Goal: Task Accomplishment & Management: Complete application form

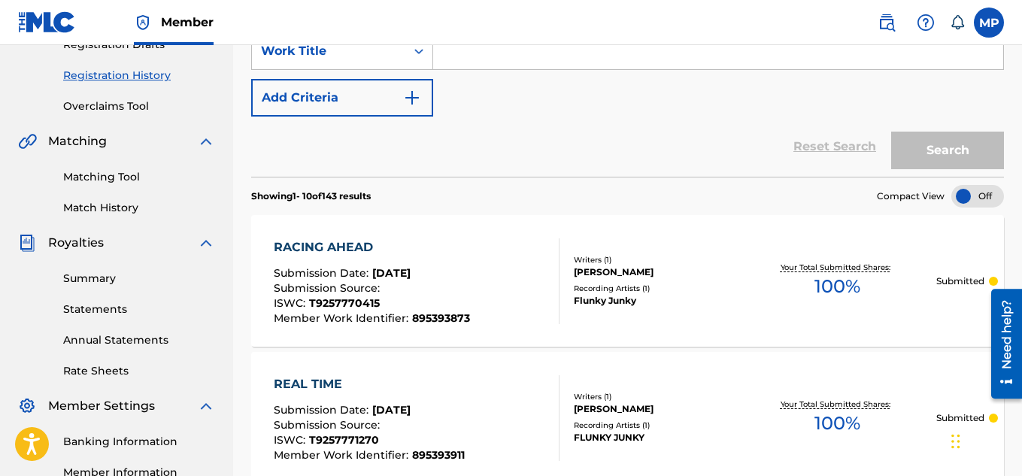
scroll to position [76, 0]
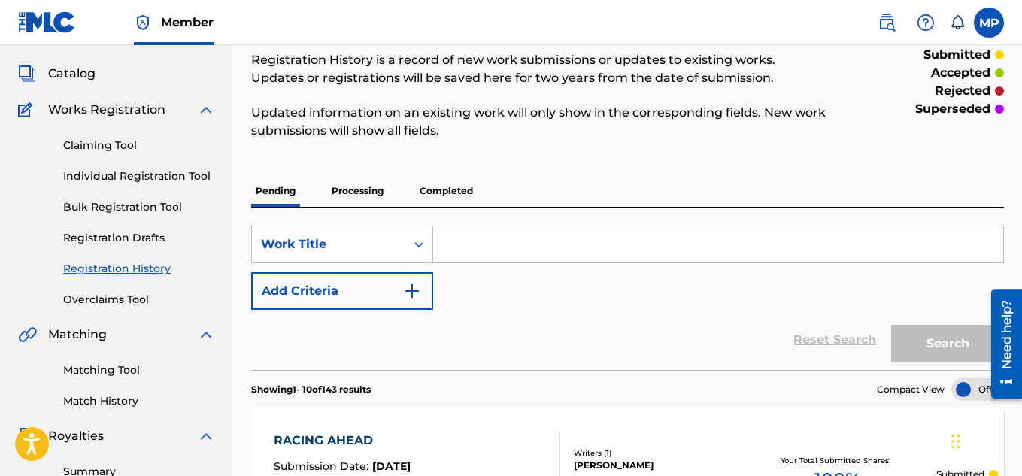
click at [153, 171] on link "Individual Registration Tool" at bounding box center [139, 176] width 152 height 16
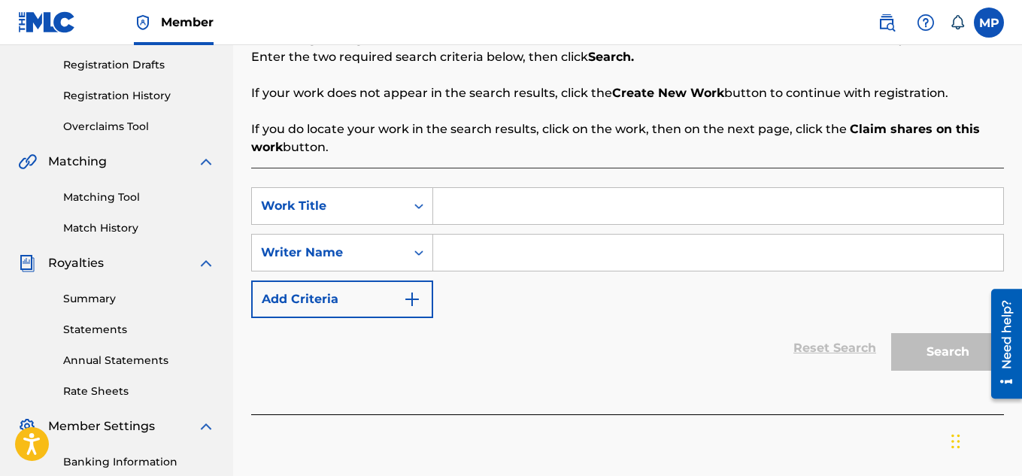
scroll to position [215, 0]
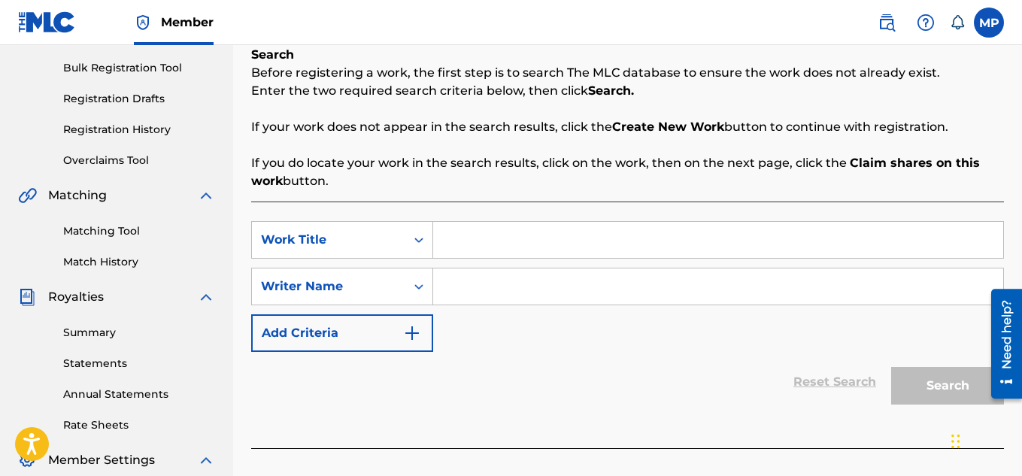
click at [486, 236] on input "Search Form" at bounding box center [718, 240] width 570 height 36
paste input "PREFERRED SITUATION"
type input "PREFERRED SITUATION"
click at [712, 272] on input "Search Form" at bounding box center [718, 286] width 570 height 36
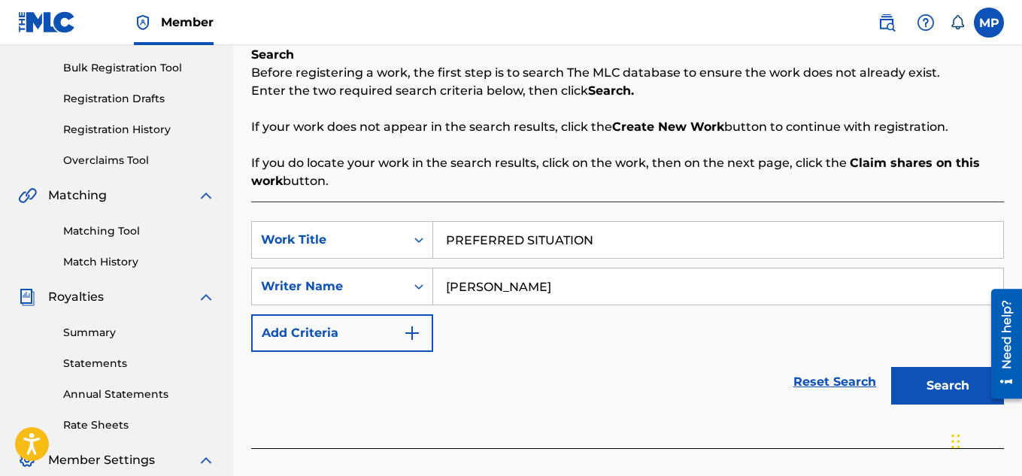
type input "[PERSON_NAME]"
click at [936, 380] on button "Search" at bounding box center [947, 386] width 113 height 38
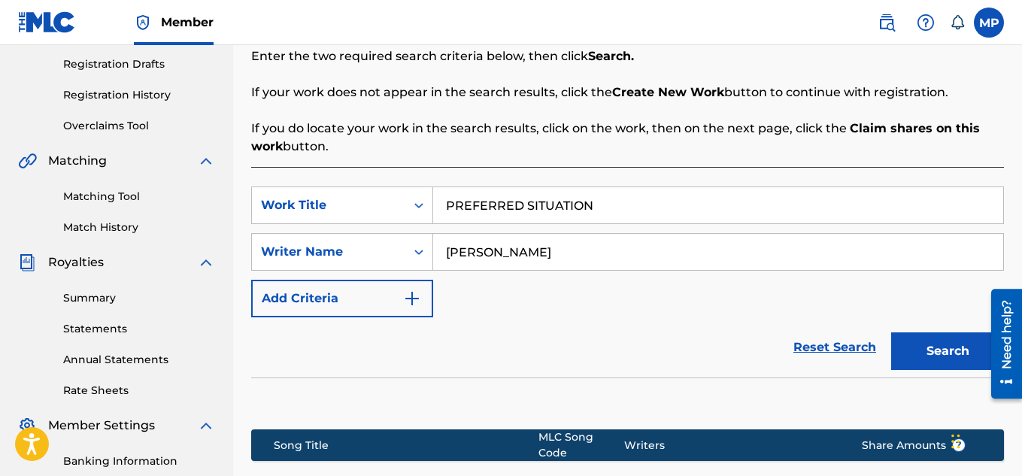
scroll to position [456, 0]
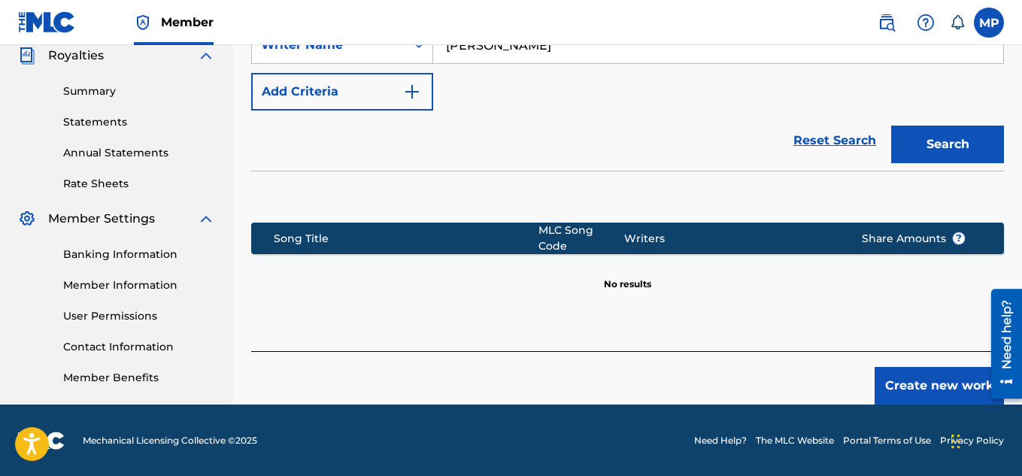
click at [920, 367] on button "Create new work" at bounding box center [938, 386] width 129 height 38
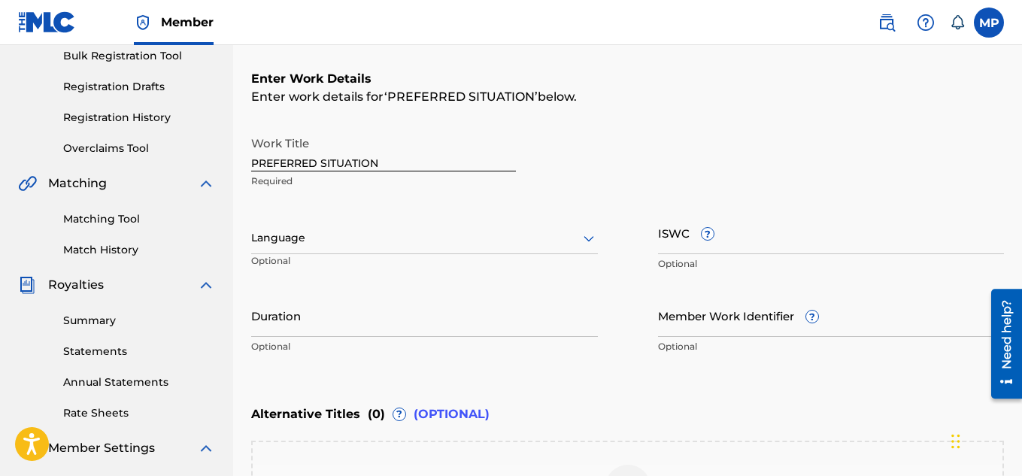
scroll to position [180, 0]
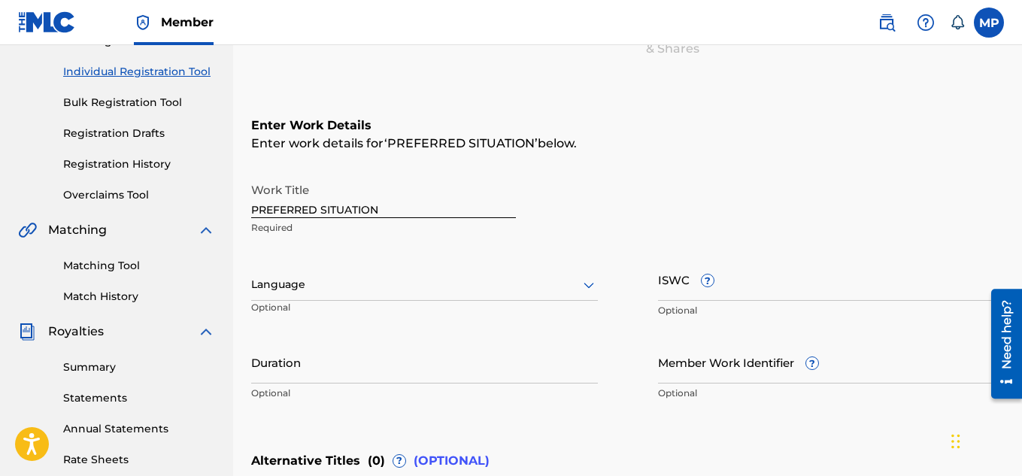
click at [778, 287] on input "ISWC ?" at bounding box center [831, 279] width 347 height 43
paste input "T9257769350"
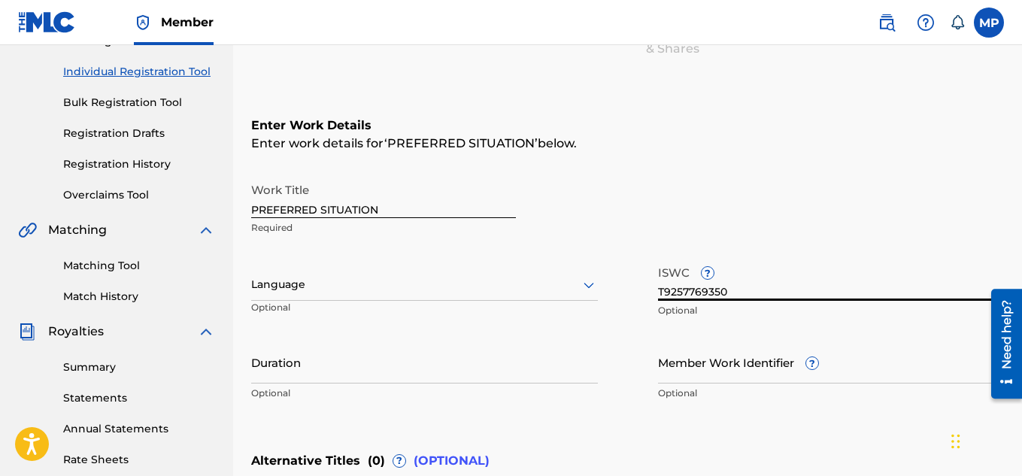
type input "T9257769350"
click at [681, 367] on input "Member Work Identifier ?" at bounding box center [831, 362] width 347 height 43
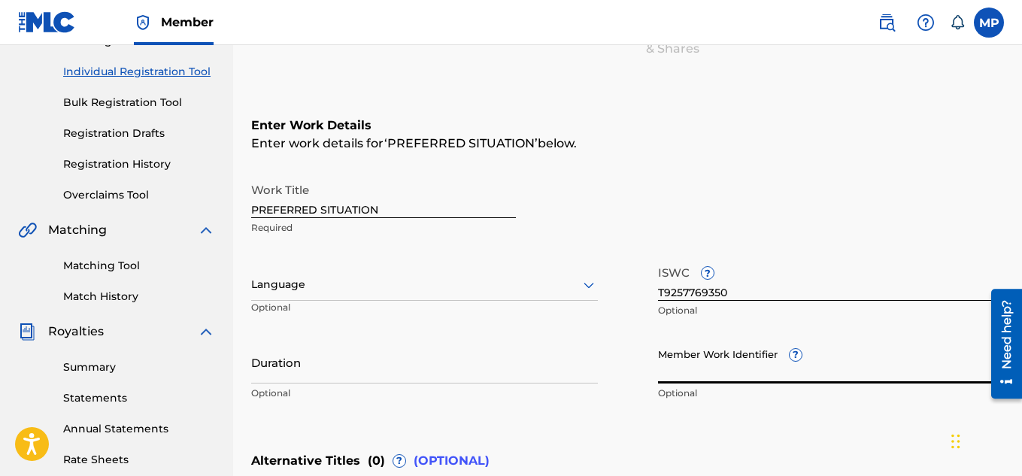
paste input "895393819"
type input "895393819"
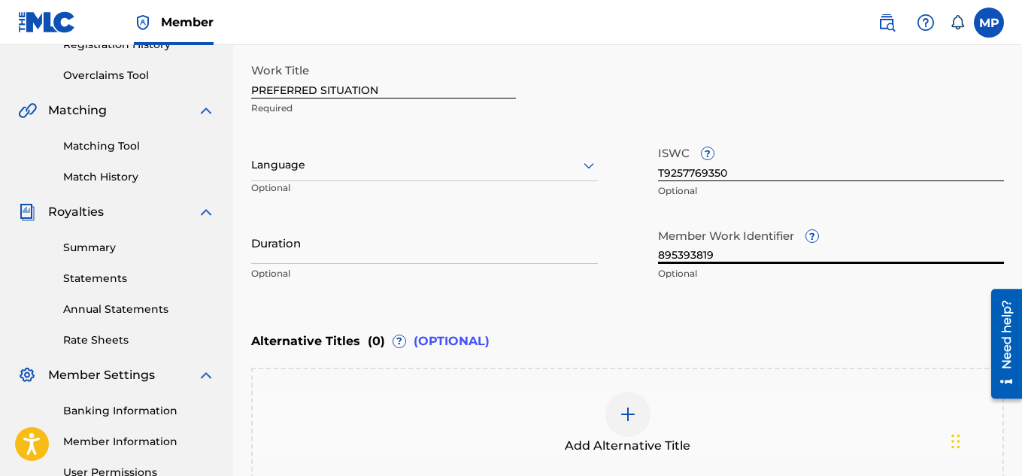
scroll to position [446, 0]
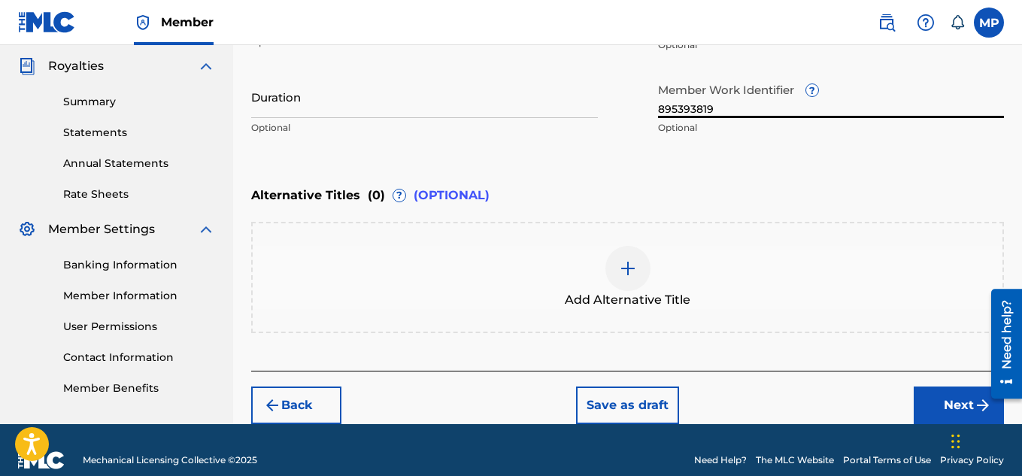
click at [928, 400] on button "Next" at bounding box center [959, 405] width 90 height 38
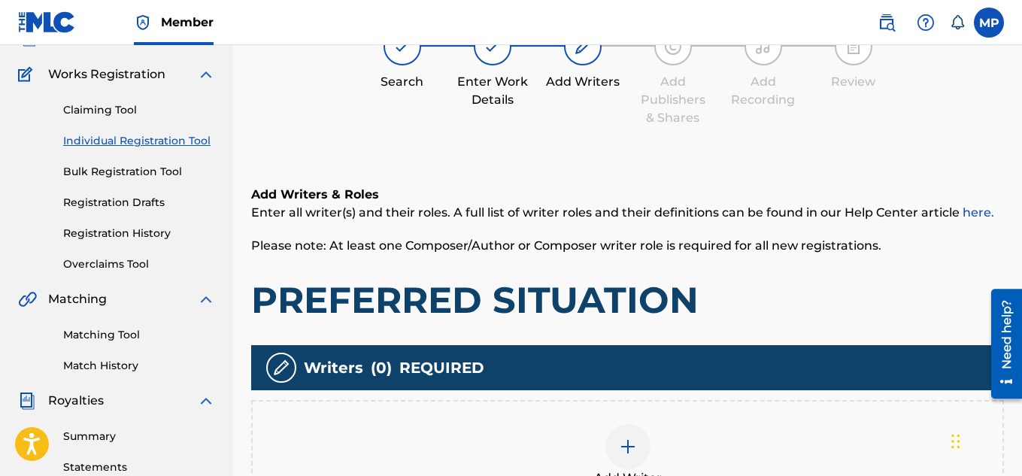
scroll to position [233, 0]
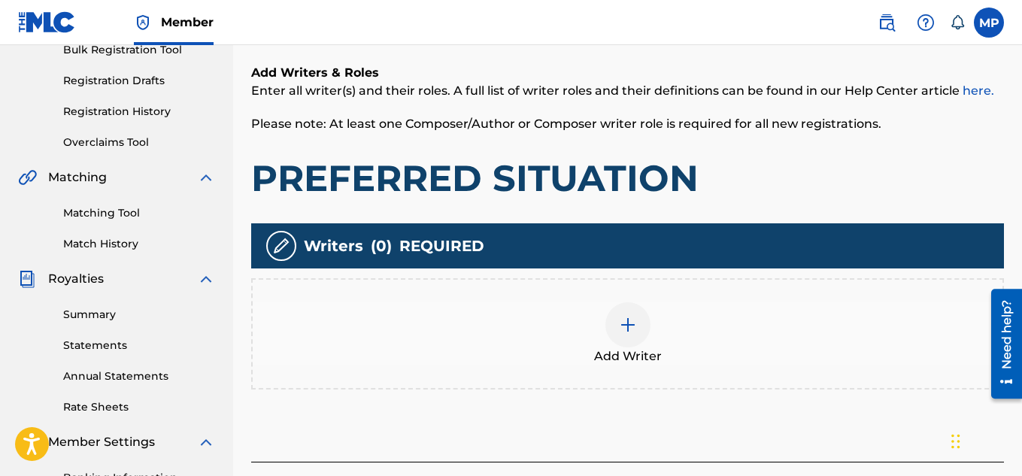
click at [636, 338] on div at bounding box center [627, 324] width 45 height 45
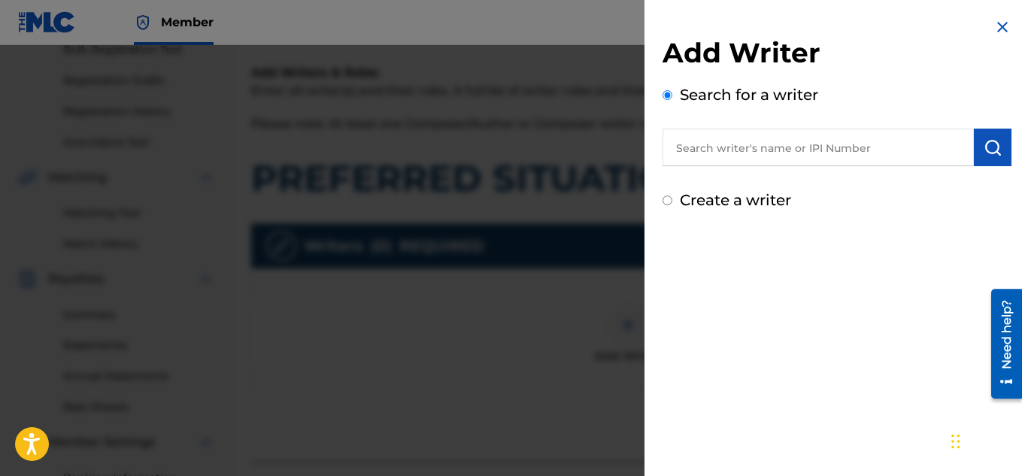
click at [738, 151] on input "text" at bounding box center [817, 148] width 311 height 38
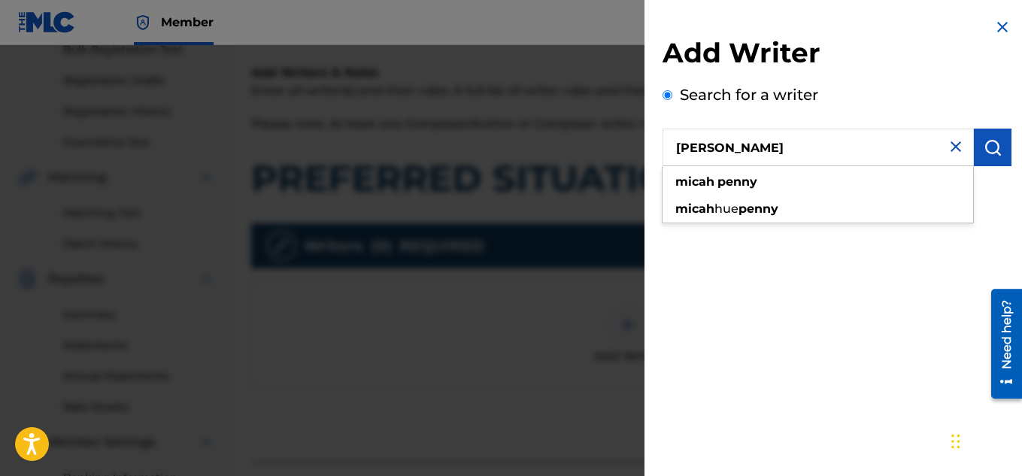
type input "[PERSON_NAME]"
click at [994, 153] on img "submit" at bounding box center [992, 147] width 18 height 18
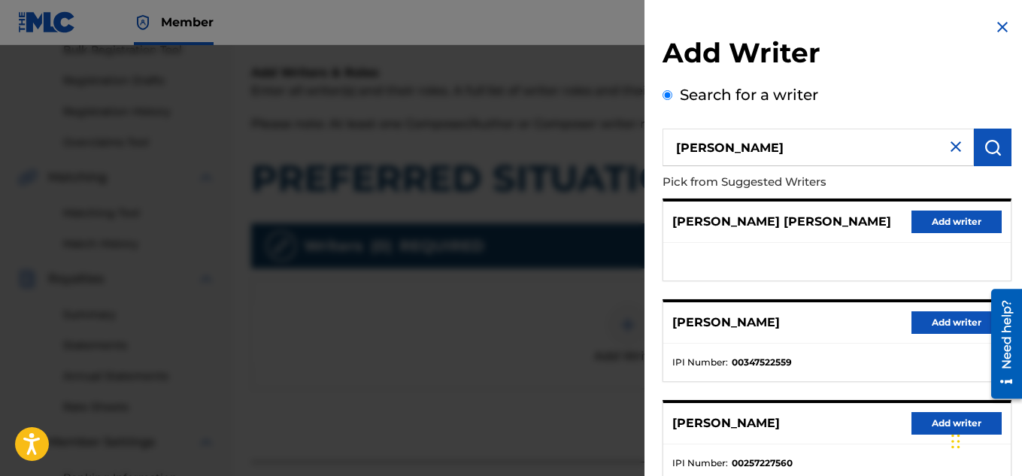
click at [917, 333] on div "[PERSON_NAME] Add writer" at bounding box center [836, 322] width 347 height 41
click at [922, 329] on button "Add writer" at bounding box center [956, 322] width 90 height 23
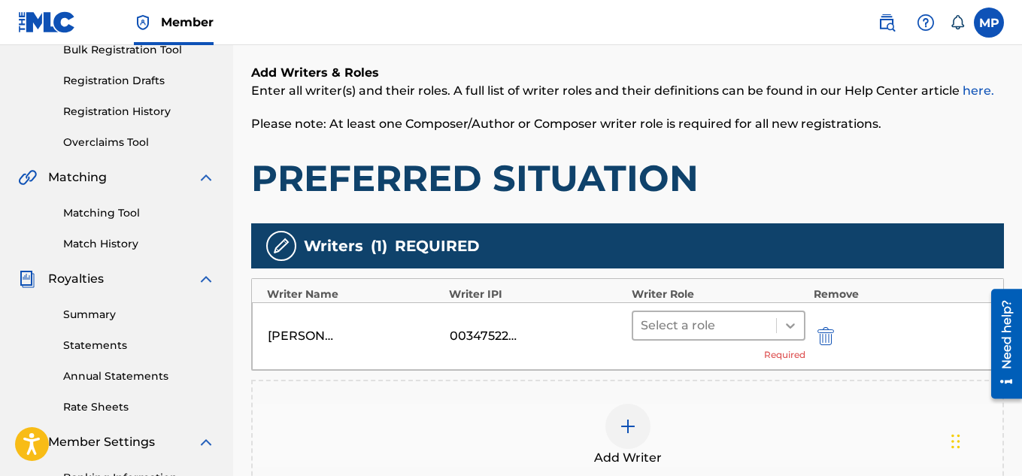
click at [795, 328] on icon at bounding box center [790, 325] width 15 height 15
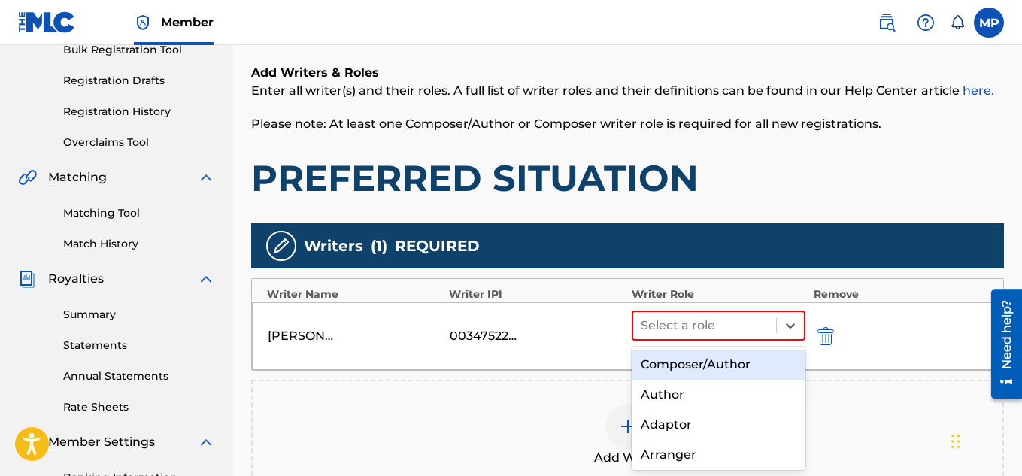
click at [712, 351] on div "Composer/Author" at bounding box center [719, 365] width 174 height 30
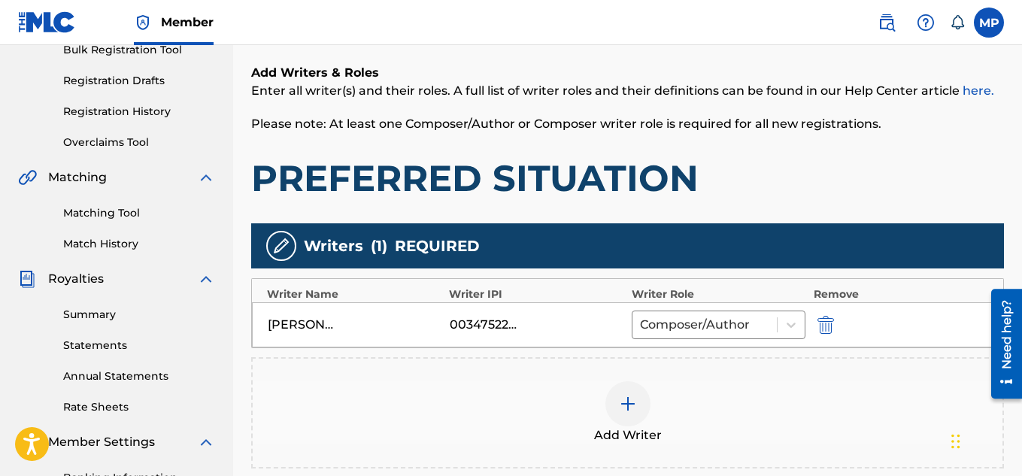
scroll to position [447, 0]
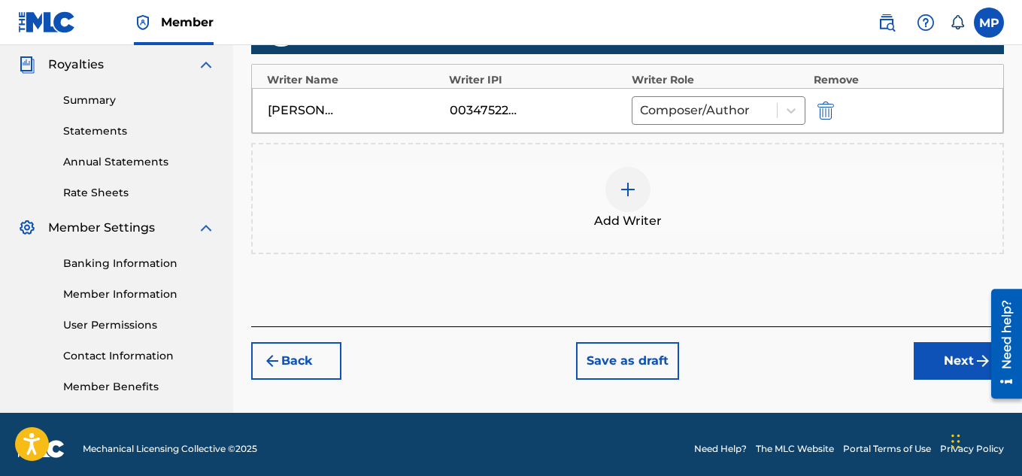
click at [932, 355] on button "Next" at bounding box center [959, 361] width 90 height 38
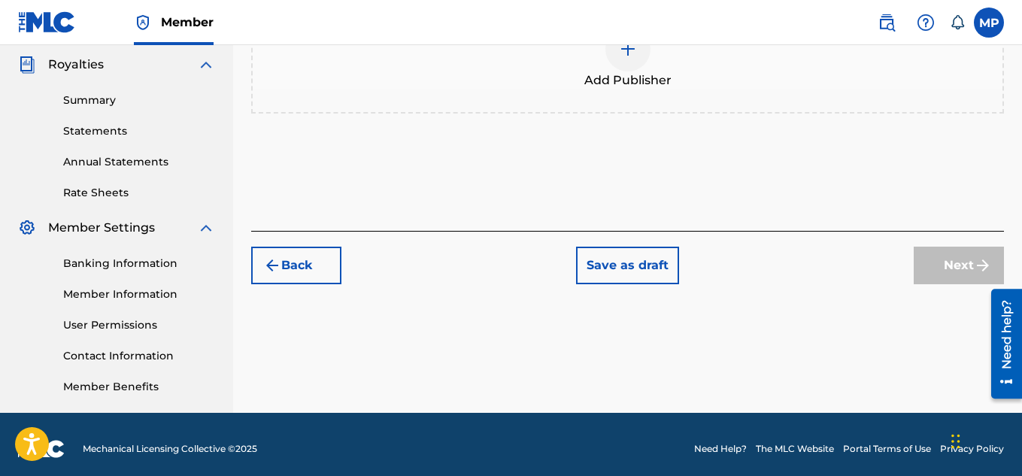
scroll to position [221, 0]
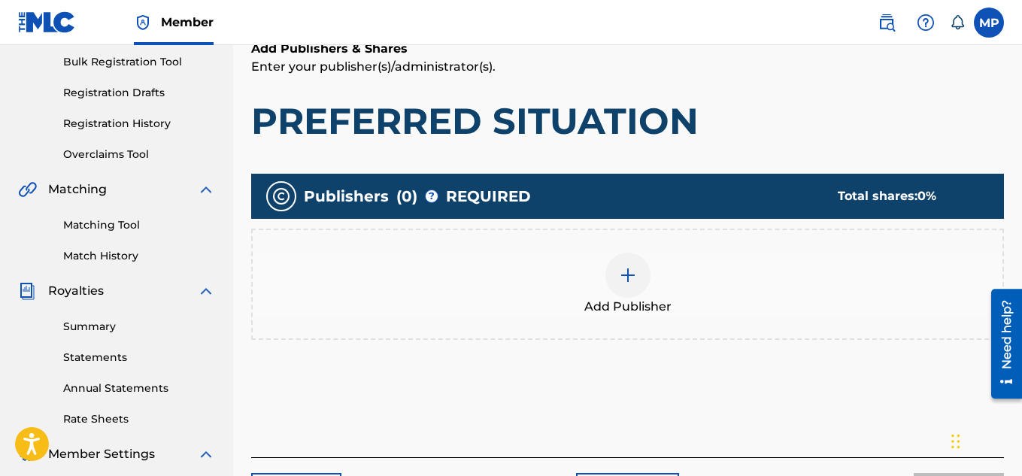
click at [645, 289] on div "Add Publisher" at bounding box center [628, 284] width 750 height 63
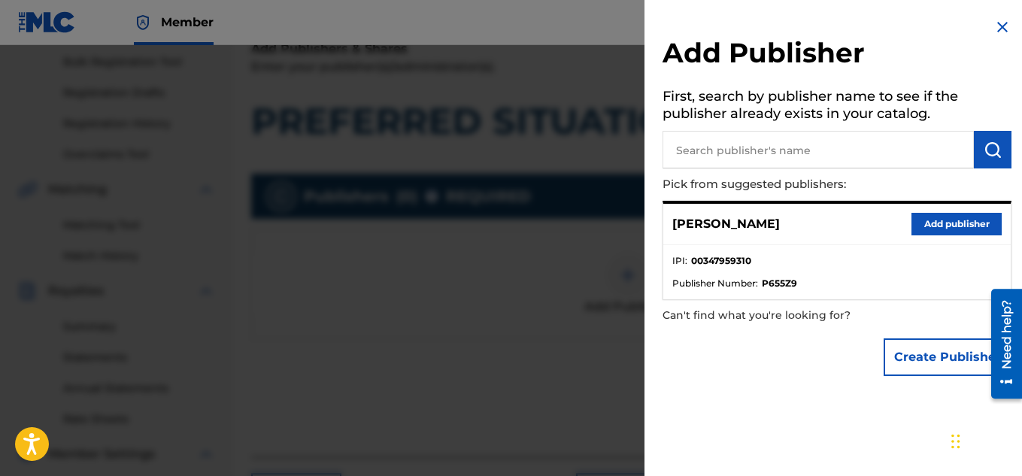
click at [945, 223] on button "Add publisher" at bounding box center [956, 224] width 90 height 23
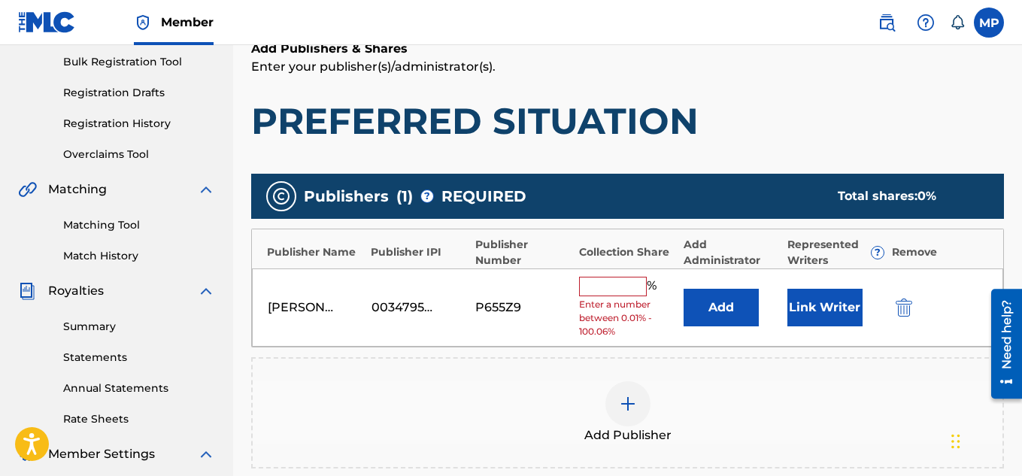
click at [643, 283] on input "text" at bounding box center [613, 287] width 68 height 20
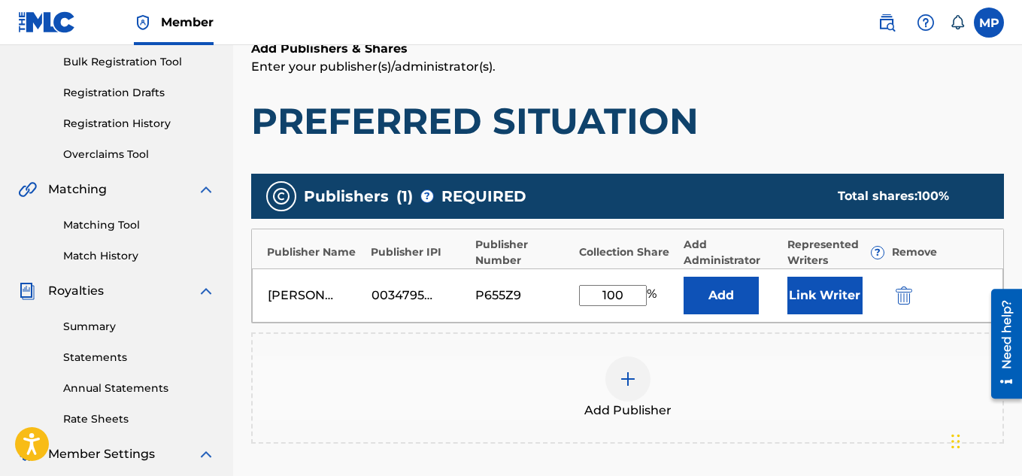
type input "100"
click at [814, 289] on button "Link Writer" at bounding box center [824, 296] width 75 height 38
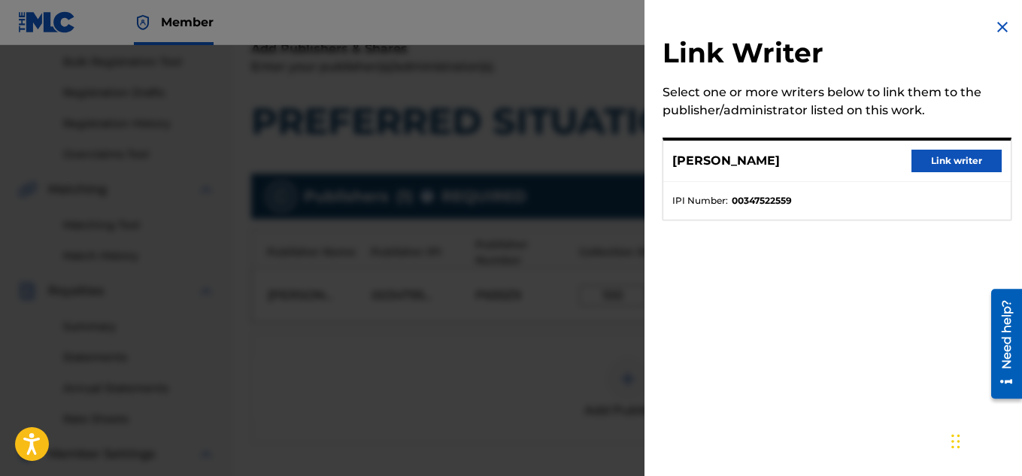
click at [931, 157] on button "Link writer" at bounding box center [956, 161] width 90 height 23
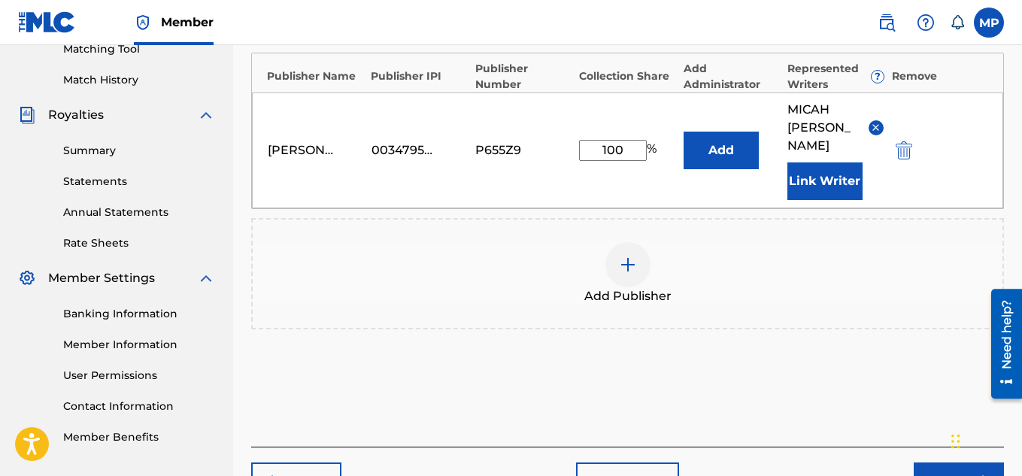
scroll to position [475, 0]
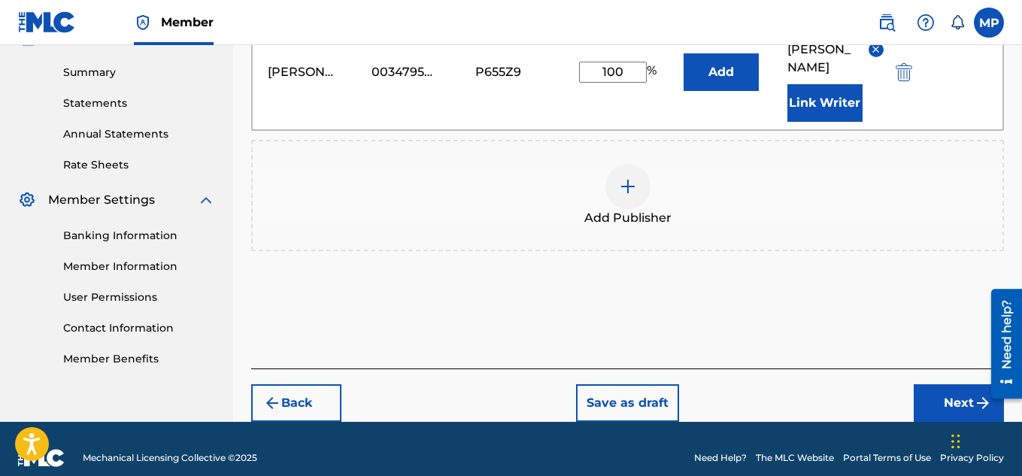
click at [941, 390] on button "Next" at bounding box center [959, 403] width 90 height 38
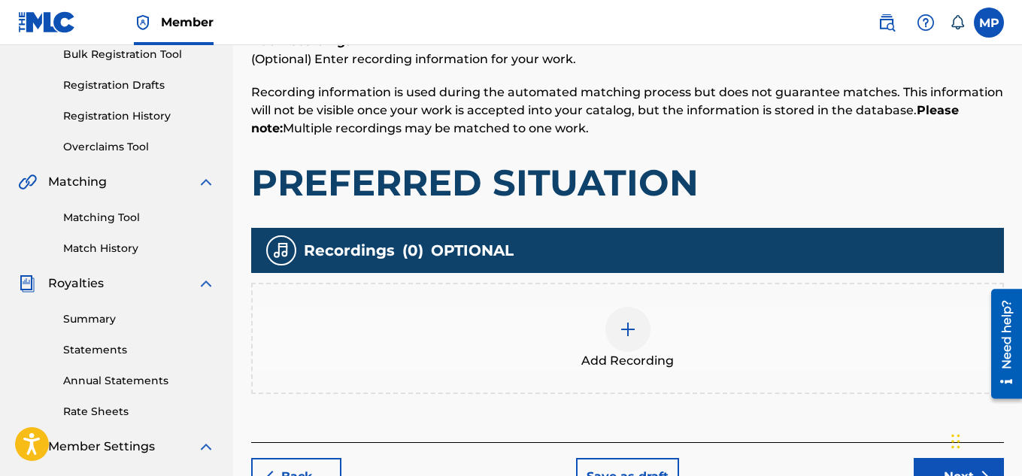
scroll to position [231, 0]
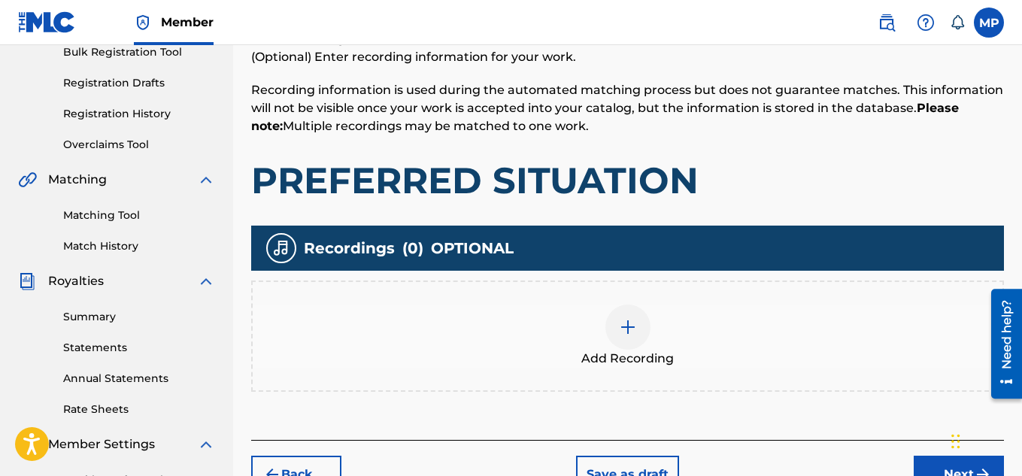
click at [627, 329] on img at bounding box center [628, 327] width 18 height 18
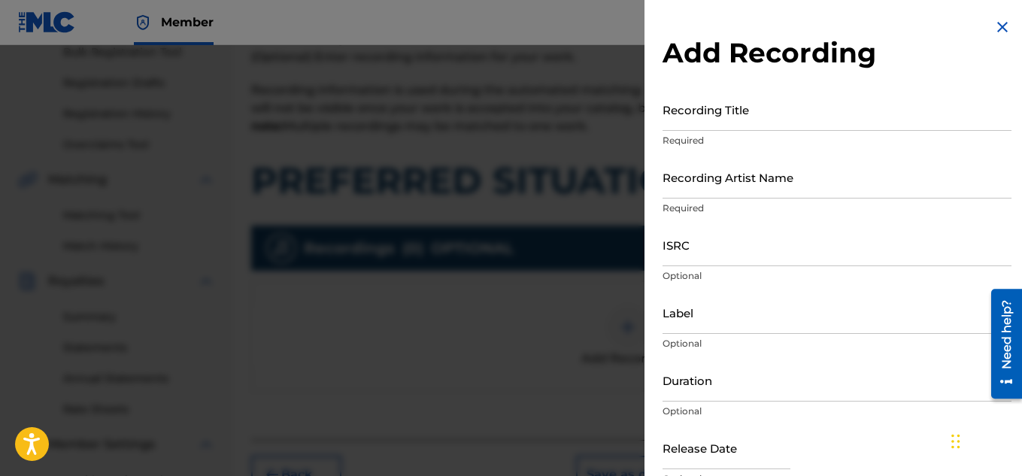
click at [769, 120] on input "Recording Title" at bounding box center [836, 109] width 349 height 43
paste input "PREFERRED SITUATION"
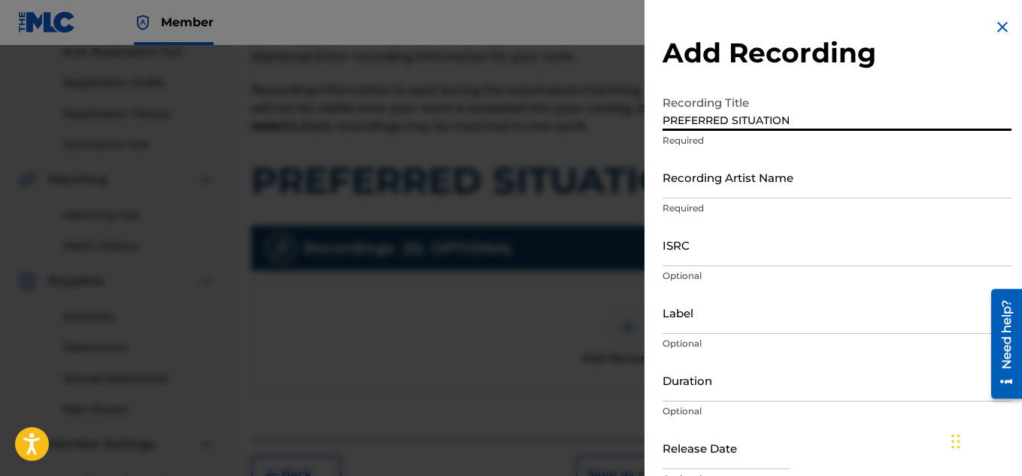
type input "PREFERRED SITUATION"
click at [717, 189] on input "Recording Artist Name" at bounding box center [836, 177] width 349 height 43
paste input "FLUNKY JUNKY"
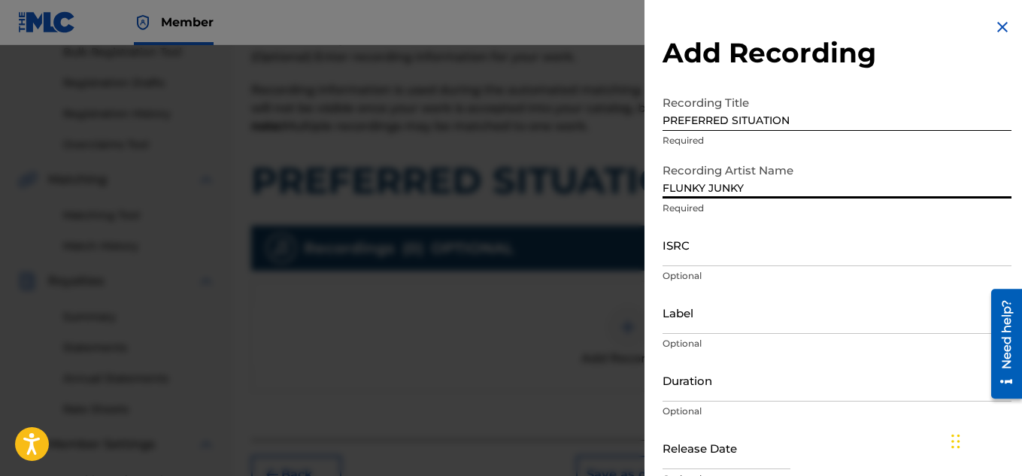
type input "FLUNKY JUNKY"
click at [695, 257] on input "ISRC" at bounding box center [836, 244] width 349 height 43
paste input "QZDA81896680"
type input "QZDA81896680"
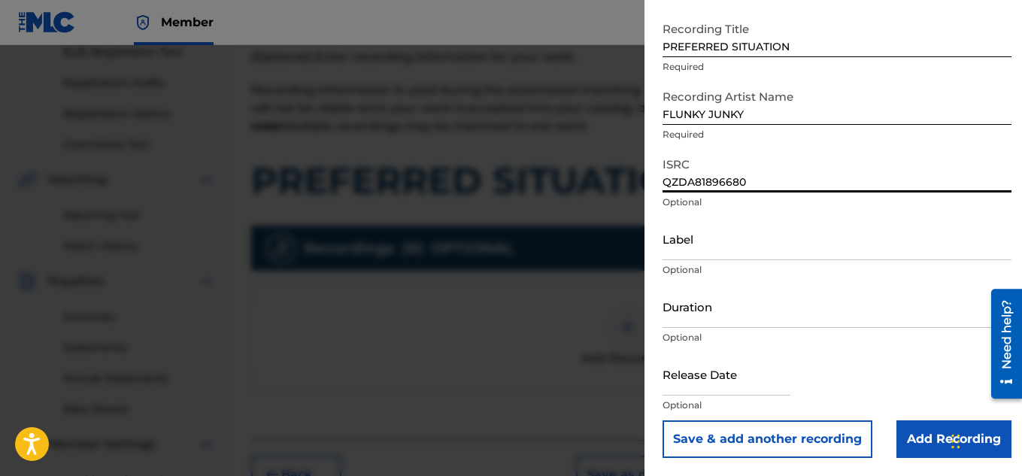
scroll to position [262, 0]
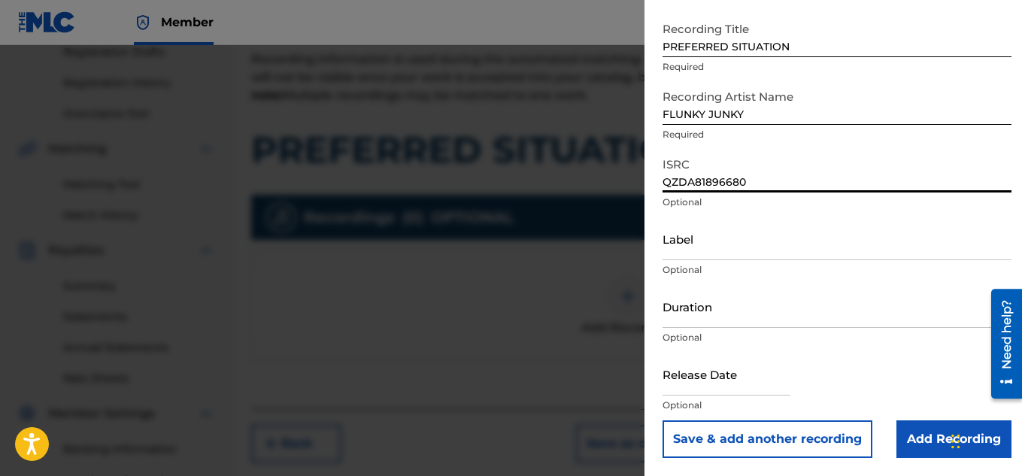
click at [928, 429] on input "Add Recording" at bounding box center [953, 439] width 115 height 38
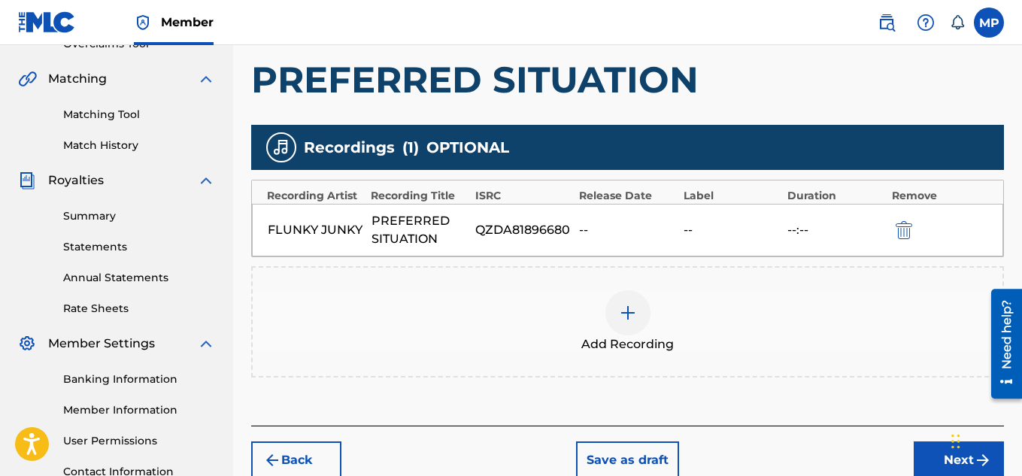
scroll to position [456, 0]
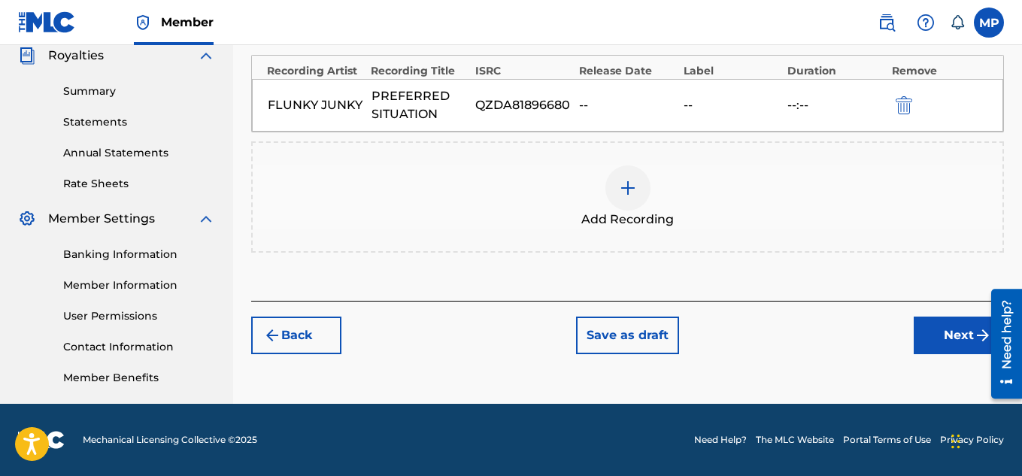
click at [934, 329] on button "Next" at bounding box center [959, 336] width 90 height 38
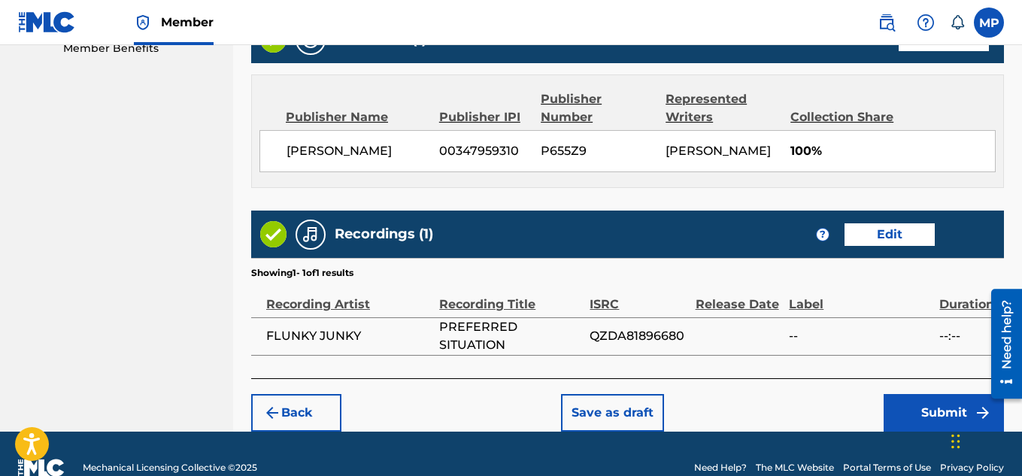
scroll to position [814, 0]
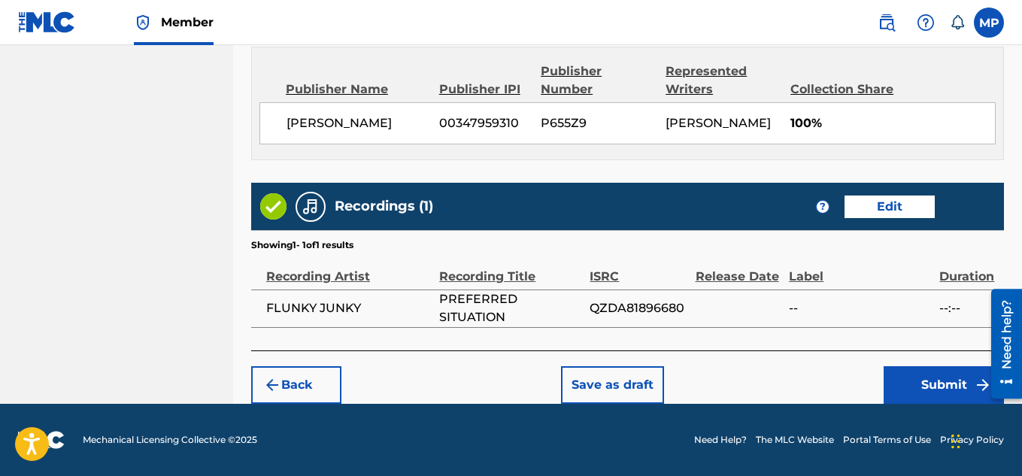
click at [899, 378] on button "Submit" at bounding box center [943, 385] width 120 height 38
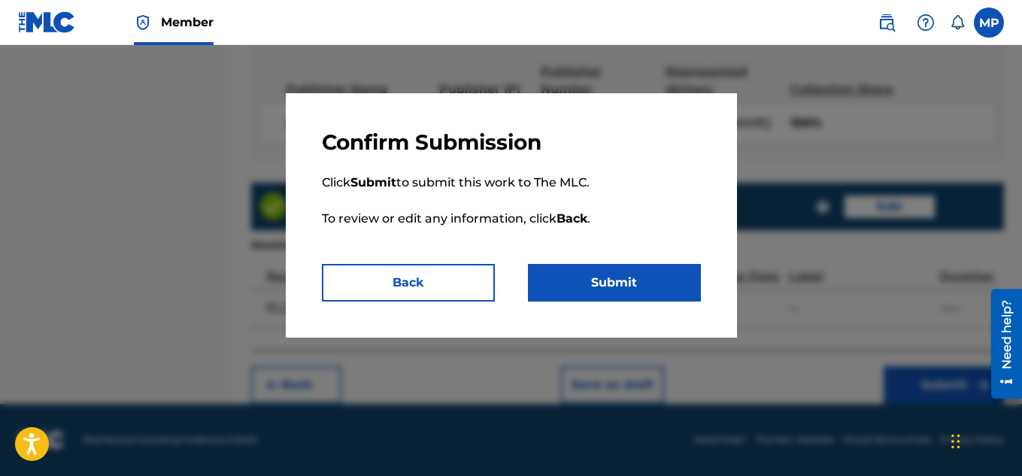
click at [665, 286] on button "Submit" at bounding box center [614, 283] width 173 height 38
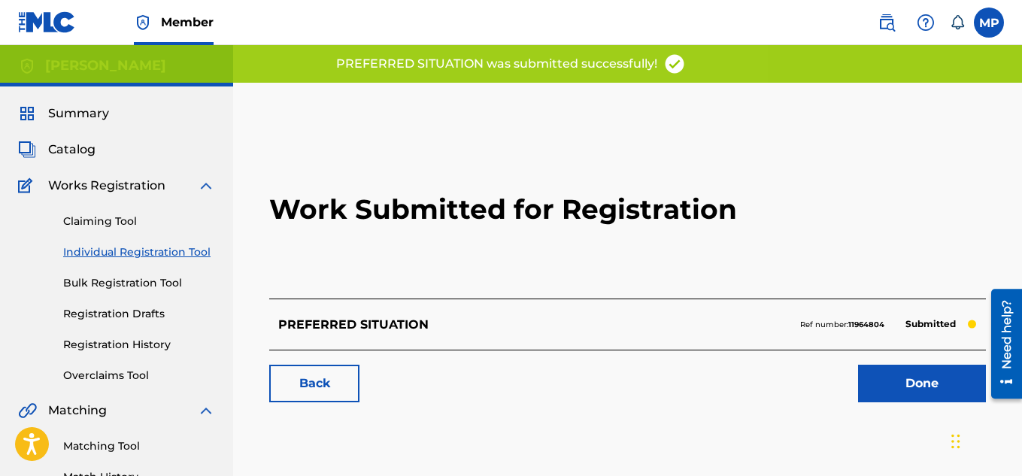
scroll to position [40, 0]
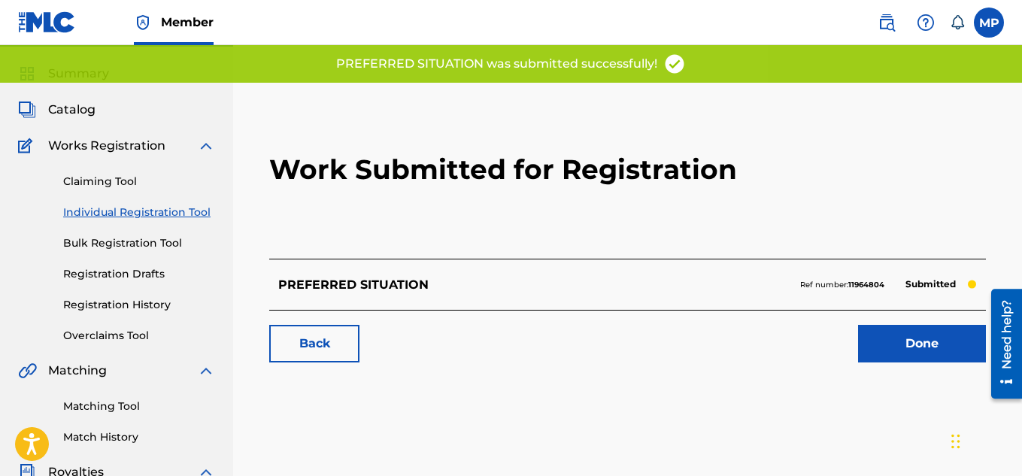
click at [341, 341] on link "Back" at bounding box center [314, 344] width 90 height 38
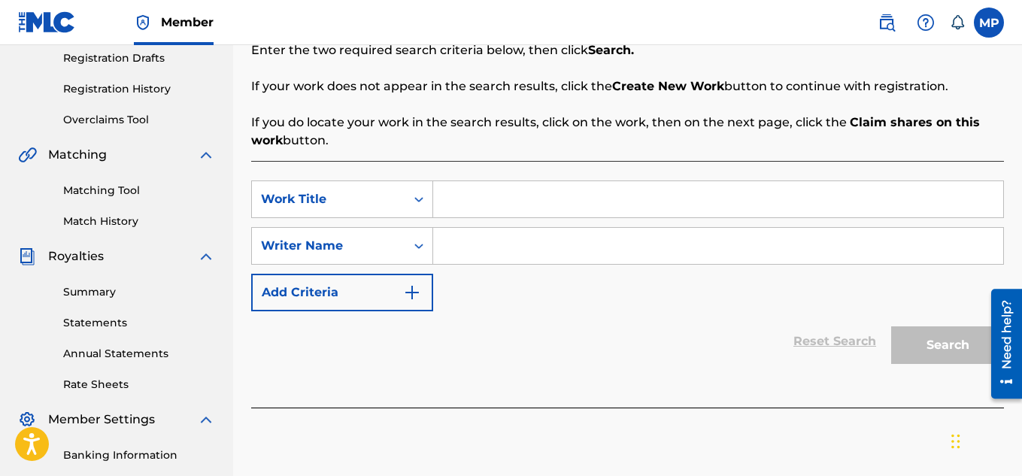
scroll to position [239, 0]
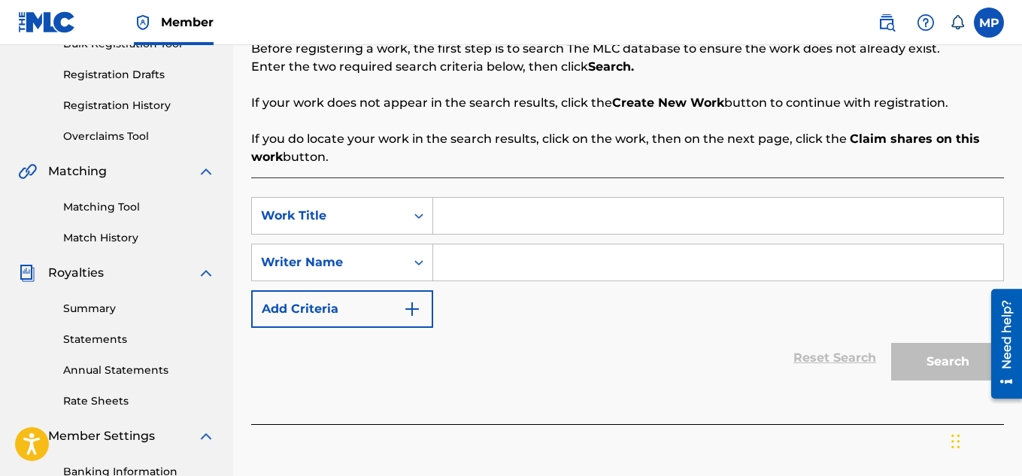
click at [502, 214] on input "Search Form" at bounding box center [718, 216] width 570 height 36
paste input "OUT THE RIGHT RACE"
type input "OUT THE RIGHT RACE"
click at [515, 272] on input "Search Form" at bounding box center [718, 262] width 570 height 36
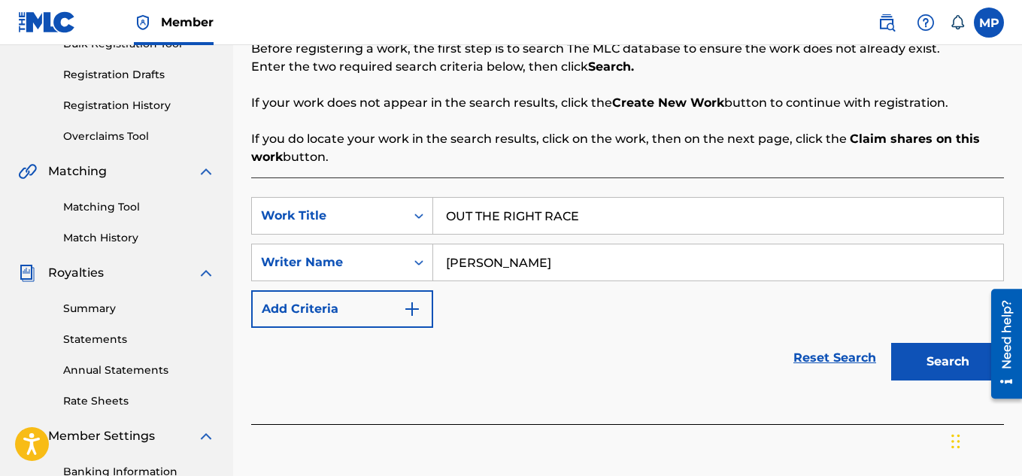
type input "[PERSON_NAME]"
click at [908, 357] on button "Search" at bounding box center [947, 362] width 113 height 38
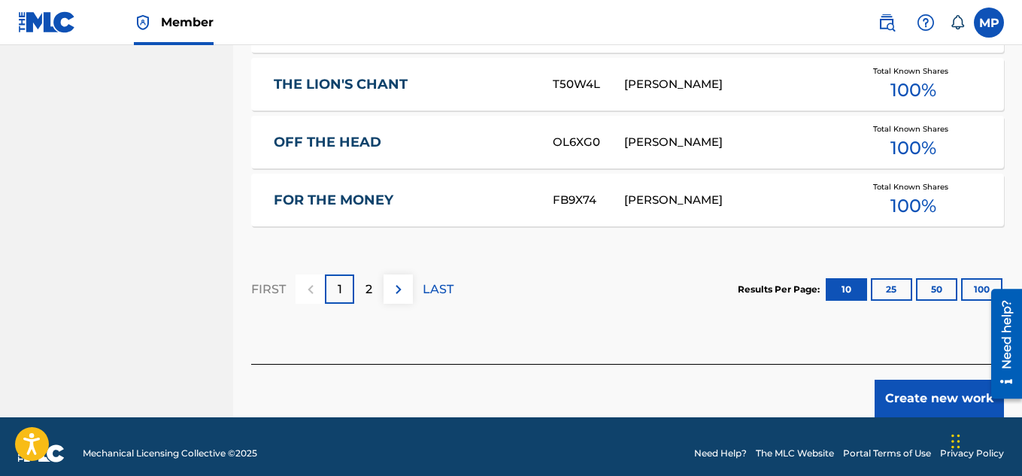
scroll to position [1078, 0]
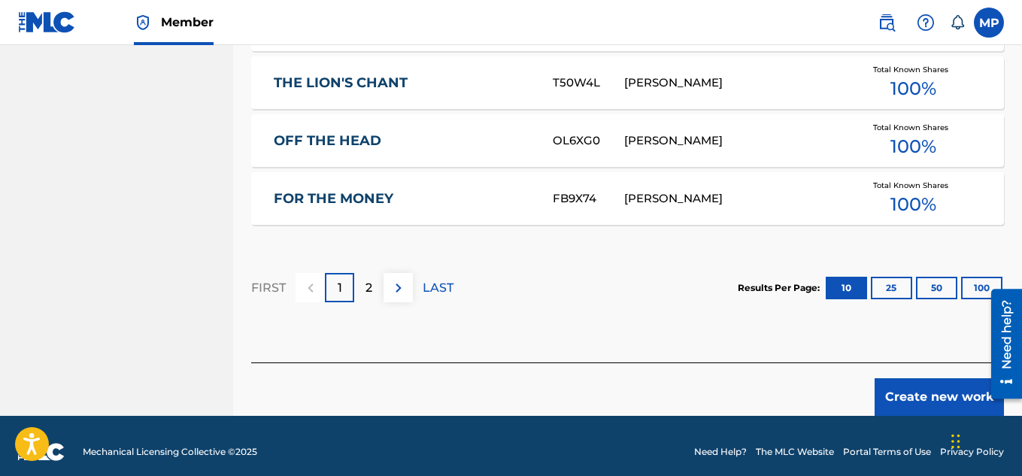
click at [940, 385] on button "Create new work" at bounding box center [938, 397] width 129 height 38
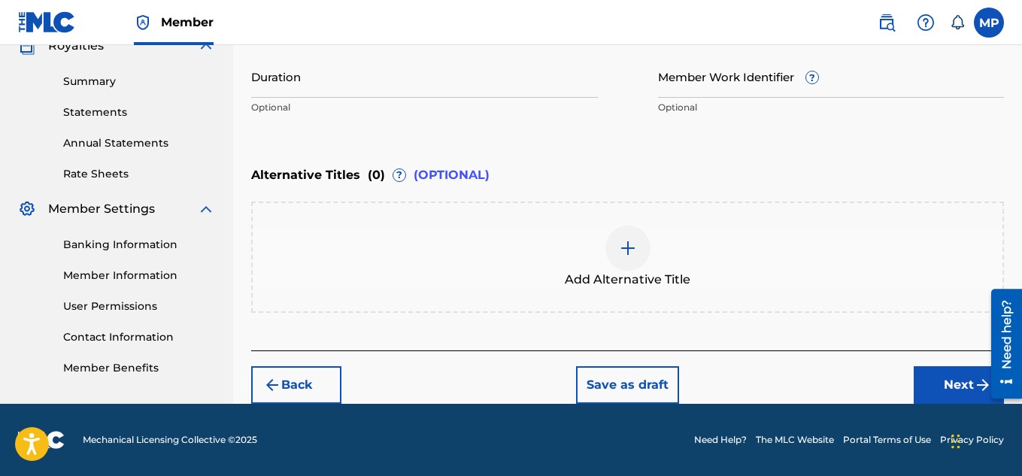
scroll to position [368, 0]
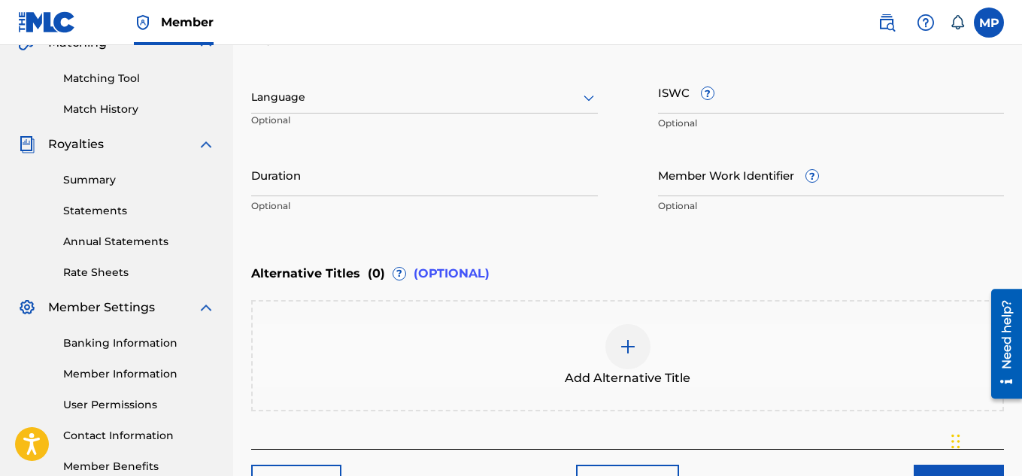
click at [695, 108] on input "ISWC ?" at bounding box center [831, 92] width 347 height 43
paste input "T9257769043"
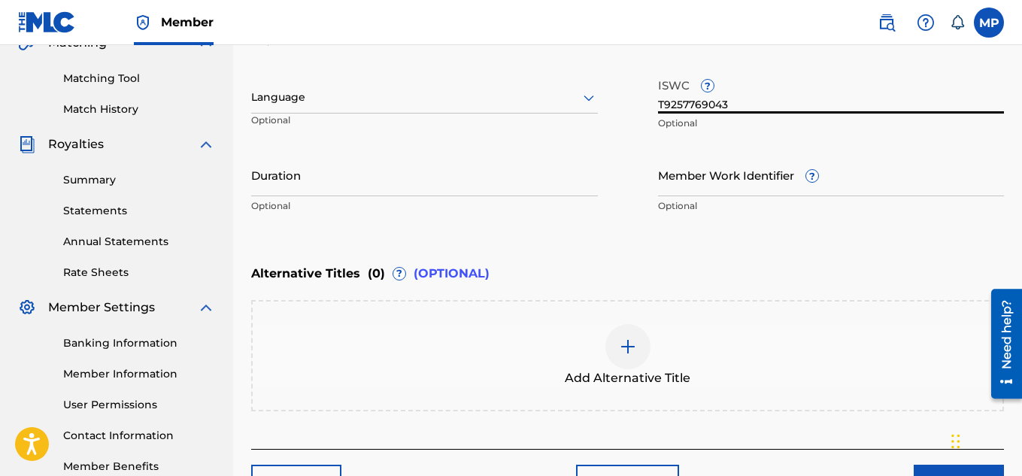
type input "T9257769043"
click at [739, 192] on input "Member Work Identifier ?" at bounding box center [831, 174] width 347 height 43
paste input "895393810"
type input "895393810"
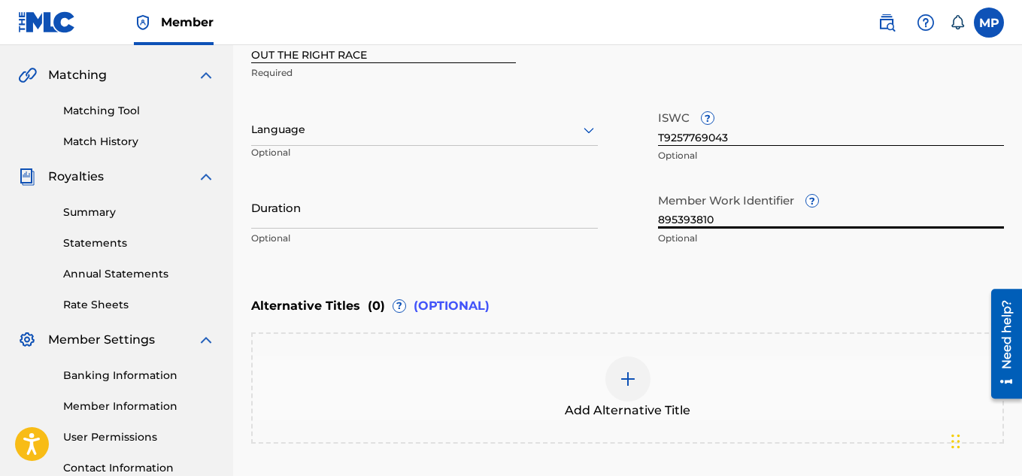
scroll to position [466, 0]
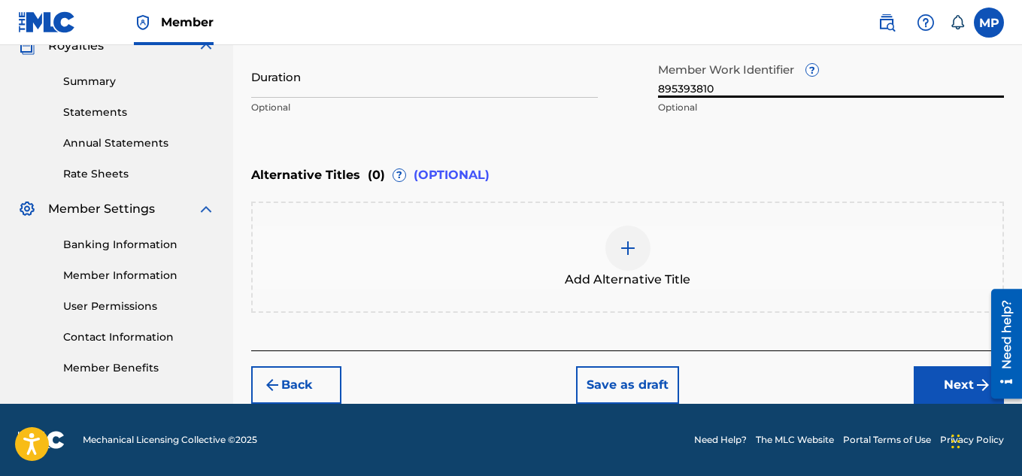
click at [926, 389] on button "Next" at bounding box center [959, 385] width 90 height 38
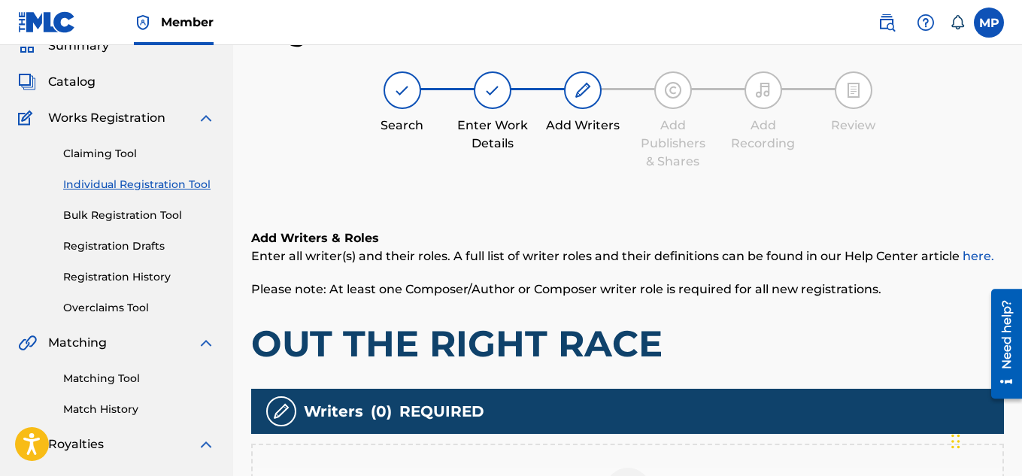
scroll to position [292, 0]
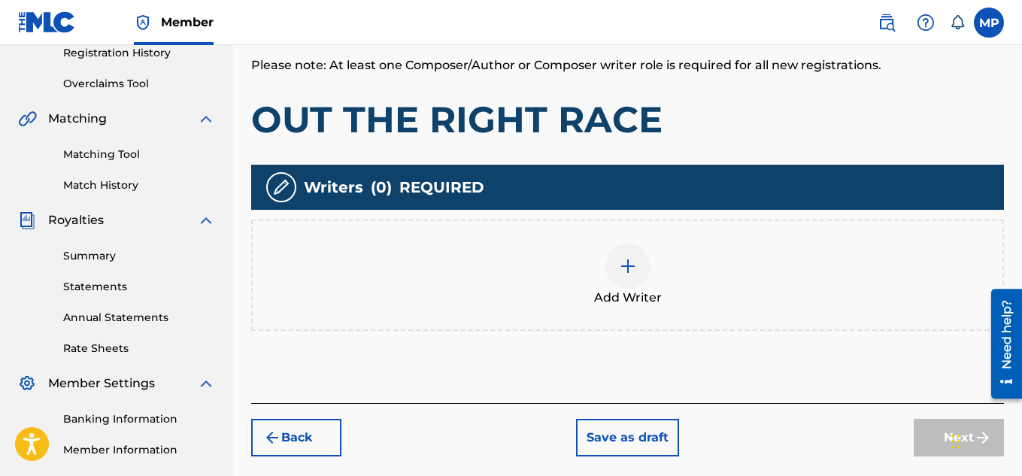
click at [647, 276] on div at bounding box center [627, 266] width 45 height 45
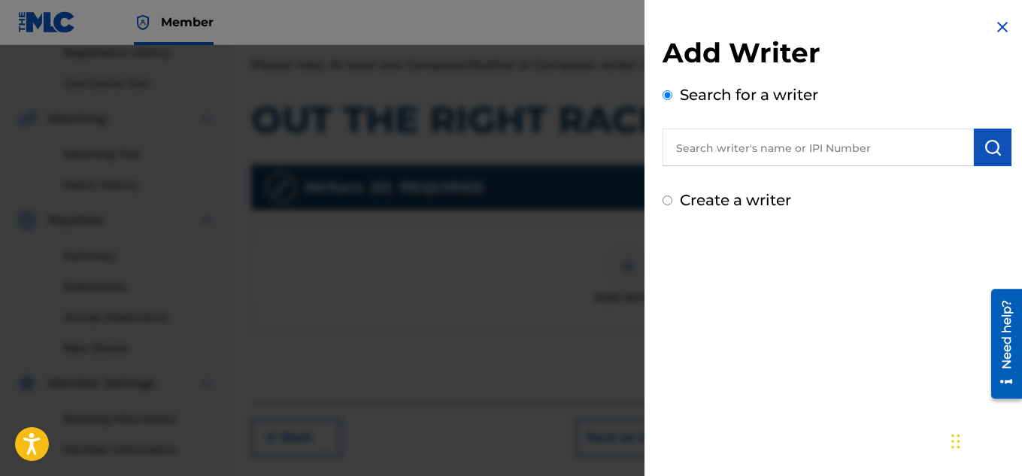
click at [785, 145] on input "text" at bounding box center [817, 148] width 311 height 38
type input "[PERSON_NAME]"
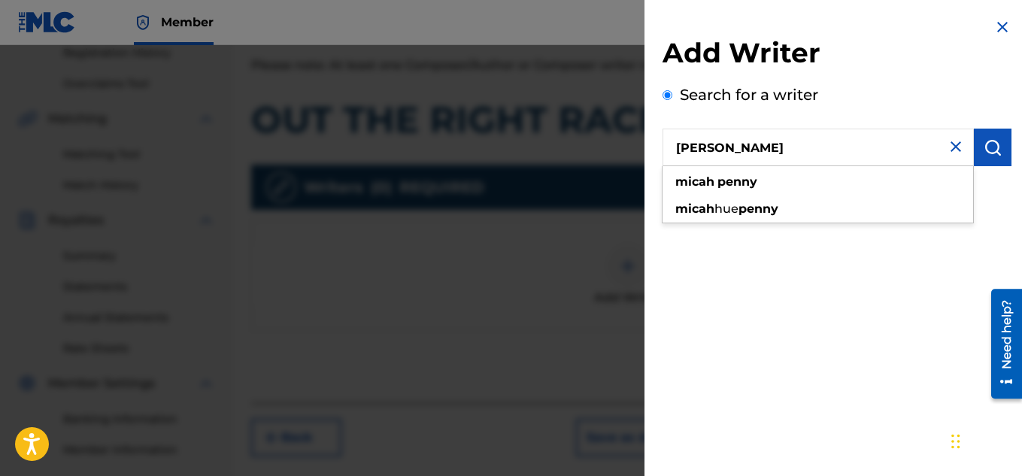
type input "[PERSON_NAME]"
click at [992, 159] on button "submit" at bounding box center [993, 148] width 38 height 38
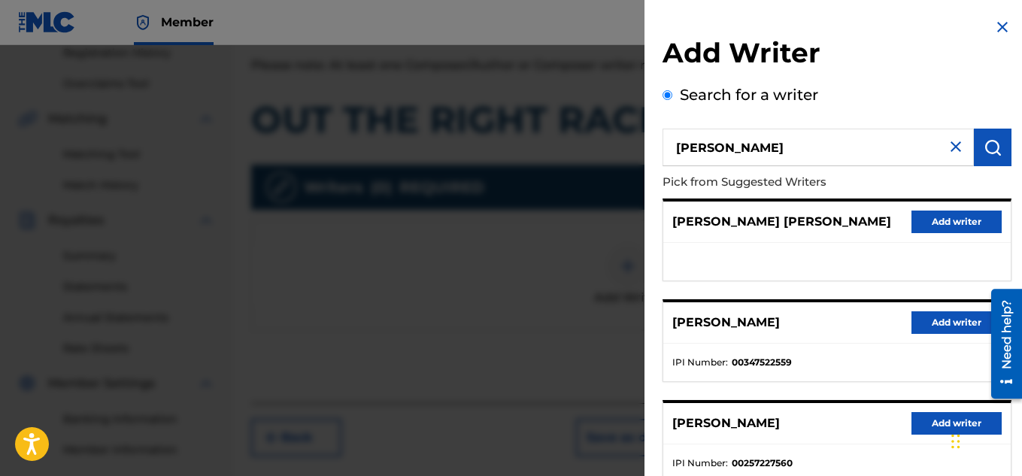
click at [925, 320] on button "Add writer" at bounding box center [956, 322] width 90 height 23
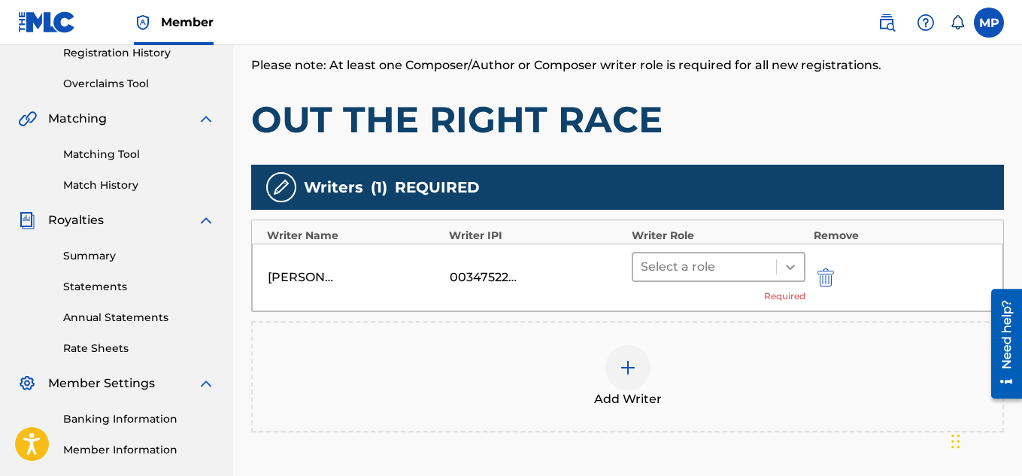
click at [790, 270] on icon at bounding box center [790, 266] width 15 height 15
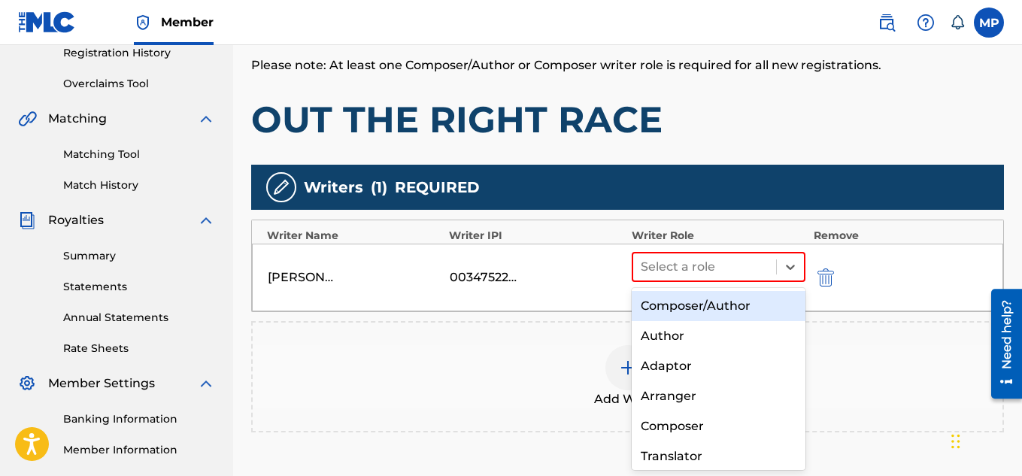
click at [740, 304] on div "Composer/Author" at bounding box center [719, 306] width 174 height 30
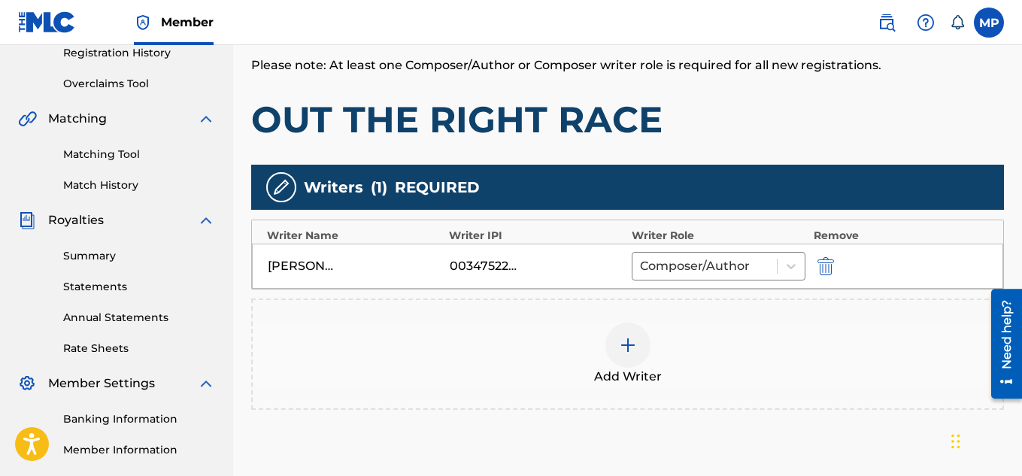
scroll to position [456, 0]
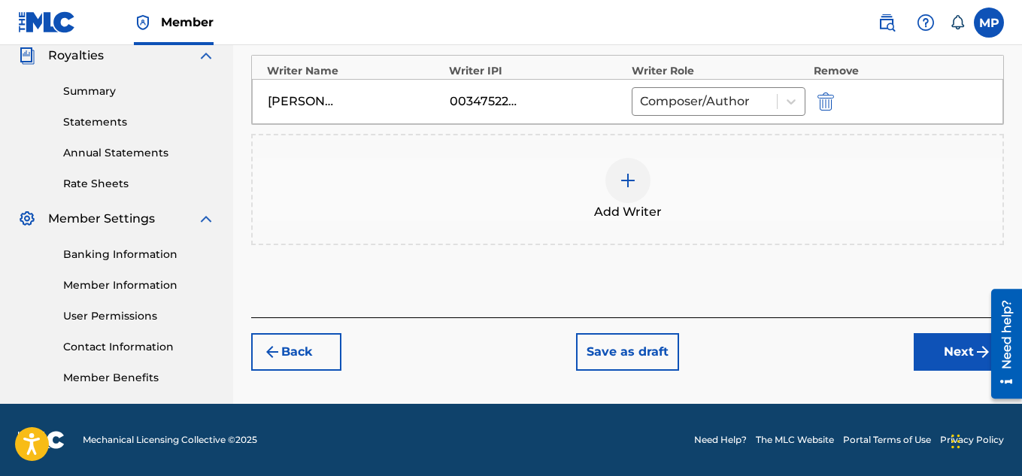
click at [938, 351] on button "Next" at bounding box center [959, 352] width 90 height 38
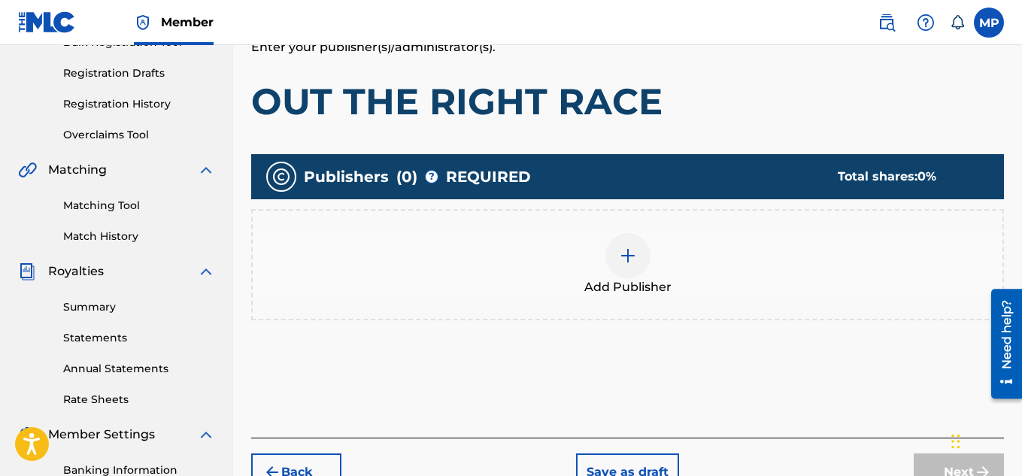
scroll to position [342, 0]
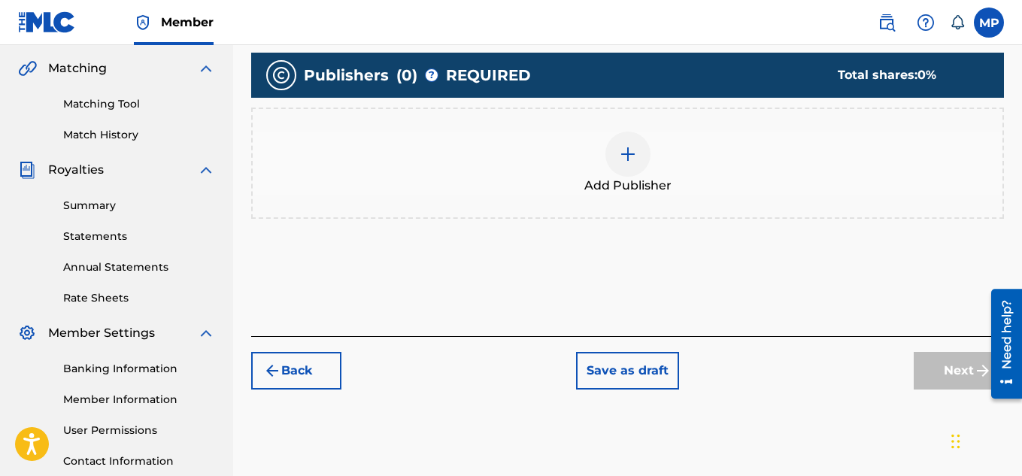
click at [628, 155] on img at bounding box center [628, 154] width 18 height 18
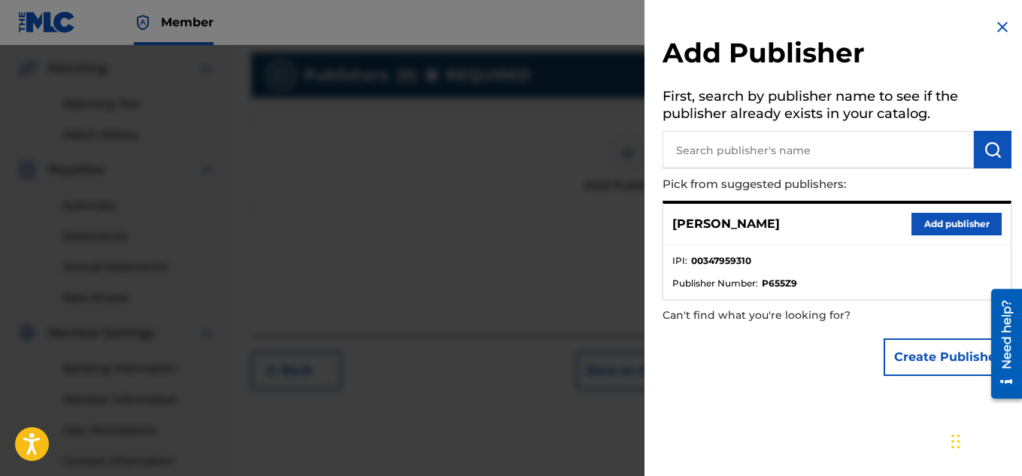
click at [916, 222] on button "Add publisher" at bounding box center [956, 224] width 90 height 23
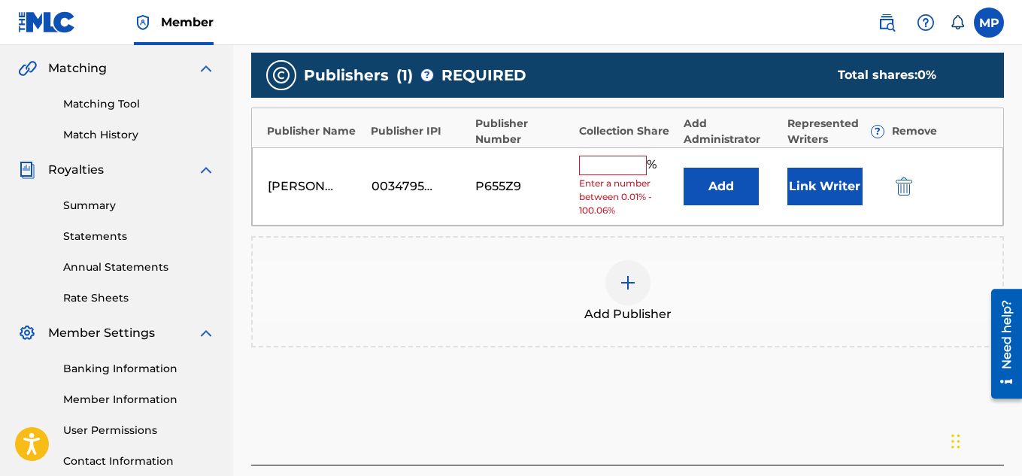
click at [622, 159] on input "text" at bounding box center [613, 166] width 68 height 20
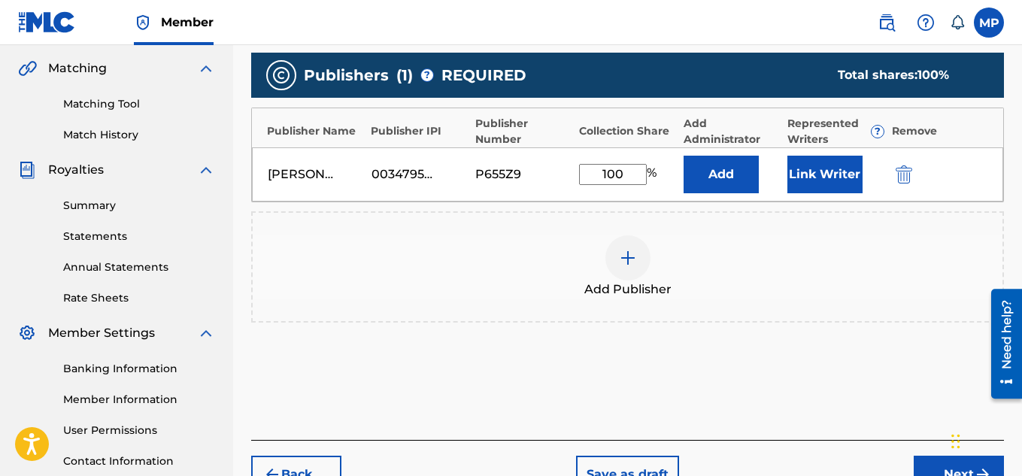
type input "100"
click at [821, 177] on button "Link Writer" at bounding box center [824, 175] width 75 height 38
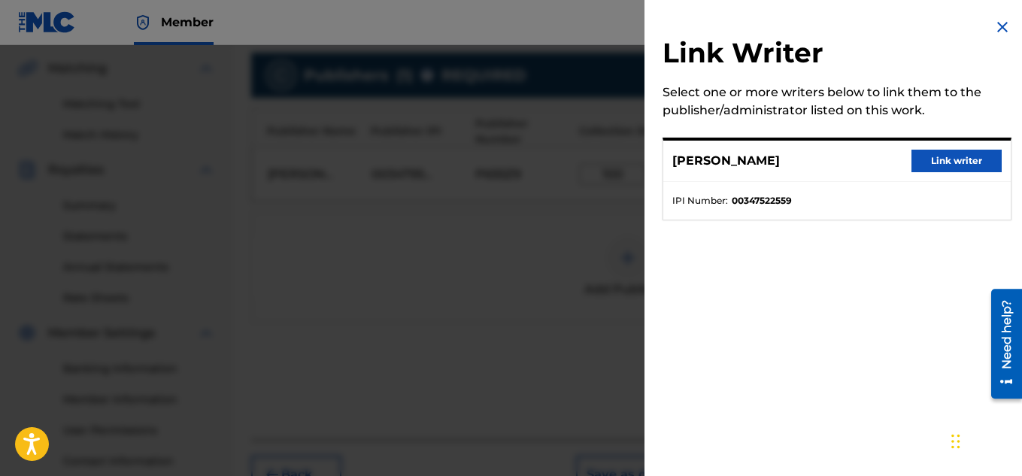
click at [933, 162] on button "Link writer" at bounding box center [956, 161] width 90 height 23
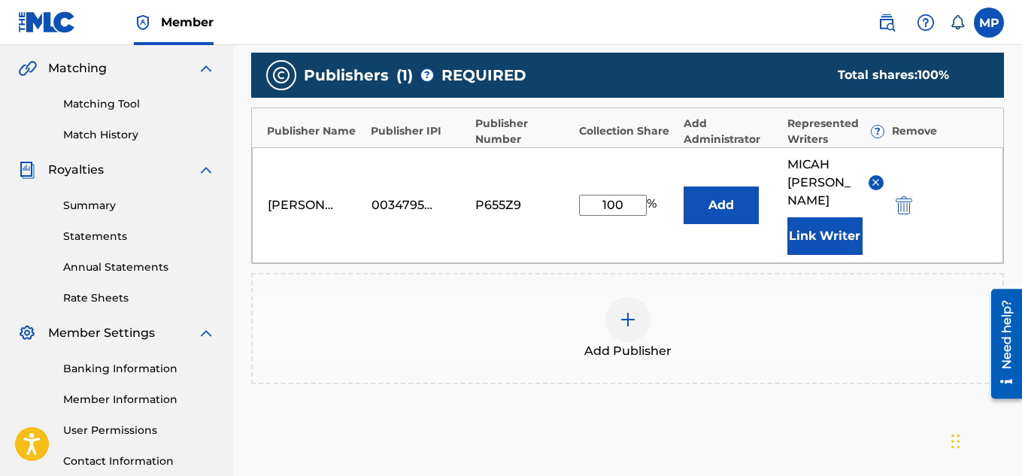
scroll to position [475, 0]
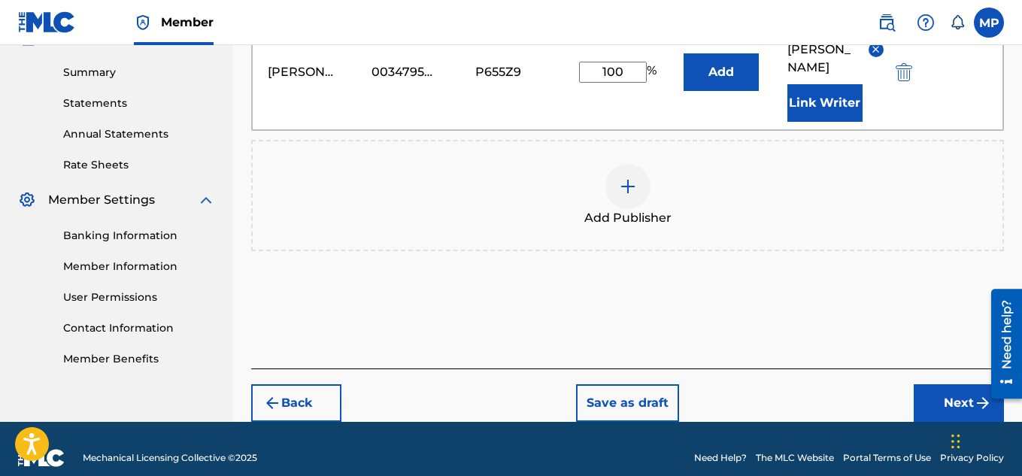
click at [932, 384] on button "Next" at bounding box center [959, 403] width 90 height 38
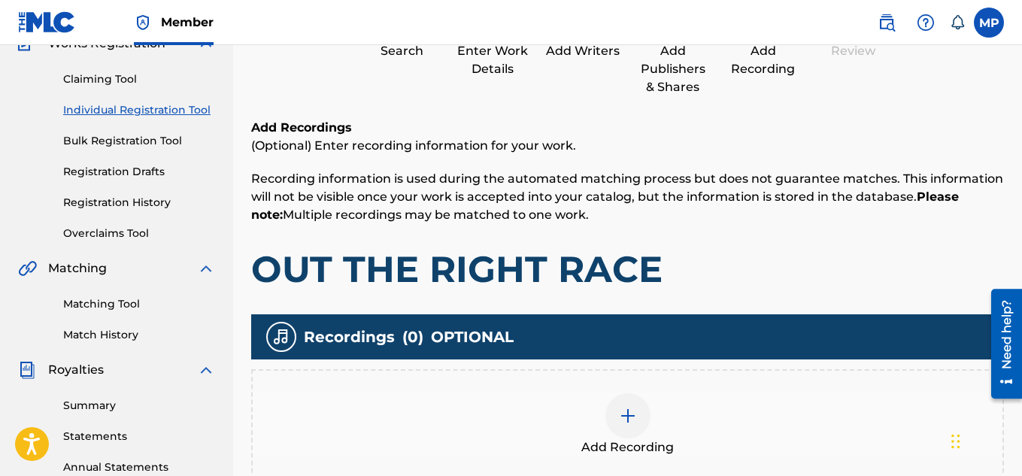
scroll to position [283, 0]
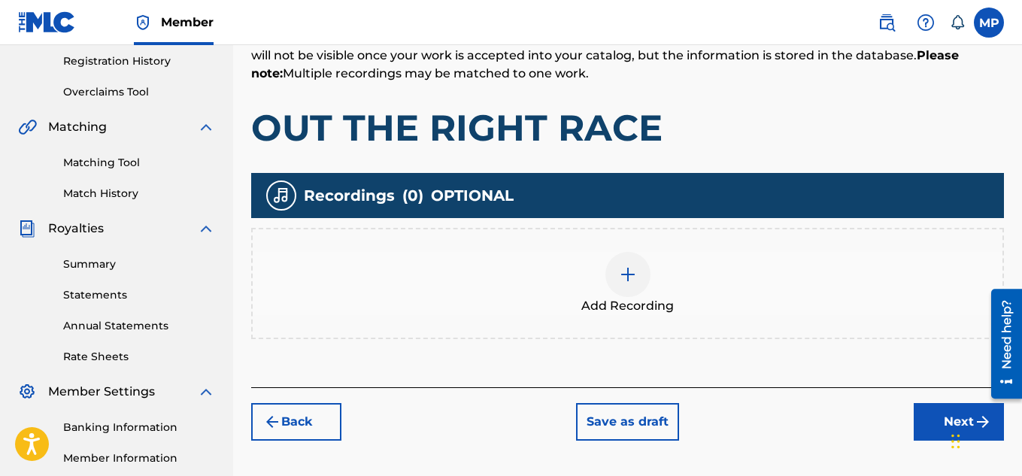
click at [634, 285] on div at bounding box center [627, 274] width 45 height 45
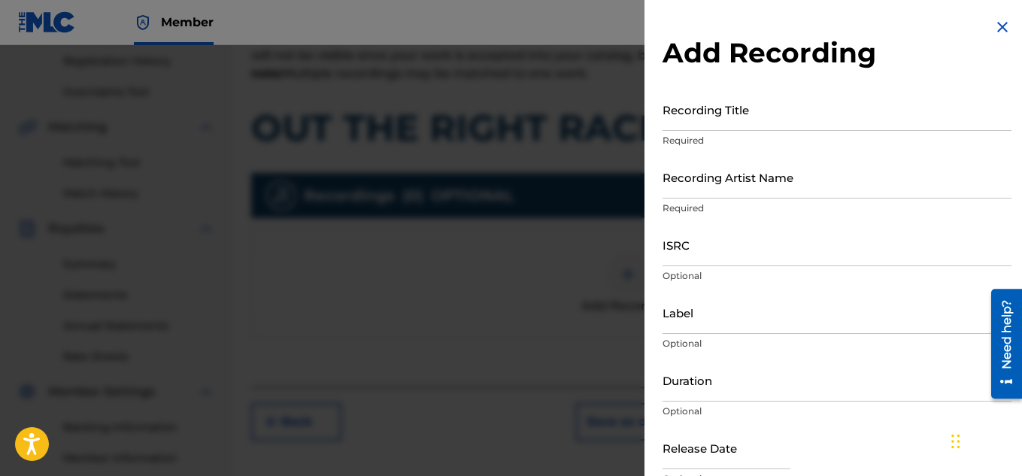
click at [699, 123] on input "Recording Title" at bounding box center [836, 109] width 349 height 43
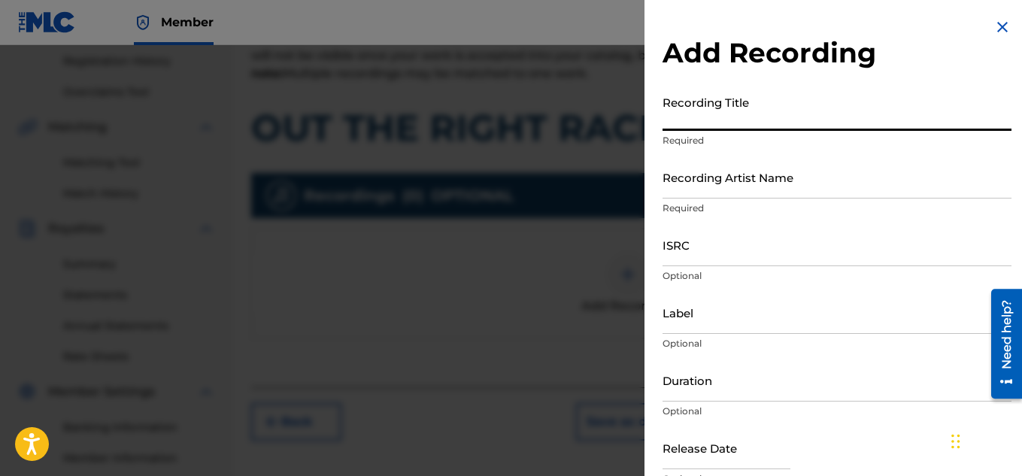
paste input "OUT THE RIGHT RACE"
type input "OUT THE RIGHT RACE"
click at [722, 257] on input "ISRC" at bounding box center [836, 244] width 349 height 43
paste input "QZDA81896671"
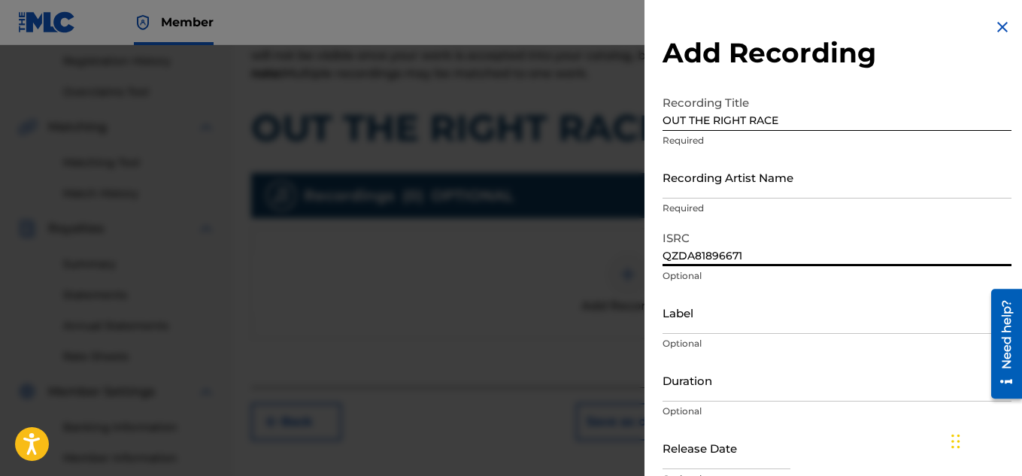
type input "QZDA81896671"
click at [692, 180] on input "Recording Artist Name" at bounding box center [836, 177] width 349 height 43
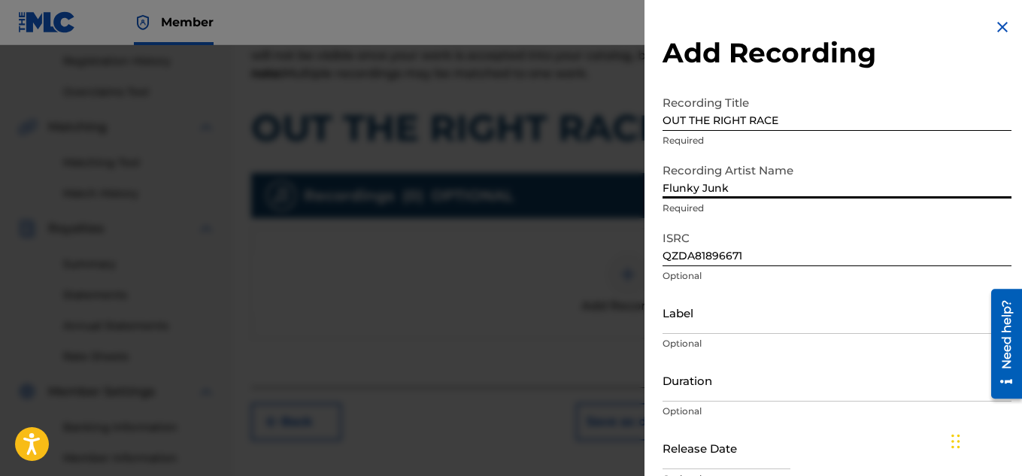
type input "Flunky Junky"
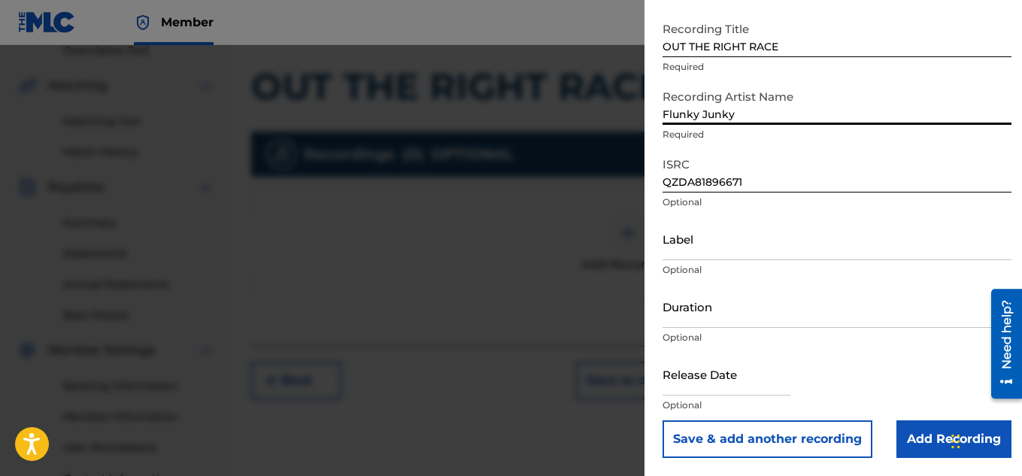
scroll to position [341, 0]
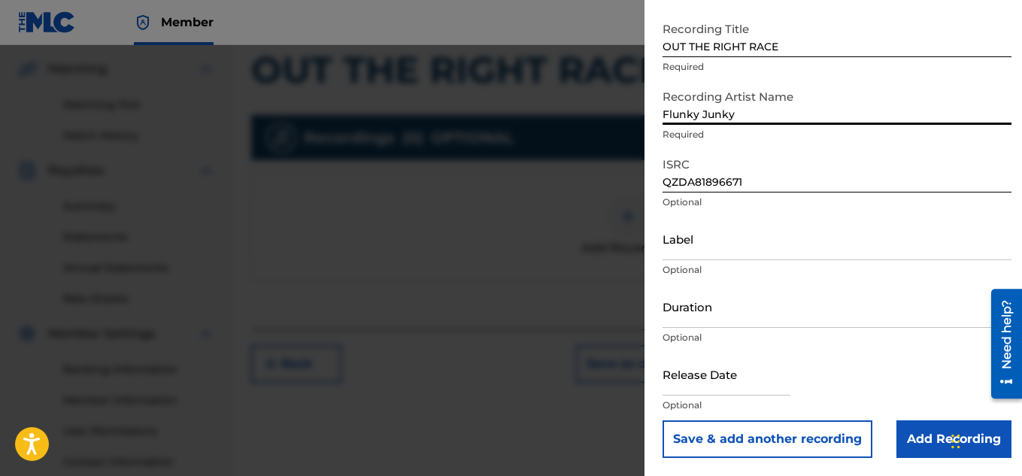
click at [903, 428] on input "Add Recording" at bounding box center [953, 439] width 115 height 38
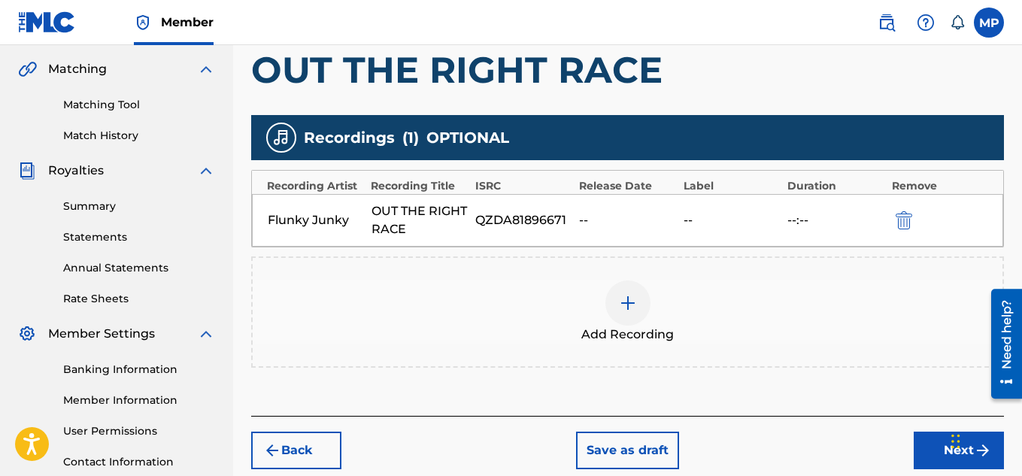
scroll to position [348, 0]
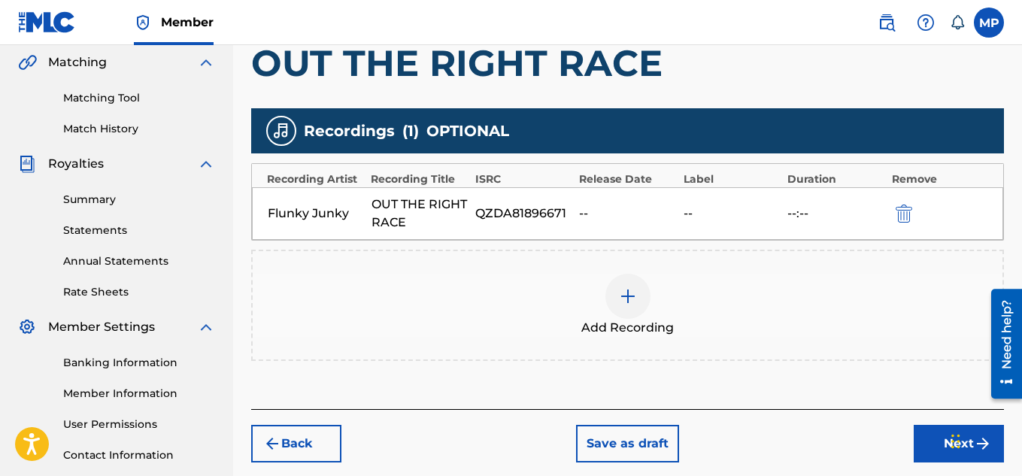
click at [915, 433] on button "Next" at bounding box center [959, 444] width 90 height 38
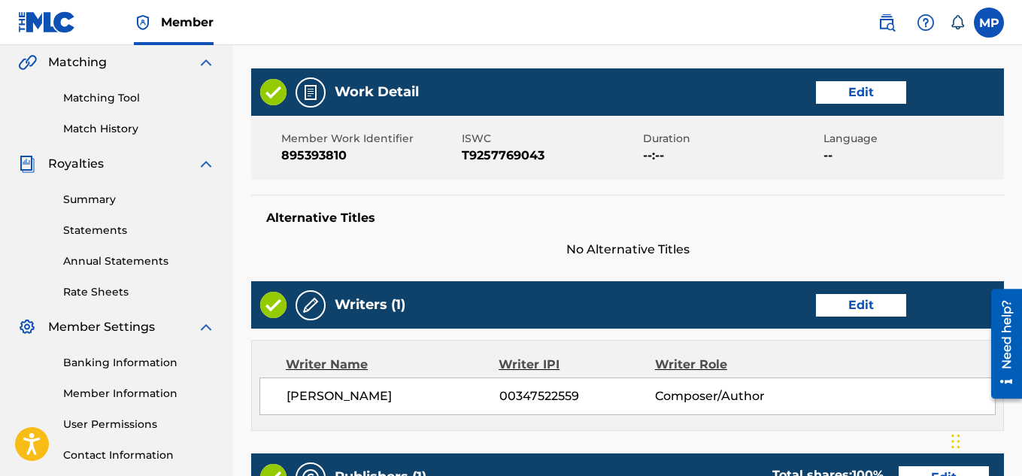
scroll to position [814, 0]
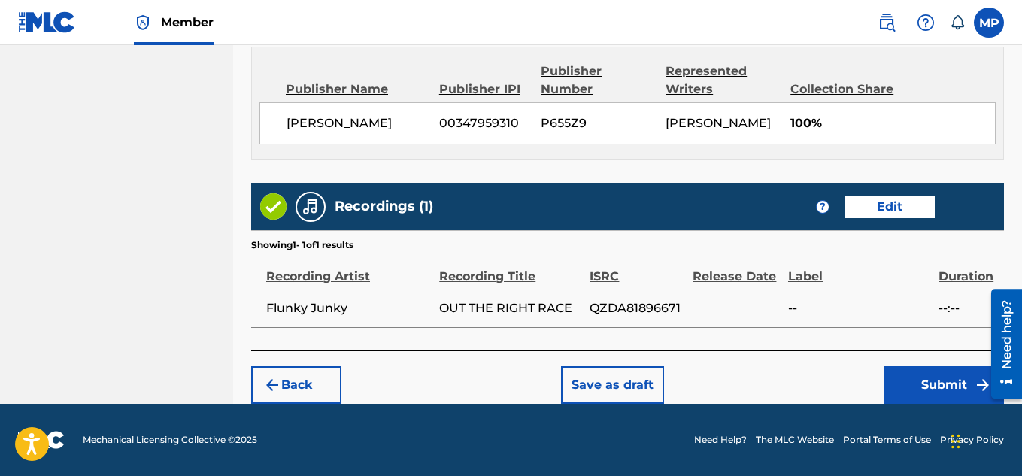
click at [909, 379] on button "Submit" at bounding box center [943, 385] width 120 height 38
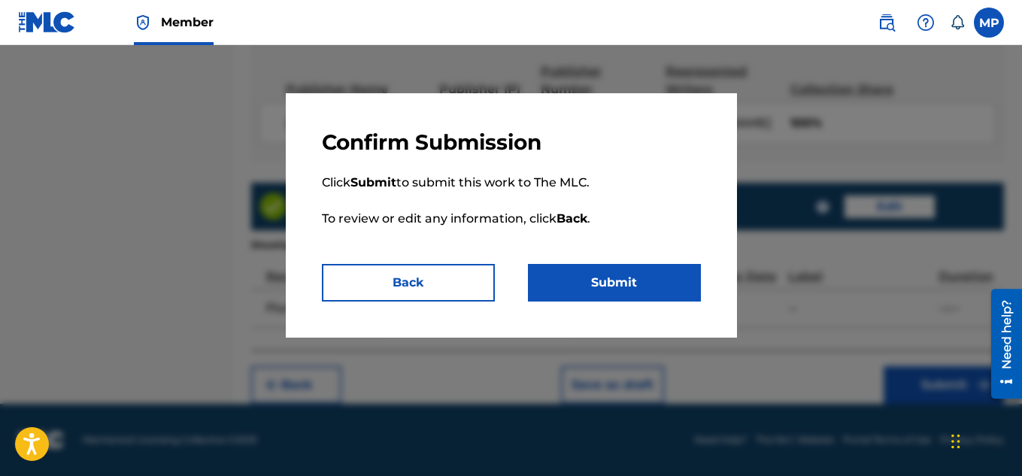
click at [613, 287] on button "Submit" at bounding box center [614, 283] width 173 height 38
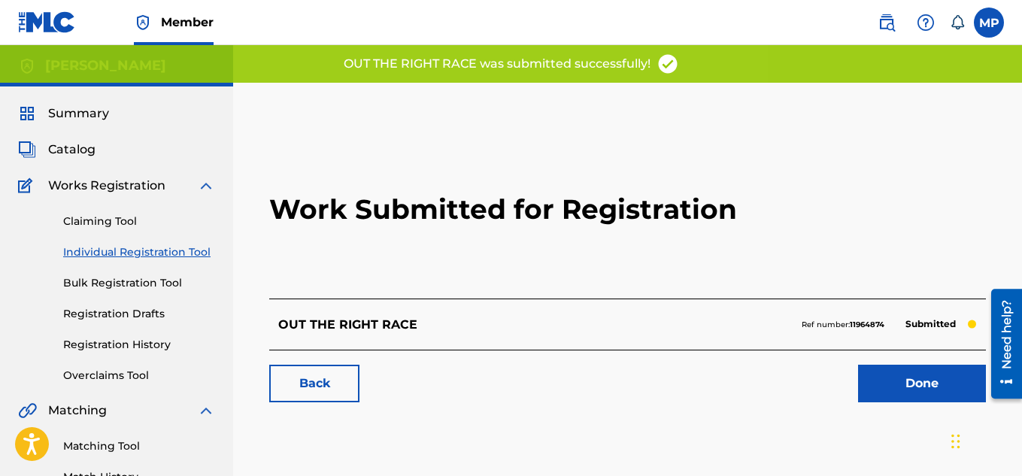
click at [316, 381] on link "Back" at bounding box center [314, 384] width 90 height 38
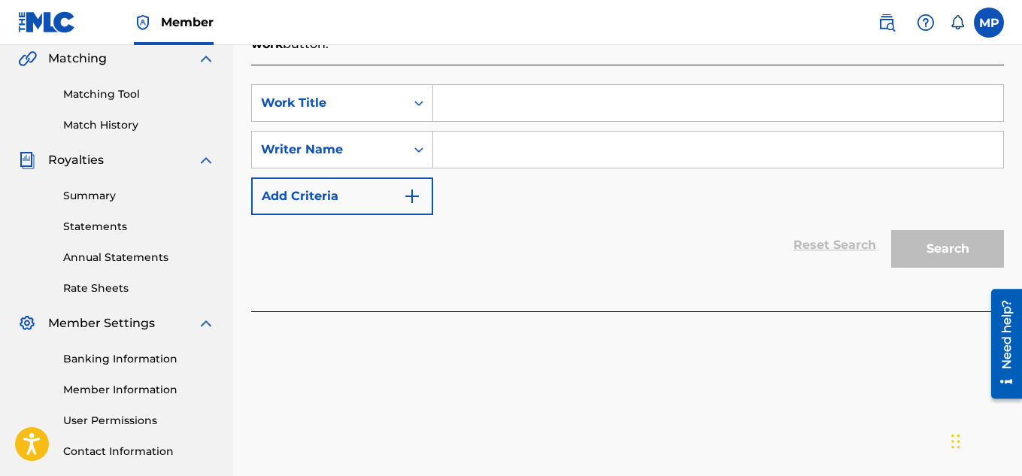
scroll to position [353, 0]
click at [477, 111] on input "Search Form" at bounding box center [718, 102] width 570 height 36
paste input "ONE OF A KIND"
type input "ONE OF A KIND"
click at [469, 144] on input "Search Form" at bounding box center [718, 149] width 570 height 36
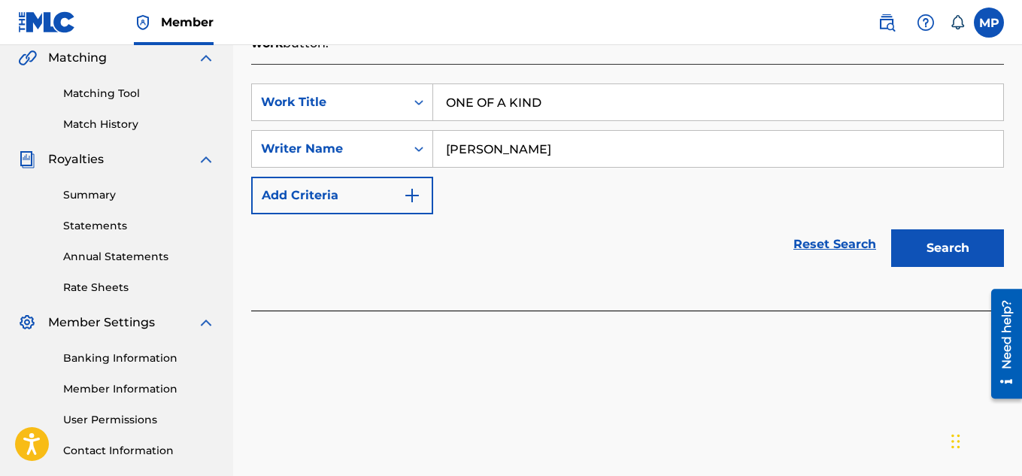
type input "[PERSON_NAME]"
click at [935, 257] on button "Search" at bounding box center [947, 248] width 113 height 38
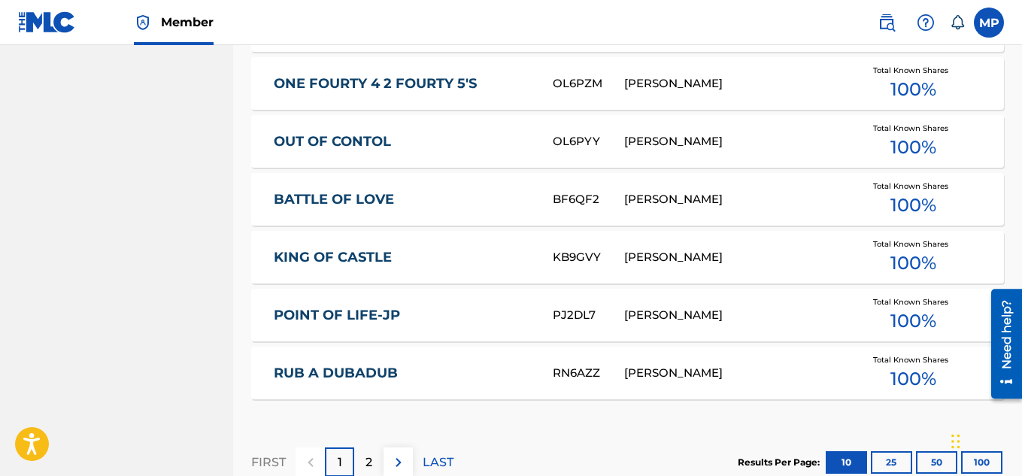
scroll to position [1081, 0]
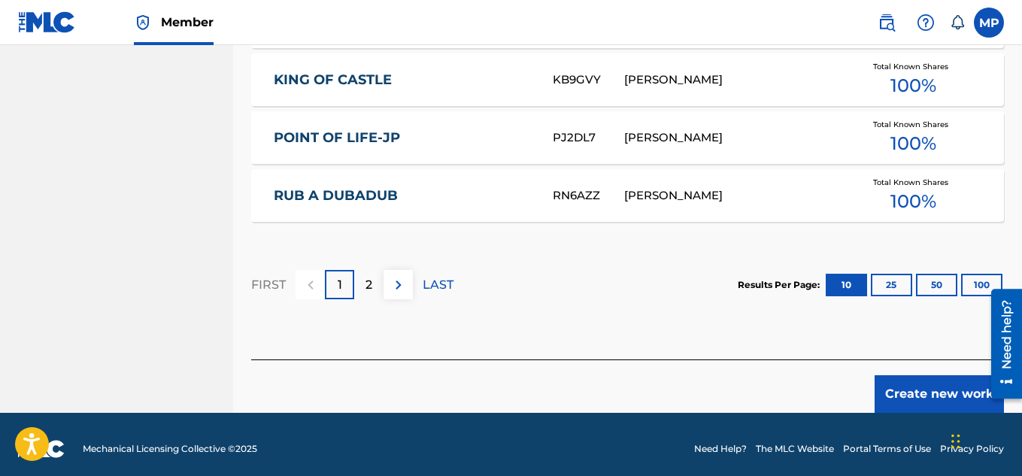
click at [914, 386] on button "Create new work" at bounding box center [938, 394] width 129 height 38
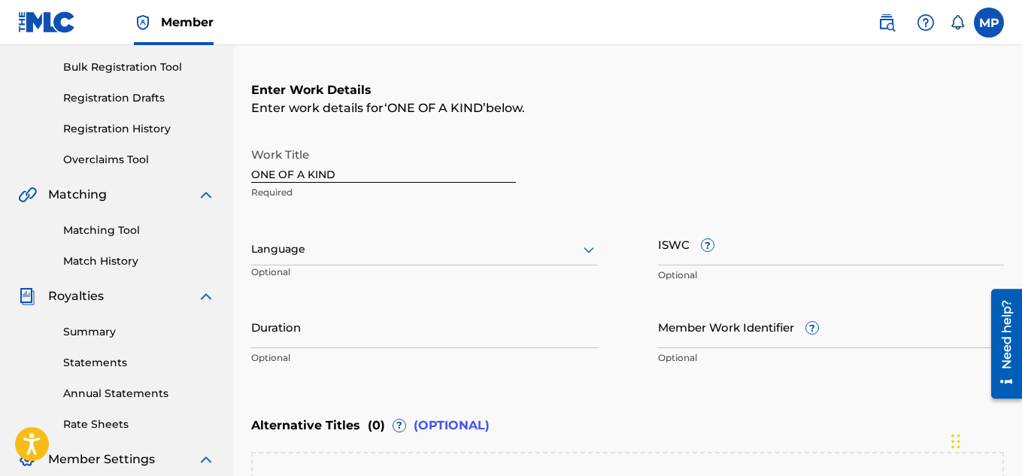
scroll to position [203, 0]
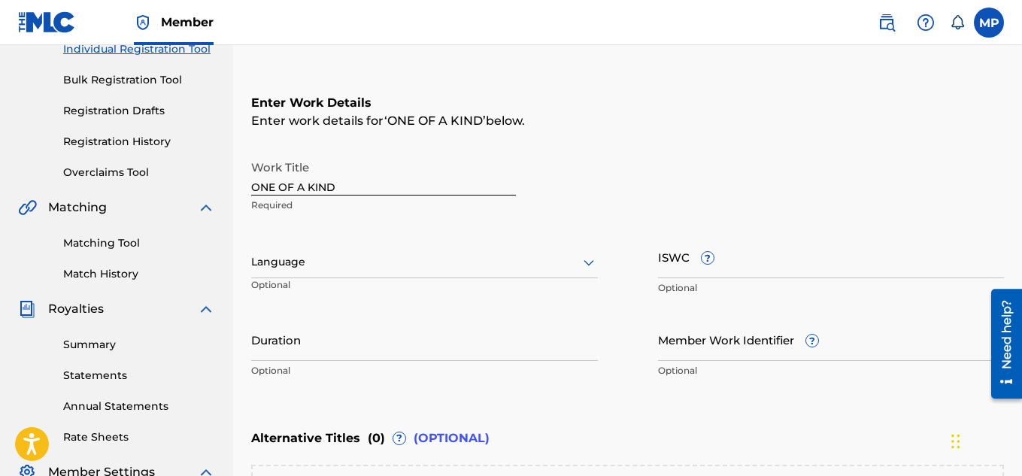
click at [699, 350] on input "Member Work Identifier ?" at bounding box center [831, 339] width 347 height 43
paste input "895393878"
type input "895393878"
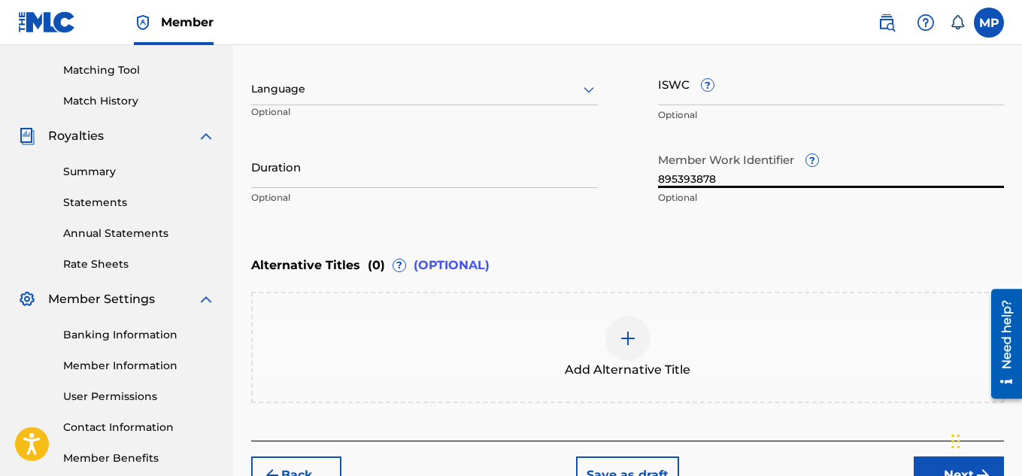
scroll to position [466, 0]
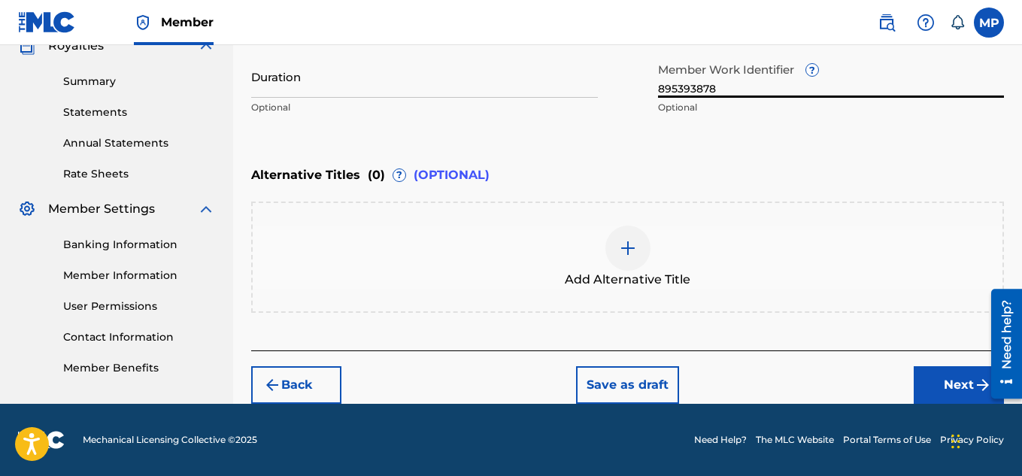
click at [956, 377] on button "Next" at bounding box center [959, 385] width 90 height 38
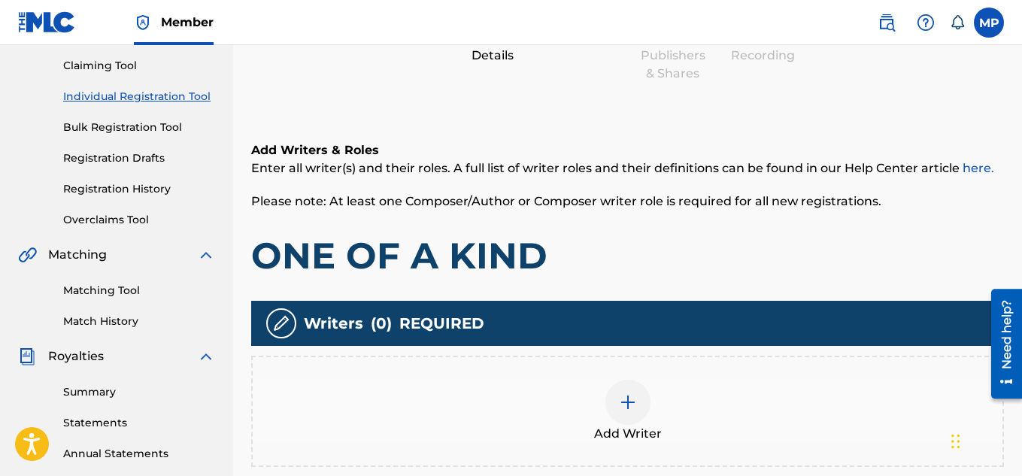
scroll to position [302, 0]
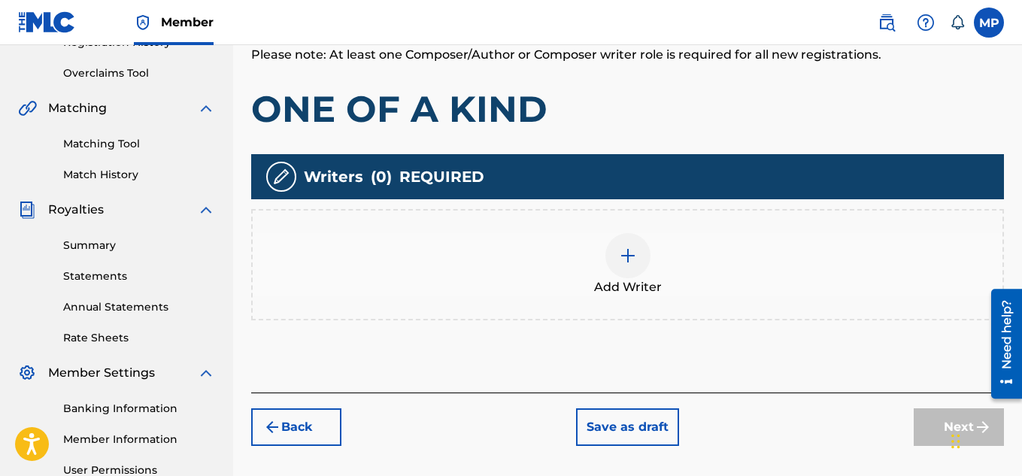
click at [629, 268] on div at bounding box center [627, 255] width 45 height 45
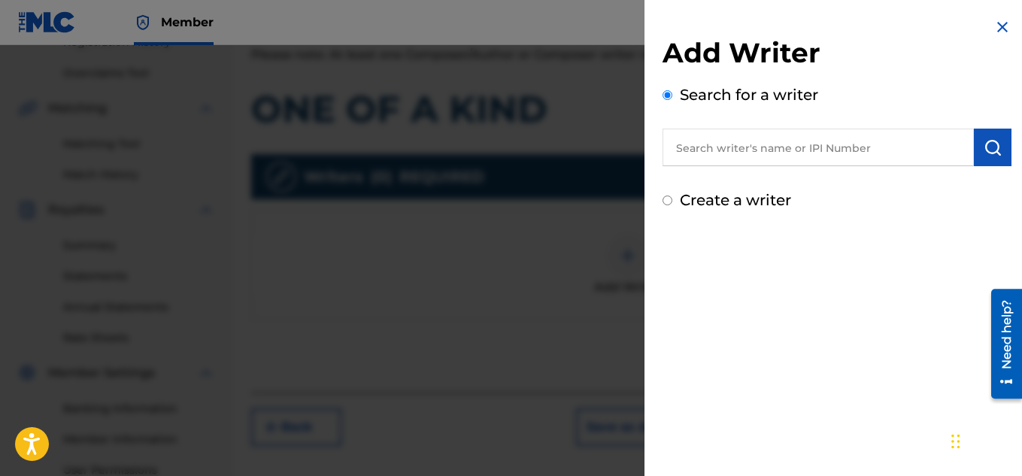
click at [786, 153] on input "text" at bounding box center [817, 148] width 311 height 38
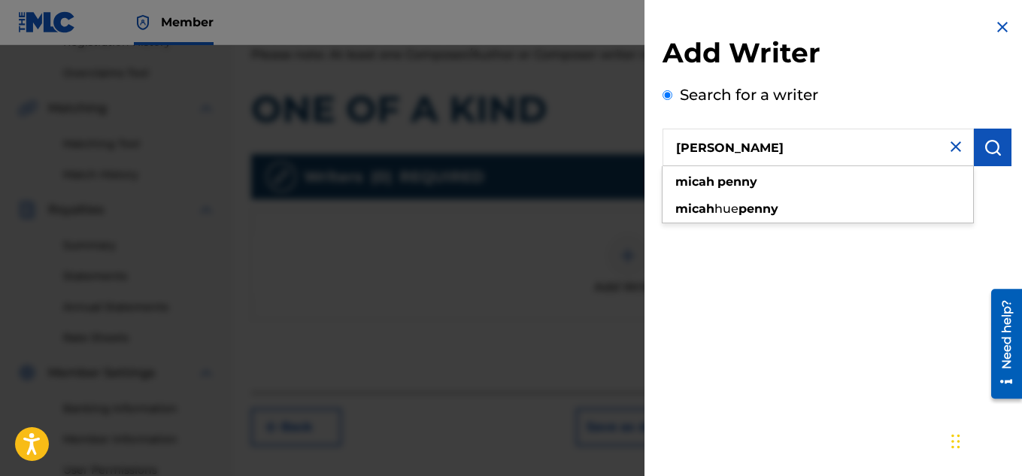
type input "[PERSON_NAME]"
click at [982, 156] on button "submit" at bounding box center [993, 148] width 38 height 38
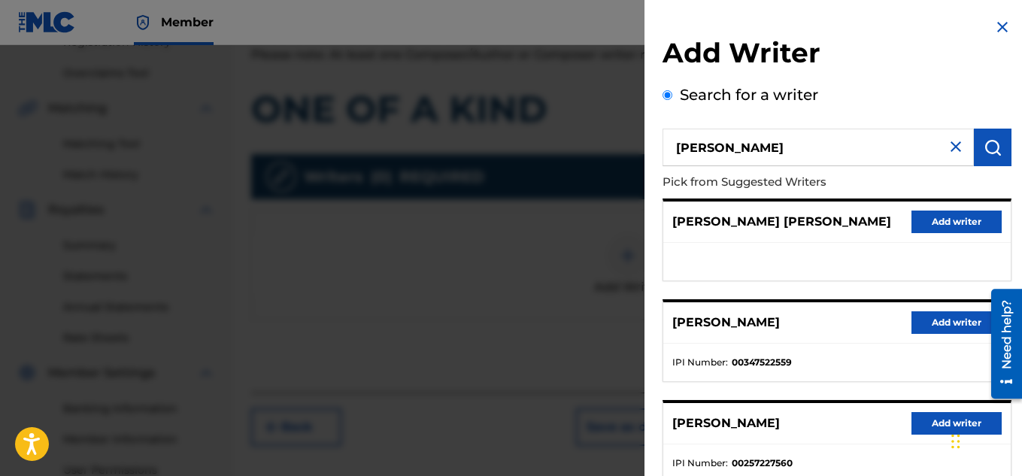
click at [914, 317] on button "Add writer" at bounding box center [956, 322] width 90 height 23
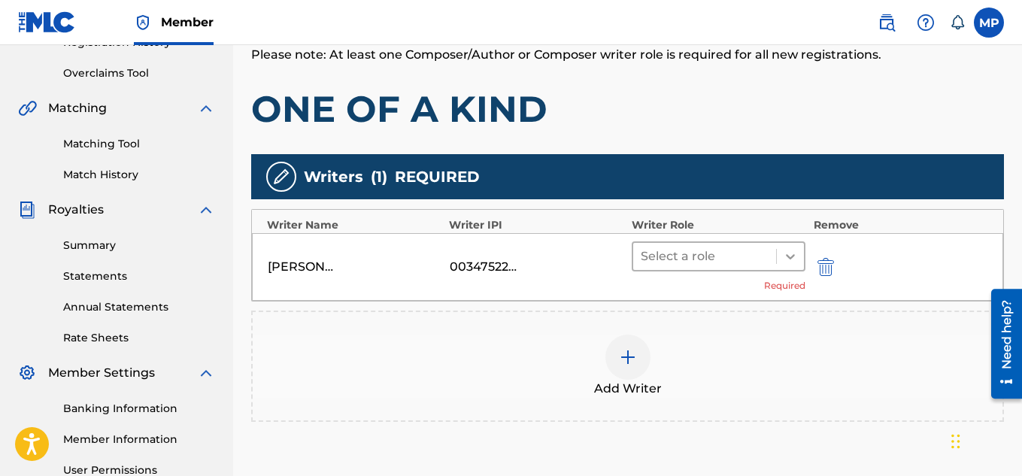
click at [793, 262] on icon at bounding box center [790, 256] width 15 height 15
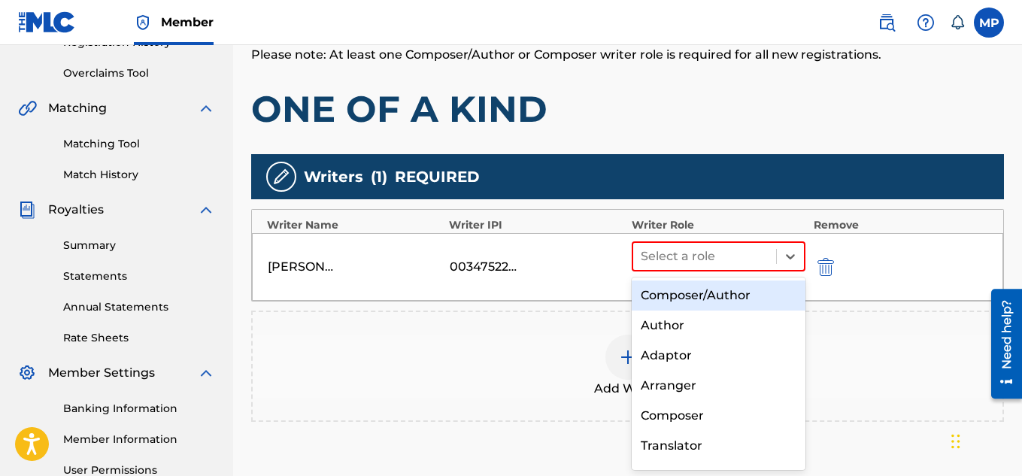
click at [726, 292] on div "Composer/Author" at bounding box center [719, 295] width 174 height 30
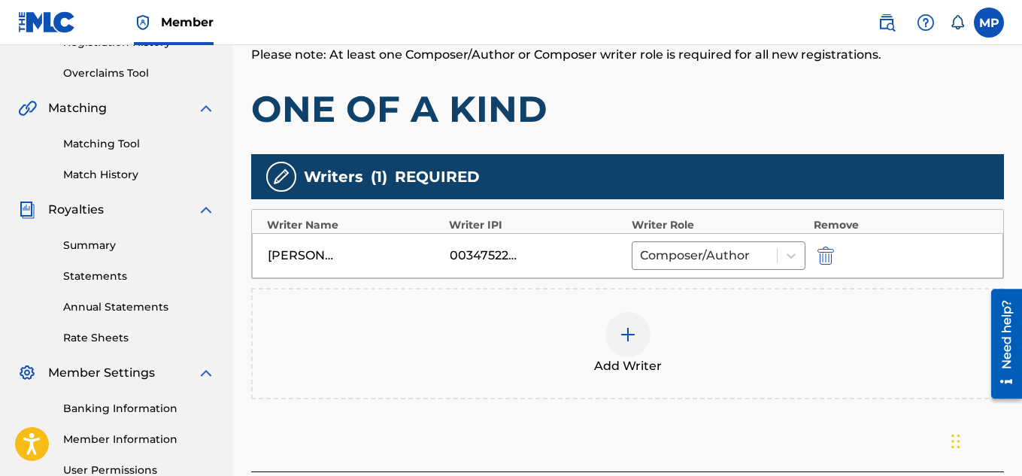
scroll to position [456, 0]
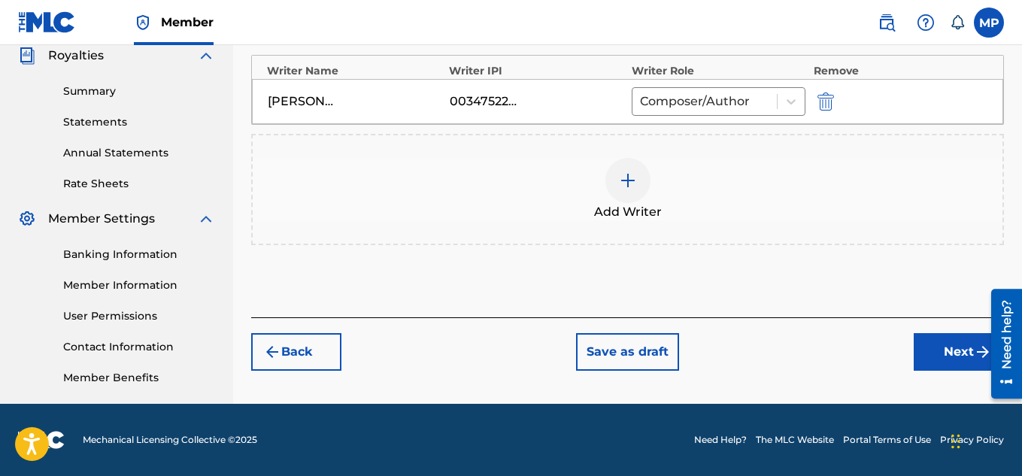
click at [944, 343] on button "Next" at bounding box center [959, 352] width 90 height 38
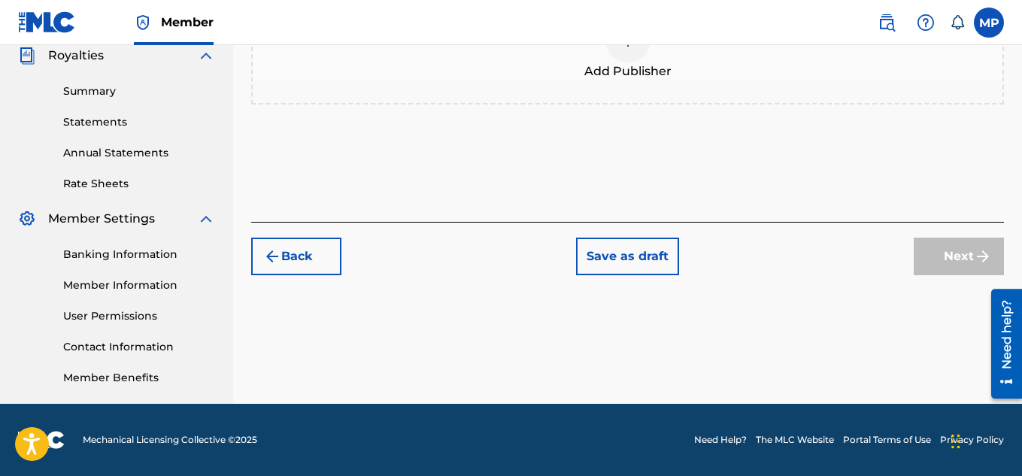
scroll to position [265, 0]
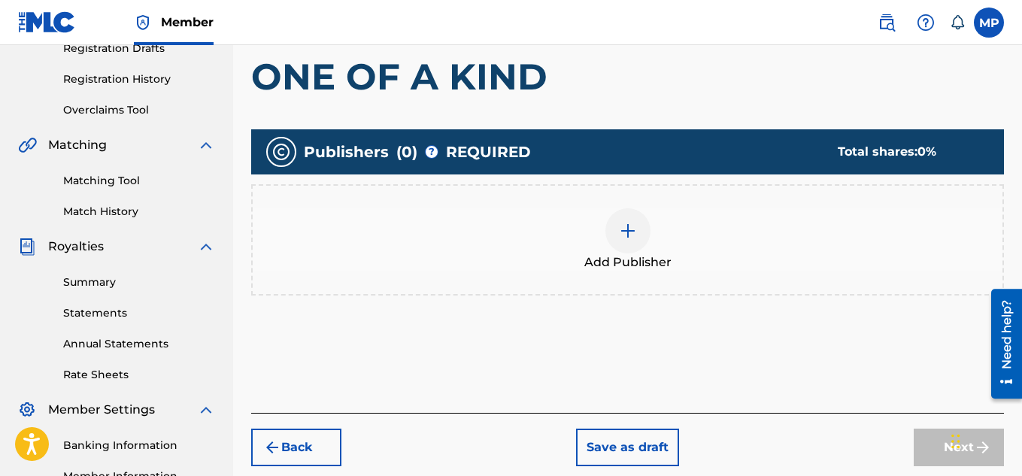
click at [638, 241] on div at bounding box center [627, 230] width 45 height 45
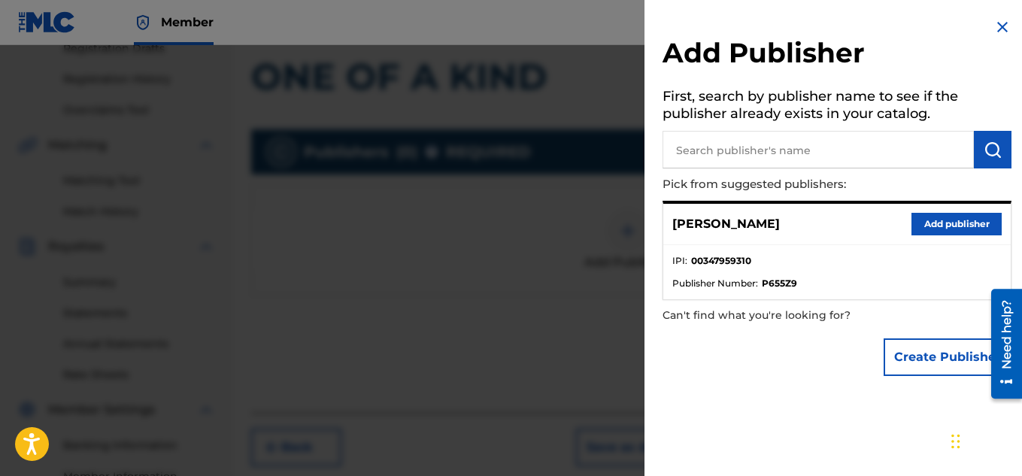
click at [935, 213] on button "Add publisher" at bounding box center [956, 224] width 90 height 23
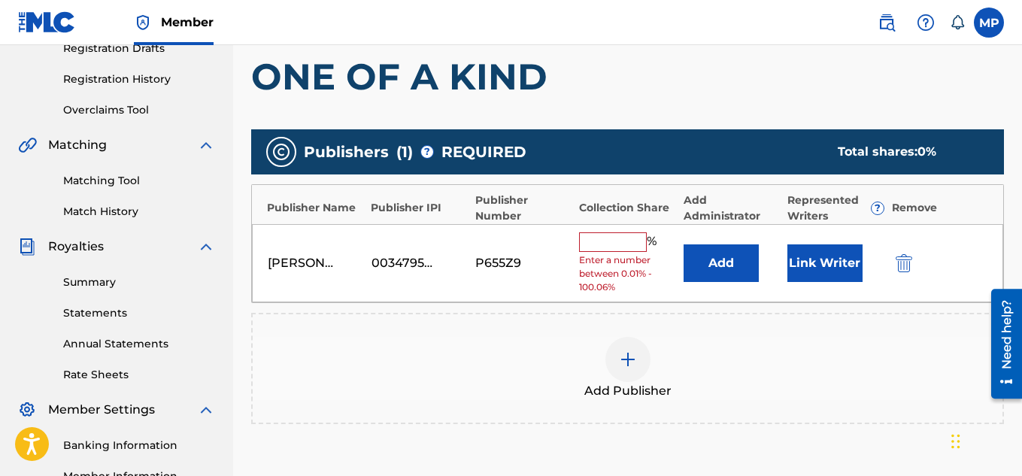
click at [635, 244] on input "text" at bounding box center [613, 242] width 68 height 20
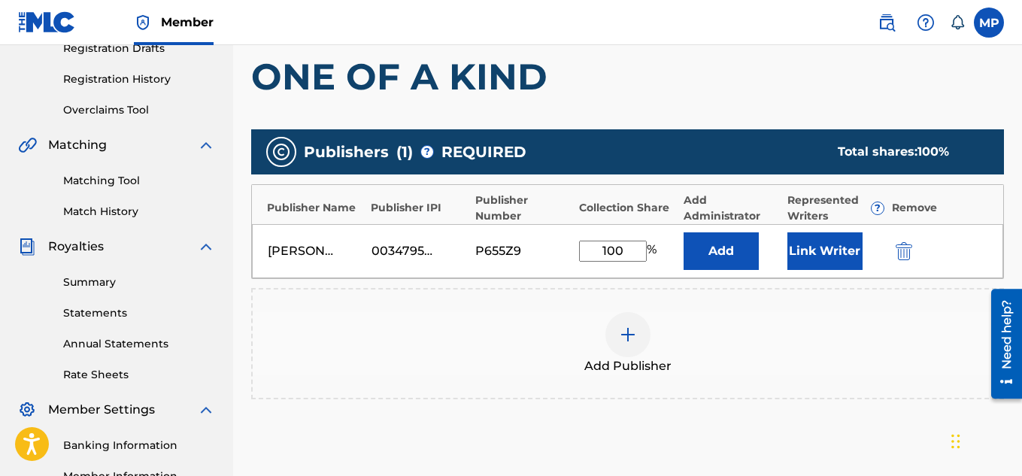
type input "100"
click at [819, 254] on button "Link Writer" at bounding box center [824, 251] width 75 height 38
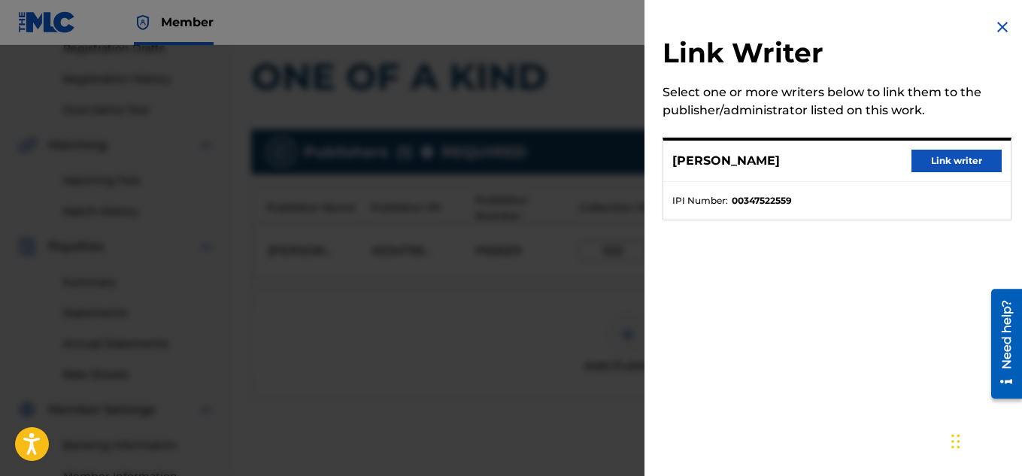
click at [932, 152] on button "Link writer" at bounding box center [956, 161] width 90 height 23
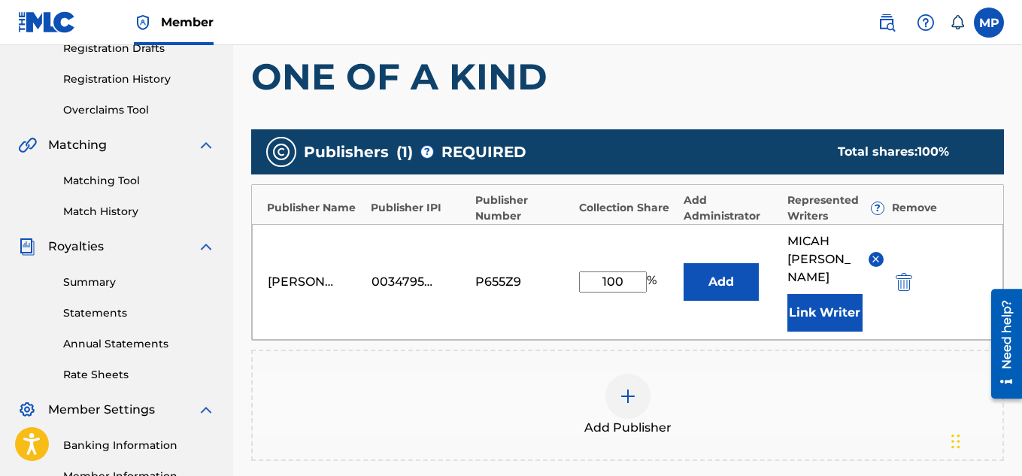
scroll to position [475, 0]
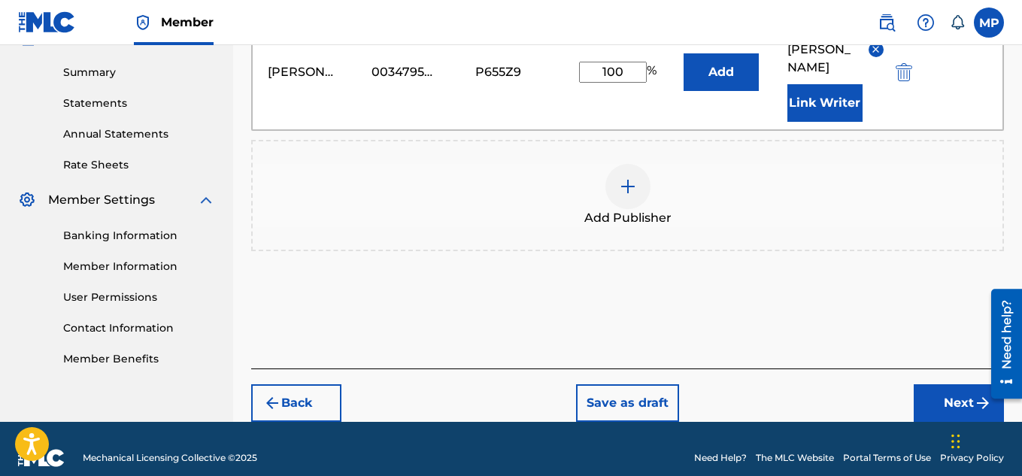
click at [944, 384] on button "Next" at bounding box center [959, 403] width 90 height 38
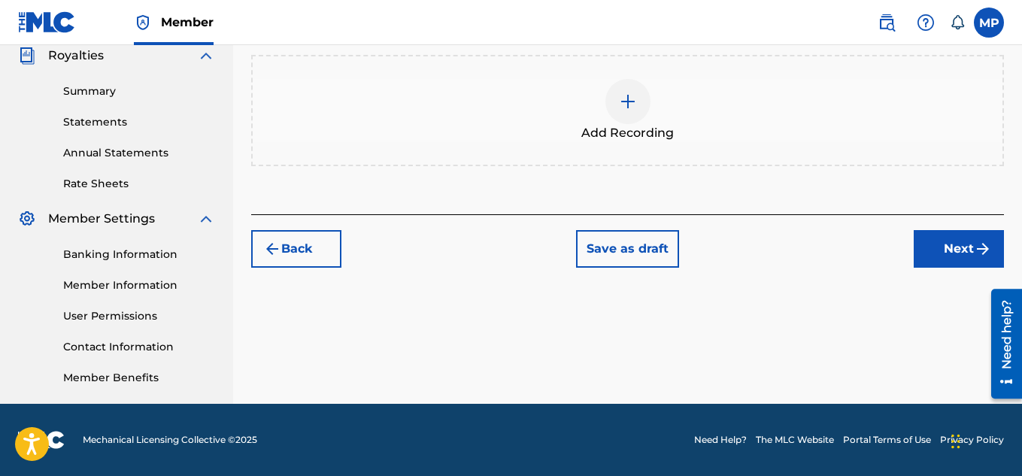
scroll to position [371, 0]
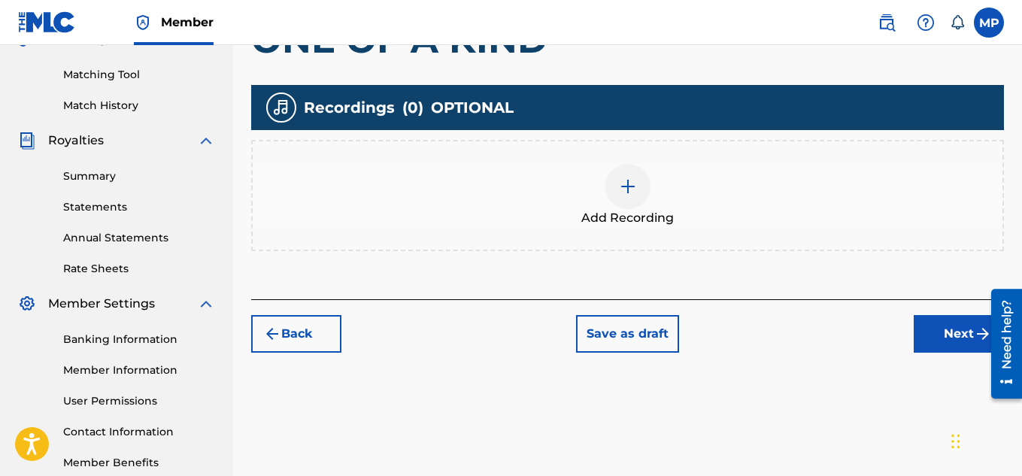
click at [624, 177] on img at bounding box center [628, 186] width 18 height 18
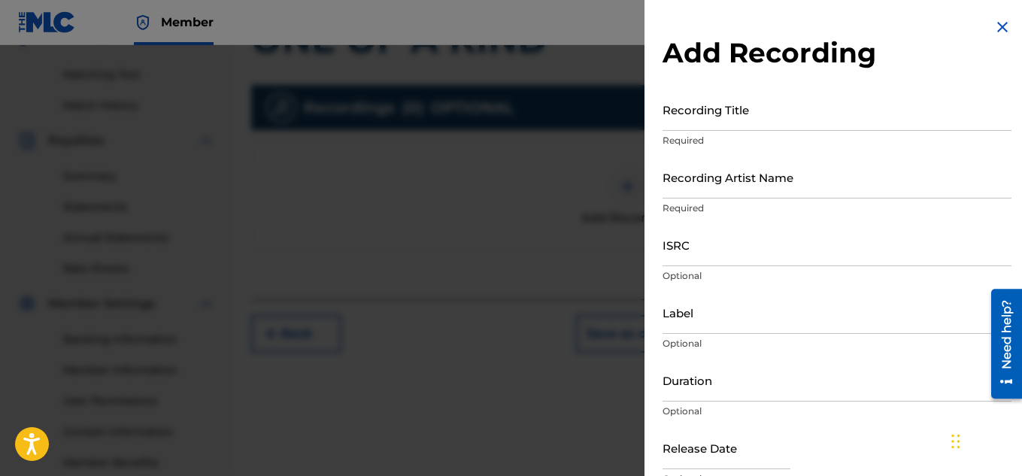
scroll to position [456, 0]
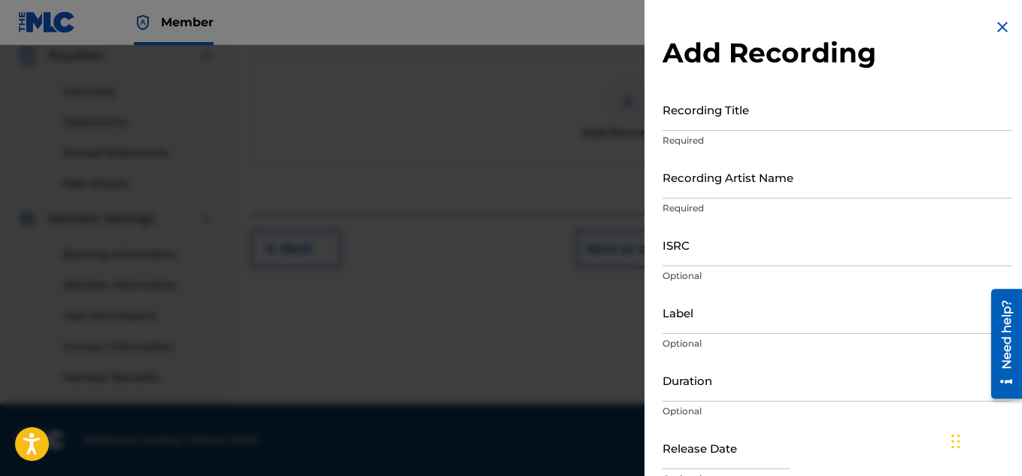
click at [731, 117] on input "Recording Title" at bounding box center [836, 109] width 349 height 43
paste input "ONE OF A KIND"
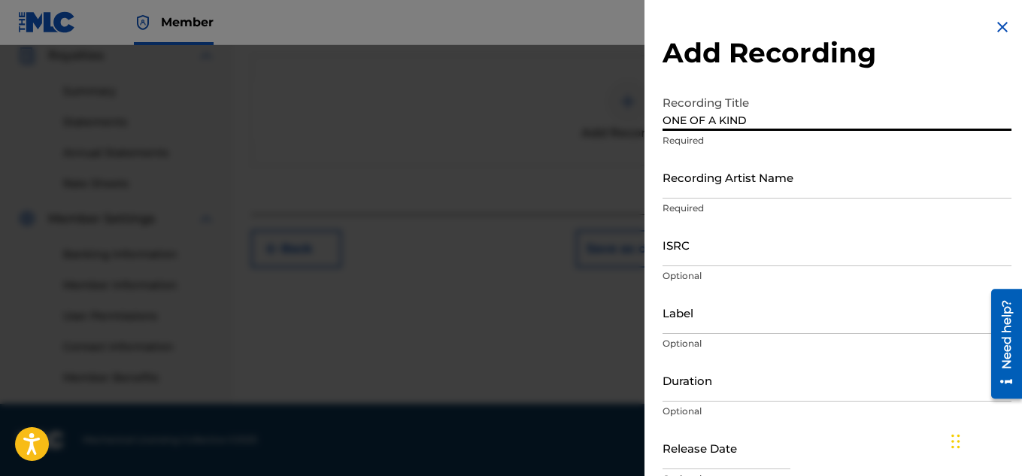
type input "ONE OF A KIND"
click at [723, 187] on input "Recording Artist Name" at bounding box center [836, 177] width 349 height 43
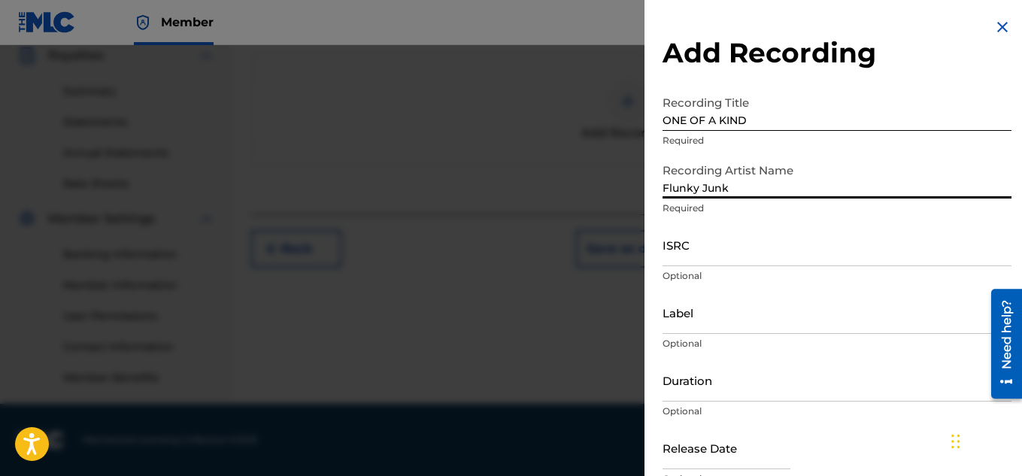
type input "Flunky Junky"
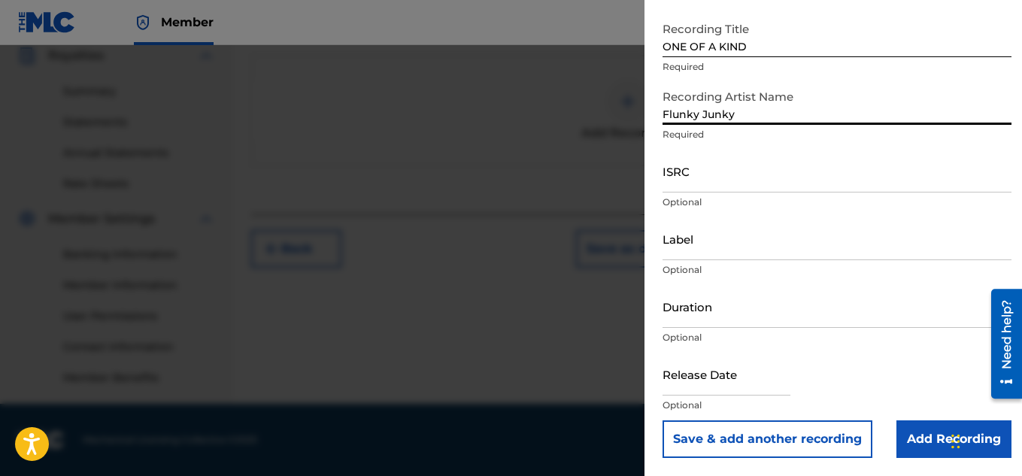
click at [921, 441] on input "Add Recording" at bounding box center [953, 439] width 115 height 38
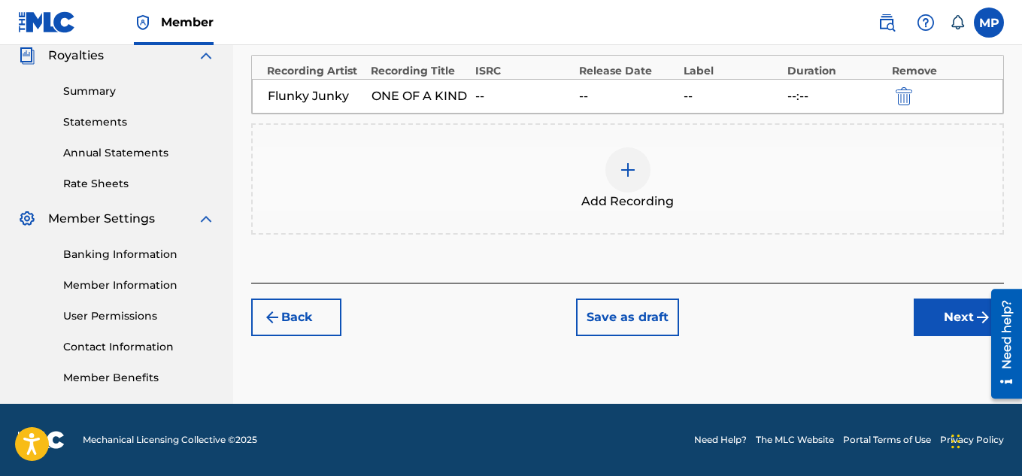
click at [932, 327] on button "Next" at bounding box center [959, 317] width 90 height 38
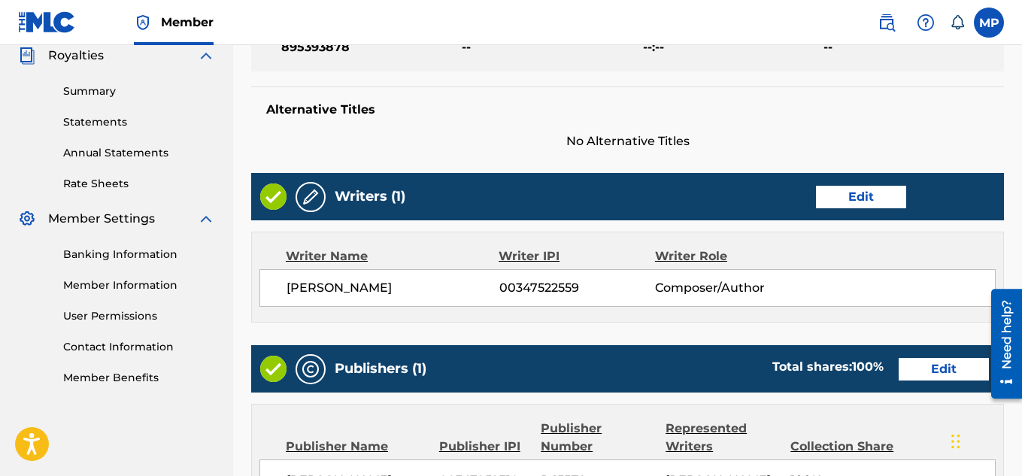
scroll to position [814, 0]
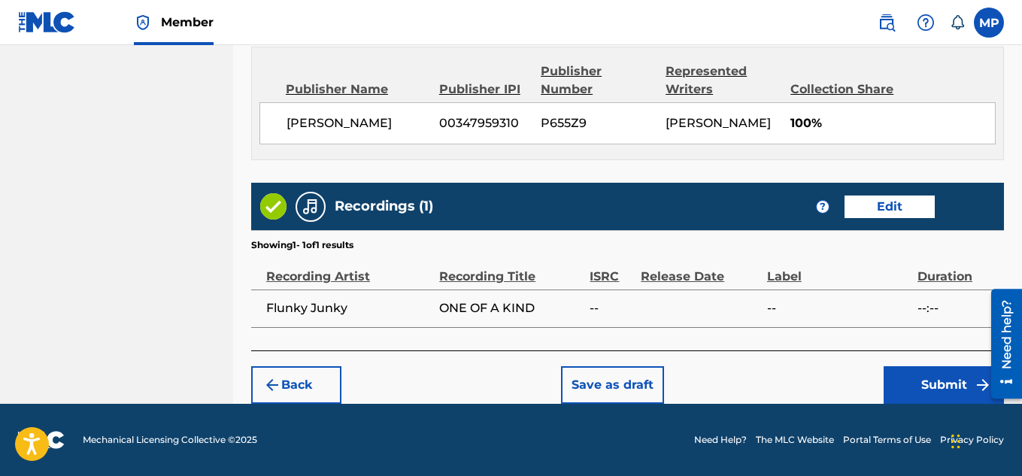
click at [963, 383] on button "Submit" at bounding box center [943, 385] width 120 height 38
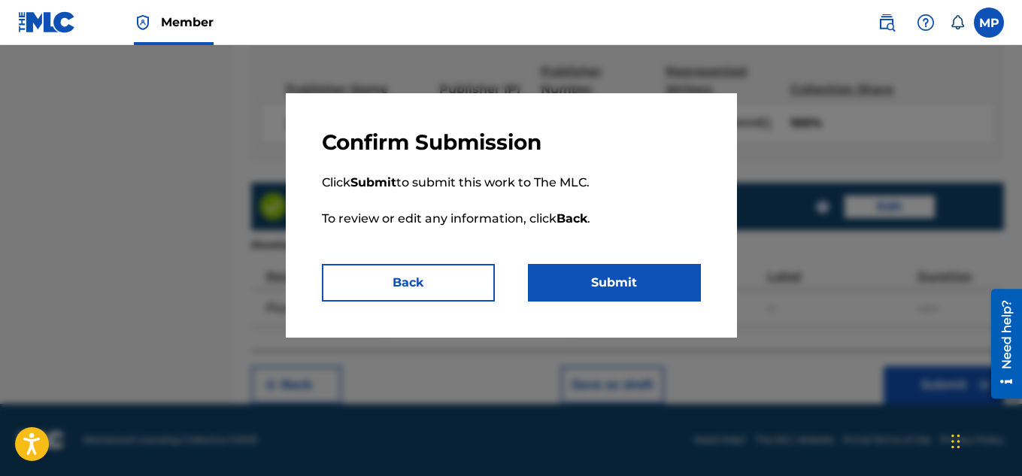
click at [664, 291] on button "Submit" at bounding box center [614, 283] width 173 height 38
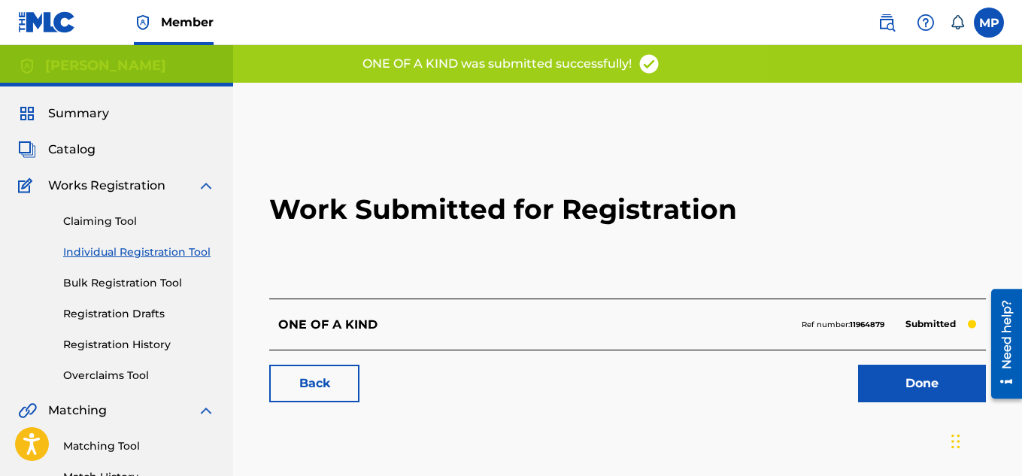
click at [309, 379] on link "Back" at bounding box center [314, 384] width 90 height 38
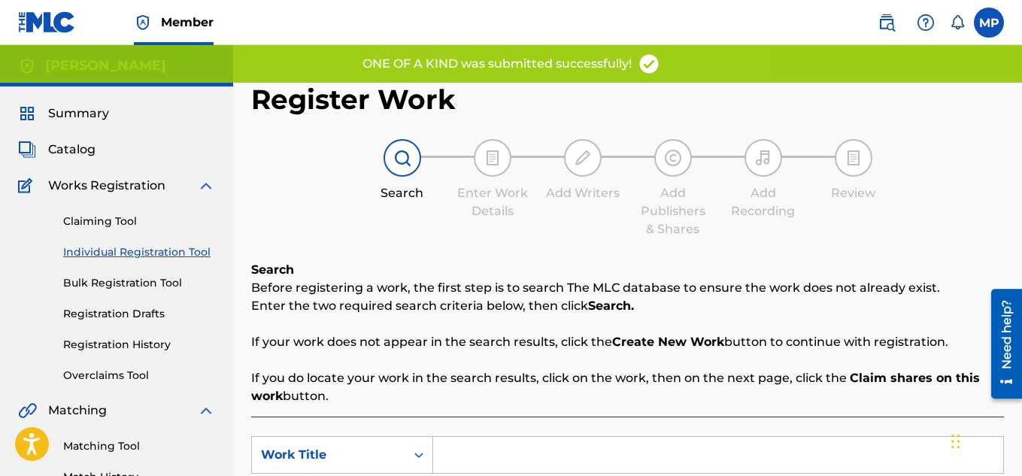
scroll to position [300, 0]
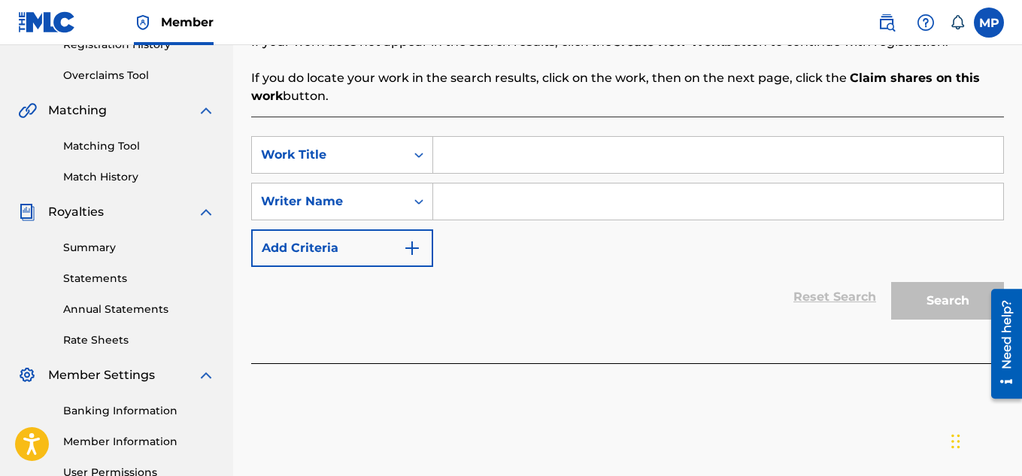
click at [468, 150] on input "Search Form" at bounding box center [718, 155] width 570 height 36
paste input "ONE I KNOW"
type input "ONE I KNOW"
click at [499, 205] on input "Search Form" at bounding box center [718, 201] width 570 height 36
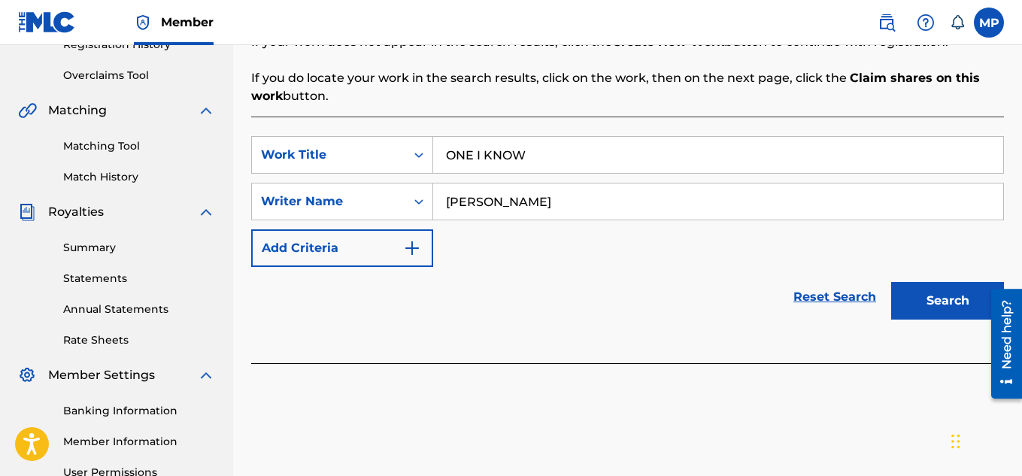
type input "[PERSON_NAME]"
click at [963, 312] on button "Search" at bounding box center [947, 301] width 113 height 38
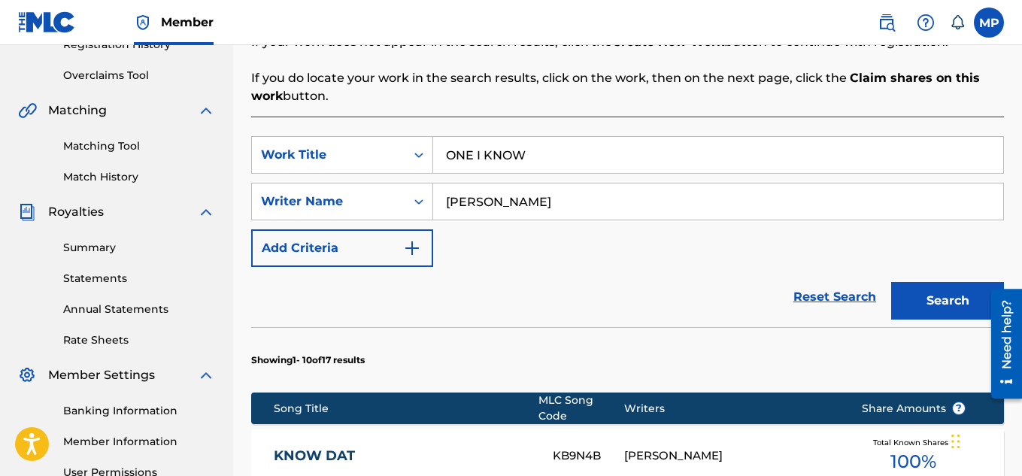
scroll to position [1081, 0]
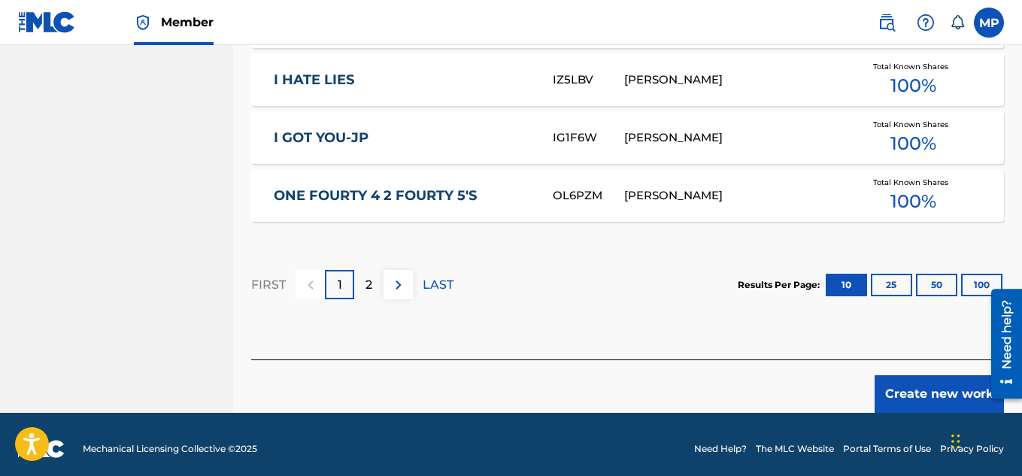
click at [909, 386] on button "Create new work" at bounding box center [938, 394] width 129 height 38
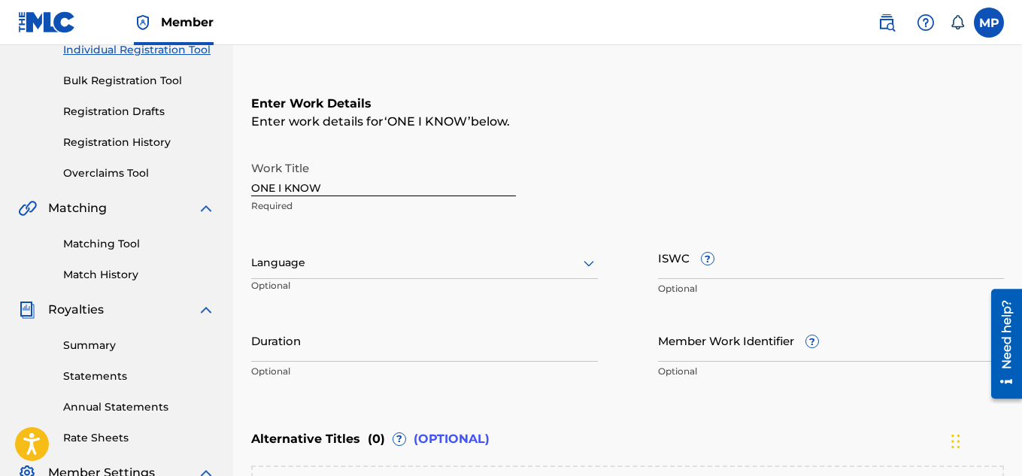
scroll to position [197, 0]
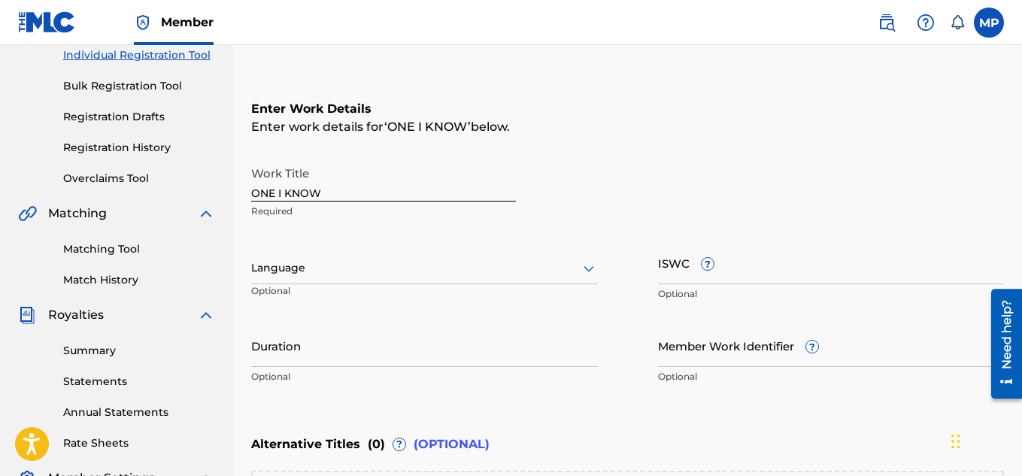
click at [748, 280] on input "ISWC ?" at bounding box center [831, 262] width 347 height 43
paste input "T9257771532"
type input "T9257771532"
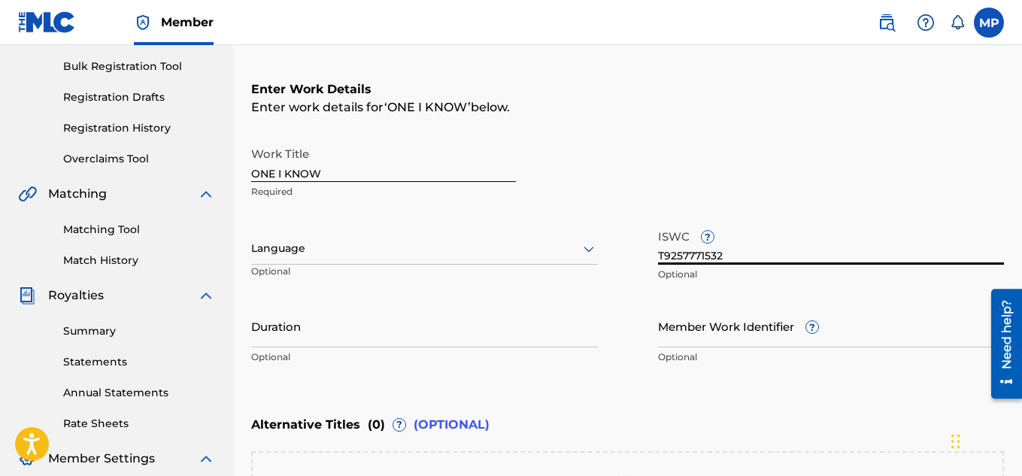
scroll to position [226, 0]
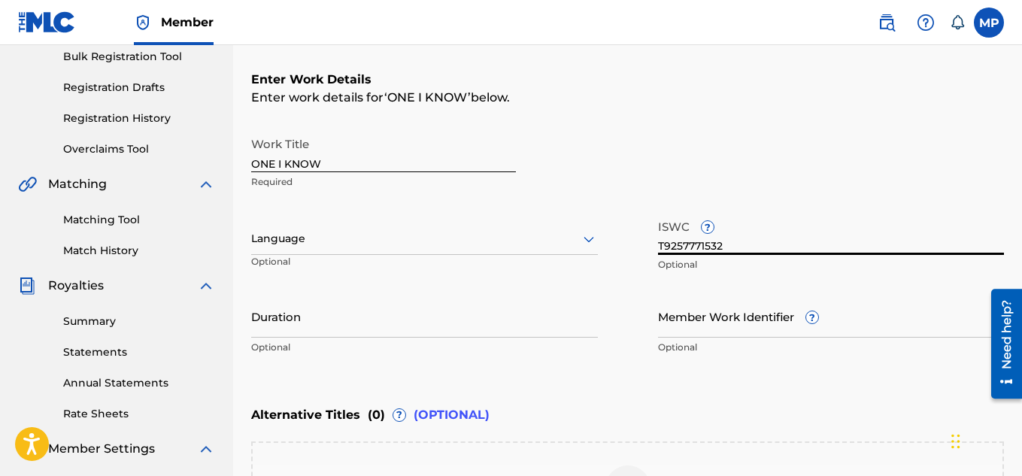
click at [674, 332] on input "Member Work Identifier ?" at bounding box center [831, 316] width 347 height 43
paste input "895393920"
type input "895393920"
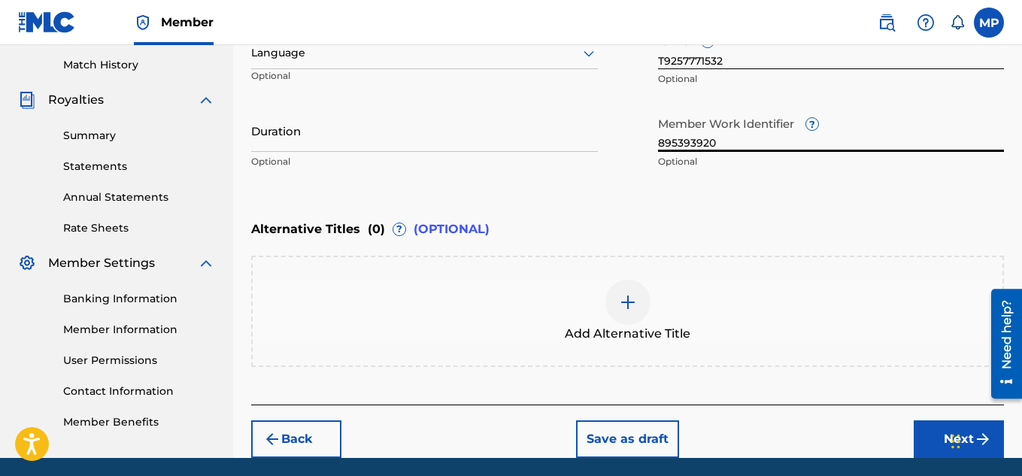
scroll to position [414, 0]
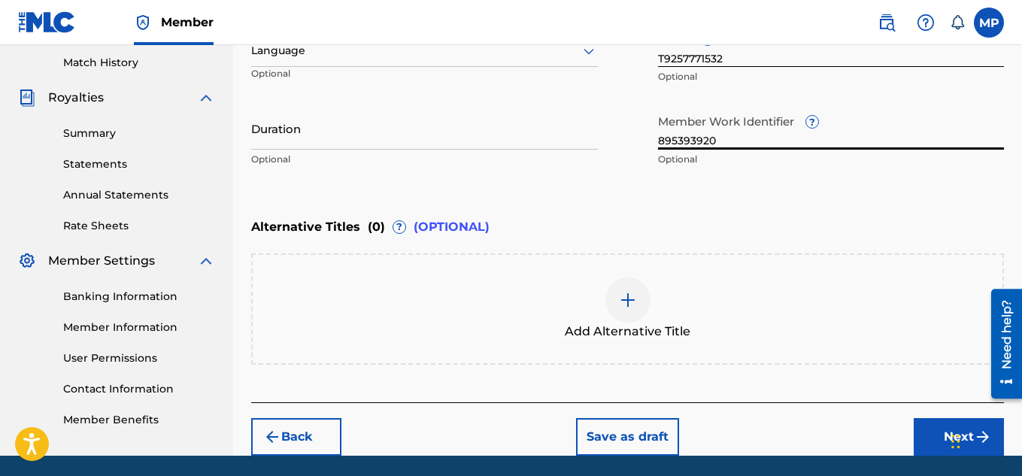
click at [941, 441] on button "Next" at bounding box center [959, 437] width 90 height 38
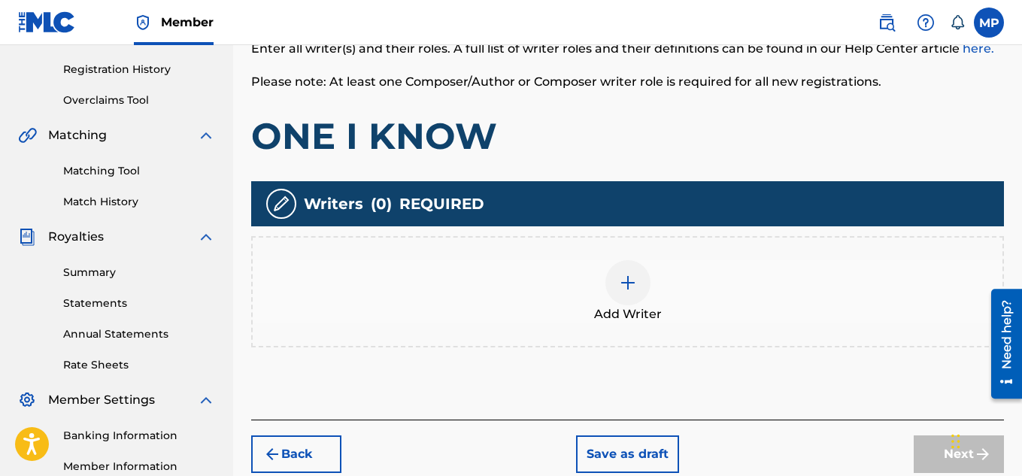
scroll to position [267, 0]
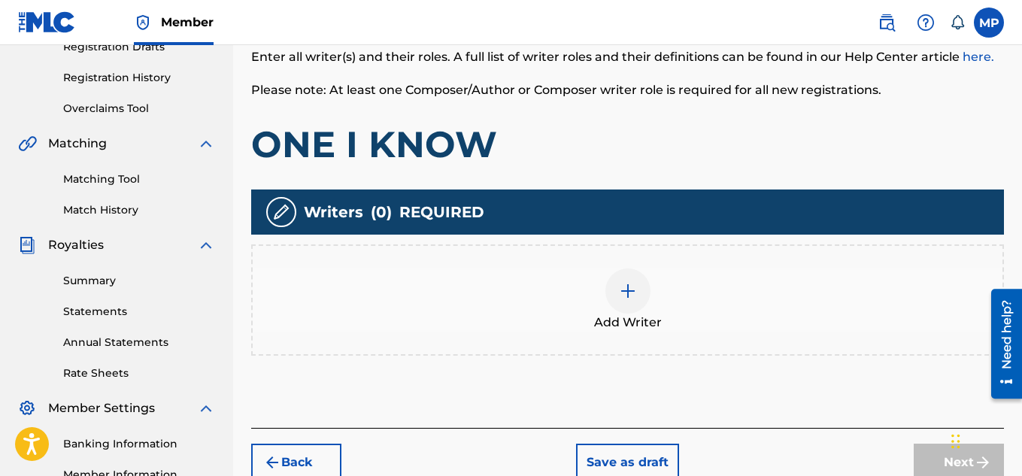
click at [640, 281] on div at bounding box center [627, 290] width 45 height 45
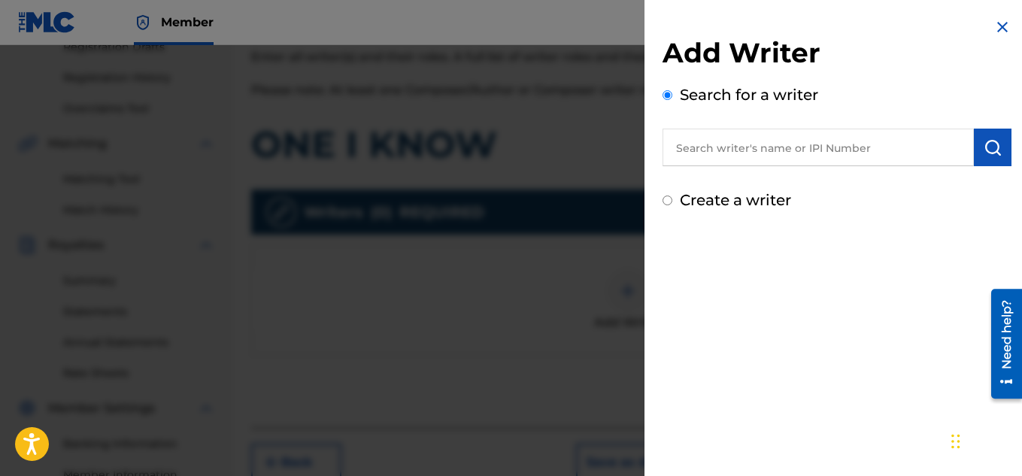
click at [832, 141] on input "text" at bounding box center [817, 148] width 311 height 38
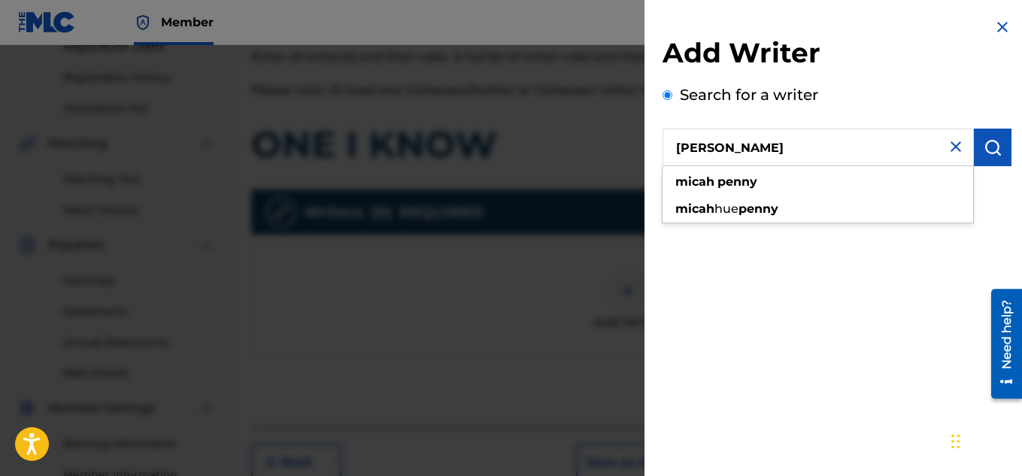
type input "[PERSON_NAME]"
click at [999, 151] on button "submit" at bounding box center [993, 148] width 38 height 38
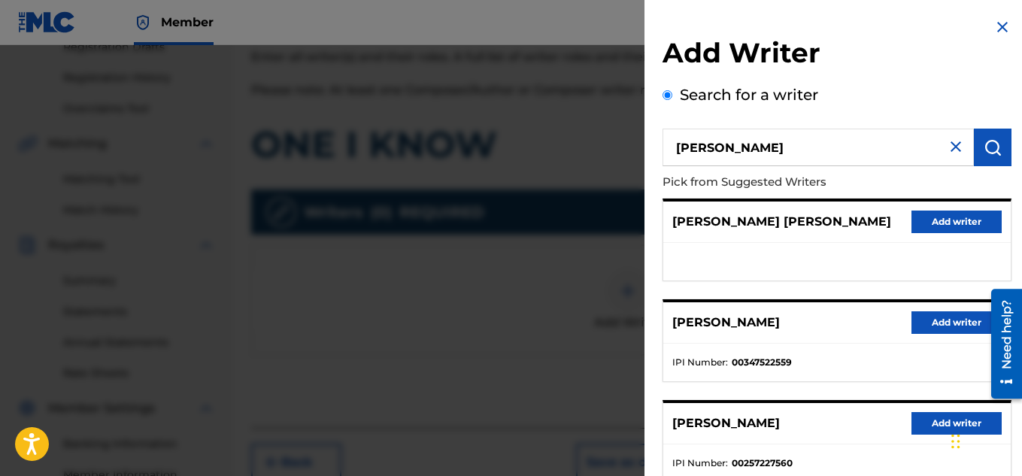
click at [929, 332] on button "Add writer" at bounding box center [956, 322] width 90 height 23
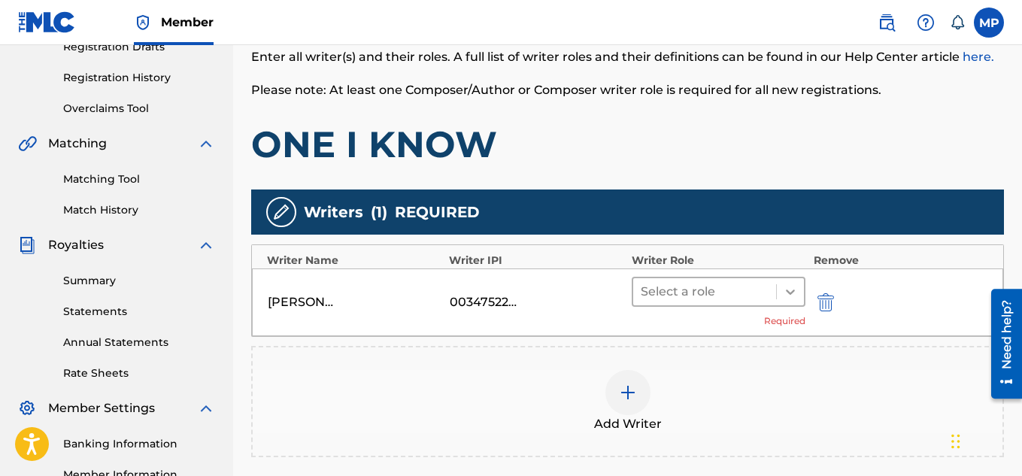
click at [781, 285] on div at bounding box center [790, 291] width 27 height 27
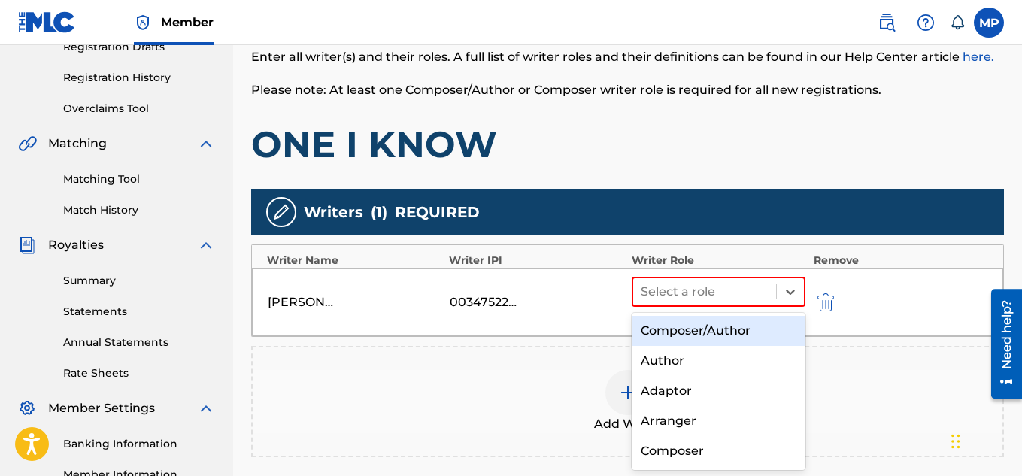
click at [689, 334] on div "Composer/Author" at bounding box center [719, 331] width 174 height 30
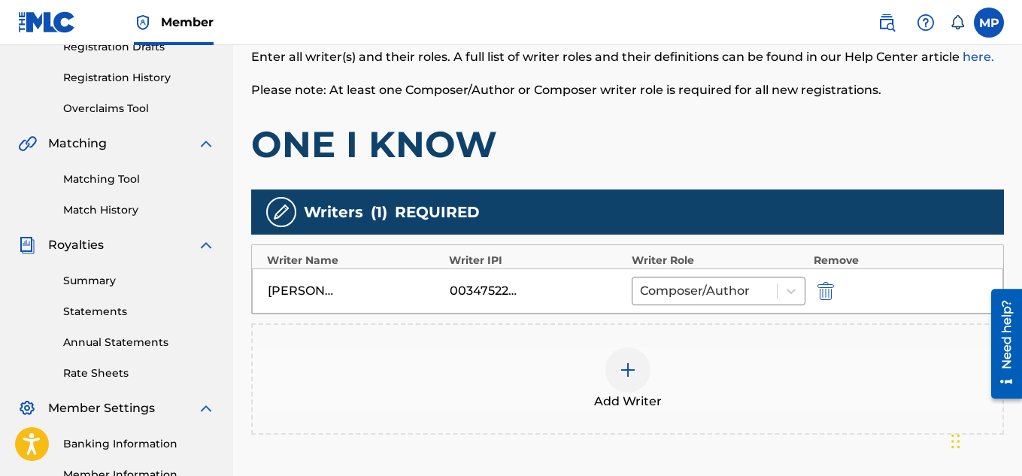
scroll to position [456, 0]
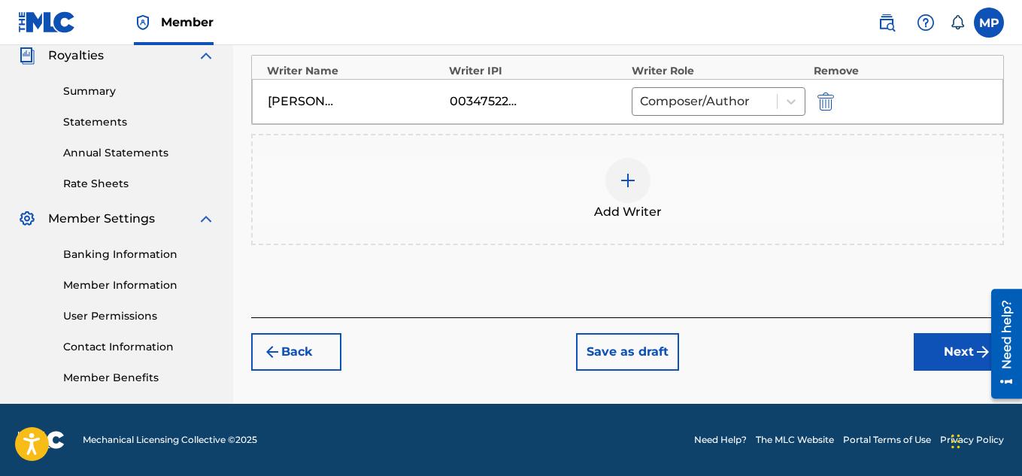
click at [935, 348] on button "Next" at bounding box center [959, 352] width 90 height 38
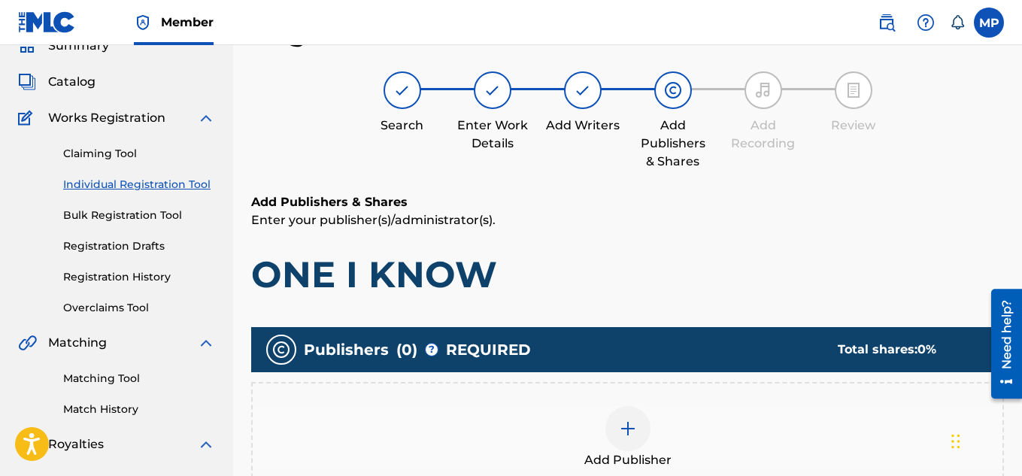
scroll to position [264, 0]
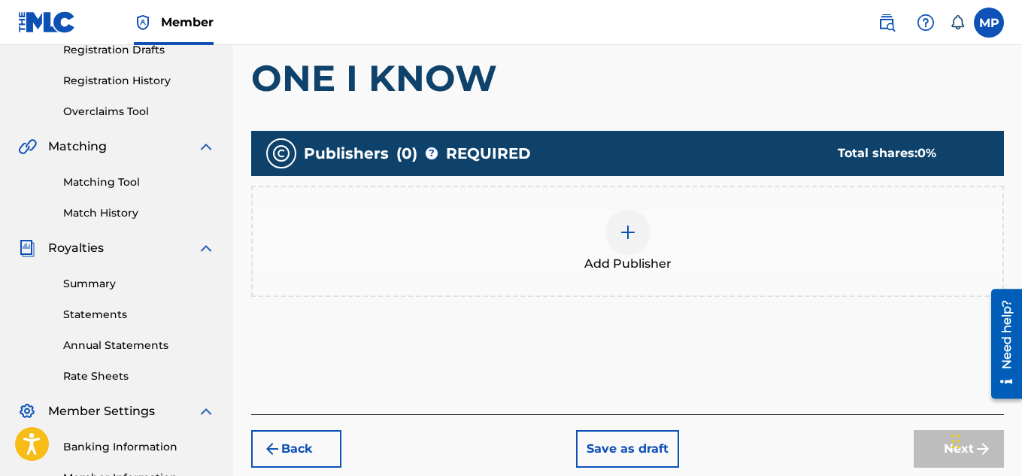
click at [634, 232] on img at bounding box center [628, 232] width 18 height 18
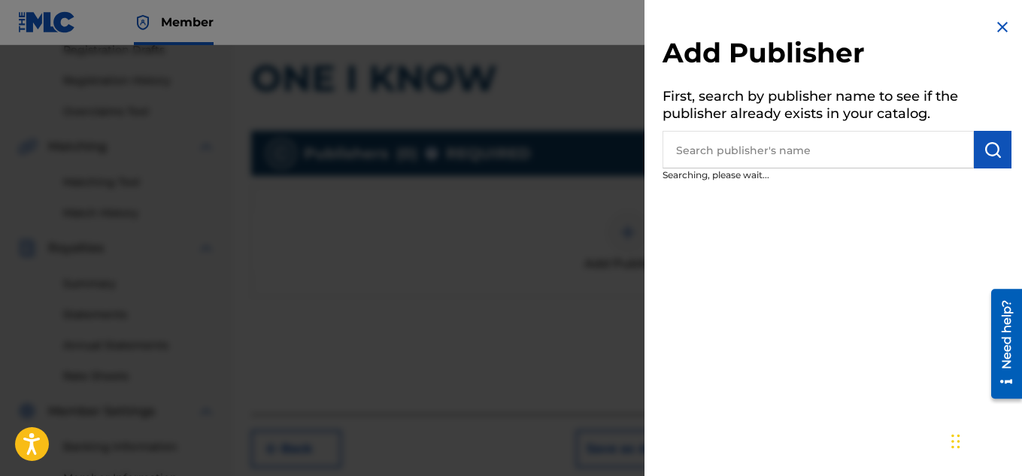
scroll to position [266, 0]
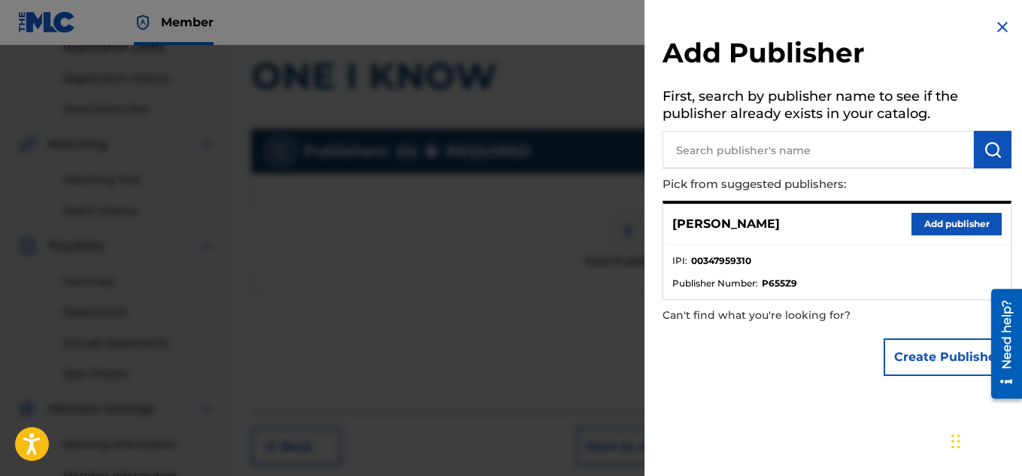
click at [928, 216] on button "Add publisher" at bounding box center [956, 224] width 90 height 23
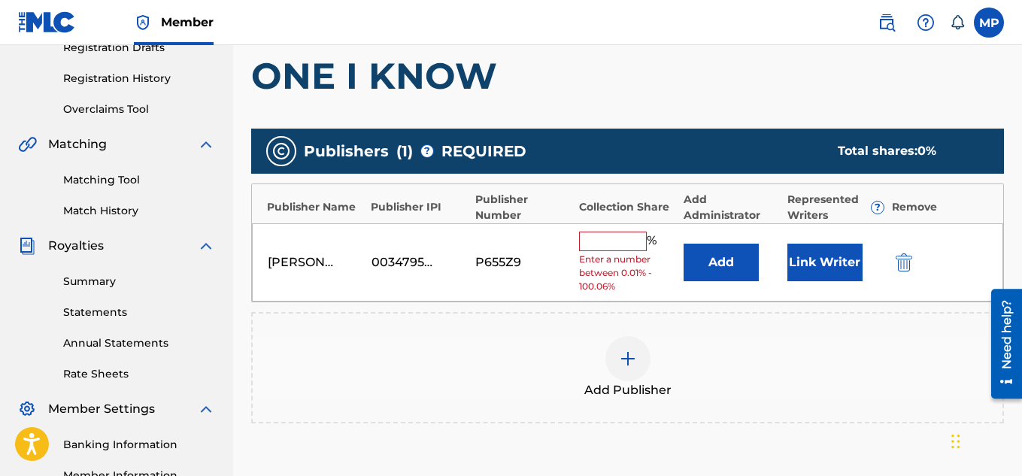
click at [623, 230] on div "[PERSON_NAME] 00347959310 P655Z9 % Enter a number between 0.01% - 100.06% Add L…" at bounding box center [627, 262] width 751 height 79
click at [624, 238] on input "text" at bounding box center [613, 242] width 68 height 20
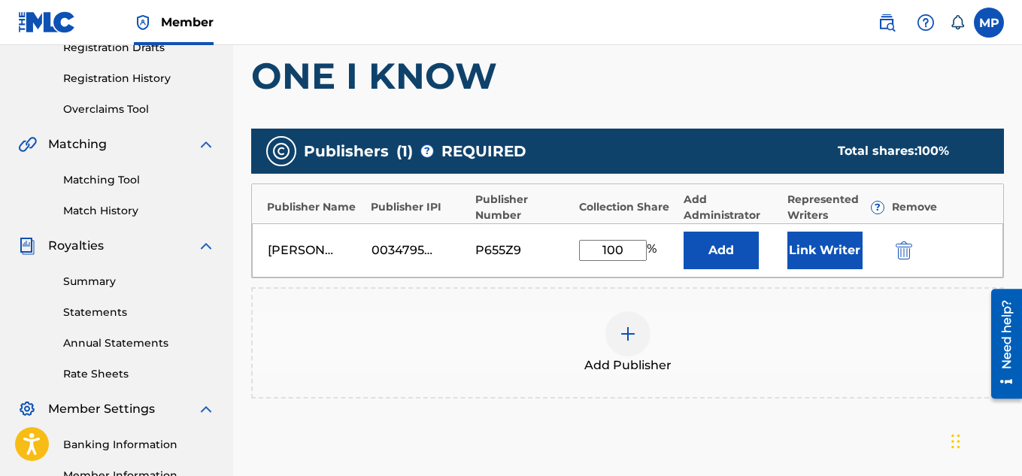
type input "100"
click at [826, 244] on button "Link Writer" at bounding box center [824, 251] width 75 height 38
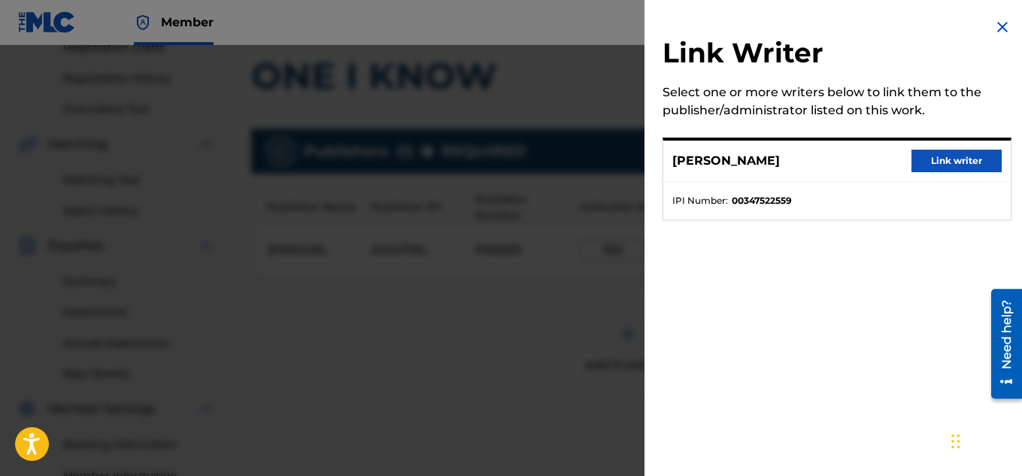
click at [944, 159] on button "Link writer" at bounding box center [956, 161] width 90 height 23
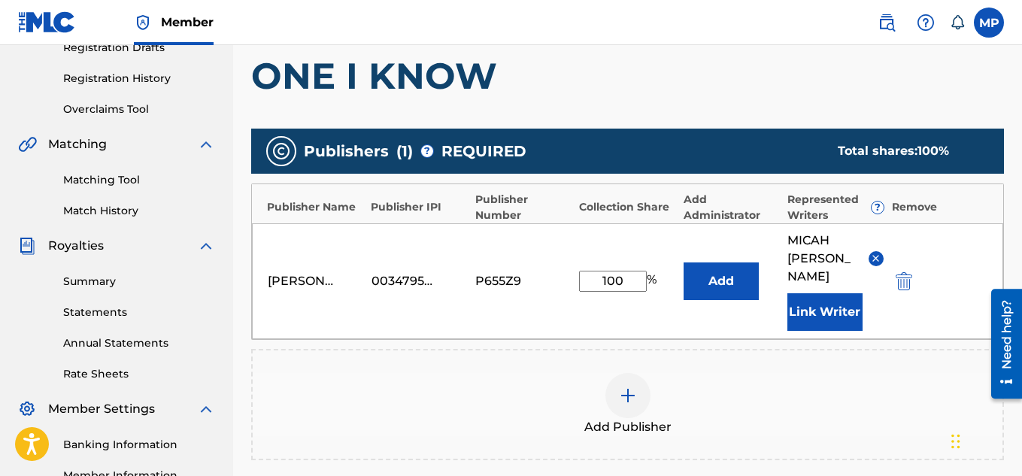
scroll to position [475, 0]
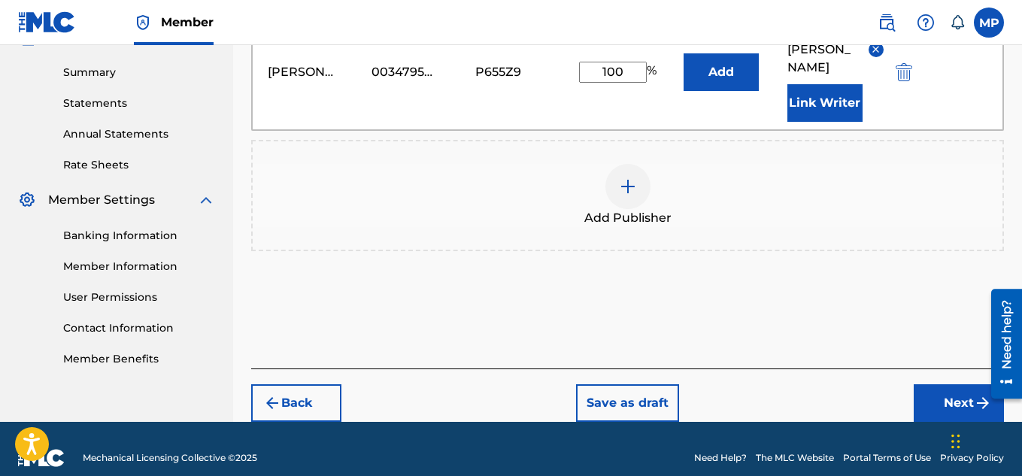
click at [958, 384] on button "Next" at bounding box center [959, 403] width 90 height 38
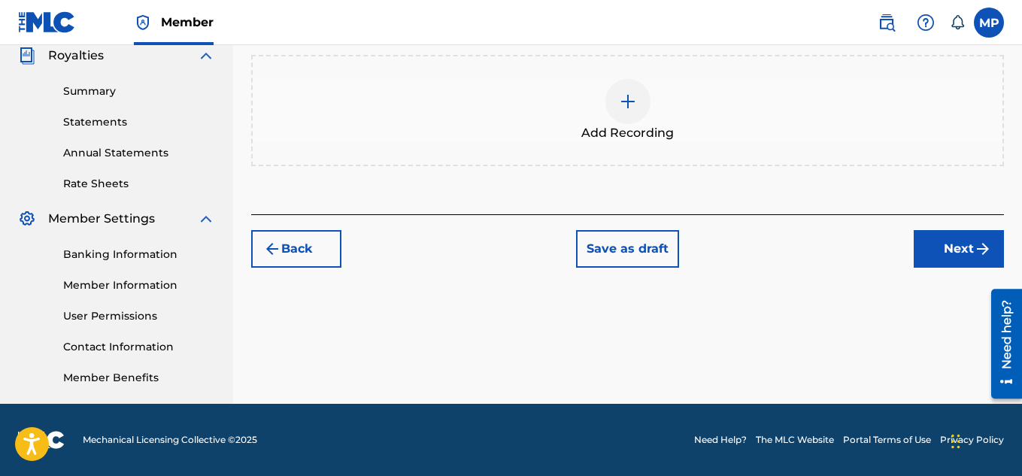
scroll to position [340, 0]
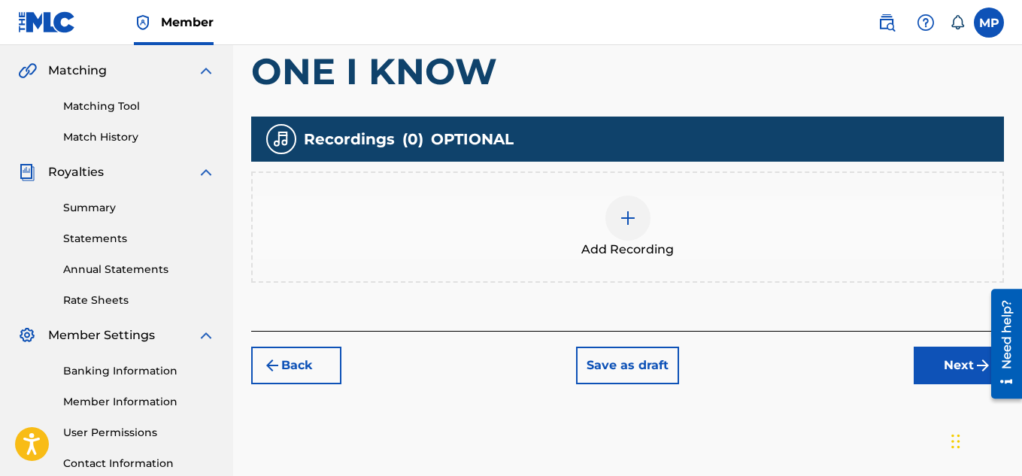
click at [620, 209] on img at bounding box center [628, 218] width 18 height 18
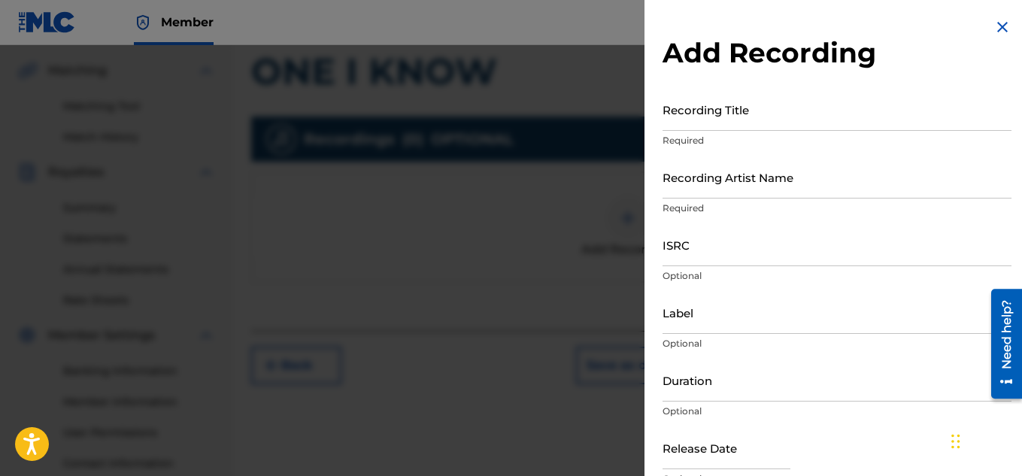
scroll to position [364, 0]
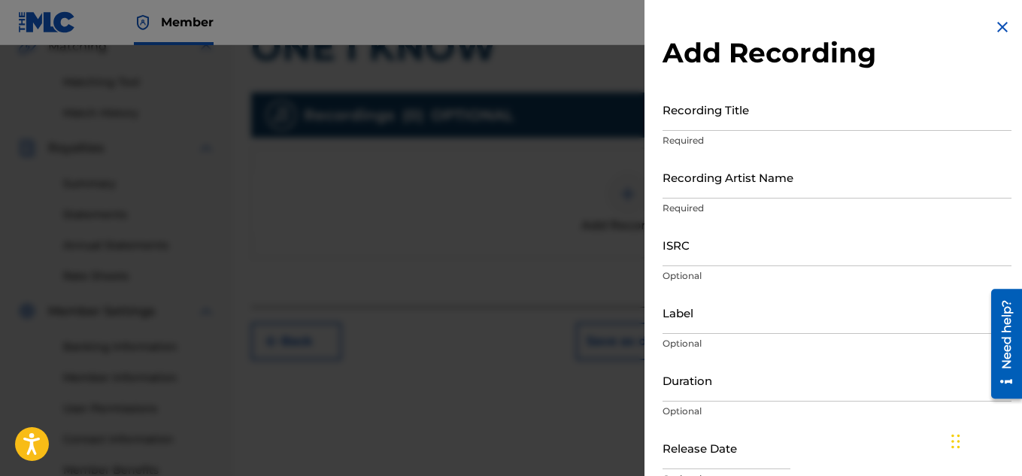
click at [726, 175] on input "Recording Artist Name" at bounding box center [836, 177] width 349 height 43
paste input "FLUNKY JUNKY"
type input "FLUNKY JUNKY"
click at [744, 125] on input "Recording Title" at bounding box center [836, 109] width 349 height 43
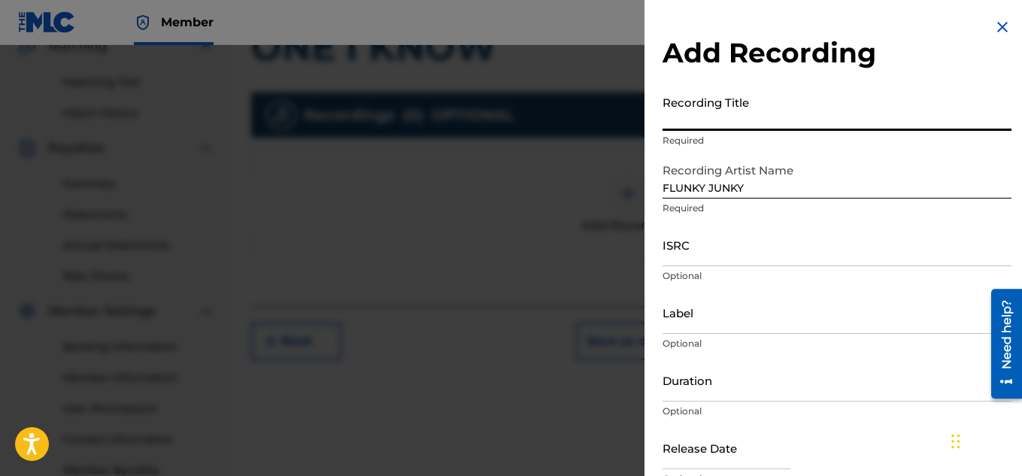
paste input "ONE I KNOW"
type input "ONE I KNOW"
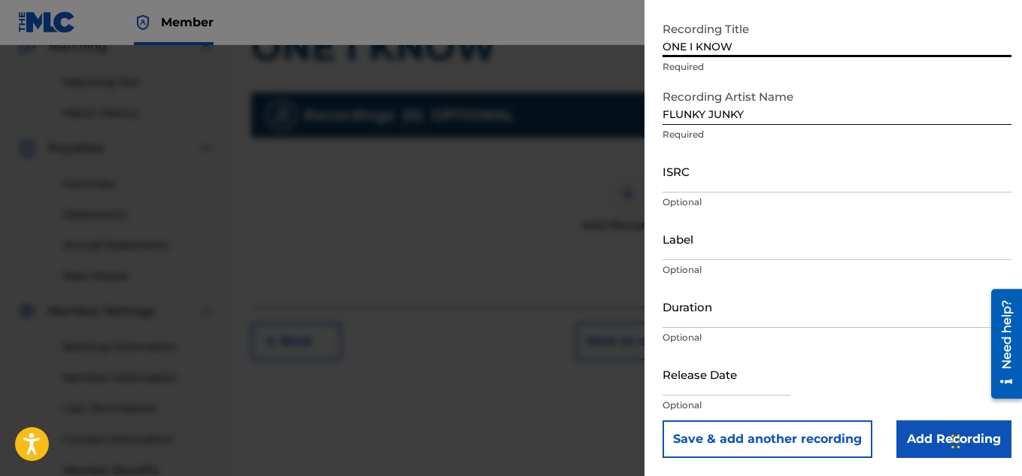
click at [914, 448] on input "Add Recording" at bounding box center [953, 439] width 115 height 38
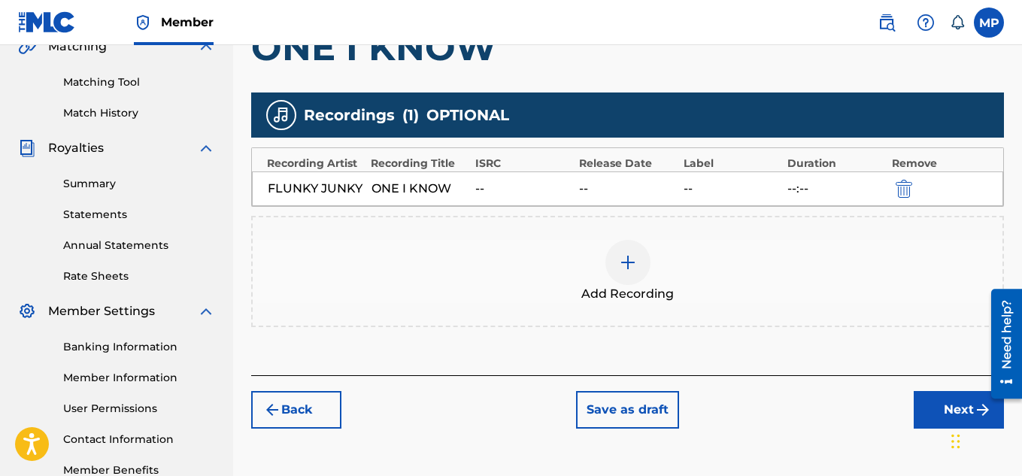
click at [904, 392] on div "Back Save as draft Next" at bounding box center [627, 401] width 753 height 53
click at [929, 387] on div "Back Save as draft Next" at bounding box center [627, 401] width 753 height 53
click at [930, 394] on button "Next" at bounding box center [959, 410] width 90 height 38
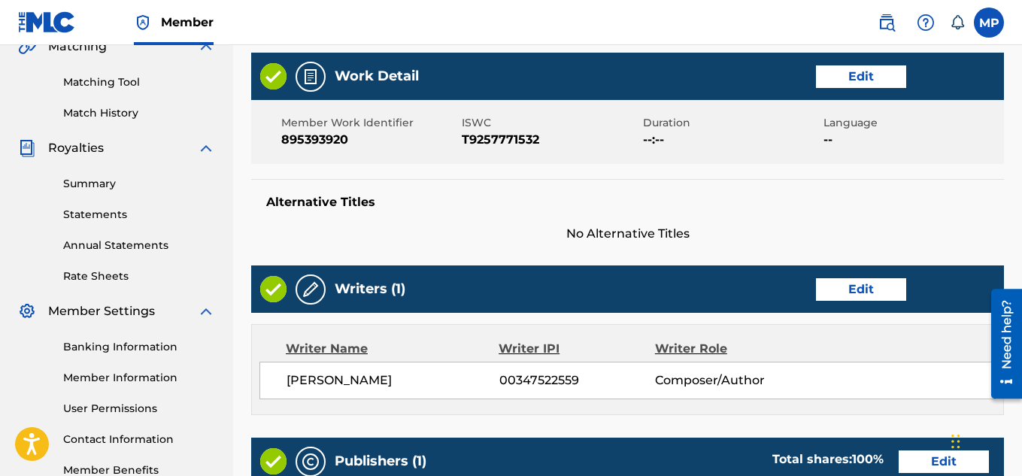
scroll to position [814, 0]
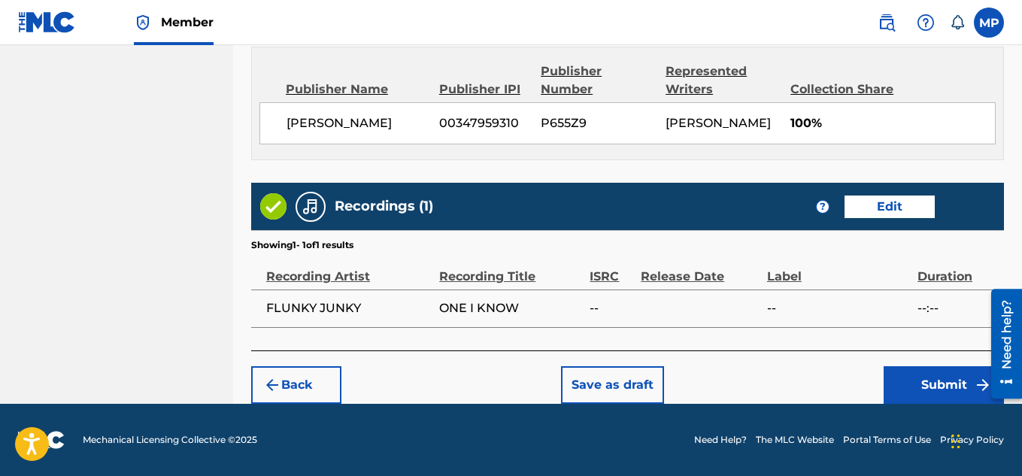
click at [954, 387] on button "Submit" at bounding box center [943, 385] width 120 height 38
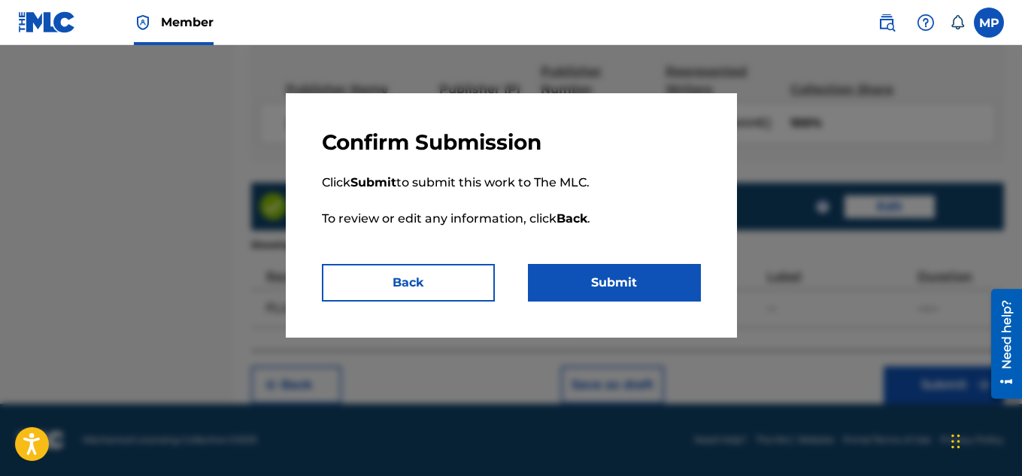
click at [665, 273] on button "Submit" at bounding box center [614, 283] width 173 height 38
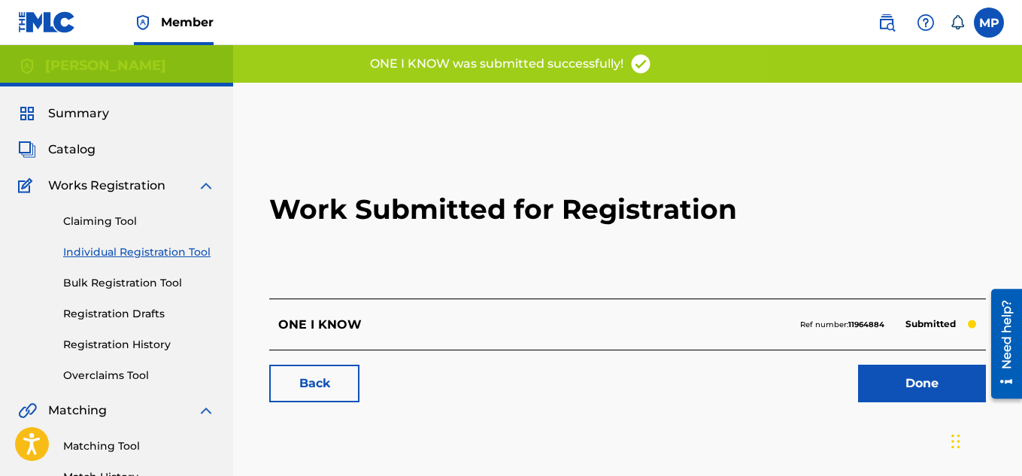
click at [327, 382] on link "Back" at bounding box center [314, 384] width 90 height 38
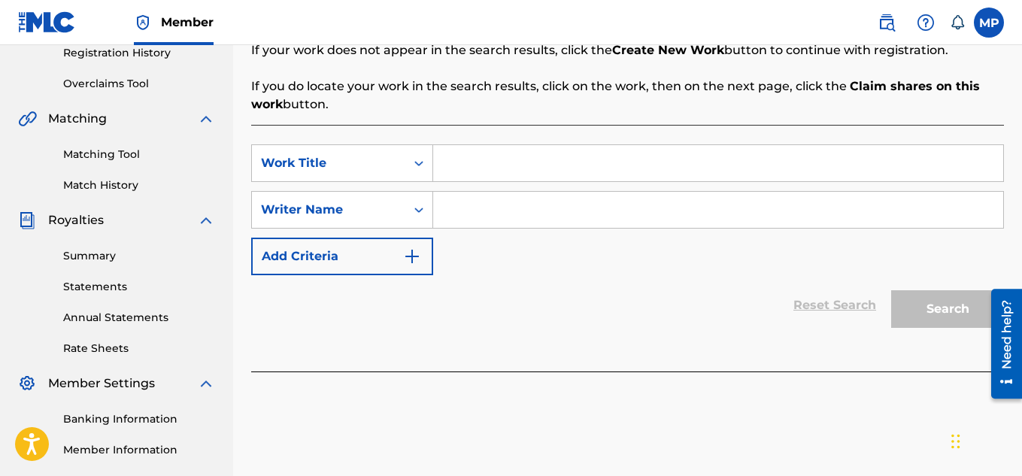
scroll to position [300, 0]
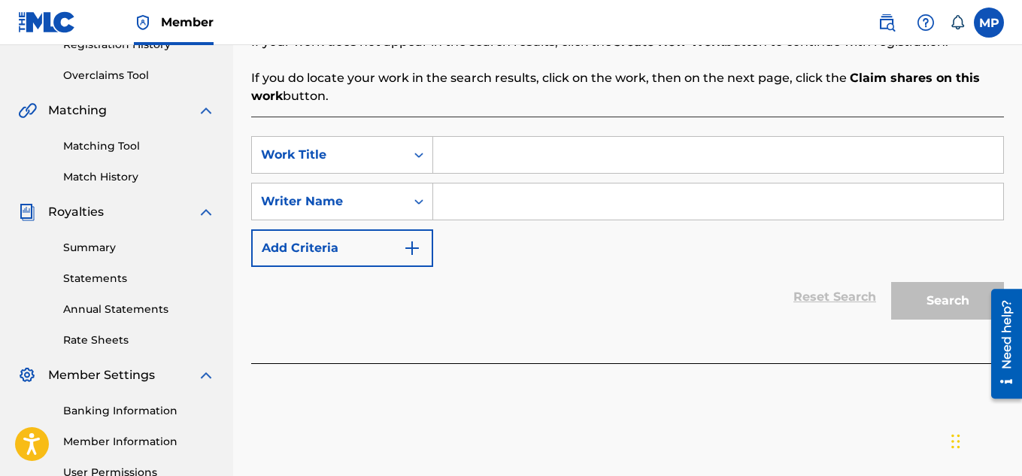
click at [465, 150] on input "Search Form" at bounding box center [718, 155] width 570 height 36
paste input "ON TOP OF THINGS"
type input "ON TOP OF THINGS"
click at [477, 198] on input "Search Form" at bounding box center [718, 201] width 570 height 36
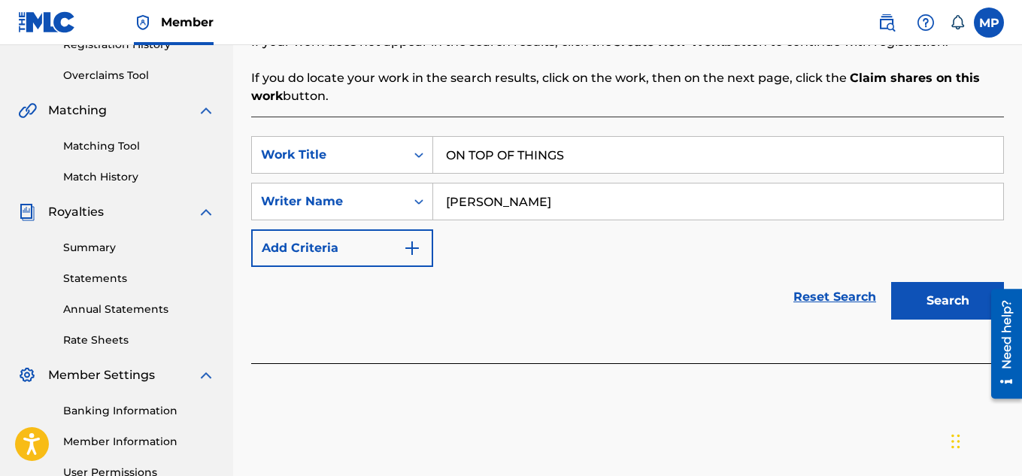
type input "[PERSON_NAME]"
click at [934, 295] on button "Search" at bounding box center [947, 301] width 113 height 38
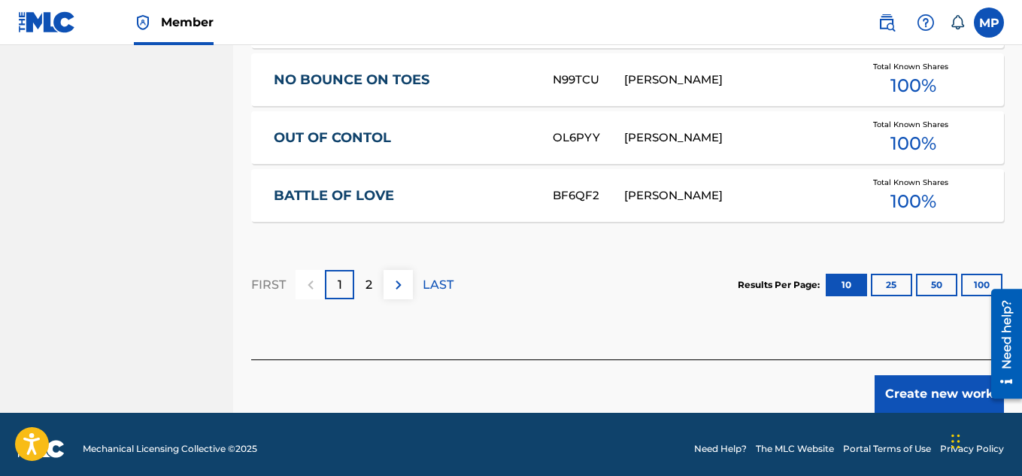
click at [911, 377] on button "Create new work" at bounding box center [938, 394] width 129 height 38
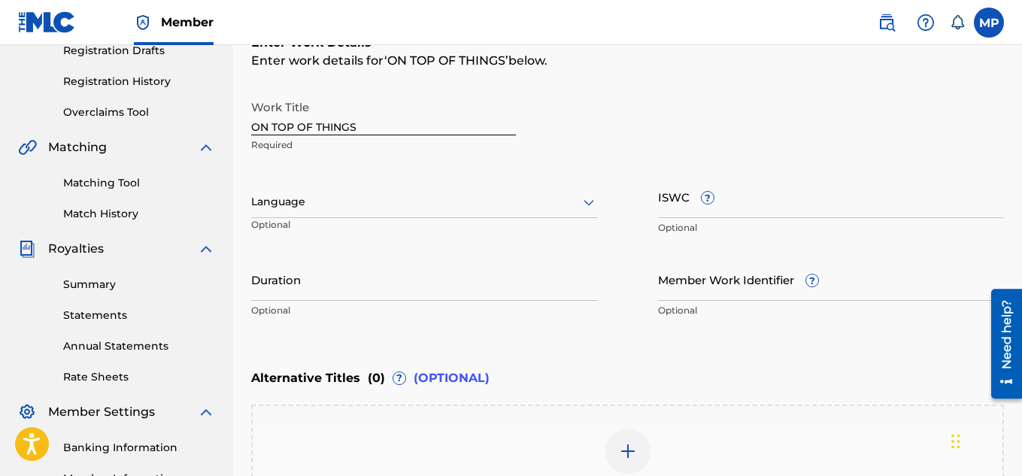
scroll to position [217, 0]
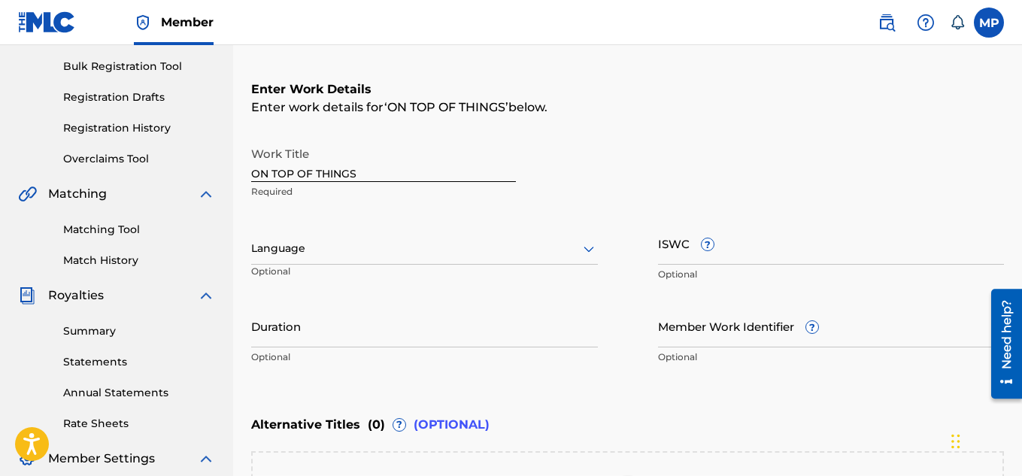
click at [773, 254] on input "ISWC ?" at bounding box center [831, 243] width 347 height 43
paste input "T9257770324"
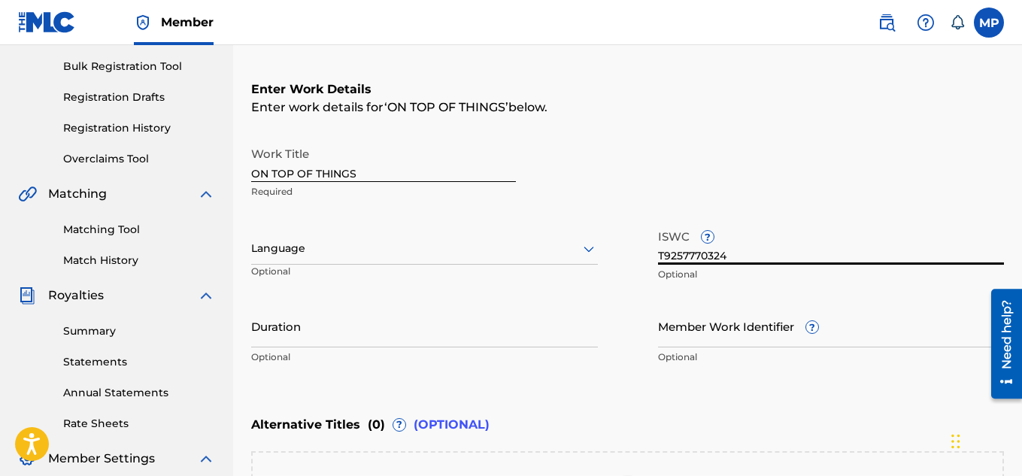
type input "T9257770324"
click at [738, 332] on input "Member Work Identifier ?" at bounding box center [831, 326] width 347 height 43
paste input "895393871"
type input "895393871"
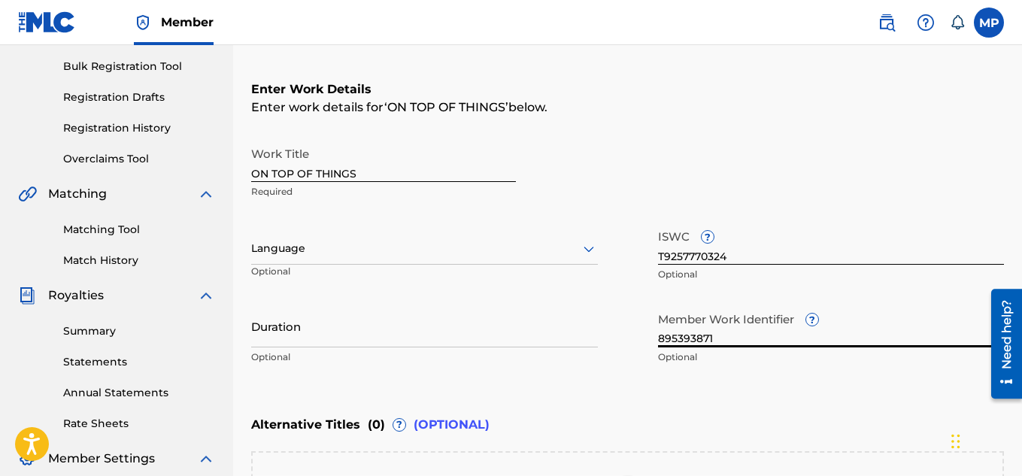
scroll to position [466, 0]
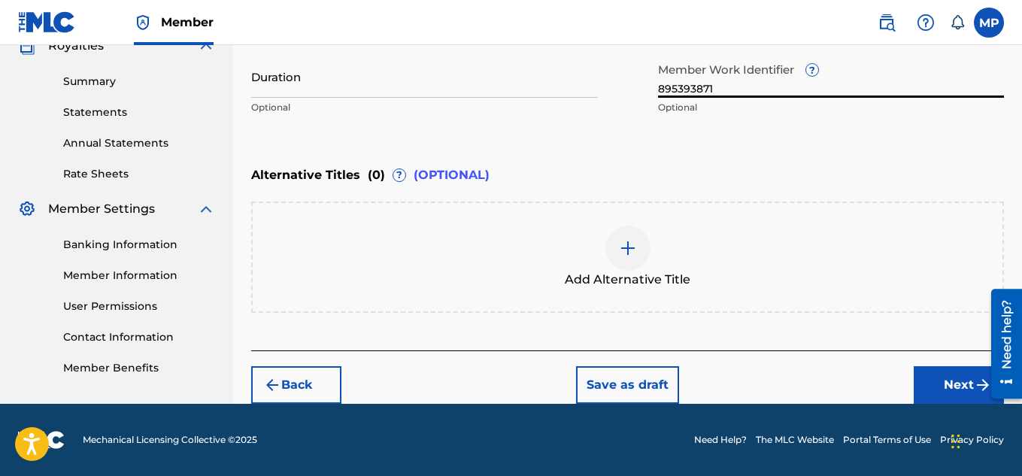
click at [940, 380] on button "Next" at bounding box center [959, 385] width 90 height 38
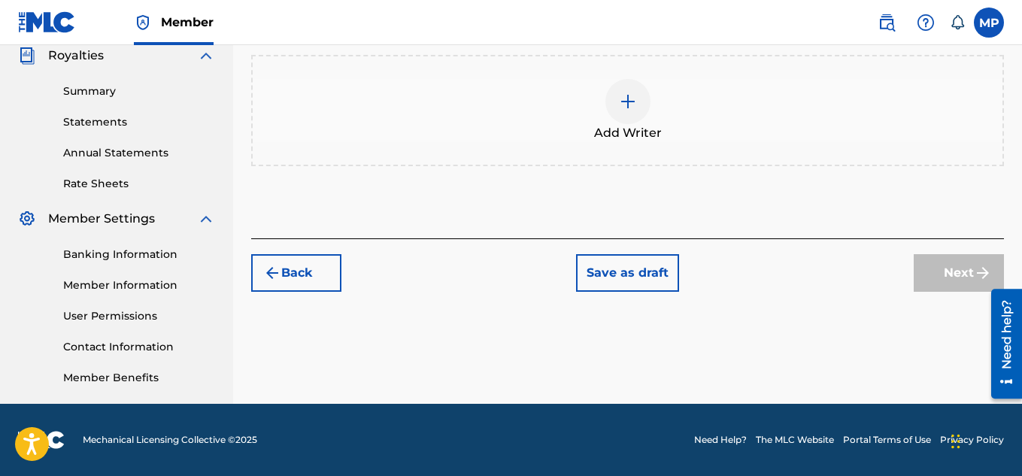
scroll to position [68, 0]
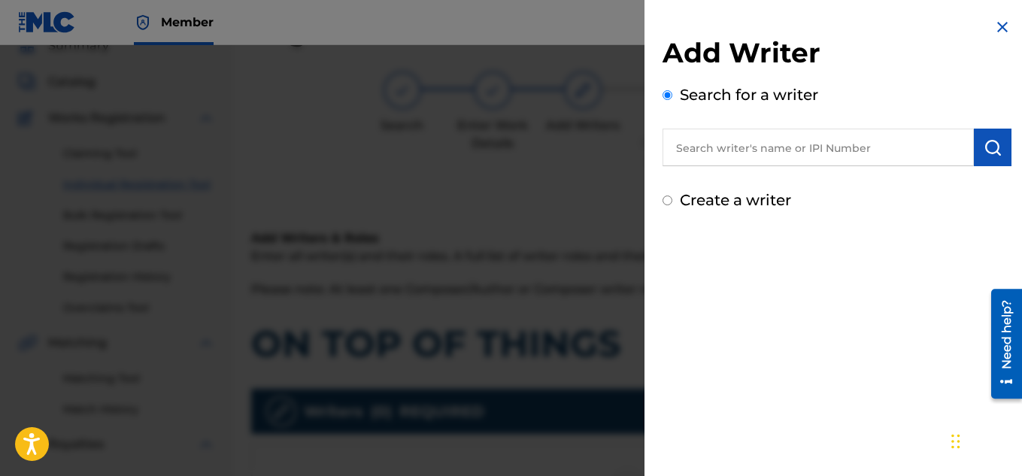
scroll to position [389, 0]
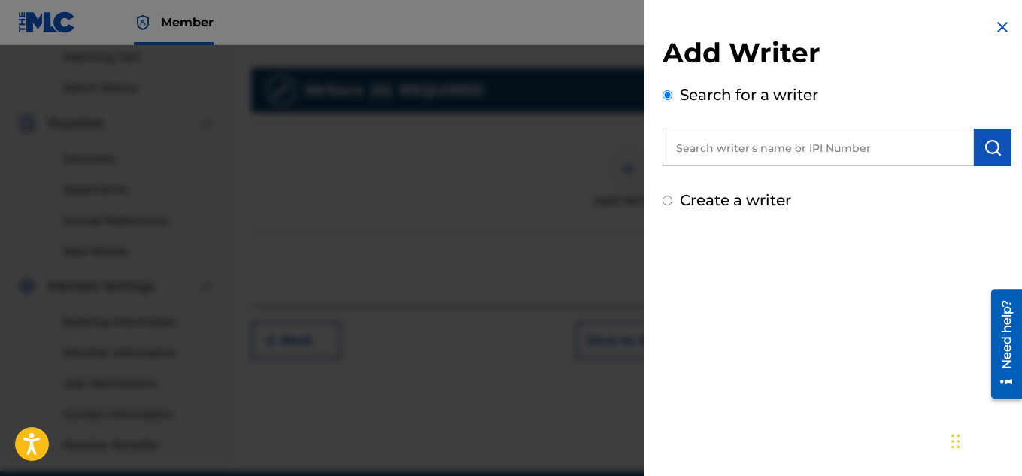
click at [668, 163] on input "text" at bounding box center [817, 148] width 311 height 38
click at [704, 158] on input "text" at bounding box center [817, 148] width 311 height 38
type input "[PERSON_NAME]"
click at [984, 151] on img "submit" at bounding box center [992, 147] width 18 height 18
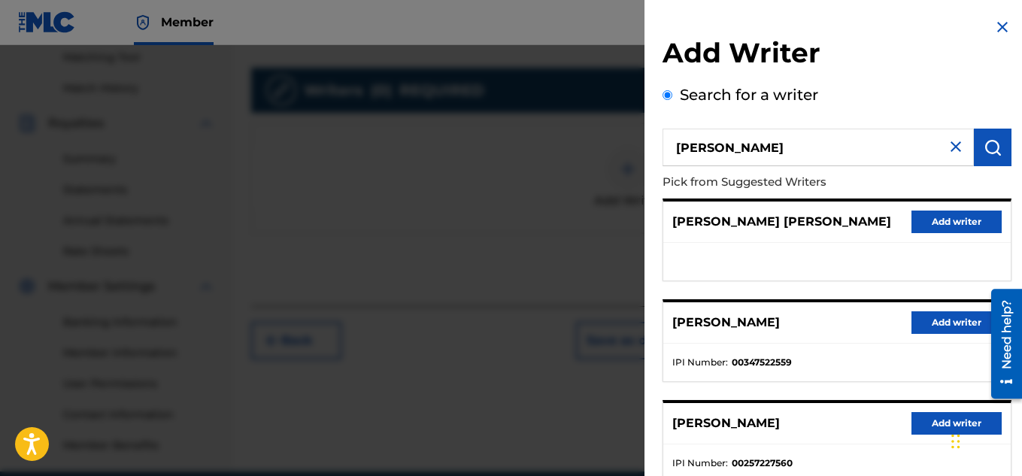
click at [914, 319] on button "Add writer" at bounding box center [956, 322] width 90 height 23
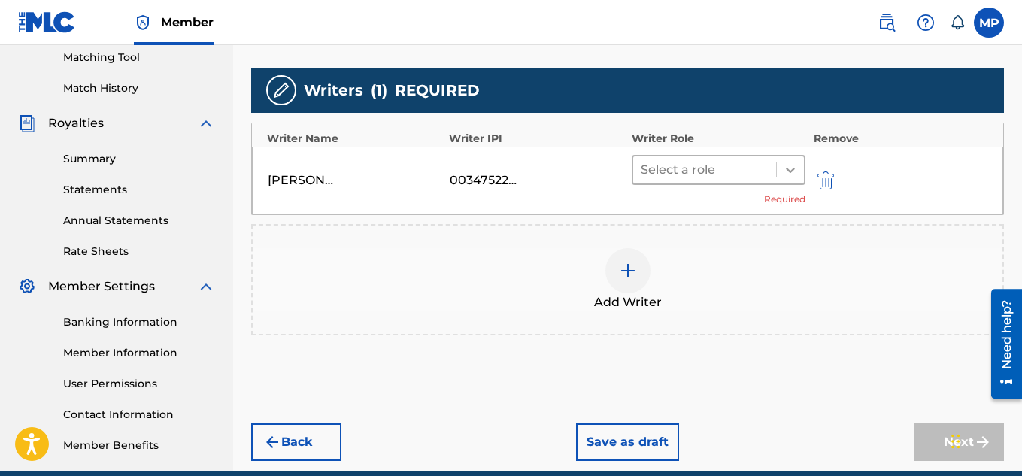
click at [777, 173] on div at bounding box center [790, 169] width 27 height 27
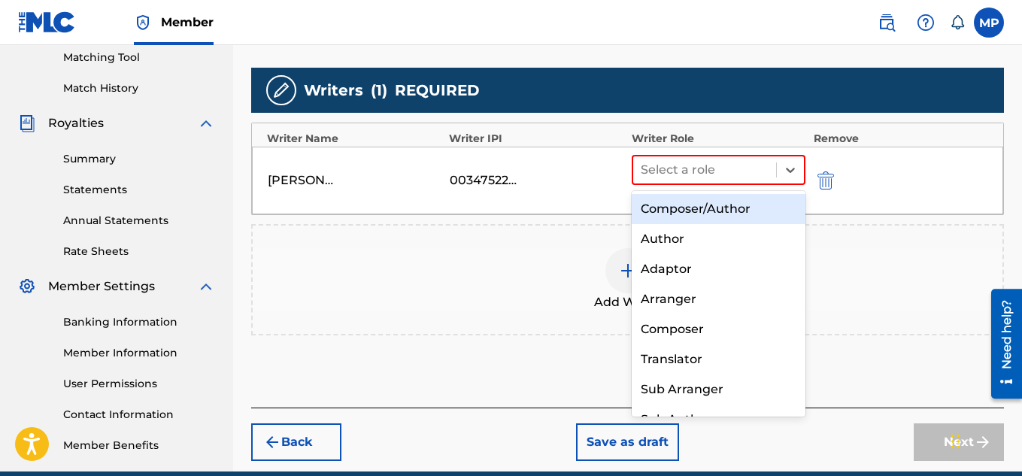
click at [712, 208] on div "Composer/Author" at bounding box center [719, 209] width 174 height 30
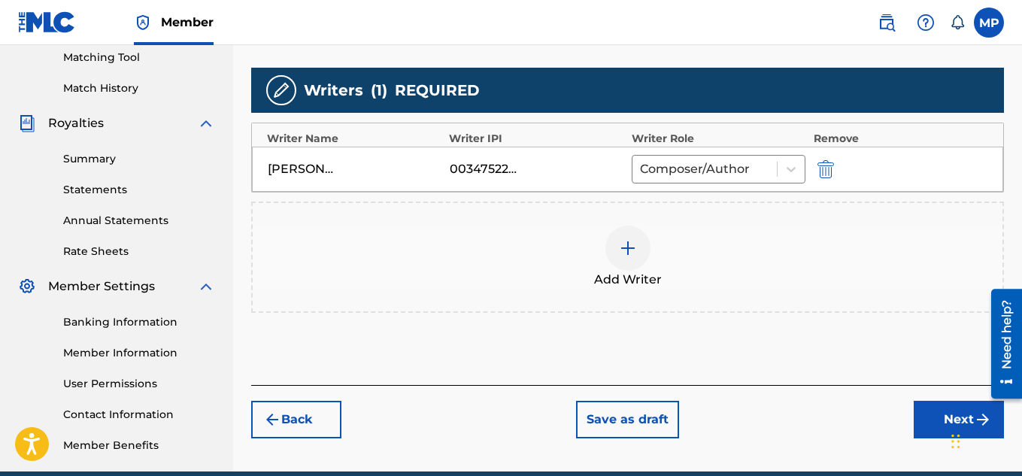
scroll to position [435, 0]
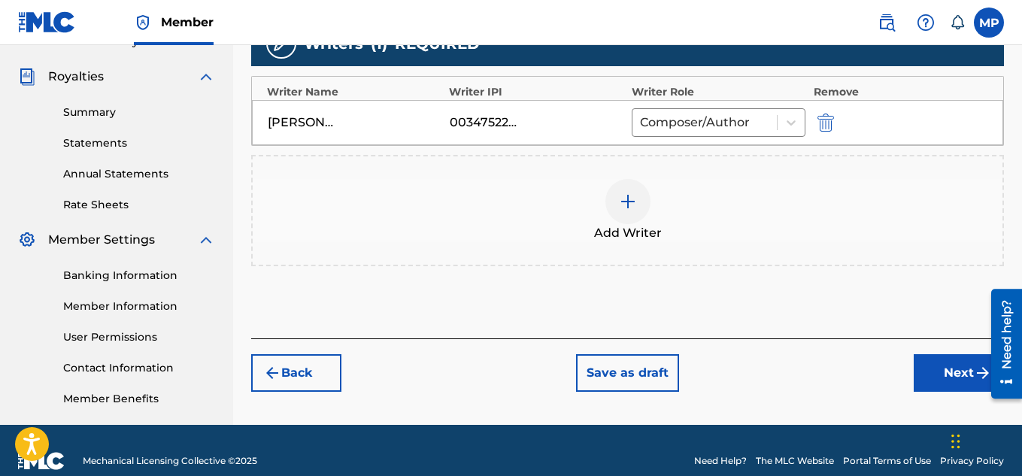
click at [923, 369] on button "Next" at bounding box center [959, 373] width 90 height 38
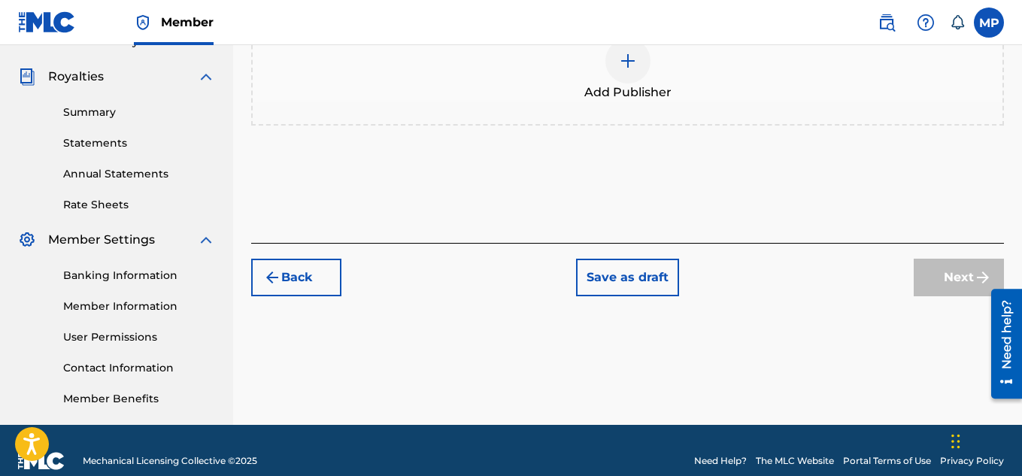
scroll to position [68, 0]
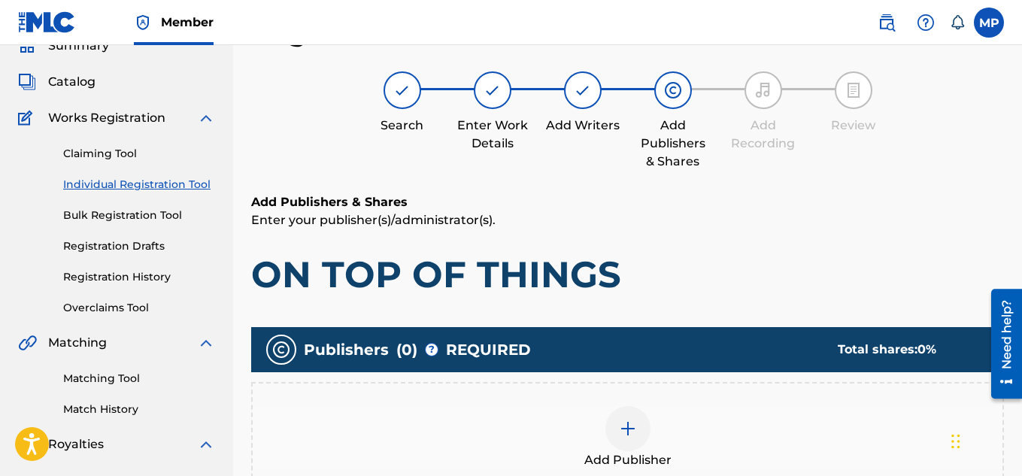
click at [629, 420] on img at bounding box center [628, 429] width 18 height 18
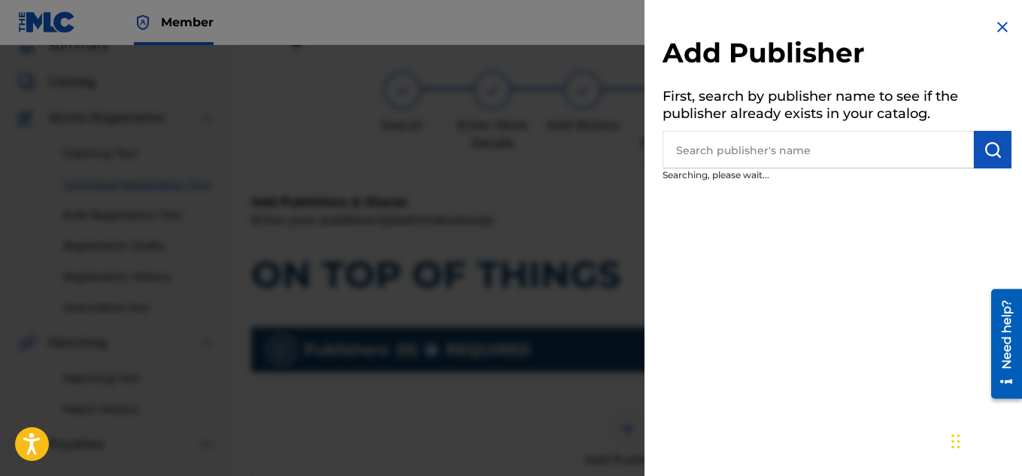
scroll to position [256, 0]
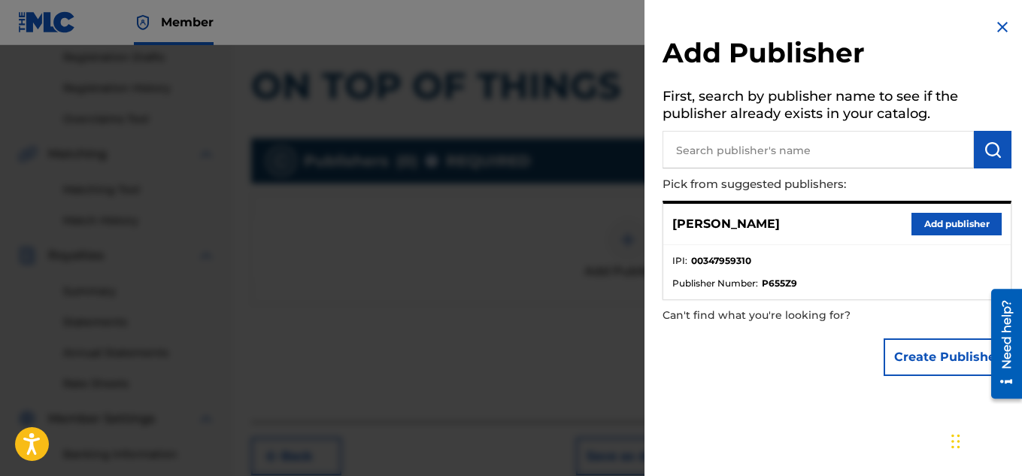
click at [929, 214] on button "Add publisher" at bounding box center [956, 224] width 90 height 23
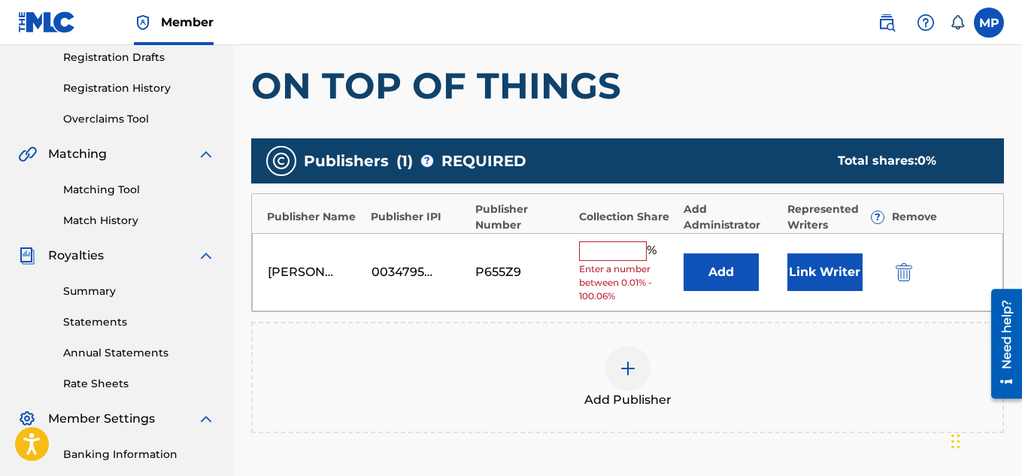
click at [633, 251] on input "text" at bounding box center [613, 251] width 68 height 20
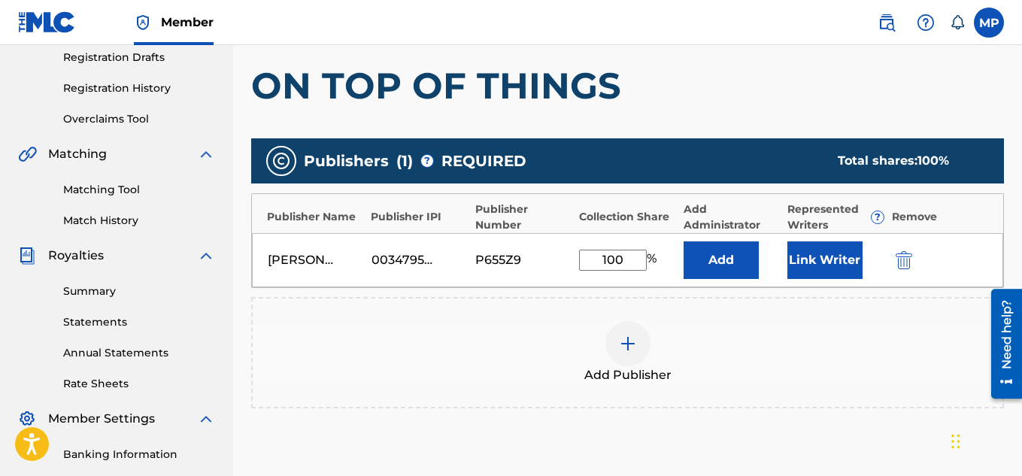
type input "100"
click at [801, 267] on button "Link Writer" at bounding box center [824, 260] width 75 height 38
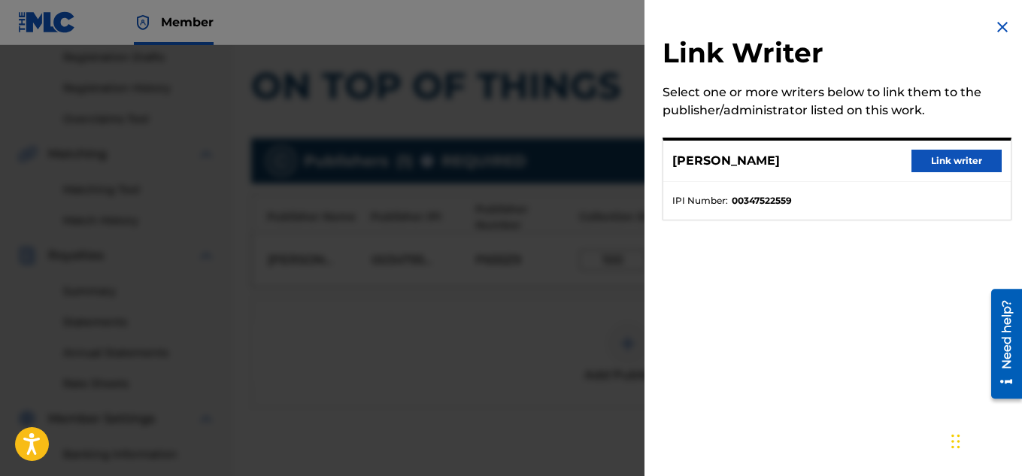
click at [952, 166] on button "Link writer" at bounding box center [956, 161] width 90 height 23
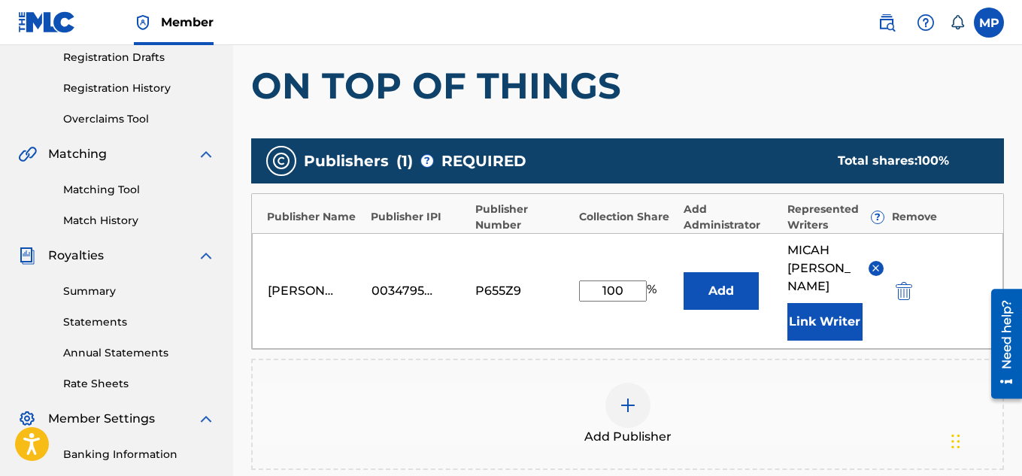
scroll to position [475, 0]
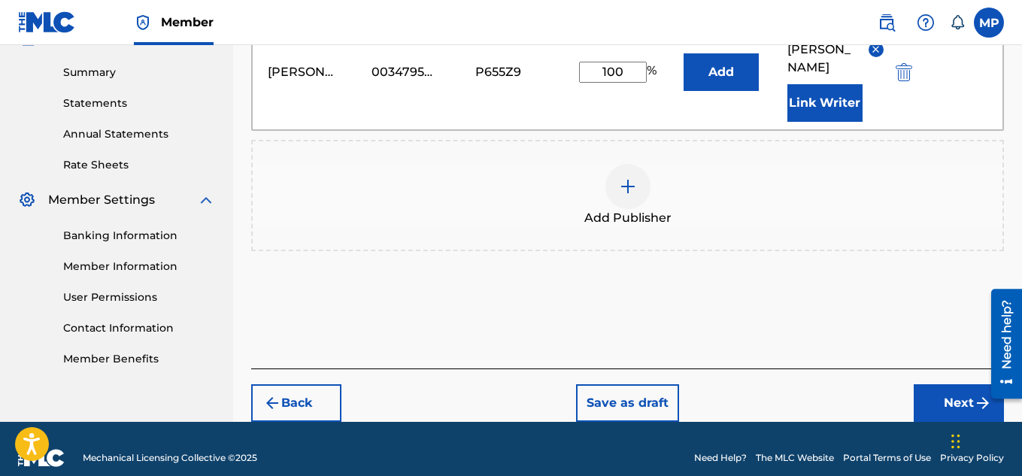
click at [926, 384] on button "Next" at bounding box center [959, 403] width 90 height 38
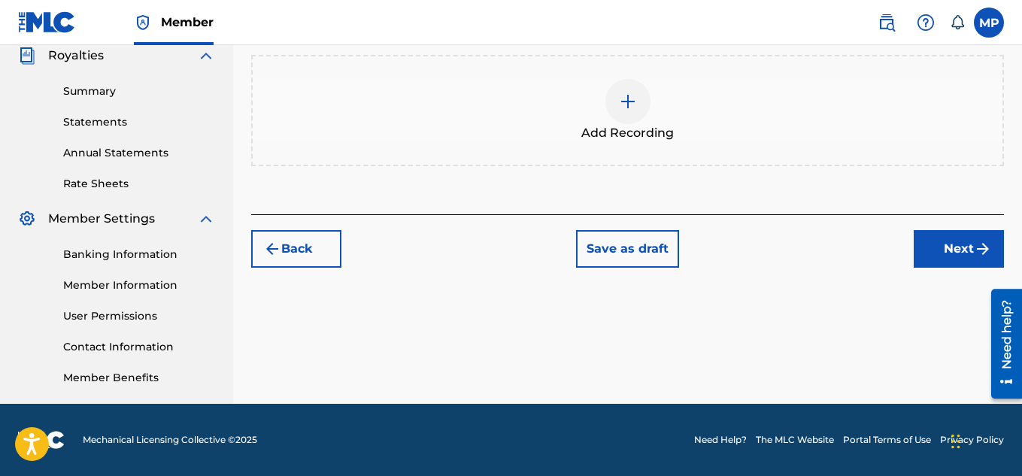
click at [630, 111] on img at bounding box center [628, 101] width 18 height 18
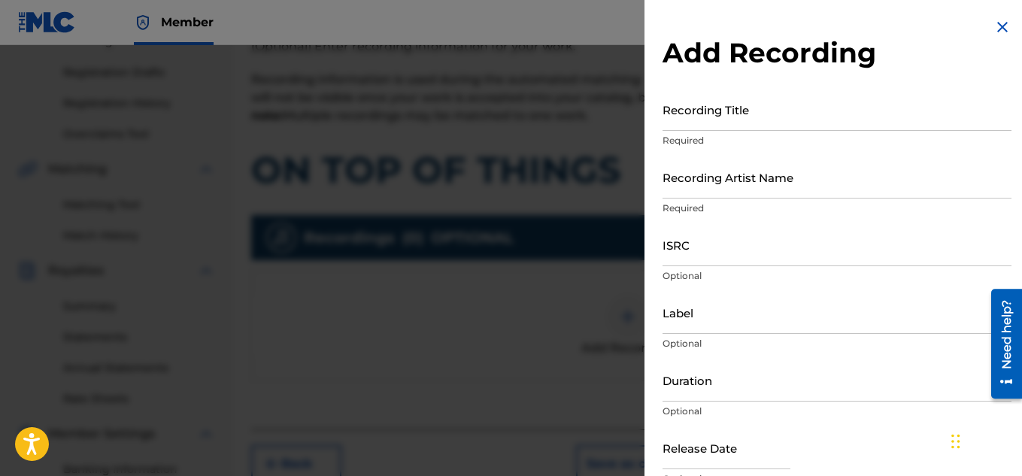
click at [699, 126] on input "Recording Title" at bounding box center [836, 109] width 349 height 43
paste input "ON TOP OF THINGS"
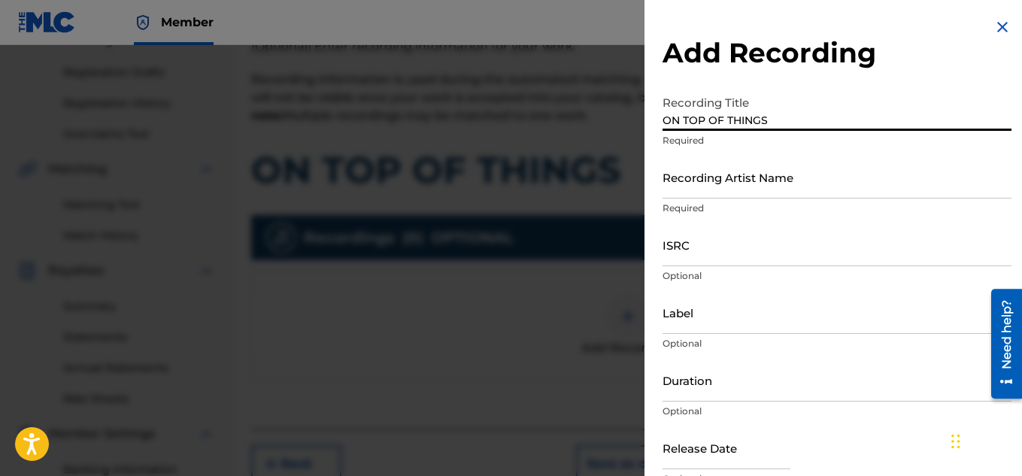
type input "ON TOP OF THINGS"
click at [750, 195] on input "Recording Artist Name" at bounding box center [836, 177] width 349 height 43
paste input "FLUNKY JUNKY"
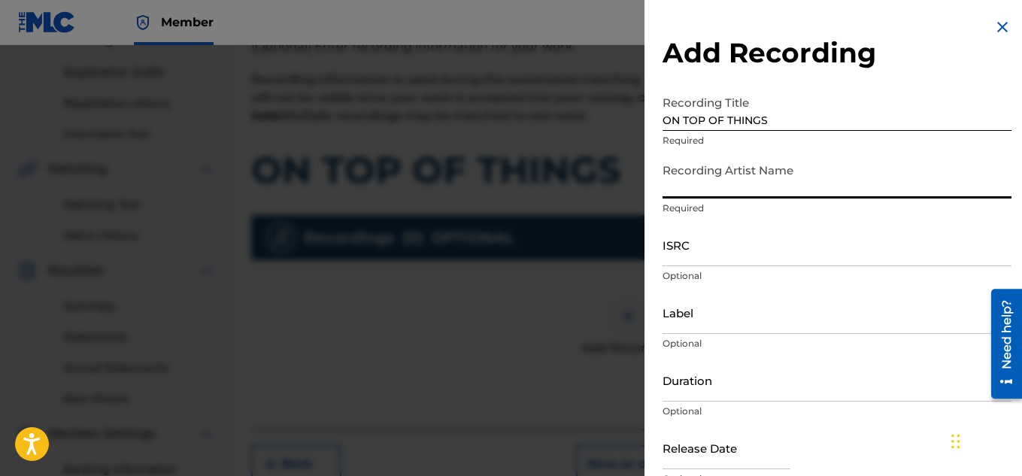
type input "FLUNKY JUNKY"
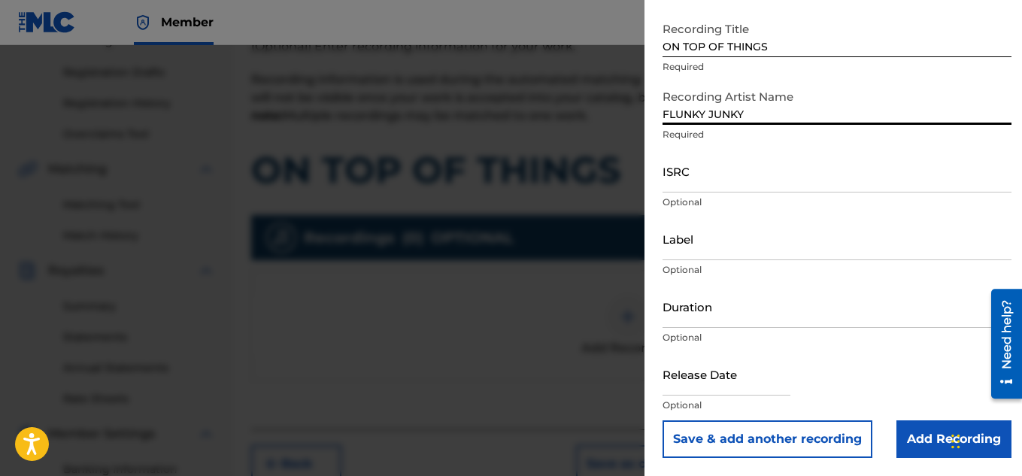
click at [916, 443] on input "Add Recording" at bounding box center [953, 439] width 115 height 38
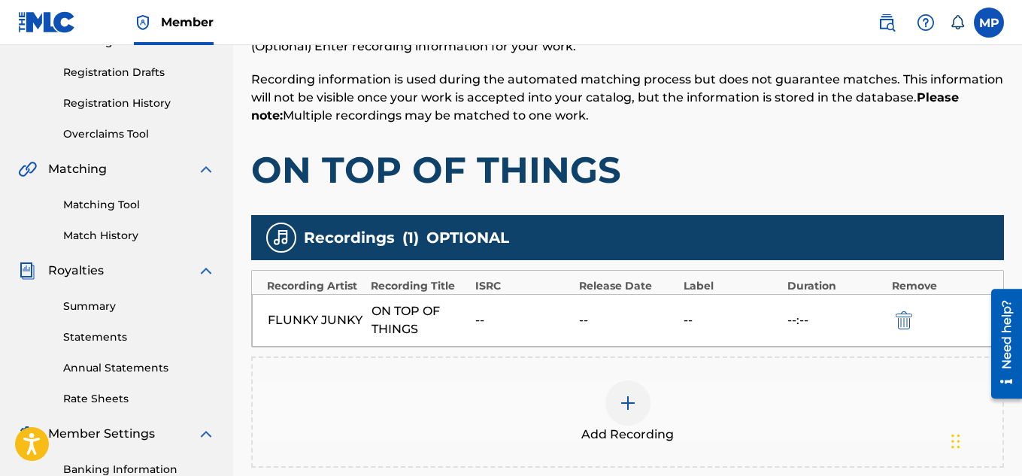
scroll to position [456, 0]
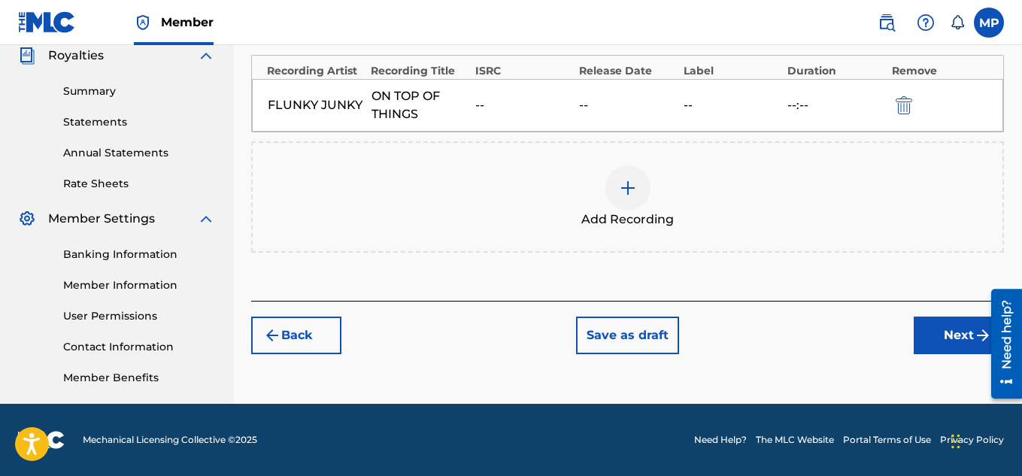
click at [944, 350] on button "Next" at bounding box center [959, 336] width 90 height 38
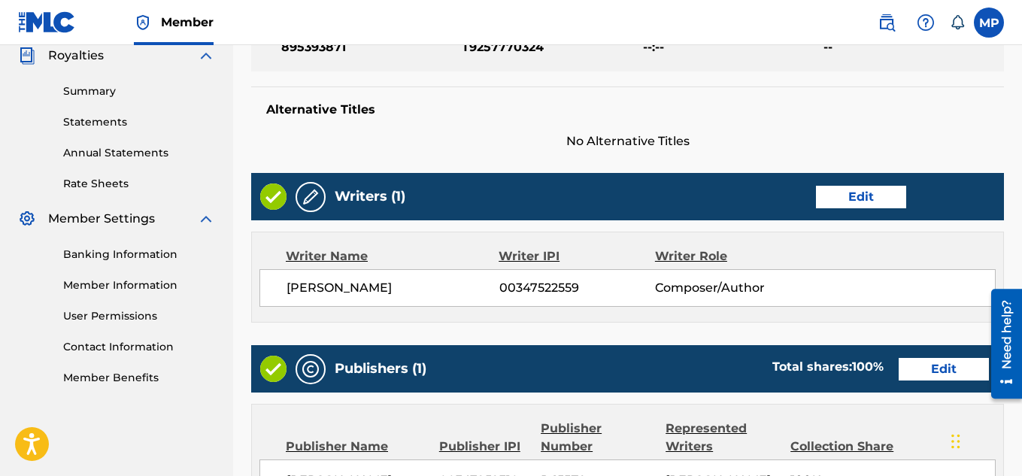
scroll to position [814, 0]
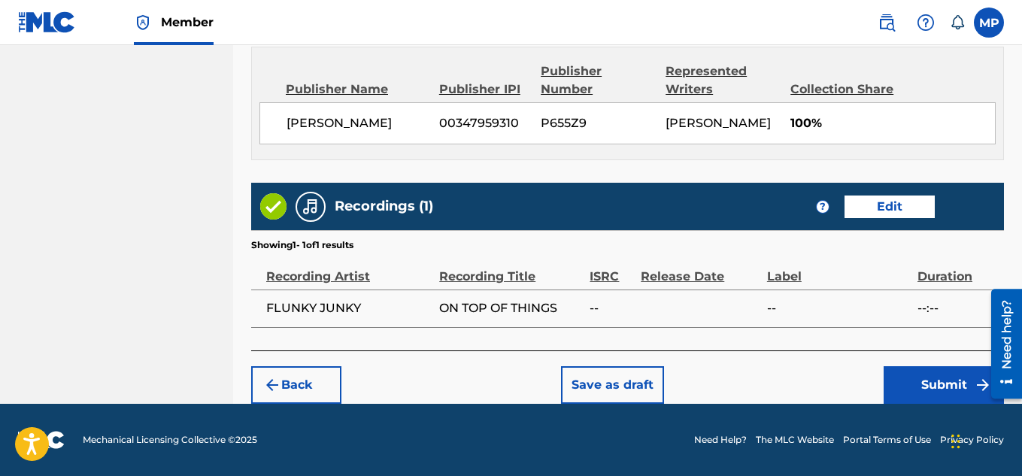
click at [898, 384] on button "Submit" at bounding box center [943, 385] width 120 height 38
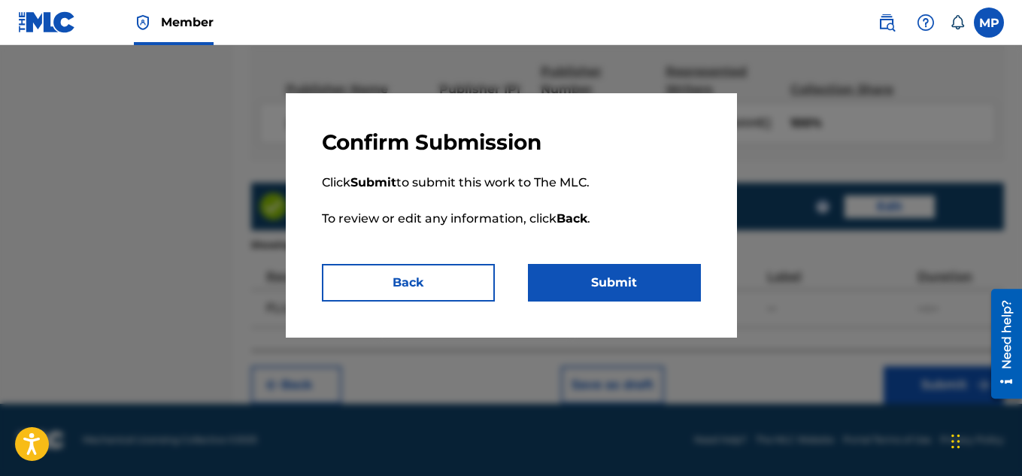
click at [662, 279] on button "Submit" at bounding box center [614, 283] width 173 height 38
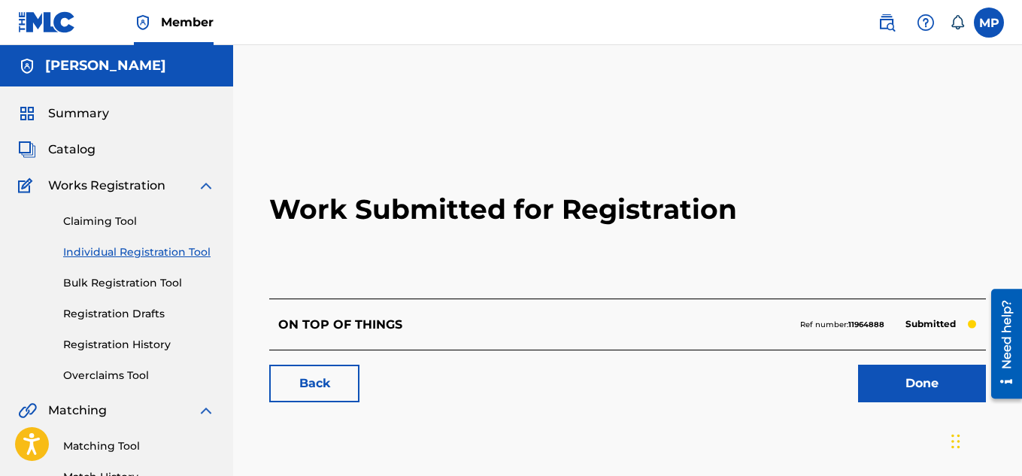
click at [326, 378] on link "Back" at bounding box center [314, 384] width 90 height 38
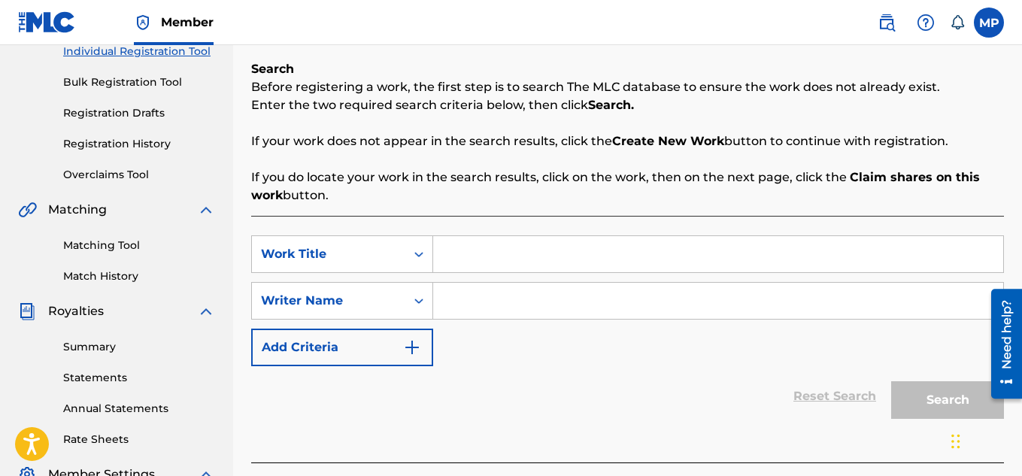
scroll to position [211, 0]
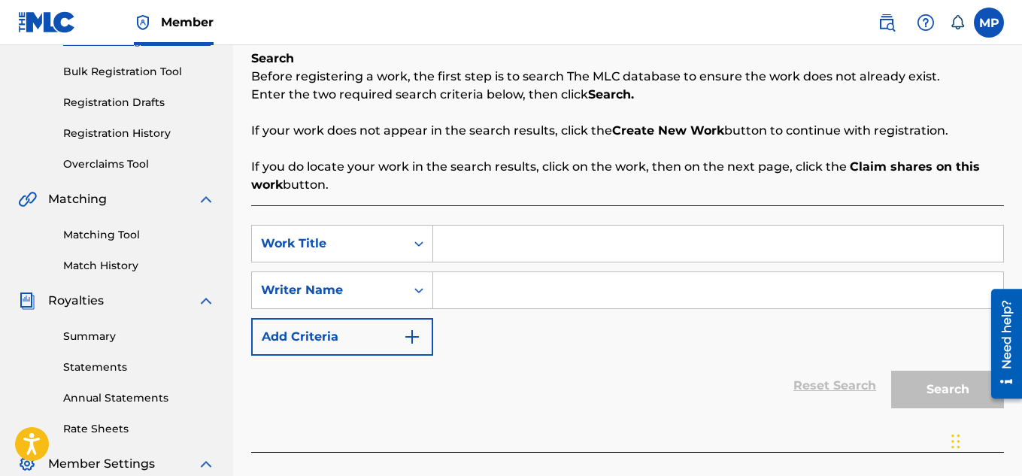
click at [441, 232] on input "Search Form" at bounding box center [718, 244] width 570 height 36
paste input "ON THE SAME PAGE"
type input "ON THE SAME PAGE"
click at [498, 298] on input "Search Form" at bounding box center [718, 290] width 570 height 36
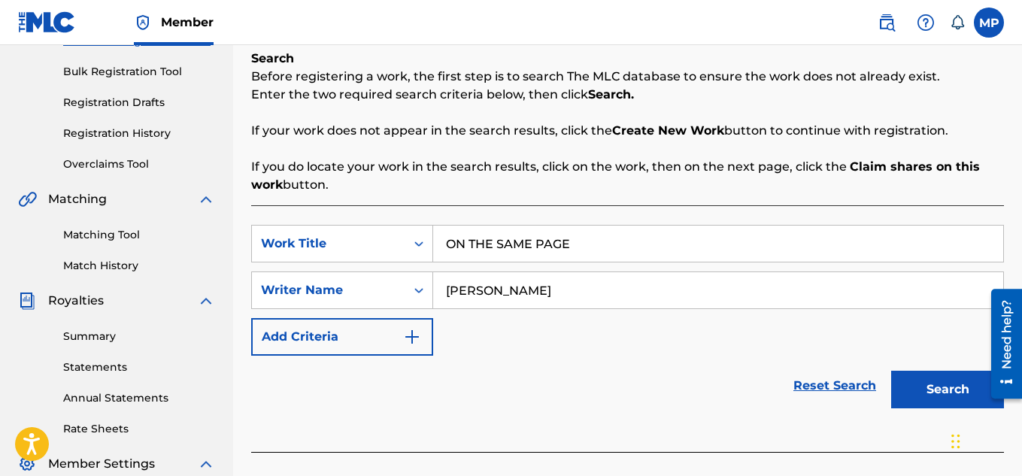
type input "[PERSON_NAME]"
click at [932, 391] on button "Search" at bounding box center [947, 390] width 113 height 38
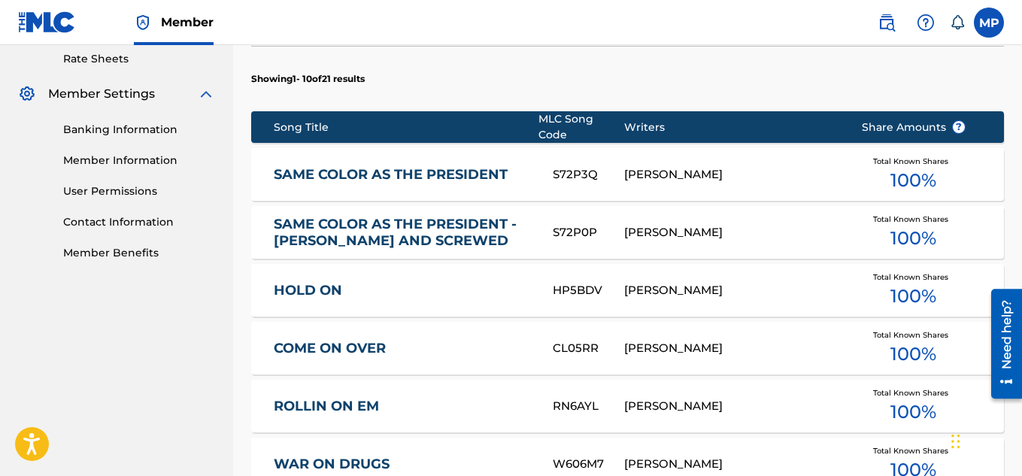
scroll to position [1081, 0]
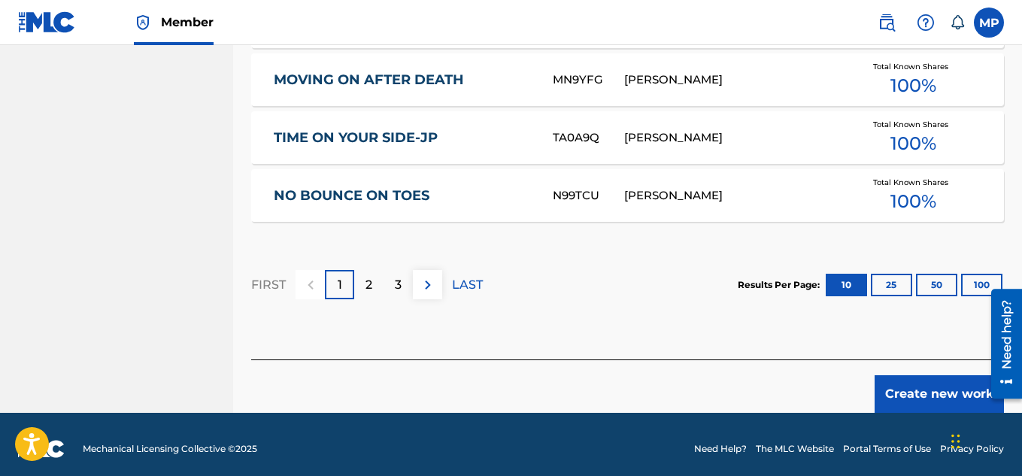
click at [917, 392] on button "Create new work" at bounding box center [938, 394] width 129 height 38
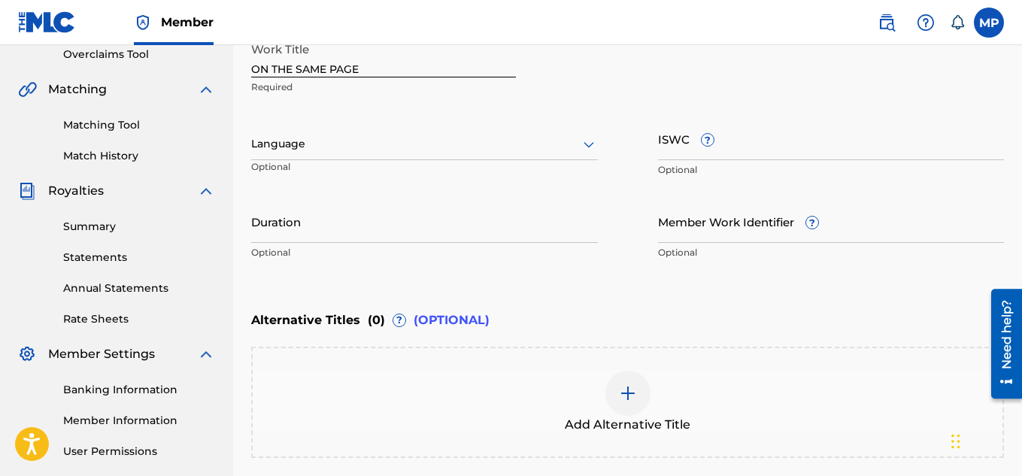
scroll to position [283, 0]
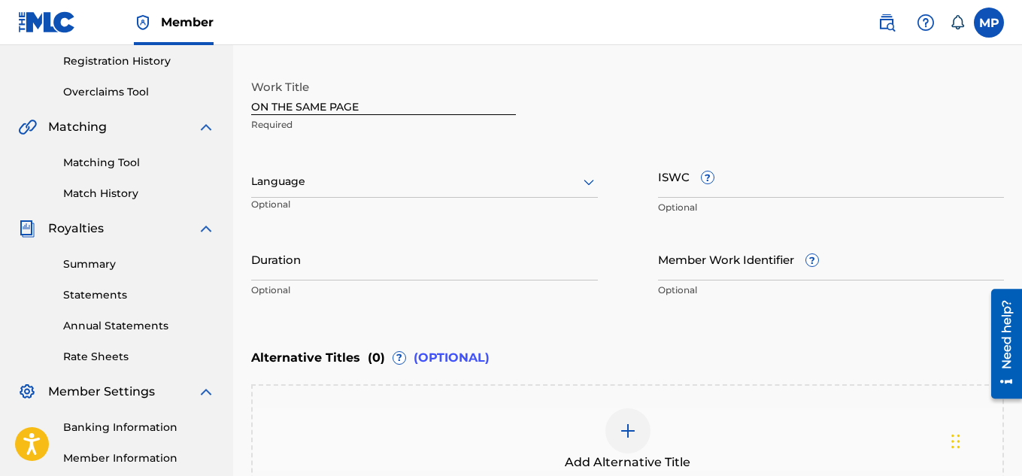
click at [675, 267] on input "Member Work Identifier ?" at bounding box center [831, 259] width 347 height 43
paste input "895393815"
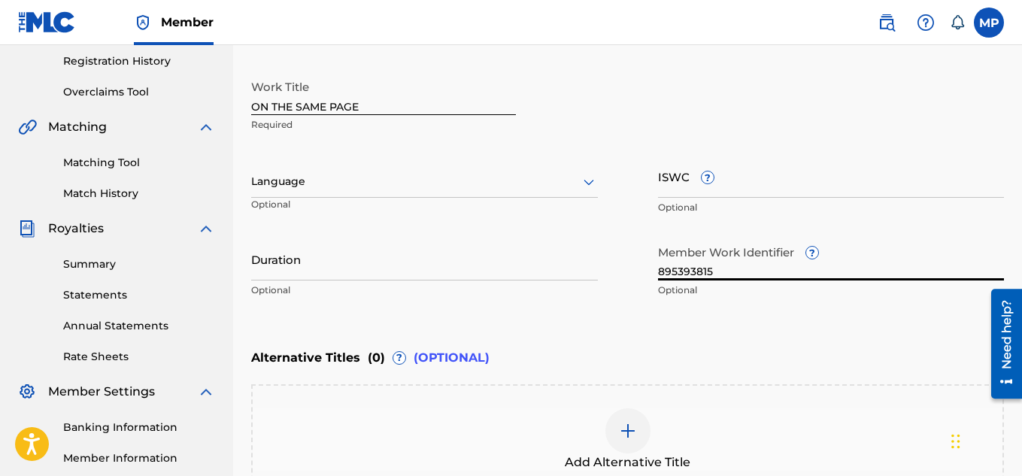
type input "895393815"
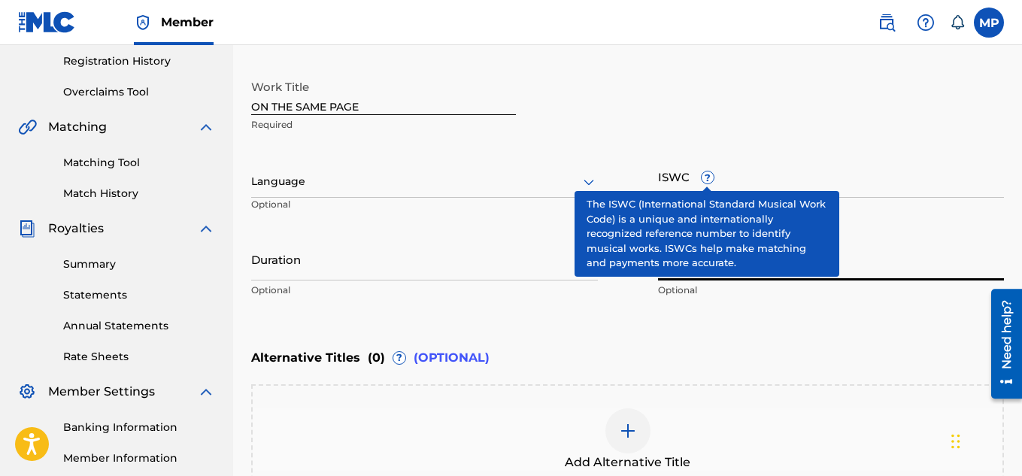
click at [766, 181] on input "ISWC ?" at bounding box center [831, 176] width 347 height 43
paste input "T9257769214"
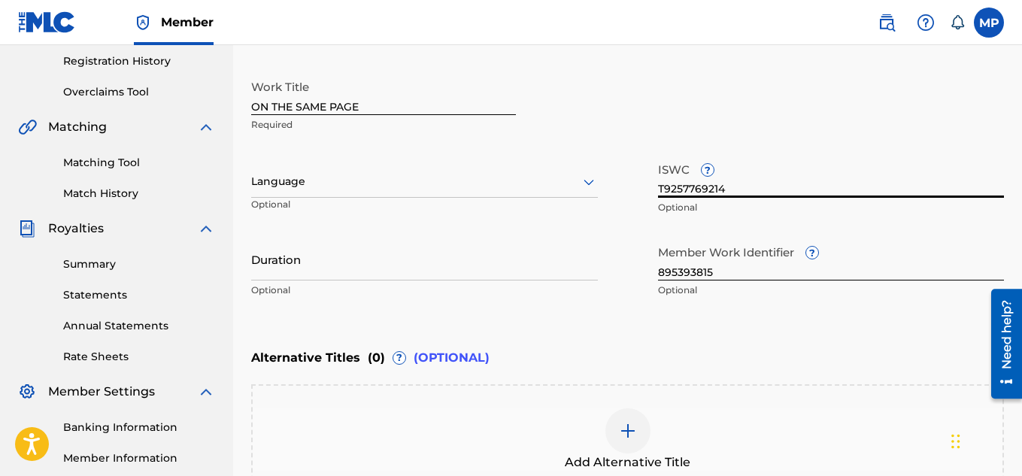
type input "T9257769214"
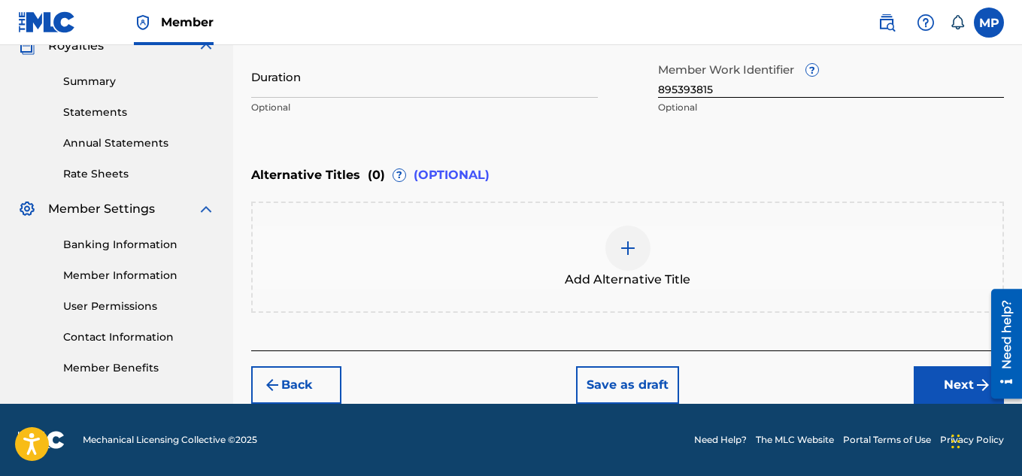
click at [938, 385] on button "Next" at bounding box center [959, 385] width 90 height 38
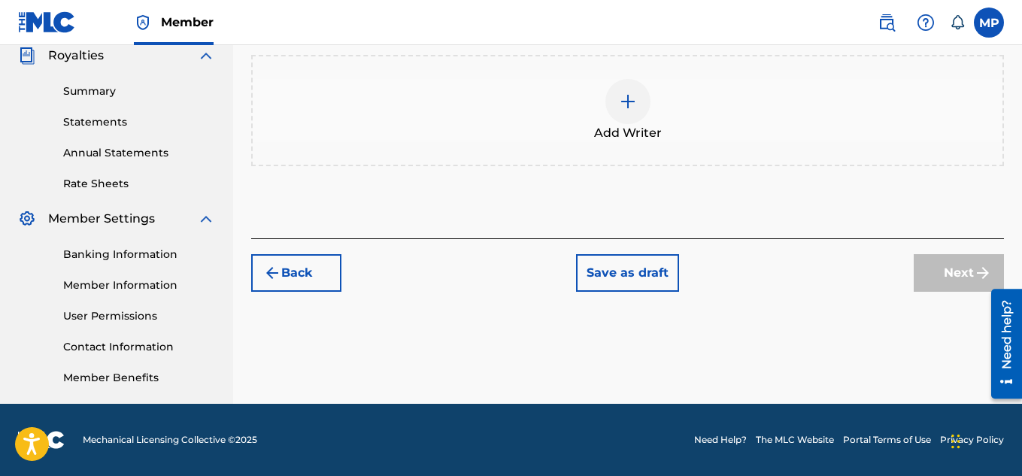
scroll to position [456, 0]
click at [623, 124] on div at bounding box center [627, 101] width 45 height 45
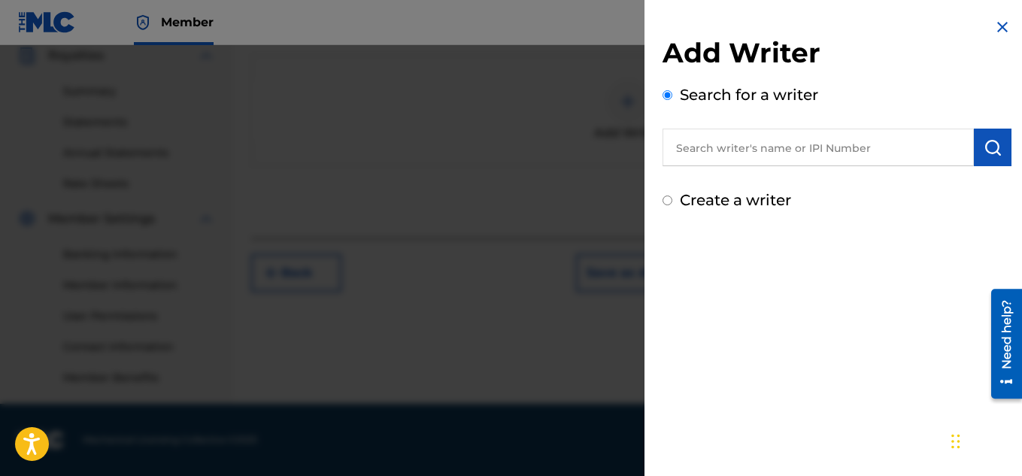
scroll to position [302, 0]
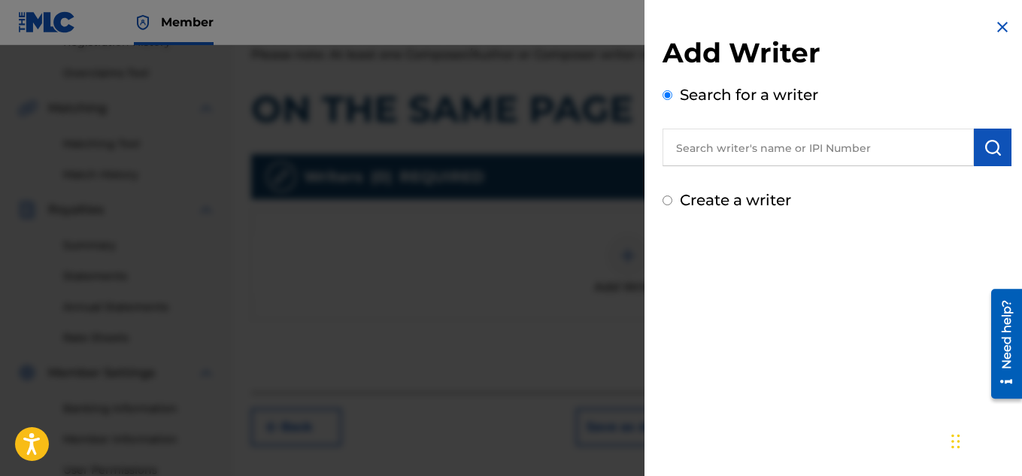
click at [784, 155] on input "text" at bounding box center [817, 148] width 311 height 38
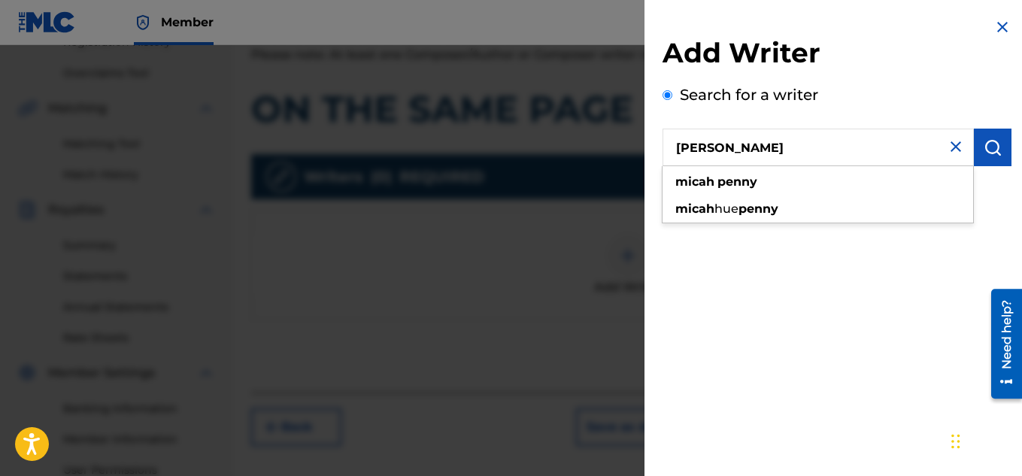
type input "[PERSON_NAME]"
click at [992, 150] on img "submit" at bounding box center [992, 147] width 18 height 18
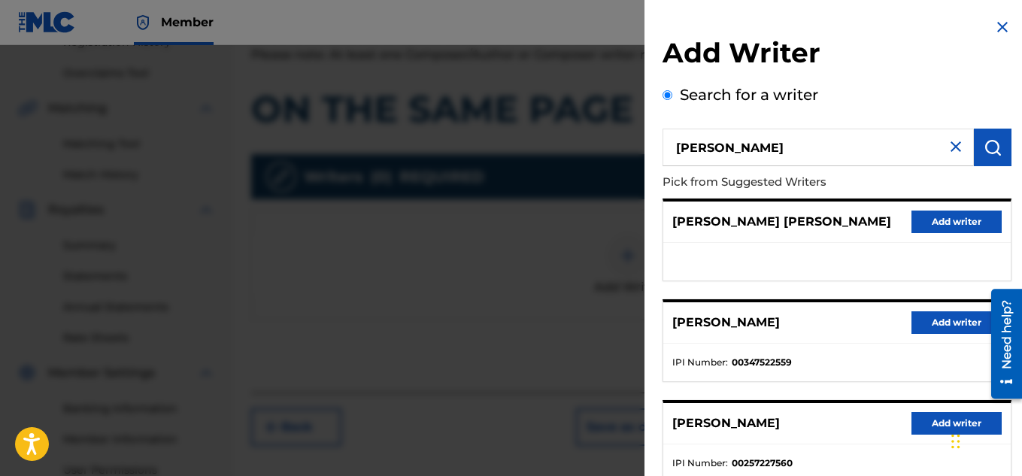
click at [917, 318] on button "Add writer" at bounding box center [956, 322] width 90 height 23
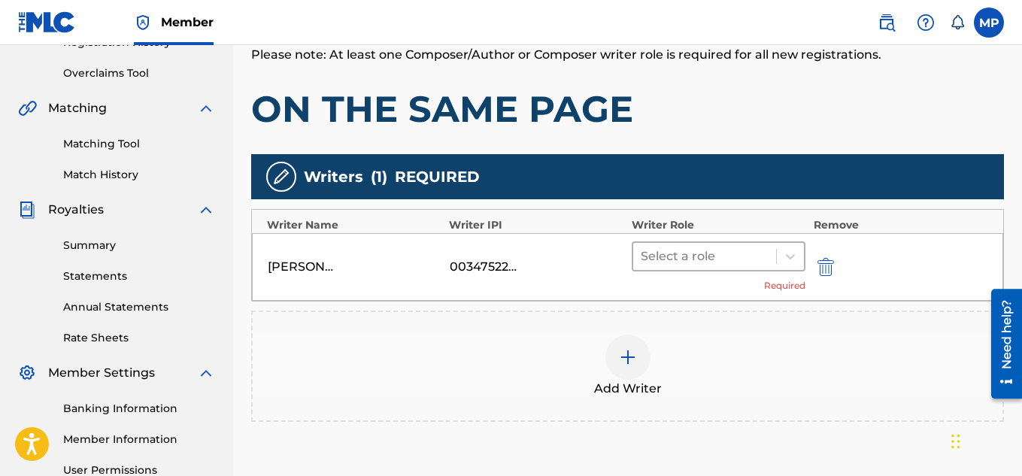
click at [730, 260] on div at bounding box center [705, 256] width 129 height 21
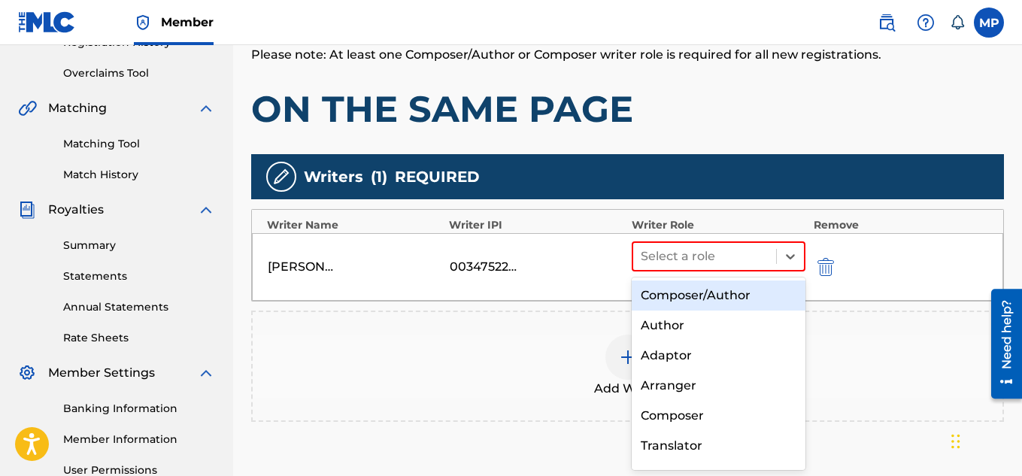
click at [704, 290] on div "Composer/Author" at bounding box center [719, 295] width 174 height 30
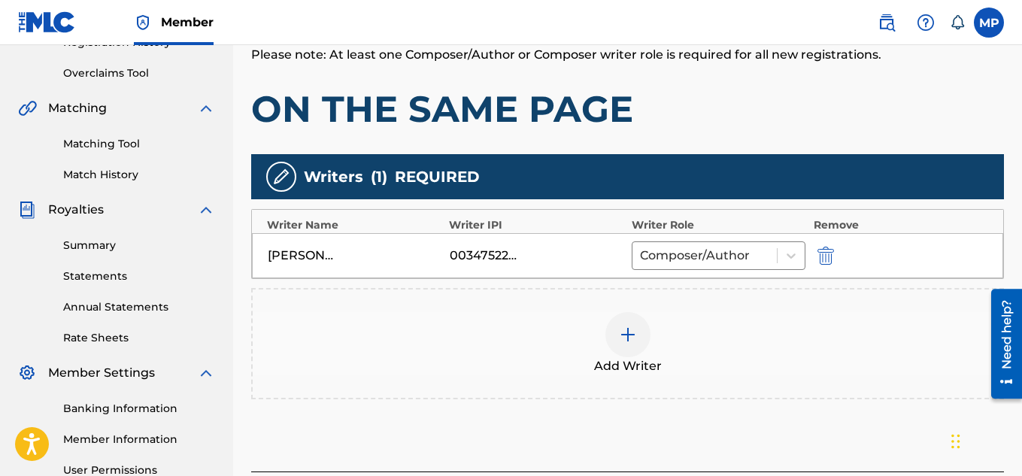
scroll to position [456, 0]
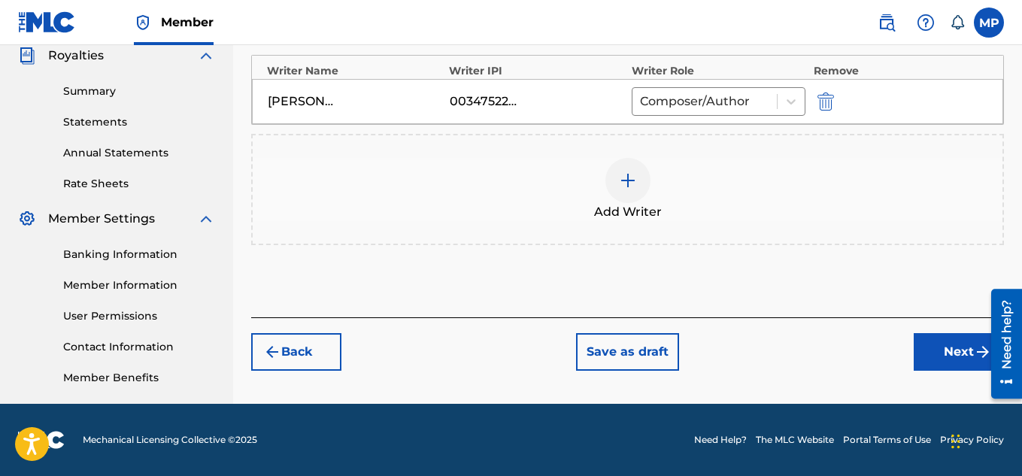
click at [920, 345] on button "Next" at bounding box center [959, 352] width 90 height 38
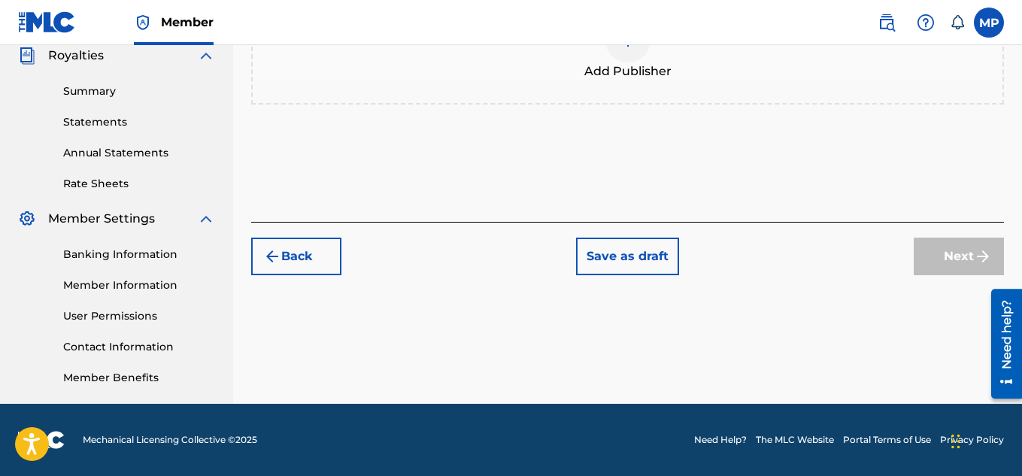
click at [633, 49] on img at bounding box center [628, 40] width 18 height 18
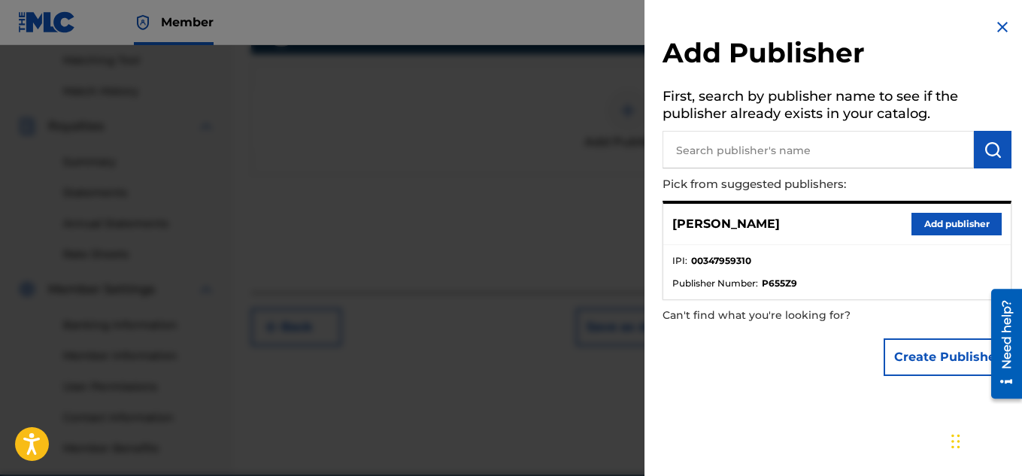
click at [941, 218] on button "Add publisher" at bounding box center [956, 224] width 90 height 23
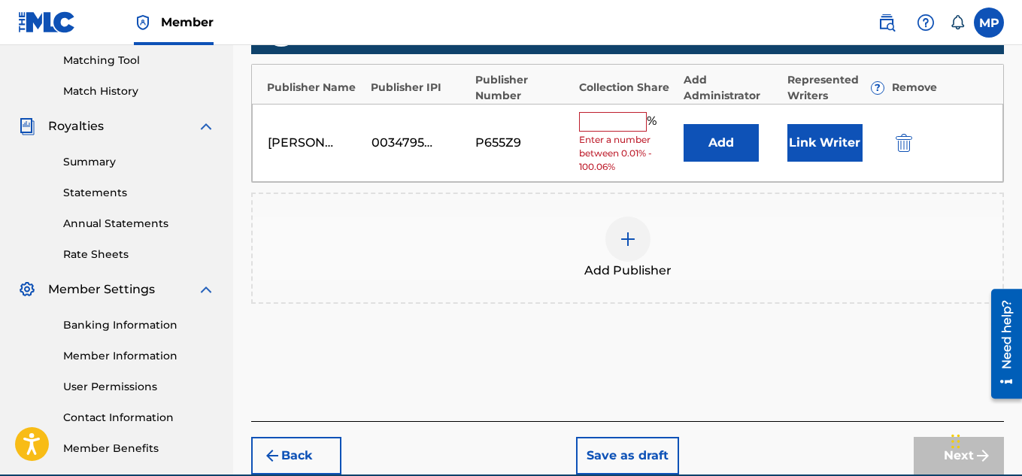
click at [634, 128] on input "text" at bounding box center [613, 122] width 68 height 20
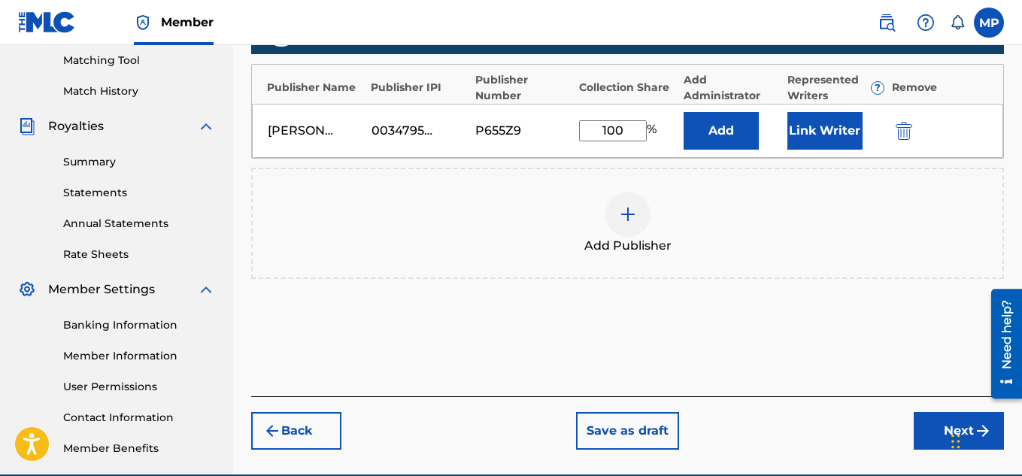
type input "100"
click at [814, 127] on button "Link Writer" at bounding box center [824, 131] width 75 height 38
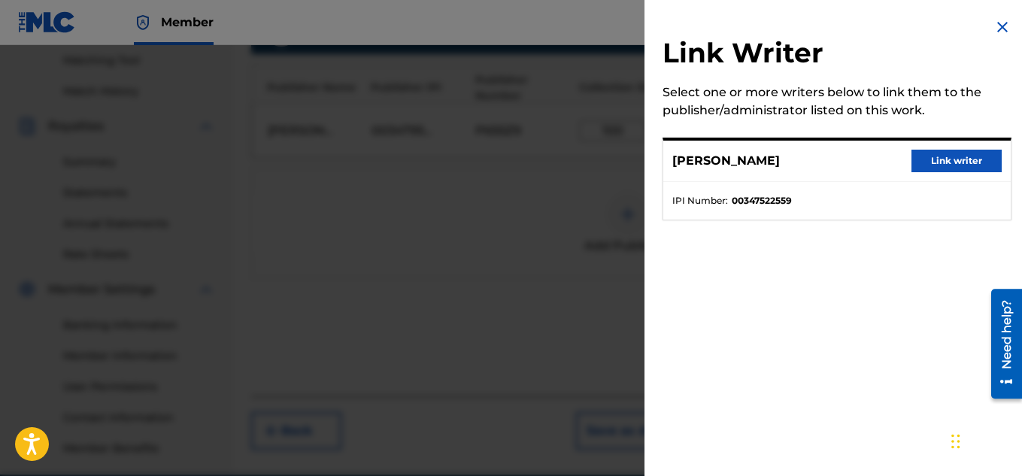
click at [926, 160] on button "Link writer" at bounding box center [956, 161] width 90 height 23
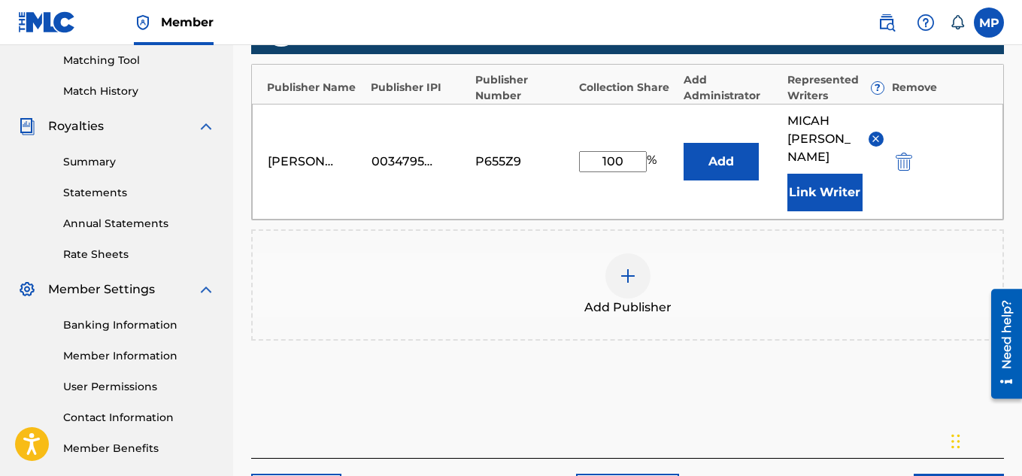
scroll to position [475, 0]
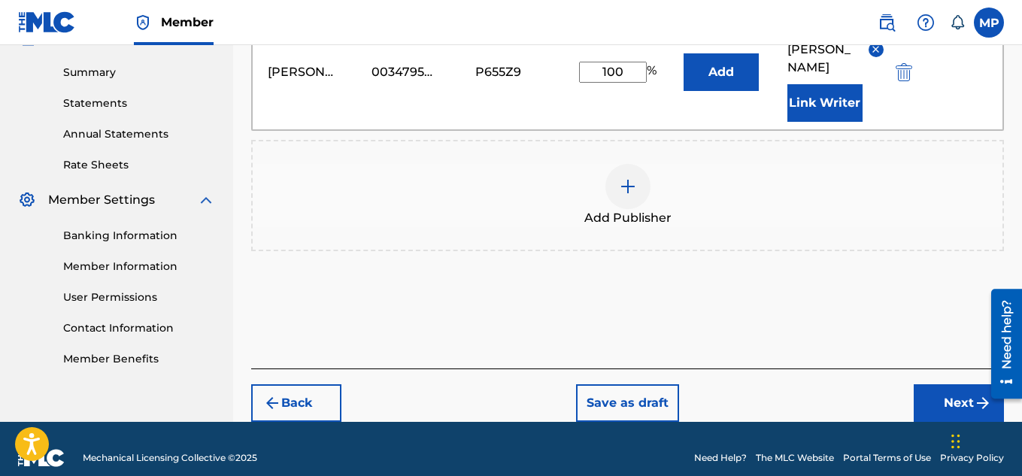
click at [932, 384] on button "Next" at bounding box center [959, 403] width 90 height 38
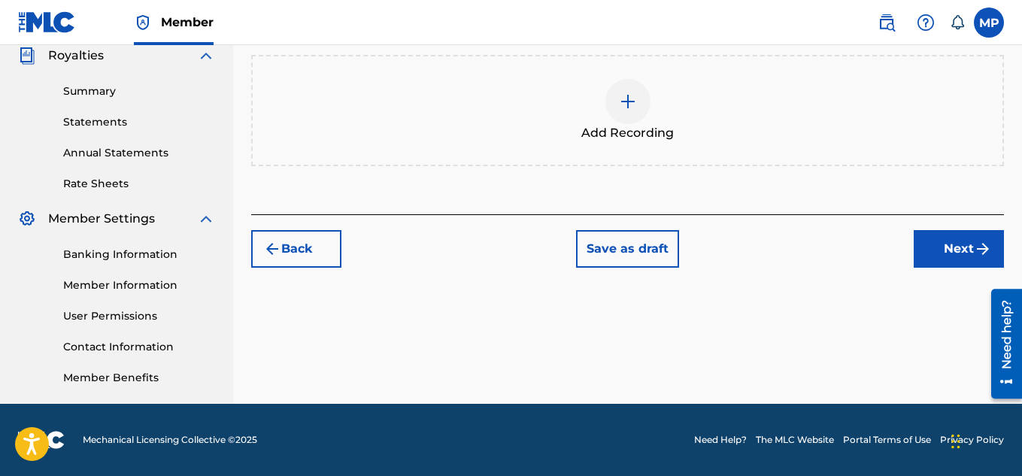
scroll to position [68, 0]
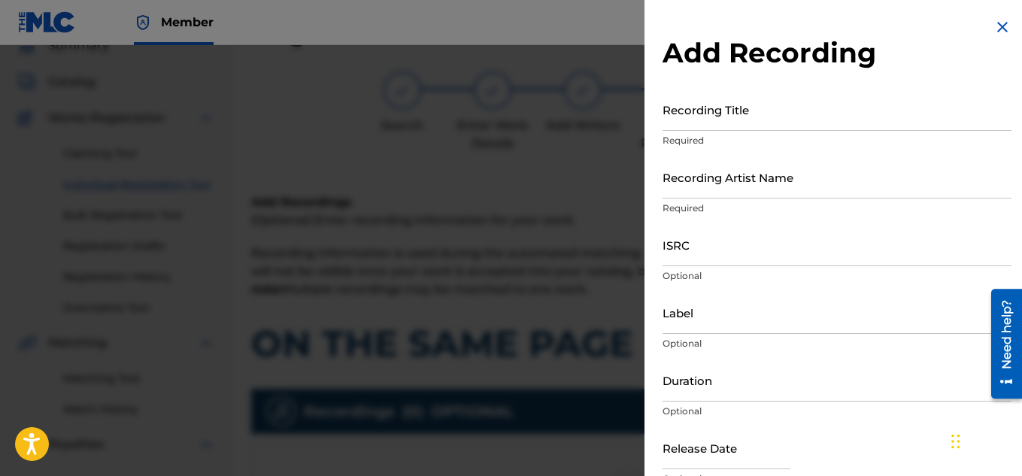
scroll to position [295, 0]
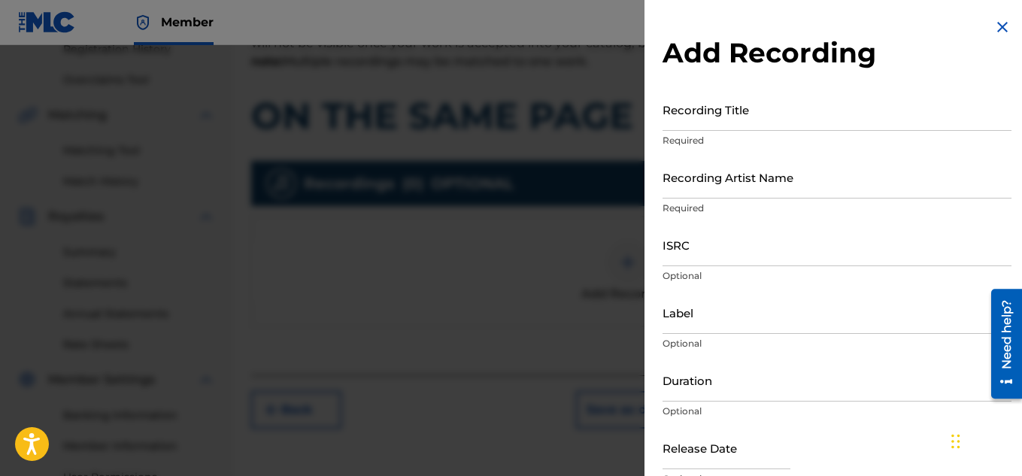
click at [692, 180] on input "Recording Artist Name" at bounding box center [836, 177] width 349 height 43
paste input "FLUNKY JUNKY"
type input "FLUNKY JUNKY"
click at [733, 128] on input "Recording Title" at bounding box center [836, 109] width 349 height 43
paste input "ON THE SAME PAGE"
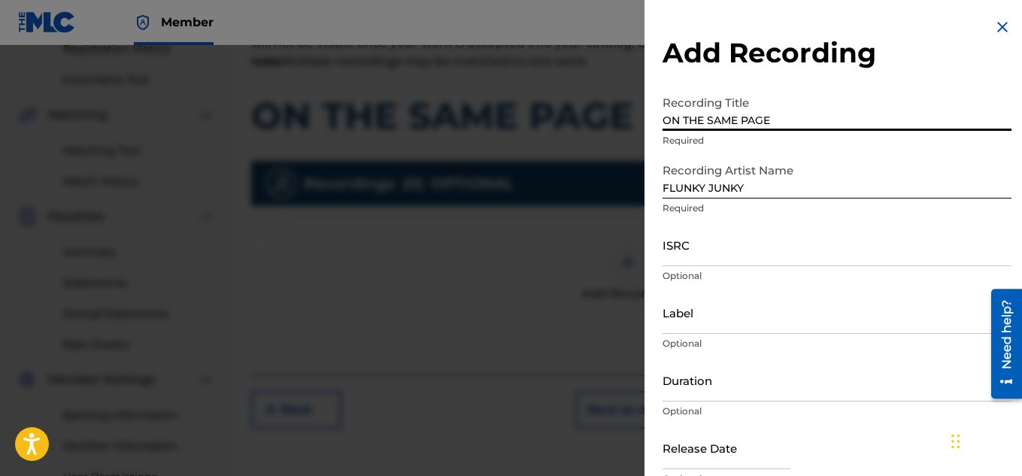
type input "ON THE SAME PAGE"
click at [738, 247] on input "ISRC" at bounding box center [836, 244] width 349 height 43
paste input "QZDA81896676"
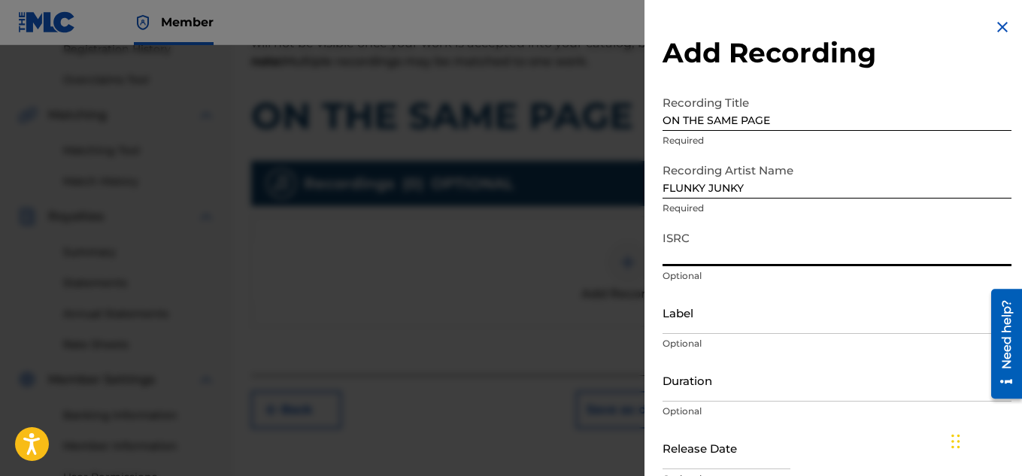
type input "QZDA81896676"
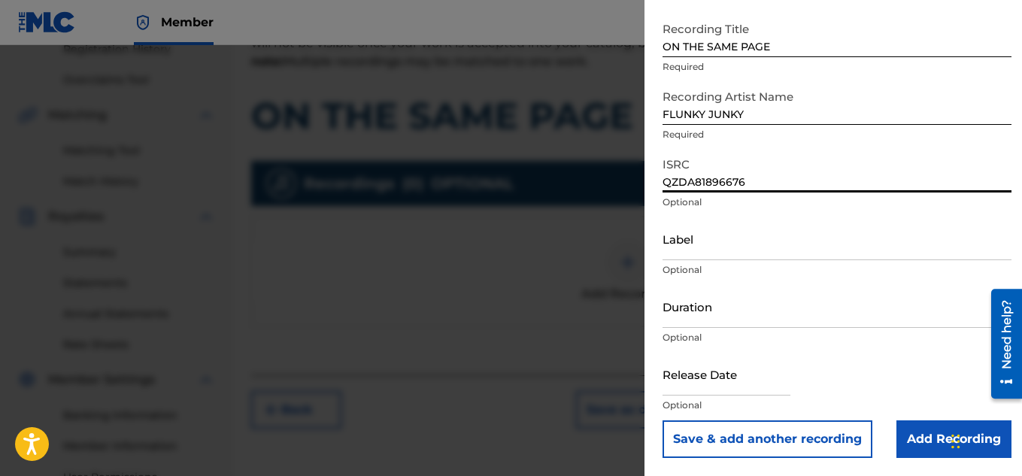
click at [915, 429] on input "Add Recording" at bounding box center [953, 439] width 115 height 38
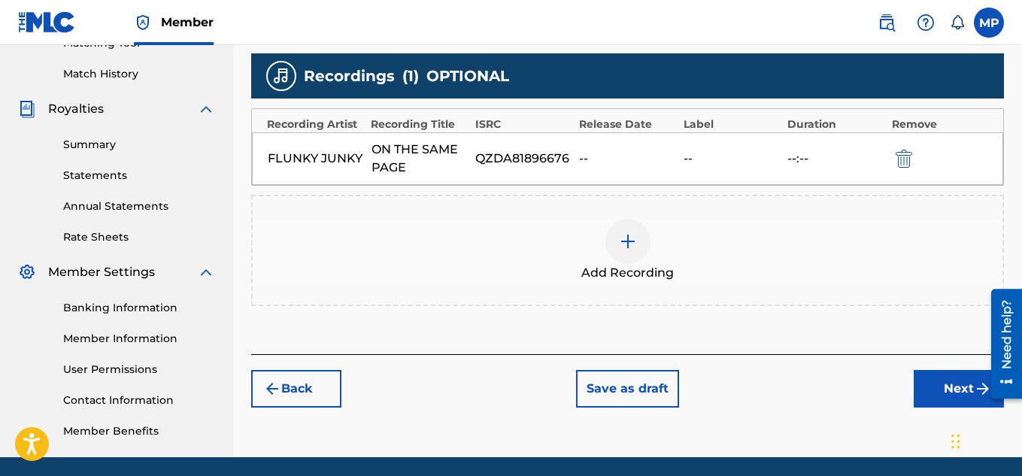
scroll to position [446, 0]
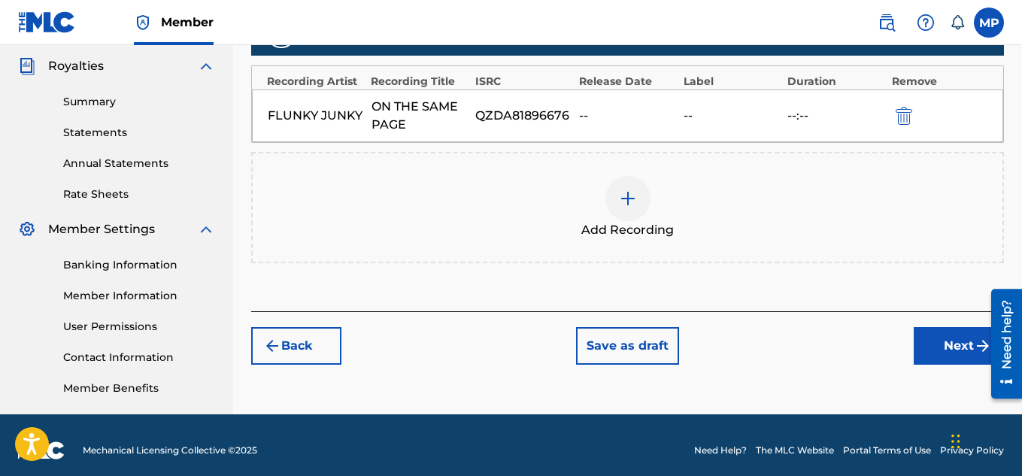
click at [931, 353] on button "Next" at bounding box center [959, 346] width 90 height 38
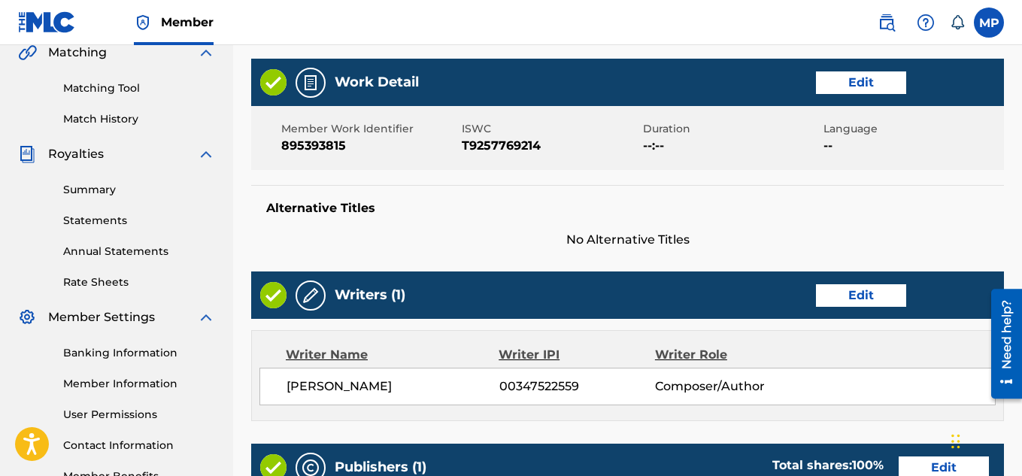
scroll to position [814, 0]
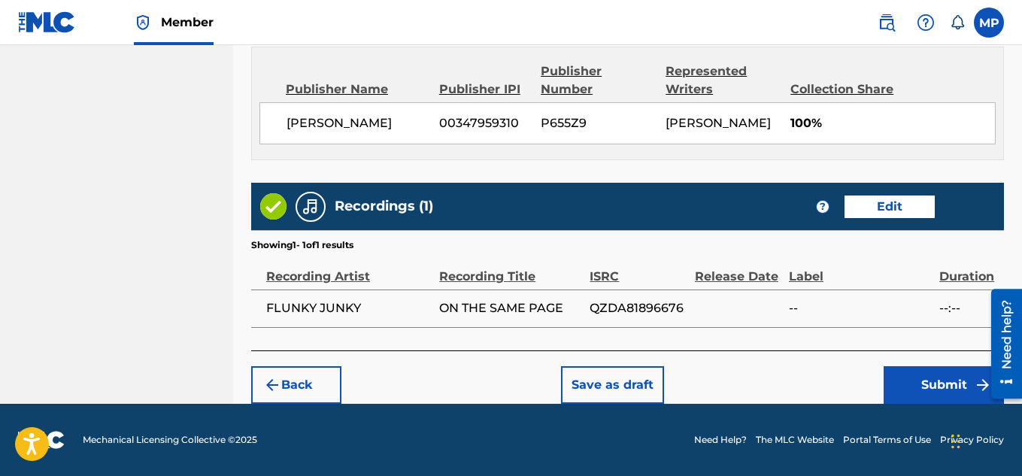
click at [933, 381] on button "Submit" at bounding box center [943, 385] width 120 height 38
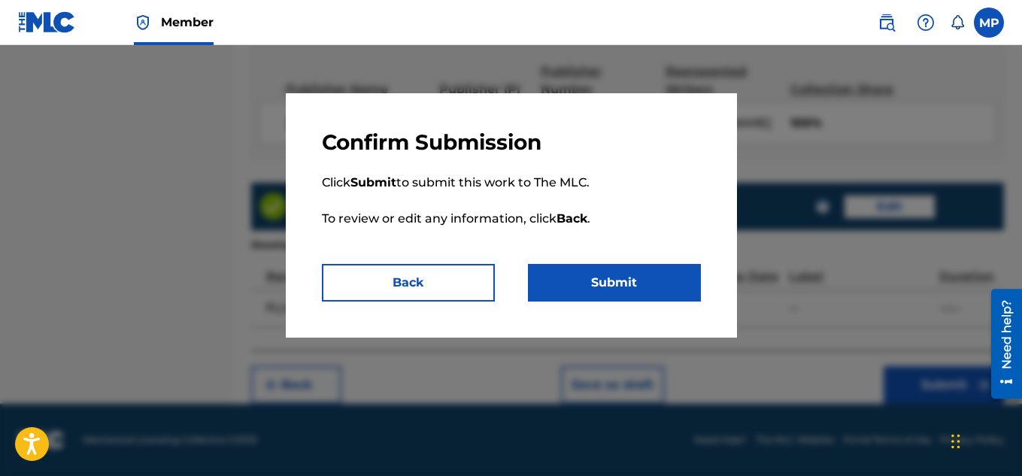
click at [645, 277] on button "Submit" at bounding box center [614, 283] width 173 height 38
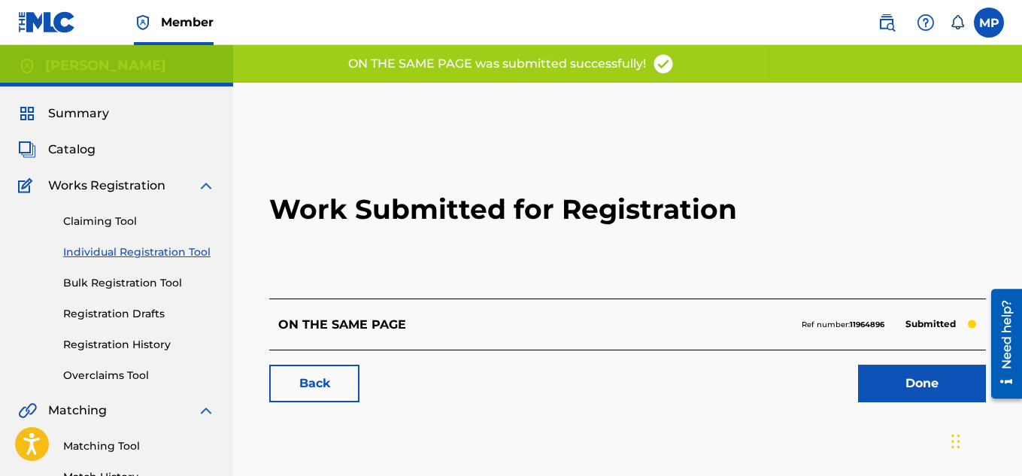
click at [313, 379] on link "Back" at bounding box center [314, 384] width 90 height 38
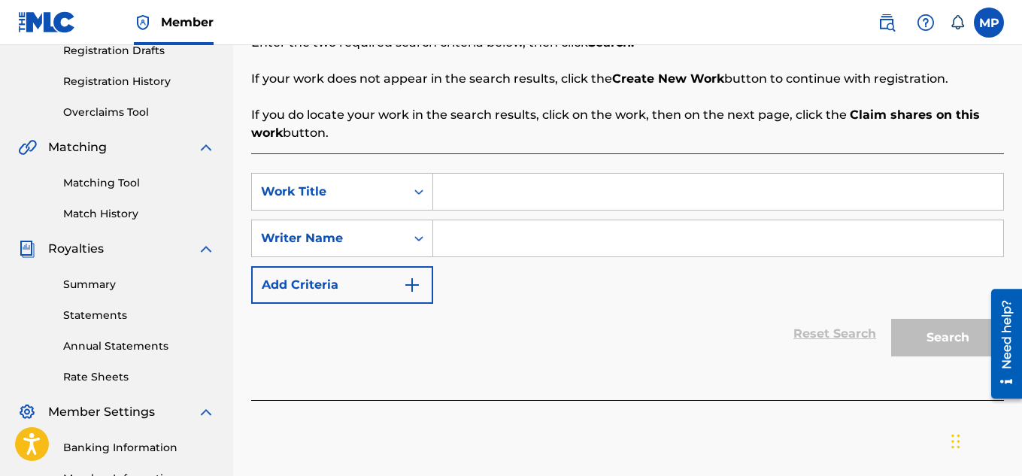
scroll to position [265, 0]
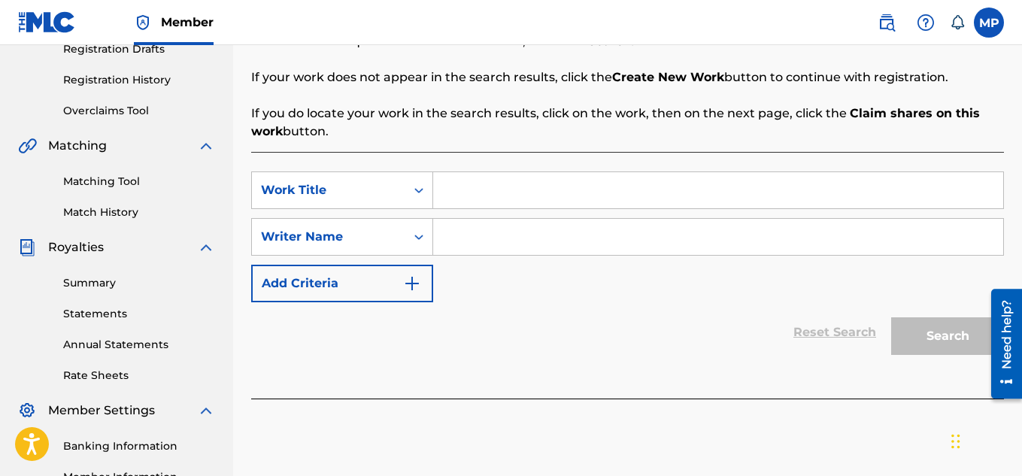
click at [474, 195] on input "Search Form" at bounding box center [718, 190] width 570 height 36
paste input "NOT THAT HEAVY"
type input "NOT THAT HEAVY"
click at [494, 231] on input "Search Form" at bounding box center [718, 237] width 570 height 36
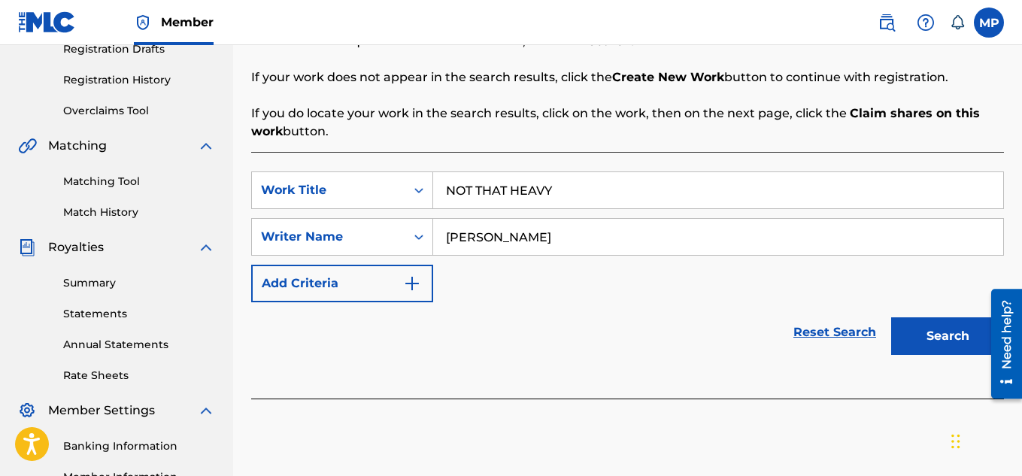
type input "[PERSON_NAME]"
click at [941, 332] on button "Search" at bounding box center [947, 336] width 113 height 38
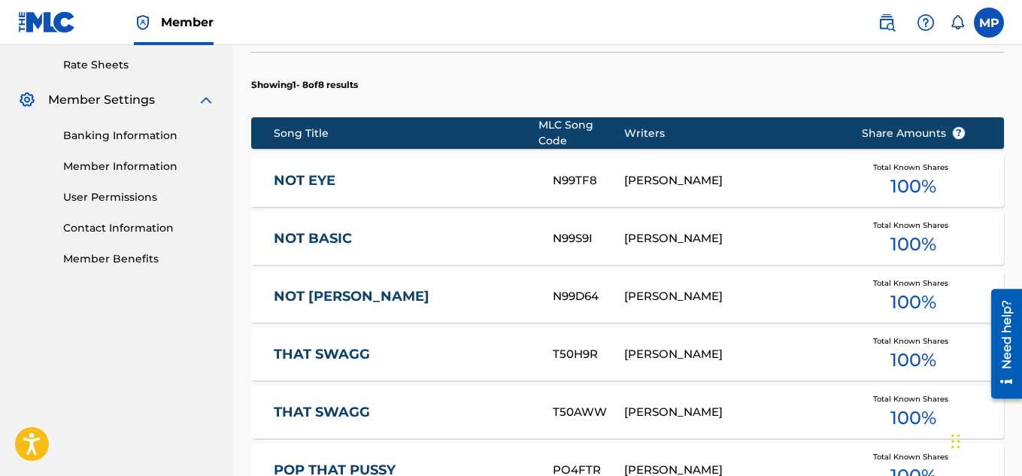
scroll to position [959, 0]
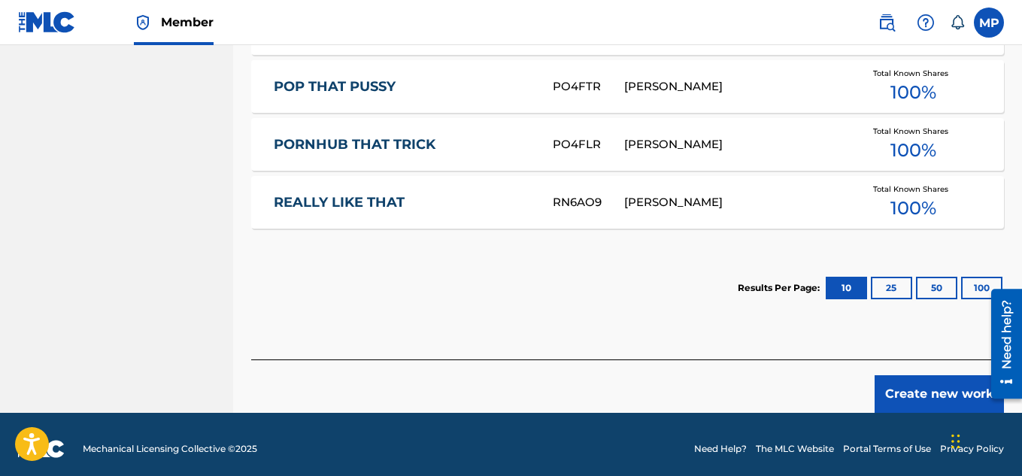
click at [905, 375] on button "Create new work" at bounding box center [938, 394] width 129 height 38
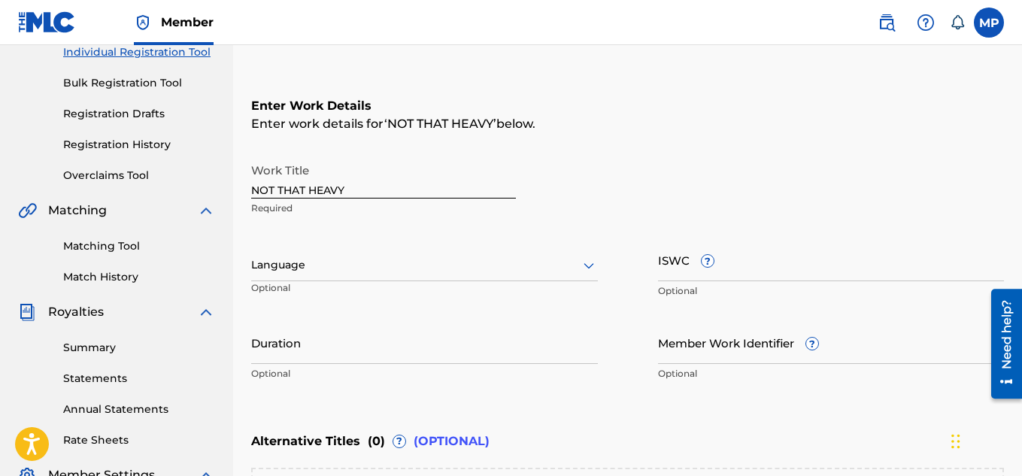
scroll to position [202, 0]
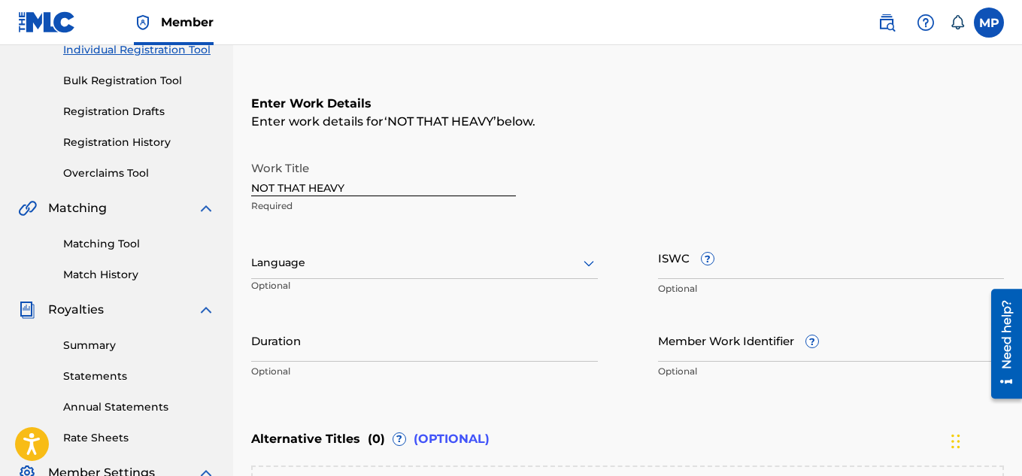
click at [686, 268] on input "ISWC ?" at bounding box center [831, 257] width 347 height 43
paste input "T9257770211"
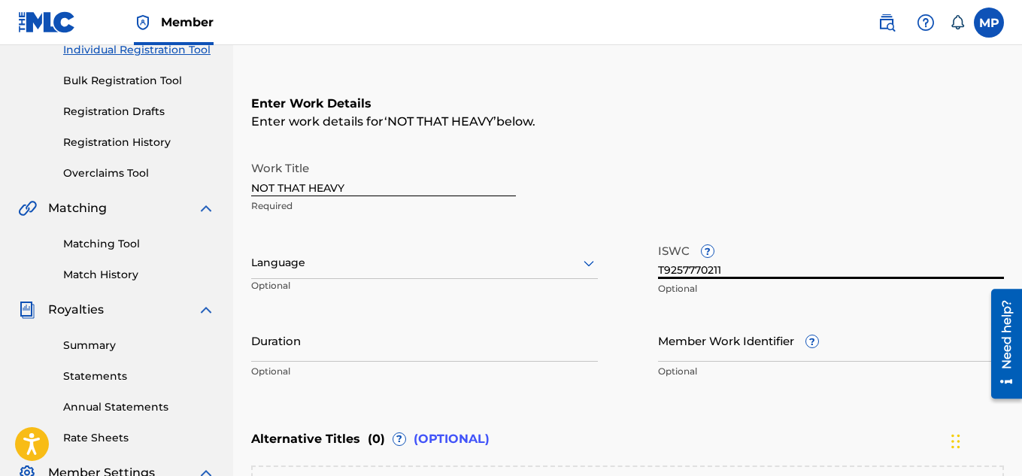
type input "T9257770211"
click at [766, 344] on input "Member Work Identifier ?" at bounding box center [831, 340] width 347 height 43
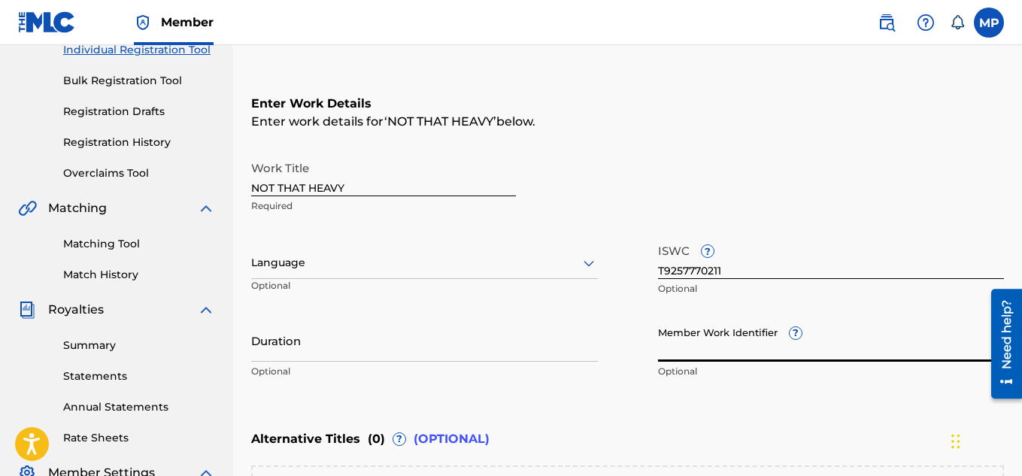
paste input "895393867"
type input "895393867"
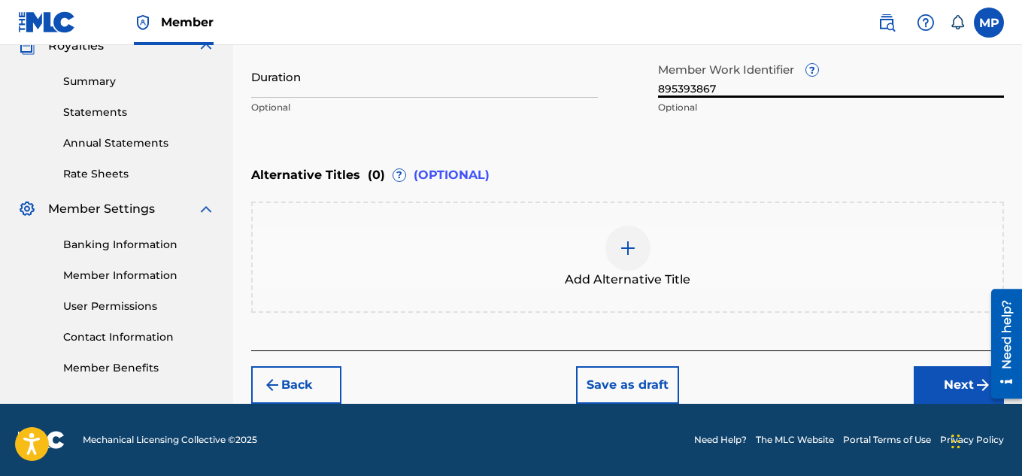
click at [920, 384] on button "Next" at bounding box center [959, 385] width 90 height 38
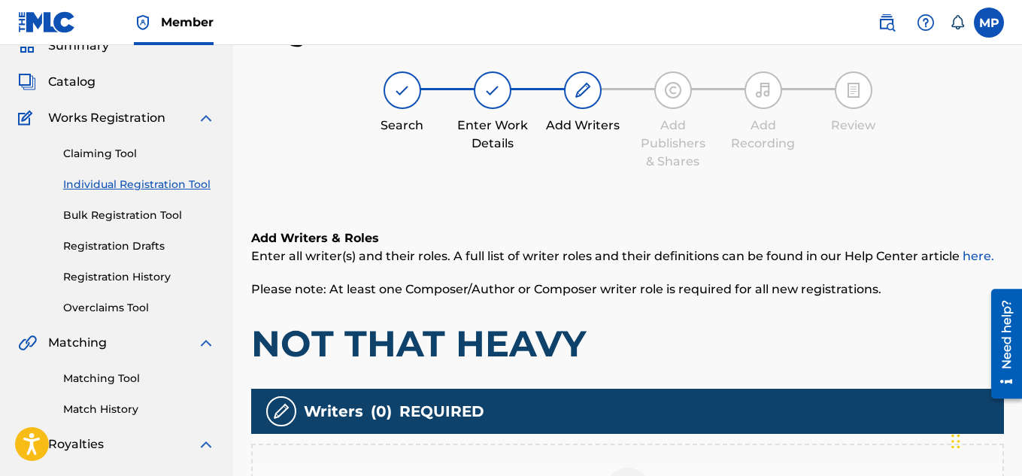
scroll to position [299, 0]
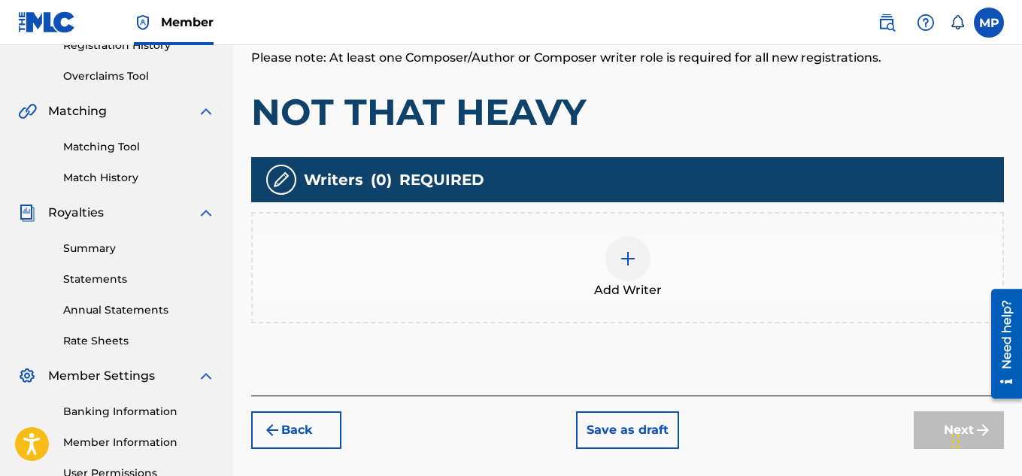
click at [639, 271] on div at bounding box center [627, 258] width 45 height 45
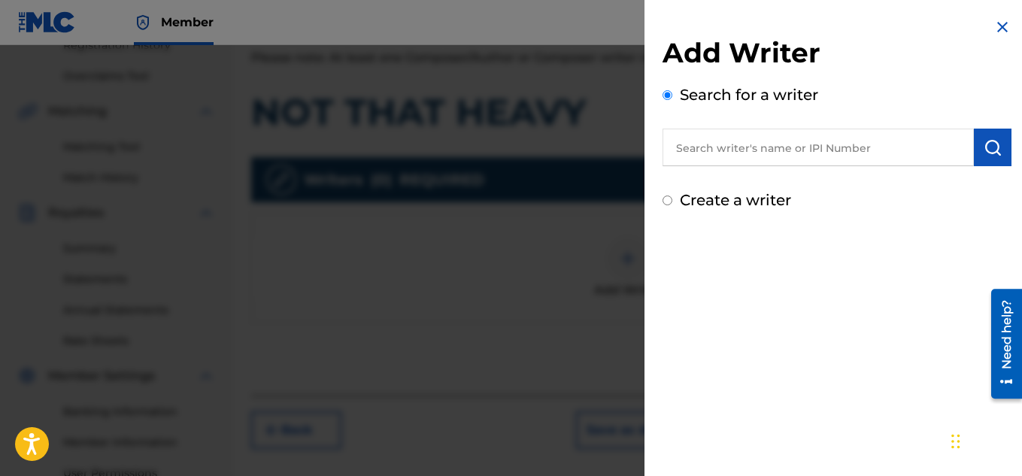
click at [747, 147] on input "text" at bounding box center [817, 148] width 311 height 38
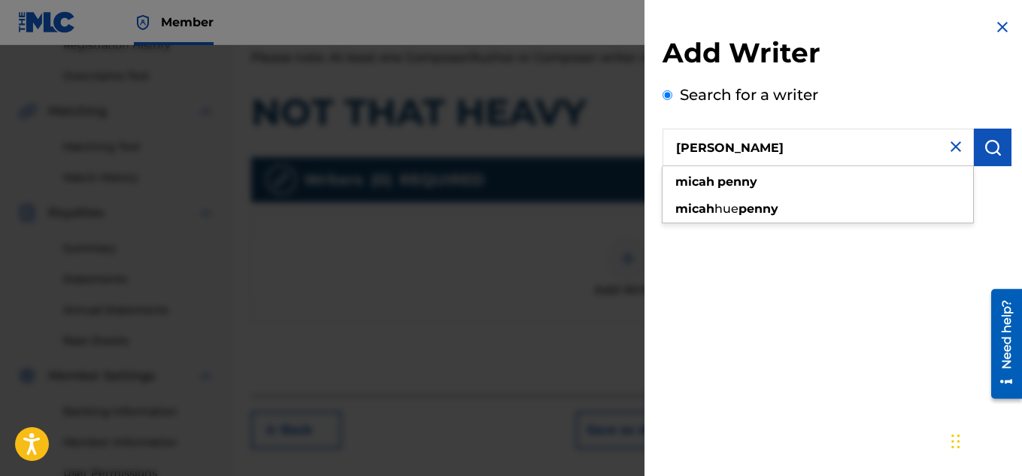
type input "[PERSON_NAME]"
click at [983, 147] on img "submit" at bounding box center [992, 147] width 18 height 18
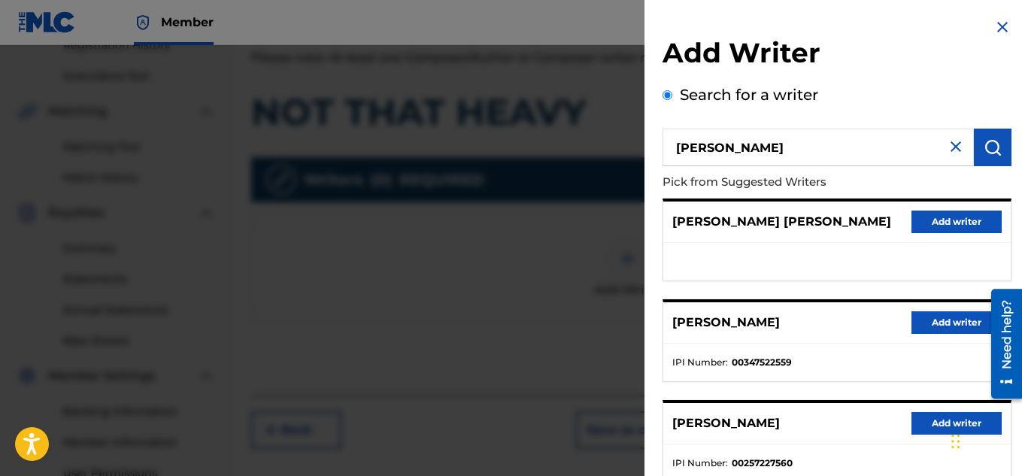
click at [961, 326] on button "Add writer" at bounding box center [956, 322] width 90 height 23
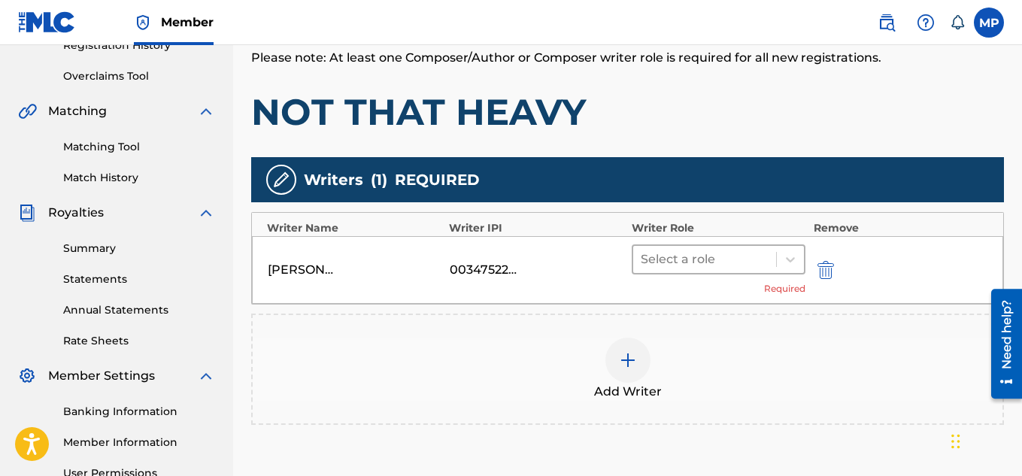
click at [744, 259] on div at bounding box center [705, 259] width 129 height 21
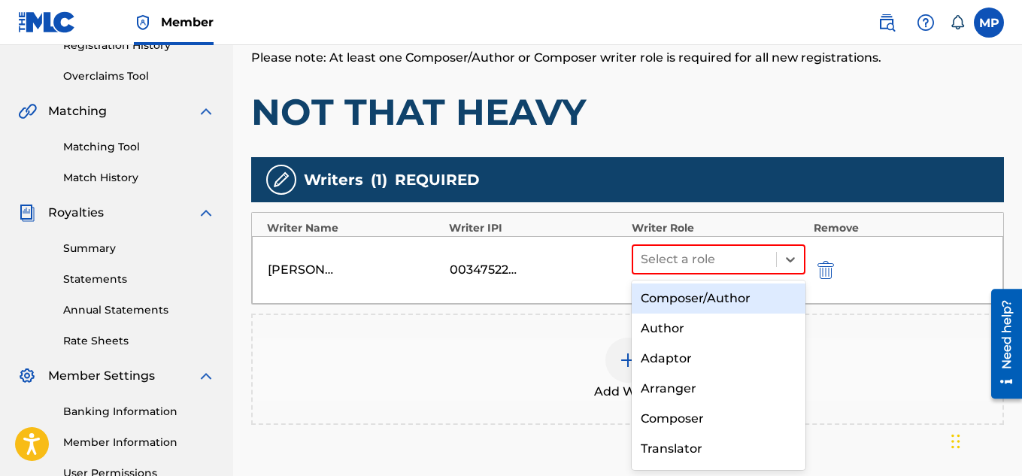
click at [717, 291] on div "Composer/Author" at bounding box center [719, 298] width 174 height 30
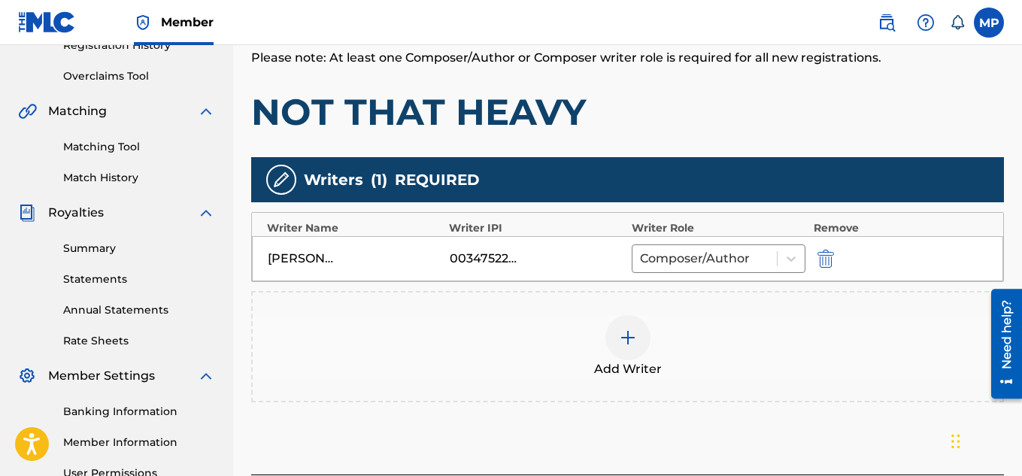
scroll to position [456, 0]
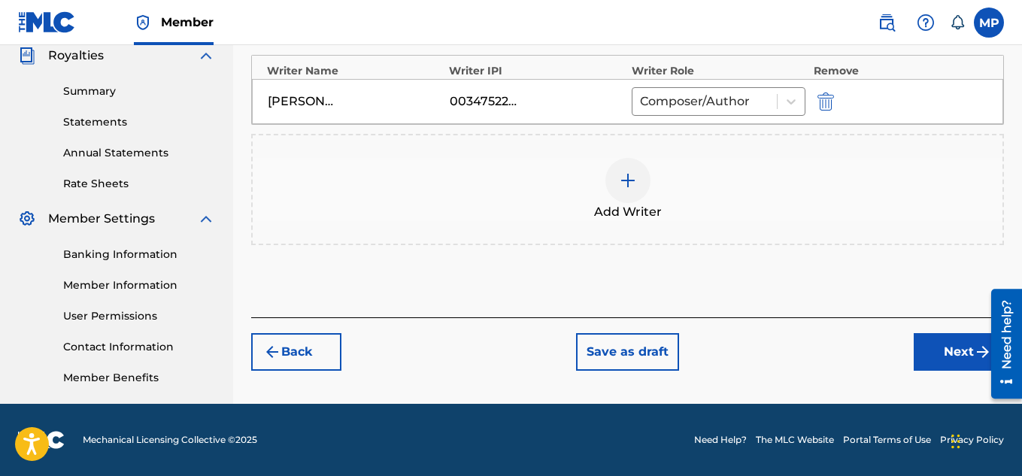
click at [926, 355] on button "Next" at bounding box center [959, 352] width 90 height 38
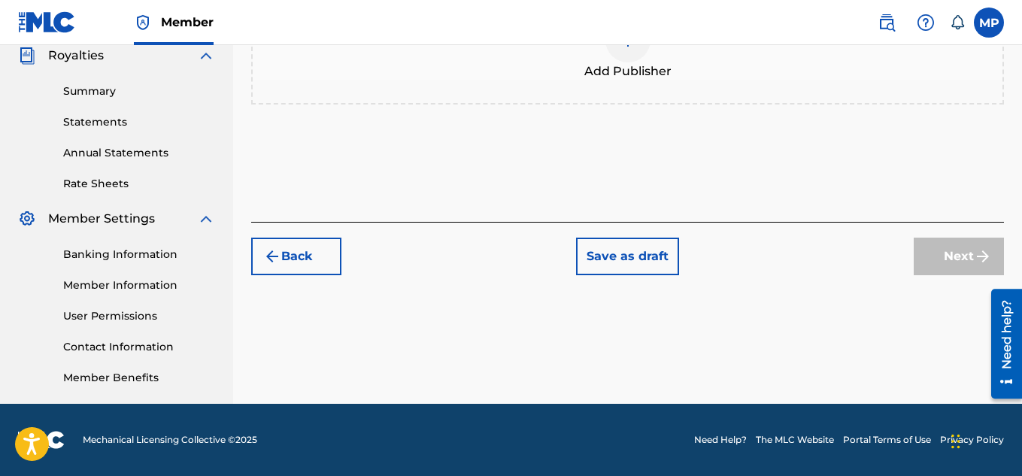
click at [644, 62] on div at bounding box center [627, 39] width 45 height 45
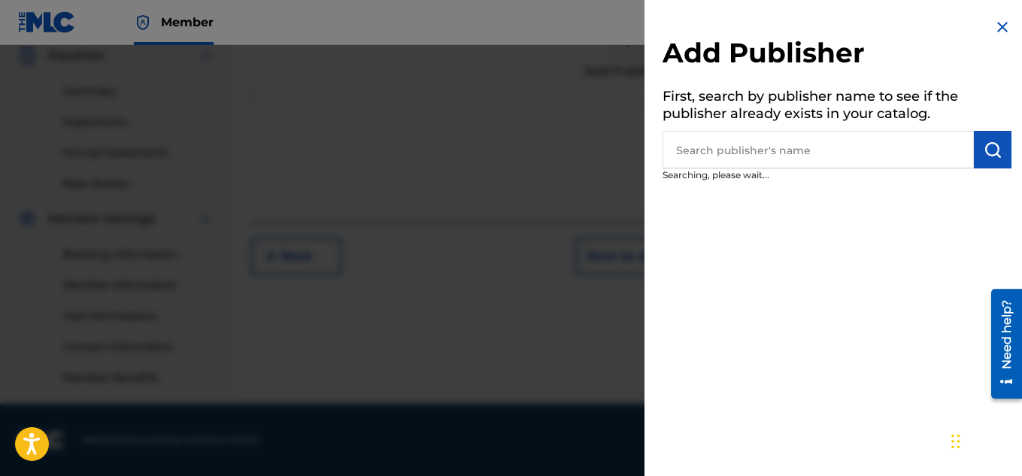
scroll to position [131, 0]
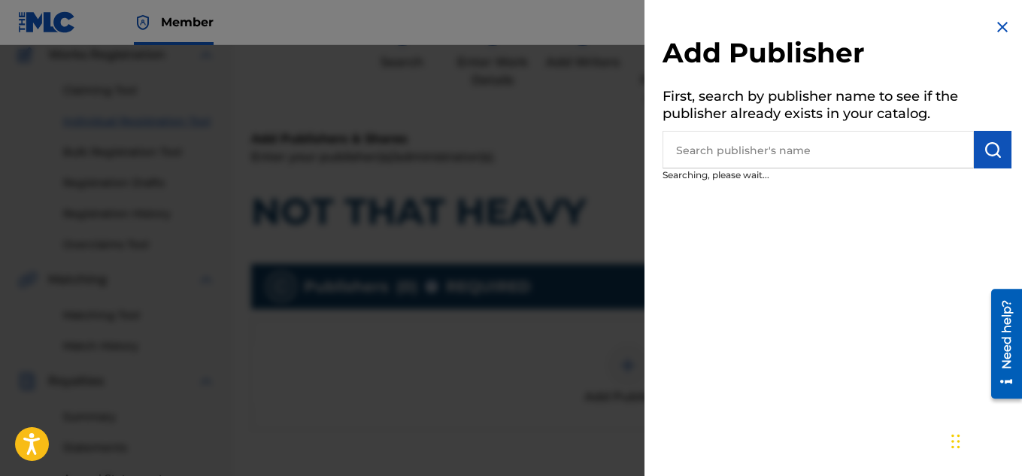
click at [869, 150] on input "text" at bounding box center [817, 150] width 311 height 38
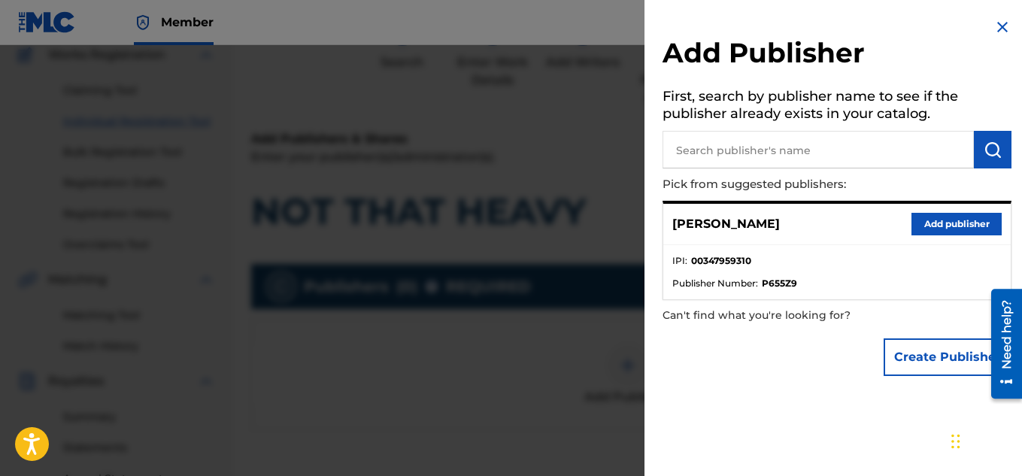
click at [927, 220] on button "Add publisher" at bounding box center [956, 224] width 90 height 23
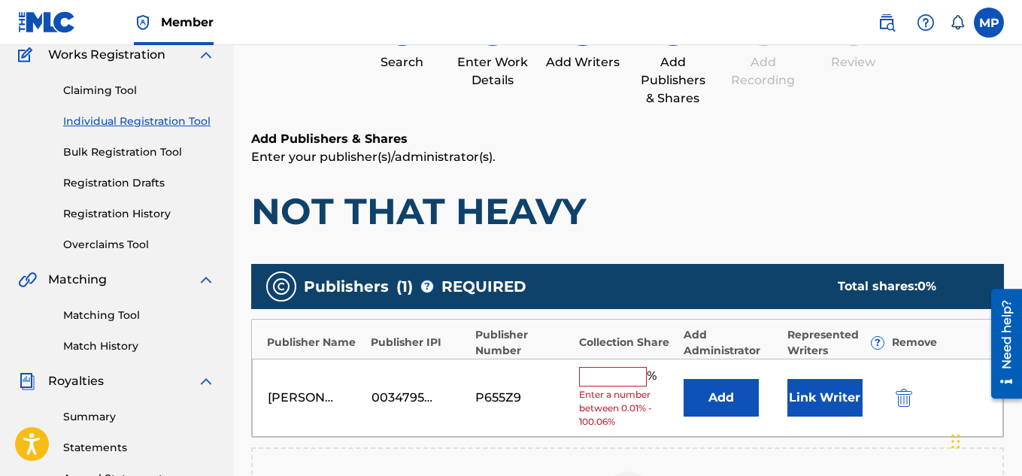
click at [607, 383] on input "text" at bounding box center [613, 377] width 68 height 20
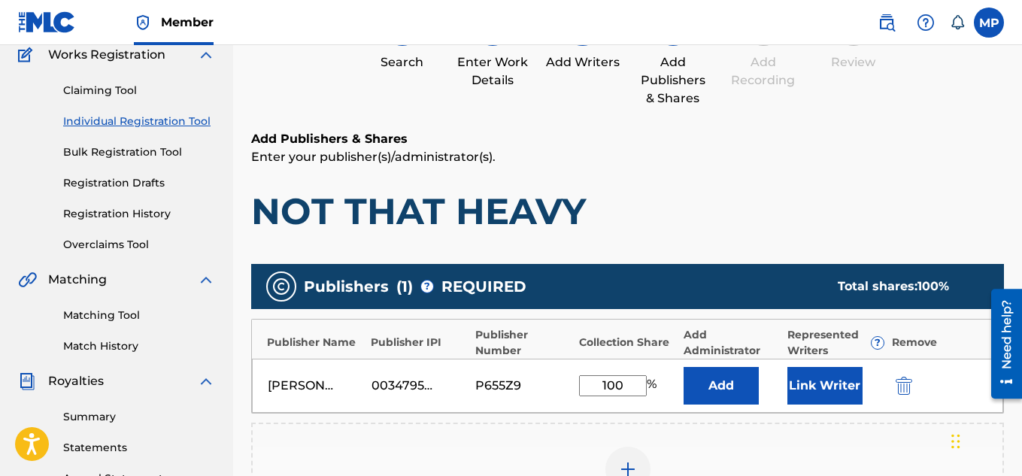
type input "100"
click at [817, 385] on button "Link Writer" at bounding box center [824, 386] width 75 height 38
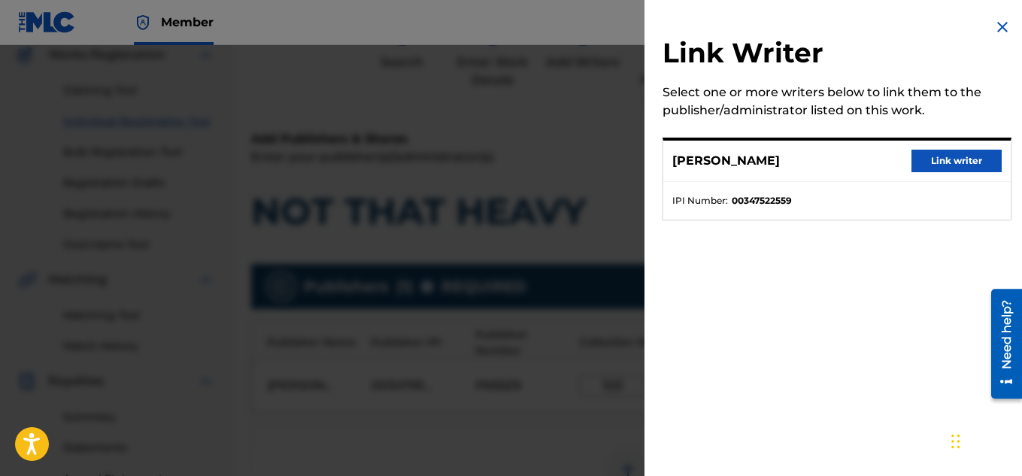
click at [936, 159] on button "Link writer" at bounding box center [956, 161] width 90 height 23
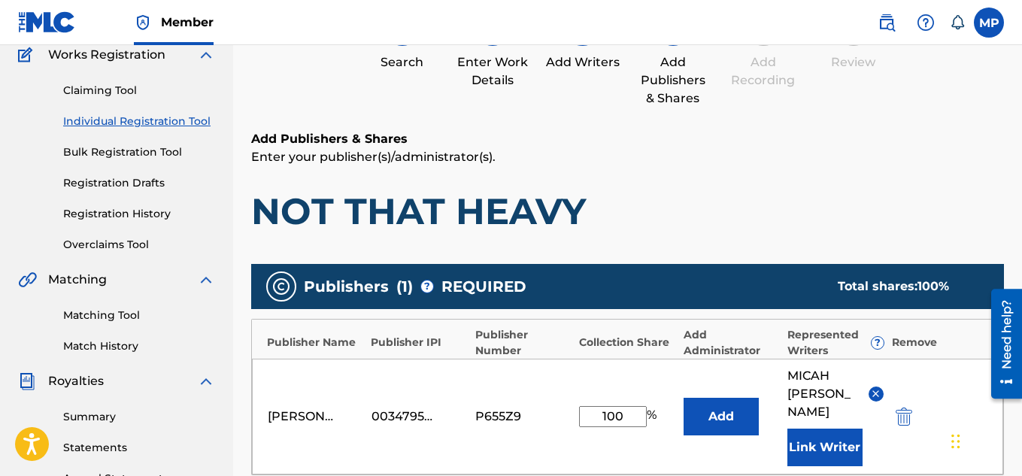
scroll to position [460, 0]
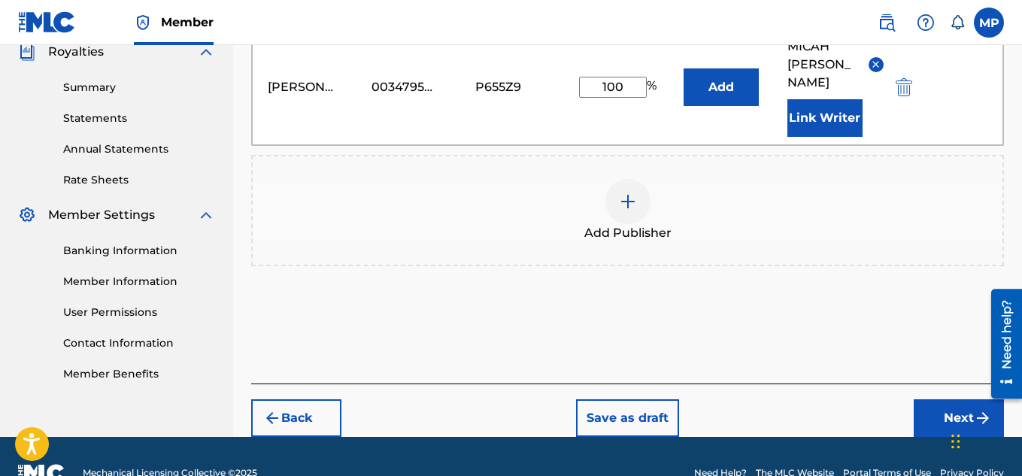
click at [926, 399] on button "Next" at bounding box center [959, 418] width 90 height 38
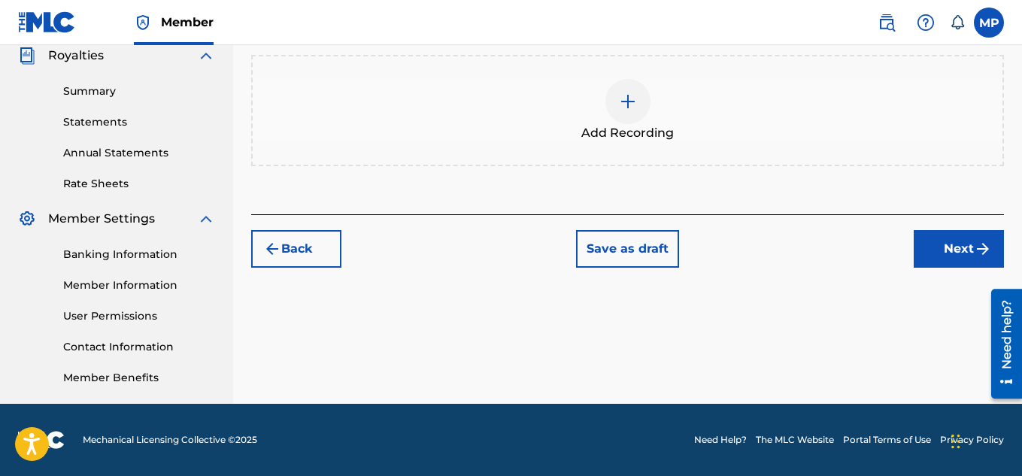
scroll to position [15, 0]
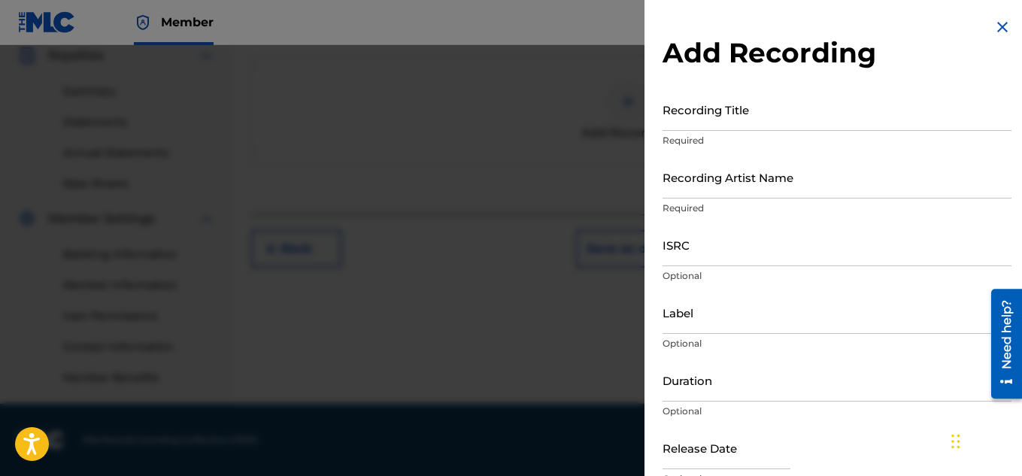
click at [702, 258] on input "ISRC" at bounding box center [836, 244] width 349 height 43
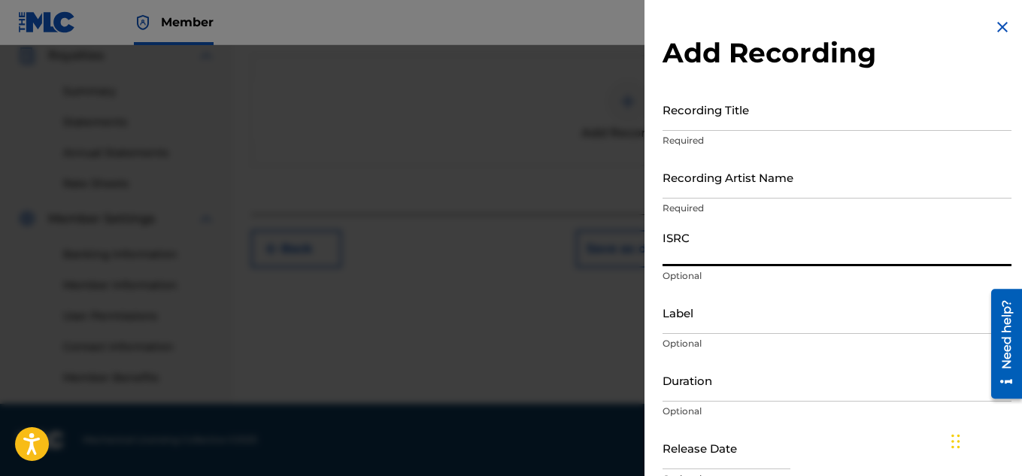
paste input "QZDA81895252"
type input "QZDA81895252"
click at [753, 182] on input "Recording Artist Name" at bounding box center [836, 177] width 349 height 43
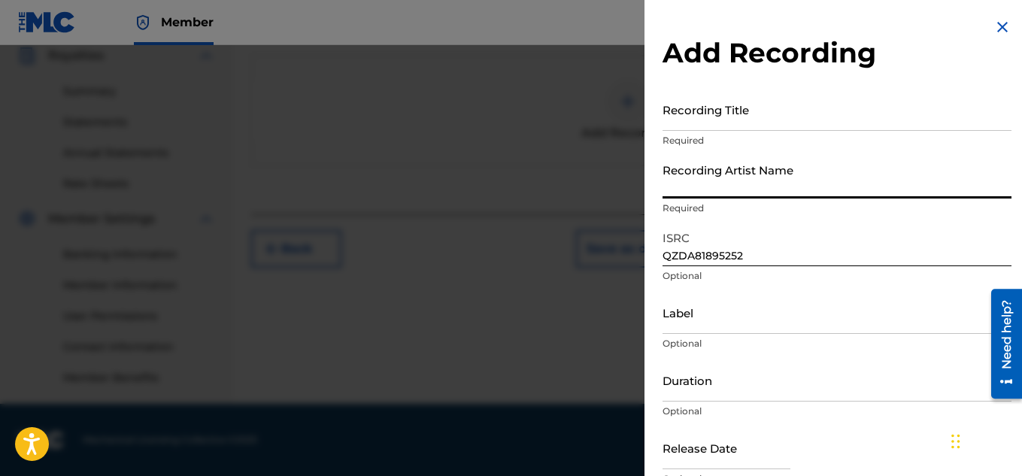
paste input "FLUNKY JUNKY"
type input "FLUNKY JUNKY"
click at [751, 122] on input "Recording Title" at bounding box center [836, 109] width 349 height 43
paste input "NOT THAT HEAVY"
type input "NOT THAT HEAVY"
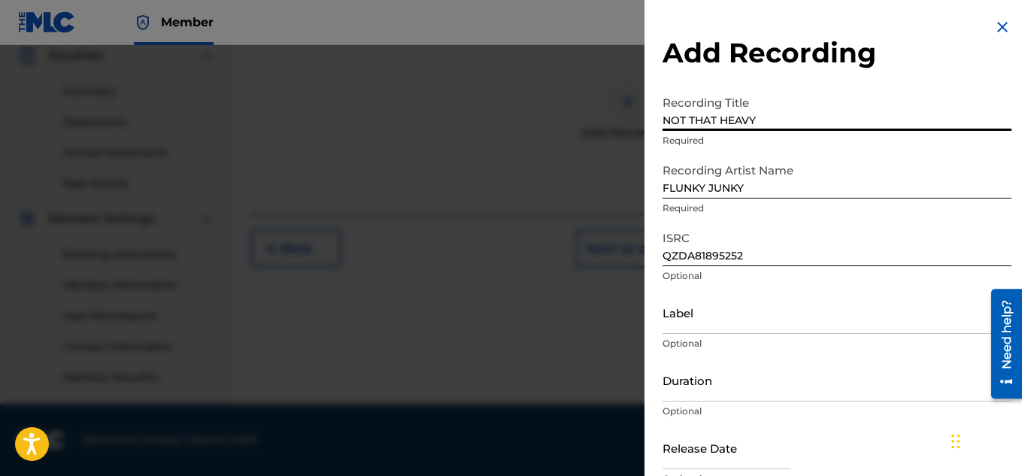
scroll to position [74, 0]
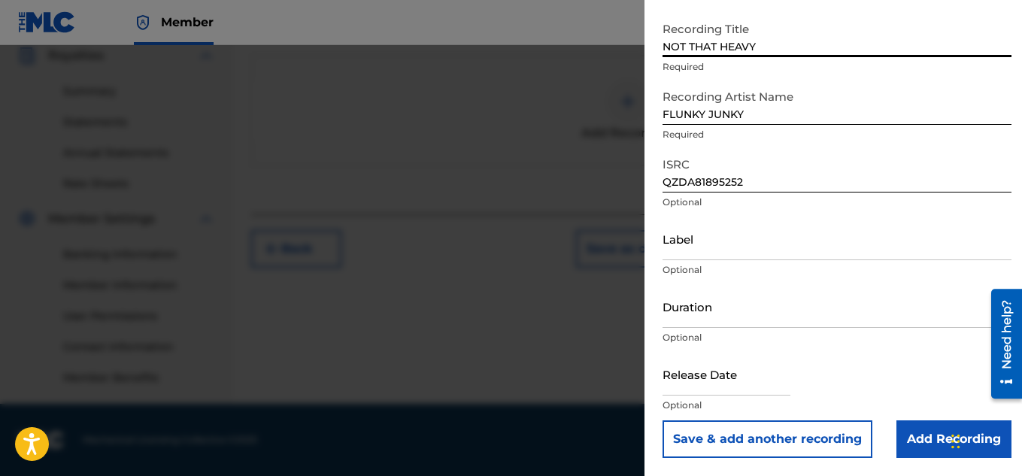
click at [922, 438] on input "Add Recording" at bounding box center [953, 439] width 115 height 38
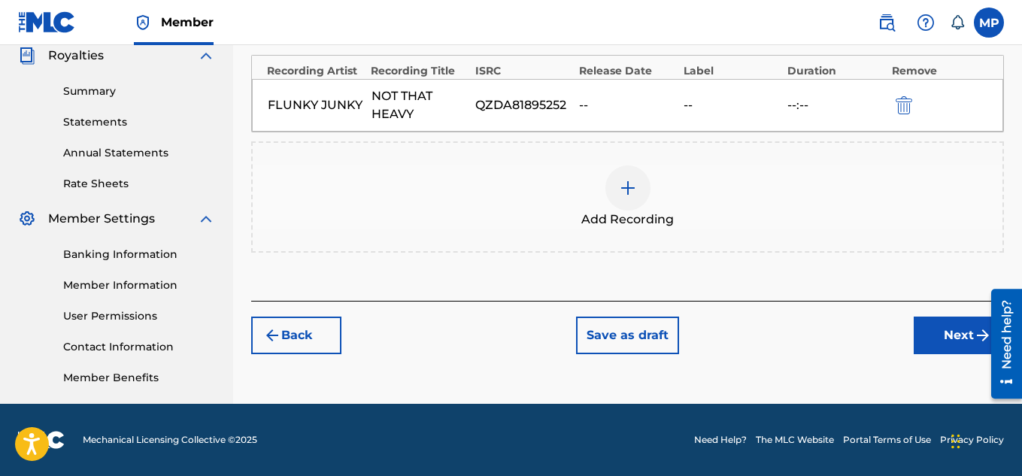
click at [953, 341] on button "Next" at bounding box center [959, 336] width 90 height 38
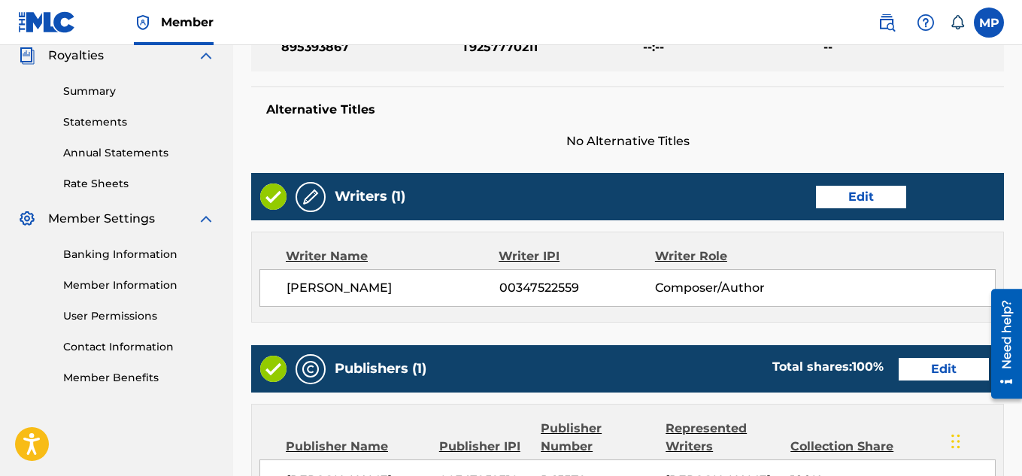
scroll to position [814, 0]
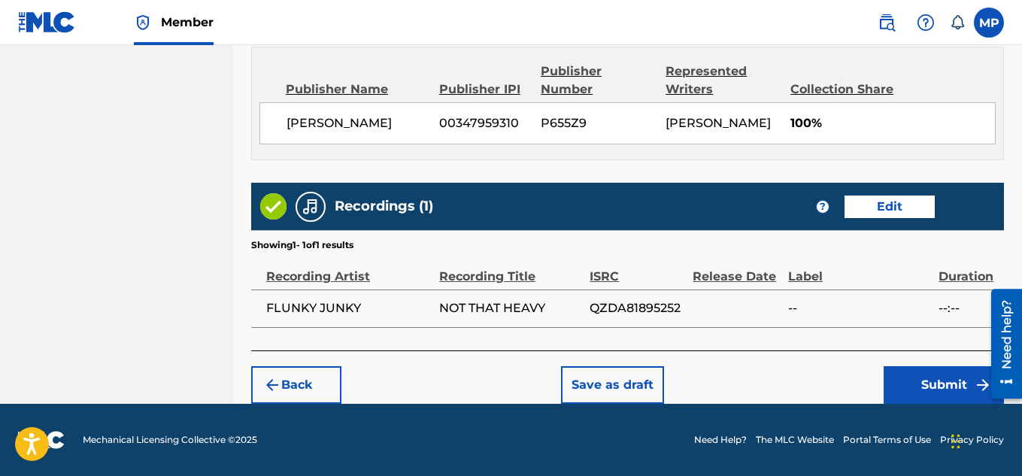
click at [938, 379] on button "Submit" at bounding box center [943, 385] width 120 height 38
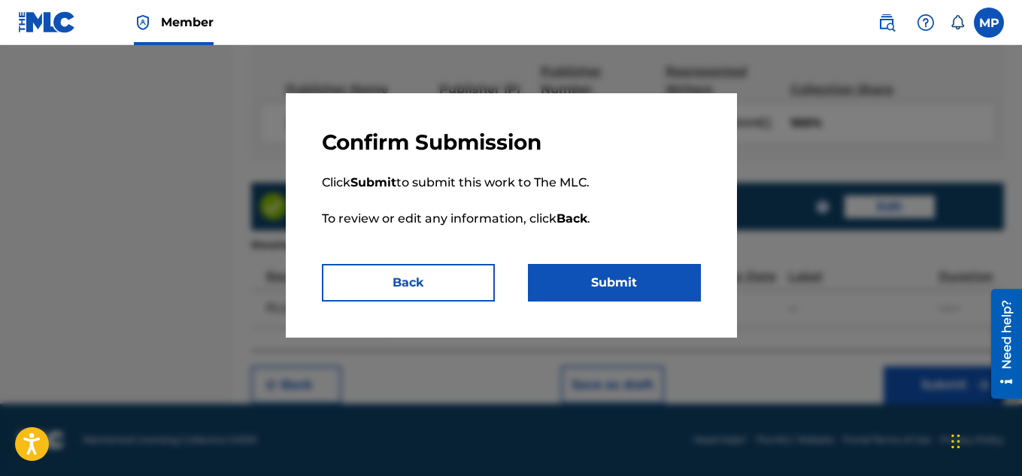
click at [450, 290] on button "Back" at bounding box center [408, 283] width 173 height 38
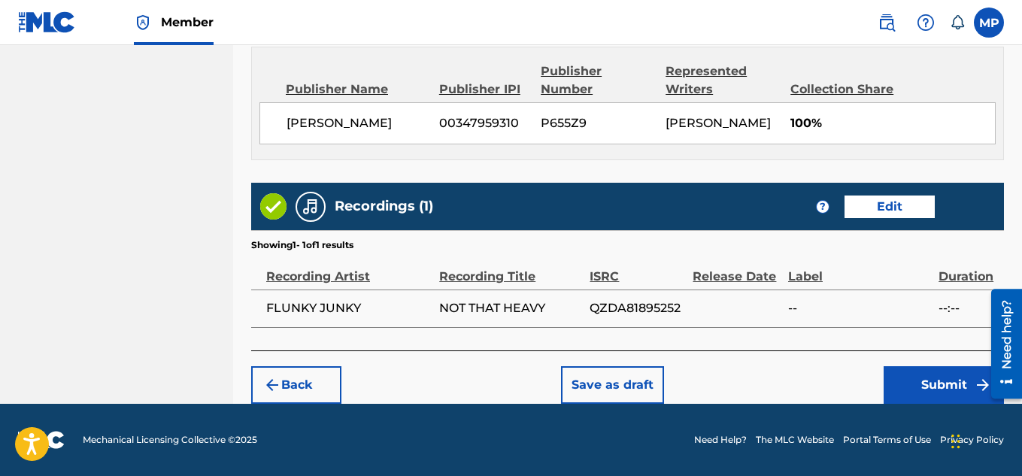
click at [909, 387] on button "Submit" at bounding box center [943, 385] width 120 height 38
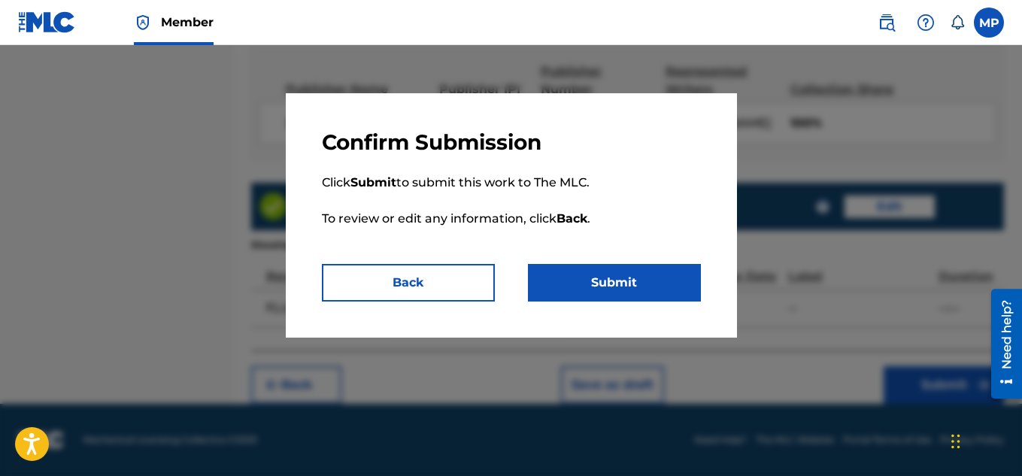
click at [607, 299] on button "Submit" at bounding box center [614, 283] width 173 height 38
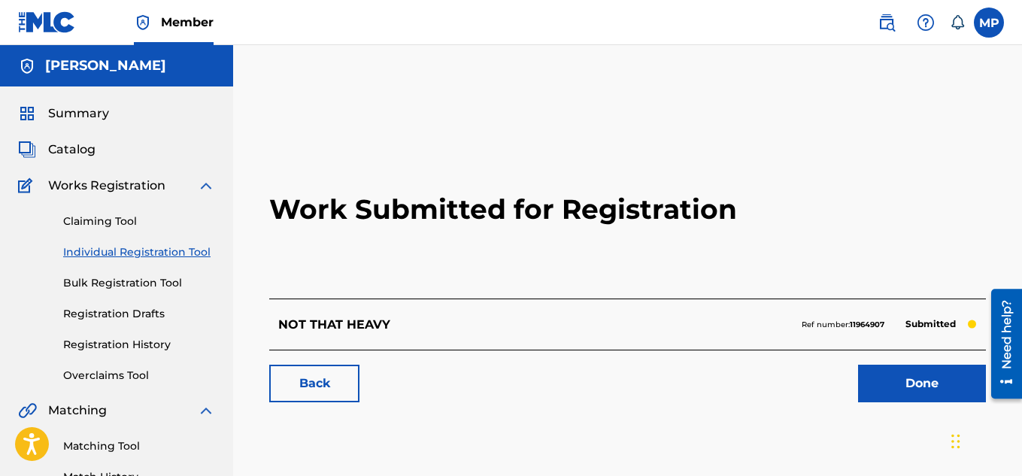
click at [363, 382] on div "Back Done" at bounding box center [627, 376] width 717 height 53
click at [319, 390] on link "Back" at bounding box center [314, 384] width 90 height 38
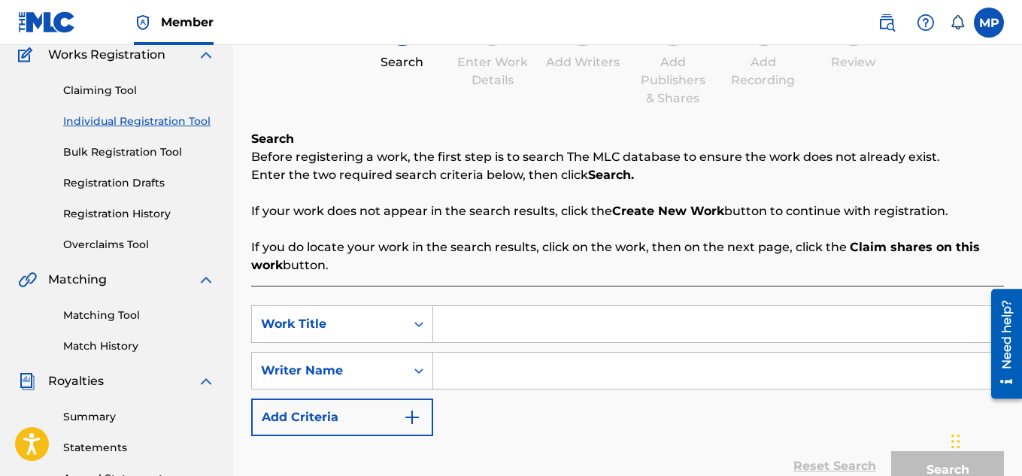
scroll to position [123, 0]
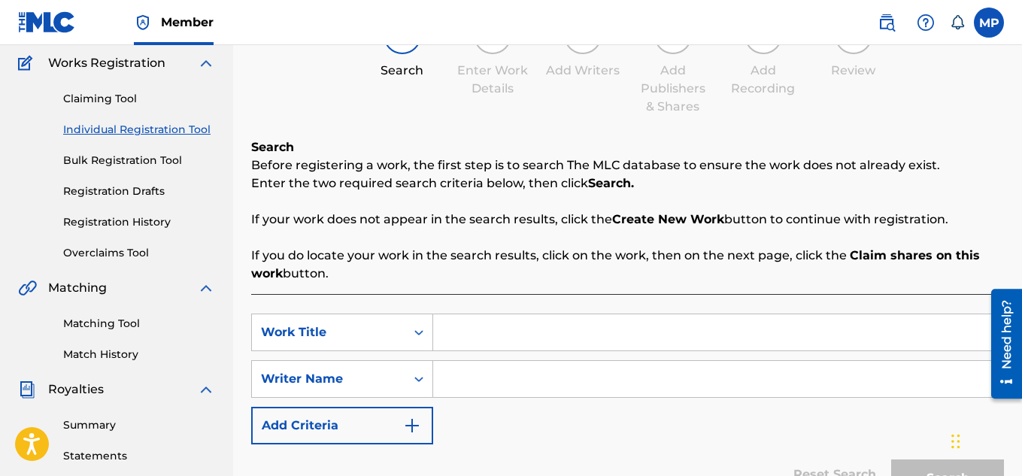
click at [141, 224] on link "Registration History" at bounding box center [139, 222] width 152 height 16
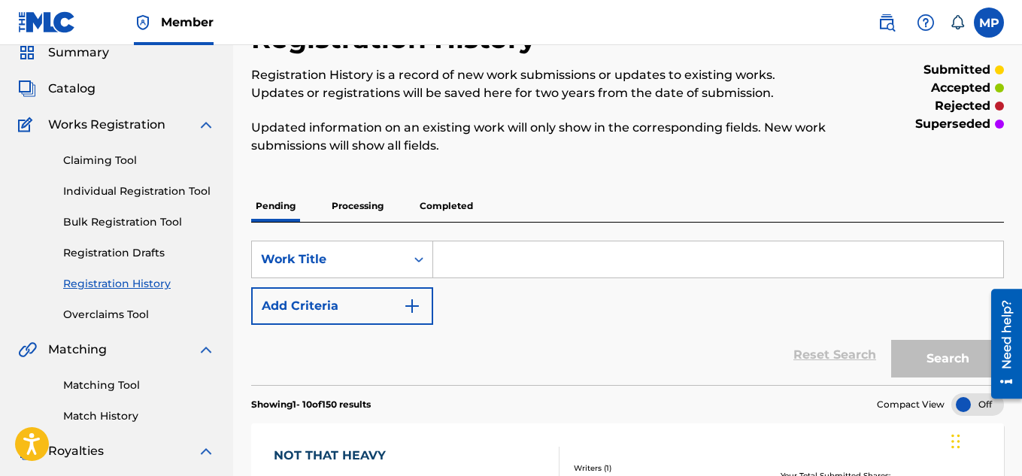
scroll to position [260, 0]
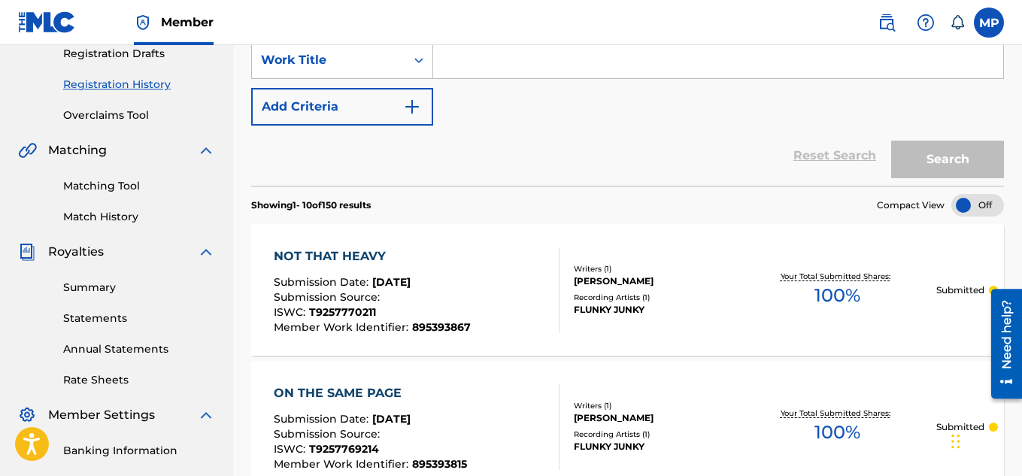
click at [356, 23] on p "Processing" at bounding box center [357, 7] width 61 height 32
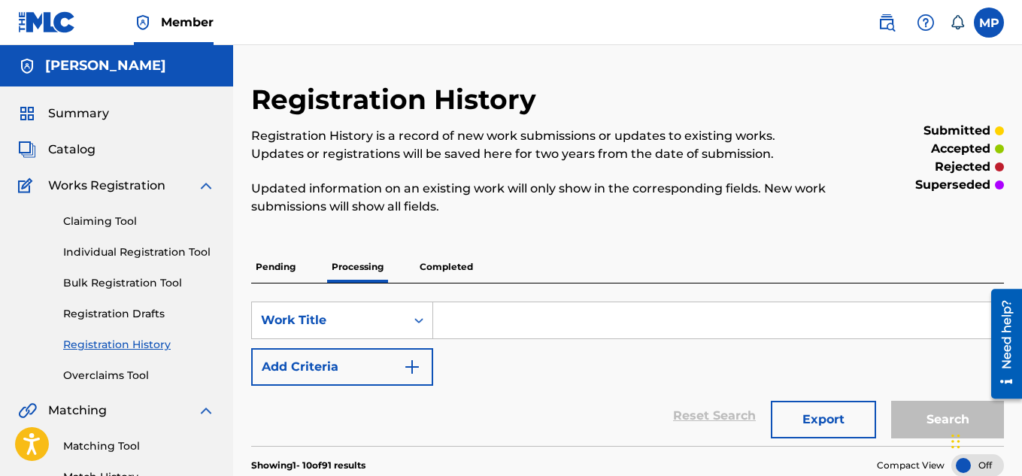
scroll to position [95, 0]
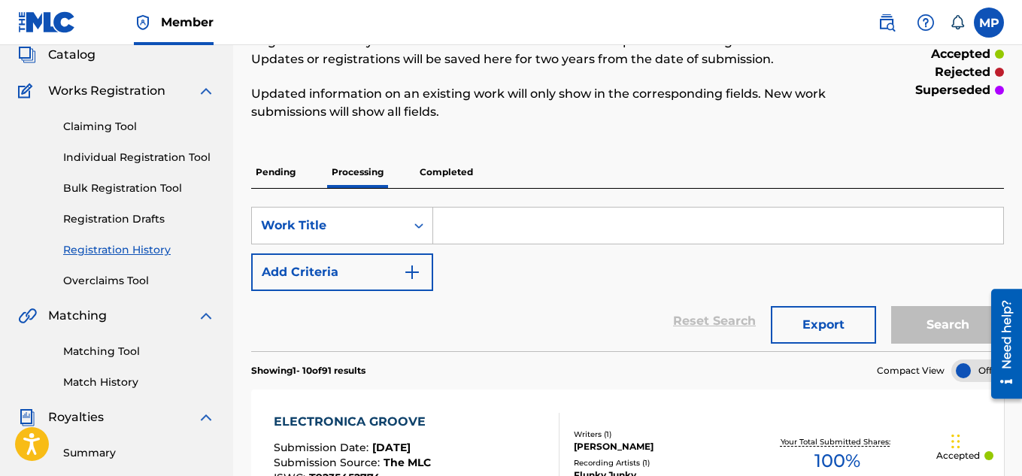
click at [469, 169] on p "Completed" at bounding box center [446, 172] width 62 height 32
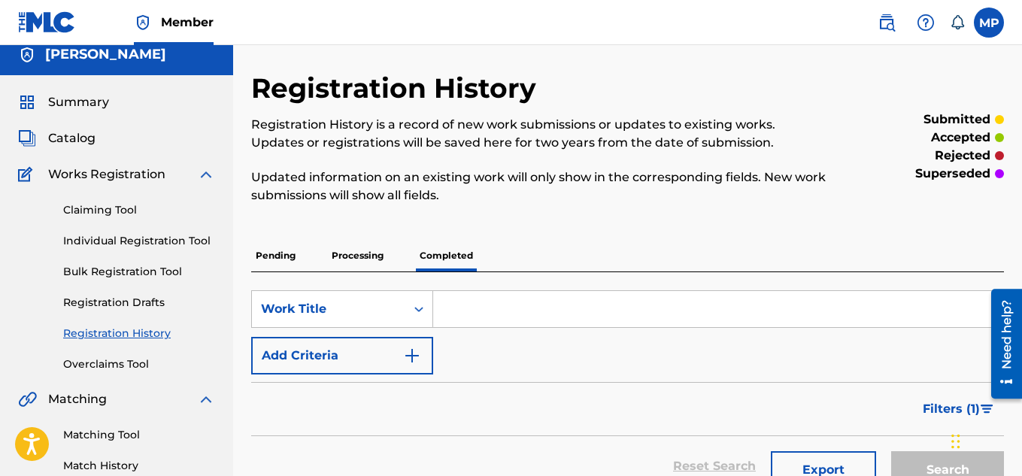
scroll to position [180, 0]
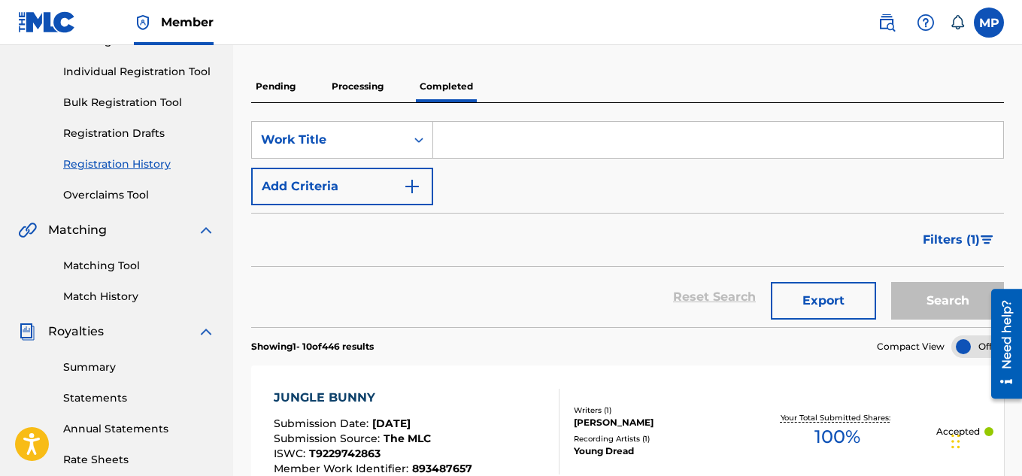
click at [367, 102] on p "Processing" at bounding box center [357, 87] width 61 height 32
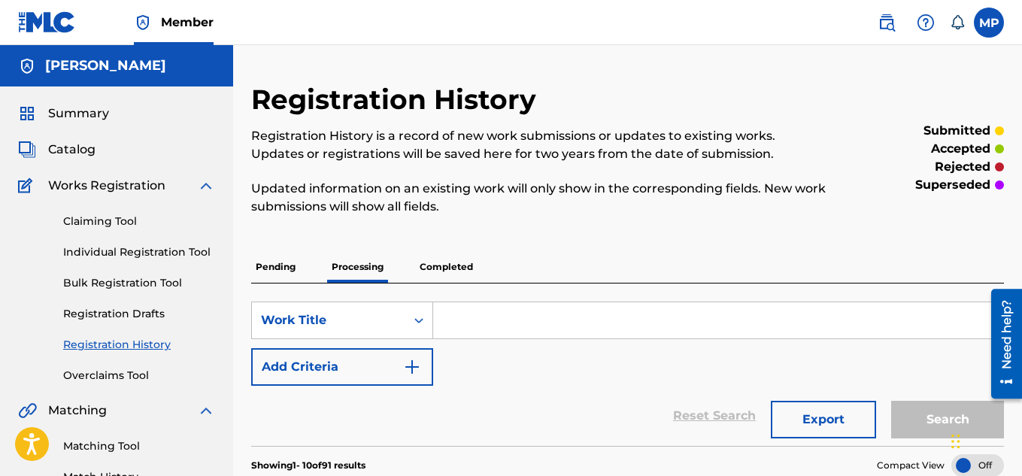
click at [280, 262] on p "Pending" at bounding box center [275, 267] width 49 height 32
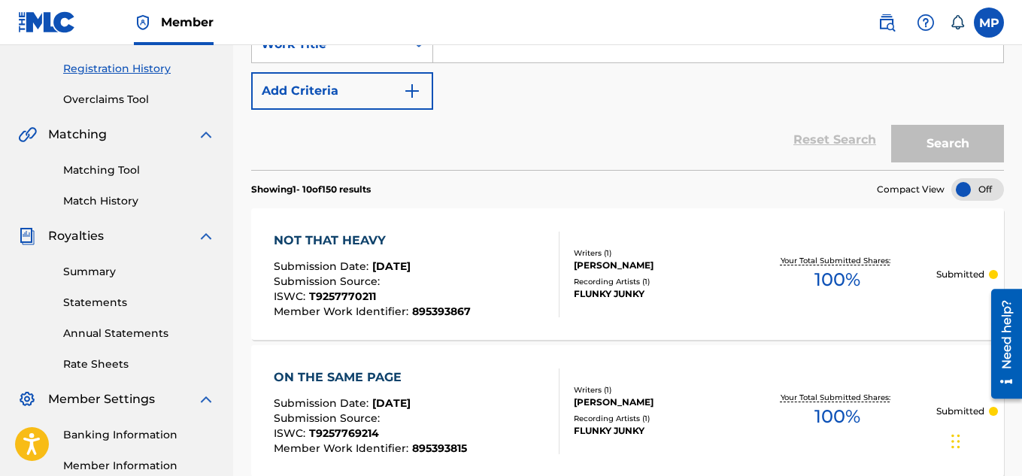
scroll to position [144, 0]
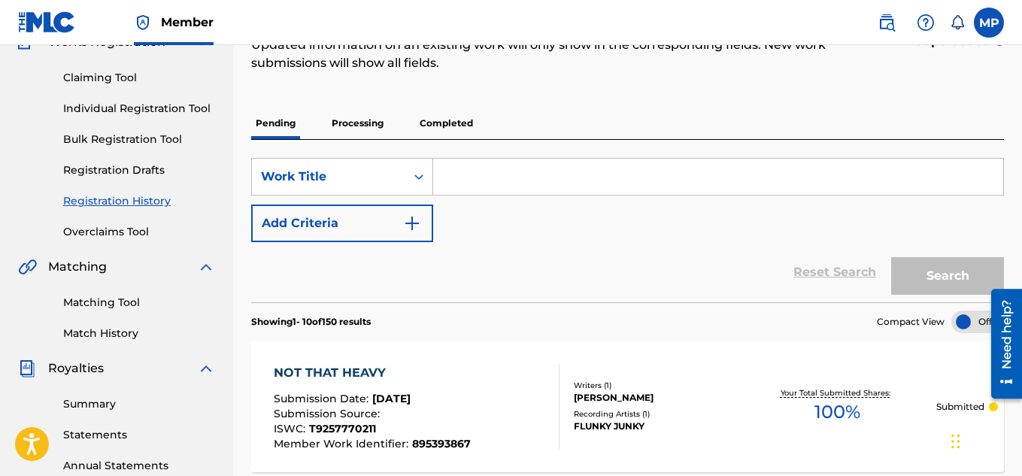
click at [171, 117] on link "Individual Registration Tool" at bounding box center [139, 109] width 152 height 16
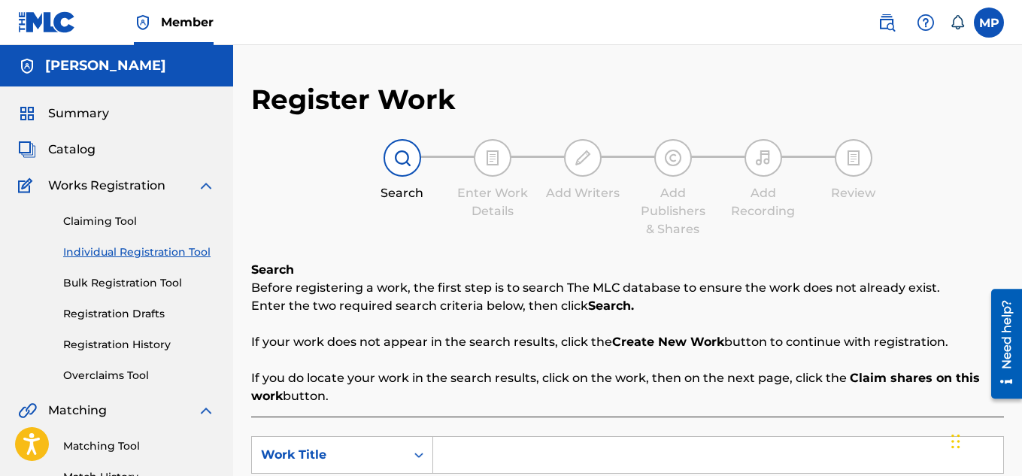
scroll to position [30, 0]
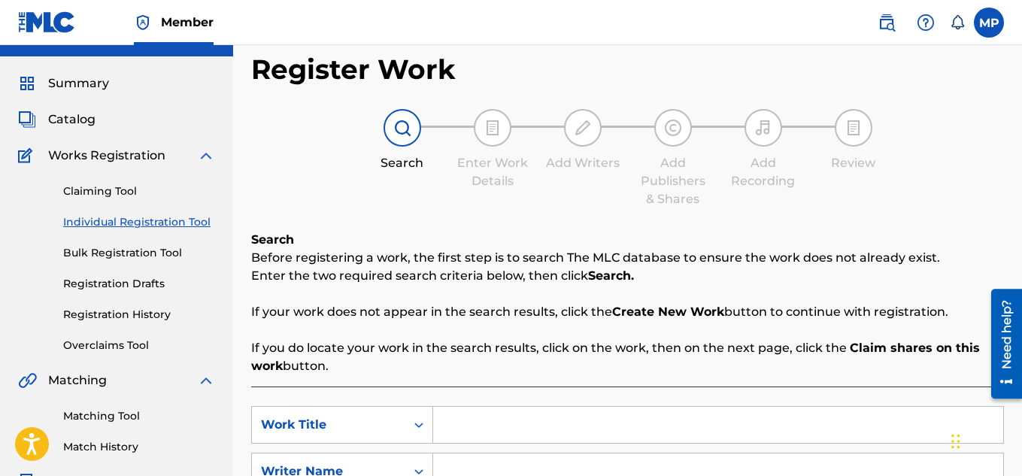
click at [495, 407] on input "Search Form" at bounding box center [718, 425] width 570 height 36
paste input "NOT TAKING IT EASY"
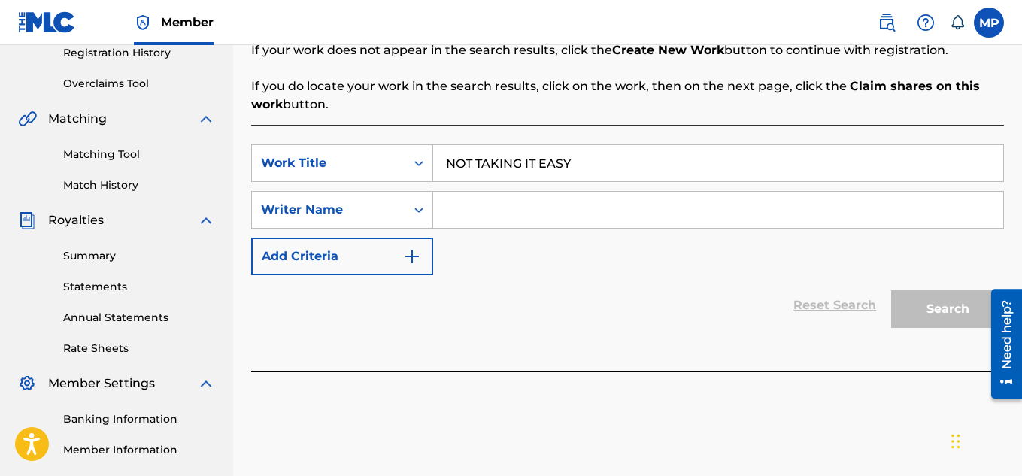
type input "NOT TAKING IT EASY"
click at [459, 212] on input "Search Form" at bounding box center [718, 210] width 570 height 36
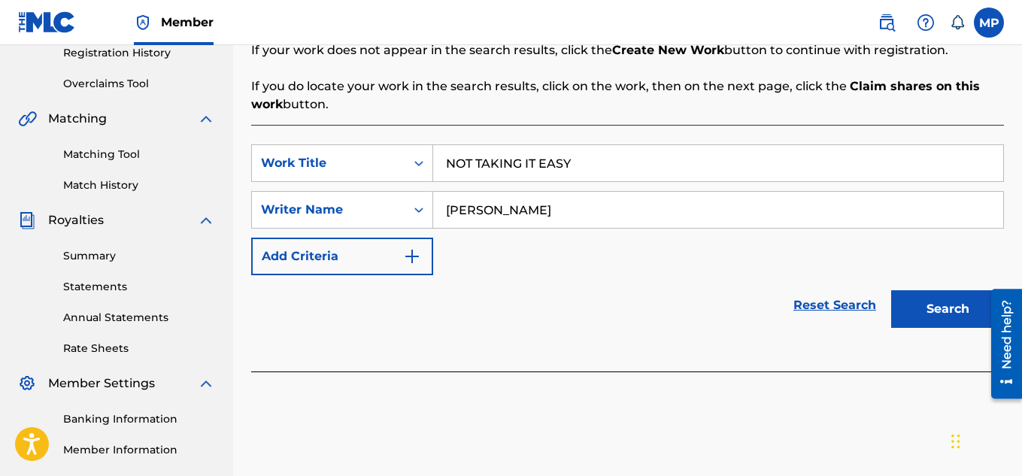
type input "[PERSON_NAME]"
click at [941, 323] on button "Search" at bounding box center [947, 309] width 113 height 38
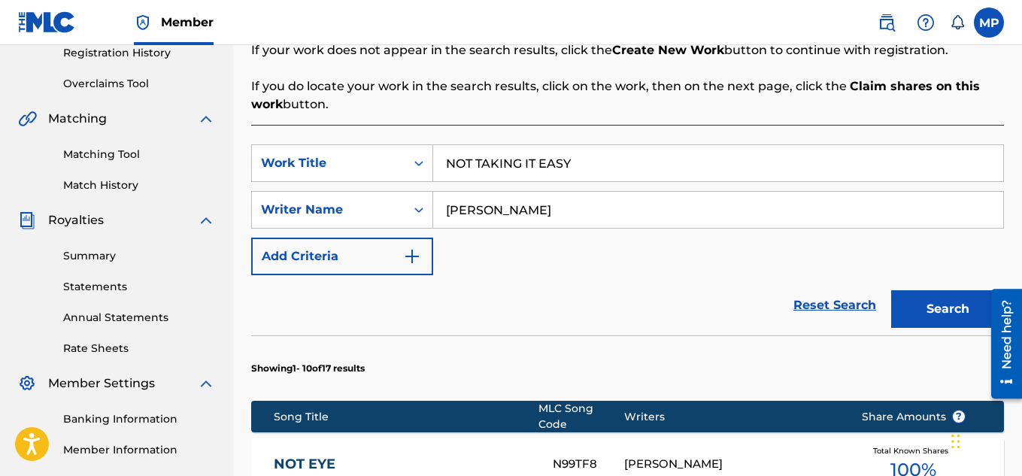
scroll to position [1081, 0]
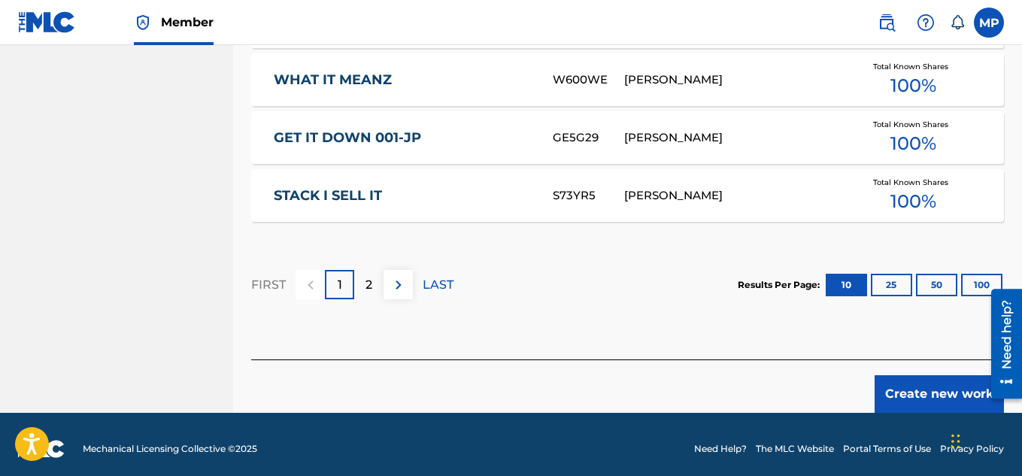
click at [908, 380] on button "Create new work" at bounding box center [938, 394] width 129 height 38
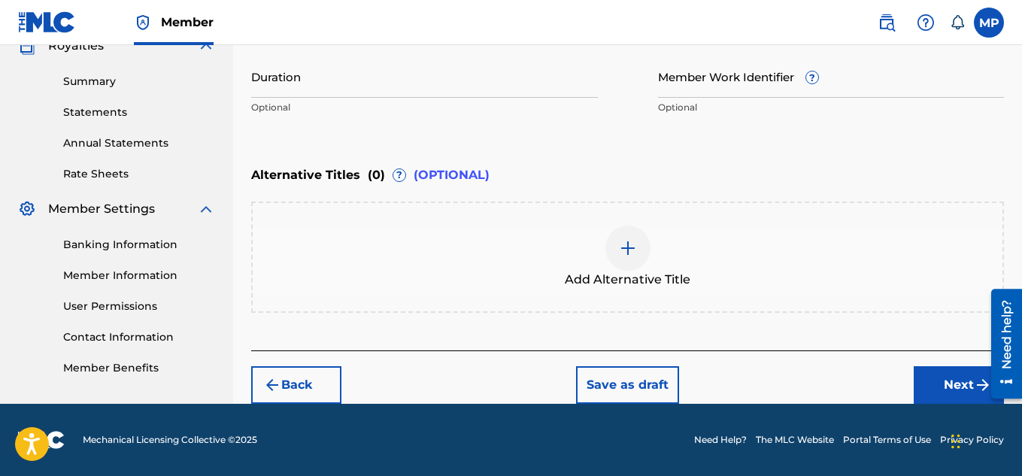
scroll to position [147, 0]
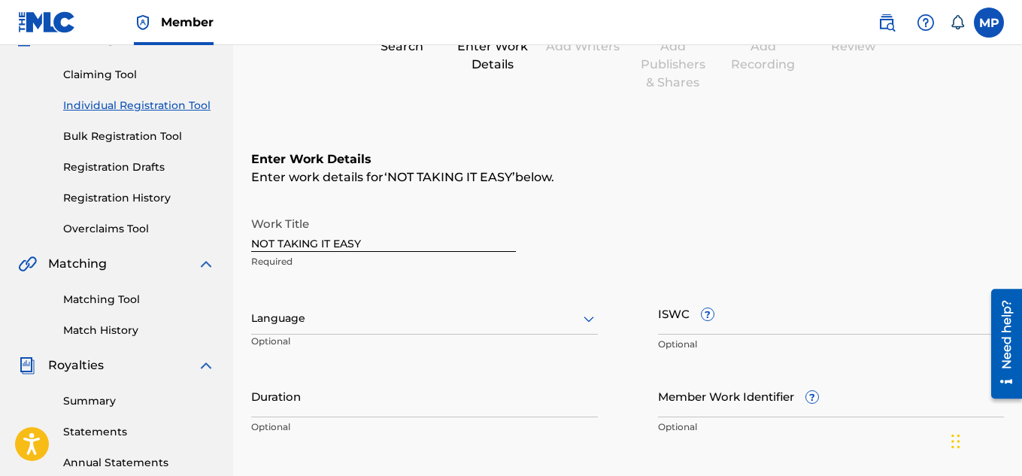
click at [741, 334] on input "ISWC ?" at bounding box center [831, 313] width 347 height 43
paste input "T9257771349"
type input "T9257771349"
click at [691, 402] on input "Member Work Identifier ?" at bounding box center [831, 395] width 347 height 43
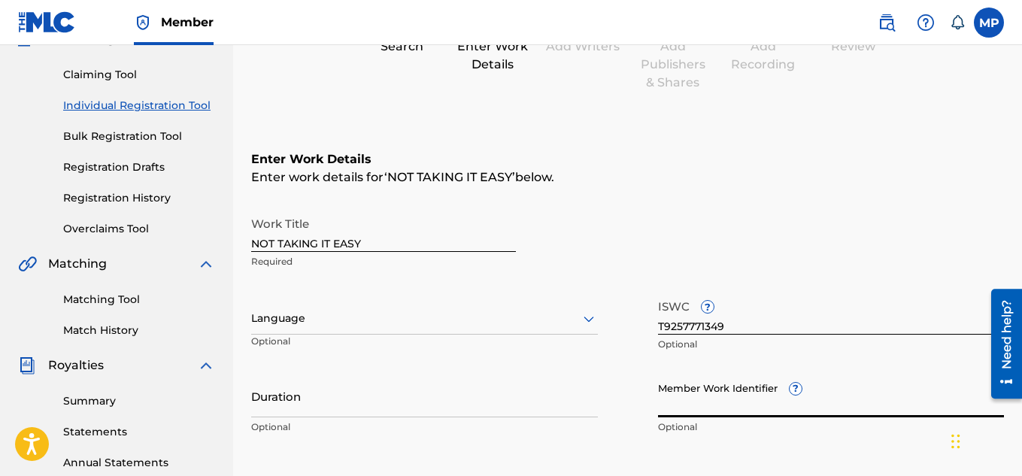
paste input "895393914"
type input "895393914"
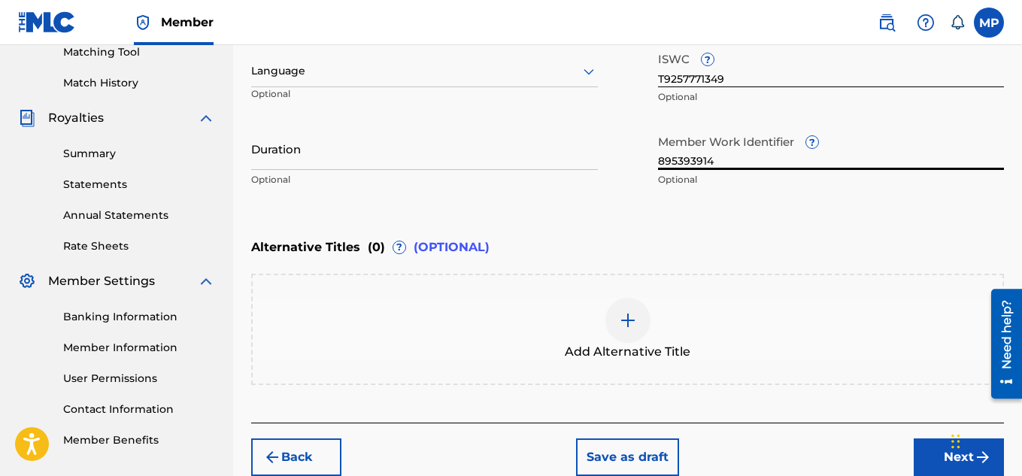
scroll to position [466, 0]
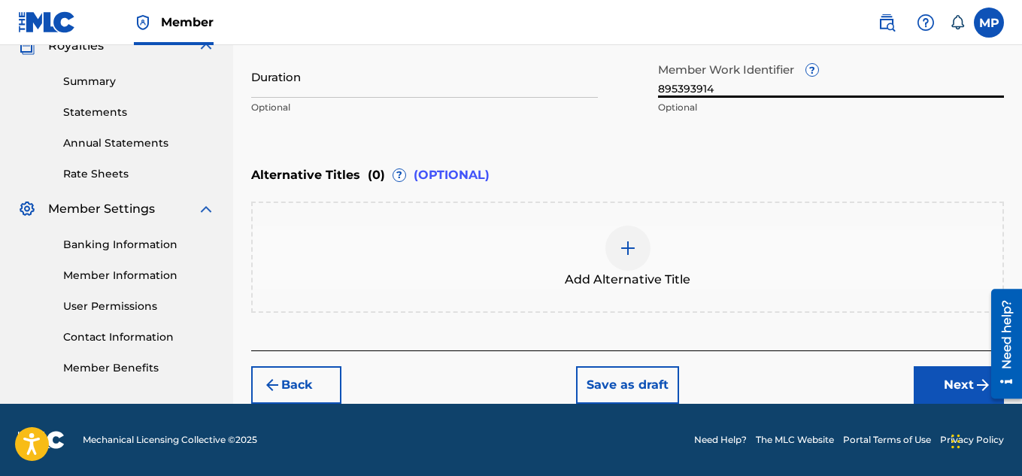
click at [941, 375] on button "Next" at bounding box center [959, 385] width 90 height 38
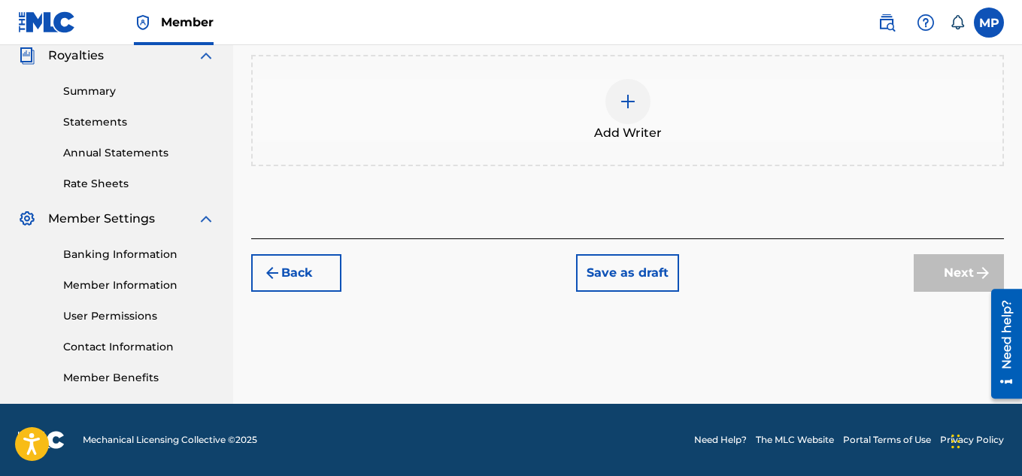
scroll to position [68, 0]
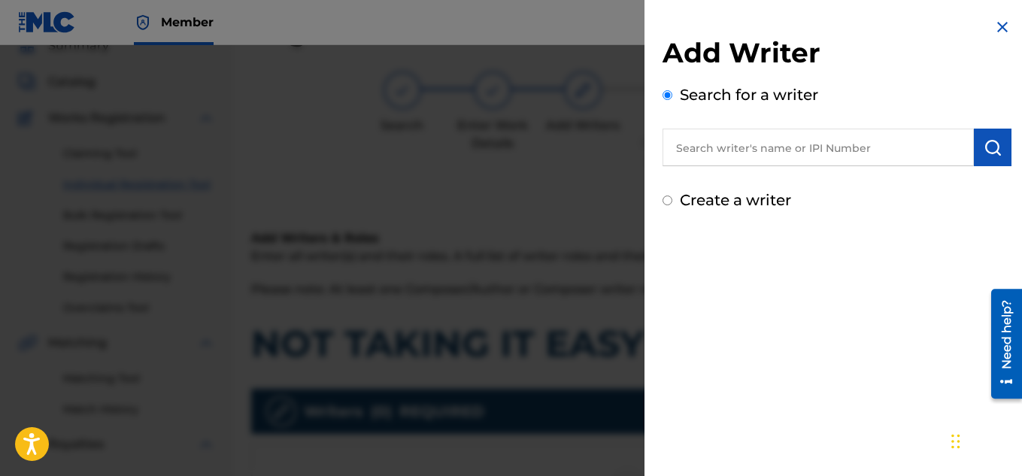
scroll to position [354, 0]
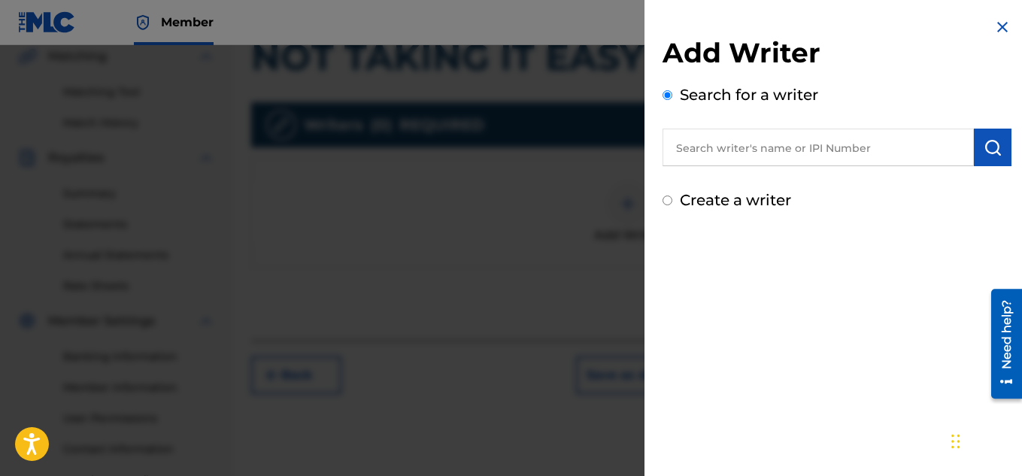
click at [744, 158] on input "text" at bounding box center [817, 148] width 311 height 38
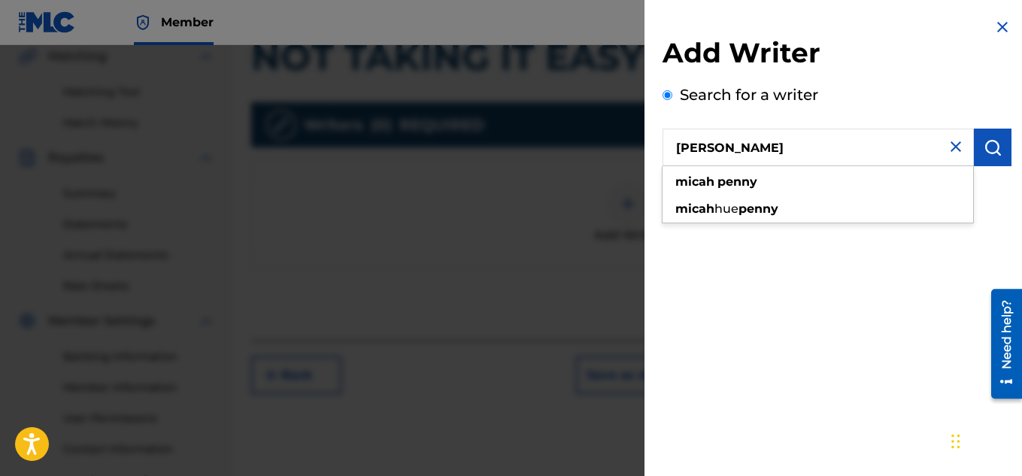
type input "[PERSON_NAME]"
click at [1001, 145] on button "submit" at bounding box center [993, 148] width 38 height 38
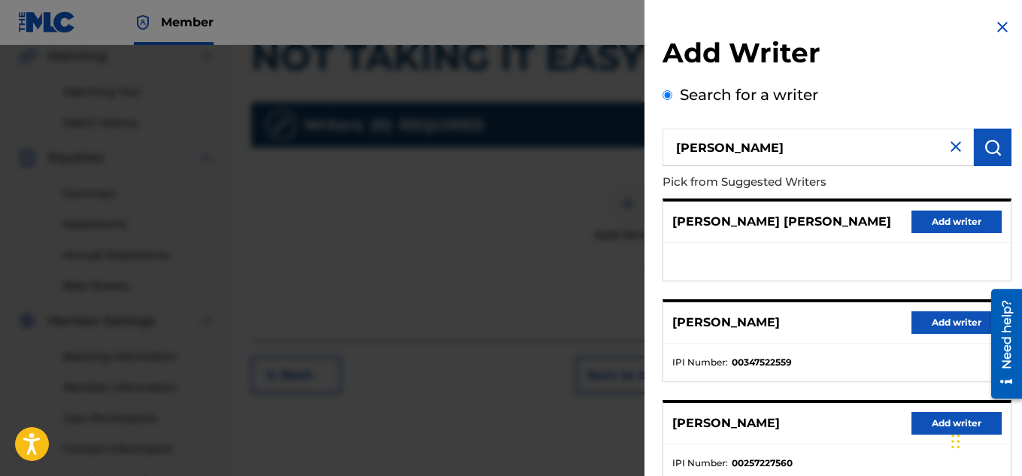
click at [929, 324] on button "Add writer" at bounding box center [956, 322] width 90 height 23
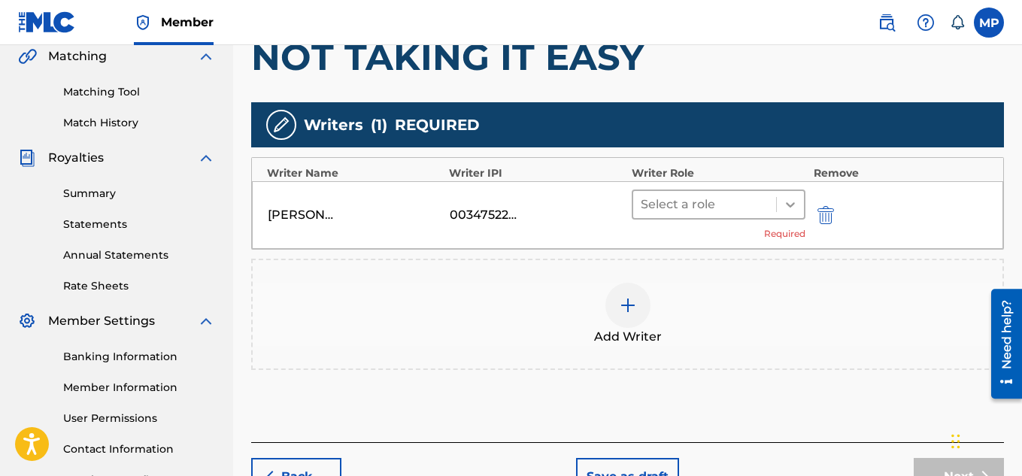
click at [796, 211] on icon at bounding box center [790, 204] width 15 height 15
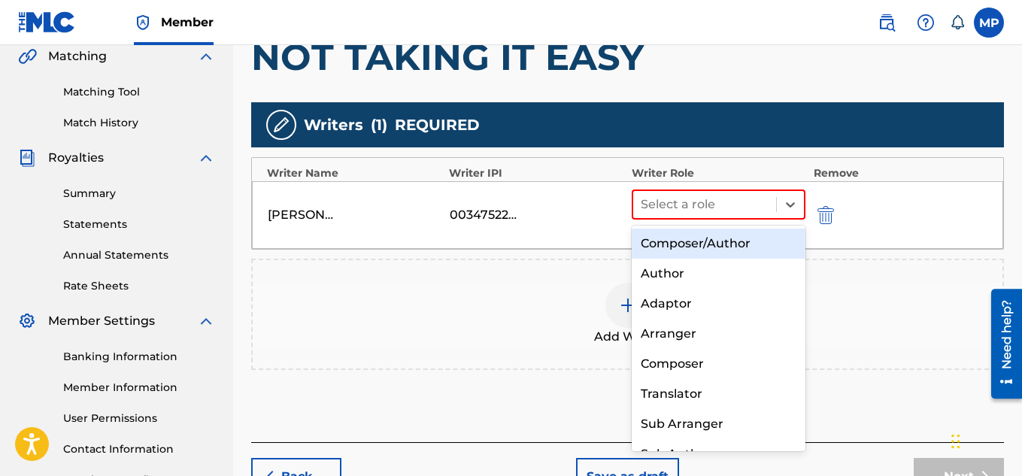
click at [728, 244] on div "Composer/Author" at bounding box center [719, 244] width 174 height 30
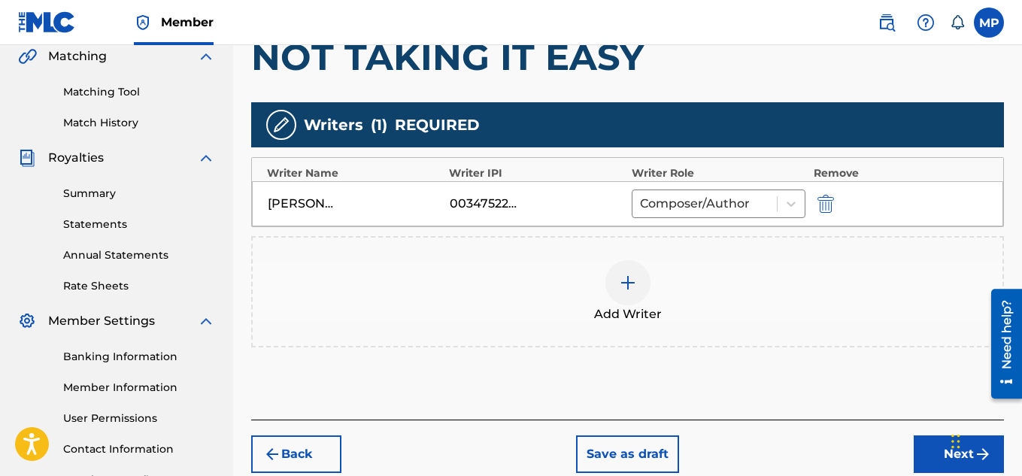
scroll to position [456, 0]
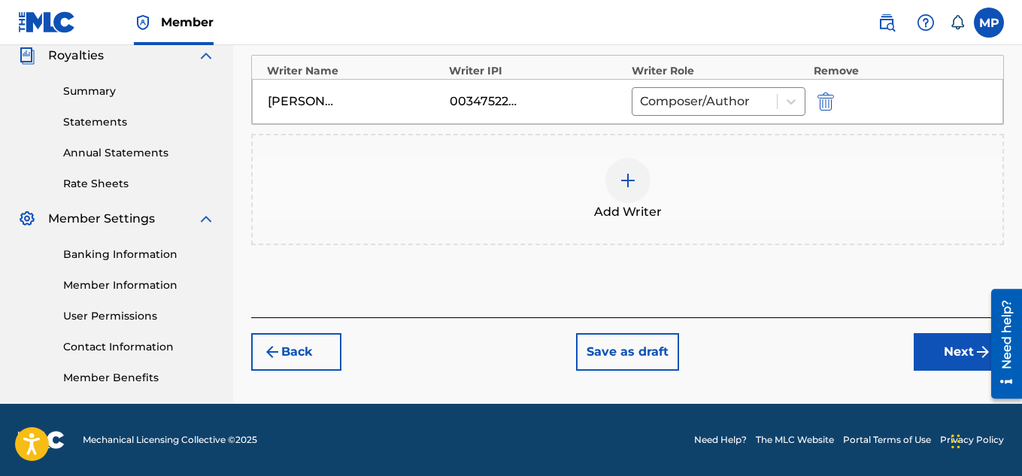
click at [942, 356] on button "Next" at bounding box center [959, 352] width 90 height 38
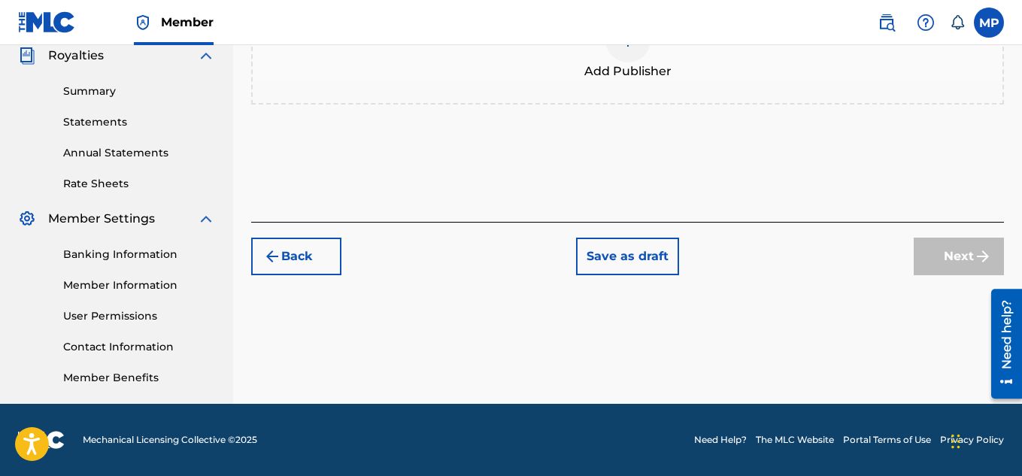
scroll to position [383, 0]
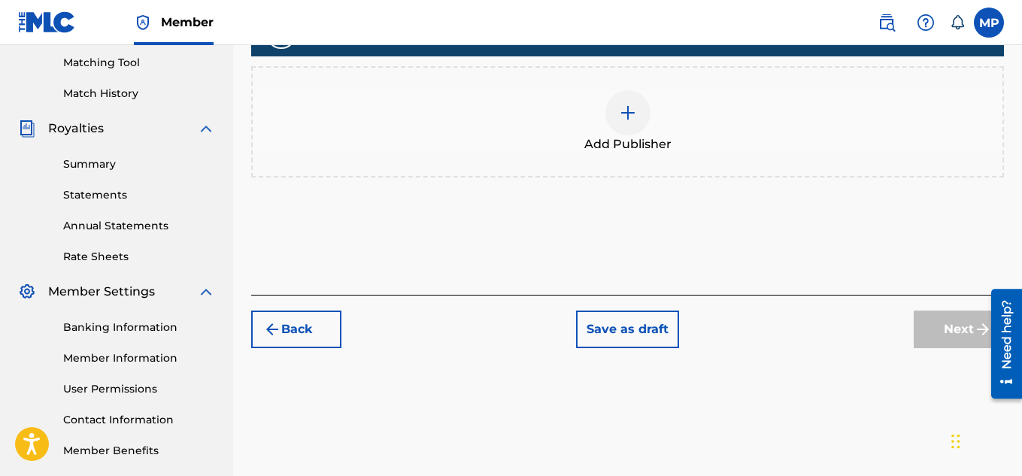
click at [632, 119] on img at bounding box center [628, 113] width 18 height 18
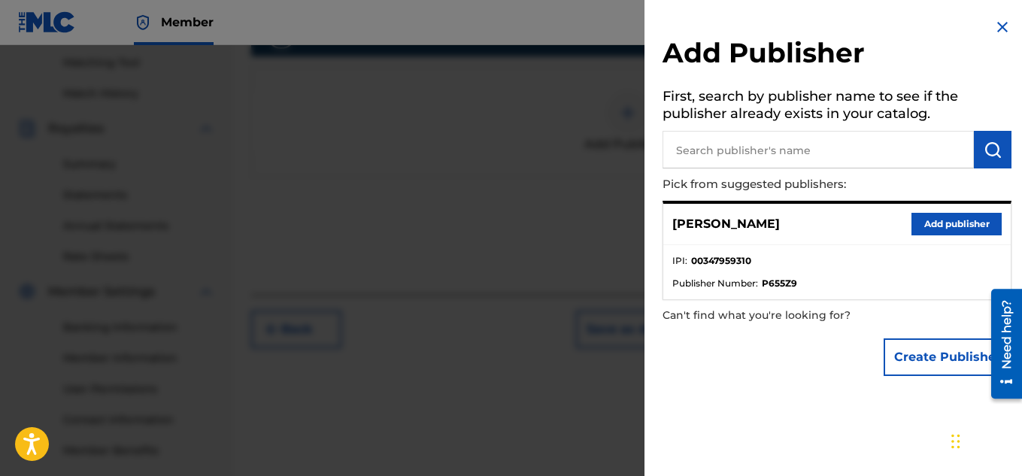
click at [938, 232] on button "Add publisher" at bounding box center [956, 224] width 90 height 23
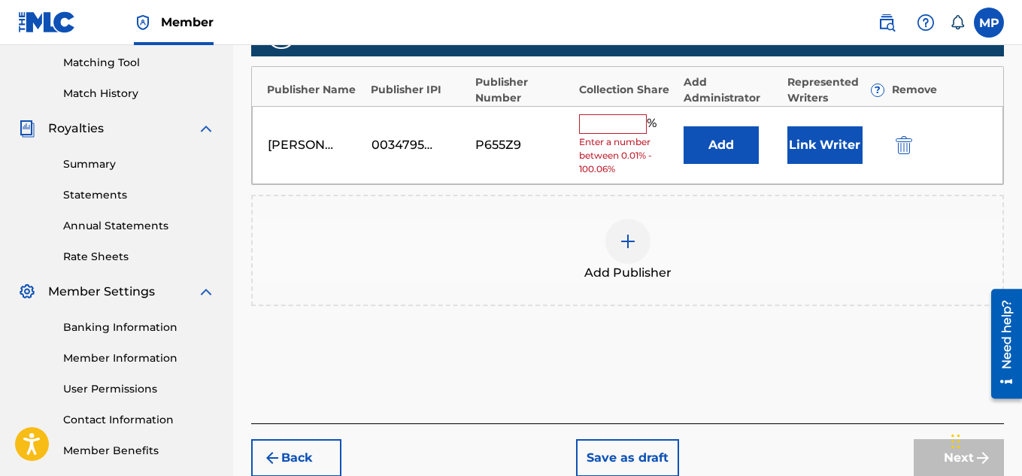
click at [627, 127] on input "text" at bounding box center [613, 124] width 68 height 20
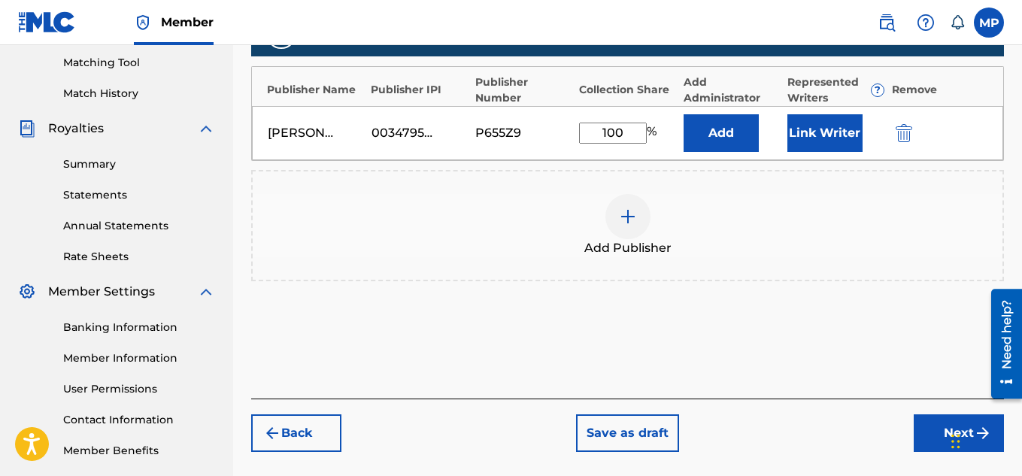
type input "100"
click at [823, 145] on button "Link Writer" at bounding box center [824, 133] width 75 height 38
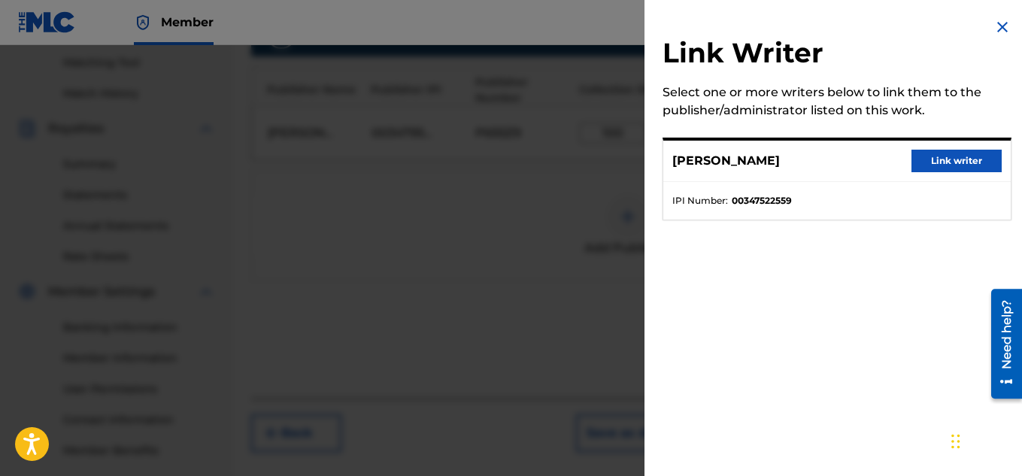
click at [942, 167] on button "Link writer" at bounding box center [956, 161] width 90 height 23
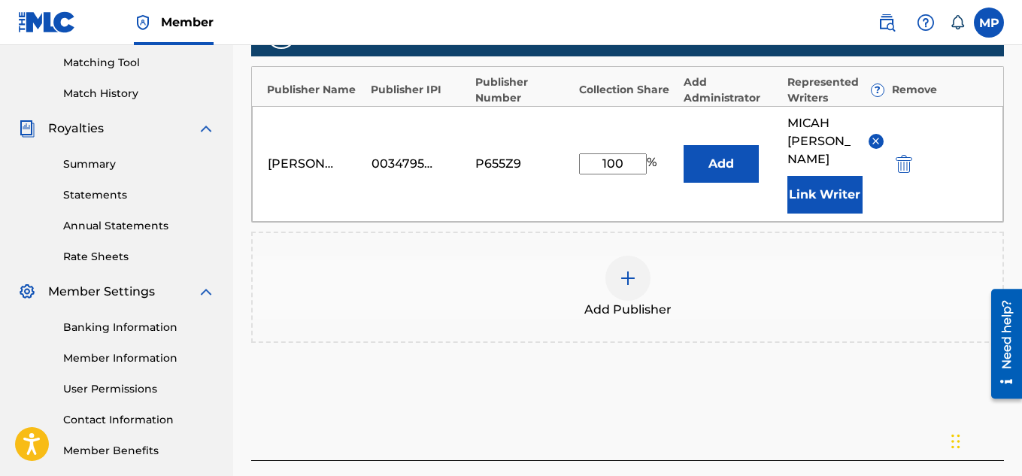
scroll to position [475, 0]
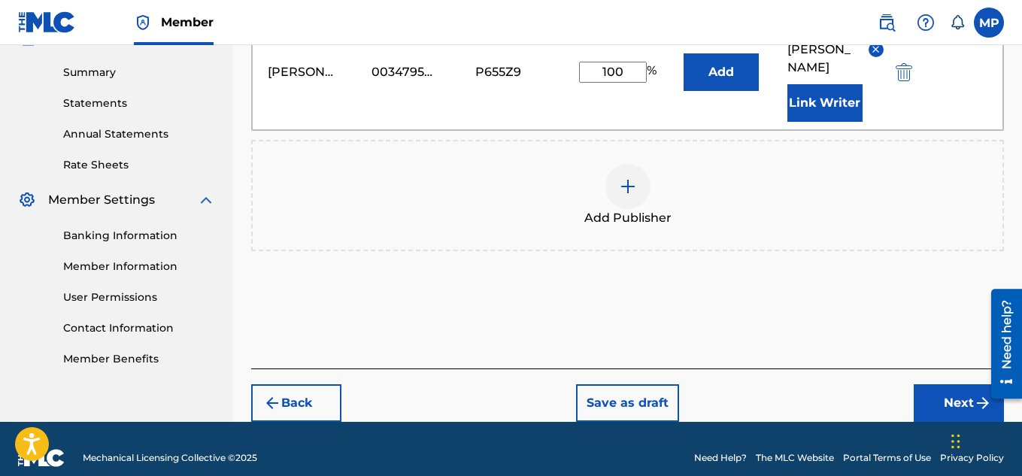
click at [938, 385] on button "Next" at bounding box center [959, 403] width 90 height 38
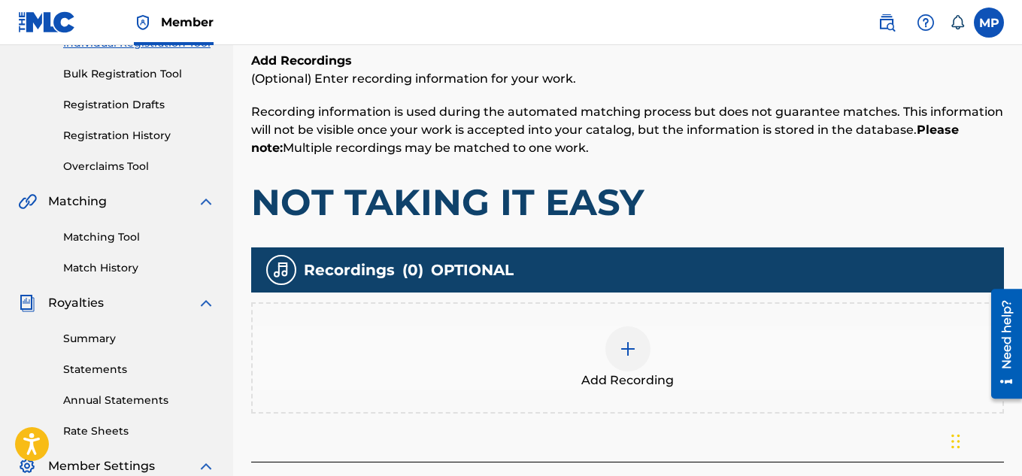
scroll to position [256, 0]
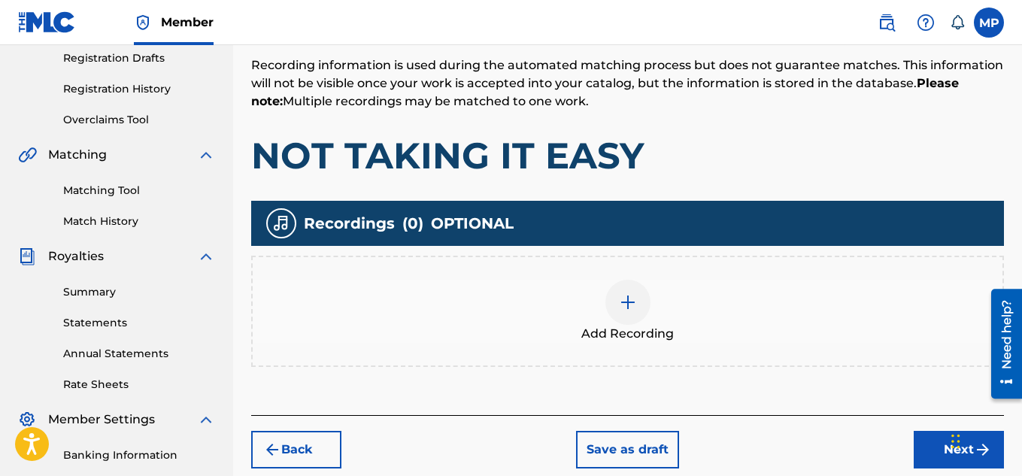
click at [626, 316] on div at bounding box center [627, 302] width 45 height 45
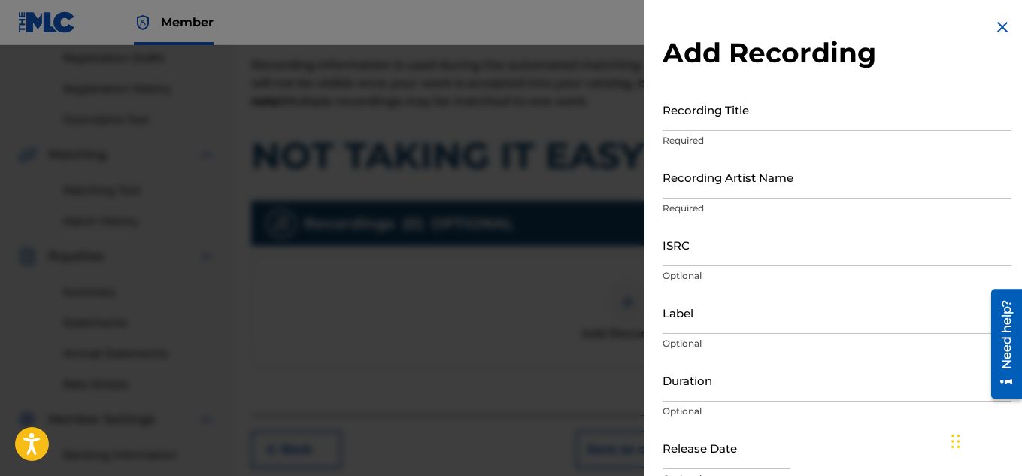
click at [759, 126] on input "Recording Title" at bounding box center [836, 109] width 349 height 43
paste input "NOT TAKING IT EASY"
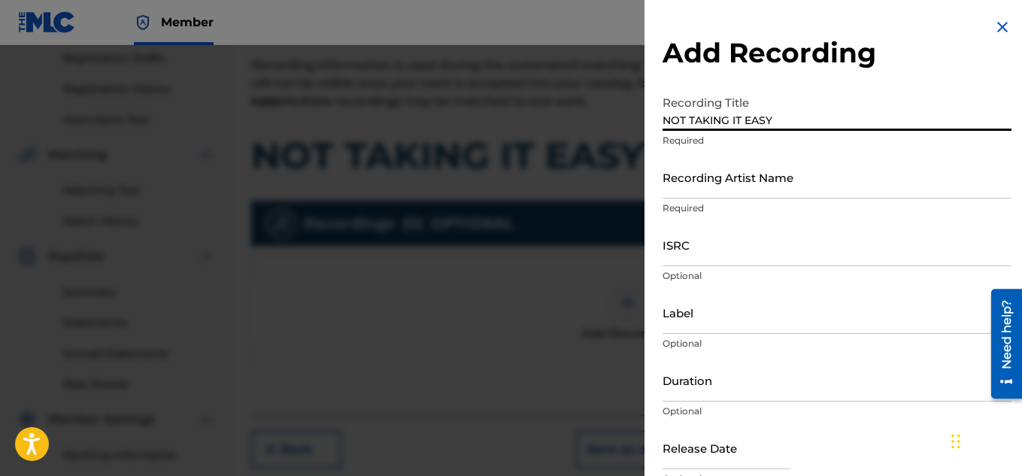
type input "NOT TAKING IT EASY"
click at [844, 182] on input "Recording Artist Name" at bounding box center [836, 177] width 349 height 43
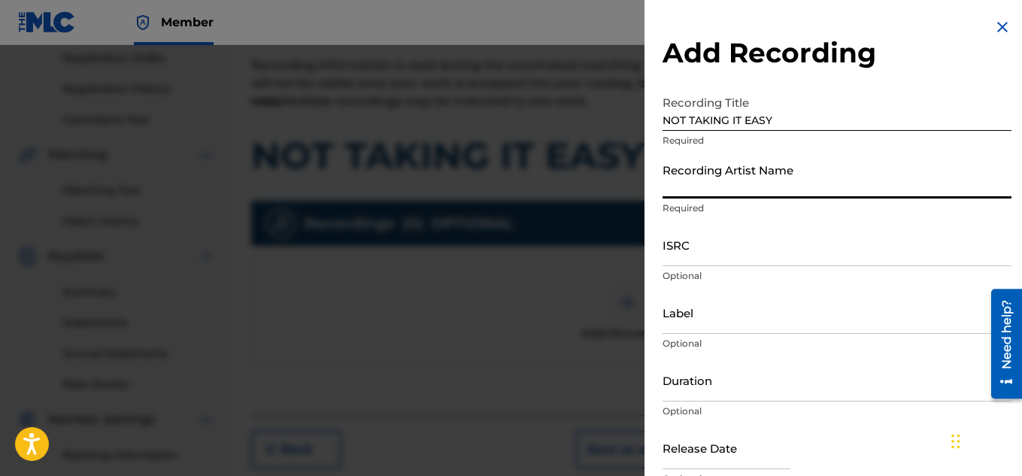
paste input "FLUNKY JUNKY"
type input "FLUNKY JUNKY"
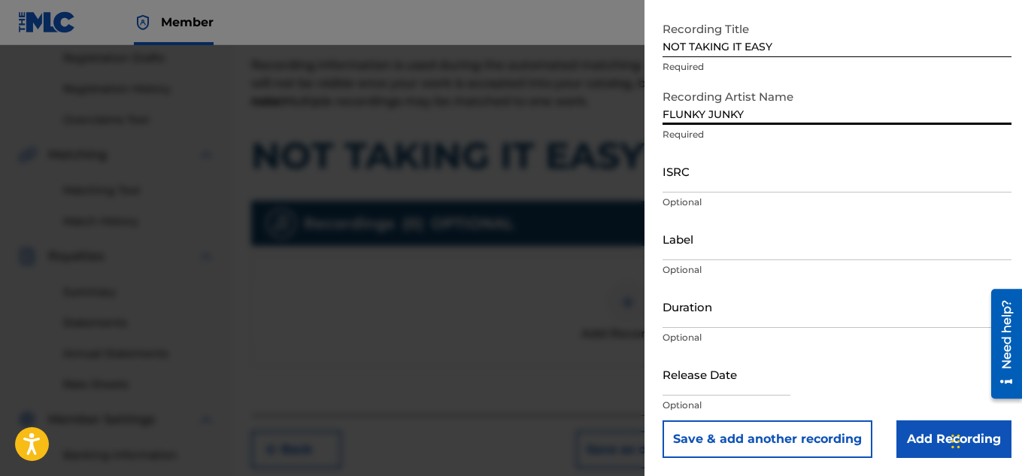
click at [920, 450] on input "Add Recording" at bounding box center [953, 439] width 115 height 38
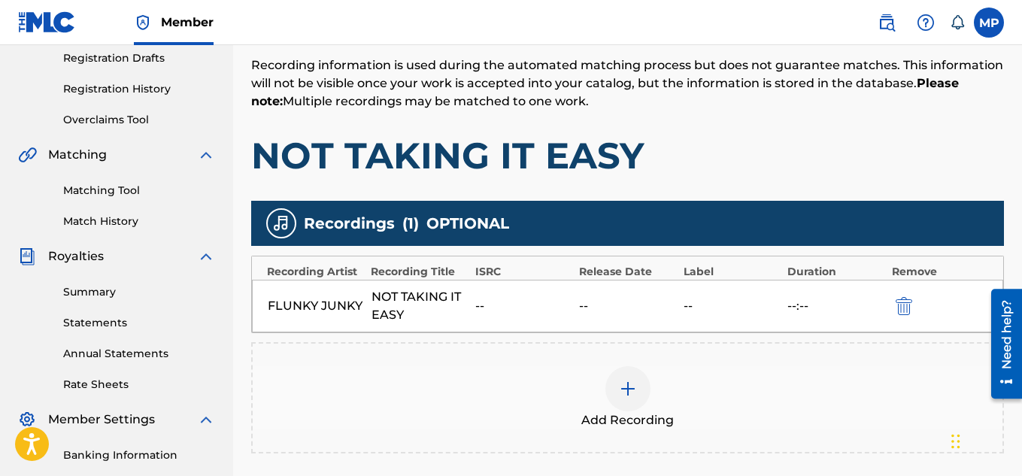
scroll to position [456, 0]
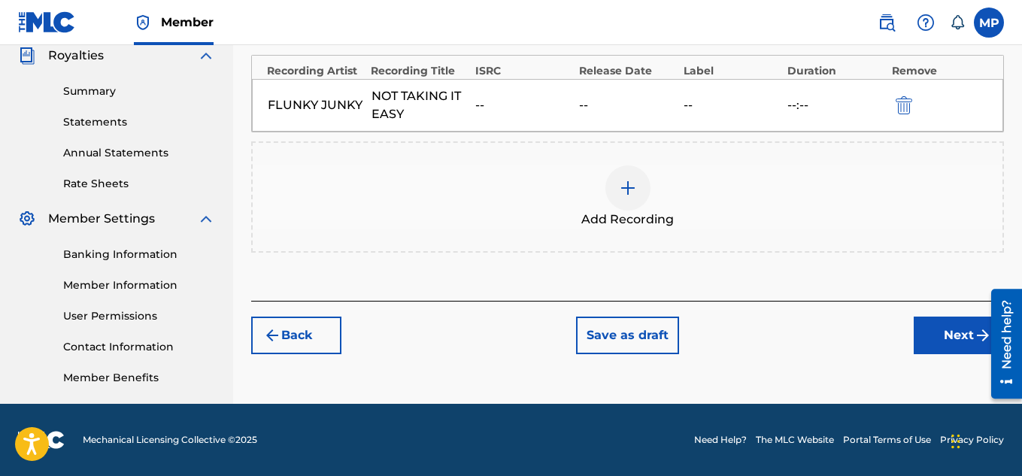
click at [929, 328] on button "Next" at bounding box center [959, 336] width 90 height 38
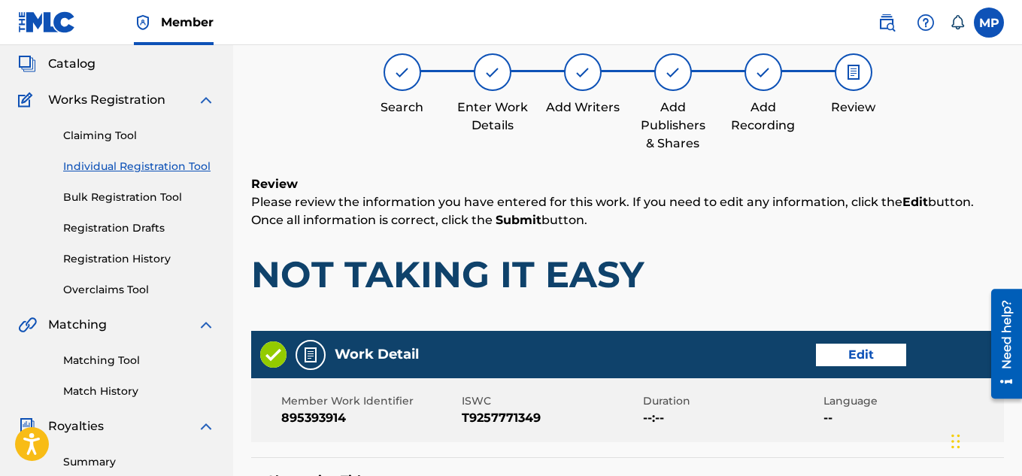
scroll to position [814, 0]
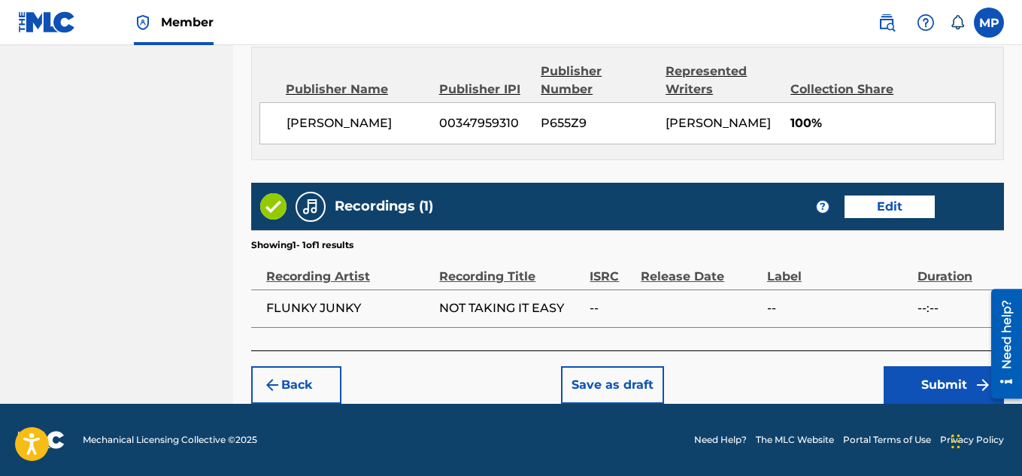
click at [953, 383] on button "Submit" at bounding box center [943, 385] width 120 height 38
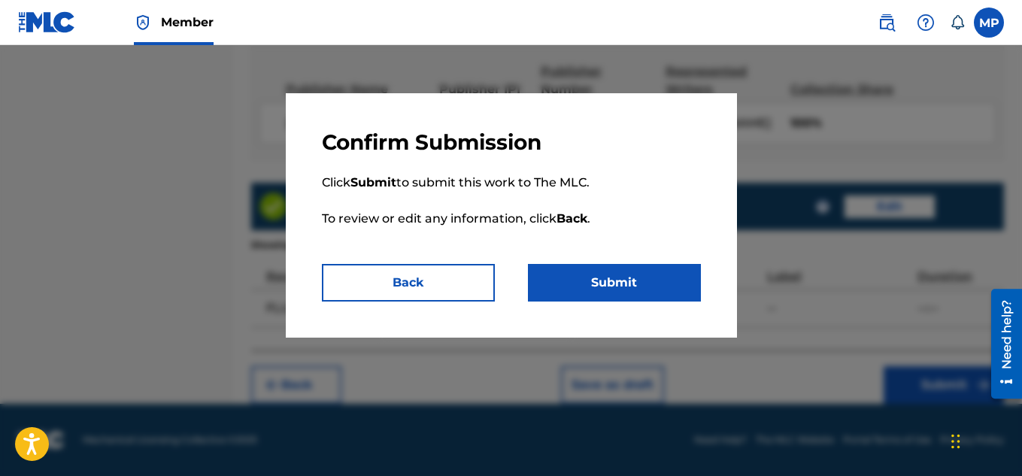
click at [683, 280] on button "Submit" at bounding box center [614, 283] width 173 height 38
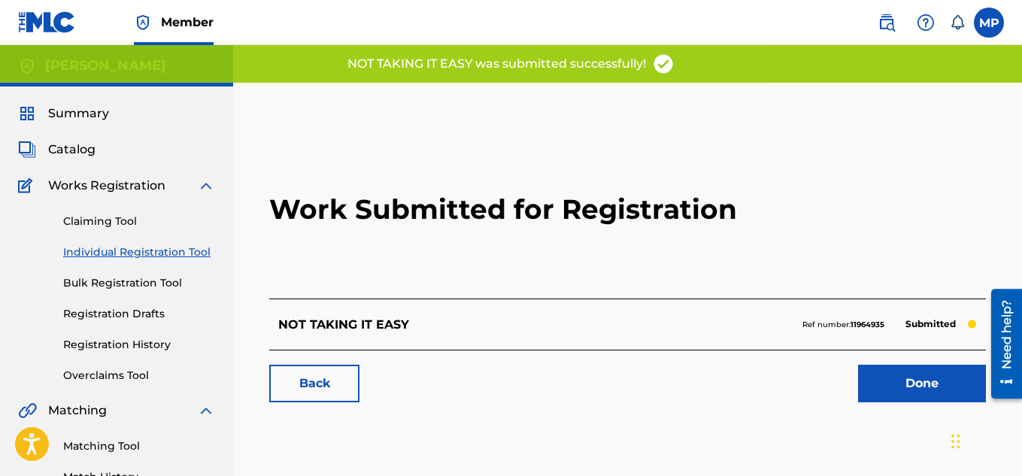
click at [332, 385] on link "Back" at bounding box center [314, 384] width 90 height 38
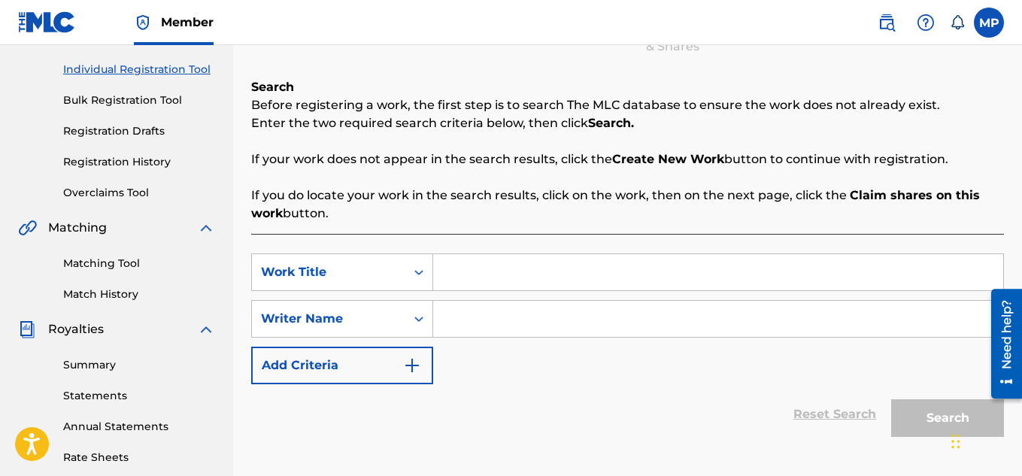
scroll to position [183, 0]
click at [495, 271] on input "Search Form" at bounding box center [718, 271] width 570 height 36
paste input "NOT LOOKING BACK"
type input "NOT LOOKING BACK"
click at [478, 312] on input "Search Form" at bounding box center [718, 318] width 570 height 36
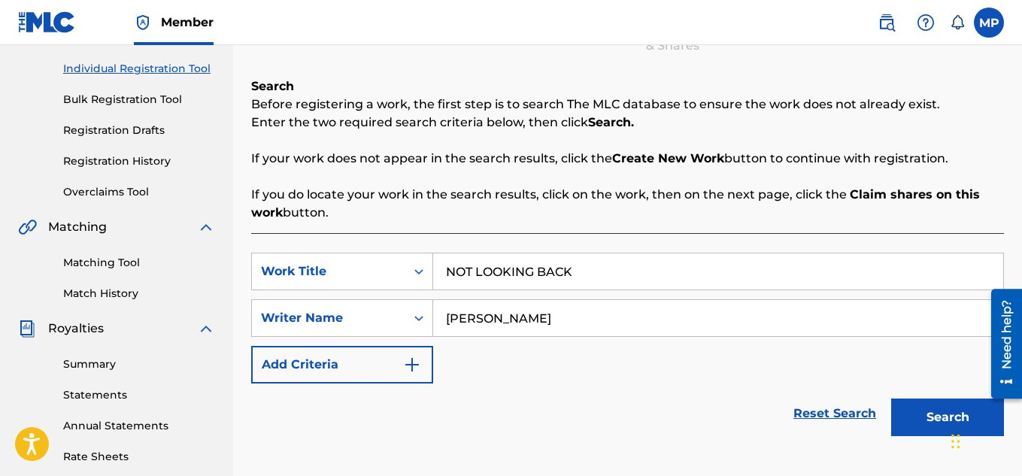
type input "[PERSON_NAME]"
click at [908, 414] on button "Search" at bounding box center [947, 418] width 113 height 38
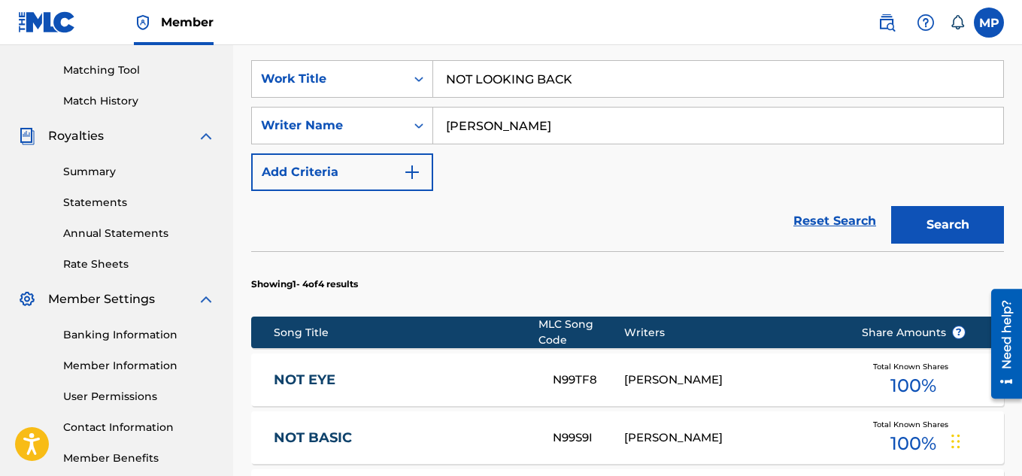
scroll to position [727, 0]
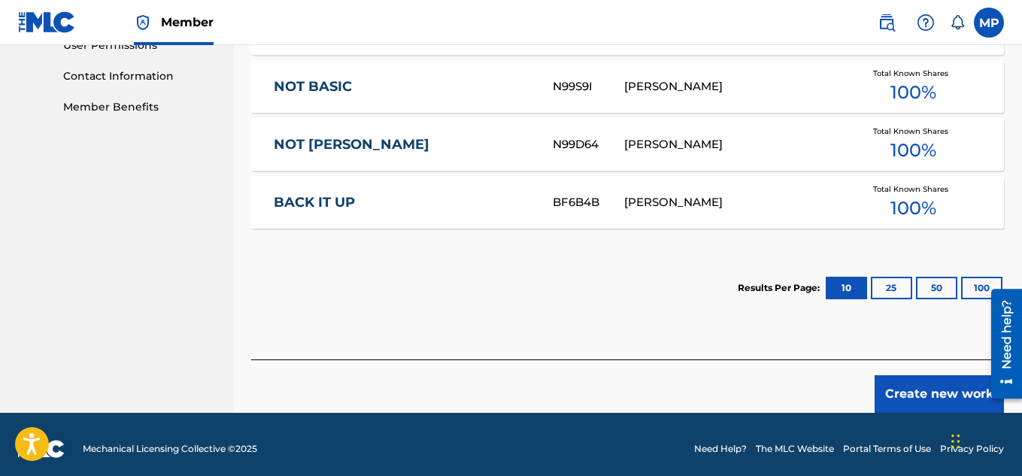
click at [911, 375] on button "Create new work" at bounding box center [938, 394] width 129 height 38
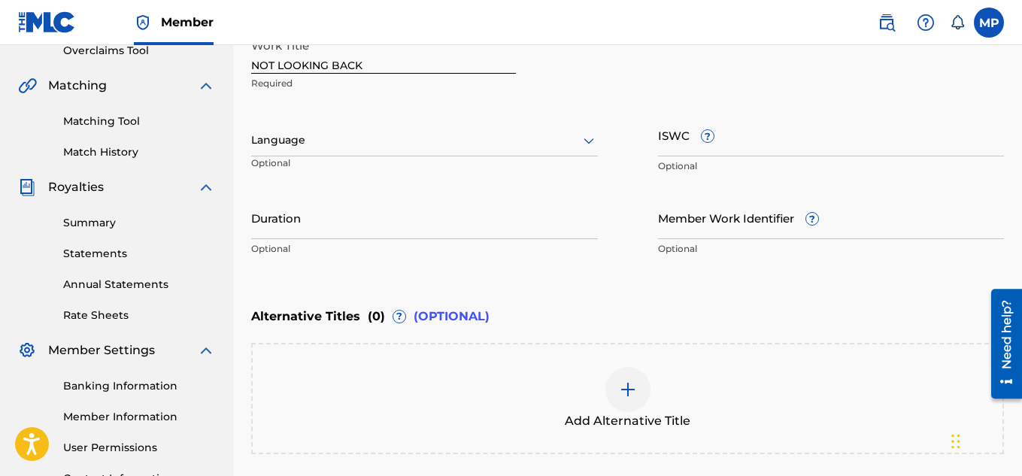
scroll to position [292, 0]
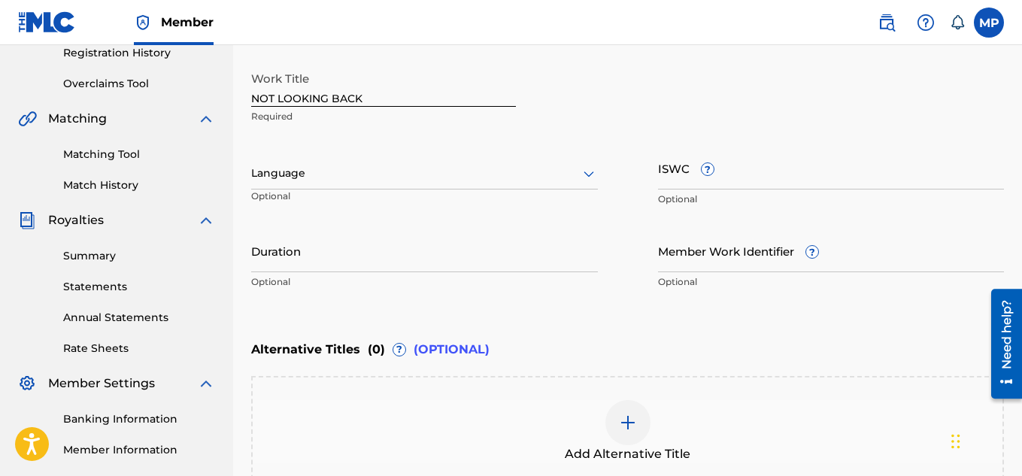
click at [761, 180] on input "ISWC ?" at bounding box center [831, 168] width 347 height 43
paste input "T9257771101"
type input "T9257771101"
click at [733, 259] on input "Member Work Identifier ?" at bounding box center [831, 250] width 347 height 43
paste input "895393906"
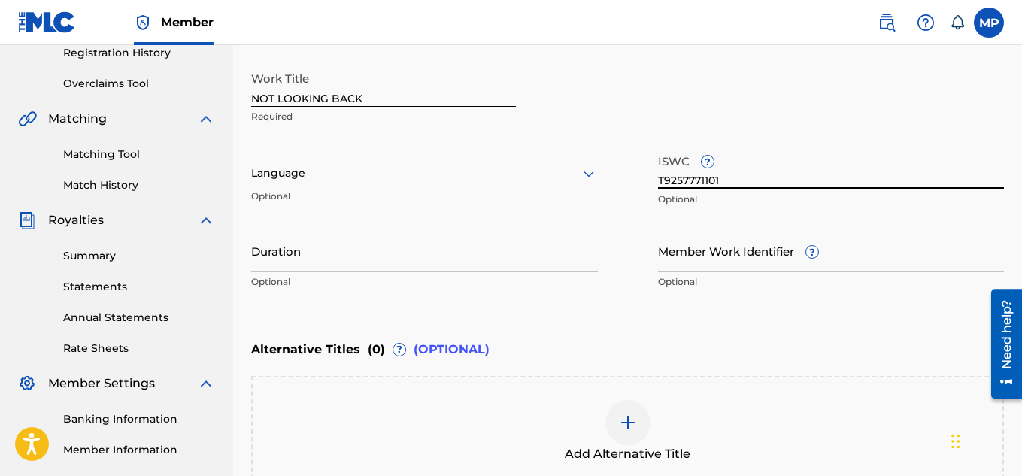
type input "895393906"
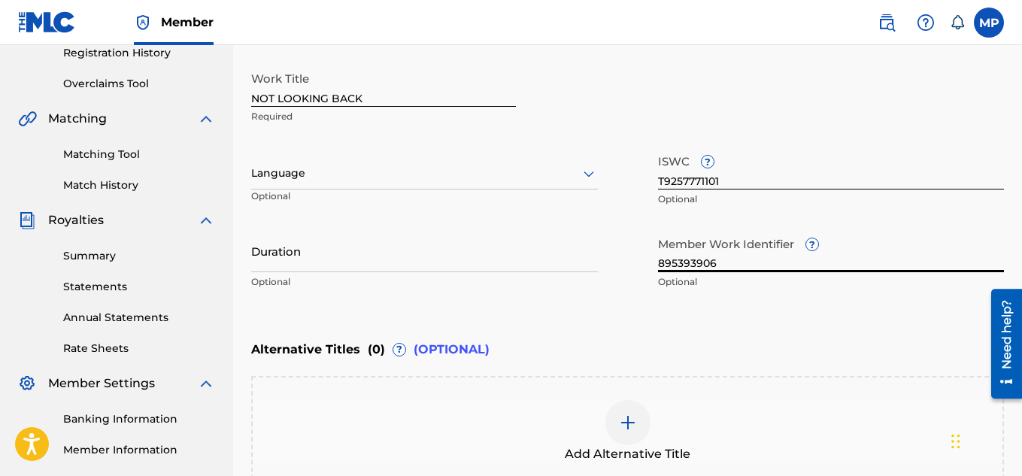
scroll to position [466, 0]
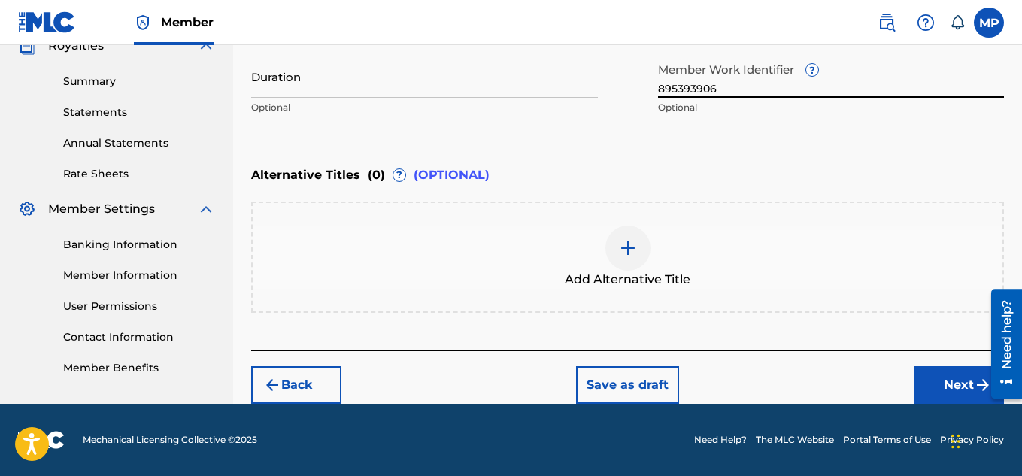
click at [931, 388] on button "Next" at bounding box center [959, 385] width 90 height 38
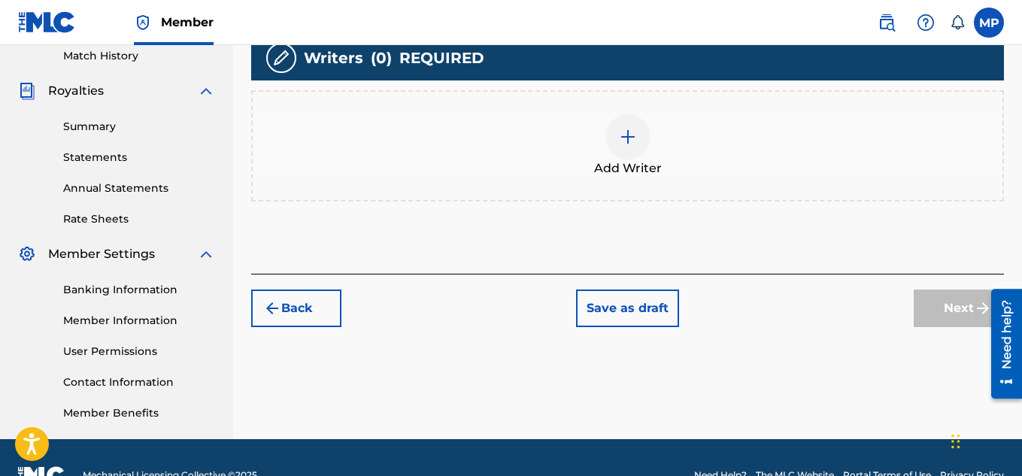
scroll to position [456, 0]
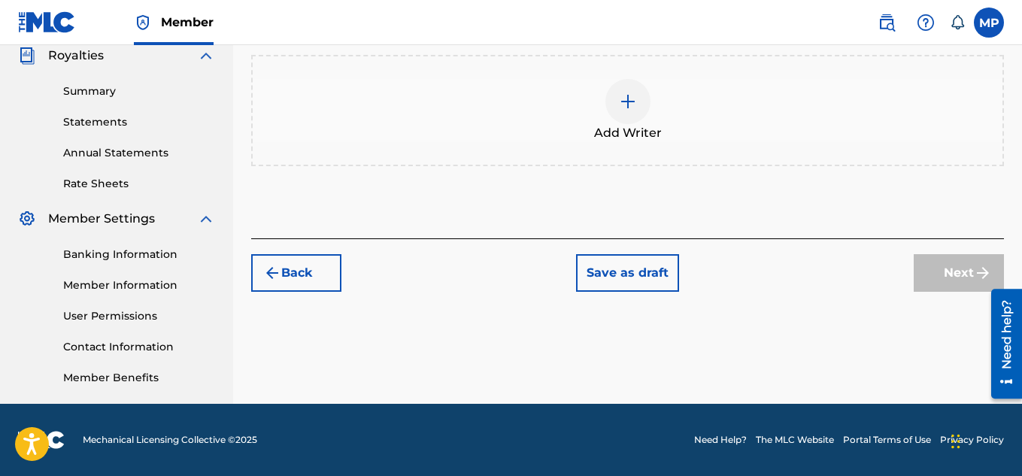
click at [632, 110] on div at bounding box center [627, 101] width 45 height 45
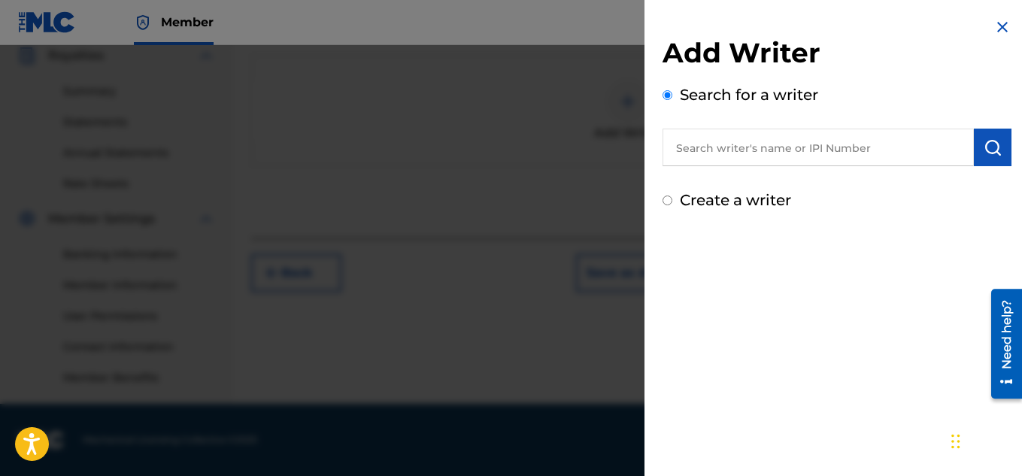
click at [800, 149] on input "text" at bounding box center [817, 148] width 311 height 38
type input "Mcah"
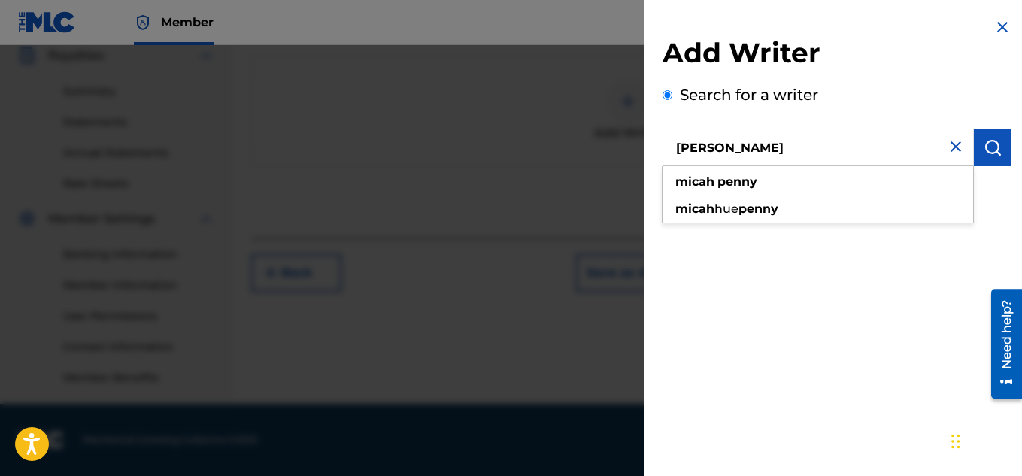
type input "[PERSON_NAME]"
click at [987, 135] on button "submit" at bounding box center [993, 148] width 38 height 38
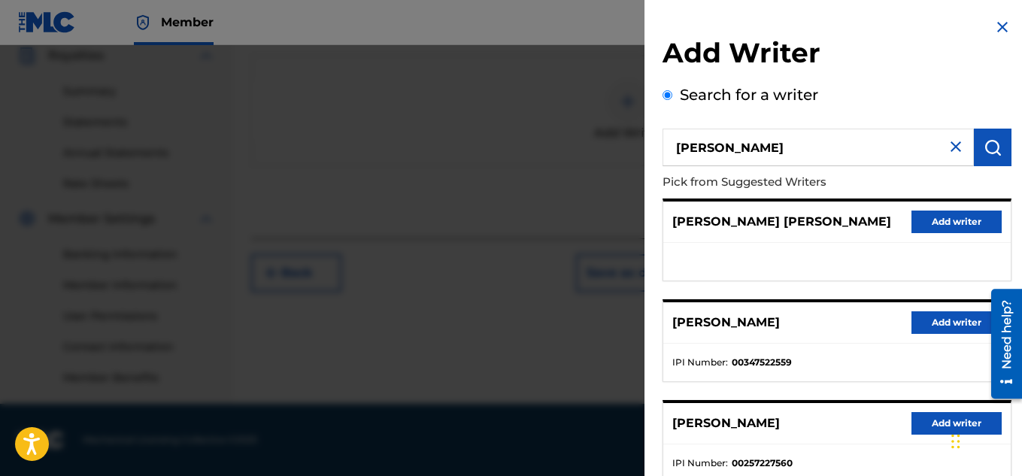
click at [923, 317] on button "Add writer" at bounding box center [956, 322] width 90 height 23
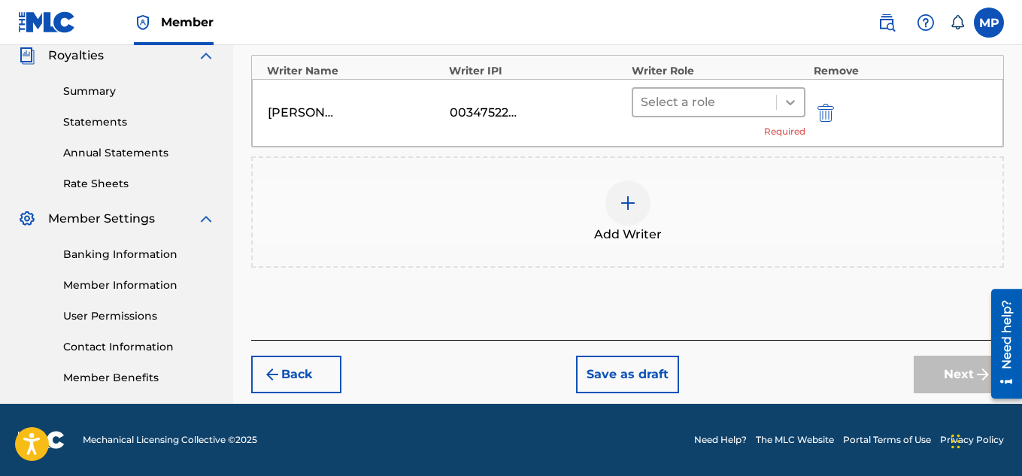
click at [784, 108] on icon at bounding box center [790, 102] width 15 height 15
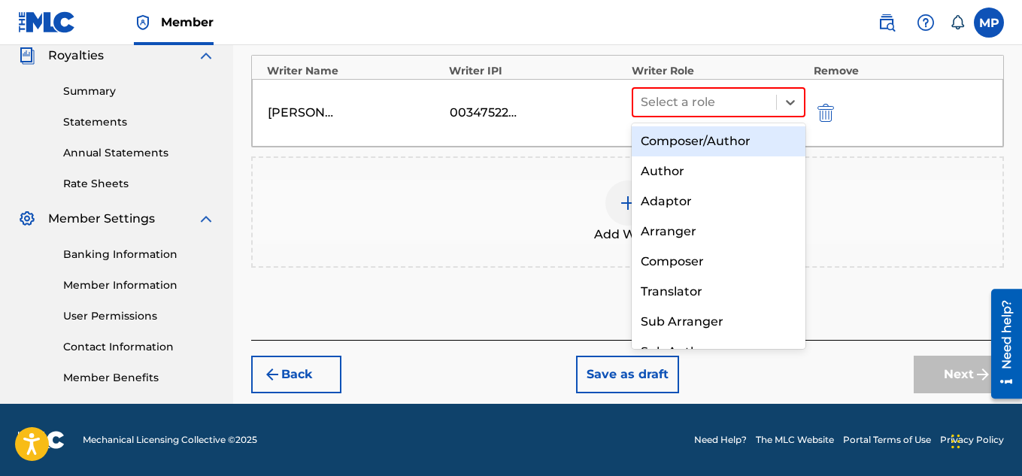
click at [744, 144] on div "Composer/Author" at bounding box center [719, 141] width 174 height 30
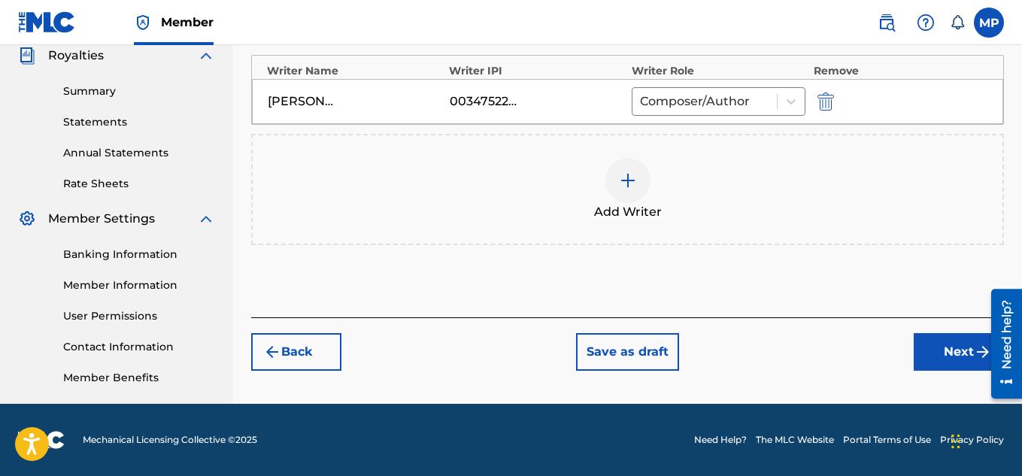
click at [933, 347] on button "Next" at bounding box center [959, 352] width 90 height 38
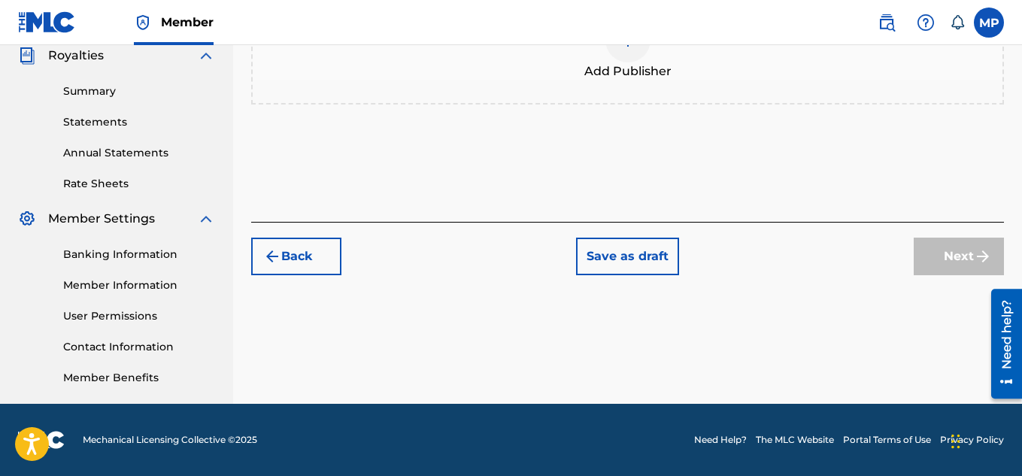
scroll to position [149, 0]
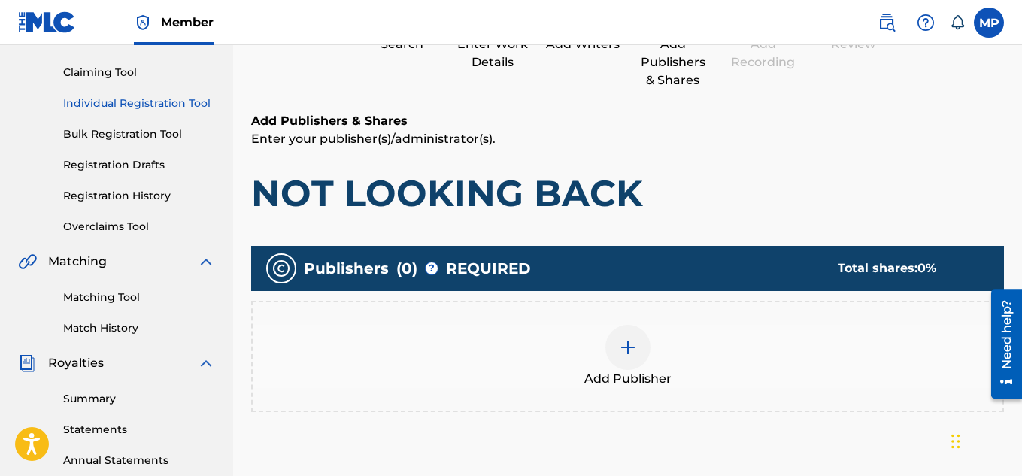
click at [641, 325] on div at bounding box center [627, 347] width 45 height 45
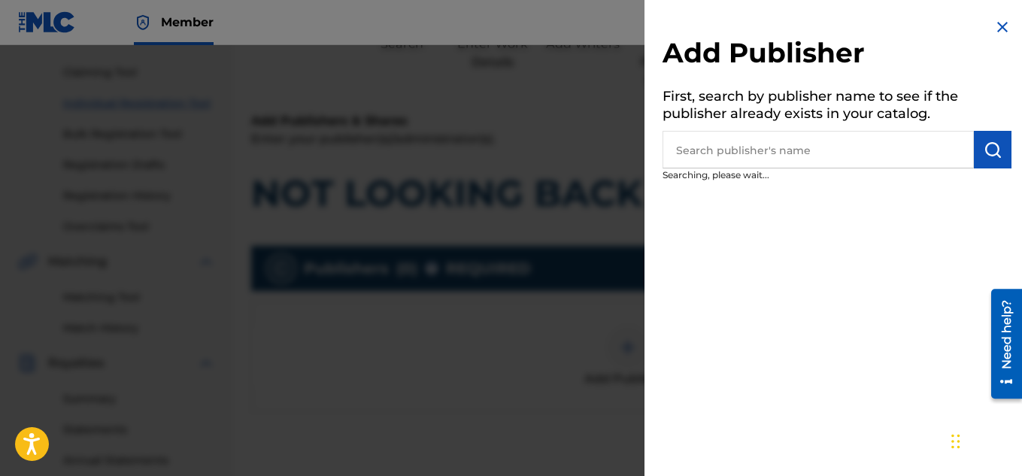
scroll to position [220, 0]
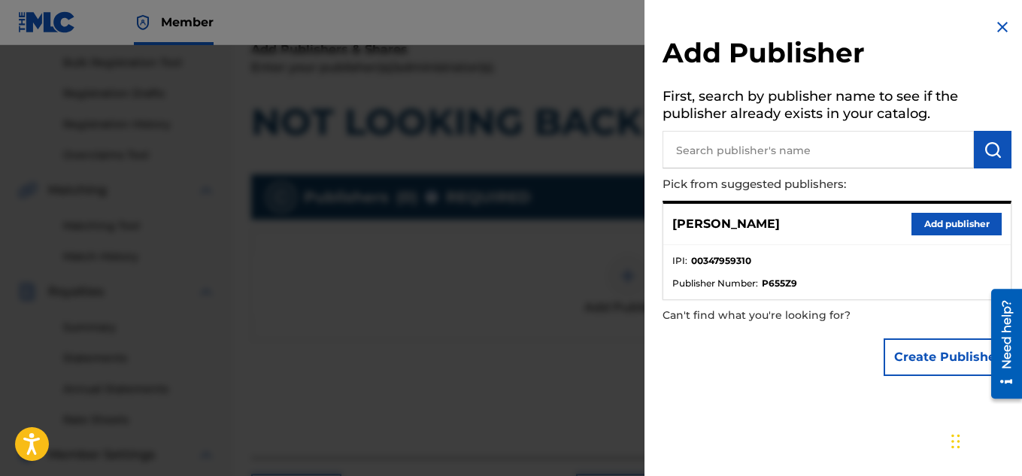
click at [917, 217] on button "Add publisher" at bounding box center [956, 224] width 90 height 23
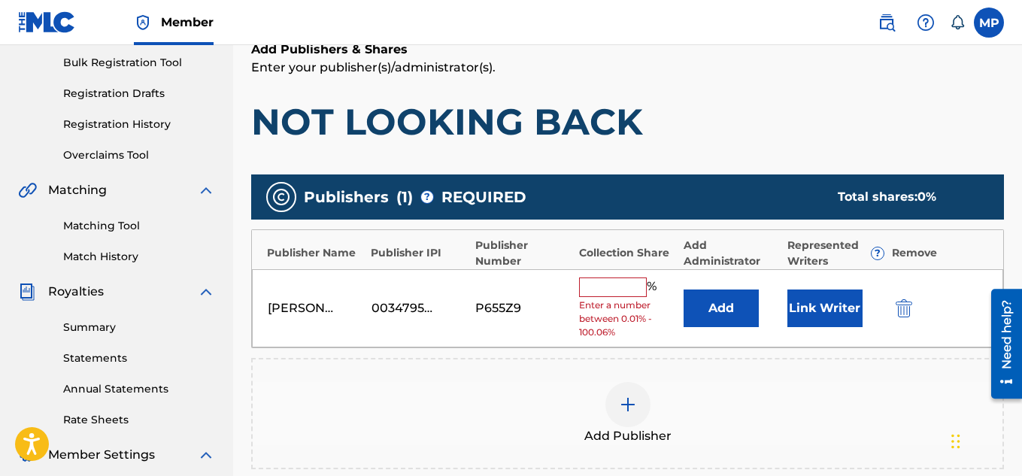
click at [630, 280] on input "text" at bounding box center [613, 287] width 68 height 20
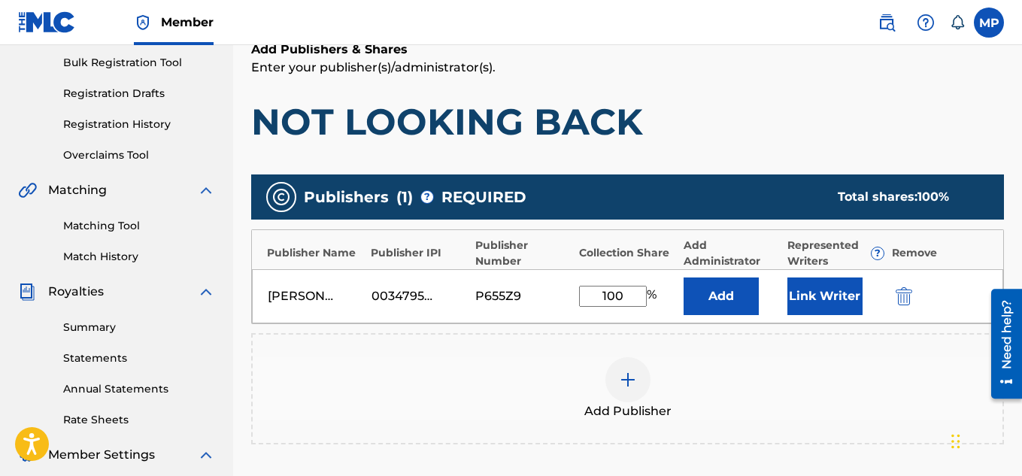
type input "100"
click at [811, 292] on button "Link Writer" at bounding box center [824, 296] width 75 height 38
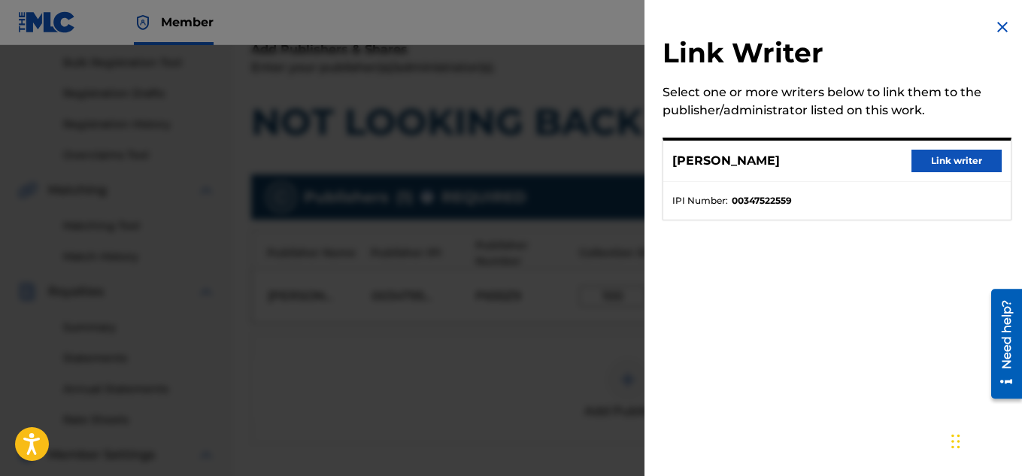
click at [929, 162] on button "Link writer" at bounding box center [956, 161] width 90 height 23
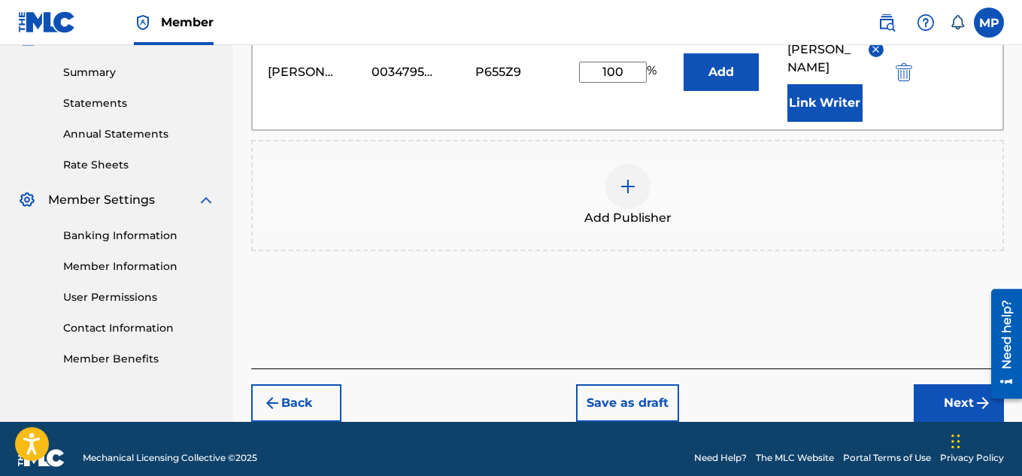
click at [934, 384] on button "Next" at bounding box center [959, 403] width 90 height 38
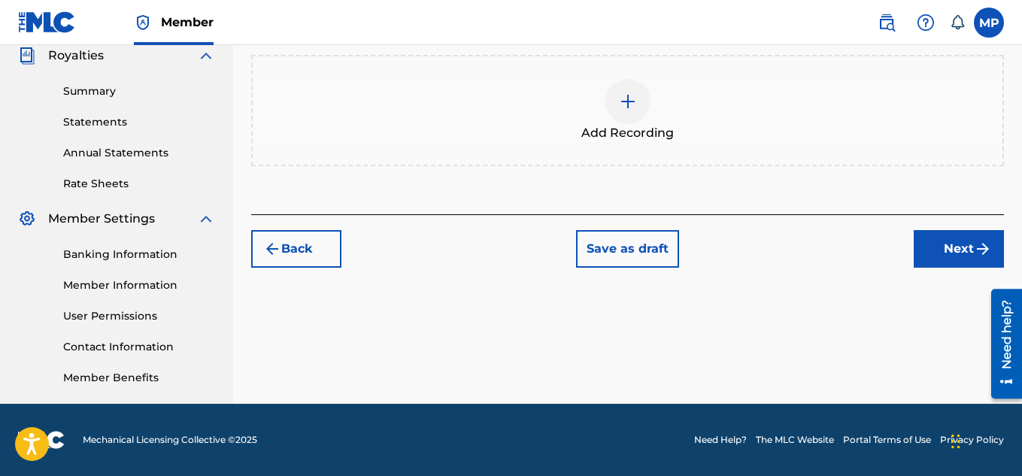
scroll to position [226, 0]
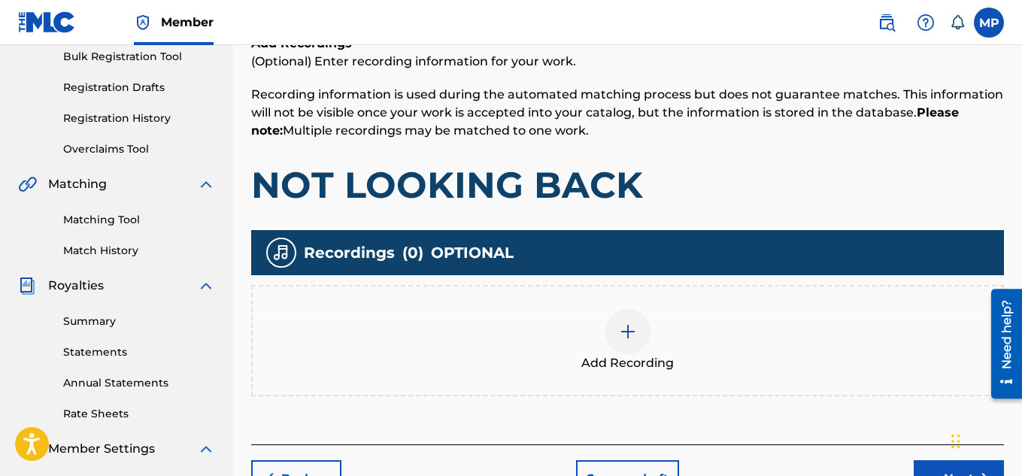
click at [638, 349] on div at bounding box center [627, 331] width 45 height 45
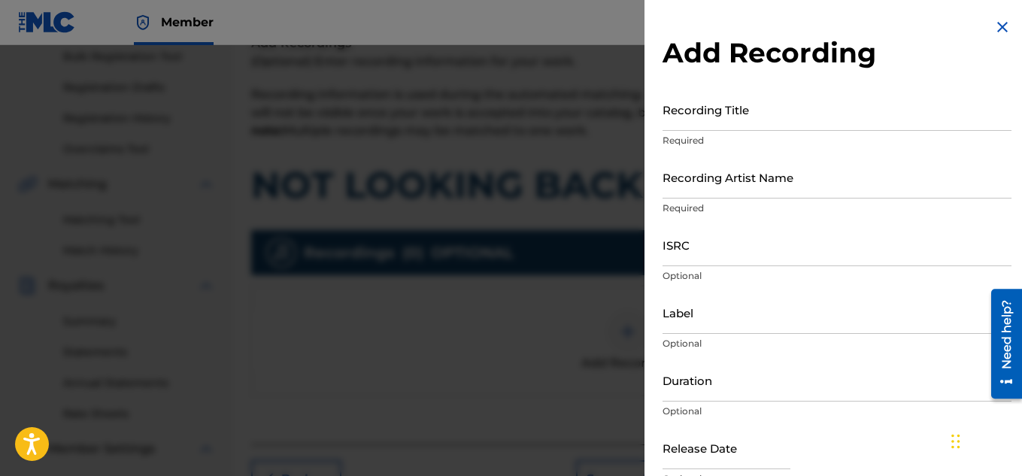
click at [709, 121] on input "Recording Title" at bounding box center [836, 109] width 349 height 43
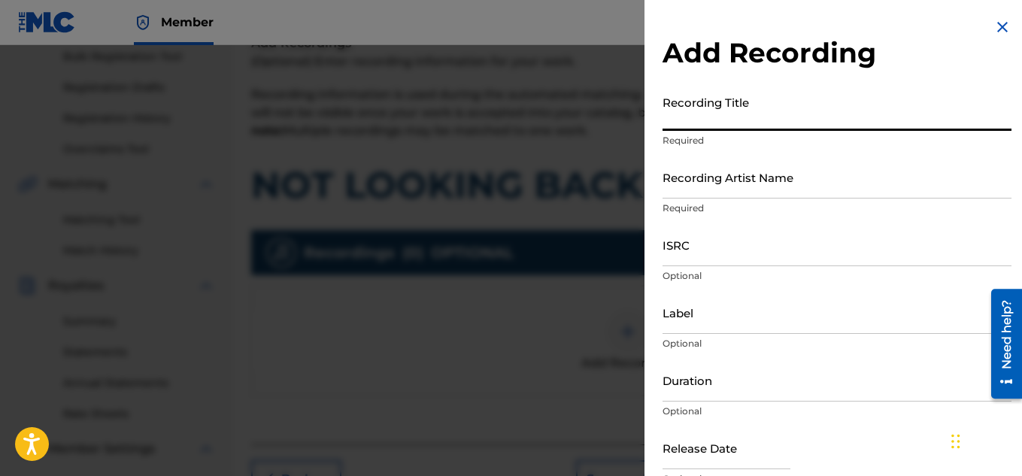
paste input "NOT LOOKING BACK"
type input "NOT LOOKING BACK"
click at [711, 189] on input "Recording Artist Name" at bounding box center [836, 177] width 349 height 43
paste input "FLUNKY JUNKY"
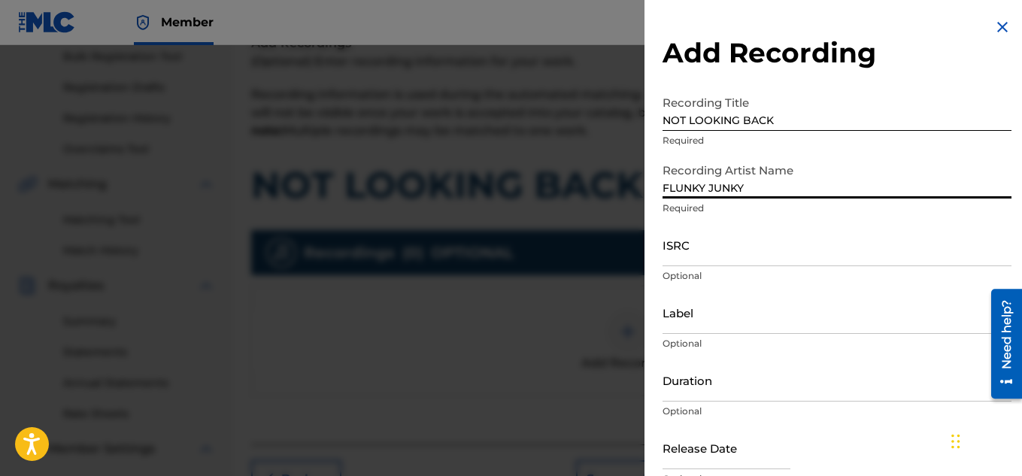
type input "FLUNKY JUNKY"
click at [695, 262] on input "ISRC" at bounding box center [836, 244] width 349 height 43
paste input "QZDA81896681"
type input "QZDA81896681"
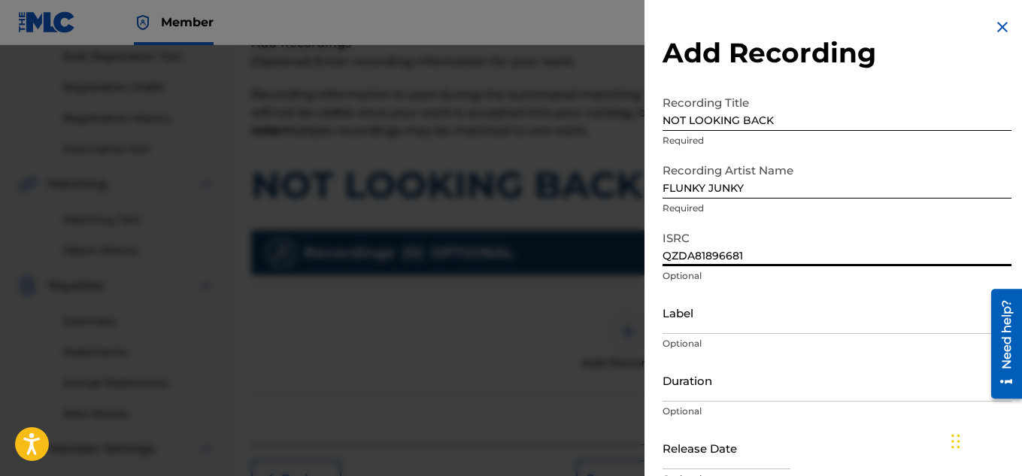
scroll to position [74, 0]
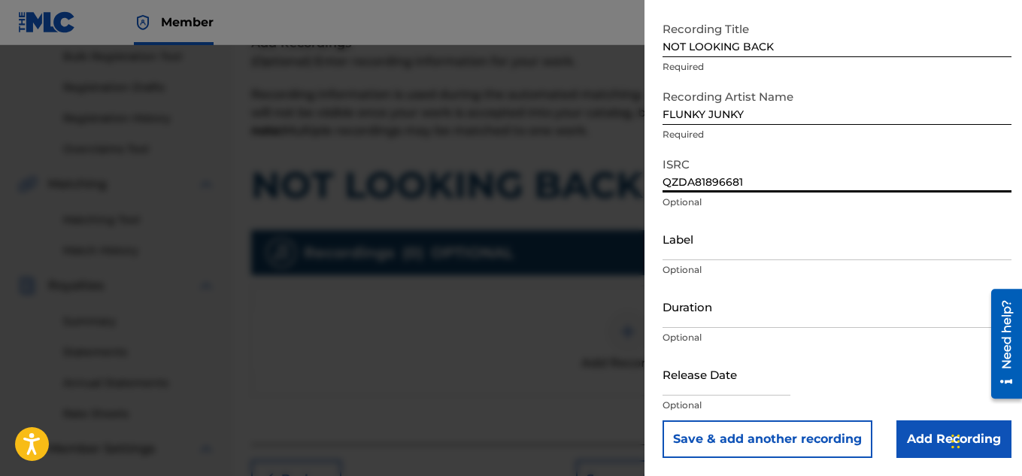
click at [911, 445] on input "Add Recording" at bounding box center [953, 439] width 115 height 38
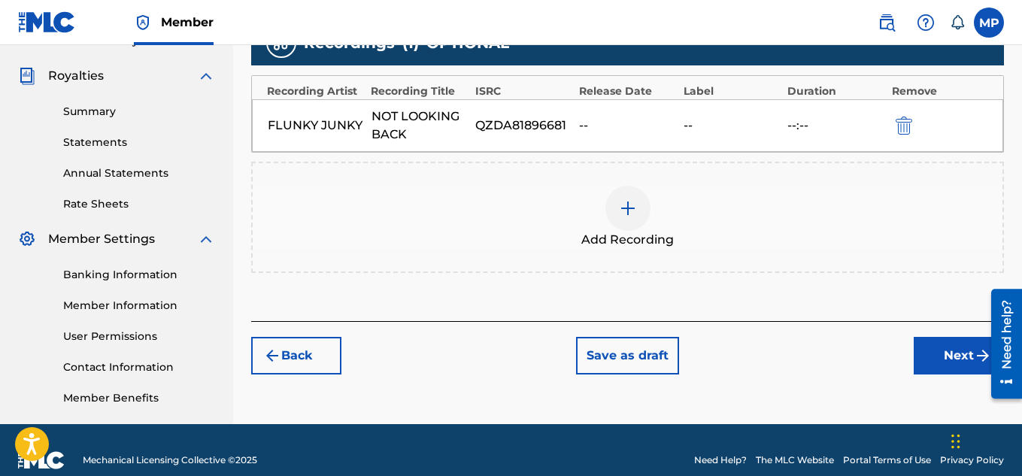
scroll to position [456, 0]
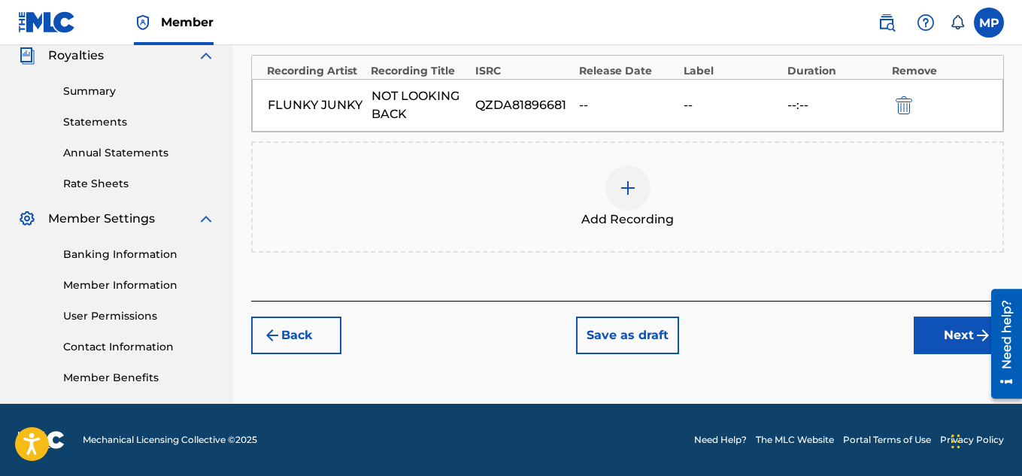
click at [955, 332] on button "Next" at bounding box center [959, 336] width 90 height 38
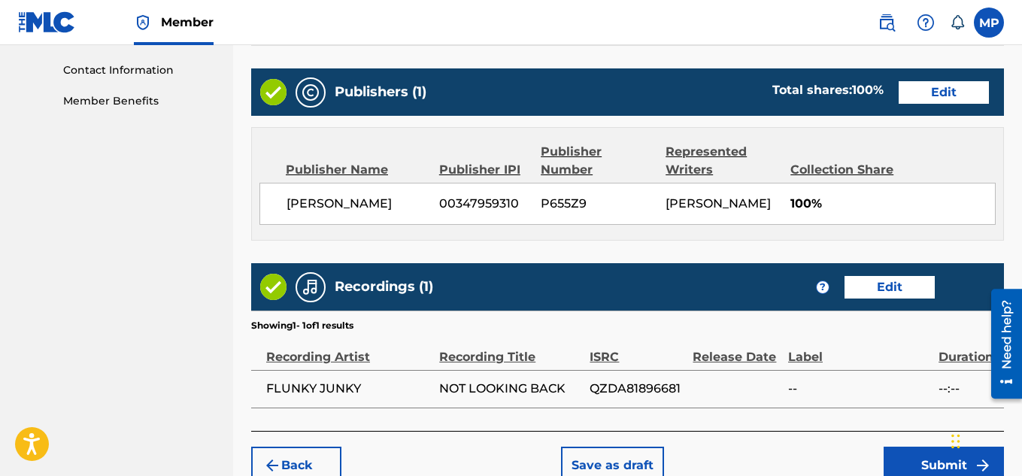
scroll to position [814, 0]
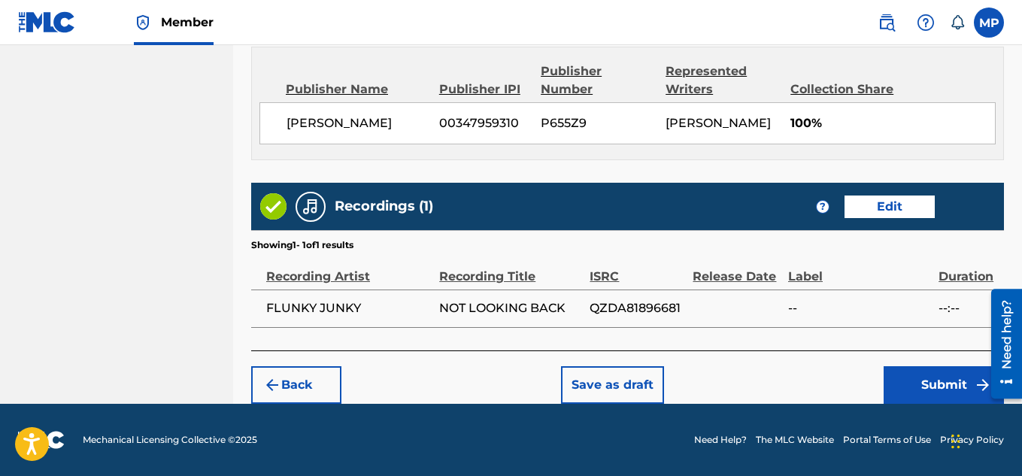
click at [912, 383] on button "Submit" at bounding box center [943, 385] width 120 height 38
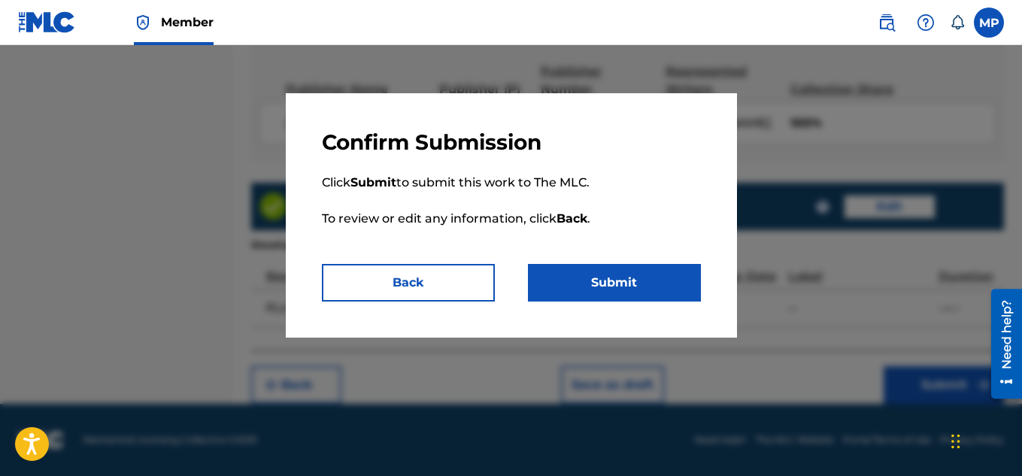
click at [608, 284] on button "Submit" at bounding box center [614, 283] width 173 height 38
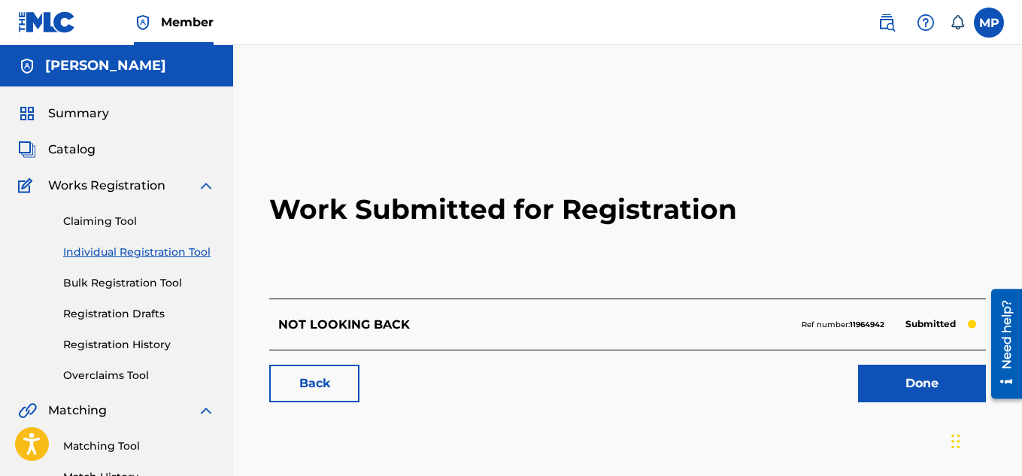
click at [325, 385] on link "Back" at bounding box center [314, 384] width 90 height 38
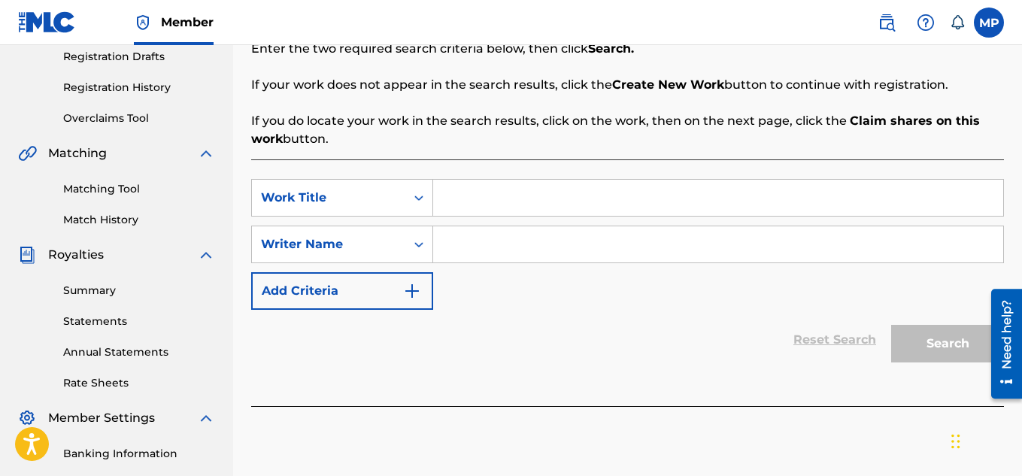
scroll to position [320, 0]
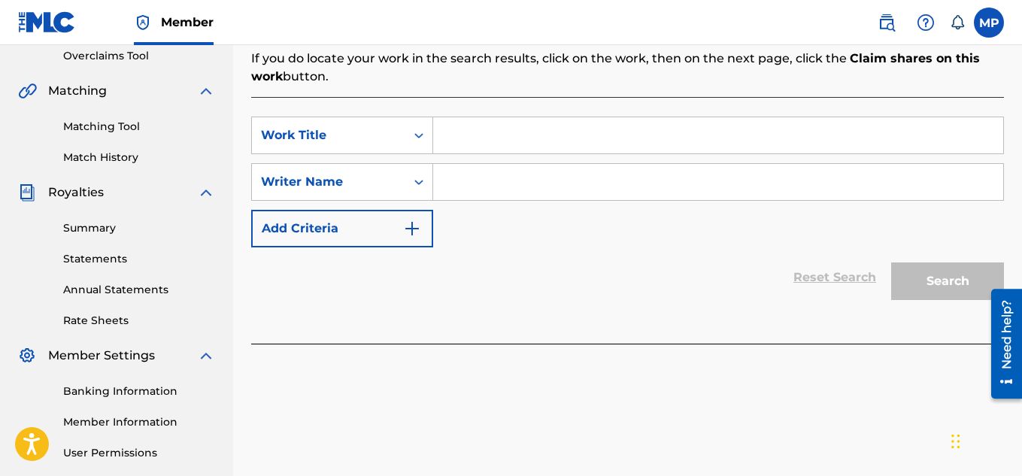
click at [488, 135] on input "Search Form" at bounding box center [718, 135] width 570 height 36
paste input "NOT CHEATING"
type input "NOT CHEATING"
click at [492, 173] on input "Search Form" at bounding box center [718, 182] width 570 height 36
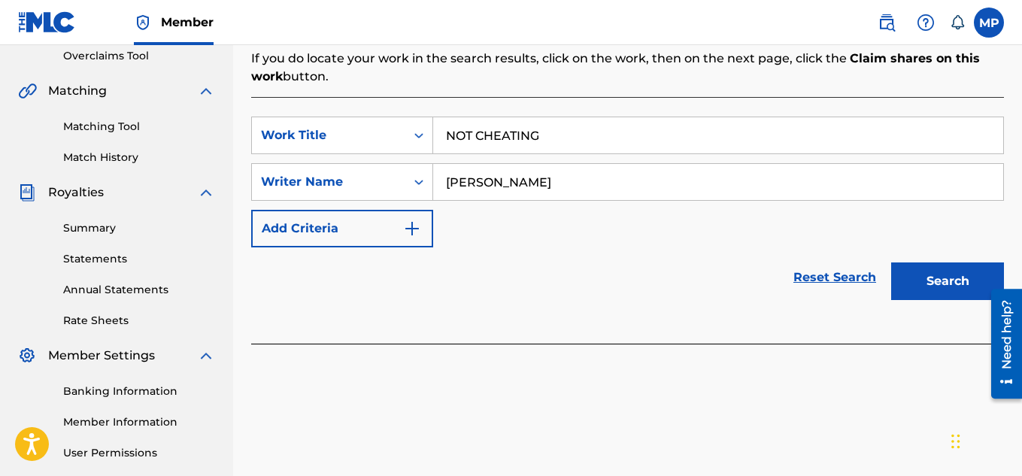
type input "[PERSON_NAME]"
click at [926, 275] on button "Search" at bounding box center [947, 281] width 113 height 38
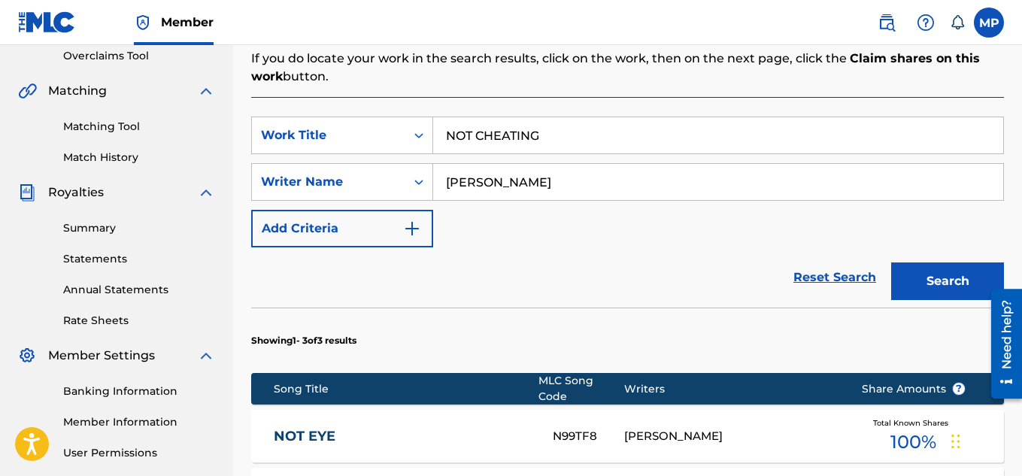
scroll to position [669, 0]
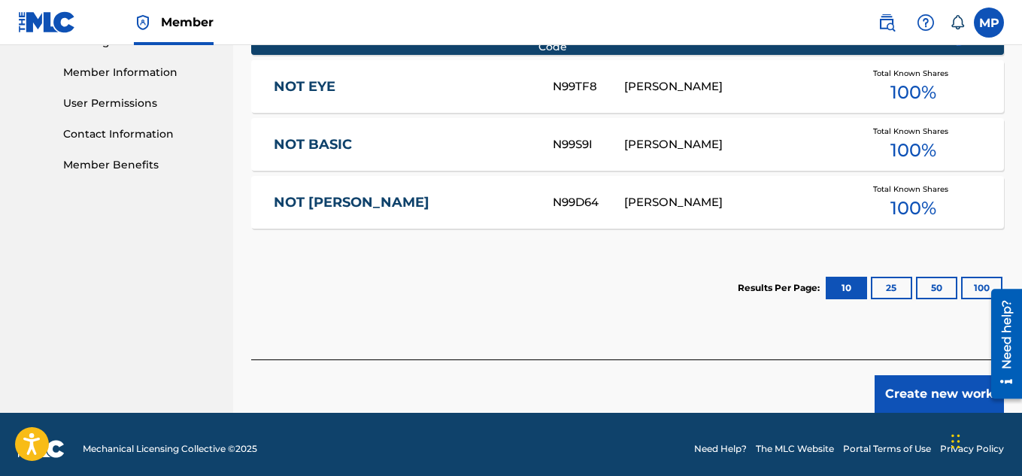
click at [914, 391] on button "Create new work" at bounding box center [938, 394] width 129 height 38
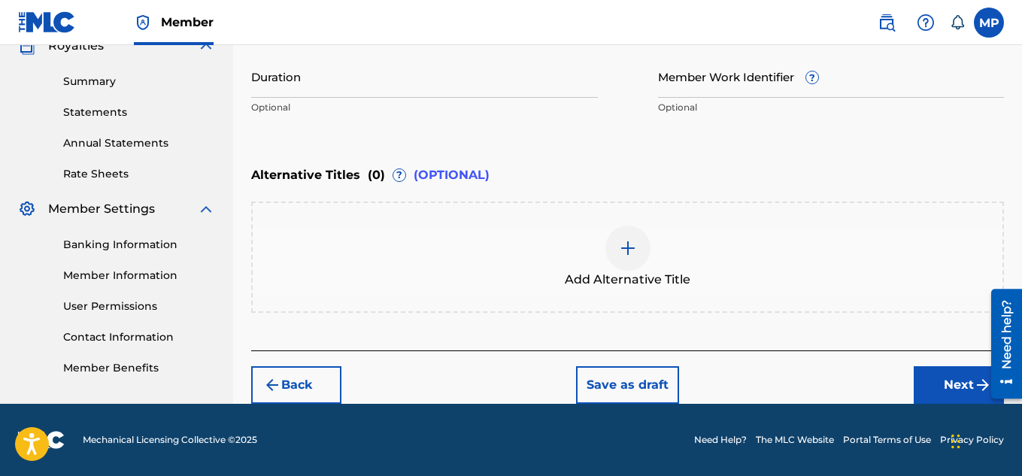
scroll to position [332, 0]
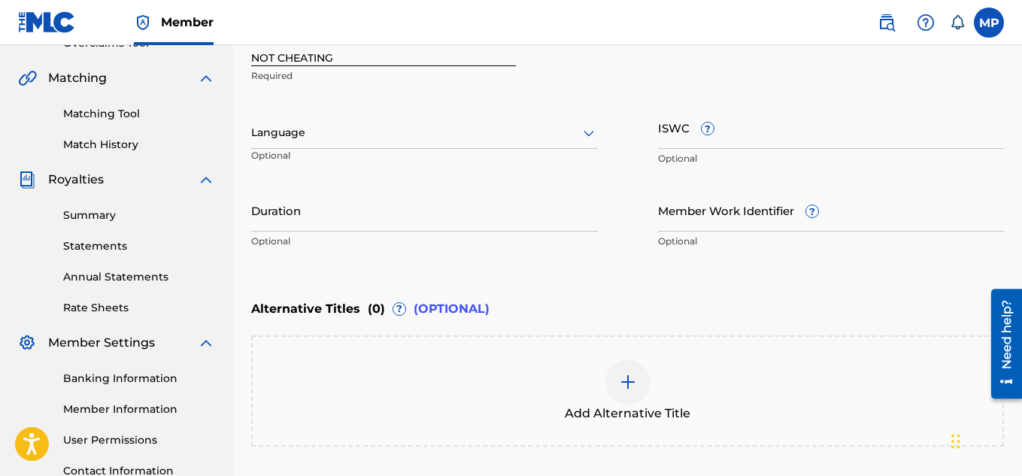
click at [716, 214] on input "Member Work Identifier ?" at bounding box center [831, 210] width 347 height 43
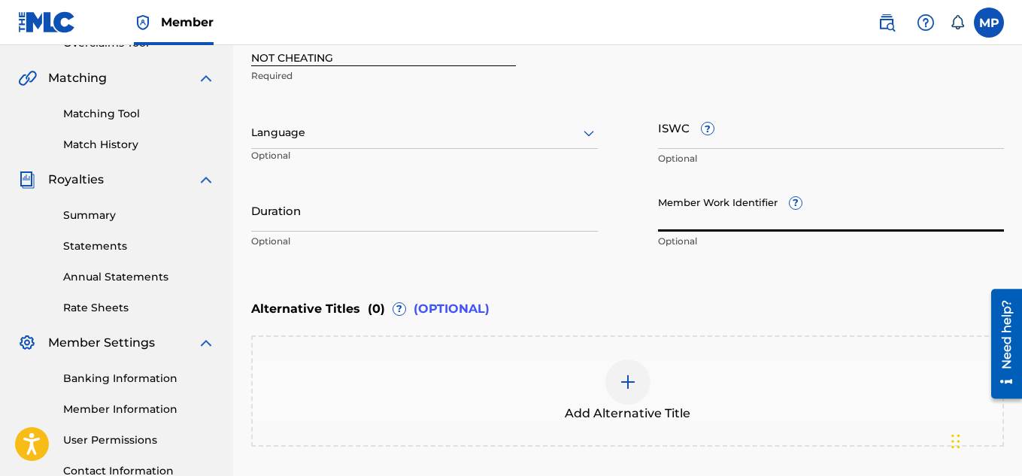
paste input "895393917"
type input "895393917"
click at [815, 137] on input "ISWC ?" at bounding box center [831, 127] width 347 height 43
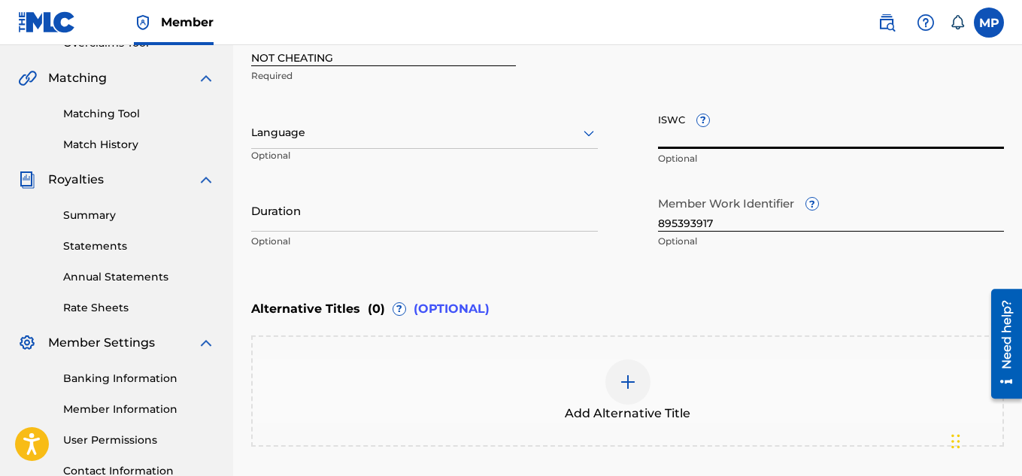
paste input "T9257771441"
type input "T9257771441"
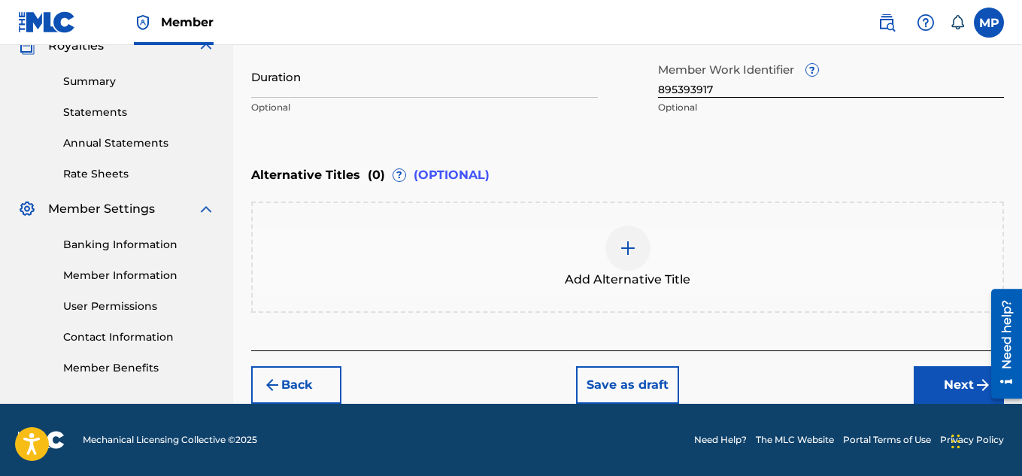
click at [931, 388] on button "Next" at bounding box center [959, 385] width 90 height 38
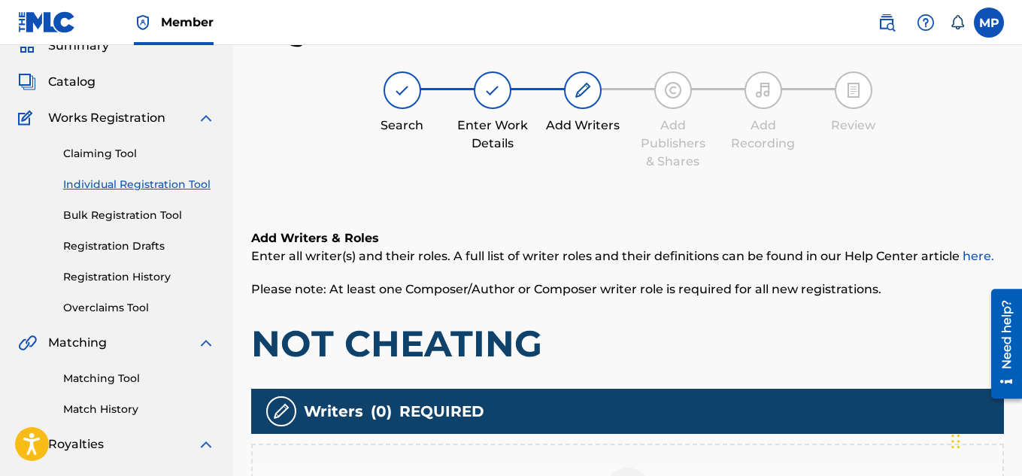
scroll to position [330, 0]
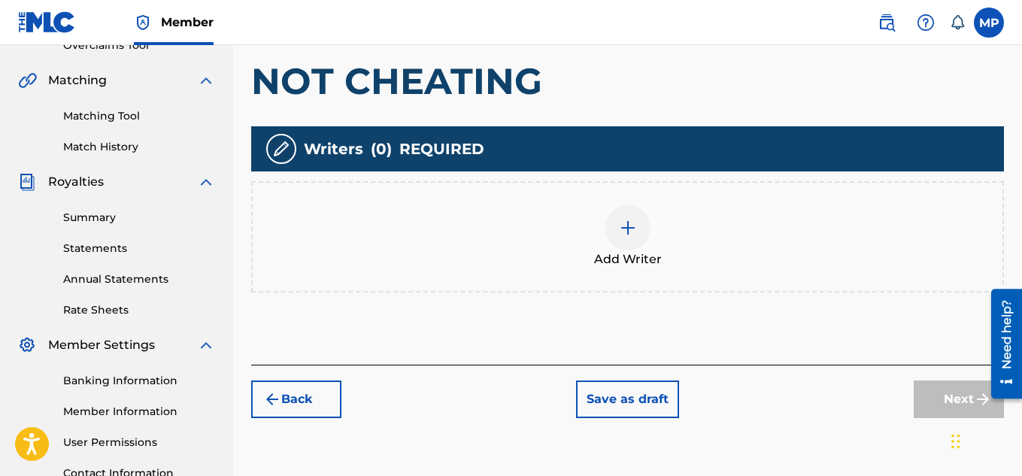
click at [637, 239] on div at bounding box center [627, 227] width 45 height 45
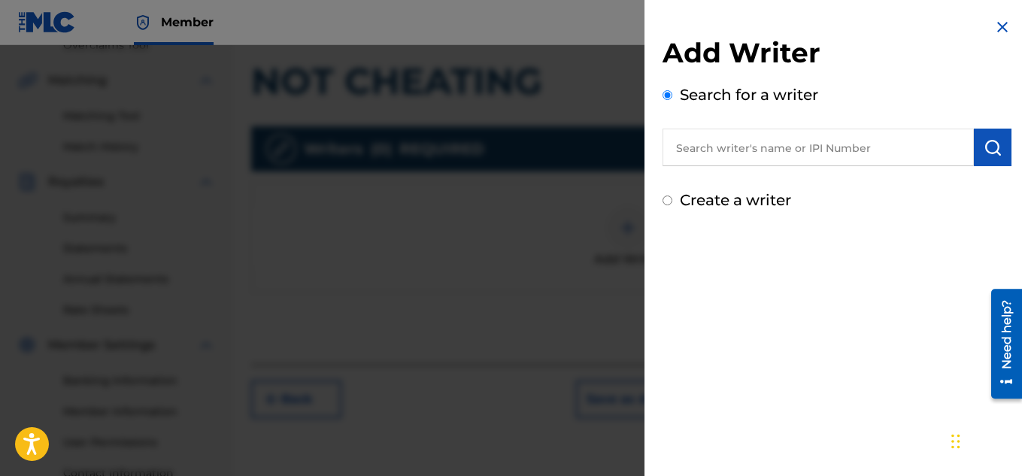
click at [994, 145] on img "submit" at bounding box center [992, 147] width 18 height 18
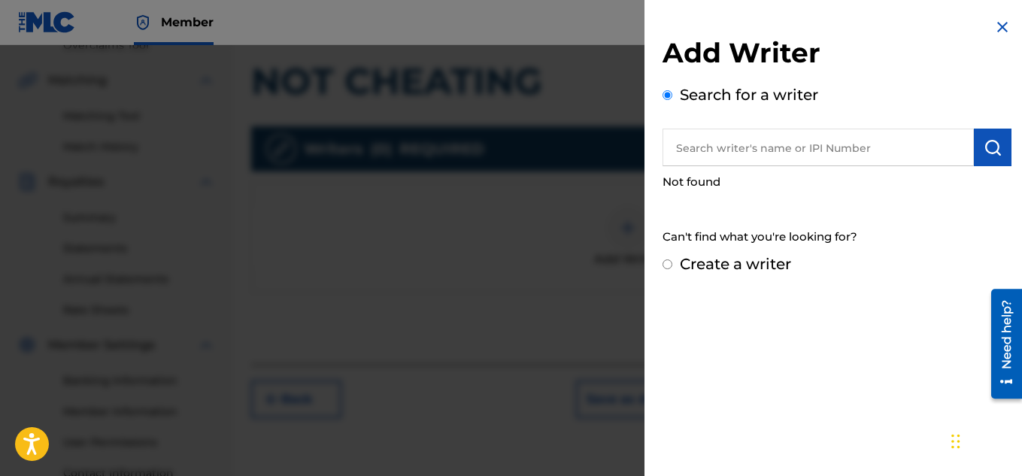
click at [890, 160] on input "text" at bounding box center [817, 148] width 311 height 38
type input "M"
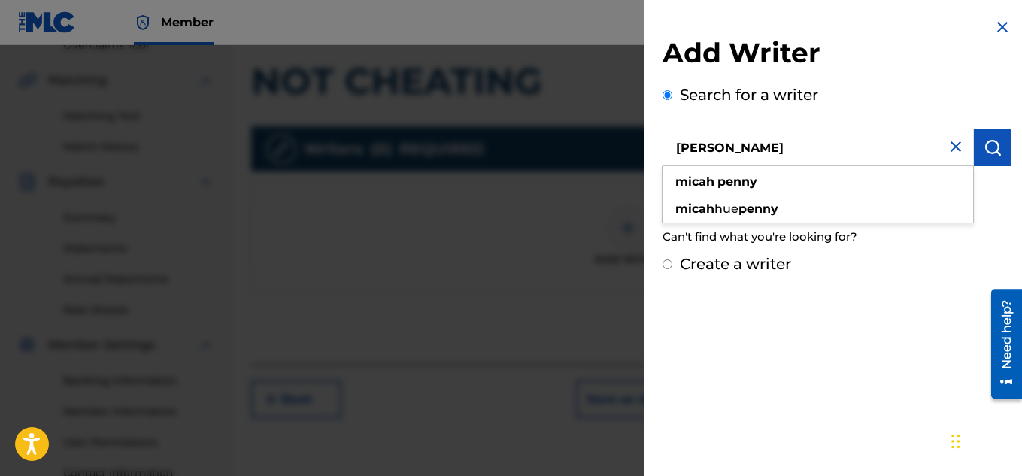
type input "[PERSON_NAME]"
click at [983, 147] on img "submit" at bounding box center [992, 147] width 18 height 18
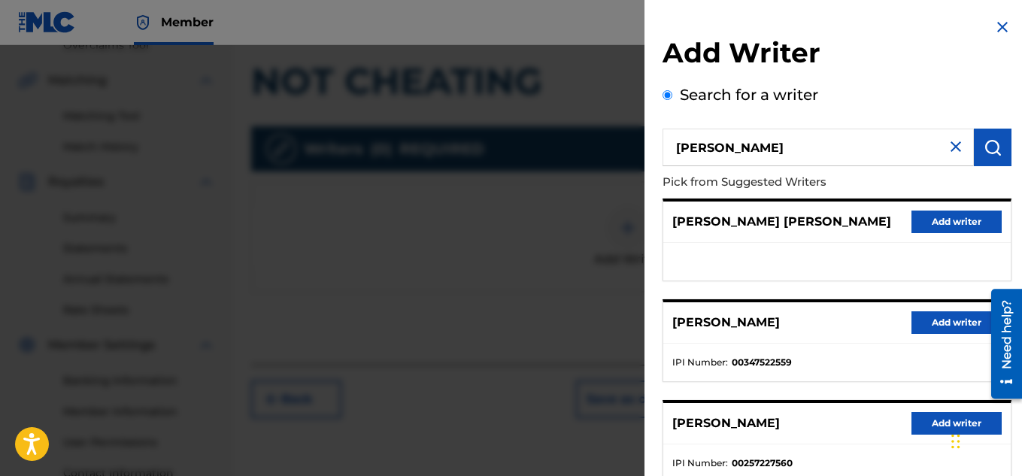
click at [944, 318] on button "Add writer" at bounding box center [956, 322] width 90 height 23
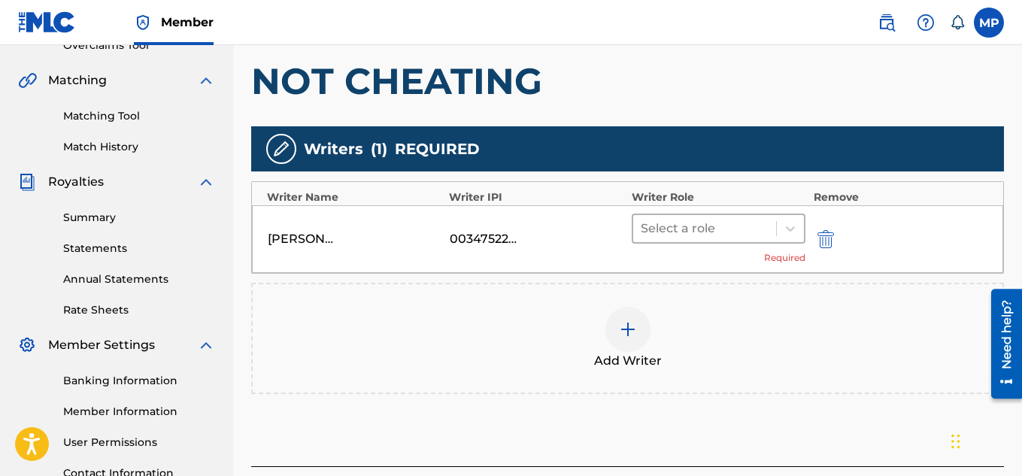
click at [754, 227] on div at bounding box center [705, 228] width 129 height 21
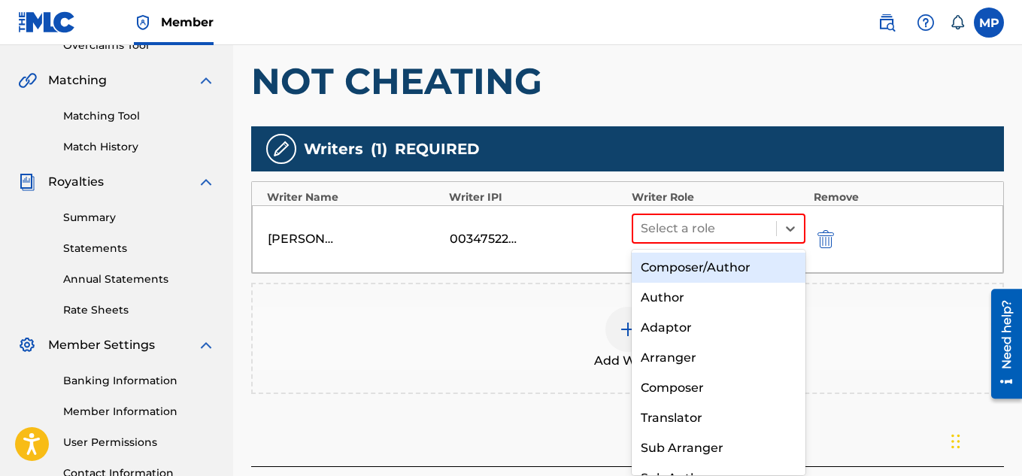
click at [738, 264] on div "Composer/Author" at bounding box center [719, 268] width 174 height 30
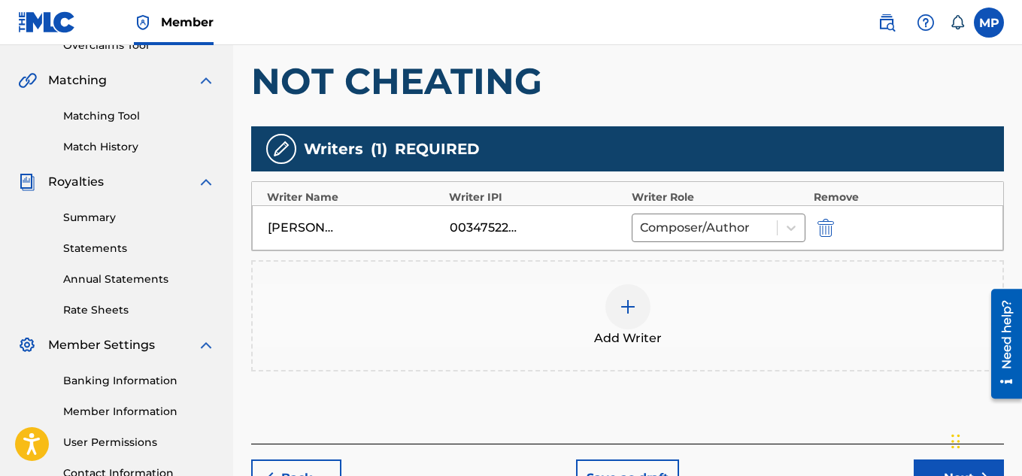
scroll to position [456, 0]
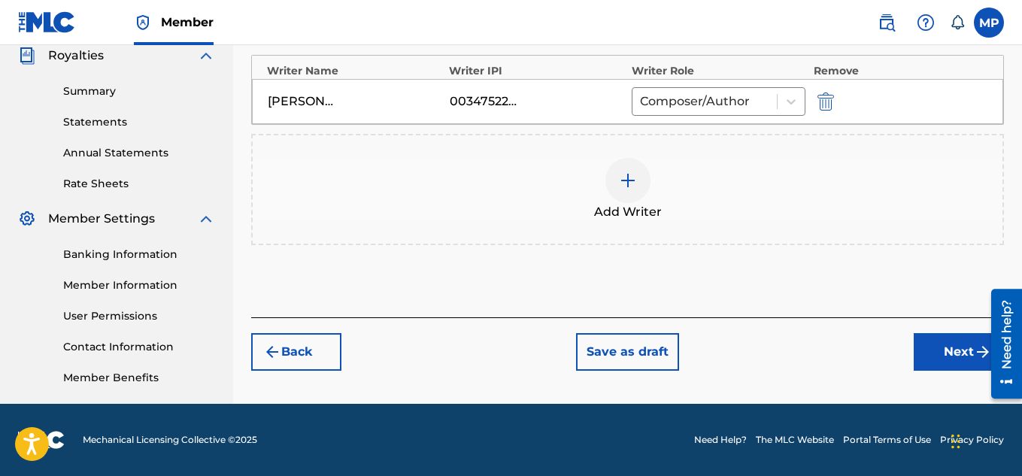
click at [936, 347] on button "Next" at bounding box center [959, 352] width 90 height 38
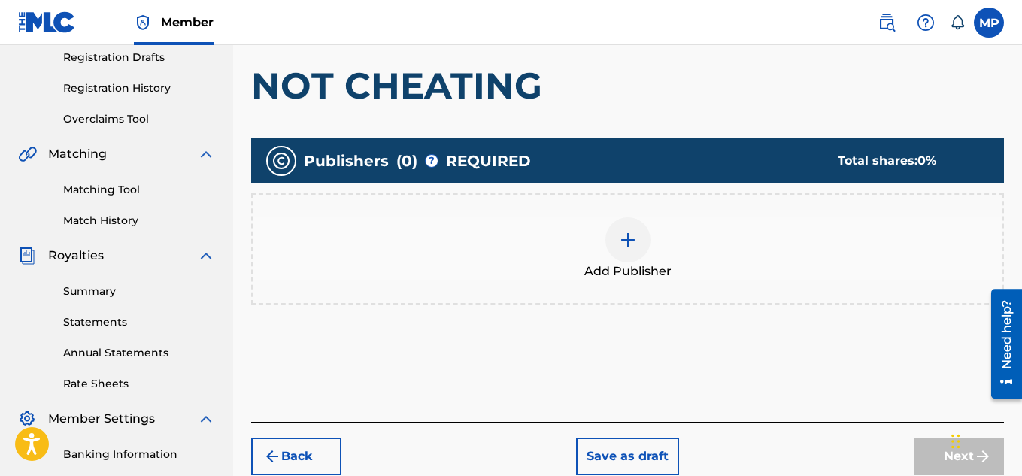
scroll to position [260, 0]
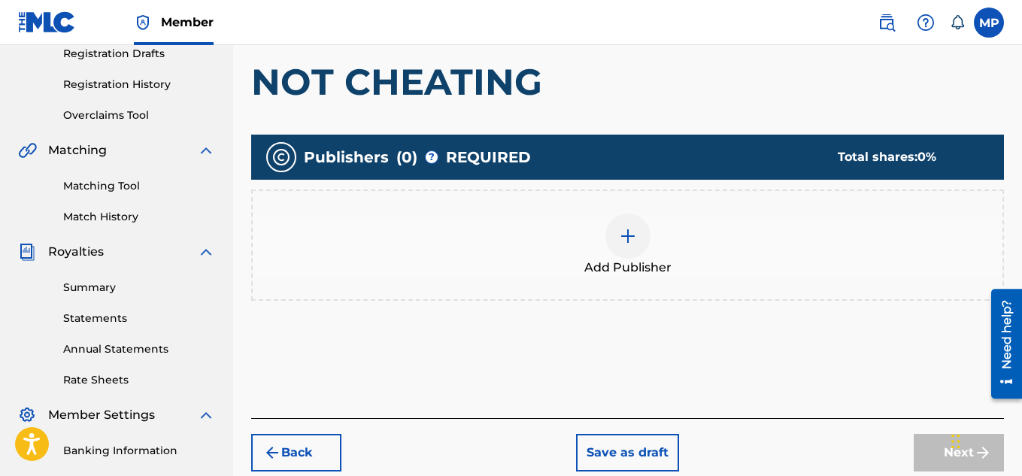
click at [635, 230] on img at bounding box center [628, 236] width 18 height 18
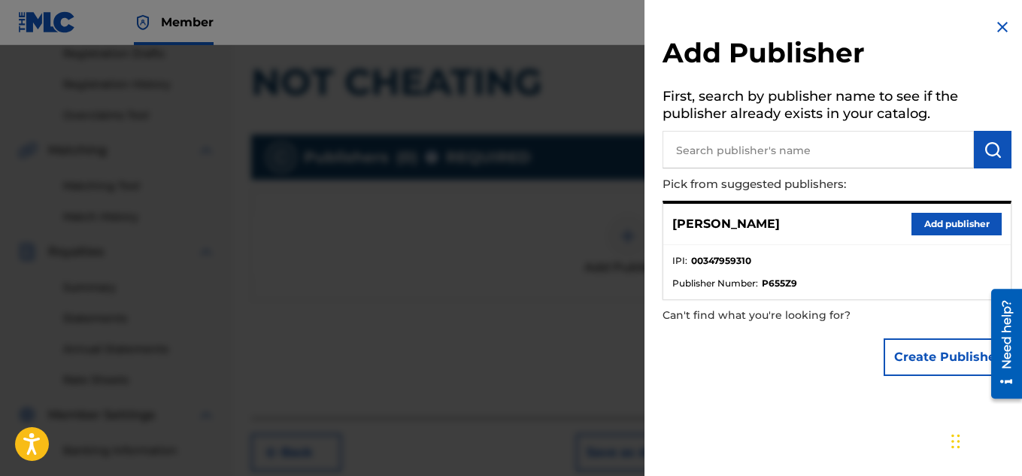
click at [918, 225] on button "Add publisher" at bounding box center [956, 224] width 90 height 23
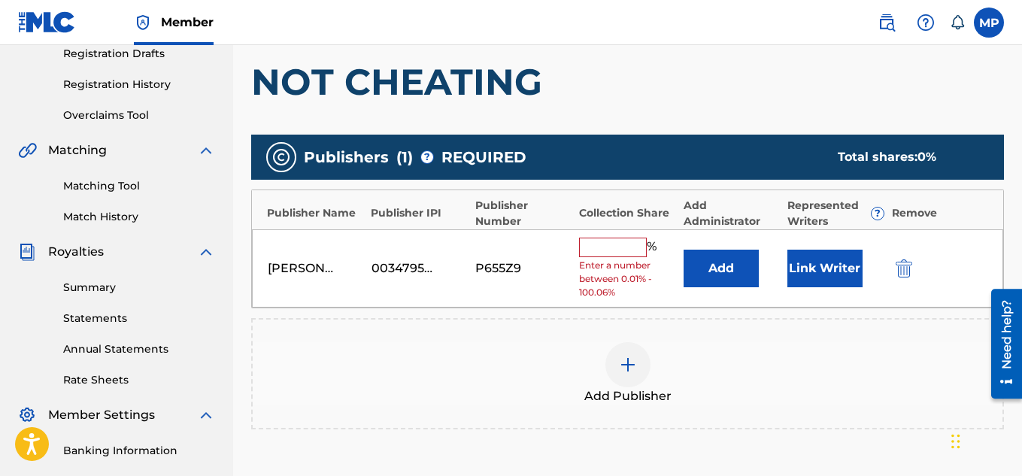
click at [639, 249] on input "text" at bounding box center [613, 248] width 68 height 20
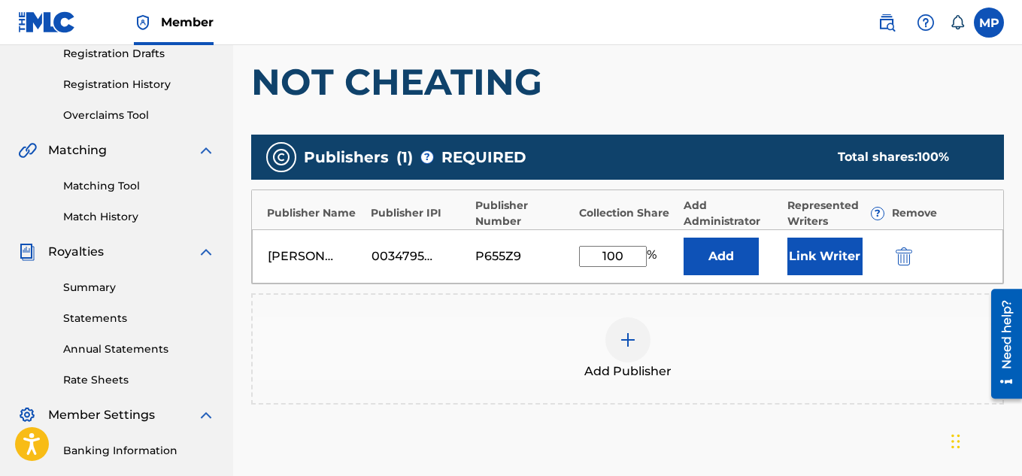
type input "100"
click at [820, 265] on button "Link Writer" at bounding box center [824, 257] width 75 height 38
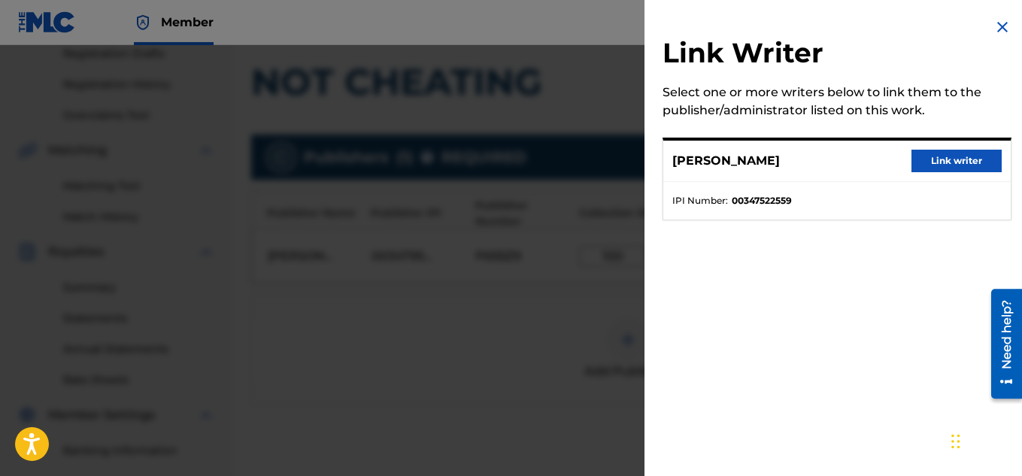
click at [922, 162] on button "Link writer" at bounding box center [956, 161] width 90 height 23
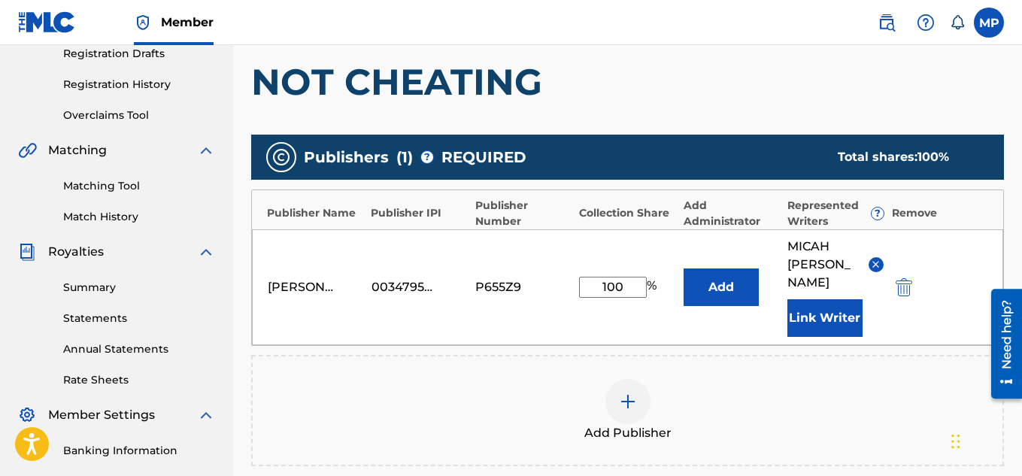
scroll to position [475, 0]
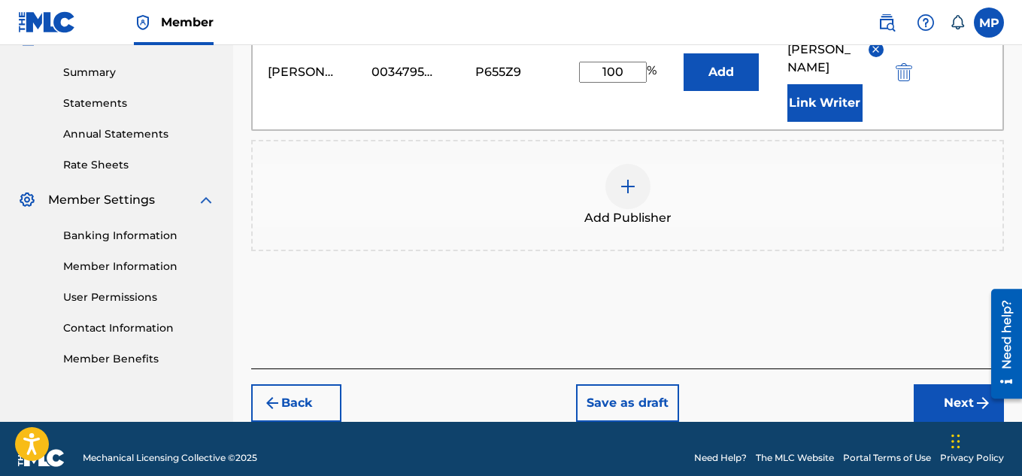
click at [935, 384] on button "Next" at bounding box center [959, 403] width 90 height 38
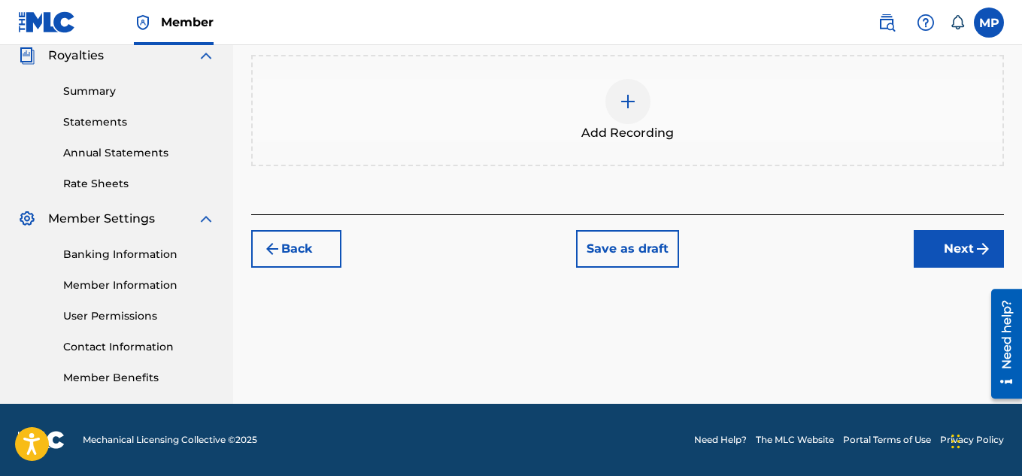
scroll to position [223, 0]
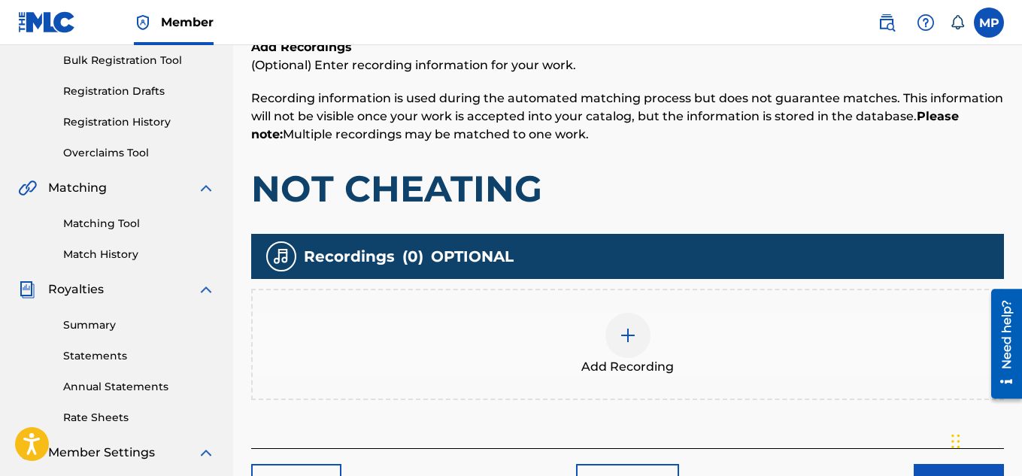
click at [630, 313] on div at bounding box center [627, 335] width 45 height 45
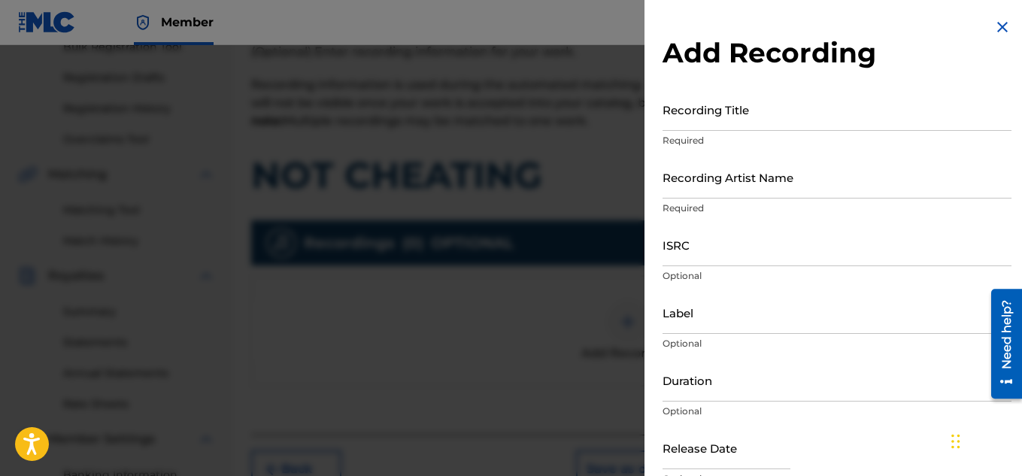
click at [740, 114] on input "Recording Title" at bounding box center [836, 109] width 349 height 43
paste input "NOT CHEATING"
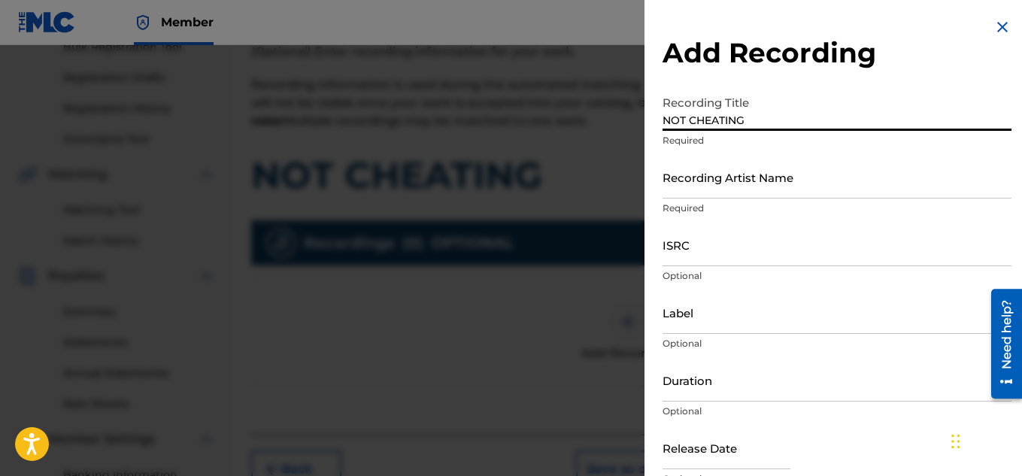
type input "NOT CHEATING"
click at [758, 187] on input "Recording Artist Name" at bounding box center [836, 177] width 349 height 43
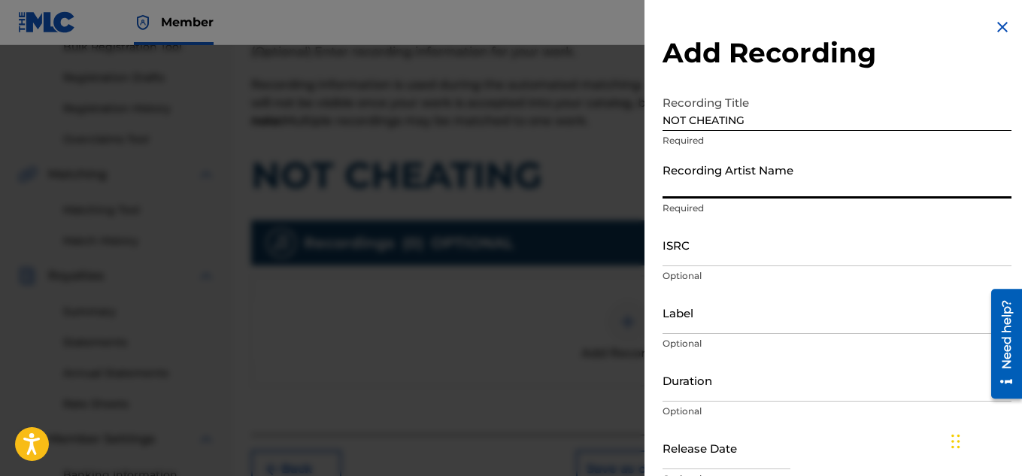
paste input "FLUNKY JUNKY"
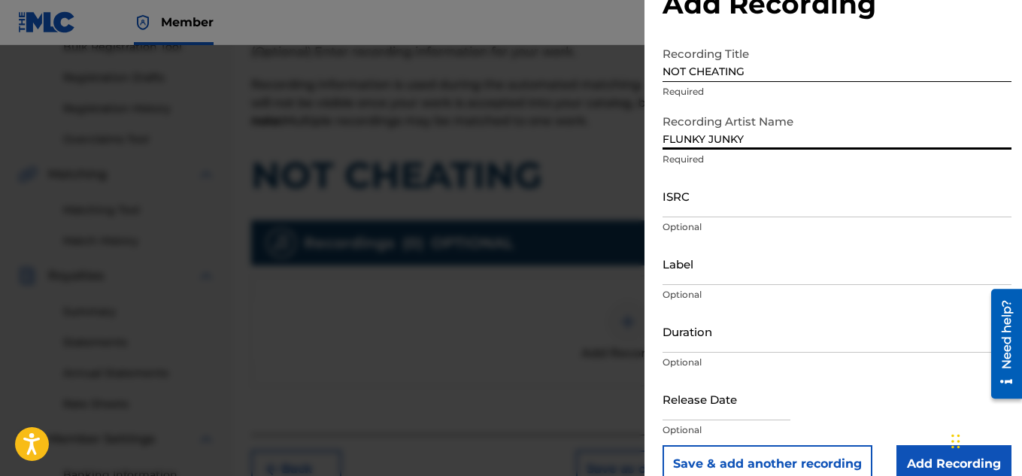
scroll to position [74, 0]
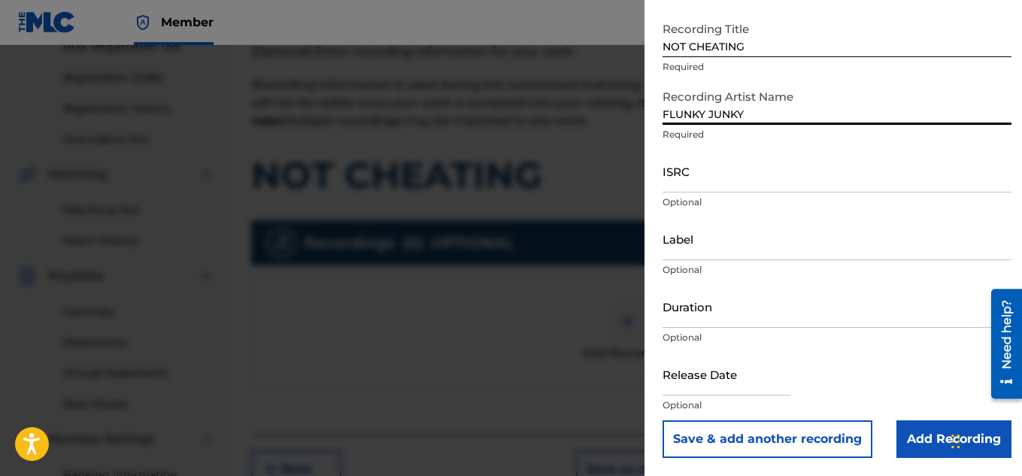
type input "FLUNKY JUNKY"
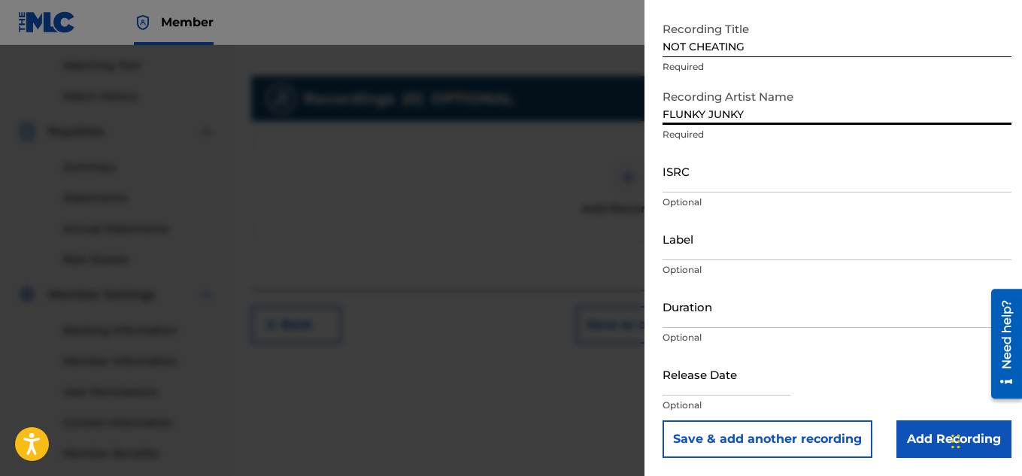
click at [923, 433] on input "Add Recording" at bounding box center [953, 439] width 115 height 38
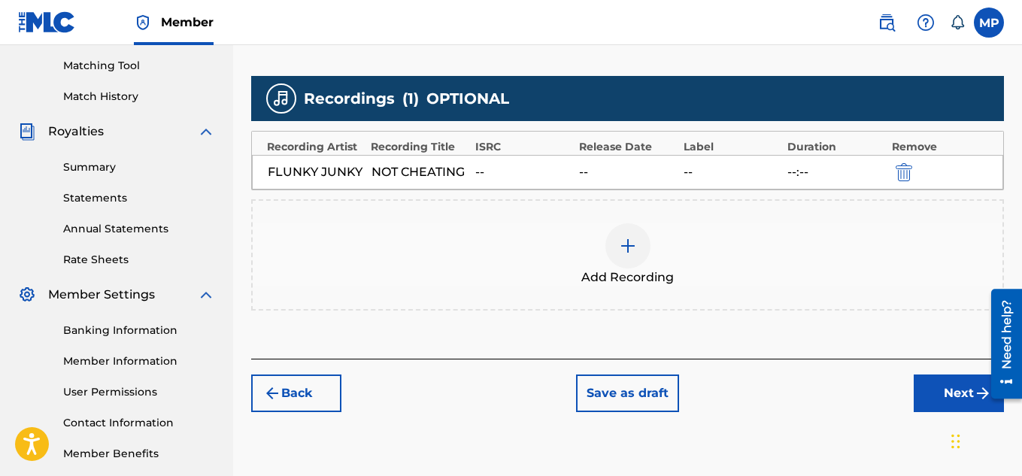
click at [937, 399] on button "Next" at bounding box center [959, 393] width 90 height 38
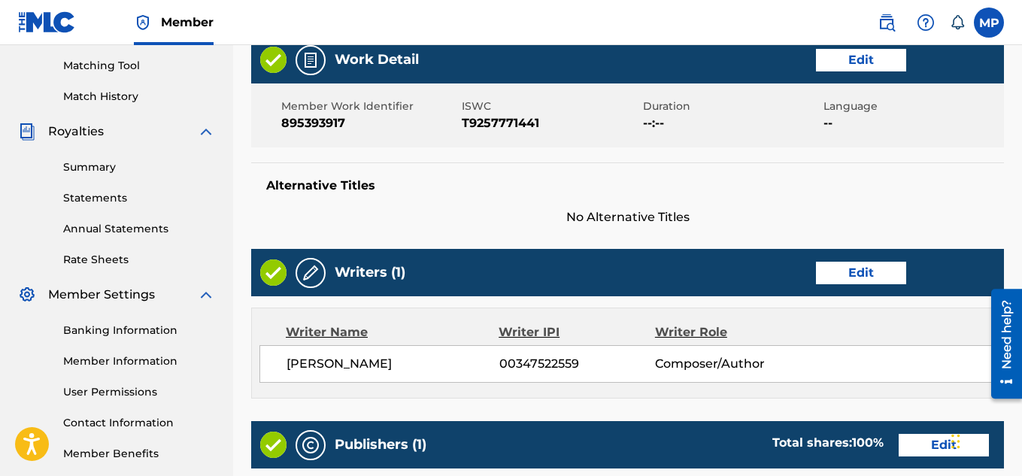
scroll to position [814, 0]
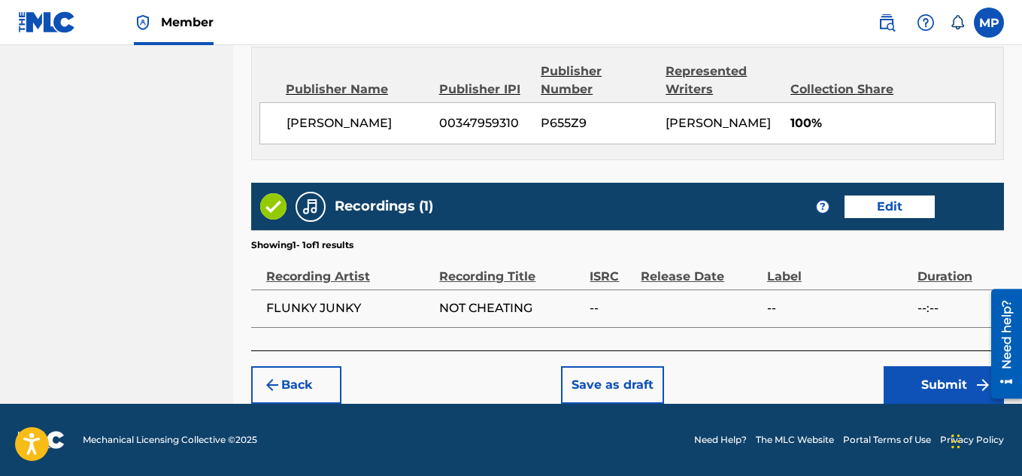
click at [907, 382] on button "Submit" at bounding box center [943, 385] width 120 height 38
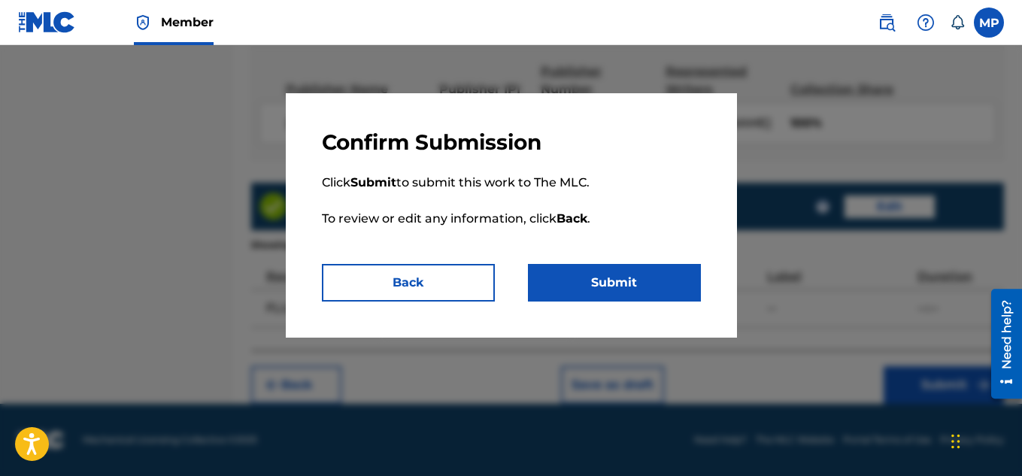
click at [668, 277] on button "Submit" at bounding box center [614, 283] width 173 height 38
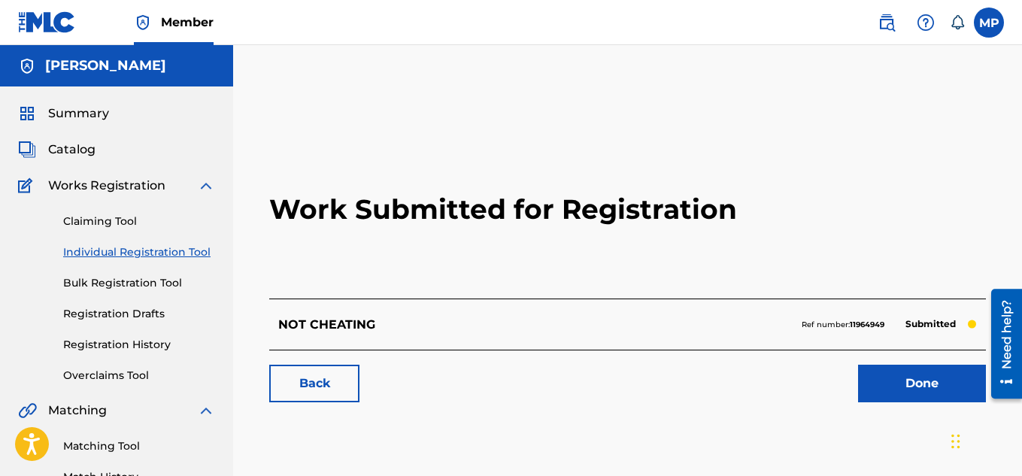
click at [316, 371] on link "Back" at bounding box center [314, 384] width 90 height 38
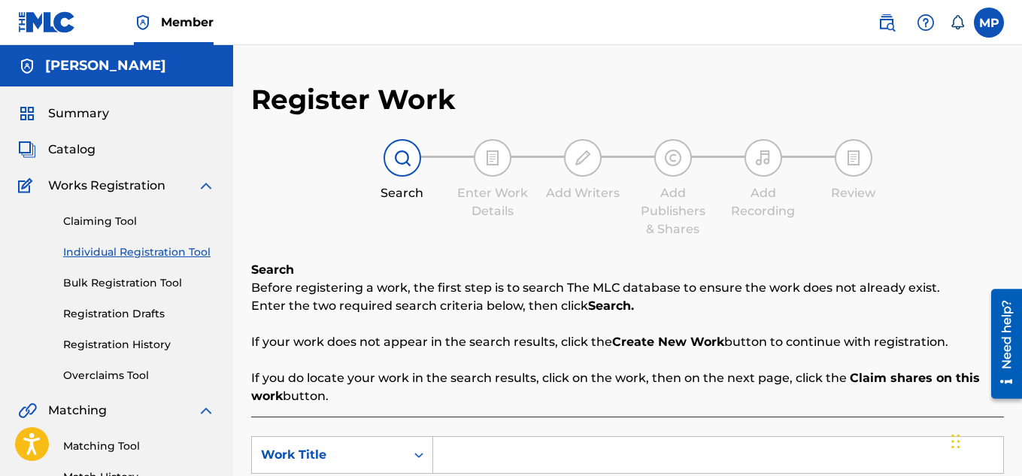
scroll to position [259, 0]
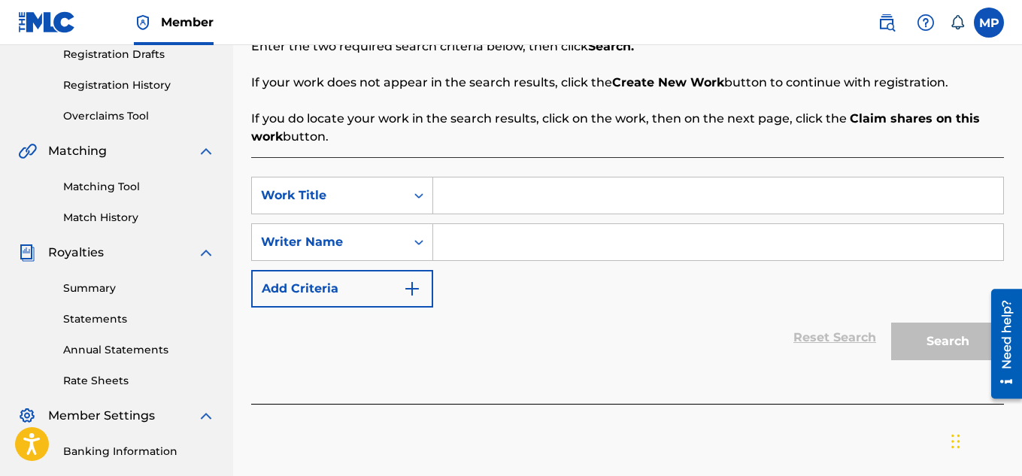
click at [511, 183] on input "Search Form" at bounding box center [718, 195] width 570 height 36
paste input "NOT AVERAGE"
type input "NOT AVERAGE"
click at [491, 238] on input "Search Form" at bounding box center [718, 242] width 570 height 36
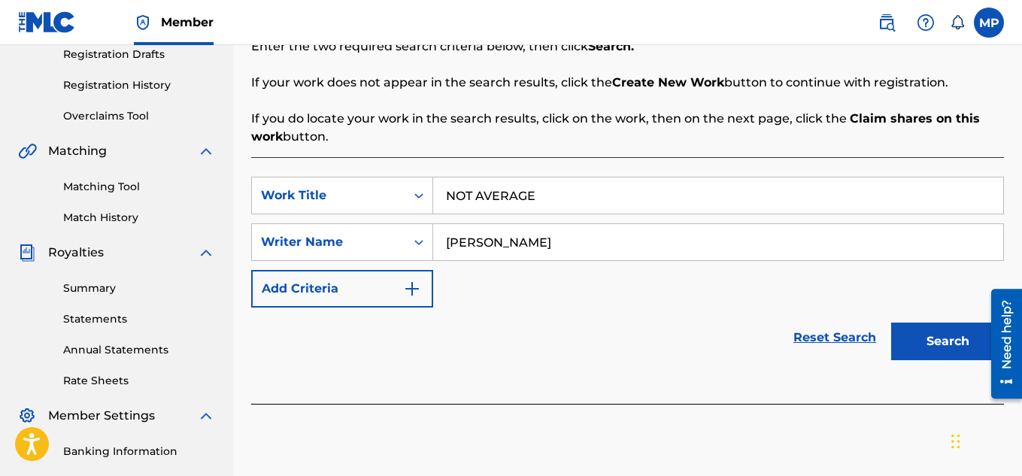
type input "[PERSON_NAME]"
click at [942, 337] on button "Search" at bounding box center [947, 342] width 113 height 38
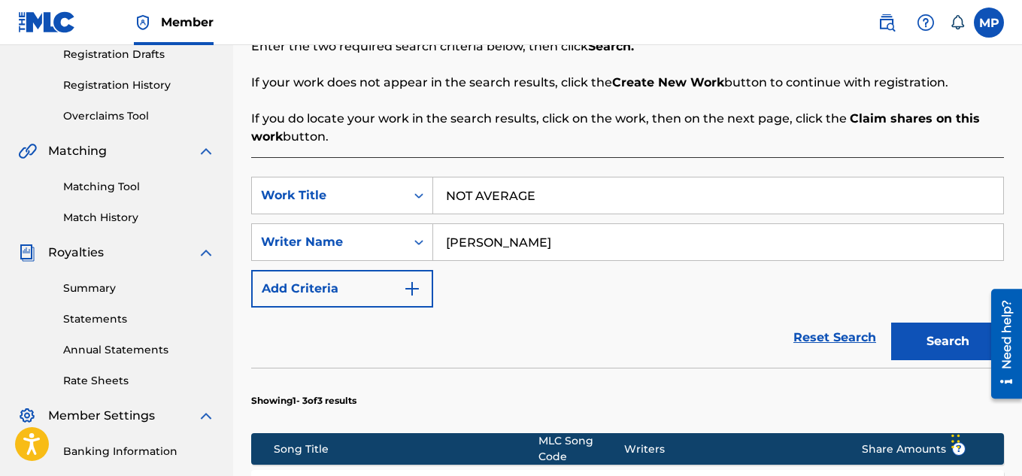
scroll to position [669, 0]
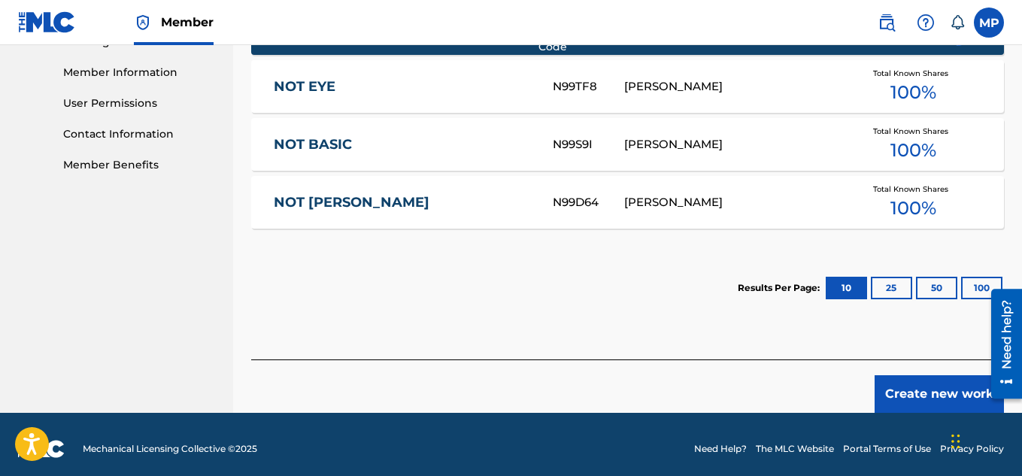
click at [920, 381] on button "Create new work" at bounding box center [938, 394] width 129 height 38
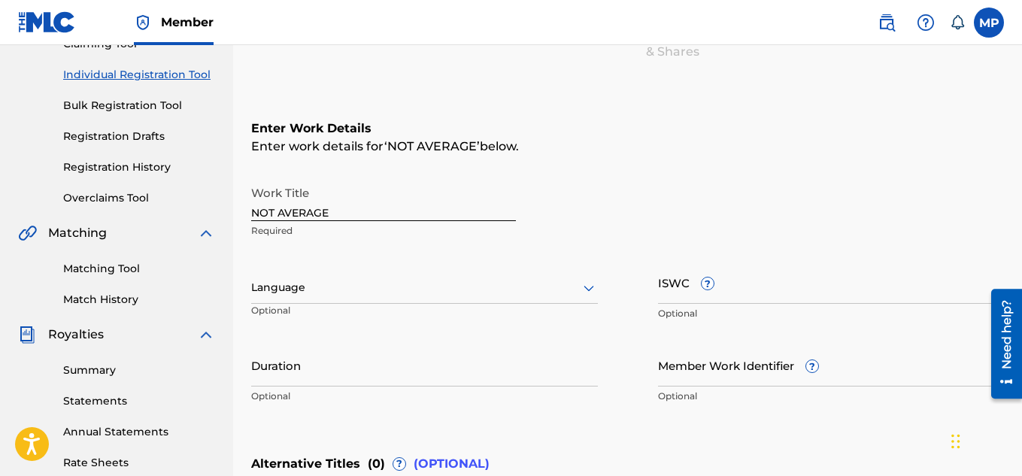
scroll to position [191, 0]
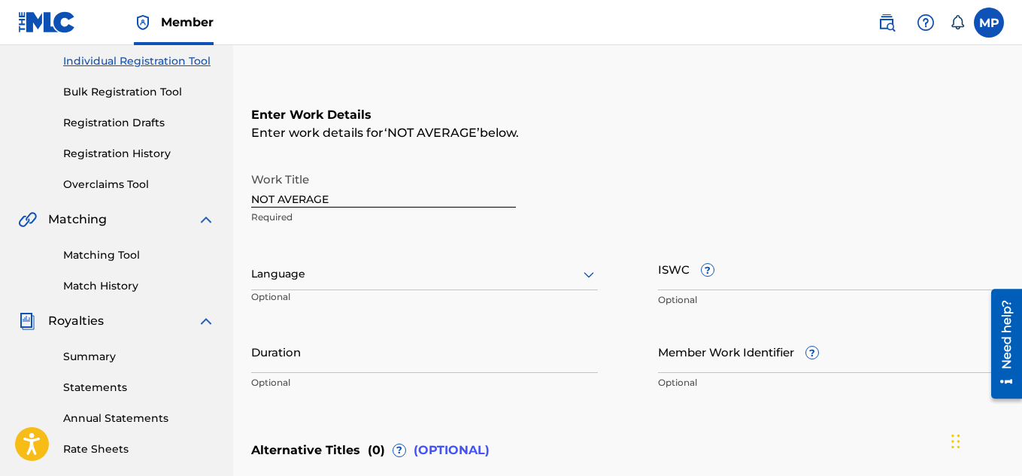
click at [760, 286] on input "ISWC ?" at bounding box center [831, 268] width 347 height 43
paste input "T9257769554"
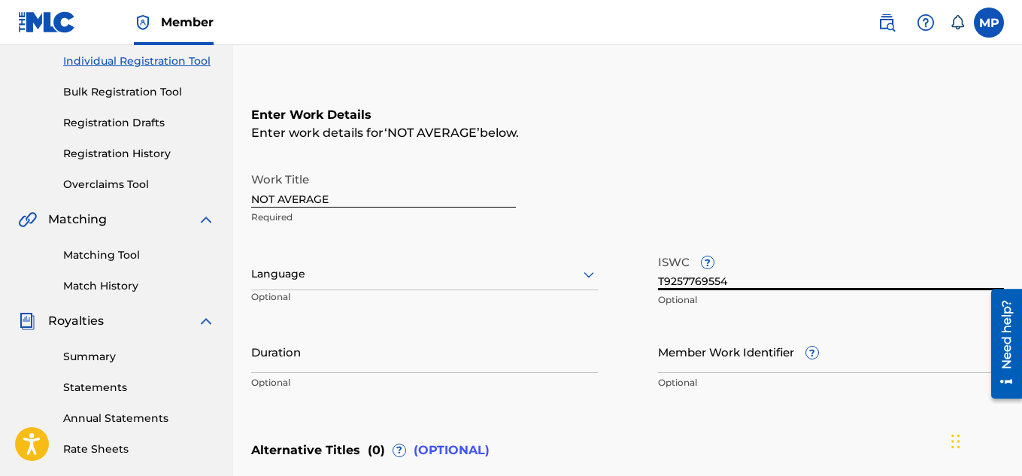
type input "T9257769554"
click at [688, 348] on input "Member Work Identifier ?" at bounding box center [831, 351] width 347 height 43
paste input "QZDA81896240"
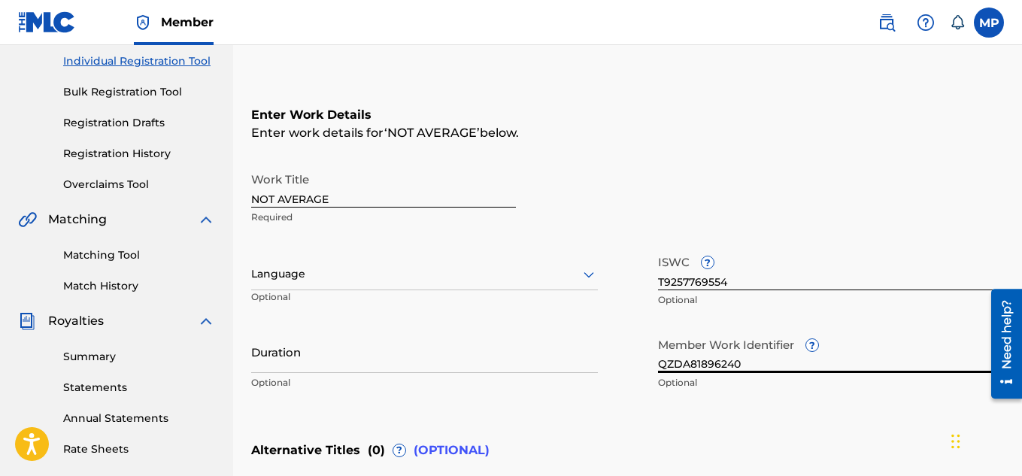
type input "QZDA81896240"
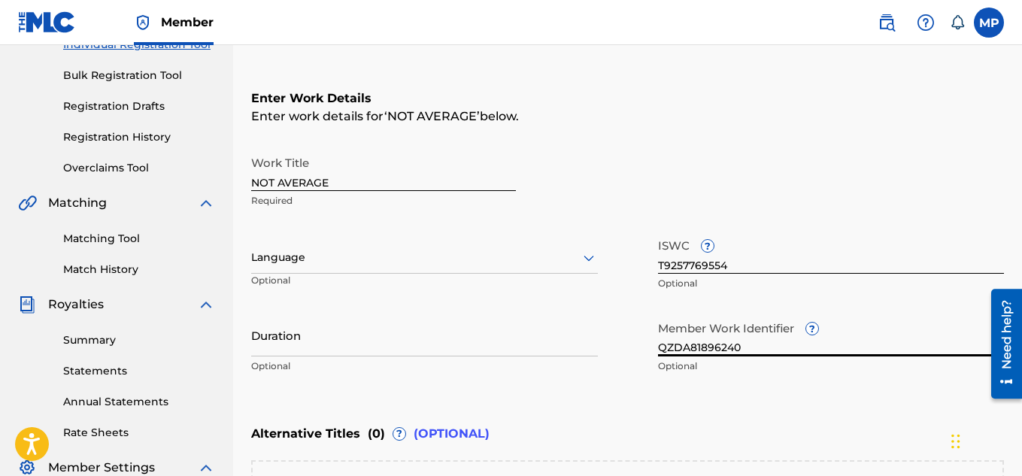
scroll to position [462, 0]
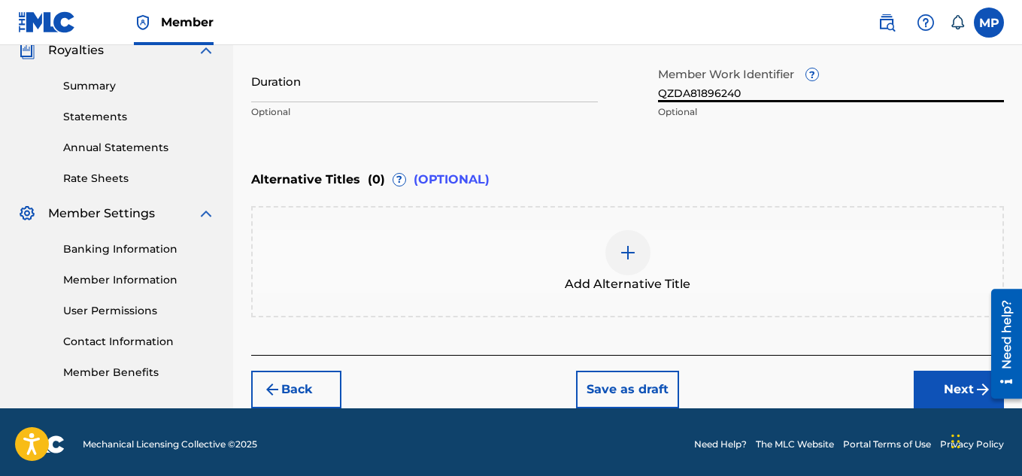
click at [923, 388] on button "Next" at bounding box center [959, 390] width 90 height 38
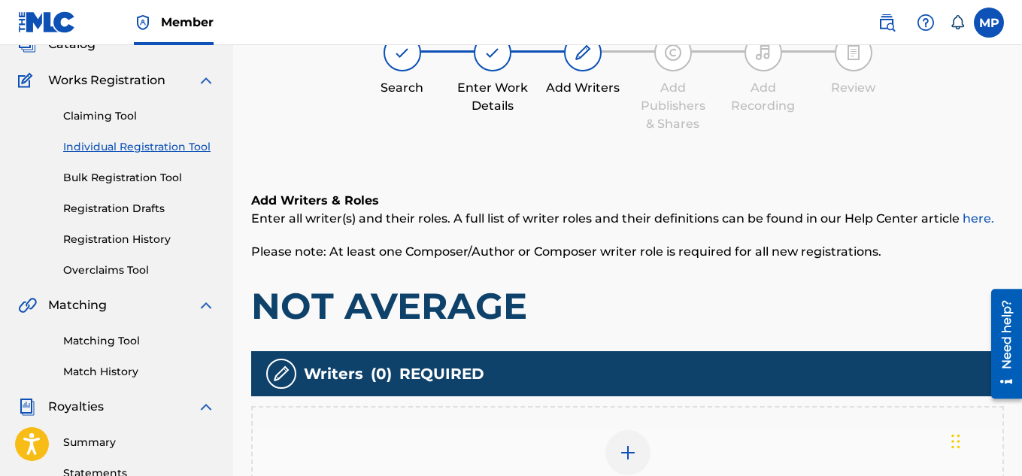
scroll to position [456, 0]
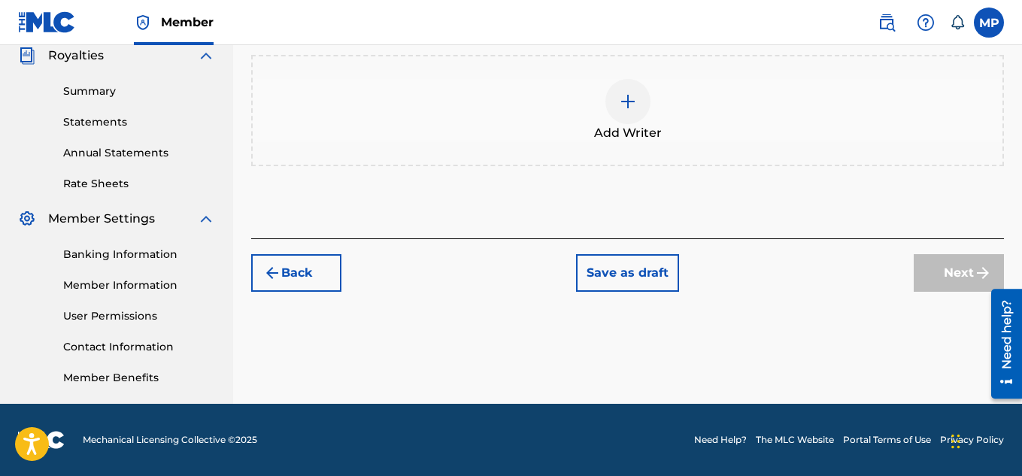
click at [295, 283] on button "Back" at bounding box center [296, 273] width 90 height 38
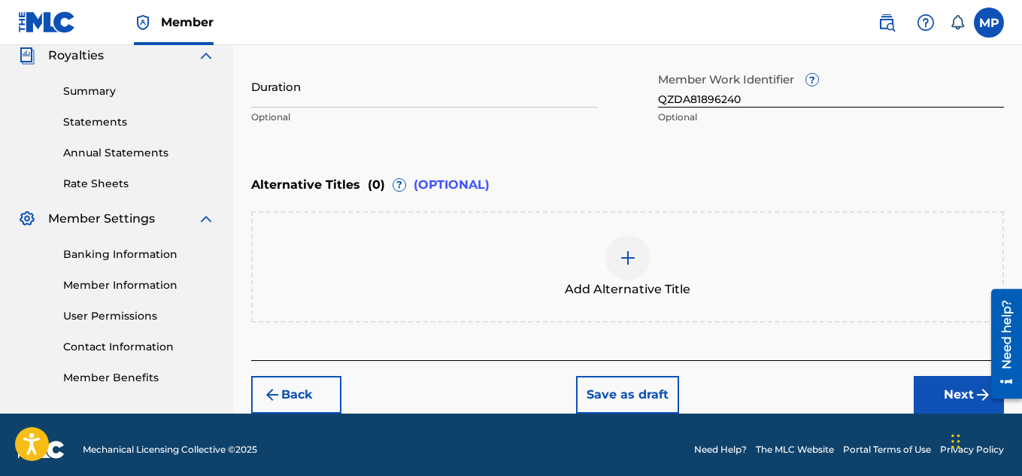
click at [683, 101] on input "QZDA81896240" at bounding box center [831, 86] width 347 height 43
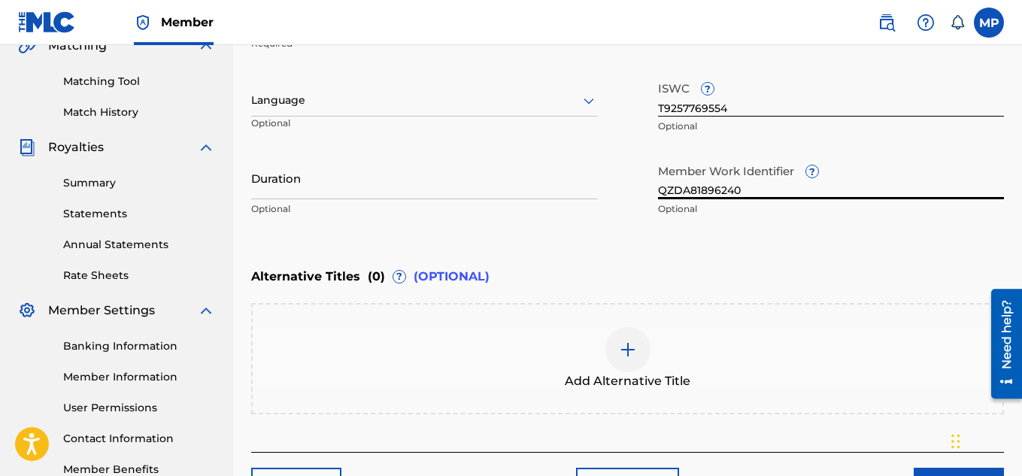
scroll to position [466, 0]
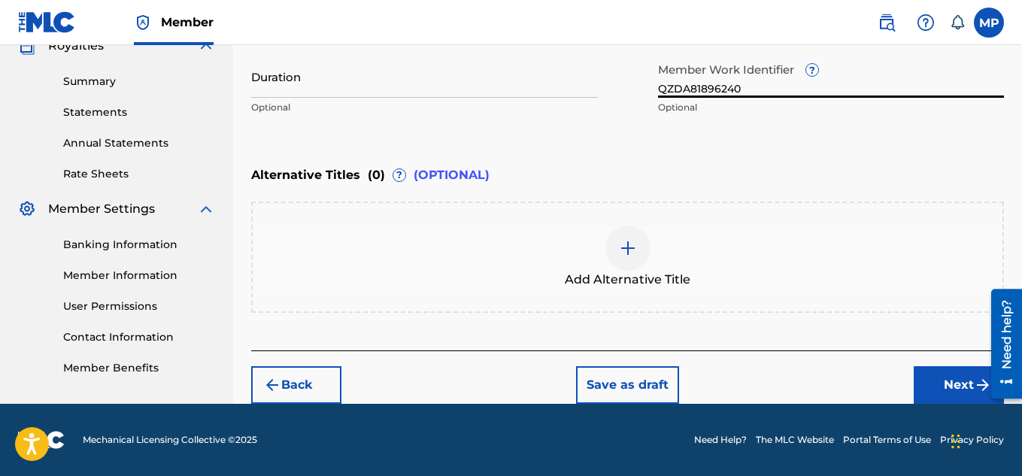
click at [943, 390] on button "Next" at bounding box center [959, 385] width 90 height 38
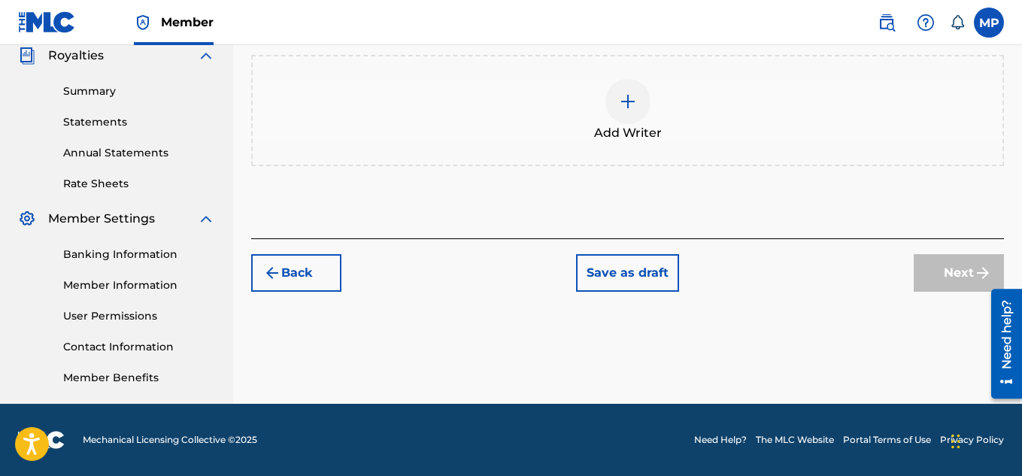
scroll to position [456, 0]
click at [666, 95] on div "Add Writer" at bounding box center [628, 110] width 750 height 63
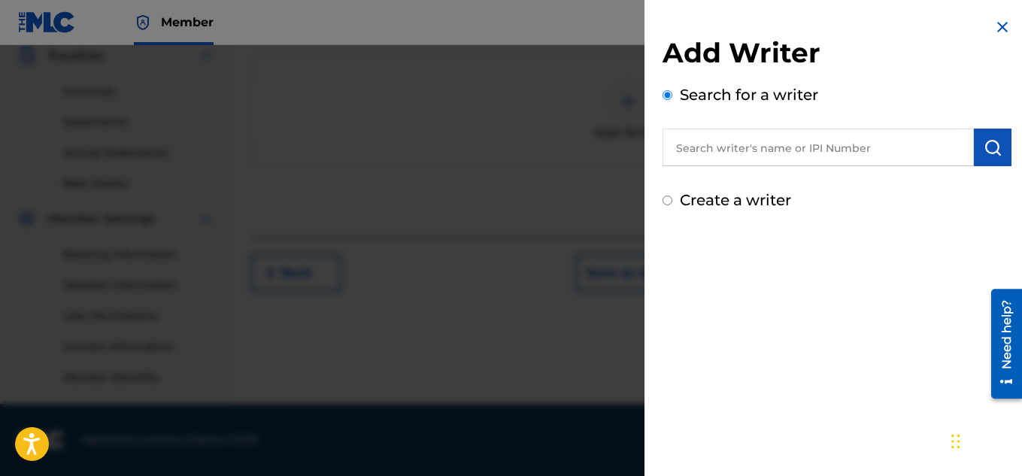
click at [740, 147] on input "text" at bounding box center [817, 148] width 311 height 38
type input "[PERSON_NAME]"
click at [981, 137] on button "submit" at bounding box center [993, 148] width 38 height 38
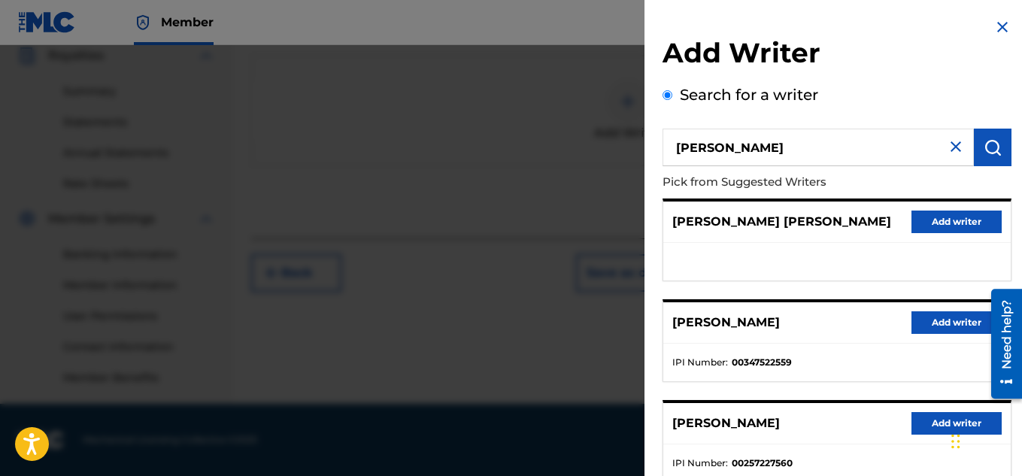
click at [933, 314] on button "Add writer" at bounding box center [956, 322] width 90 height 23
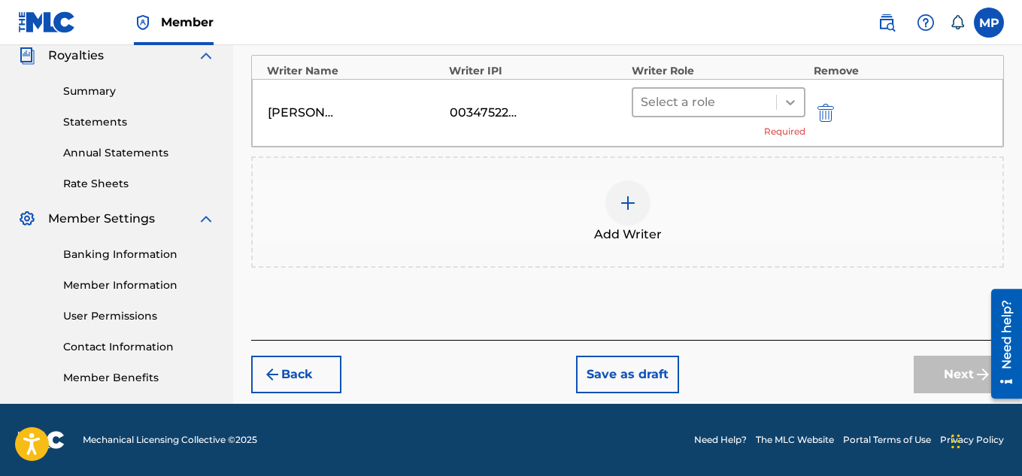
click at [795, 97] on icon at bounding box center [790, 102] width 15 height 15
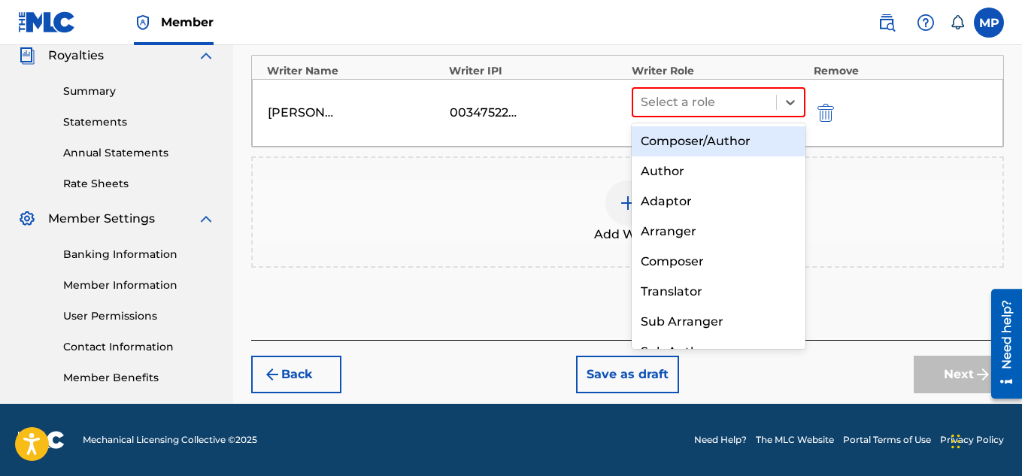
click at [714, 144] on div "Composer/Author" at bounding box center [719, 141] width 174 height 30
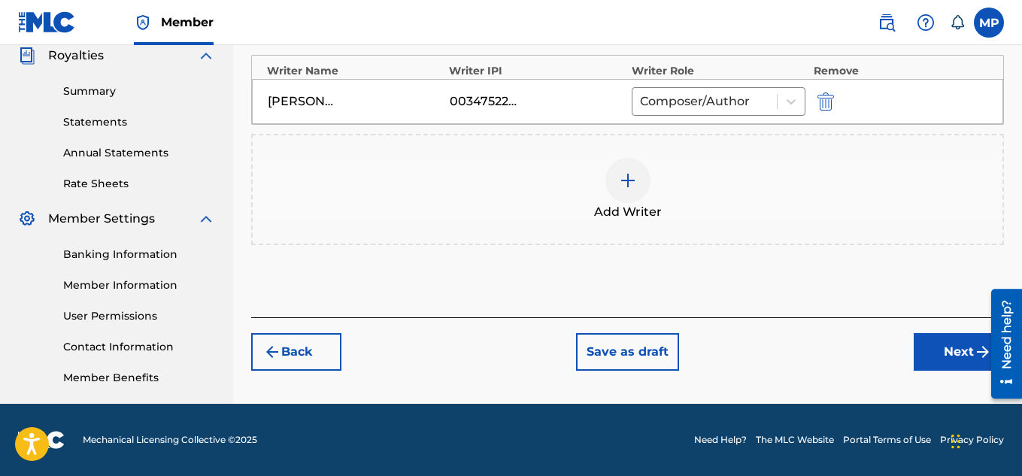
click at [927, 353] on button "Next" at bounding box center [959, 352] width 90 height 38
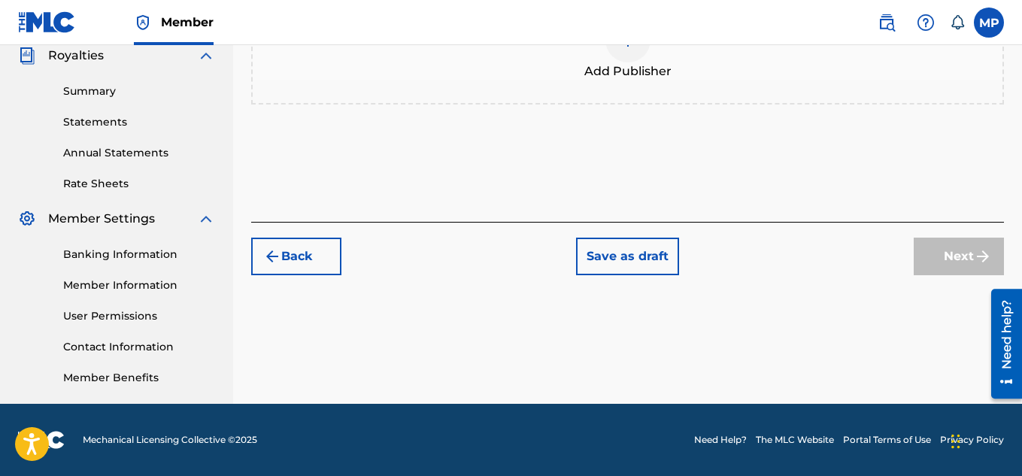
scroll to position [259, 0]
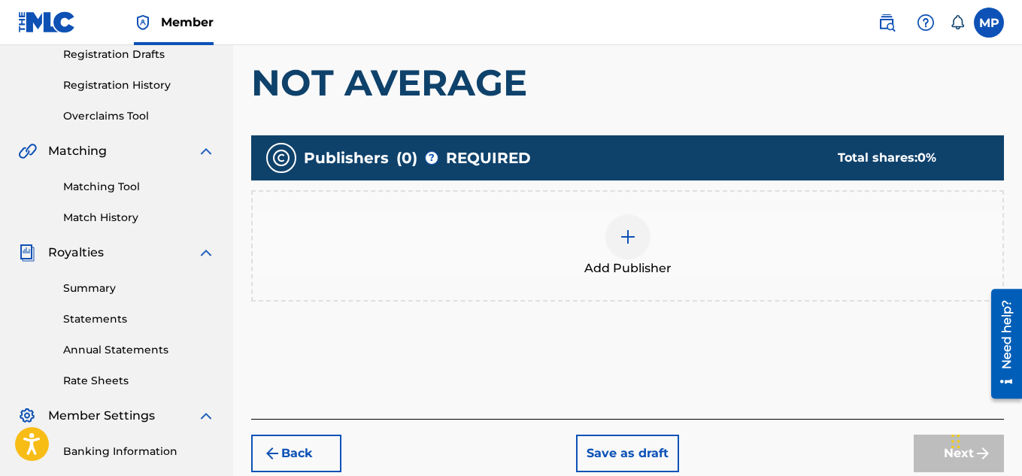
click at [646, 248] on div at bounding box center [627, 236] width 45 height 45
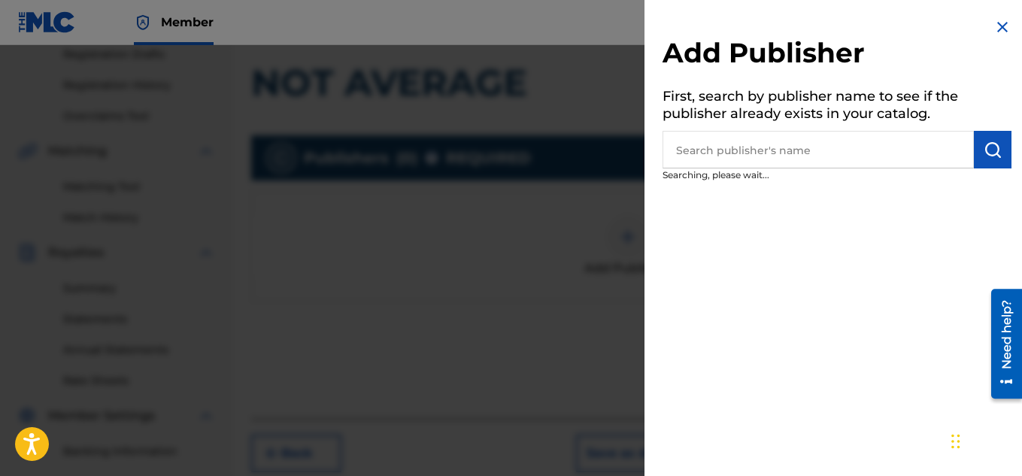
click at [785, 167] on input "text" at bounding box center [817, 150] width 311 height 38
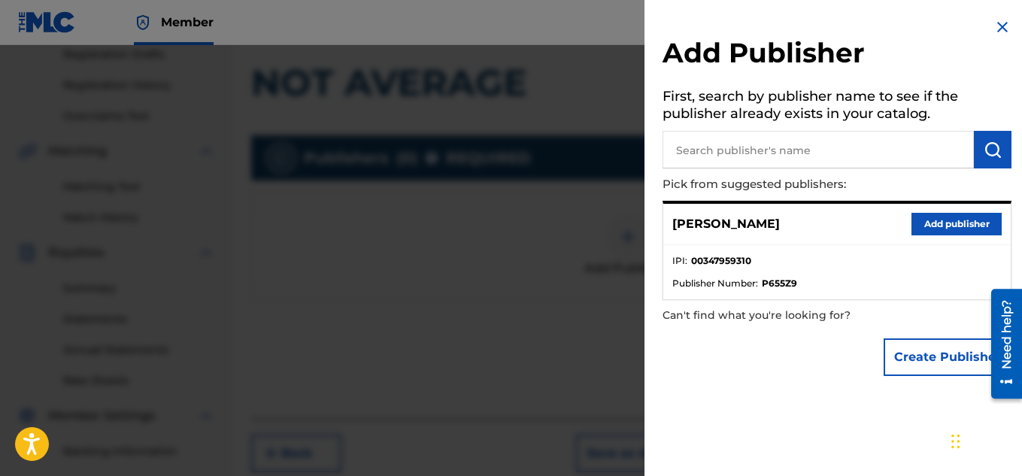
click at [920, 223] on button "Add publisher" at bounding box center [956, 224] width 90 height 23
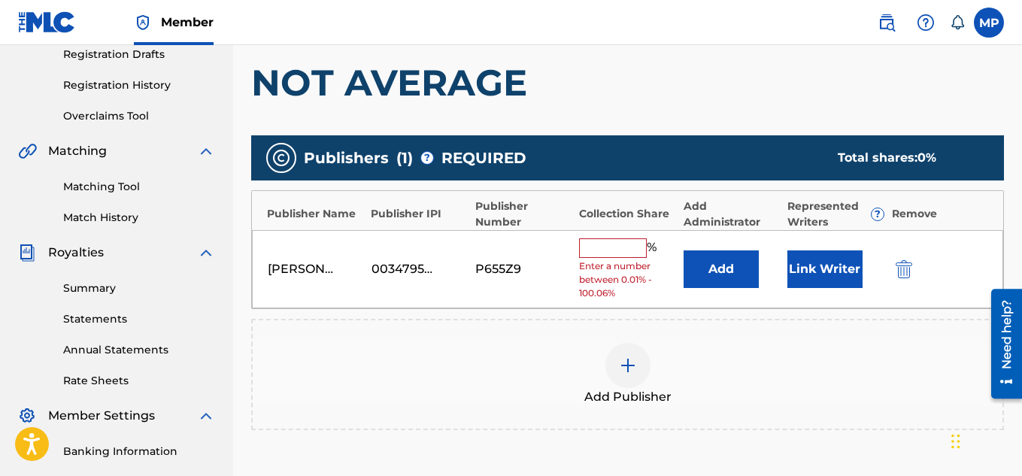
click at [610, 257] on input "text" at bounding box center [613, 248] width 68 height 20
click at [597, 252] on input "text" at bounding box center [613, 248] width 68 height 20
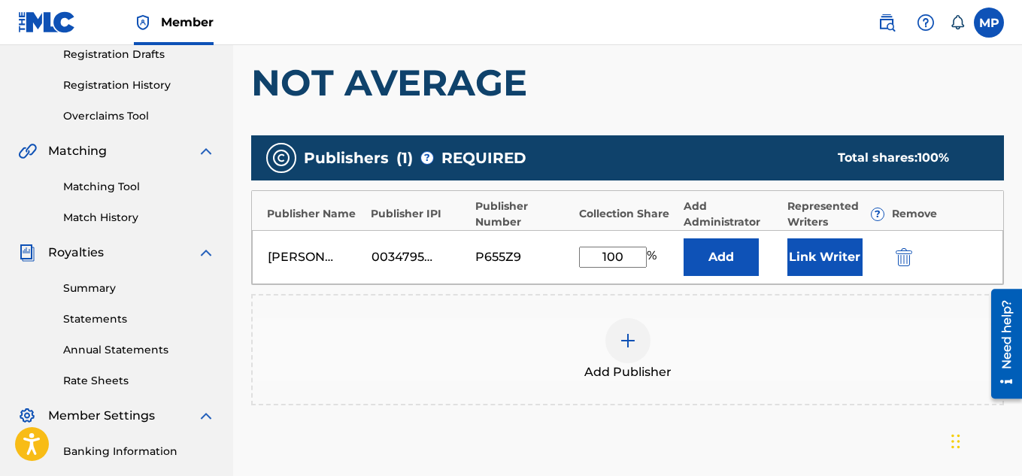
type input "100"
click at [829, 255] on button "Link Writer" at bounding box center [824, 257] width 75 height 38
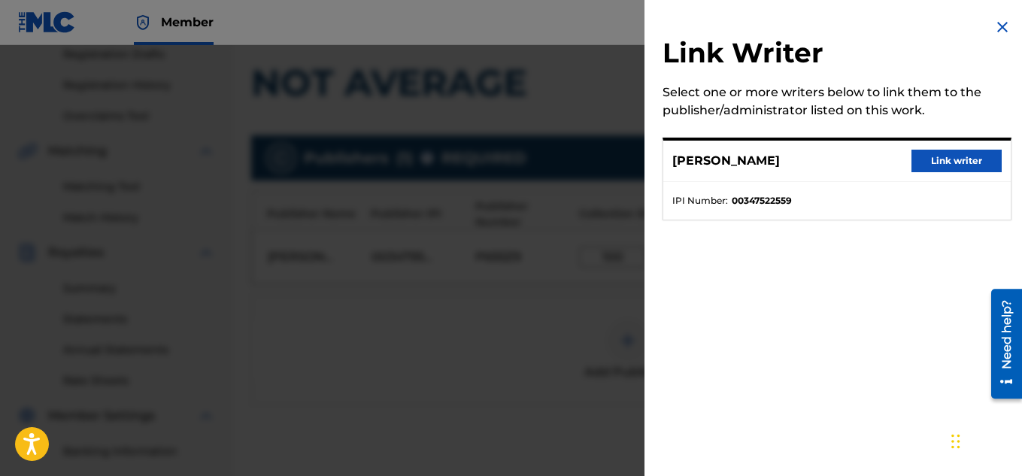
click at [942, 160] on button "Link writer" at bounding box center [956, 161] width 90 height 23
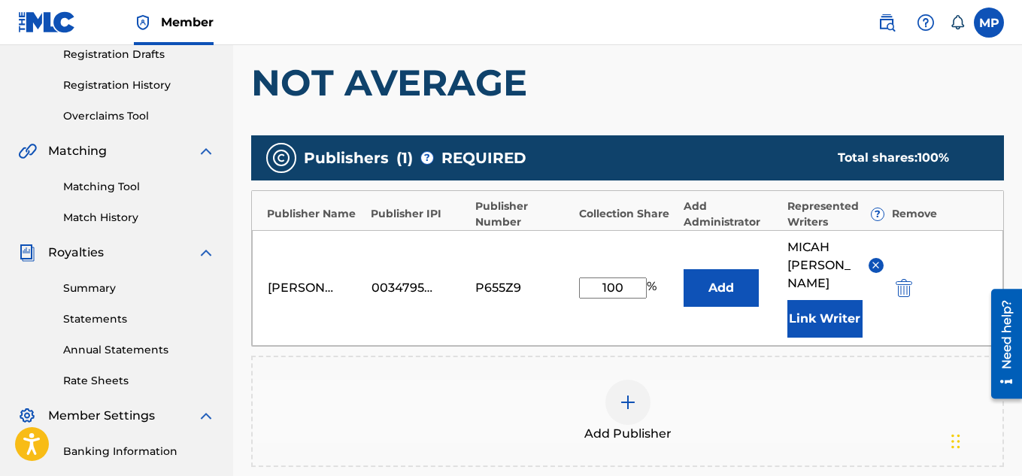
scroll to position [475, 0]
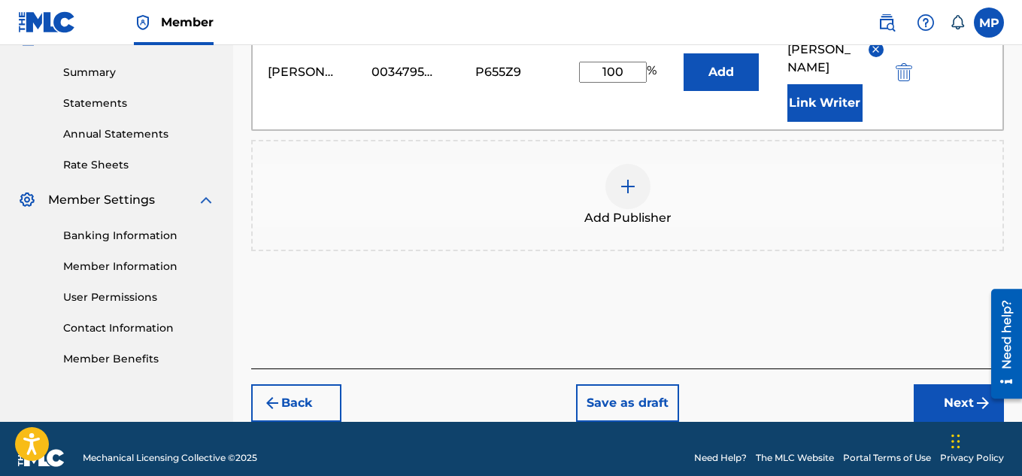
click at [965, 384] on button "Next" at bounding box center [959, 403] width 90 height 38
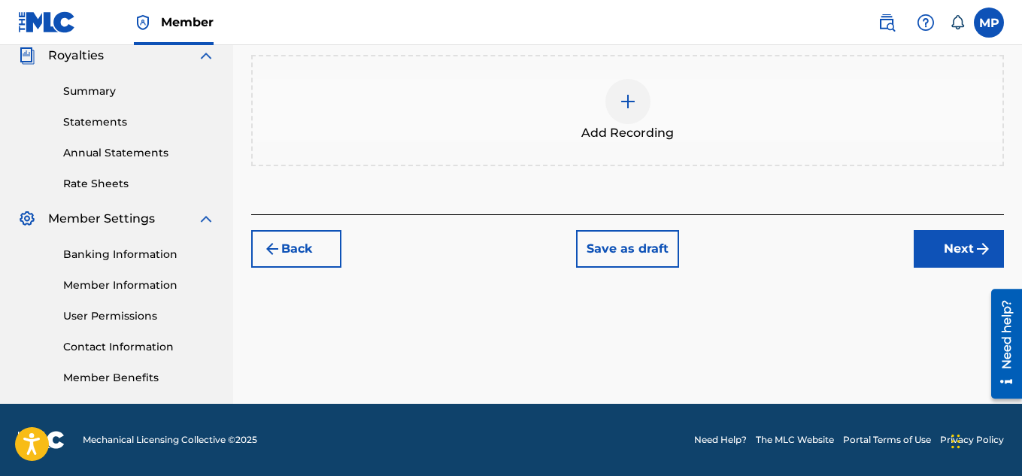
scroll to position [267, 0]
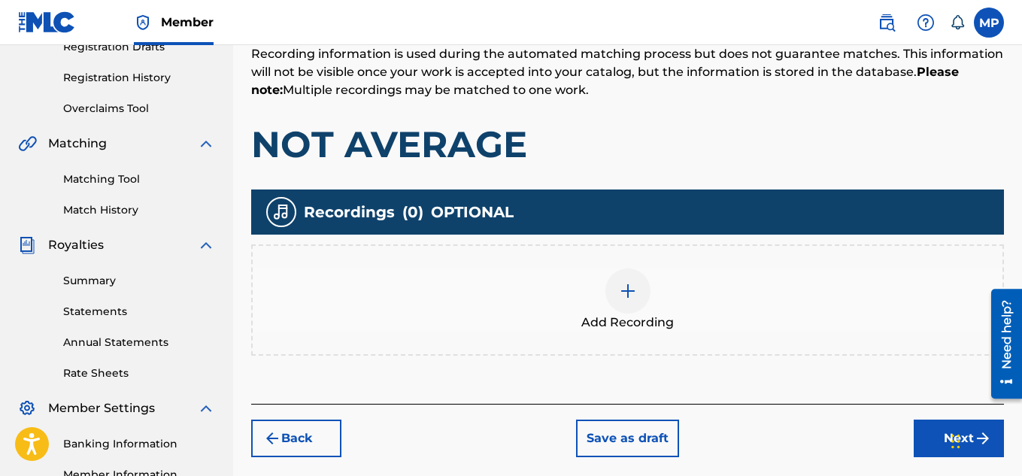
click at [637, 268] on div at bounding box center [627, 290] width 45 height 45
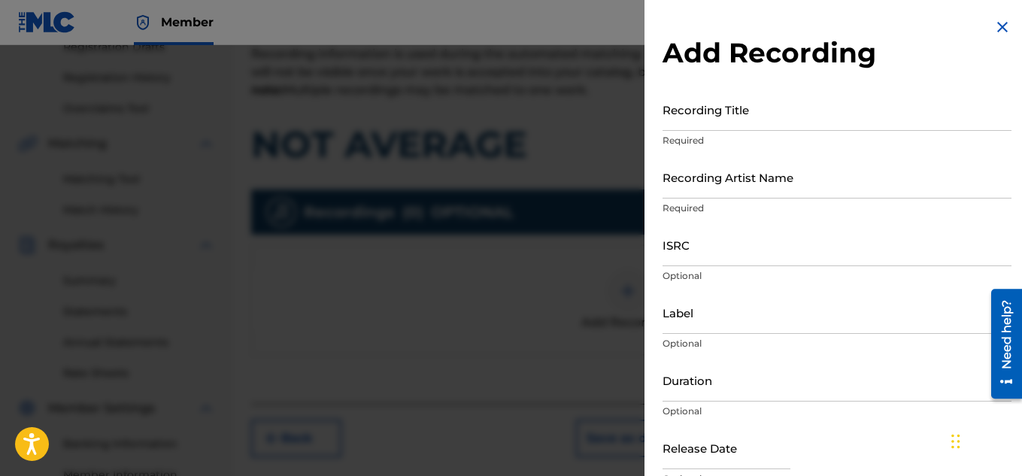
click at [791, 135] on p "Required" at bounding box center [836, 141] width 349 height 14
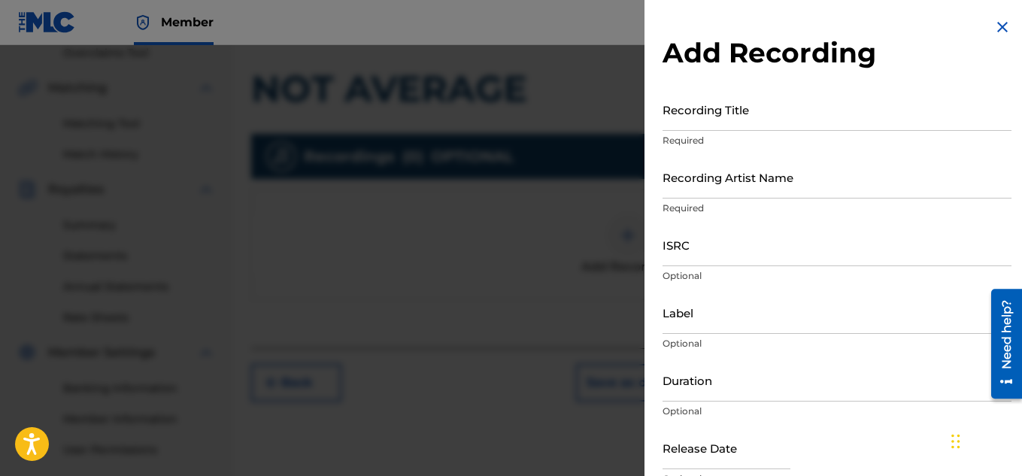
click at [774, 113] on input "Recording Title" at bounding box center [836, 109] width 349 height 43
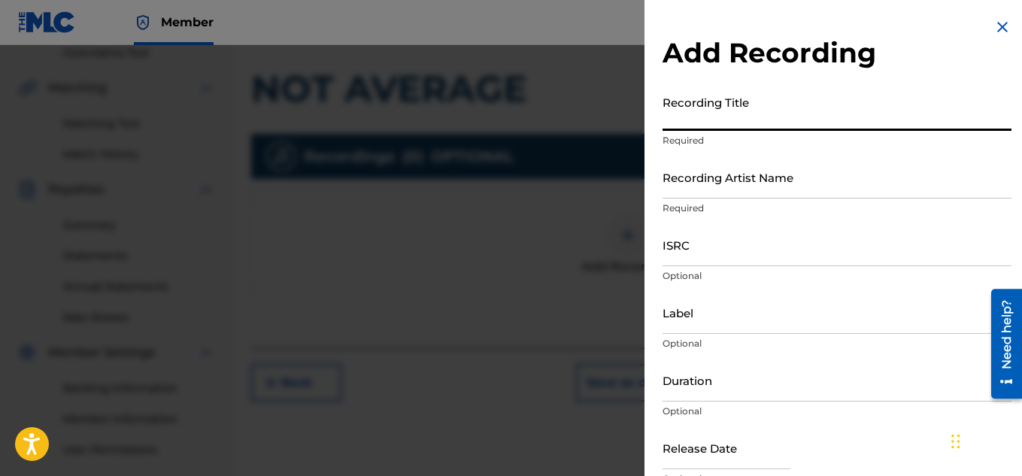
paste input "QZDA81896240"
type input "QZDA81896240"
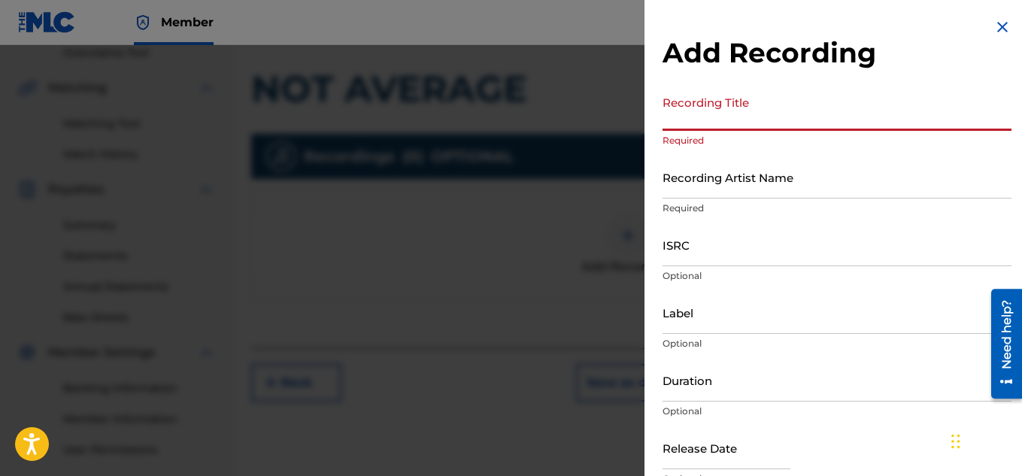
click at [707, 248] on input "ISRC" at bounding box center [836, 244] width 349 height 43
paste input "QZDA81896240"
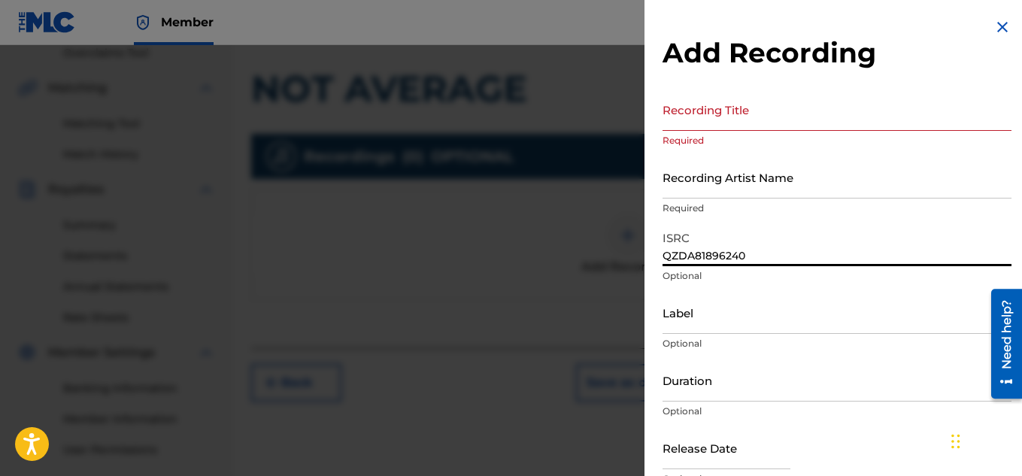
type input "QZDA81896240"
click at [699, 124] on input "Recording Title" at bounding box center [836, 109] width 349 height 43
paste input "NOT AVERAGE"
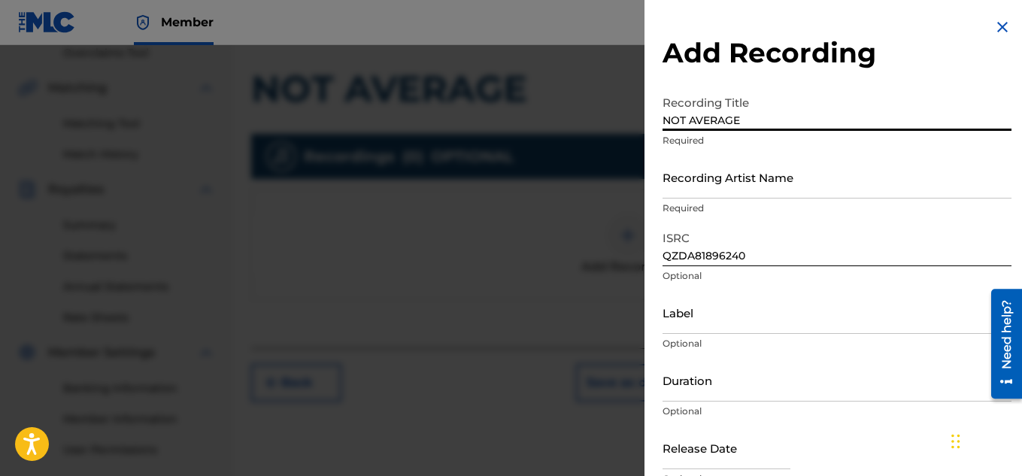
type input "NOT AVERAGE"
click at [688, 186] on input "Recording Artist Name" at bounding box center [836, 177] width 349 height 43
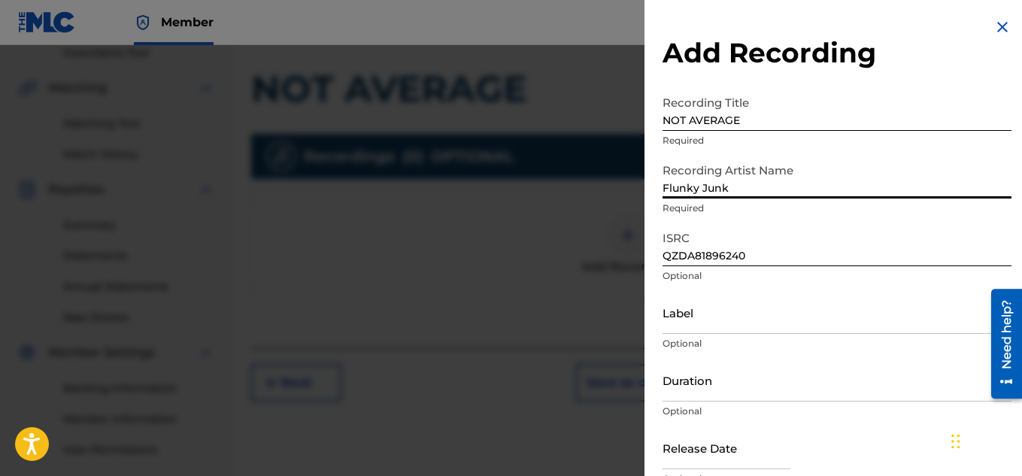
type input "Flunky Junky"
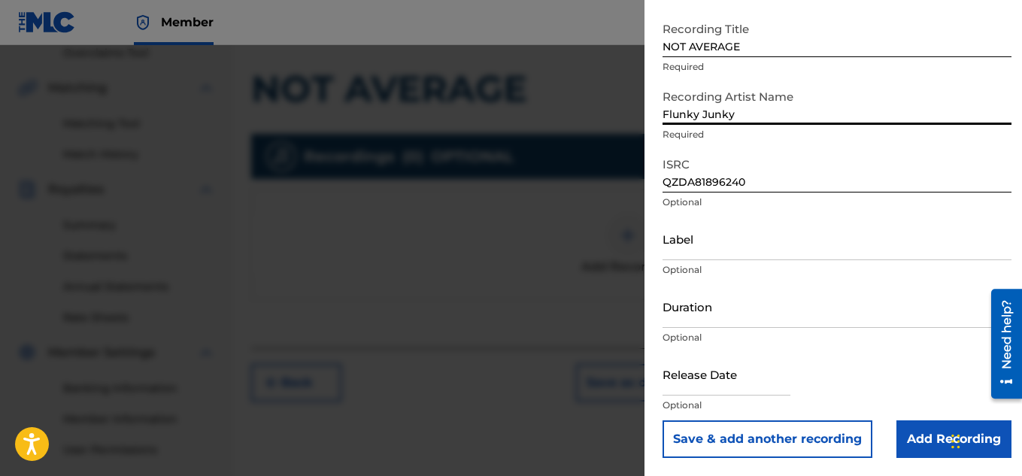
click at [911, 432] on input "Add Recording" at bounding box center [953, 439] width 115 height 38
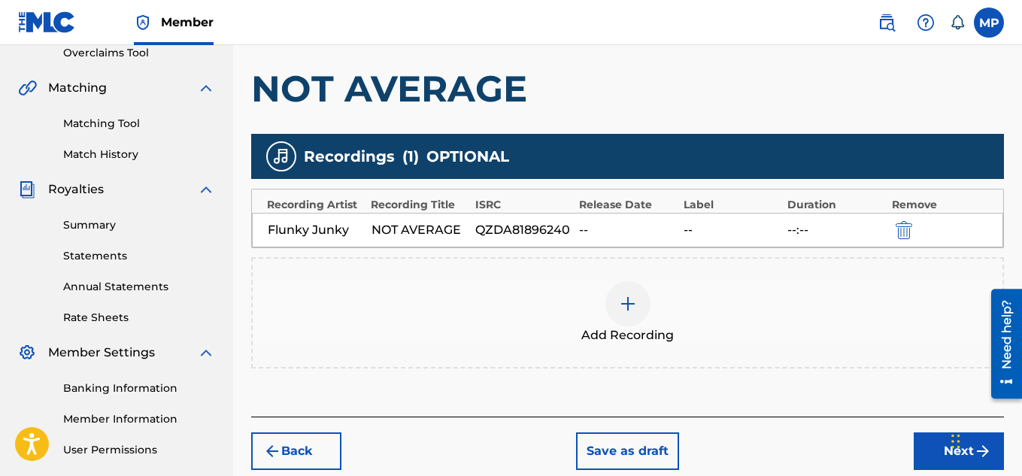
click at [919, 444] on button "Next" at bounding box center [959, 451] width 90 height 38
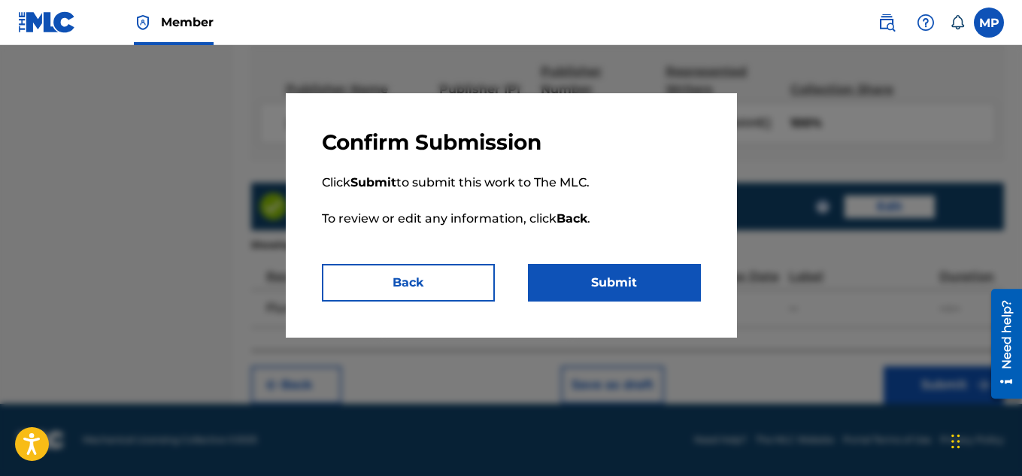
click at [679, 275] on button "Submit" at bounding box center [614, 283] width 173 height 38
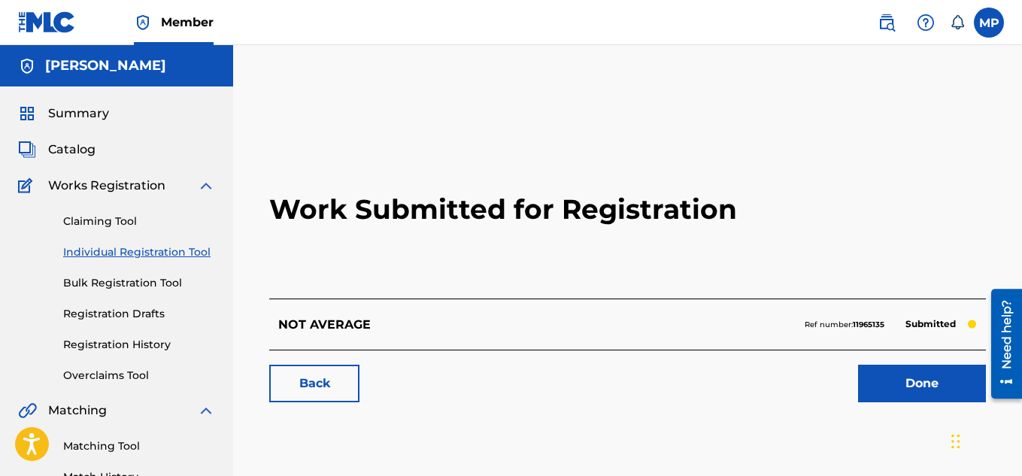
click at [316, 396] on link "Back" at bounding box center [314, 384] width 90 height 38
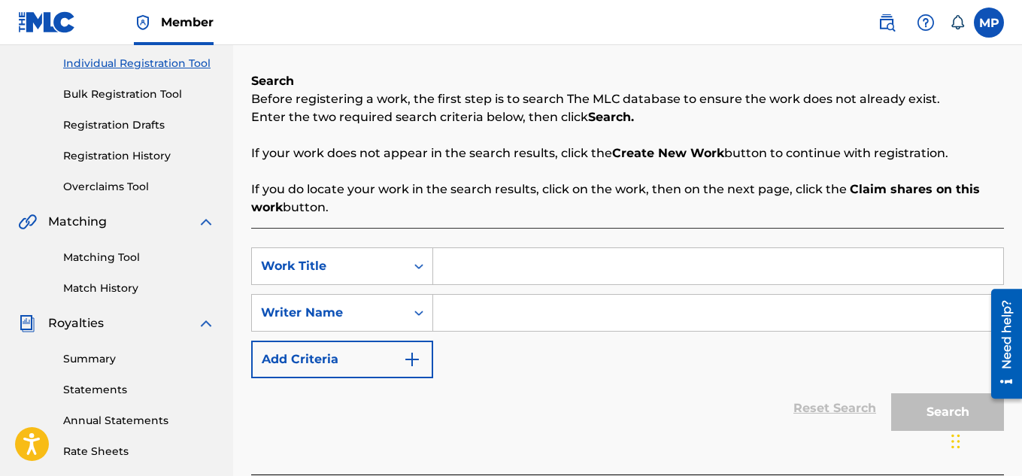
scroll to position [317, 0]
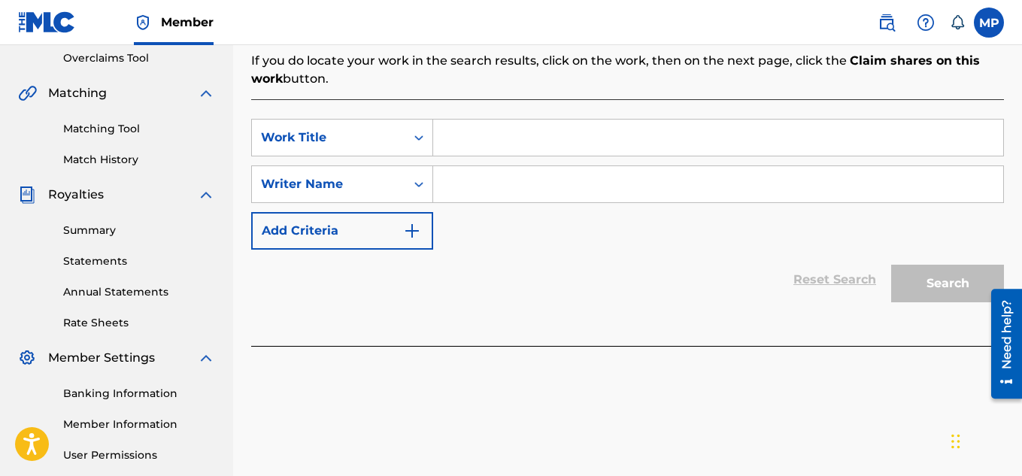
click at [508, 122] on input "Search Form" at bounding box center [718, 138] width 570 height 36
paste input "NO WINDOW SHOPPERS"
type input "NO WINDOW SHOPPERS"
click at [500, 183] on input "Search Form" at bounding box center [718, 184] width 570 height 36
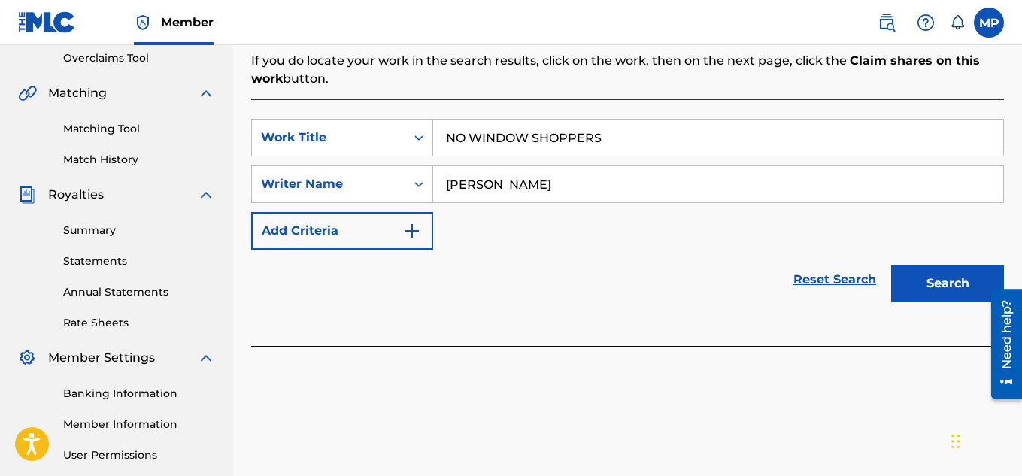
type input "[PERSON_NAME]"
click at [918, 274] on button "Search" at bounding box center [947, 284] width 113 height 38
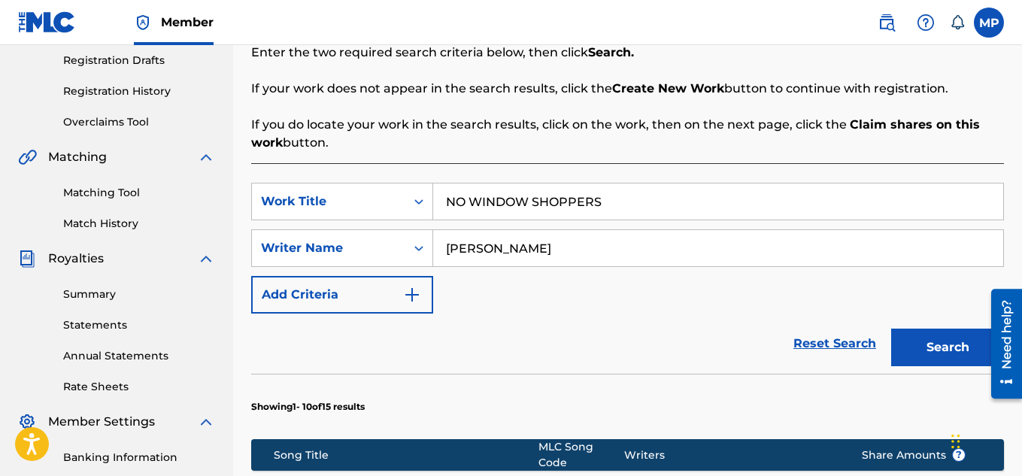
scroll to position [1081, 0]
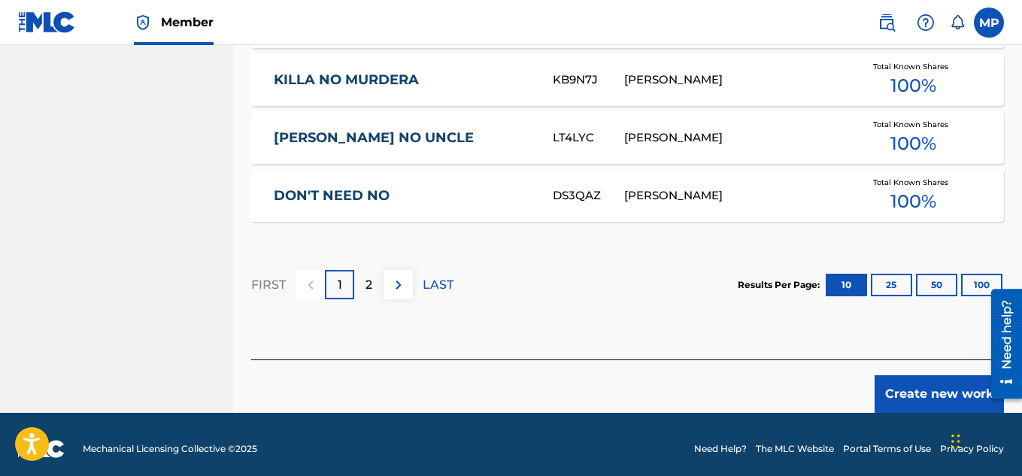
click at [899, 383] on button "Create new work" at bounding box center [938, 394] width 129 height 38
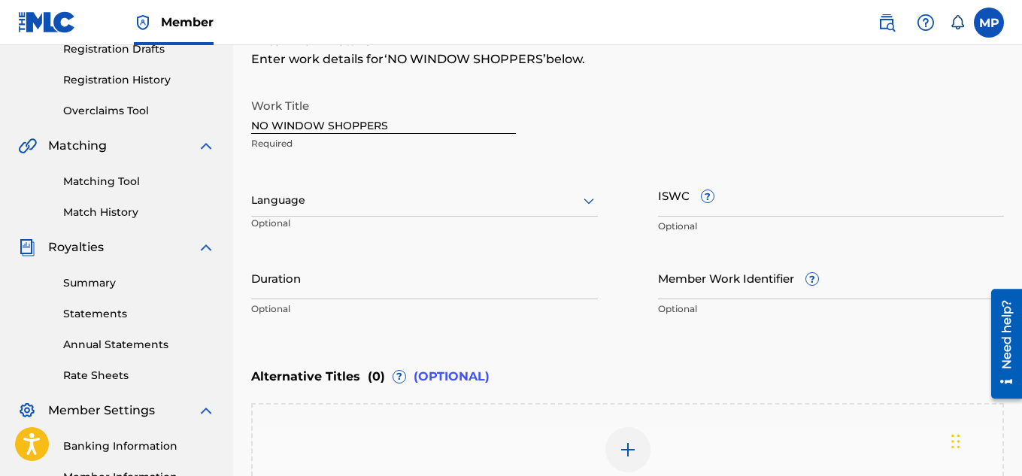
scroll to position [217, 0]
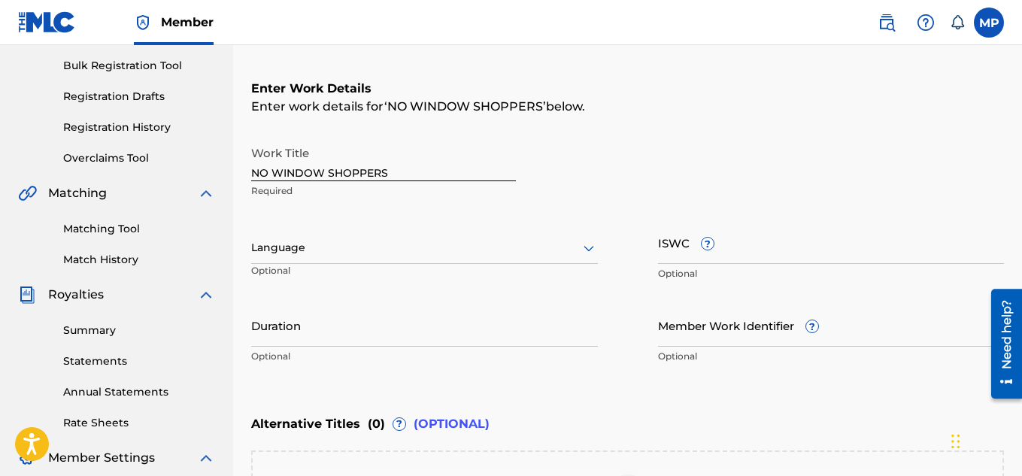
click at [711, 333] on input "Member Work Identifier ?" at bounding box center [831, 325] width 347 height 43
paste input "895393845"
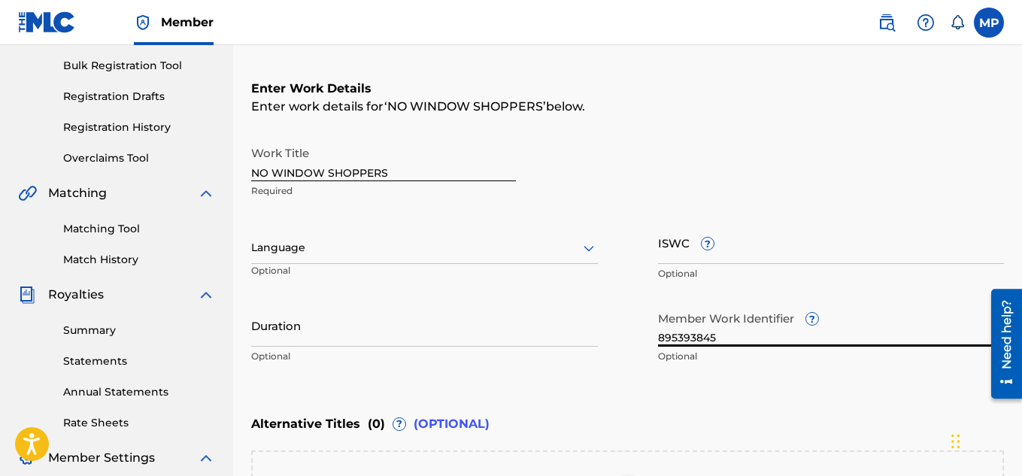
type input "895393845"
click at [902, 245] on input "ISWC ?" at bounding box center [831, 242] width 347 height 43
paste input "T9257769816"
type input "T9257769816"
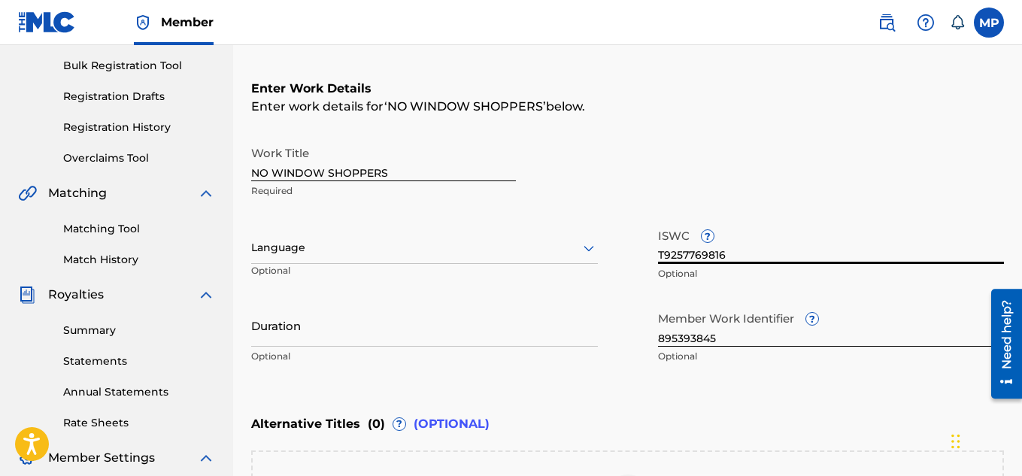
scroll to position [466, 0]
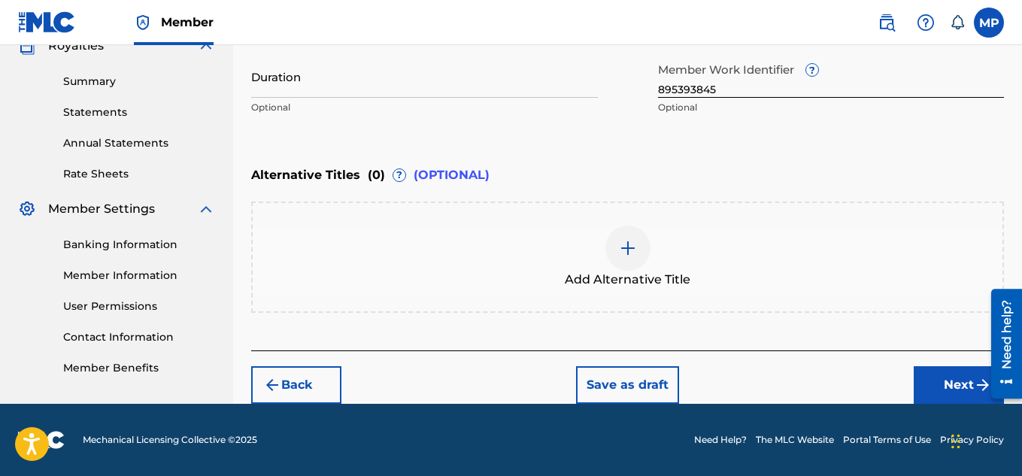
click at [939, 380] on button "Next" at bounding box center [959, 385] width 90 height 38
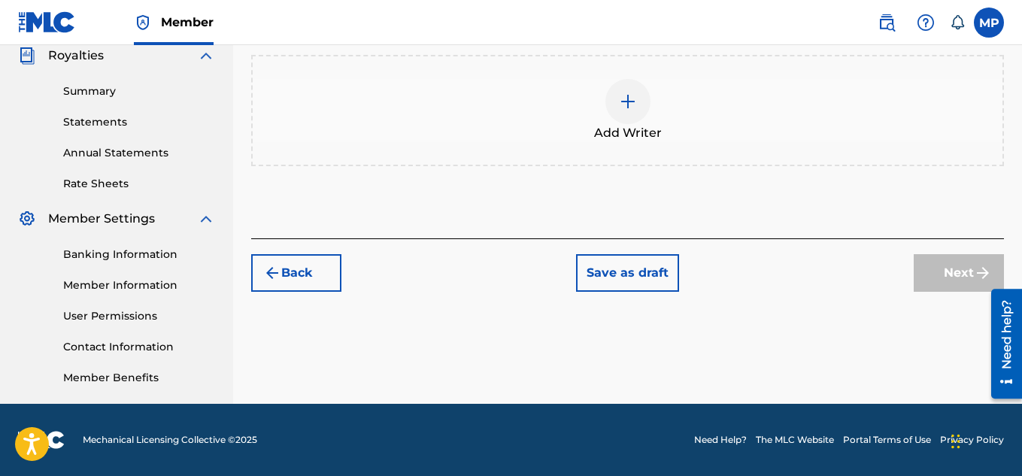
scroll to position [286, 0]
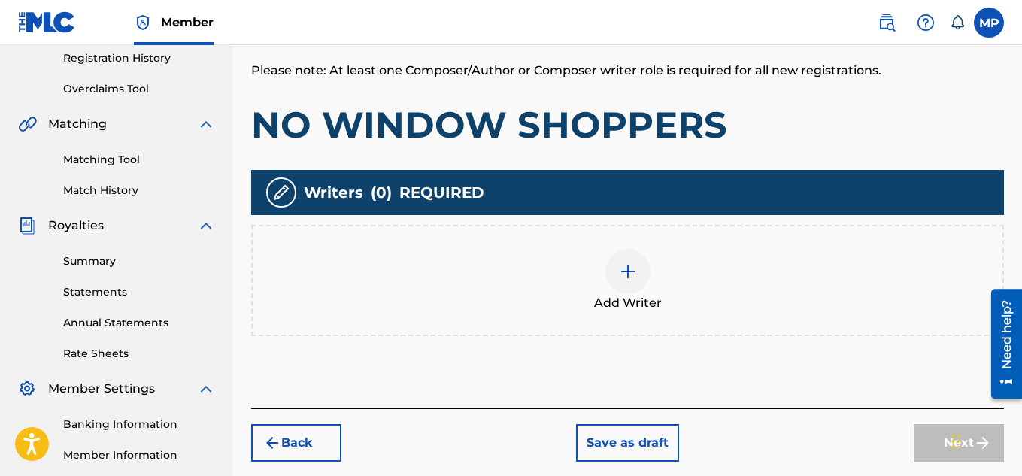
click at [653, 292] on div "Add Writer" at bounding box center [628, 280] width 750 height 63
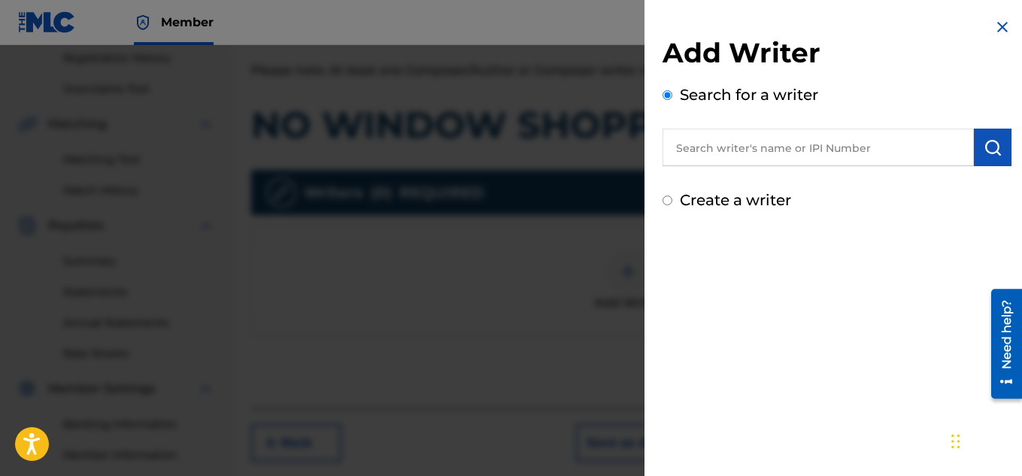
click at [763, 158] on input "text" at bounding box center [817, 148] width 311 height 38
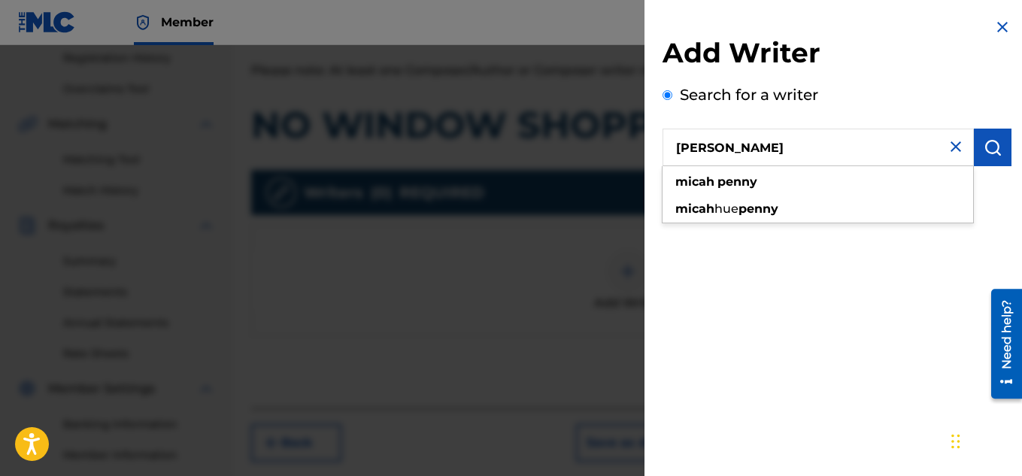
type input "[PERSON_NAME]"
click at [994, 146] on img "submit" at bounding box center [992, 147] width 18 height 18
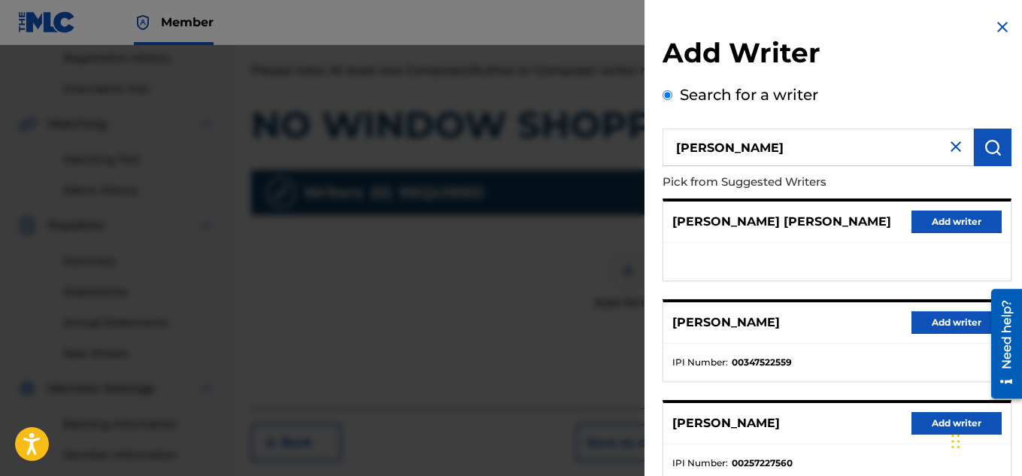
click at [947, 327] on button "Add writer" at bounding box center [956, 322] width 90 height 23
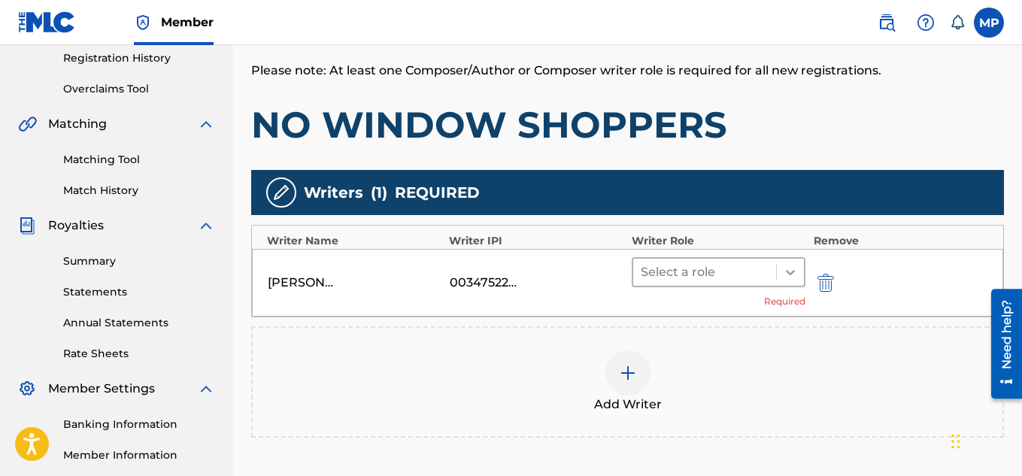
click at [779, 275] on div at bounding box center [790, 272] width 27 height 27
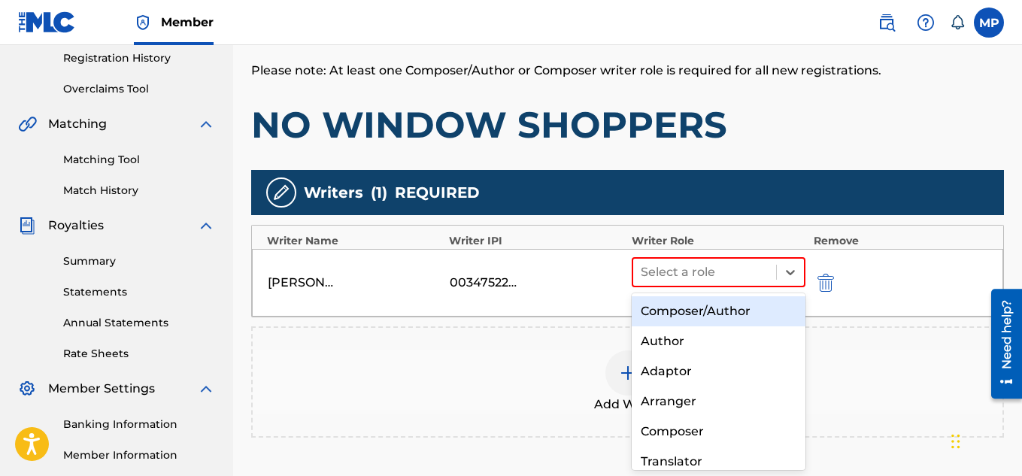
click at [738, 305] on div "Composer/Author" at bounding box center [719, 311] width 174 height 30
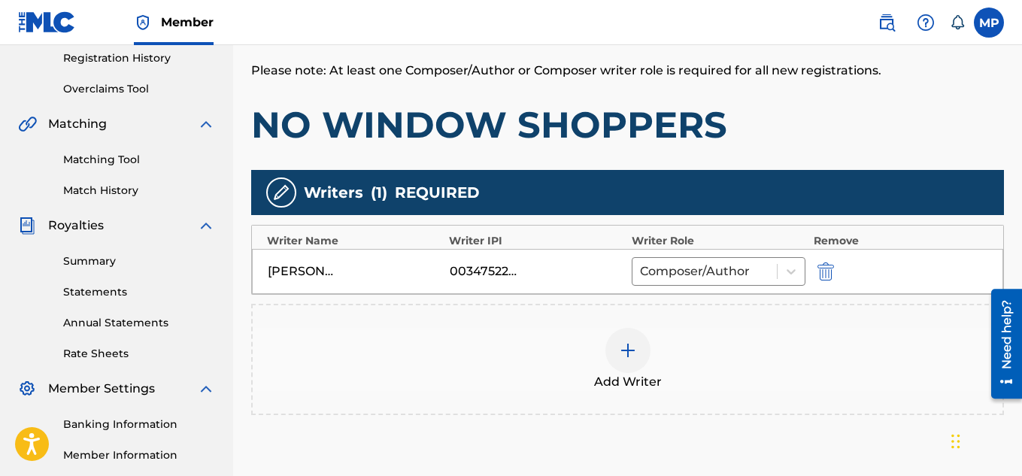
scroll to position [456, 0]
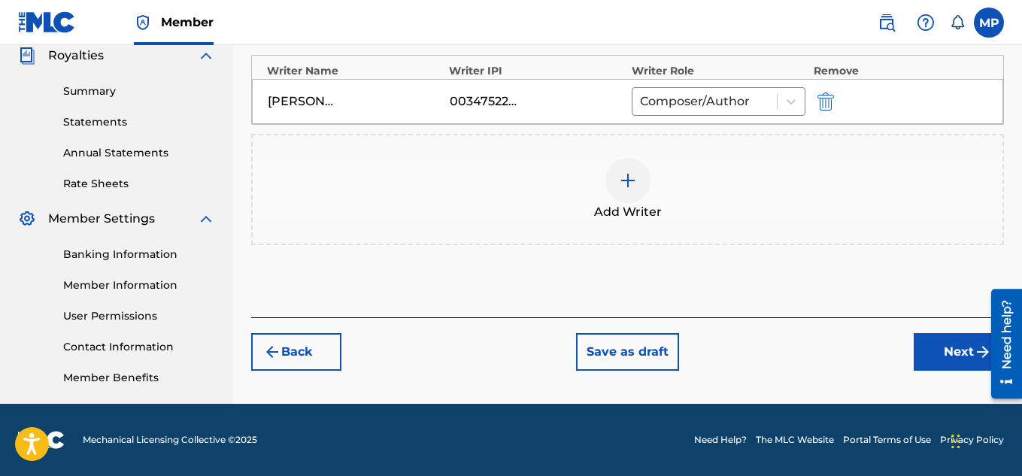
click at [947, 345] on button "Next" at bounding box center [959, 352] width 90 height 38
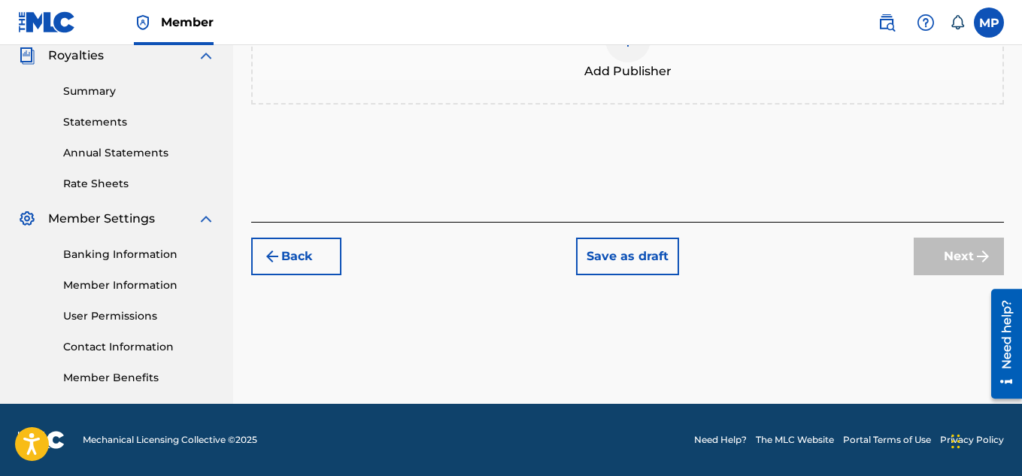
click at [653, 77] on span "Add Publisher" at bounding box center [627, 71] width 87 height 18
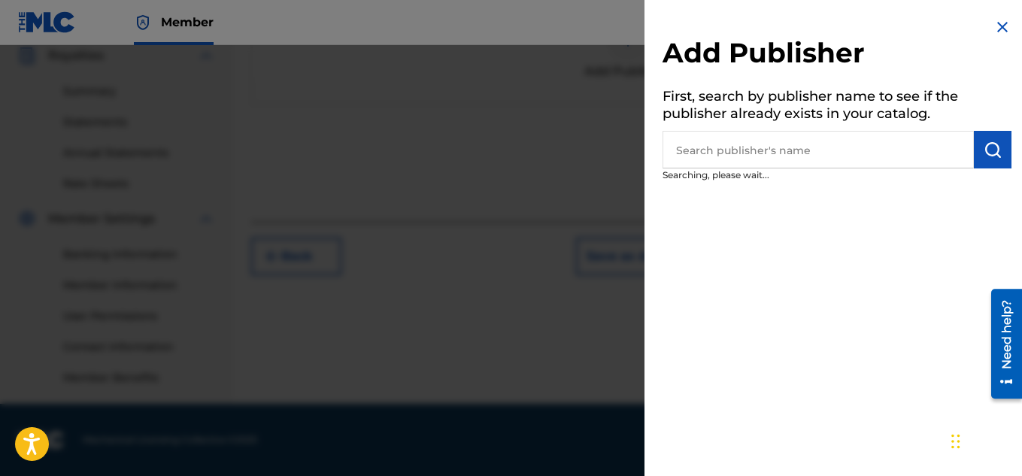
click at [736, 139] on input "text" at bounding box center [817, 150] width 311 height 38
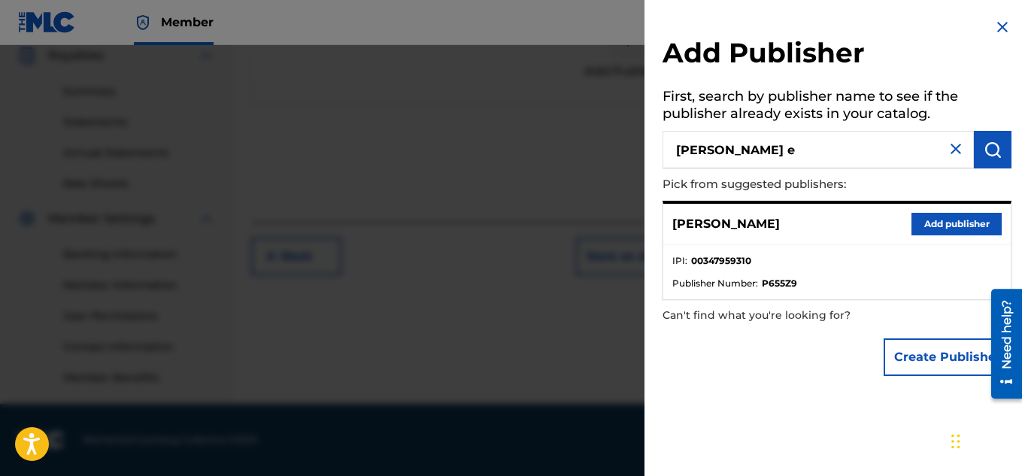
type input "Micah"
click at [965, 222] on button "Add publisher" at bounding box center [956, 224] width 90 height 23
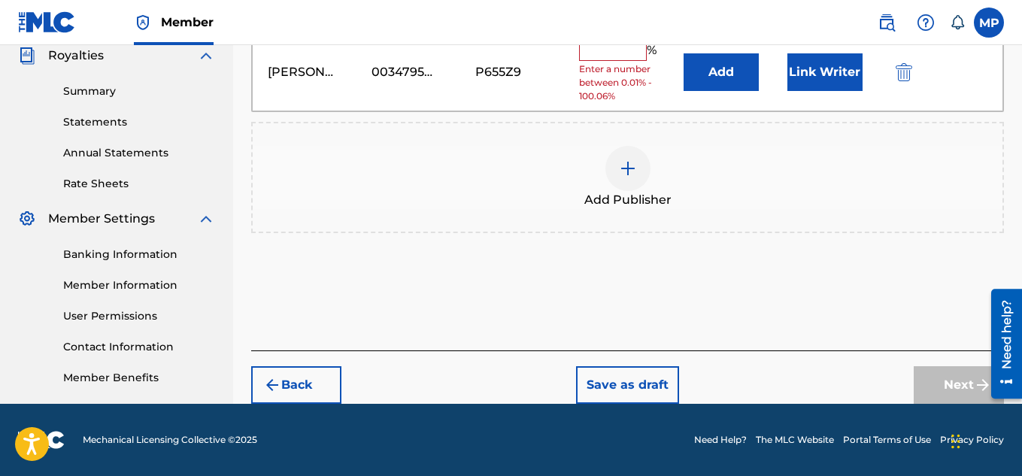
scroll to position [265, 0]
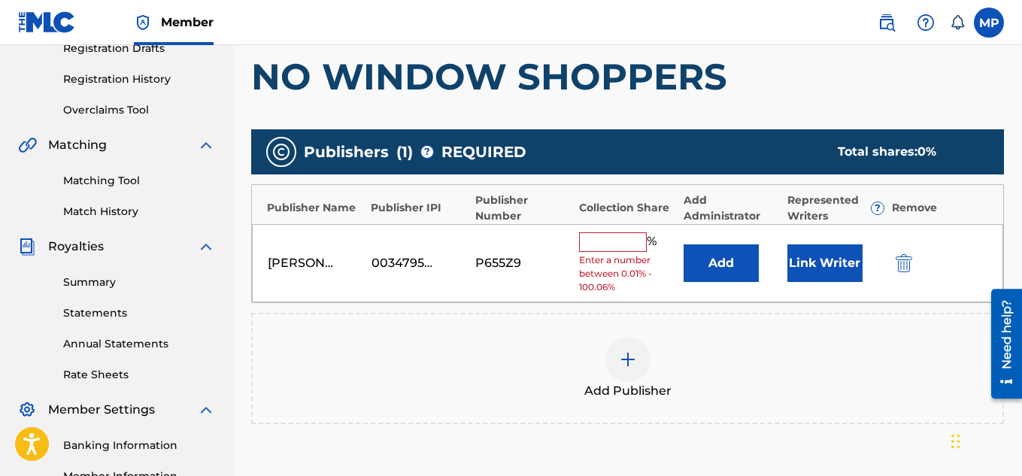
click at [604, 248] on input "text" at bounding box center [613, 242] width 68 height 20
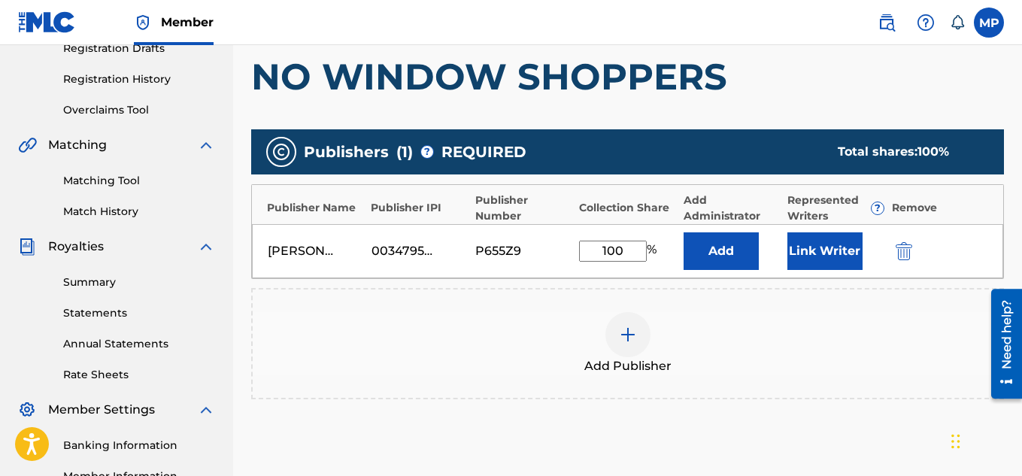
type input "100"
click at [829, 241] on button "Link Writer" at bounding box center [824, 251] width 75 height 38
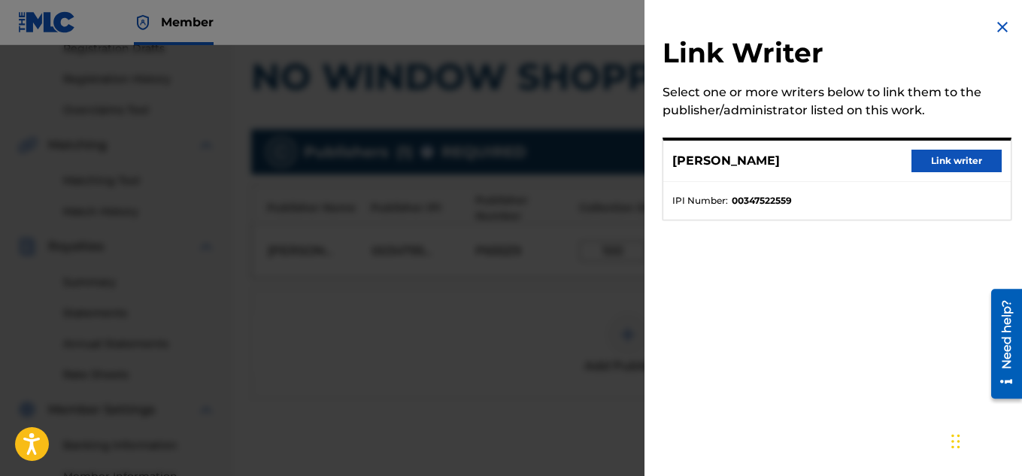
click at [949, 157] on button "Link writer" at bounding box center [956, 161] width 90 height 23
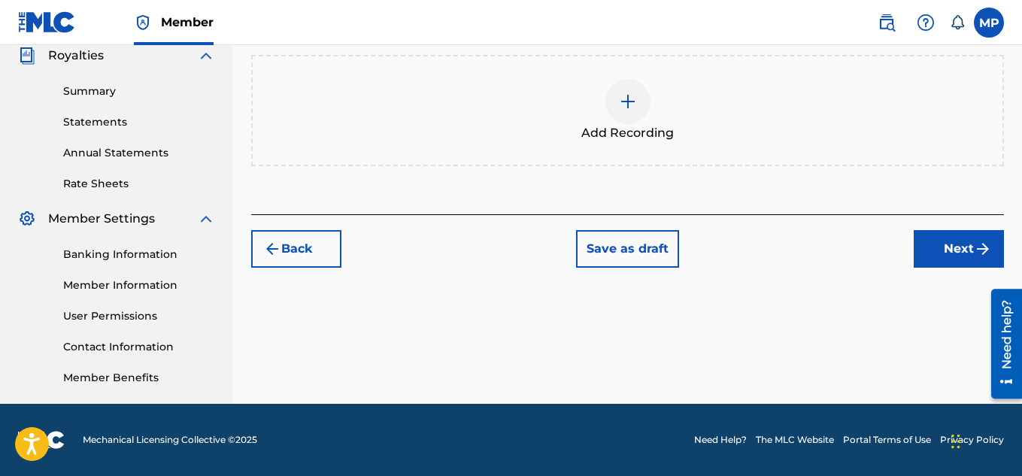
click at [644, 142] on span "Add Recording" at bounding box center [627, 133] width 92 height 18
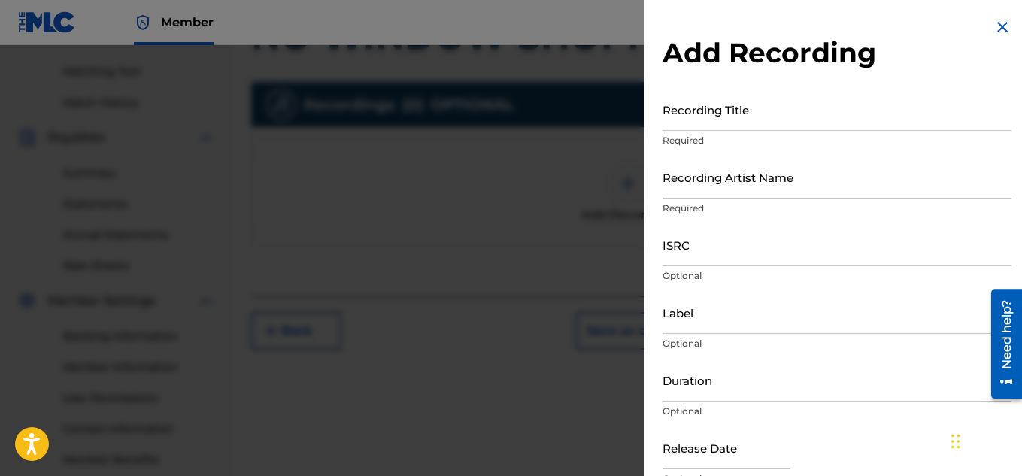
click at [721, 118] on input "Recording Title" at bounding box center [836, 109] width 349 height 43
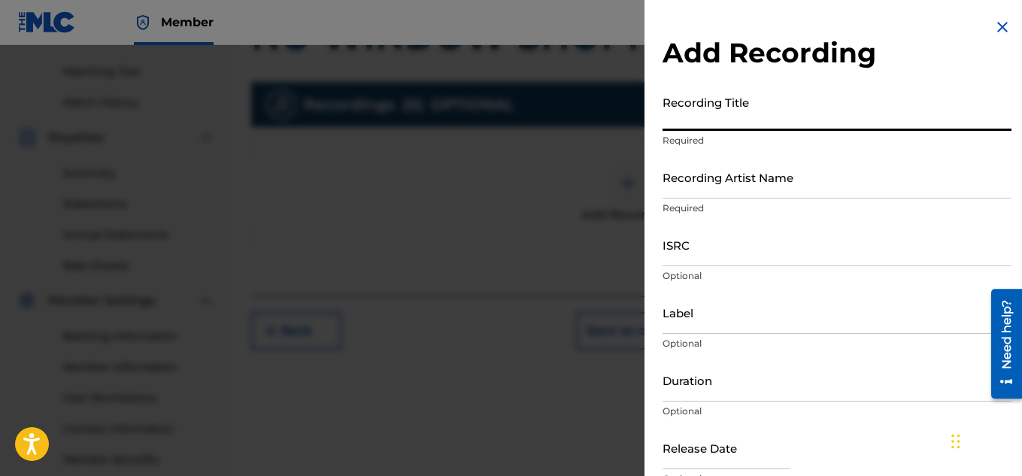
paste input "NO WINDOW SHOPPERS"
type input "NO WINDOW SHOPPERS"
click at [697, 178] on input "Recording Artist Name" at bounding box center [836, 177] width 349 height 43
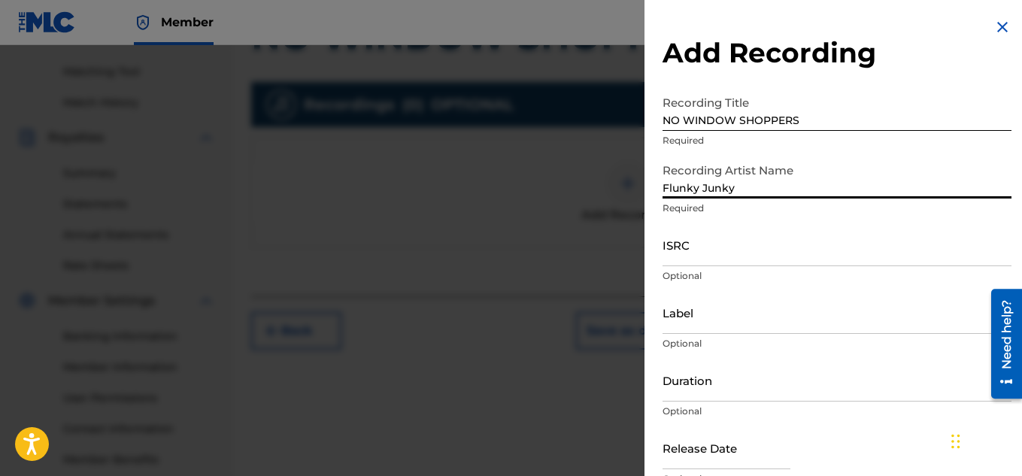
type input "Flunky Junky"
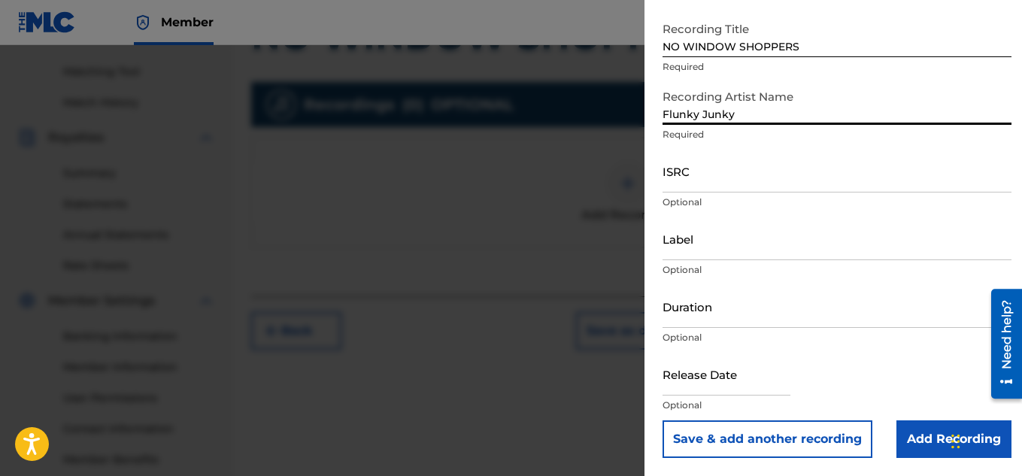
click at [913, 432] on input "Add Recording" at bounding box center [953, 439] width 115 height 38
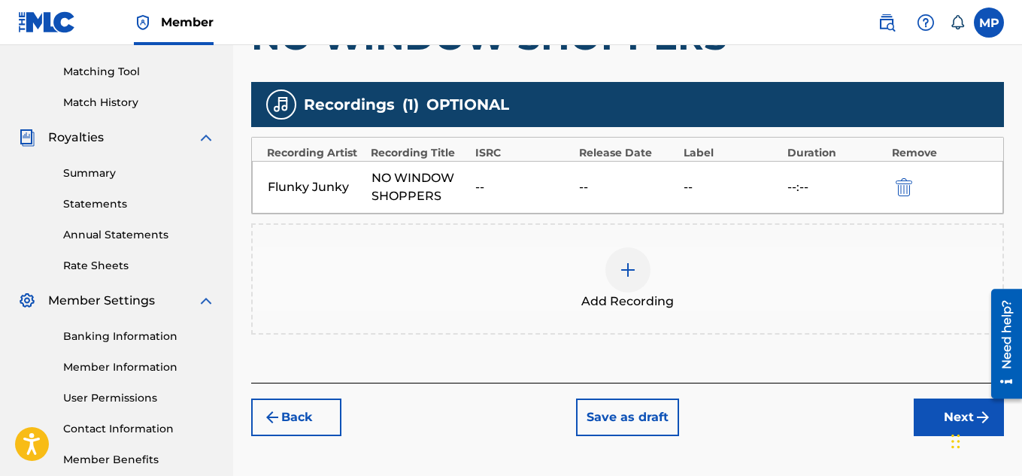
scroll to position [456, 0]
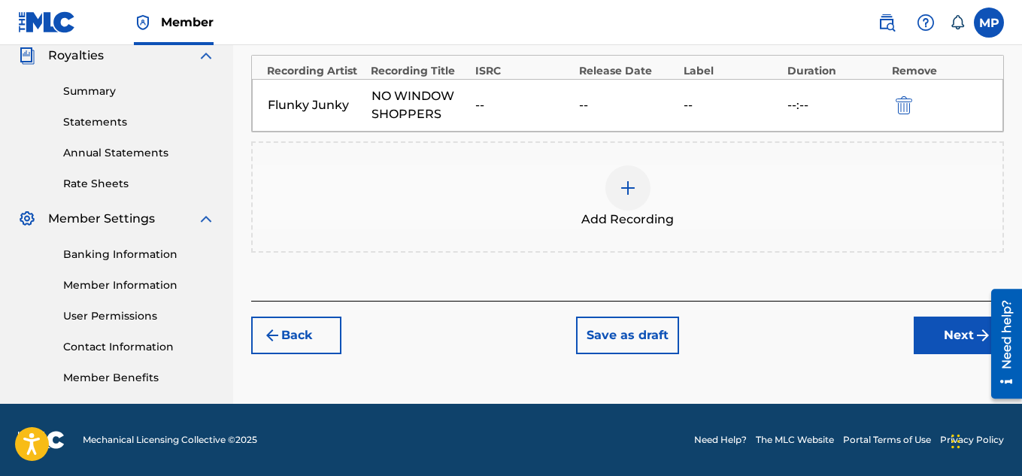
click at [963, 329] on button "Next" at bounding box center [959, 336] width 90 height 38
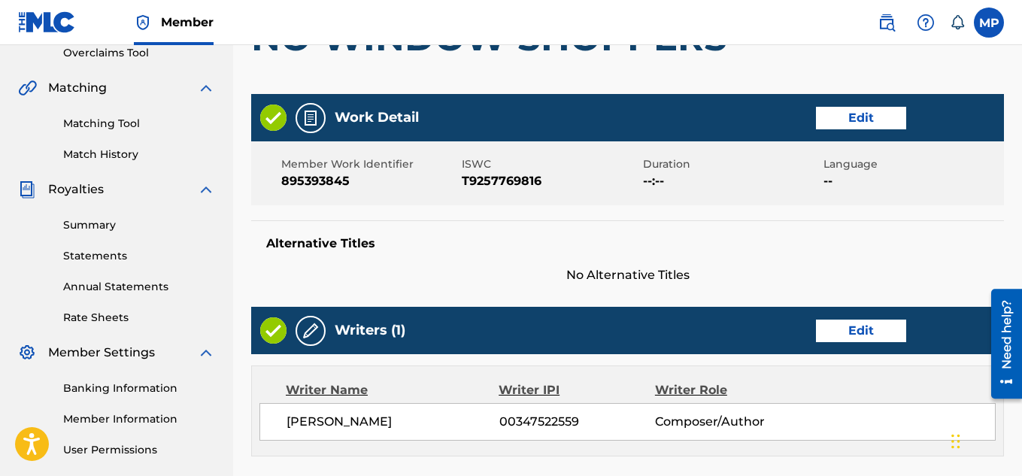
scroll to position [814, 0]
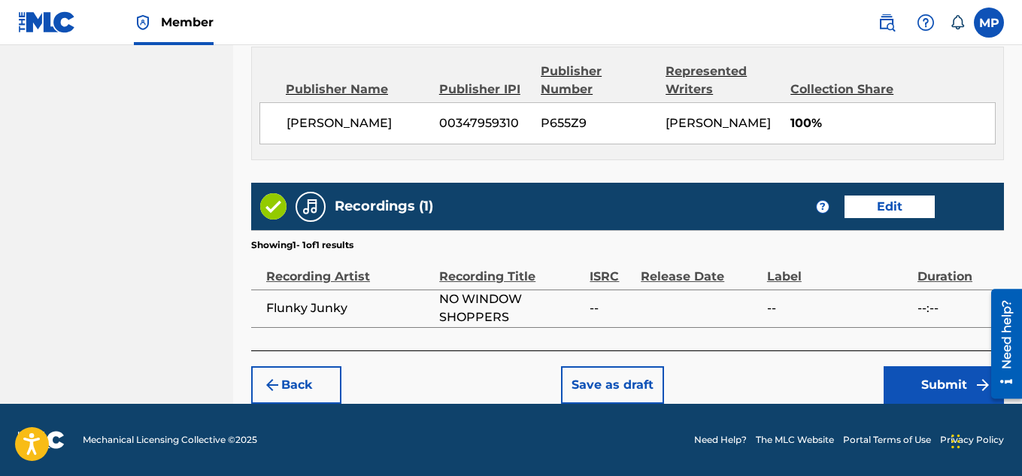
click at [914, 372] on button "Submit" at bounding box center [943, 385] width 120 height 38
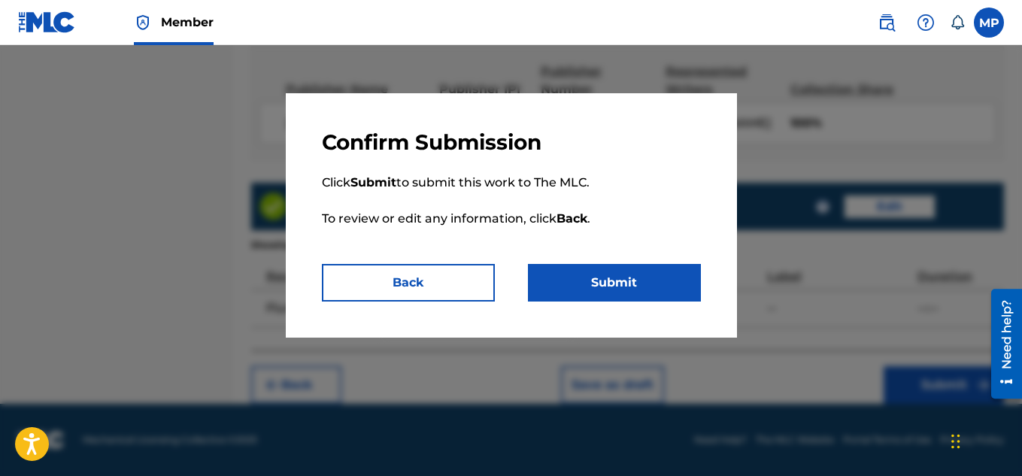
click at [614, 295] on button "Submit" at bounding box center [614, 283] width 173 height 38
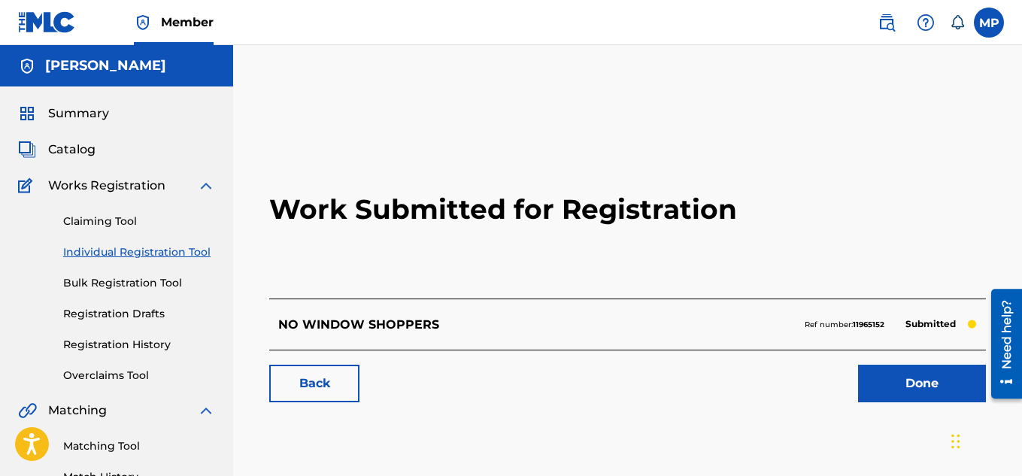
click at [332, 370] on link "Back" at bounding box center [314, 384] width 90 height 38
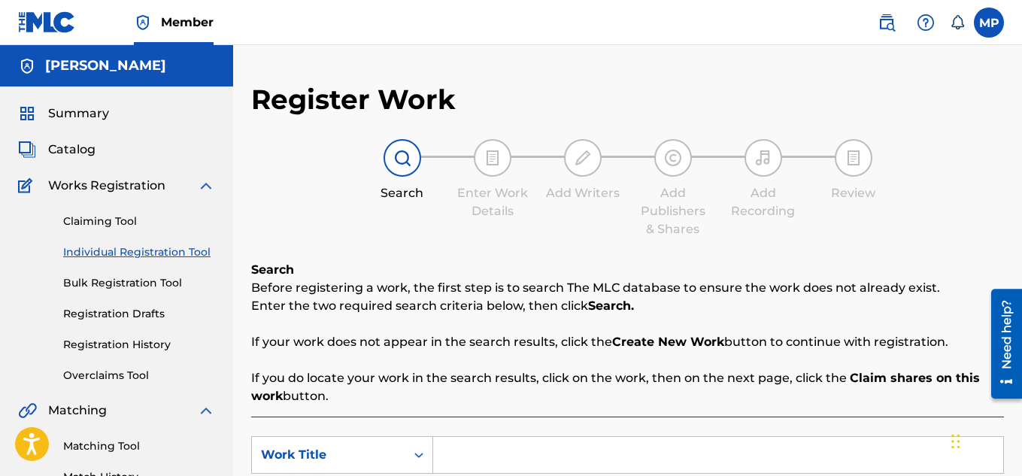
scroll to position [227, 0]
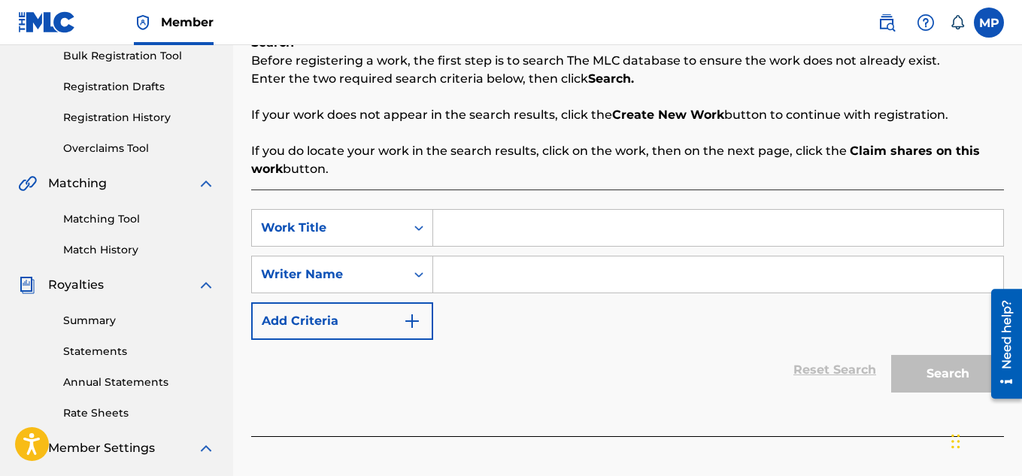
click at [547, 227] on input "Search Form" at bounding box center [718, 228] width 570 height 36
paste input "FLUNKY JUNKY"
type input "FLUNKY JUNKY"
click at [522, 281] on input "Search Form" at bounding box center [718, 274] width 570 height 36
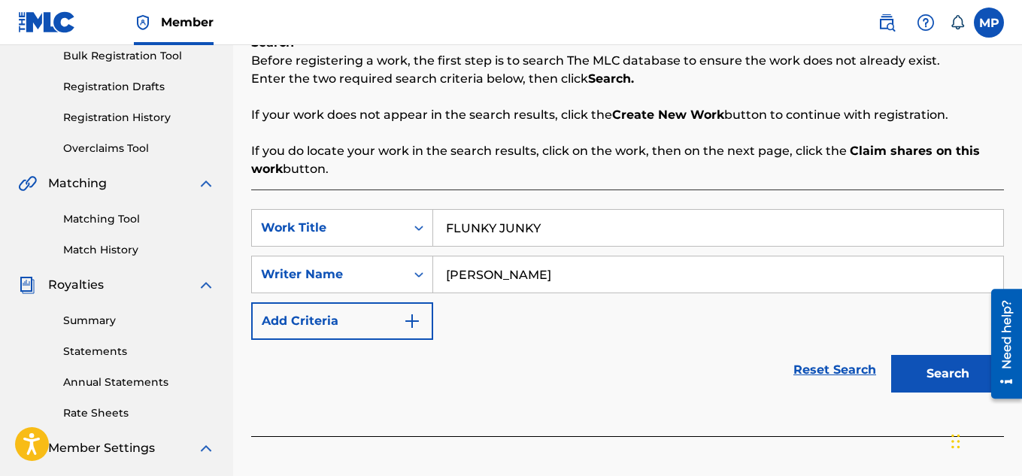
type input "[PERSON_NAME]"
click at [953, 368] on button "Search" at bounding box center [947, 374] width 113 height 38
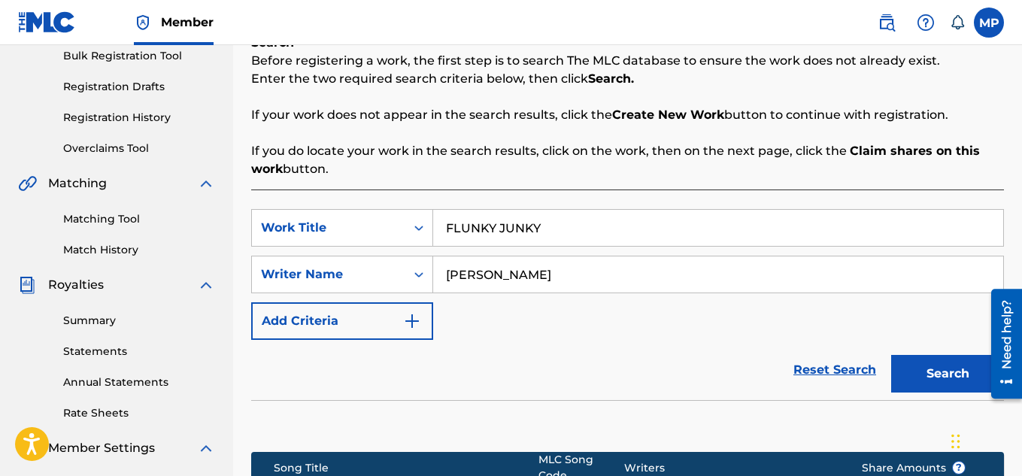
scroll to position [241, 0]
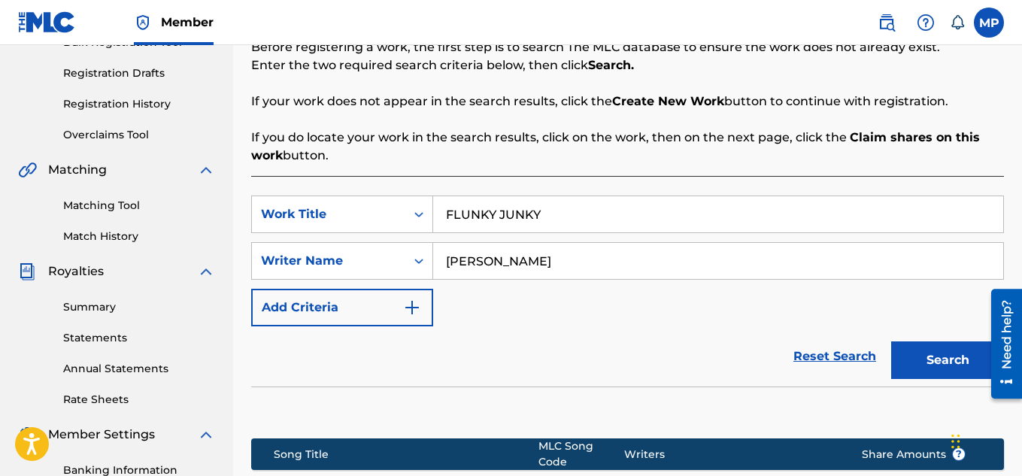
click at [484, 222] on input "FLUNKY JUNKY" at bounding box center [718, 214] width 570 height 36
paste input "NO PROBLEM HERE"
type input "NO PROBLEM HERE"
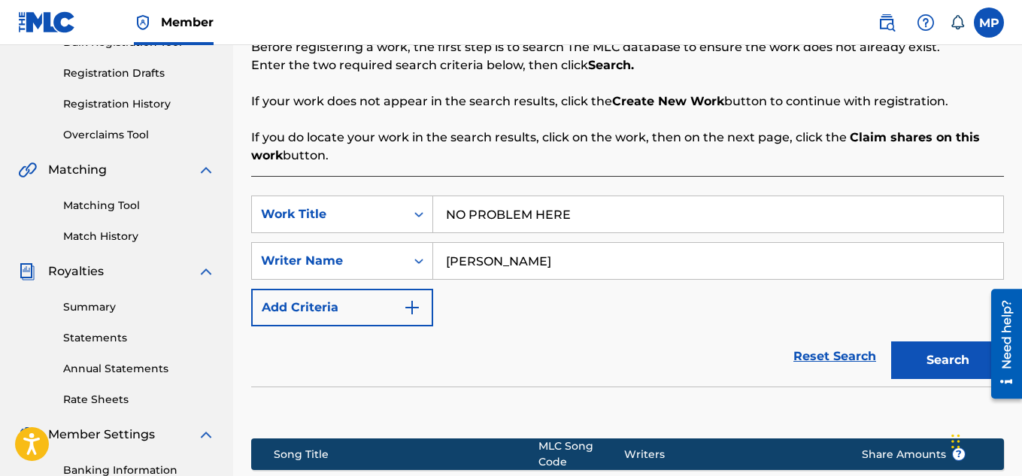
click at [950, 374] on button "Search" at bounding box center [947, 360] width 113 height 38
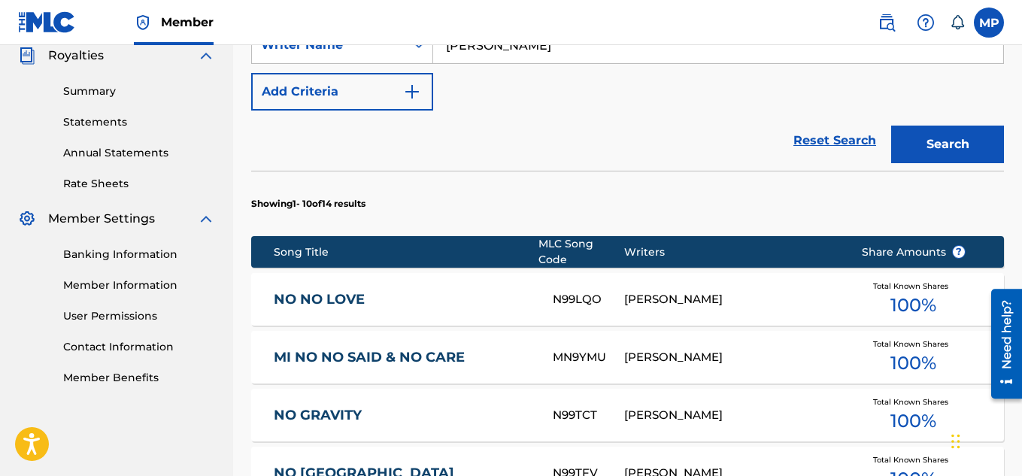
scroll to position [1081, 0]
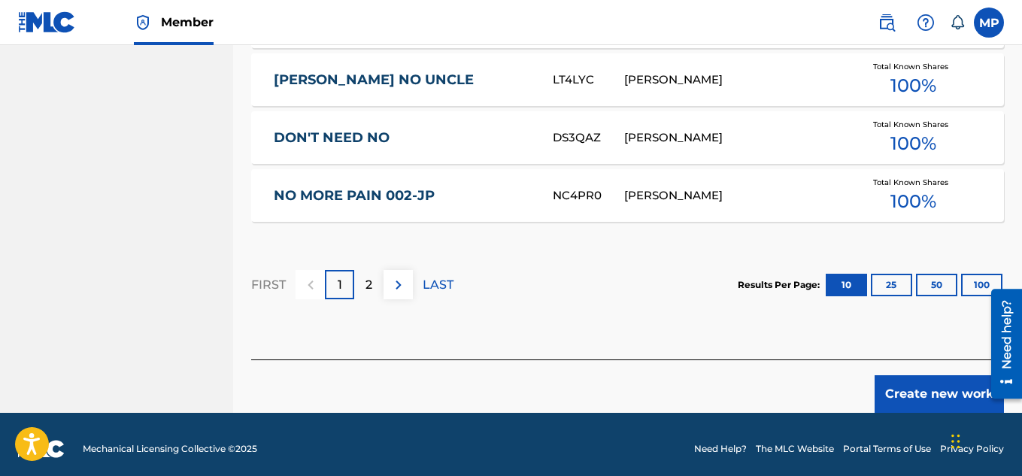
click at [929, 384] on button "Create new work" at bounding box center [938, 394] width 129 height 38
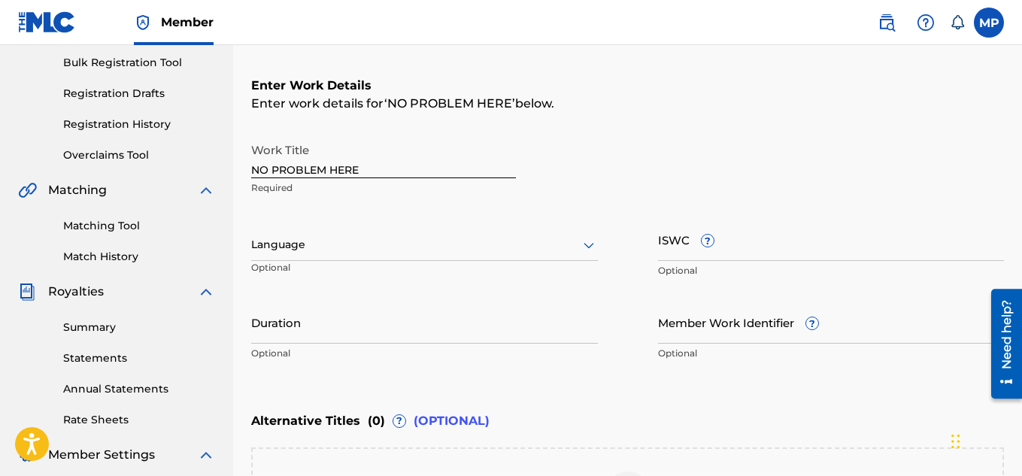
scroll to position [108, 0]
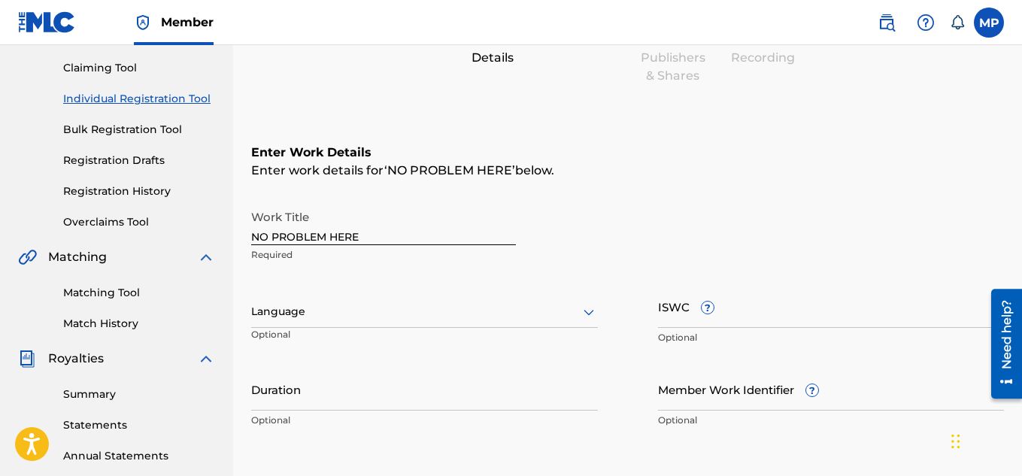
click at [684, 387] on input "Member Work Identifier ?" at bounding box center [831, 389] width 347 height 43
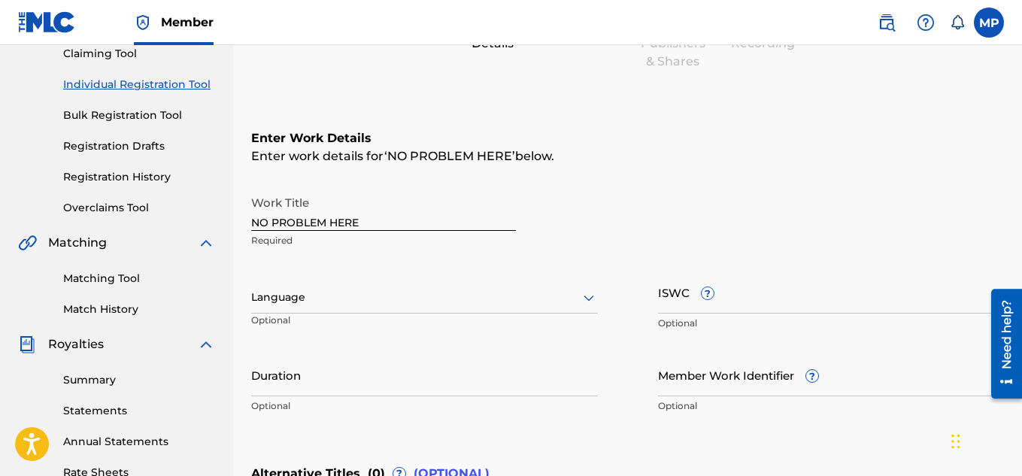
paste input "895393836"
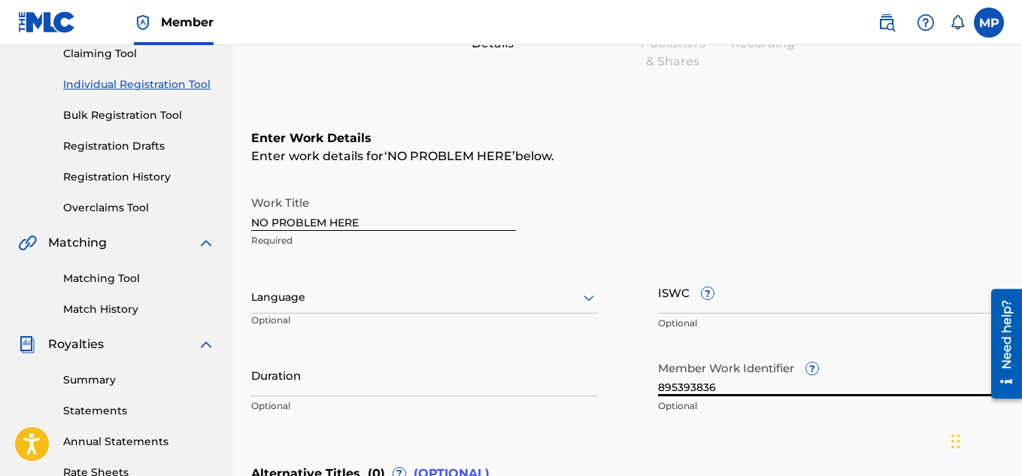
type input "895393836"
click at [779, 296] on input "ISWC ?" at bounding box center [831, 292] width 347 height 43
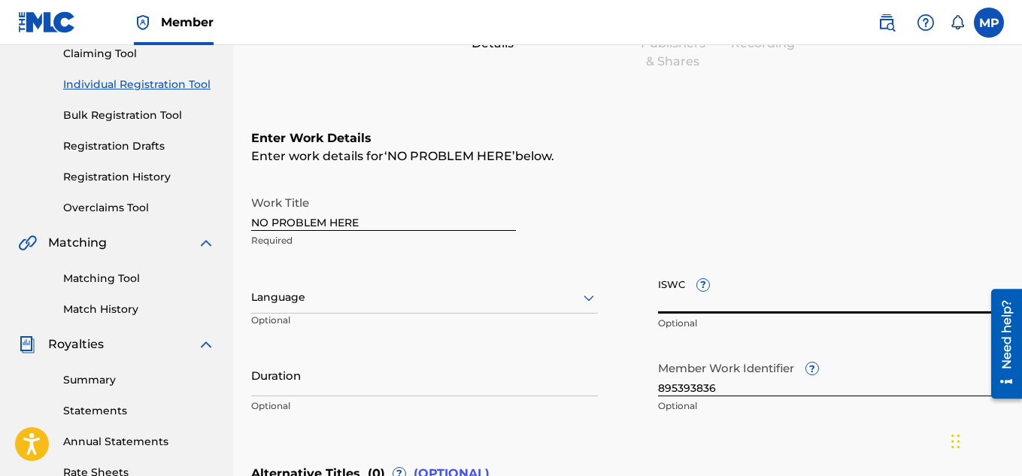
paste input "T9257769645"
type input "T9257769645"
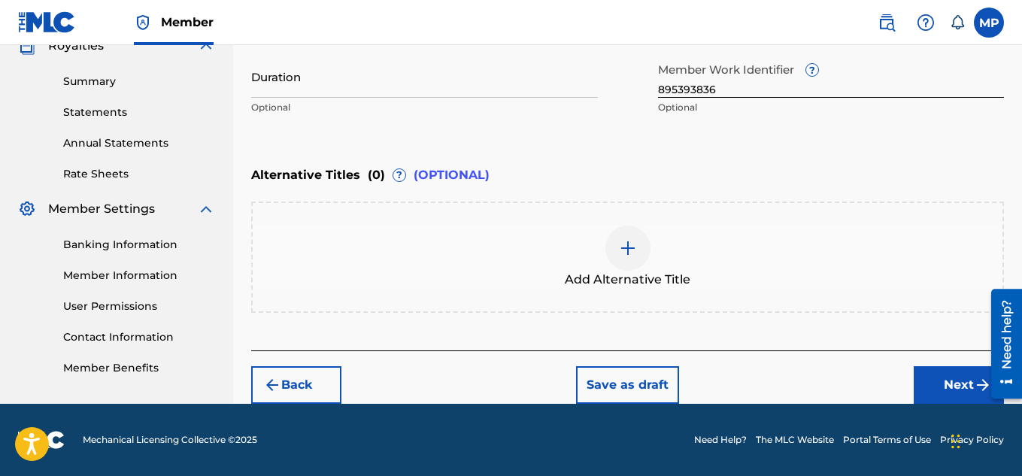
click at [925, 386] on button "Next" at bounding box center [959, 385] width 90 height 38
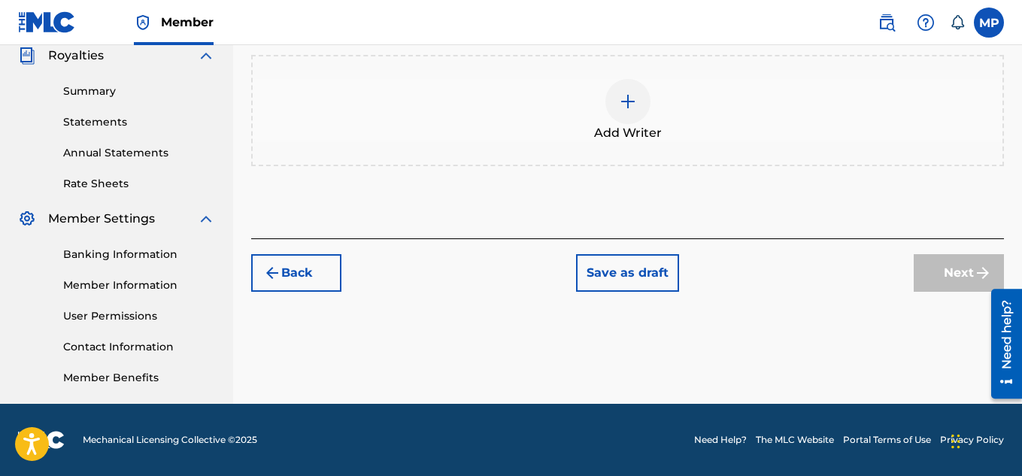
scroll to position [140, 0]
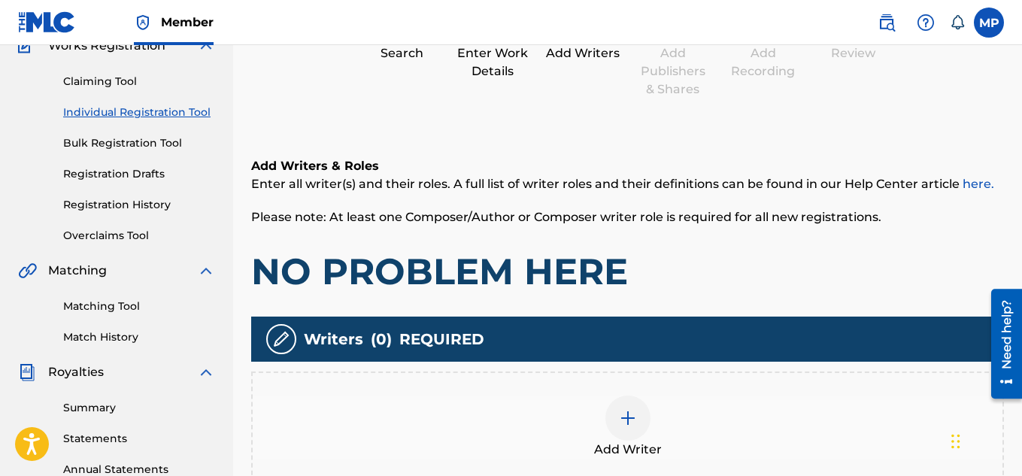
click at [614, 395] on div at bounding box center [627, 417] width 45 height 45
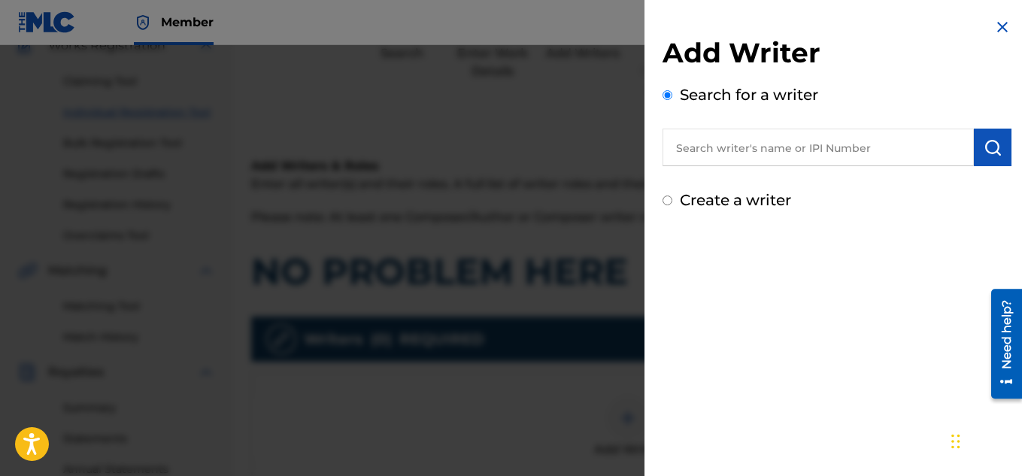
scroll to position [271, 0]
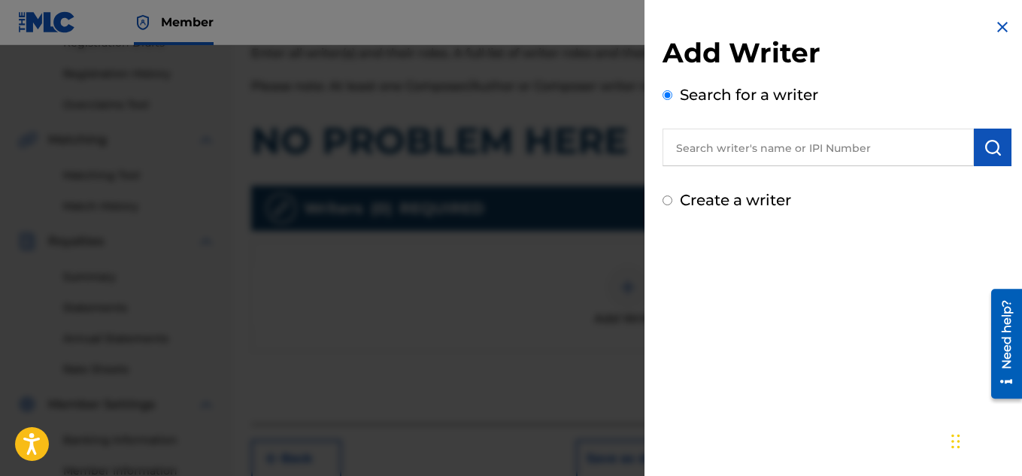
click at [792, 113] on div "Search for a writer" at bounding box center [836, 124] width 349 height 83
click at [780, 141] on input "text" at bounding box center [817, 148] width 311 height 38
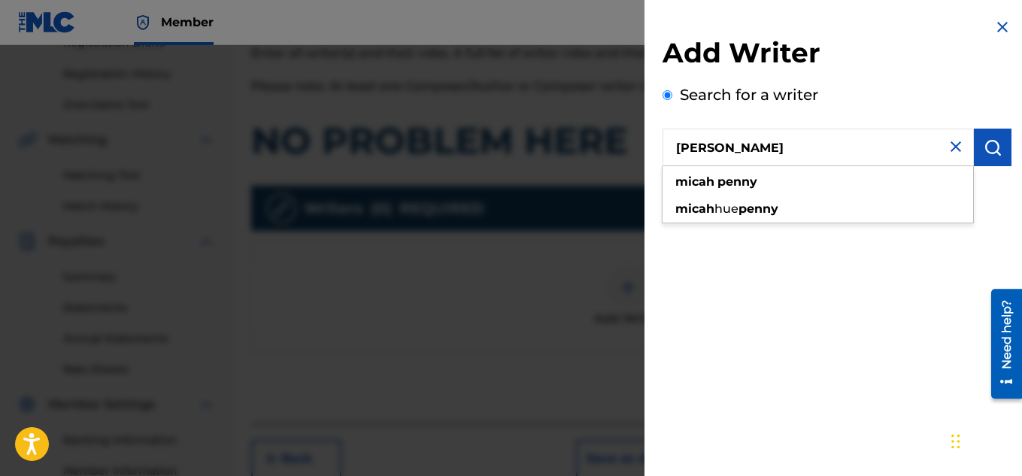
type input "[PERSON_NAME]"
click at [992, 159] on button "submit" at bounding box center [993, 148] width 38 height 38
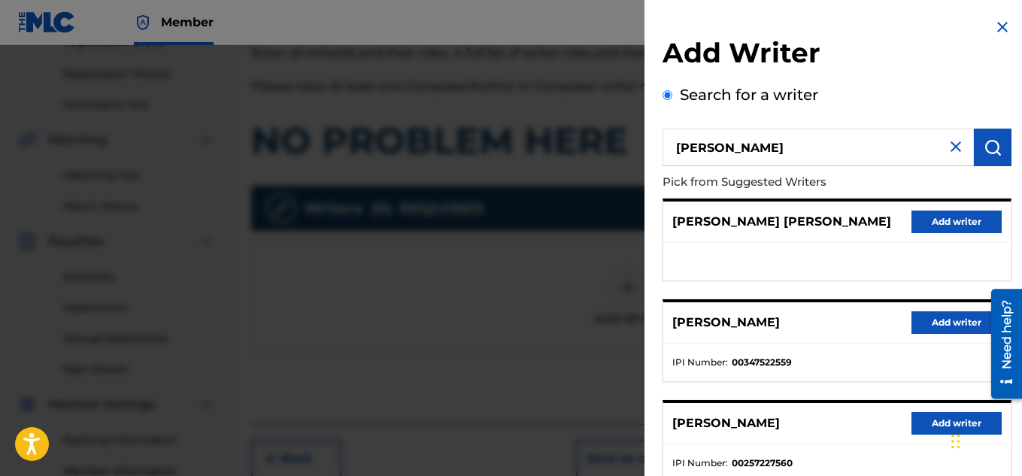
click at [932, 322] on button "Add writer" at bounding box center [956, 322] width 90 height 23
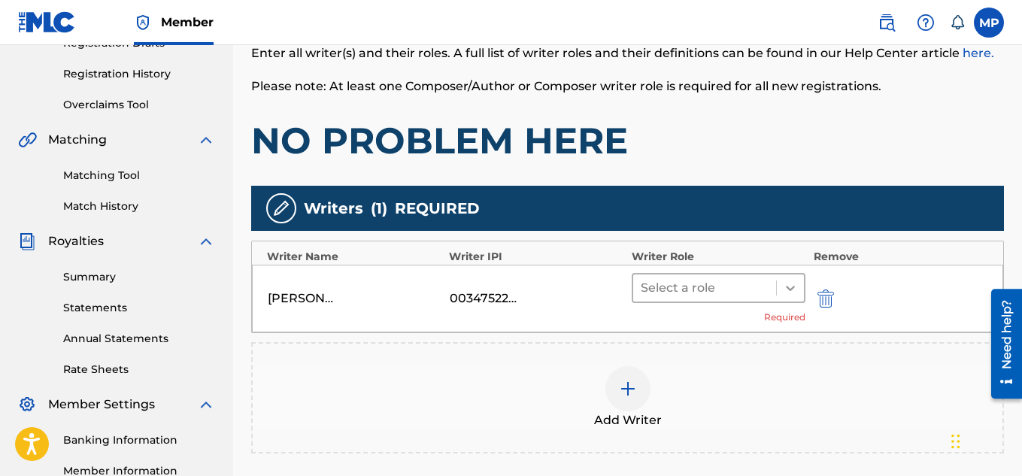
click at [777, 284] on div at bounding box center [790, 287] width 27 height 27
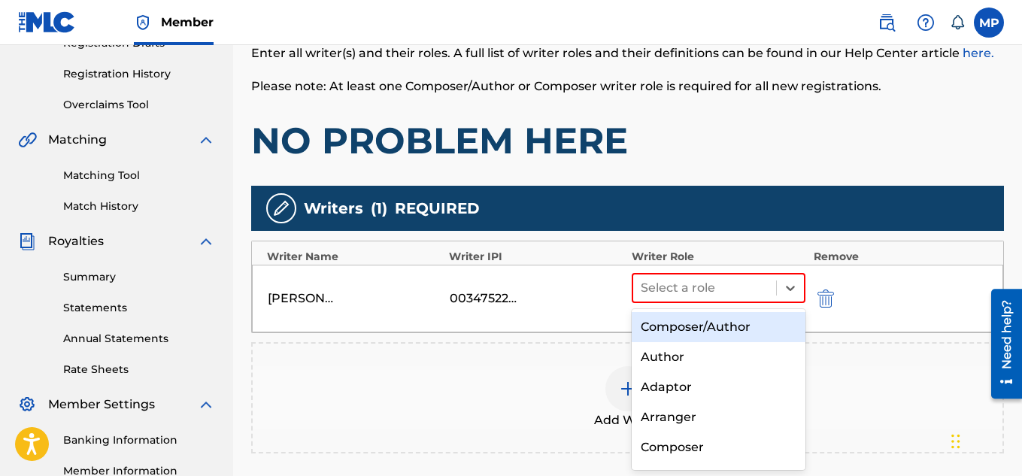
click at [689, 329] on div "Composer/Author" at bounding box center [719, 327] width 174 height 30
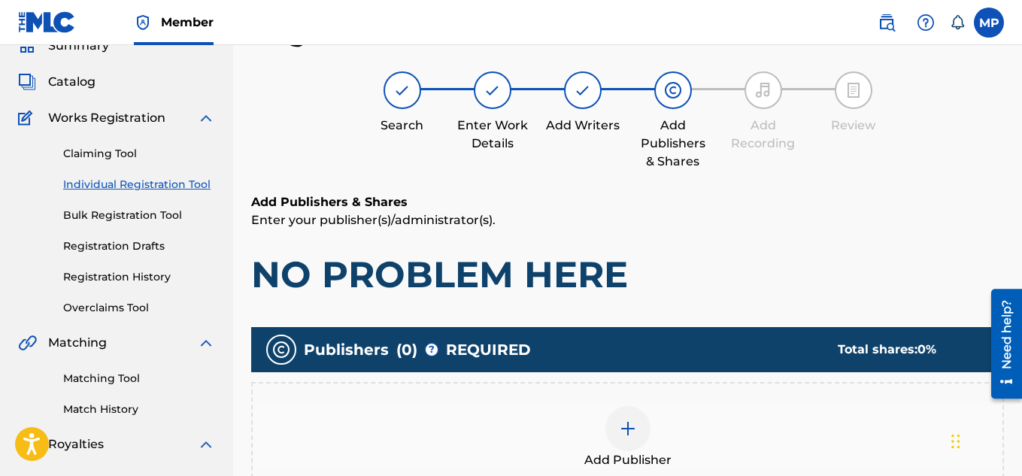
click at [620, 420] on img at bounding box center [628, 429] width 18 height 18
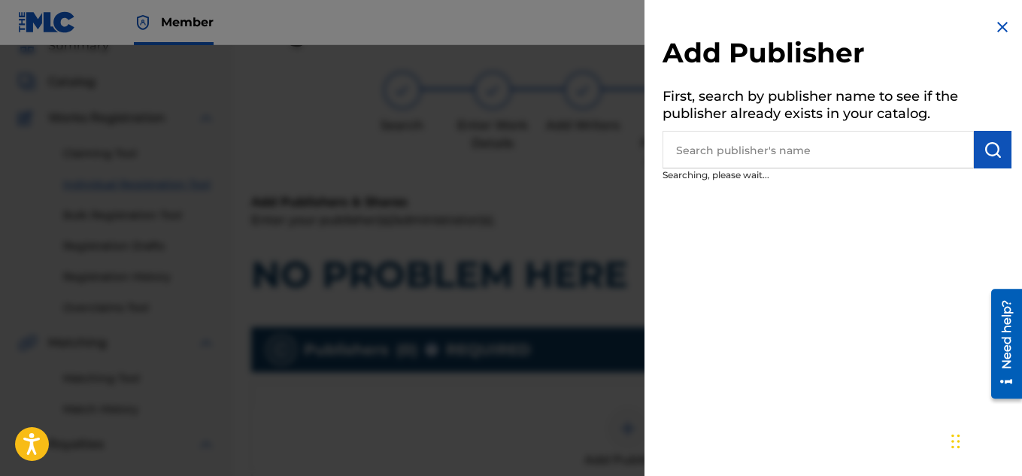
click at [785, 166] on input "text" at bounding box center [817, 150] width 311 height 38
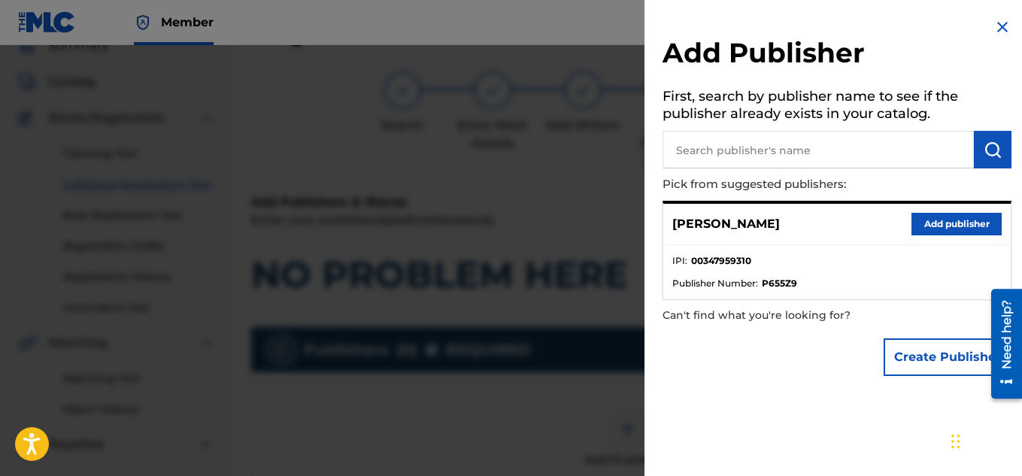
scroll to position [383, 0]
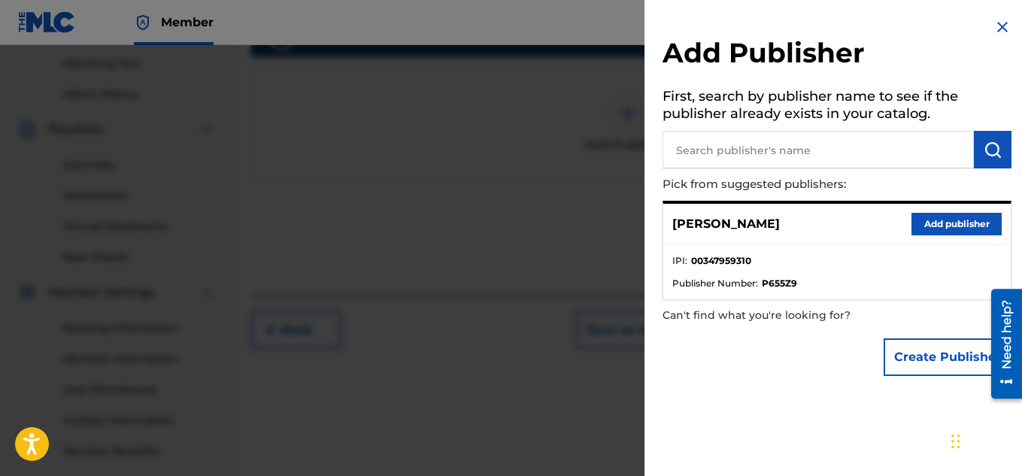
click at [932, 233] on button "Add publisher" at bounding box center [956, 224] width 90 height 23
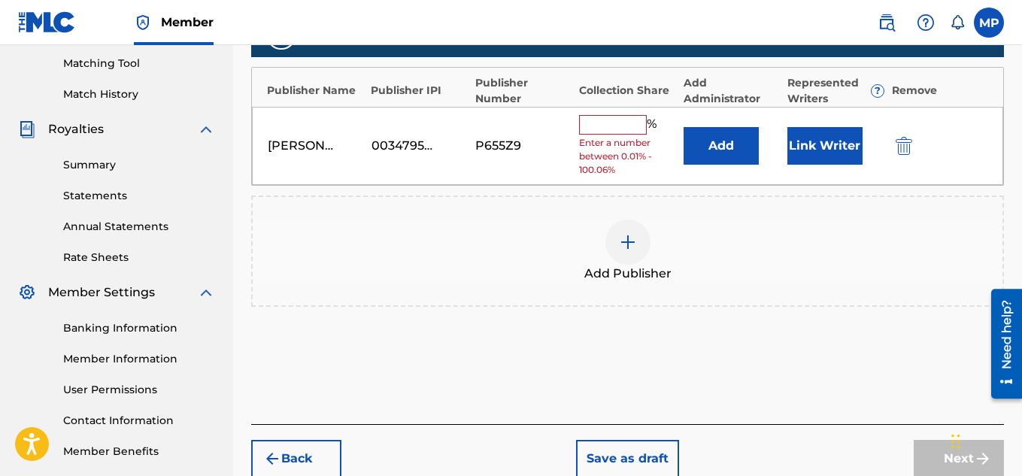
click at [609, 125] on input "text" at bounding box center [613, 125] width 68 height 20
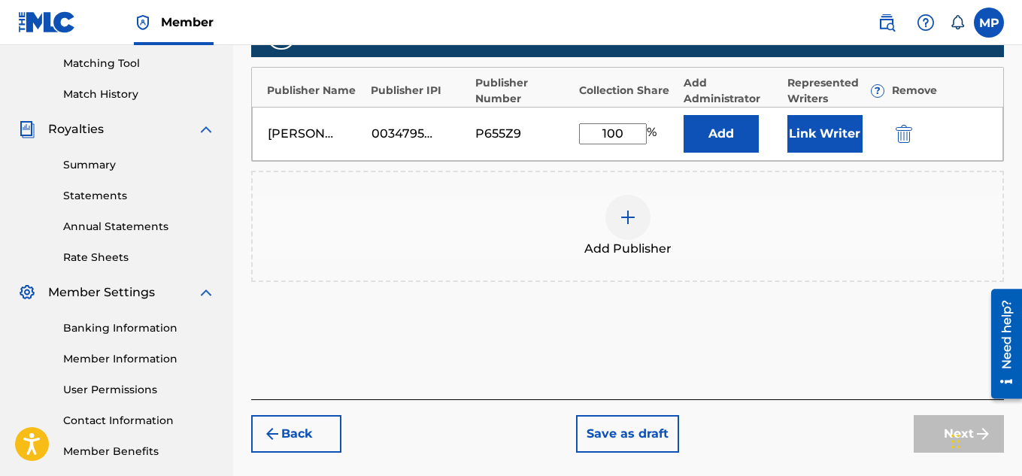
type input "100"
click at [814, 147] on button "Link Writer" at bounding box center [824, 134] width 75 height 38
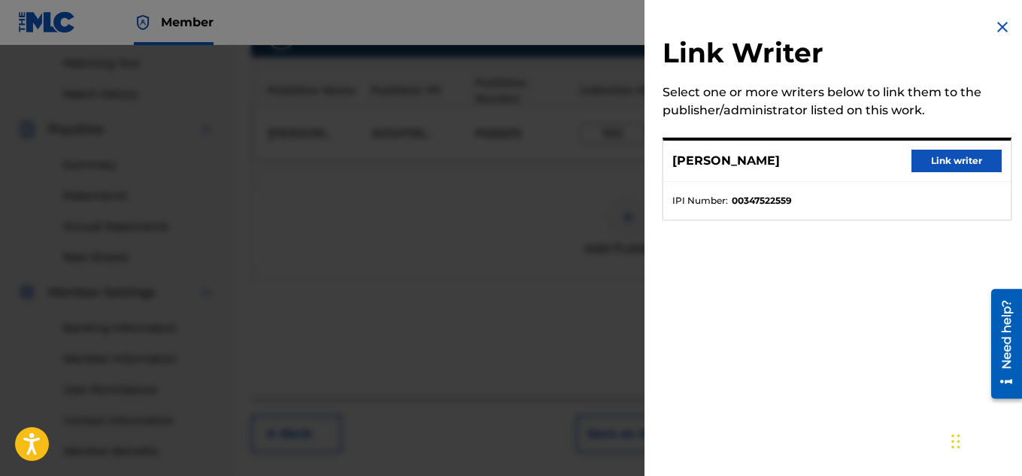
click at [937, 164] on button "Link writer" at bounding box center [956, 161] width 90 height 23
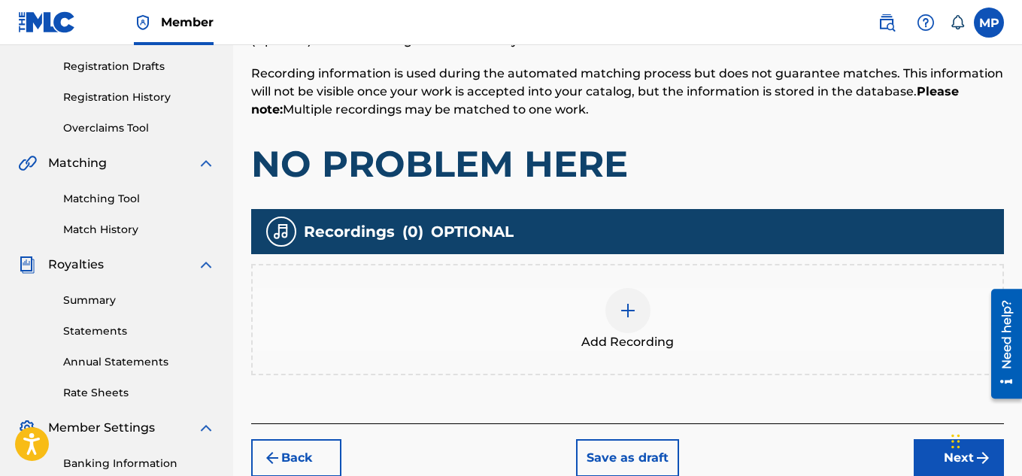
click at [639, 317] on div at bounding box center [627, 310] width 45 height 45
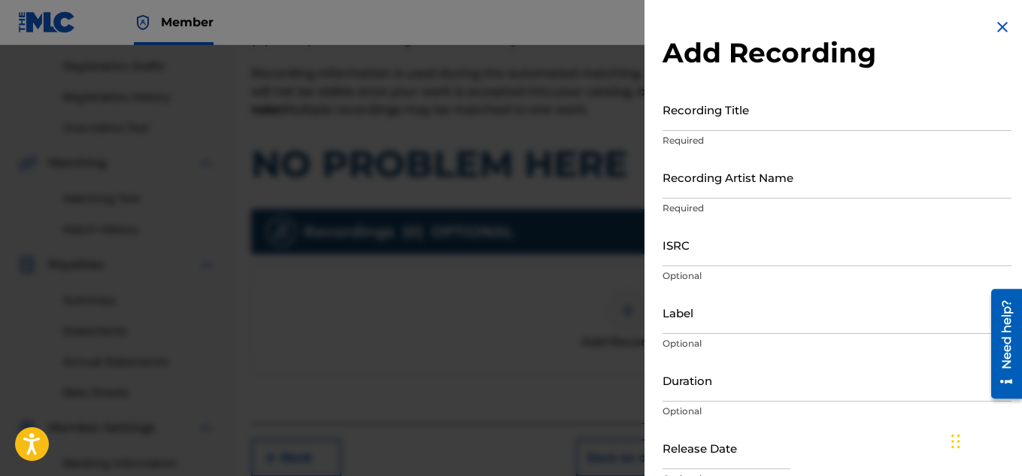
click at [721, 120] on input "Recording Title" at bounding box center [836, 109] width 349 height 43
paste input "NO PROBLEM HERE"
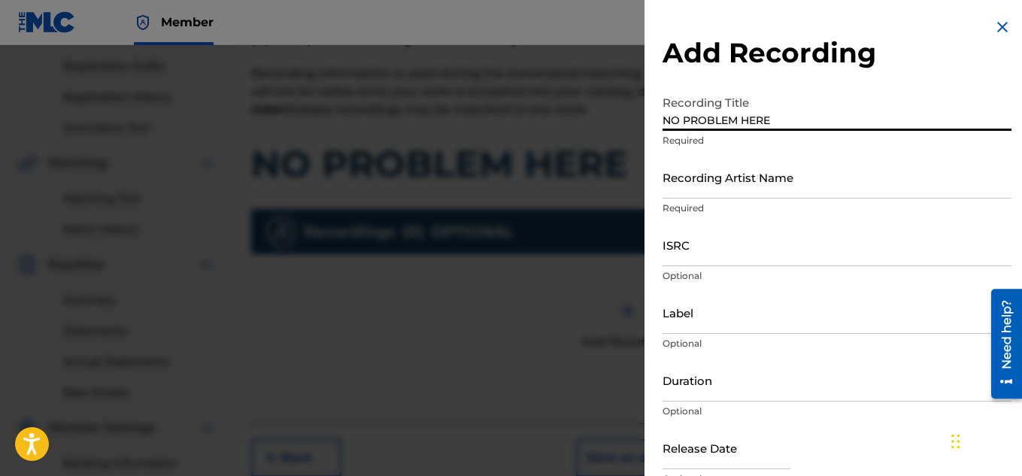
type input "NO PROBLEM HERE"
click at [689, 174] on input "Recording Artist Name" at bounding box center [836, 177] width 349 height 43
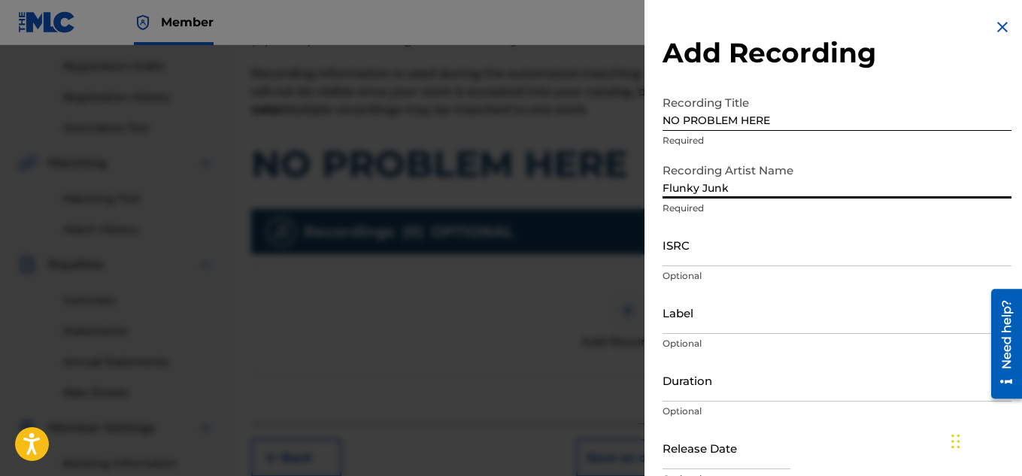
type input "Flunky Junky"
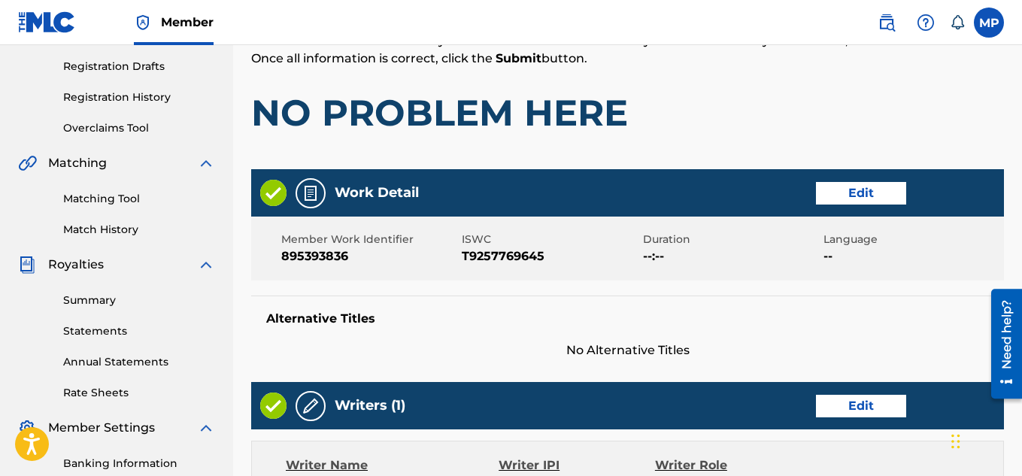
scroll to position [814, 0]
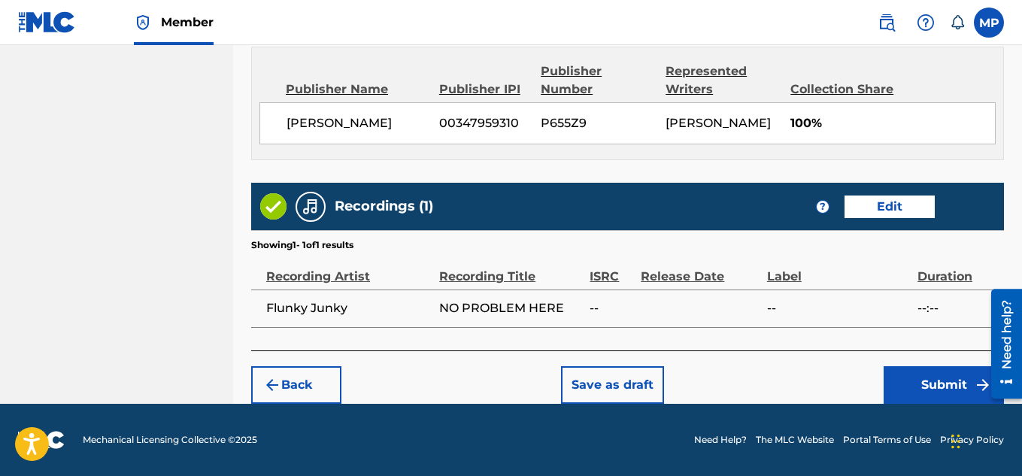
click at [918, 382] on button "Submit" at bounding box center [943, 385] width 120 height 38
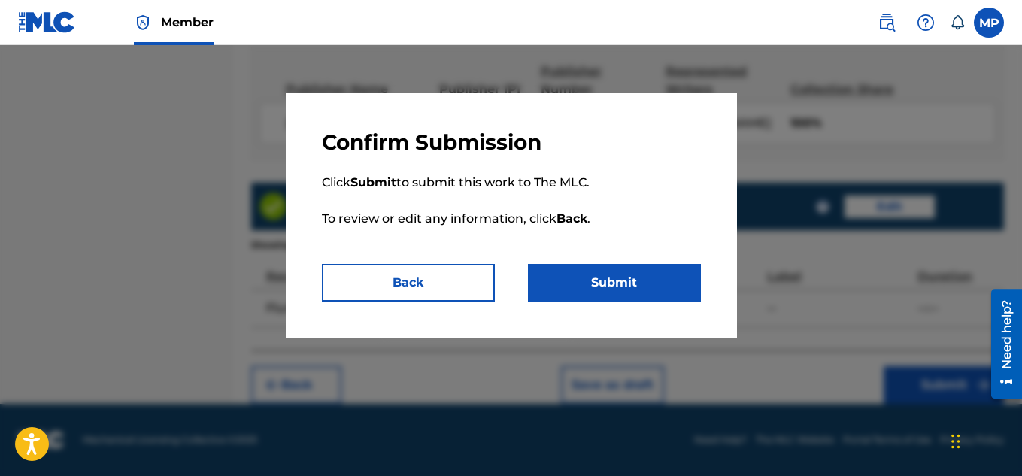
click at [644, 284] on button "Submit" at bounding box center [614, 283] width 173 height 38
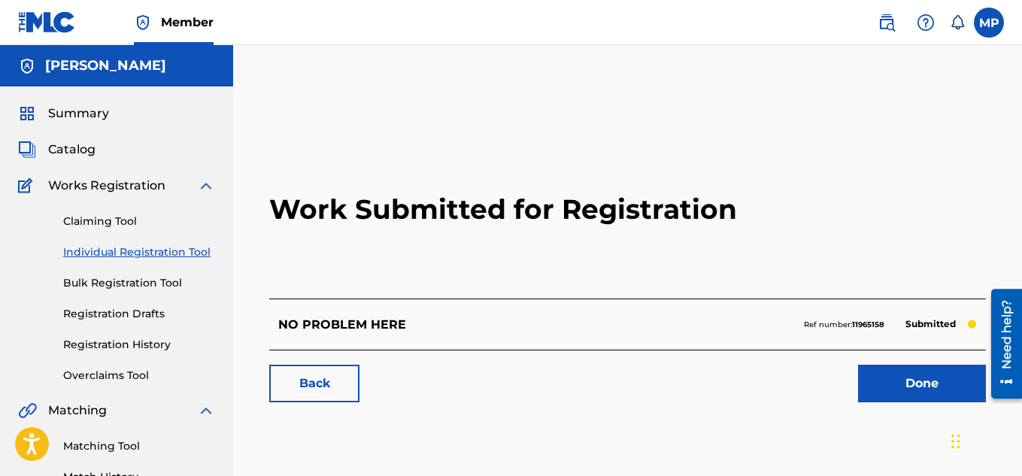
click at [338, 380] on link "Back" at bounding box center [314, 384] width 90 height 38
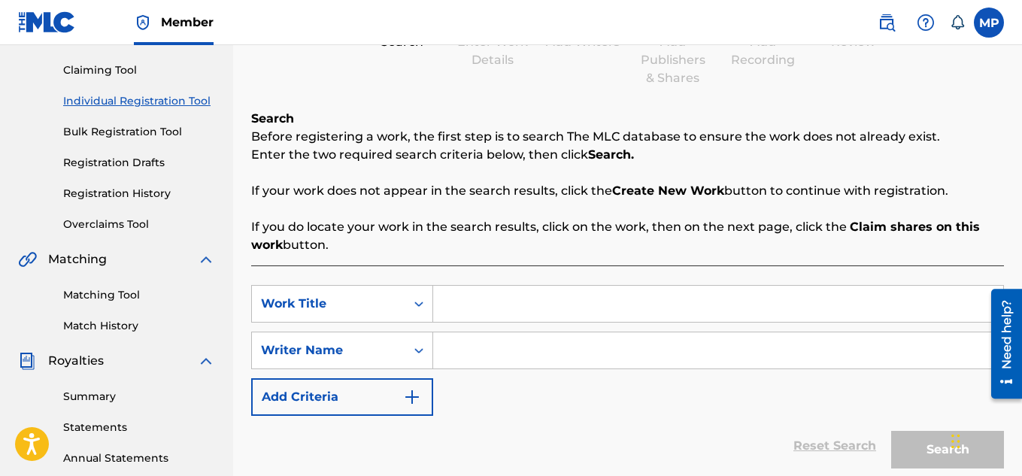
scroll to position [192, 0]
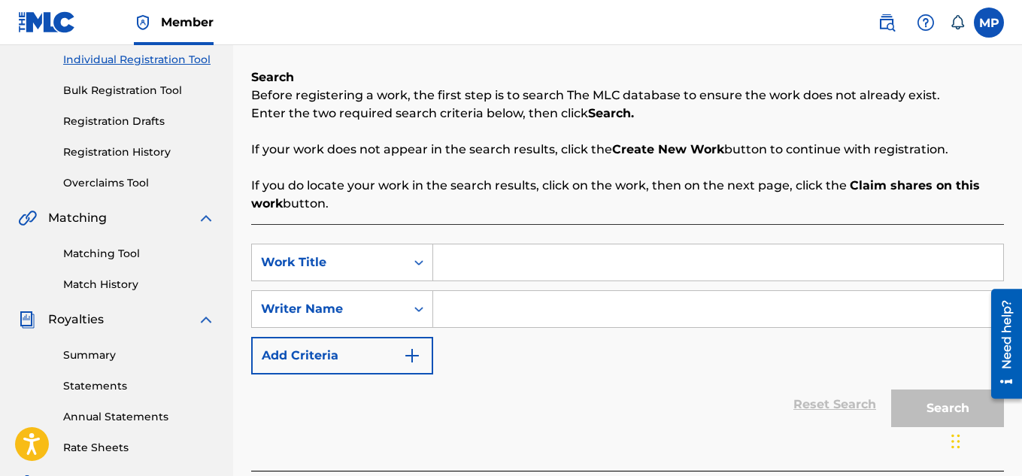
click at [495, 267] on input "Search Form" at bounding box center [718, 262] width 570 height 36
paste input "NO LUCK HERE"
type input "NO LUCK HERE"
click at [488, 308] on input "Search Form" at bounding box center [718, 309] width 570 height 36
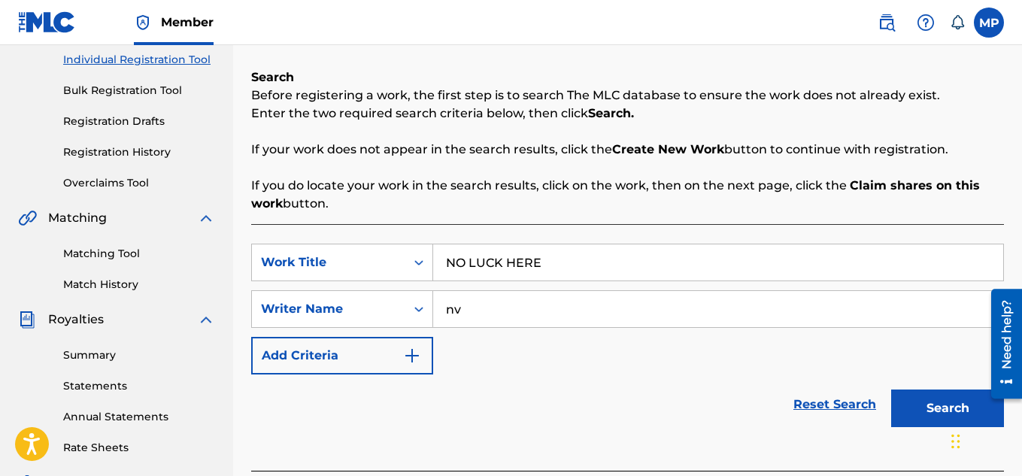
type input "n"
type input "[PERSON_NAME]"
click at [922, 406] on button "Search" at bounding box center [947, 408] width 113 height 38
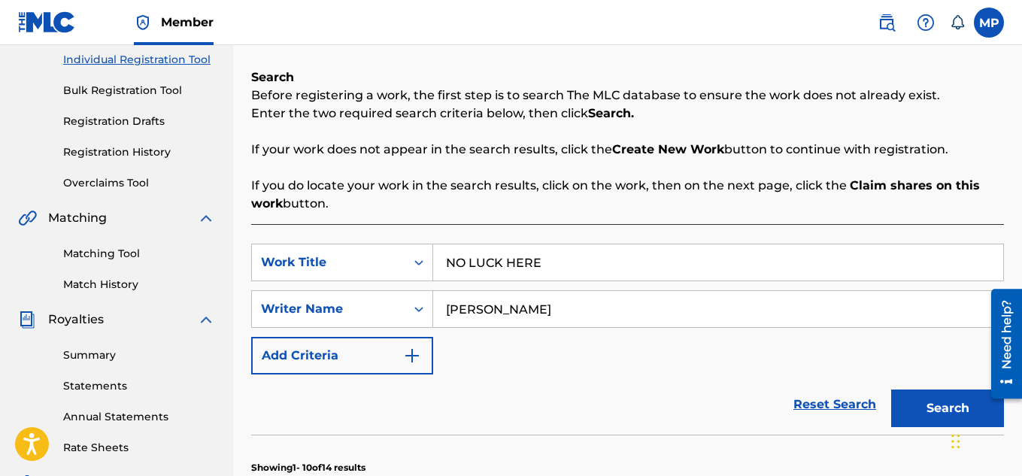
scroll to position [1081, 0]
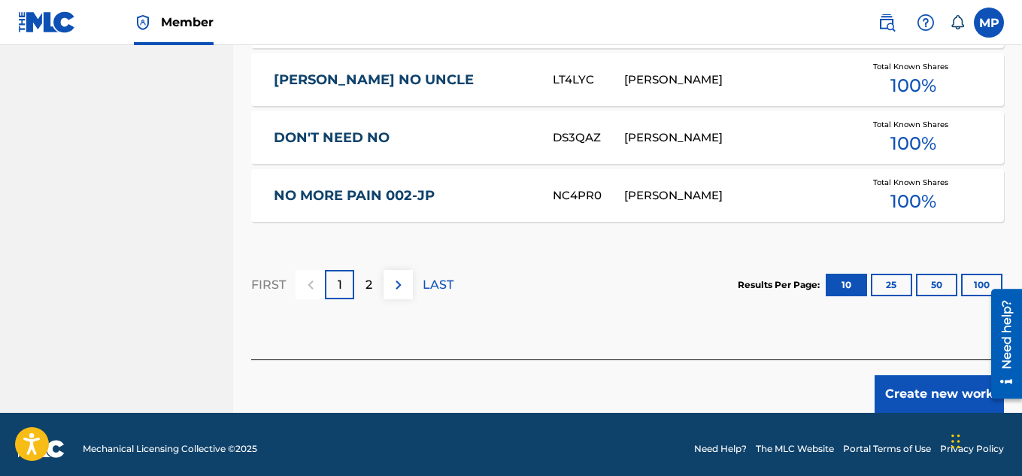
click at [893, 386] on button "Create new work" at bounding box center [938, 394] width 129 height 38
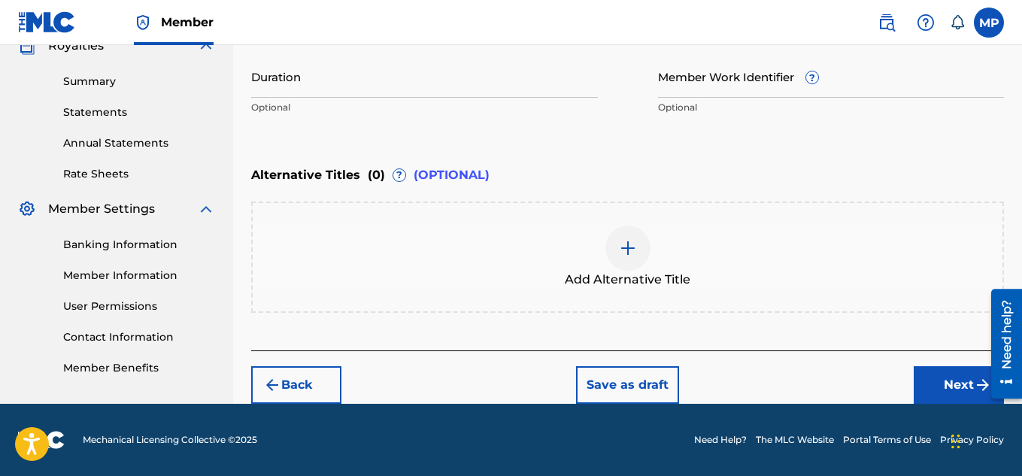
scroll to position [253, 0]
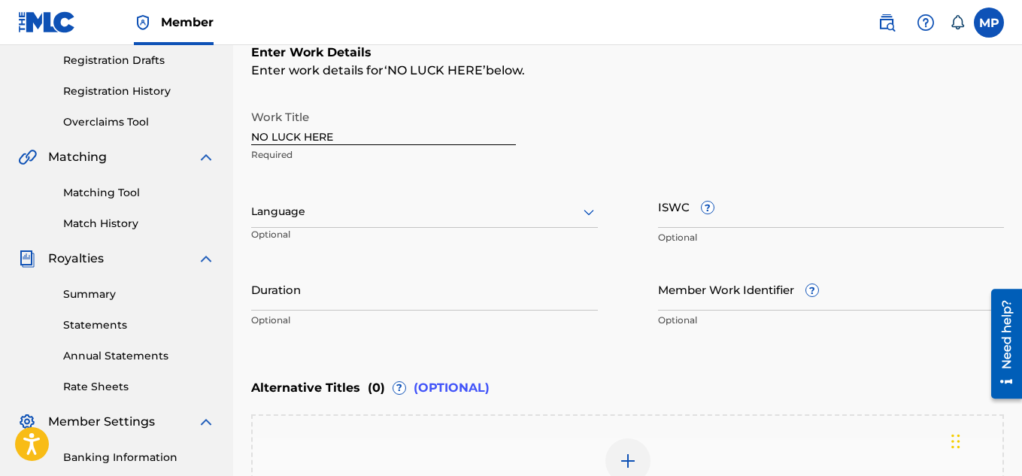
click at [787, 211] on input "ISWC ?" at bounding box center [831, 206] width 347 height 43
paste input "T9257770620"
type input "T9257770620"
click at [724, 299] on input "Member Work Identifier ?" at bounding box center [831, 289] width 347 height 43
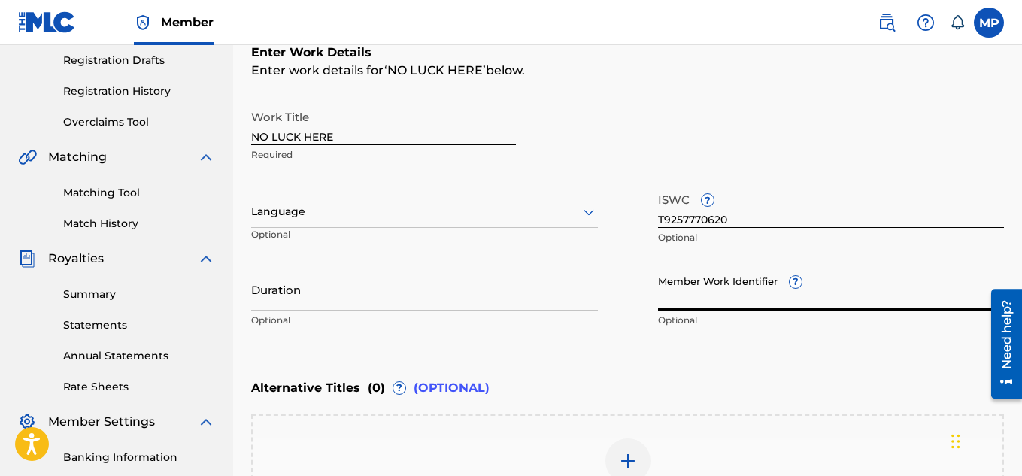
paste input "895393880"
type input "895393880"
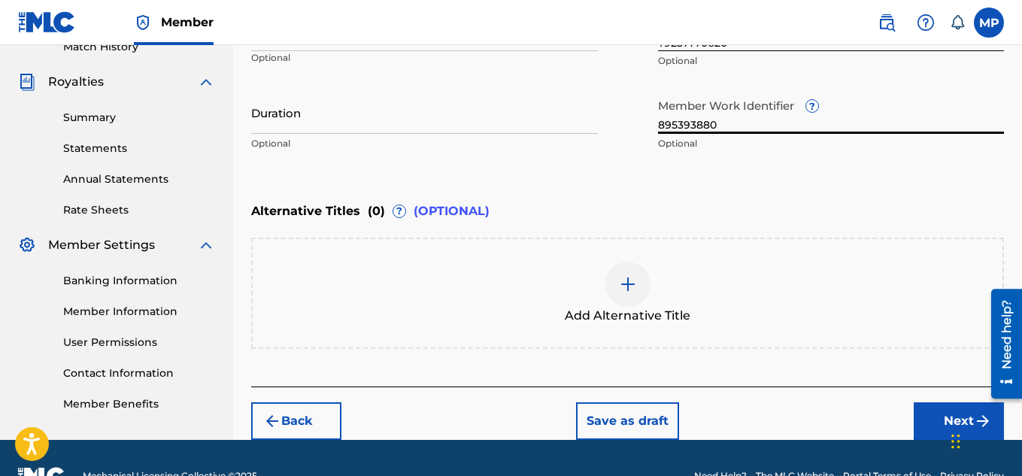
scroll to position [466, 0]
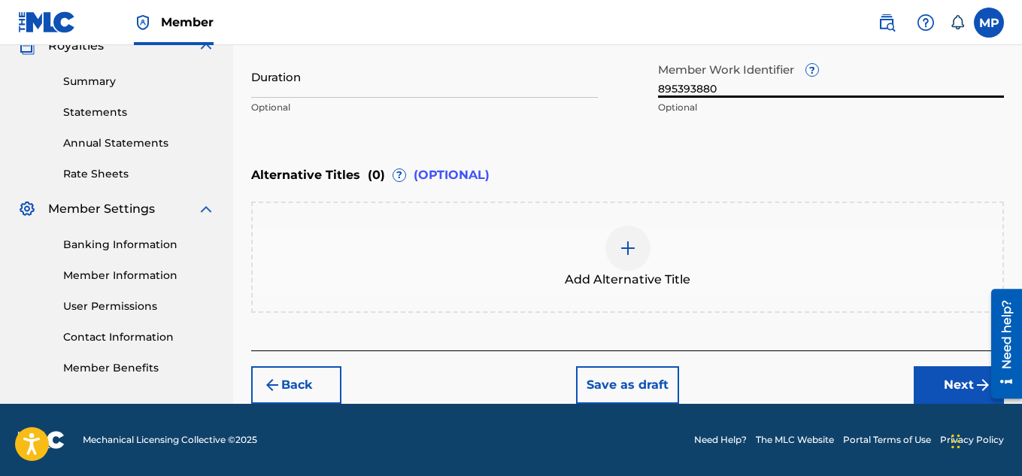
click at [936, 389] on button "Next" at bounding box center [959, 385] width 90 height 38
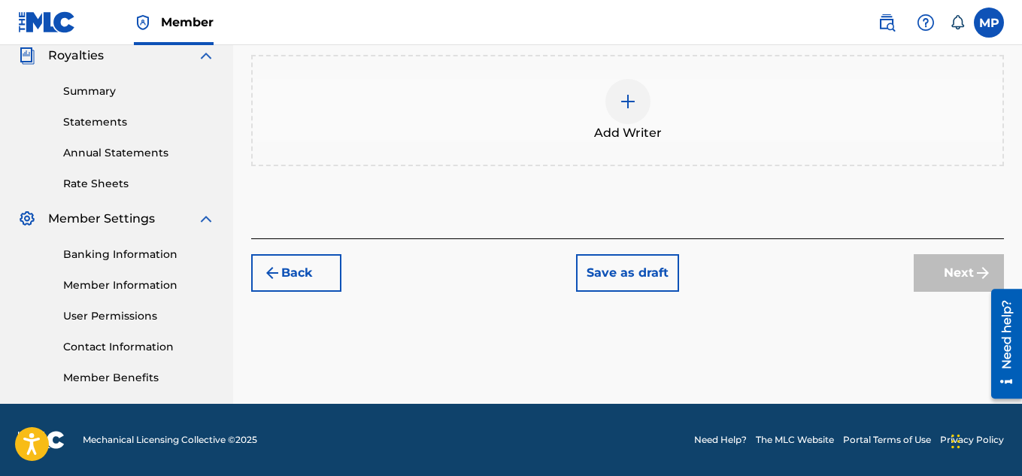
scroll to position [202, 0]
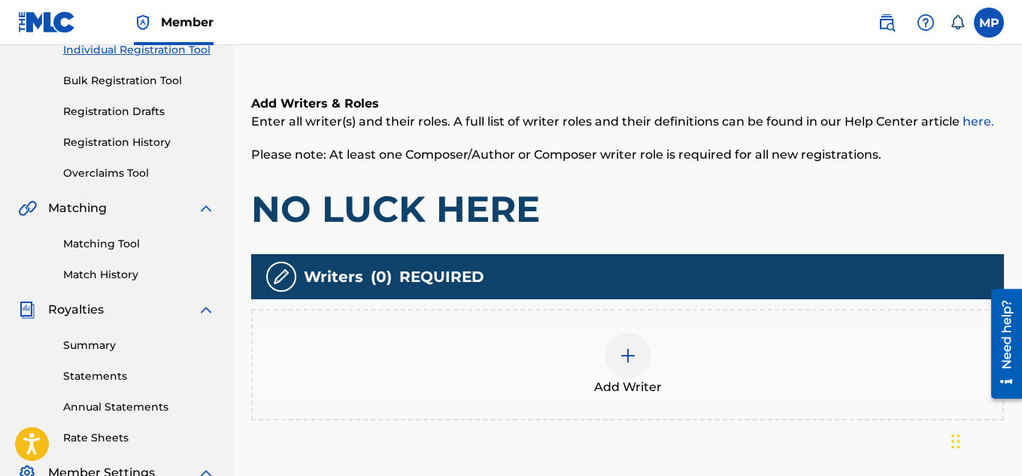
click at [603, 356] on div "Add Writer" at bounding box center [628, 364] width 750 height 63
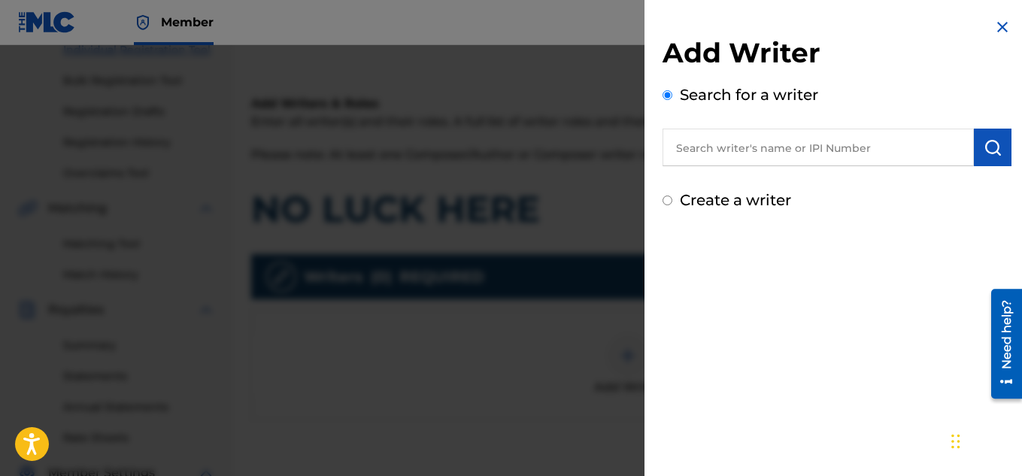
click at [717, 155] on input "text" at bounding box center [817, 148] width 311 height 38
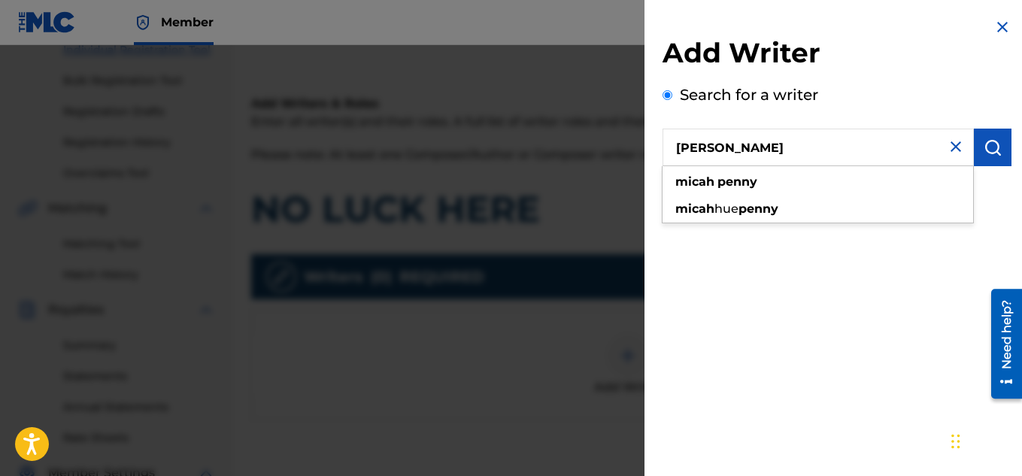
type input "[PERSON_NAME]"
click at [985, 150] on img "submit" at bounding box center [992, 147] width 18 height 18
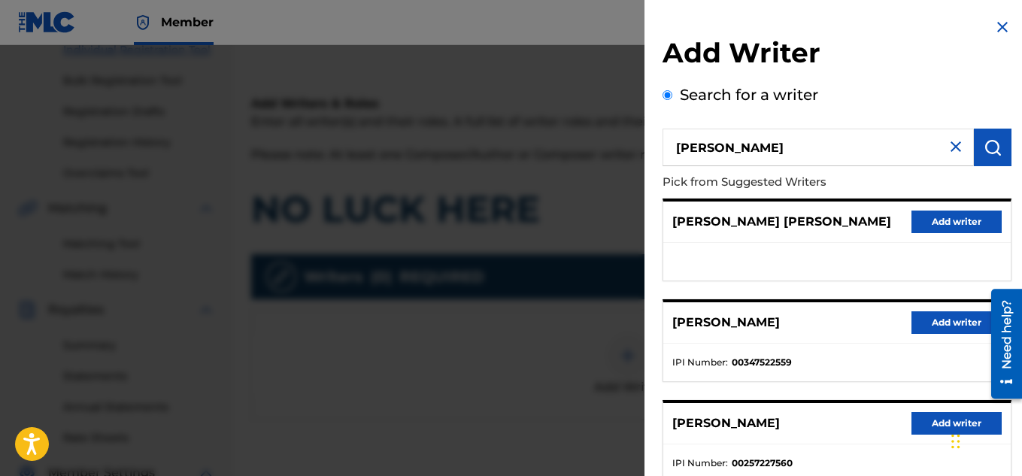
click at [914, 323] on button "Add writer" at bounding box center [956, 322] width 90 height 23
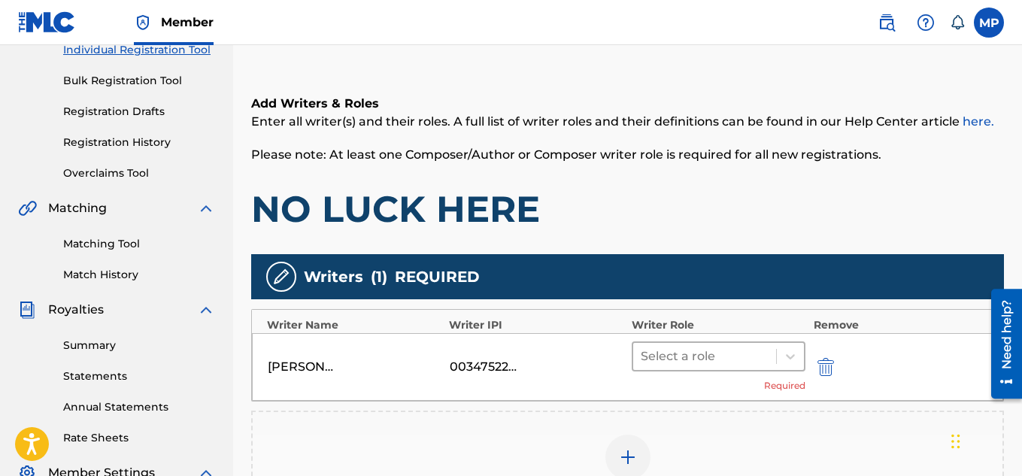
click at [725, 351] on div at bounding box center [705, 356] width 129 height 21
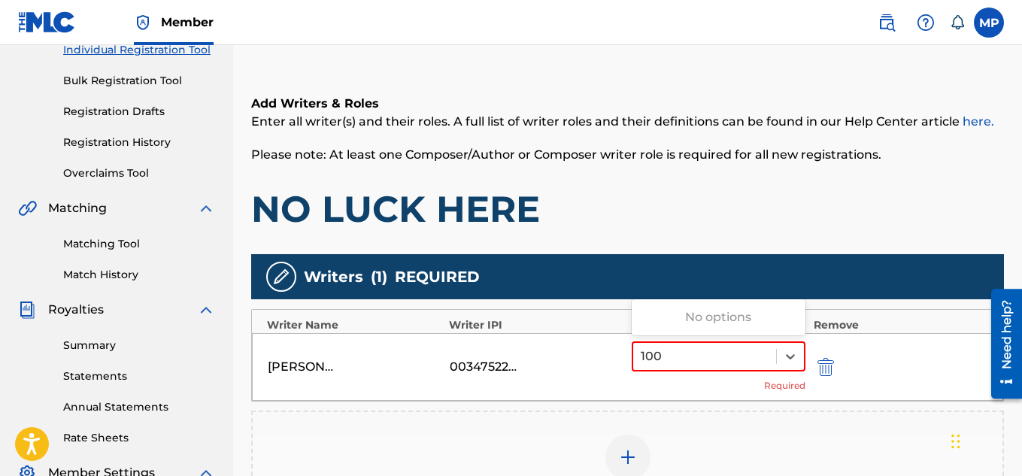
type input "100"
click at [693, 428] on div "Add Writer" at bounding box center [627, 466] width 753 height 111
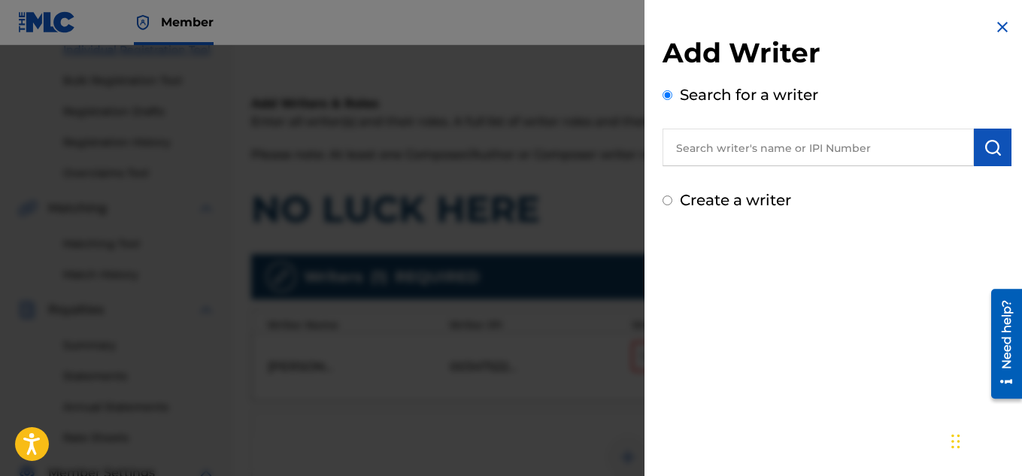
click at [847, 148] on input "text" at bounding box center [817, 148] width 311 height 38
type input "i"
click at [1002, 23] on img at bounding box center [1002, 27] width 18 height 18
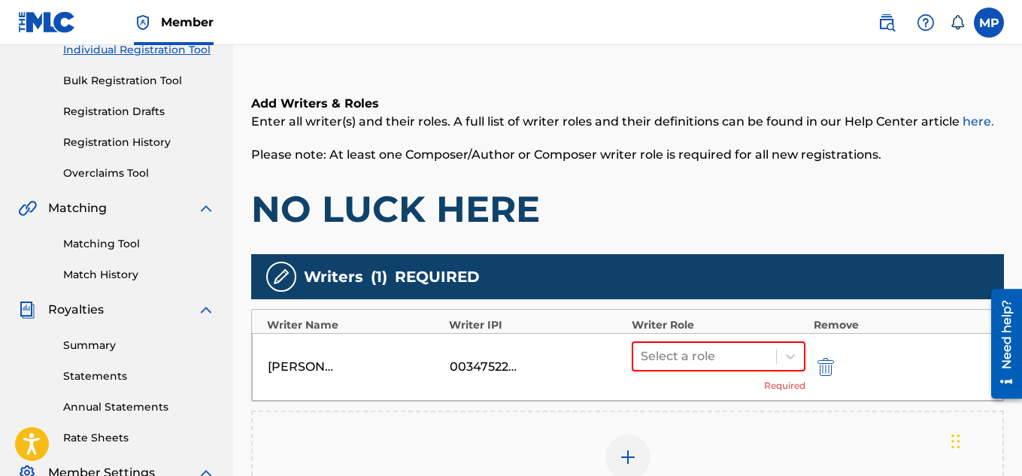
scroll to position [280, 0]
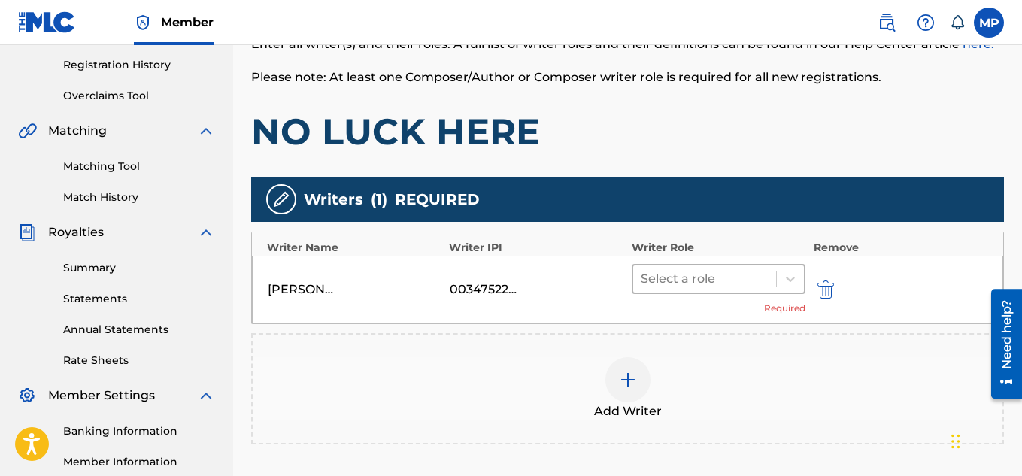
click at [763, 277] on div at bounding box center [705, 278] width 129 height 21
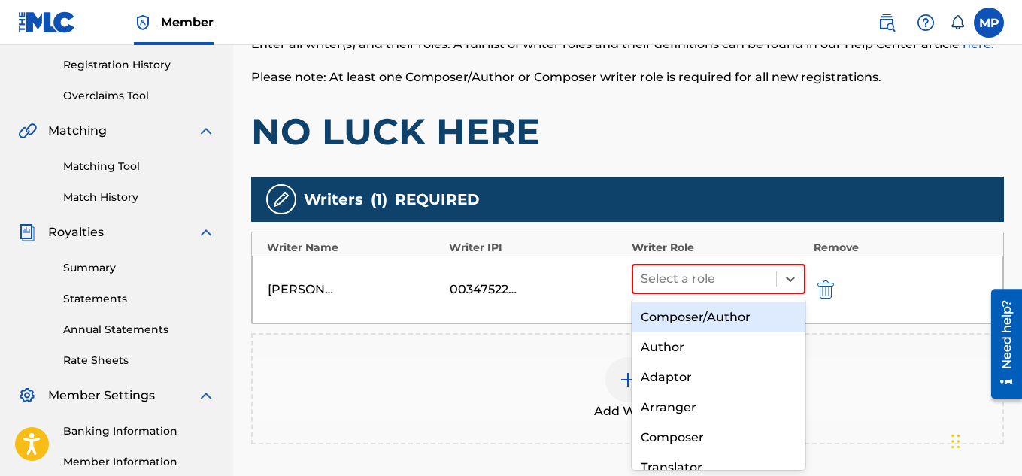
click at [713, 314] on div "Composer/Author" at bounding box center [719, 317] width 174 height 30
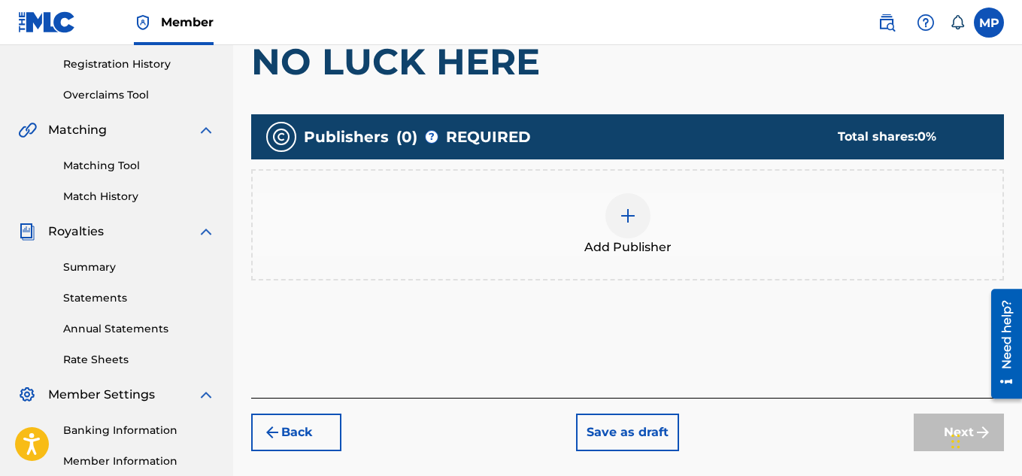
scroll to position [72, 0]
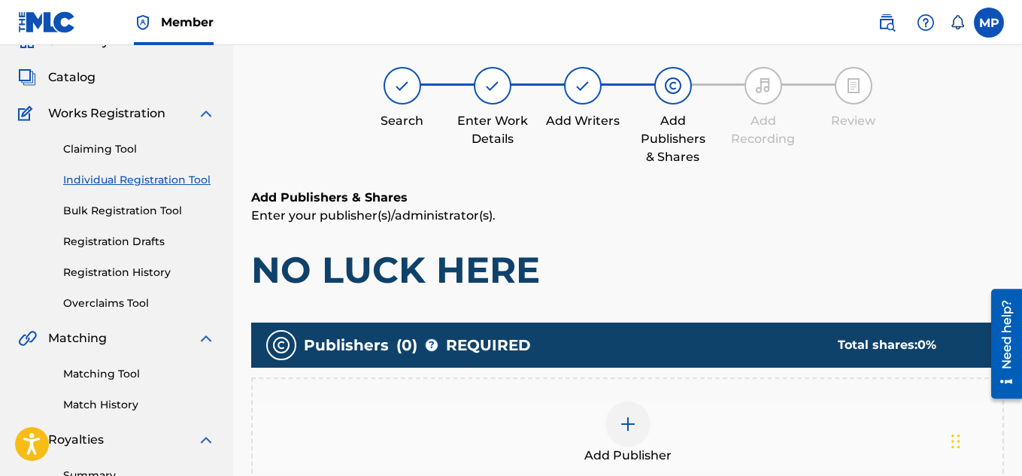
click at [634, 402] on div at bounding box center [627, 424] width 45 height 45
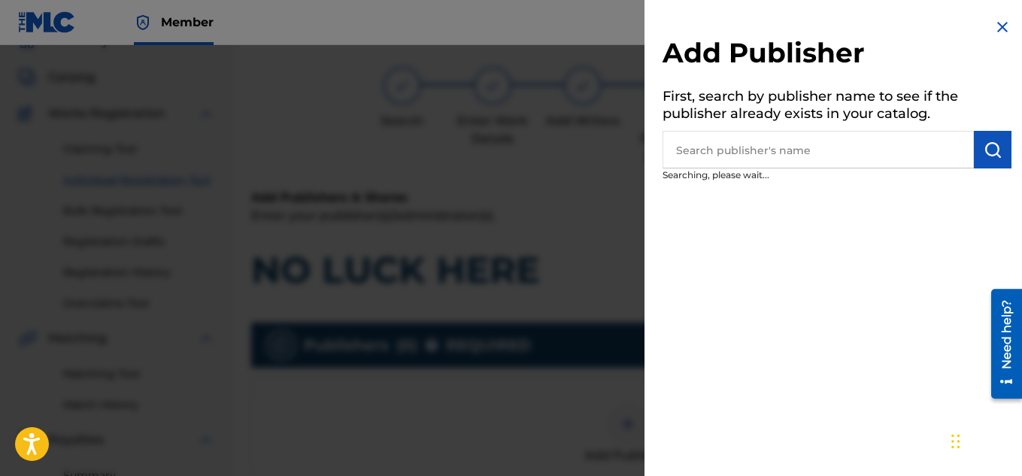
click at [752, 142] on input "text" at bounding box center [817, 150] width 311 height 38
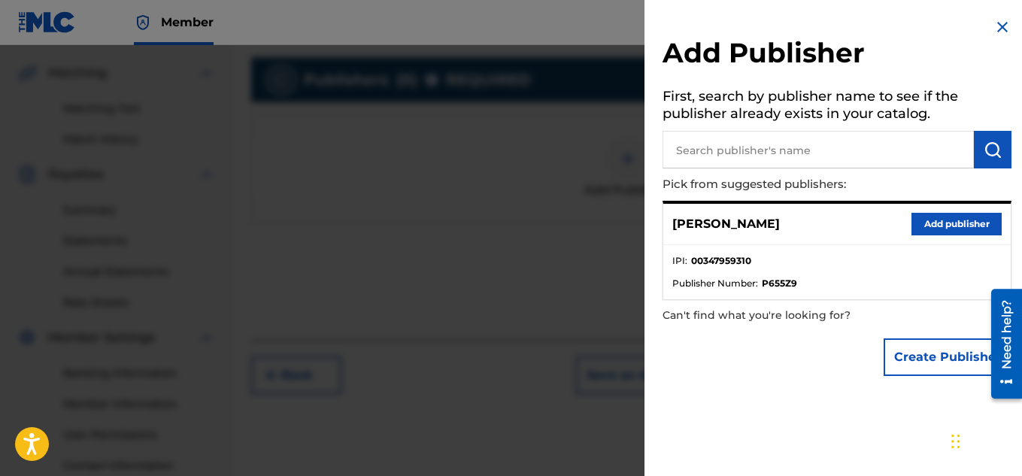
click at [951, 232] on button "Add publisher" at bounding box center [956, 224] width 90 height 23
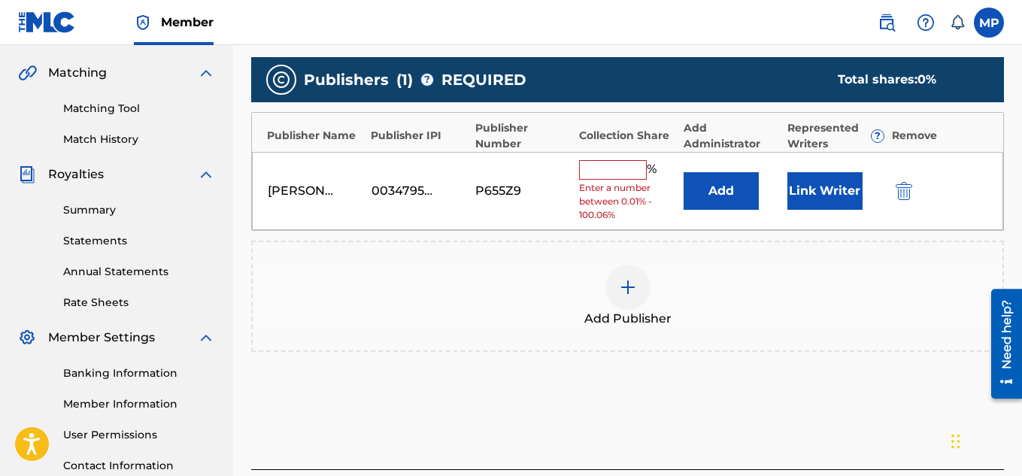
click at [603, 173] on input "text" at bounding box center [613, 170] width 68 height 20
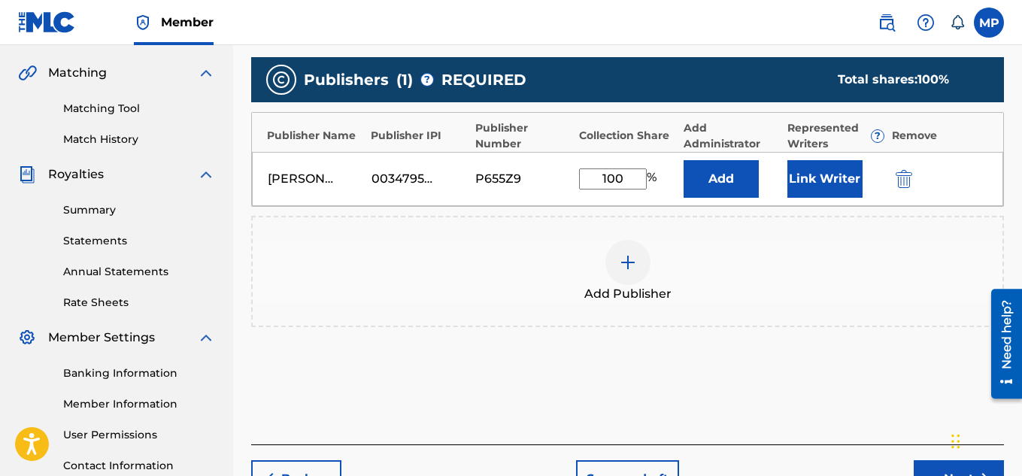
type input "100"
click at [809, 177] on button "Link Writer" at bounding box center [824, 179] width 75 height 38
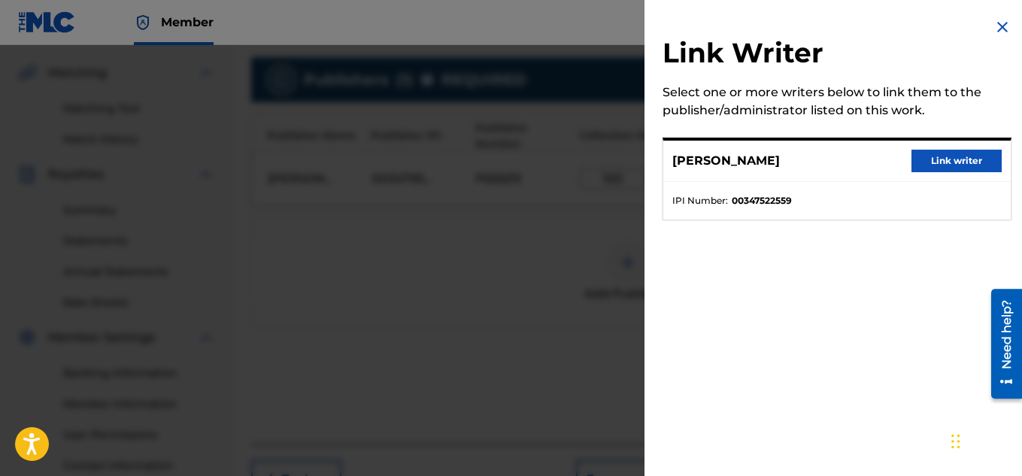
click at [919, 162] on button "Link writer" at bounding box center [956, 161] width 90 height 23
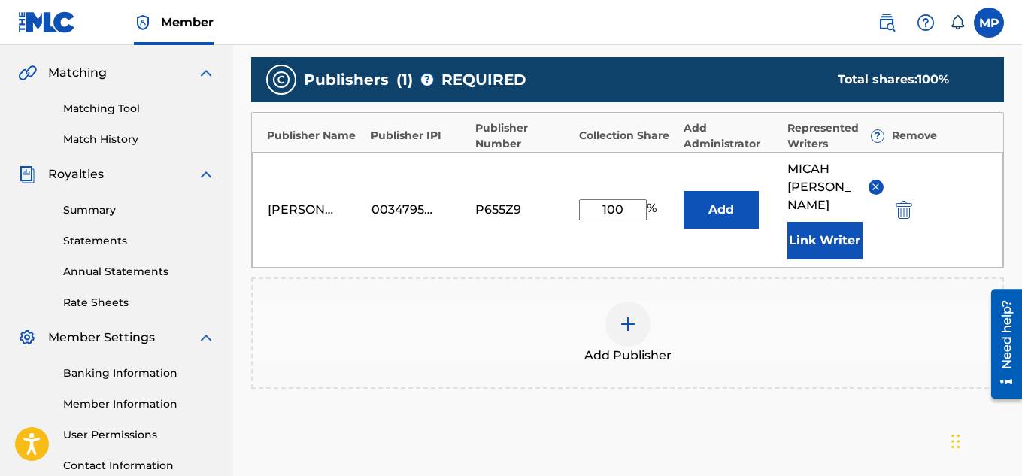
scroll to position [475, 0]
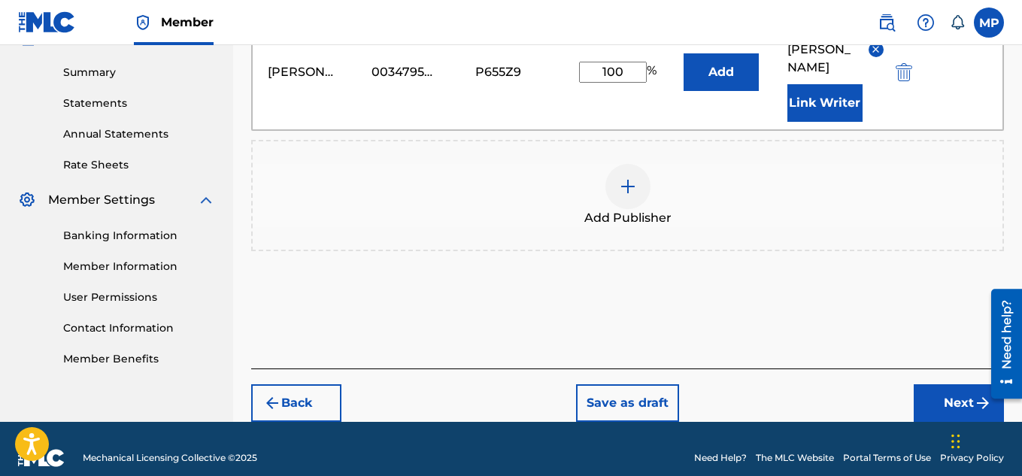
click at [944, 384] on button "Next" at bounding box center [959, 403] width 90 height 38
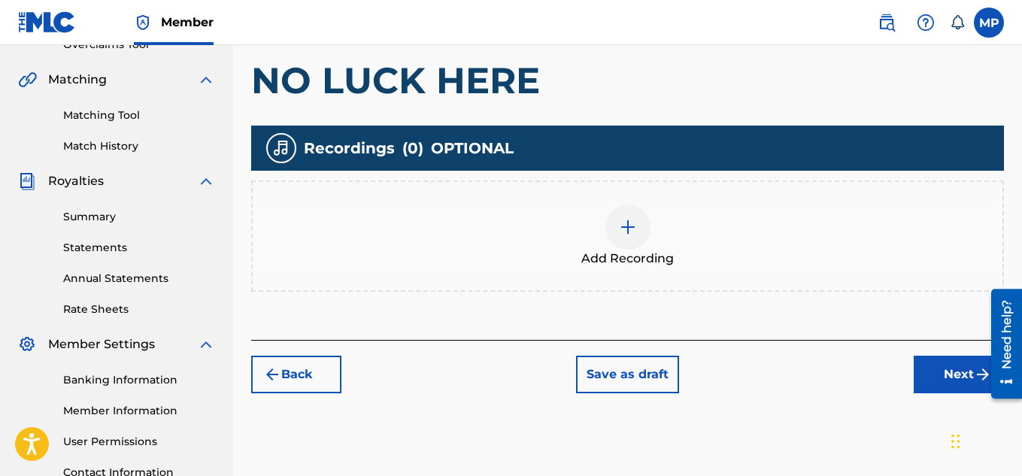
scroll to position [267, 0]
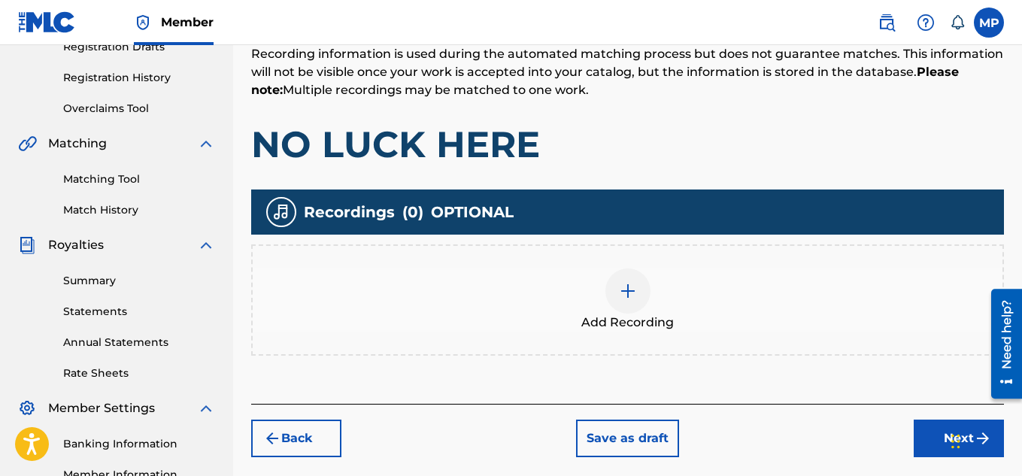
click at [635, 305] on div at bounding box center [627, 290] width 45 height 45
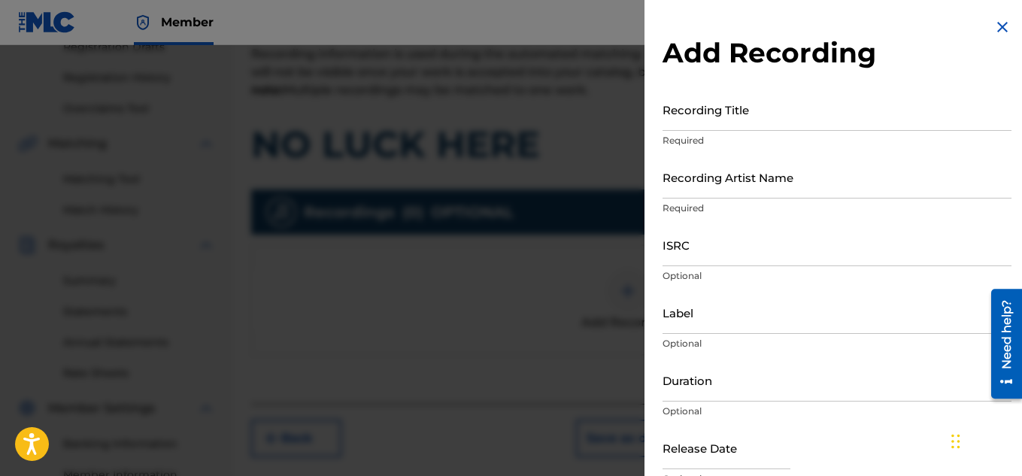
click at [748, 125] on input "Recording Title" at bounding box center [836, 109] width 349 height 43
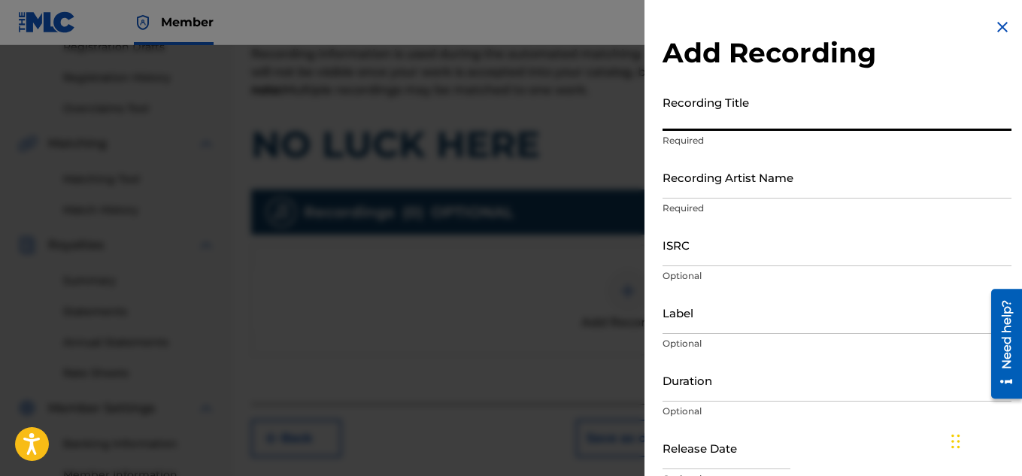
paste input "NO LUCK HERE"
type input "NO LUCK HERE"
click at [719, 178] on input "Recording Artist Name" at bounding box center [836, 177] width 349 height 43
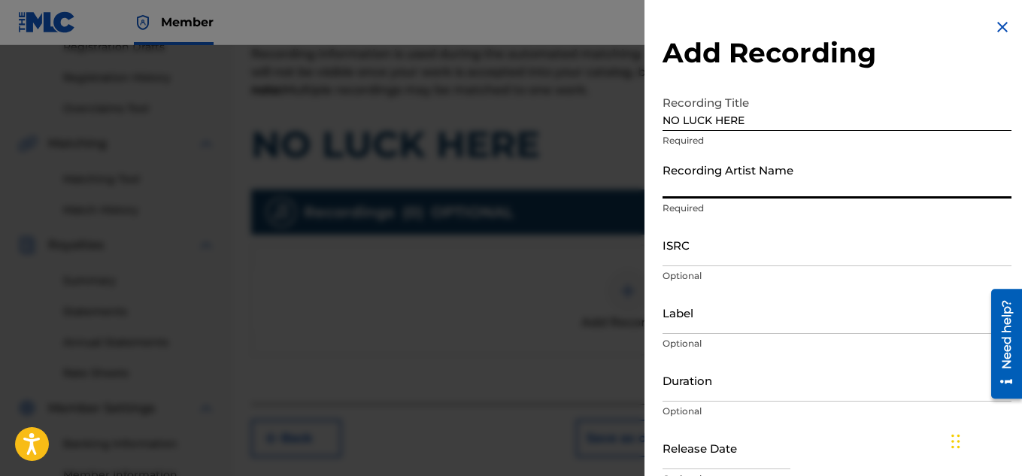
paste input "FLUNKY JUNKY"
type input "FLUNKY JUNKY"
click at [726, 241] on input "ISRC" at bounding box center [836, 244] width 349 height 43
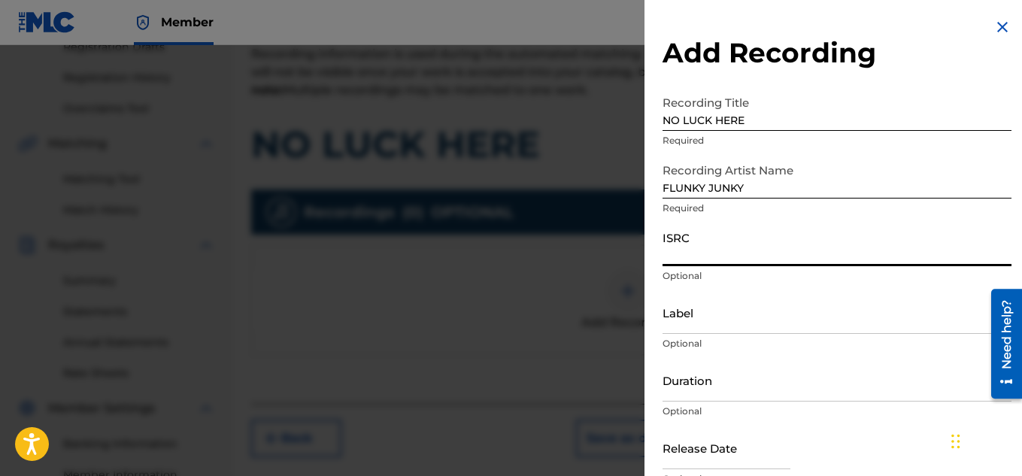
paste input "QZDA81895264"
type input "QZDA81895264"
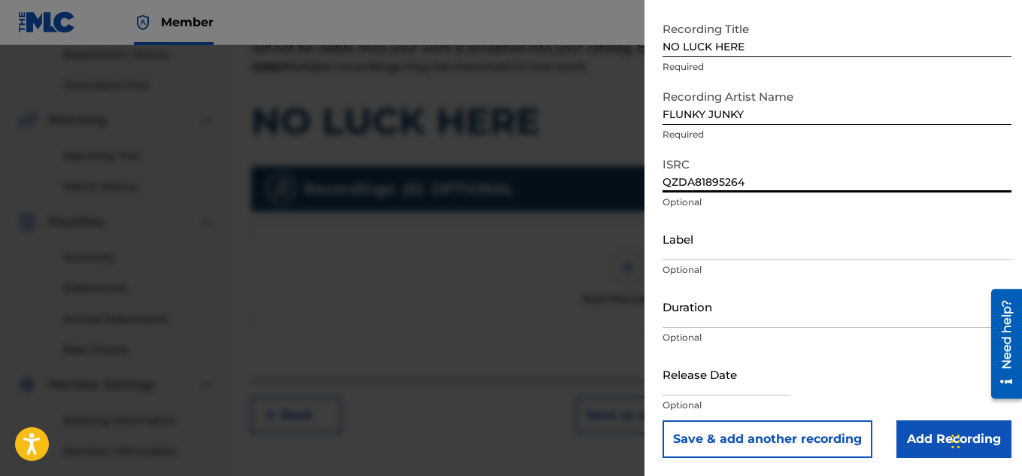
scroll to position [74, 0]
click at [929, 443] on input "Add Recording" at bounding box center [953, 439] width 115 height 38
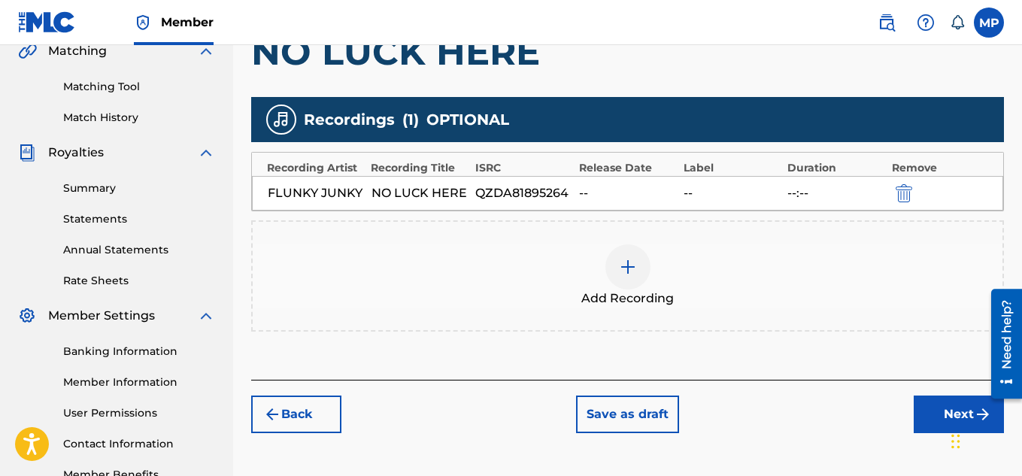
scroll to position [412, 0]
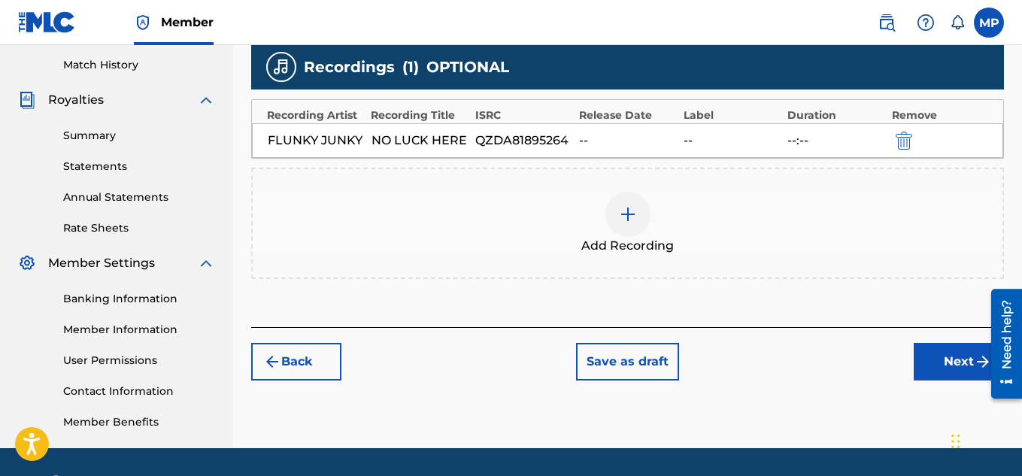
click at [948, 366] on button "Next" at bounding box center [959, 362] width 90 height 38
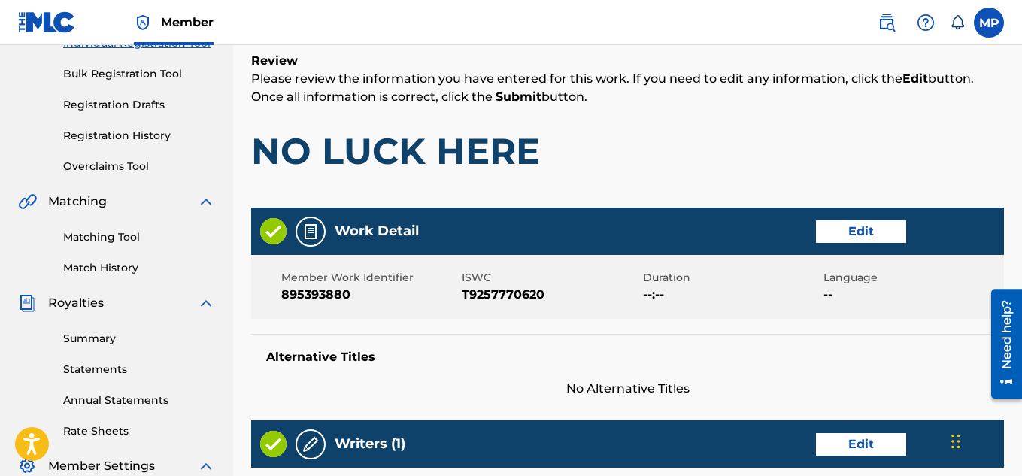
scroll to position [814, 0]
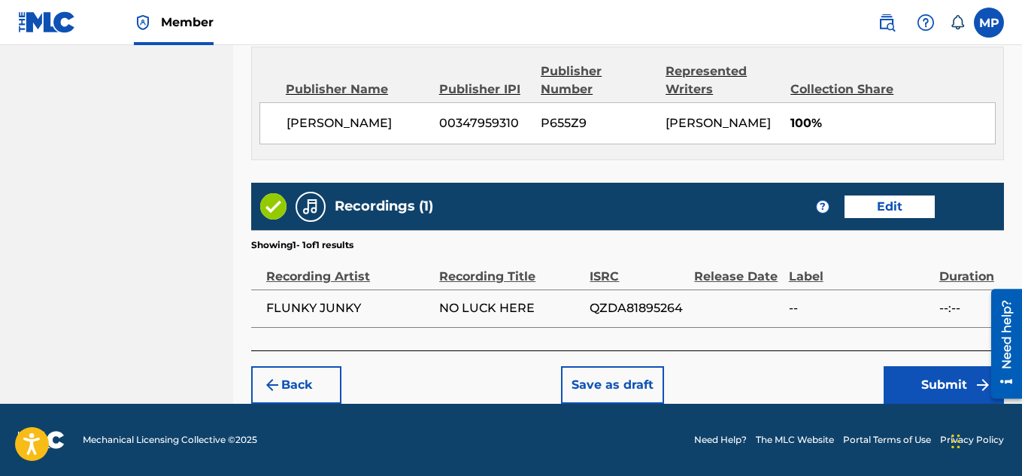
click at [905, 377] on button "Submit" at bounding box center [943, 385] width 120 height 38
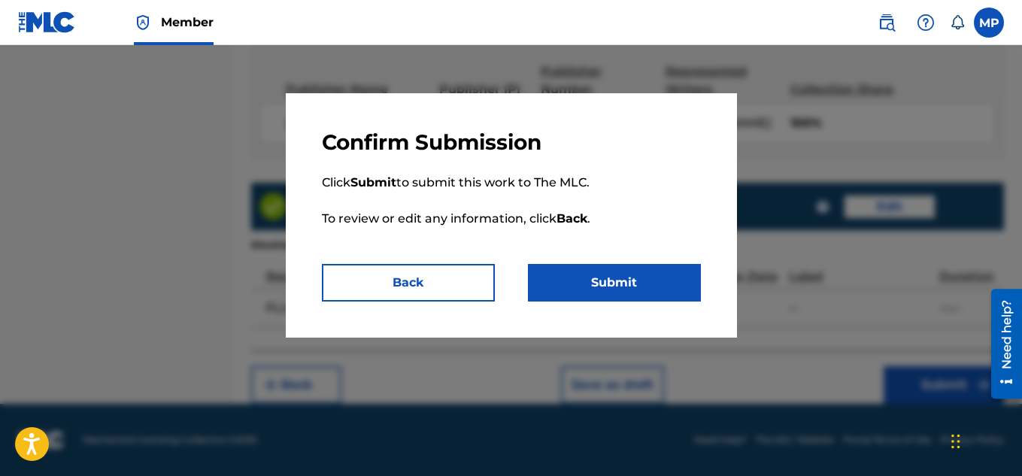
click at [614, 287] on button "Submit" at bounding box center [614, 283] width 173 height 38
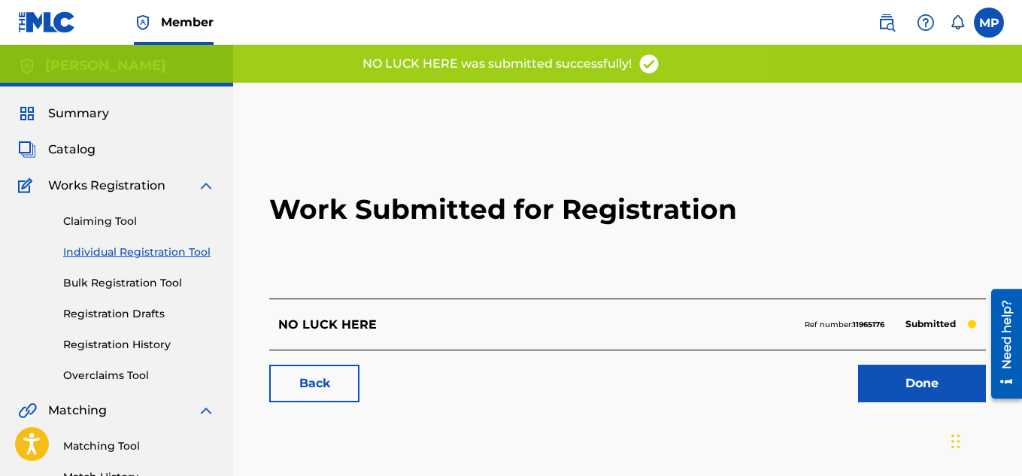
scroll to position [65, 0]
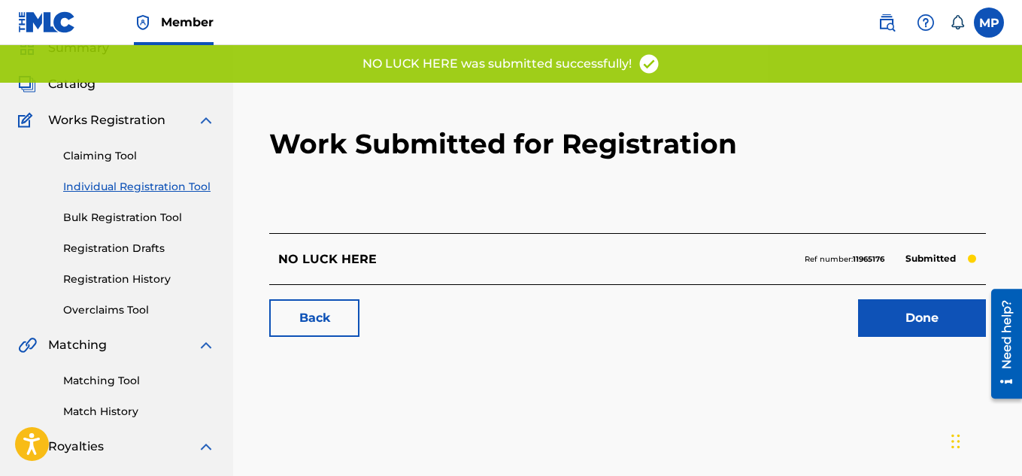
click at [347, 318] on link "Back" at bounding box center [314, 318] width 90 height 38
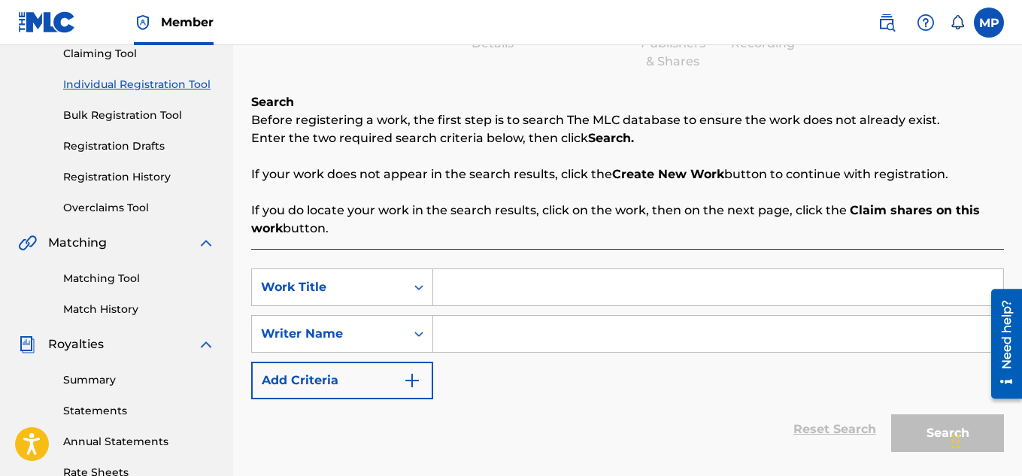
scroll to position [171, 0]
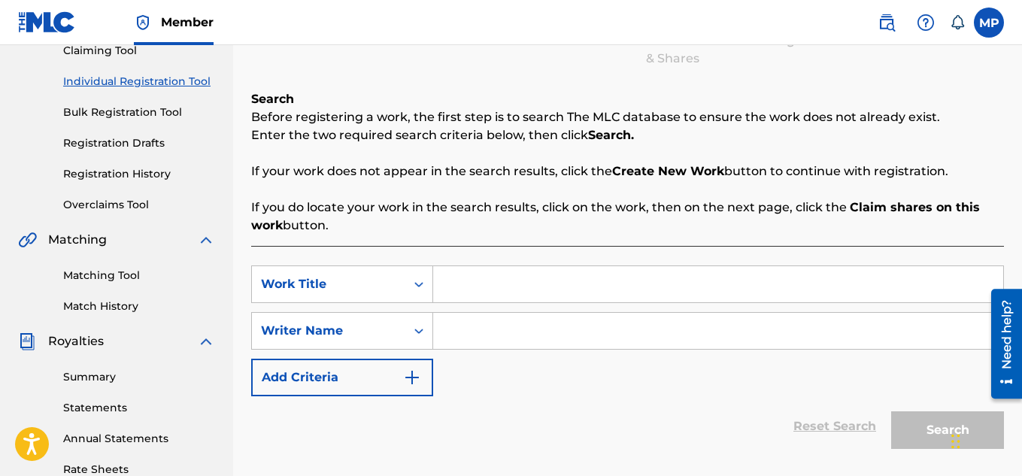
click at [467, 282] on input "Search Form" at bounding box center [718, 284] width 570 height 36
paste input "NO GAMES"
type input "NO GAMES"
click at [471, 337] on input "Search Form" at bounding box center [718, 331] width 570 height 36
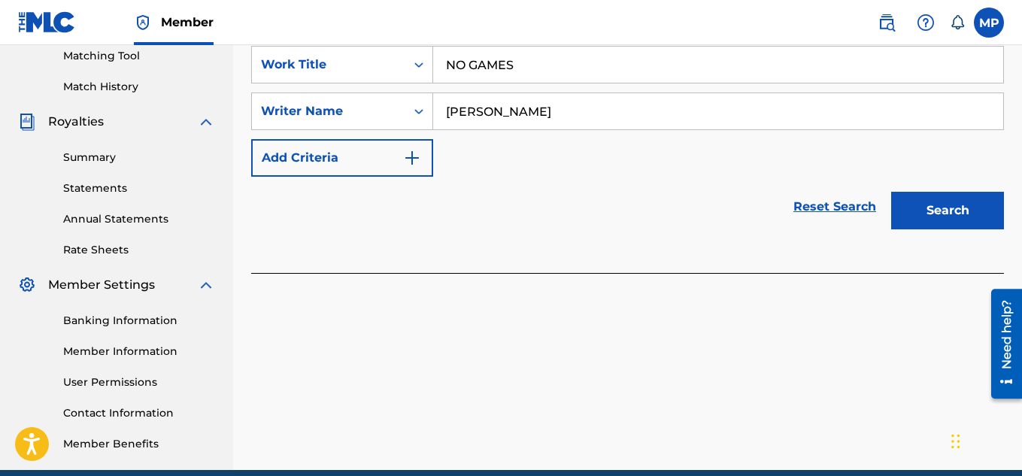
scroll to position [426, 0]
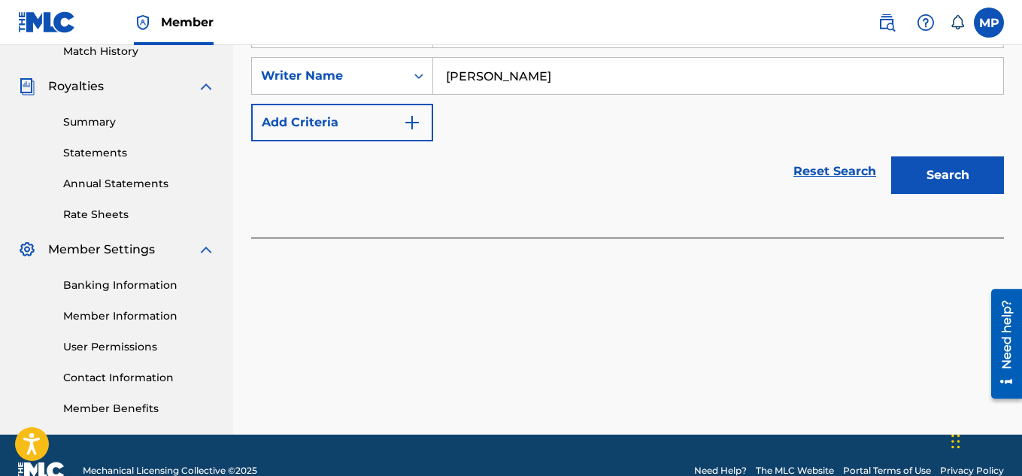
type input "[PERSON_NAME]"
click at [948, 188] on button "Search" at bounding box center [947, 175] width 113 height 38
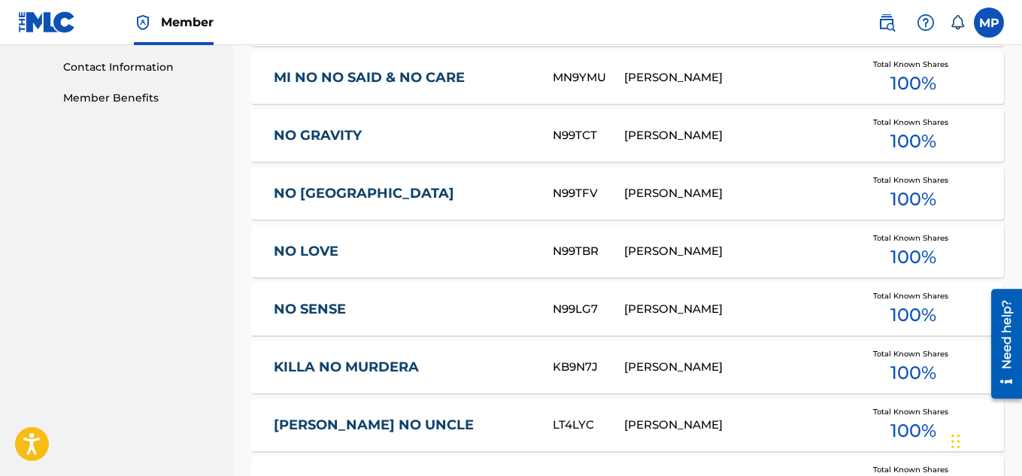
scroll to position [1081, 0]
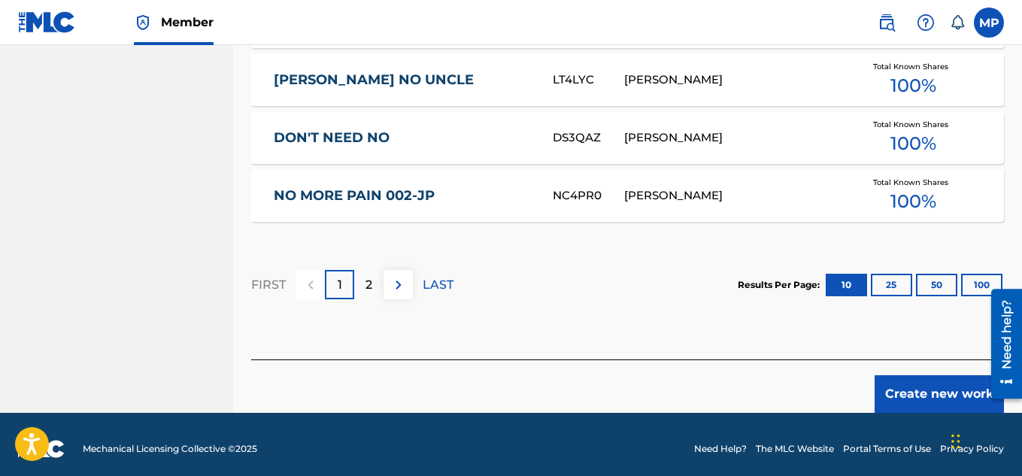
click at [904, 375] on button "Create new work" at bounding box center [938, 394] width 129 height 38
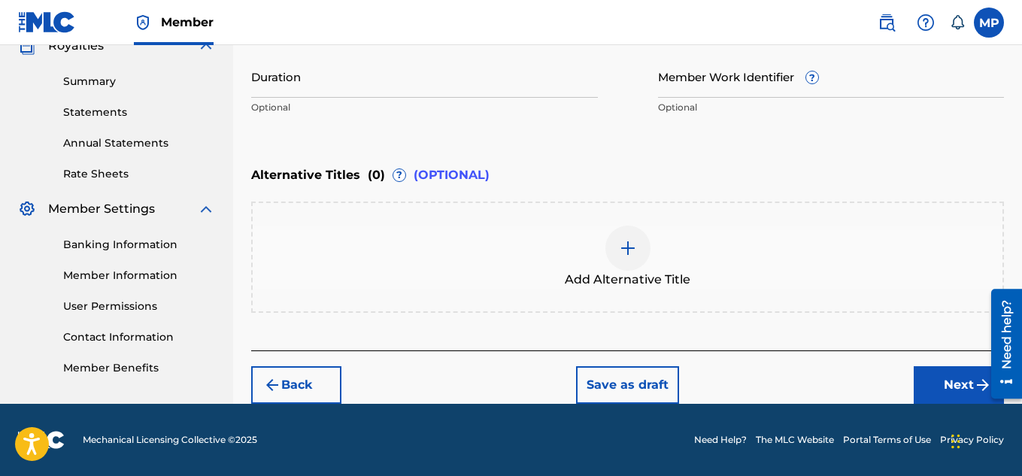
scroll to position [218, 0]
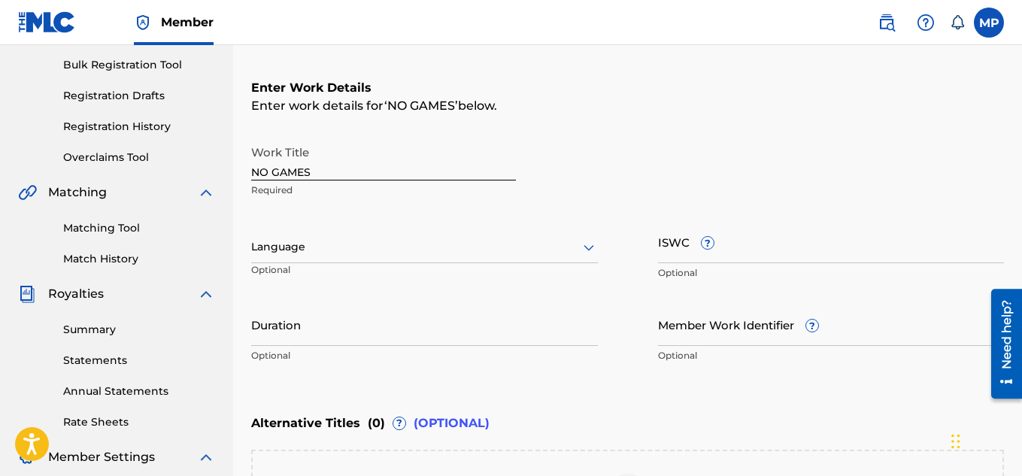
click at [684, 255] on input "ISWC ?" at bounding box center [831, 241] width 347 height 43
paste input "T9257770539"
type input "T9257770539"
click at [701, 332] on input "Member Work Identifier ?" at bounding box center [831, 324] width 347 height 43
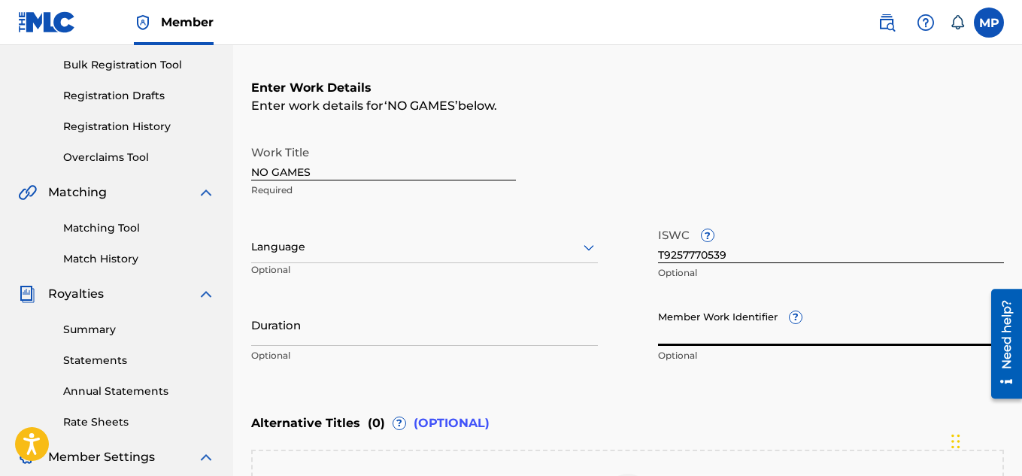
paste input "895393876"
type input "895393876"
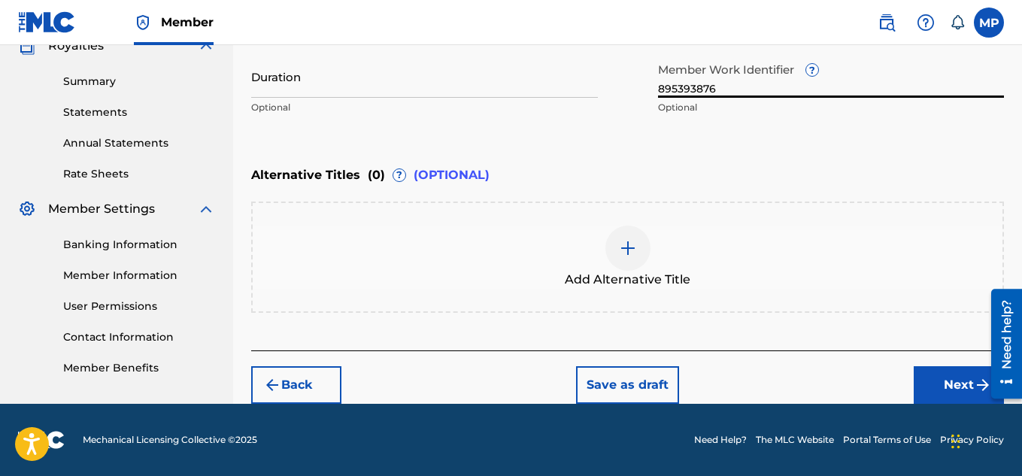
click at [923, 376] on button "Next" at bounding box center [959, 385] width 90 height 38
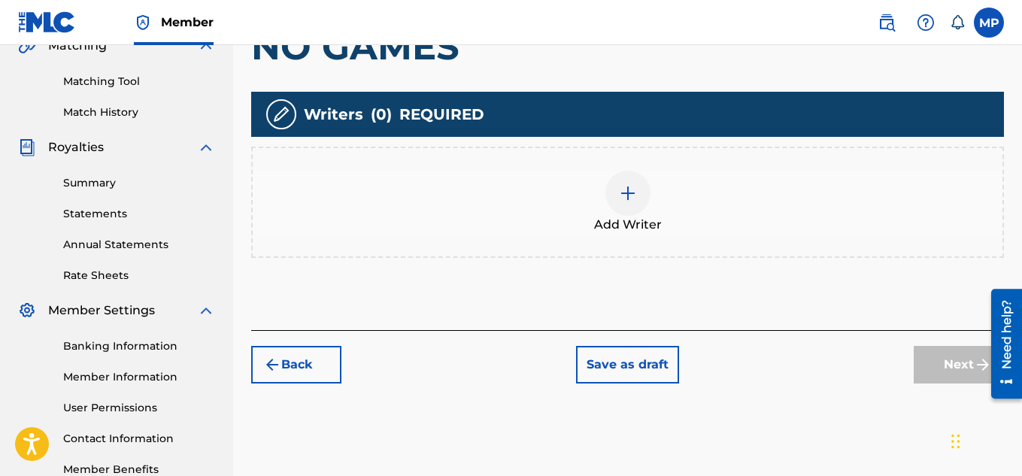
scroll to position [392, 0]
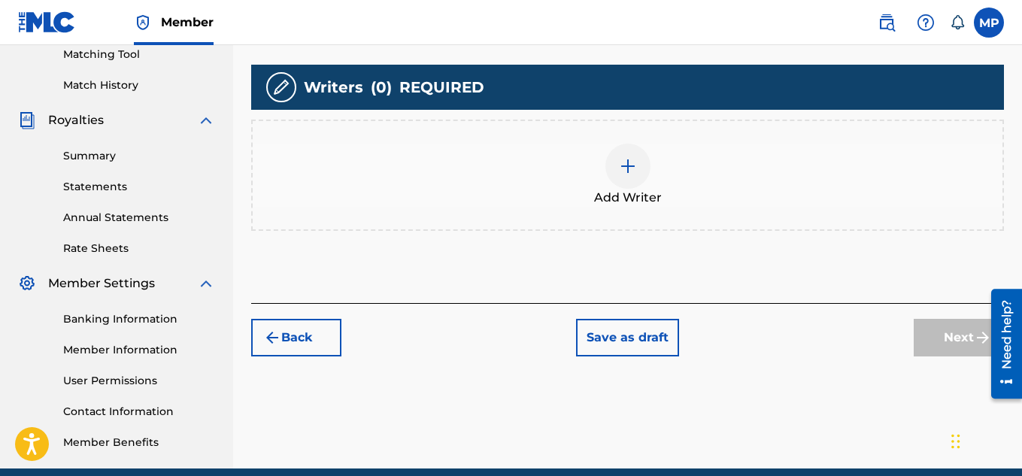
click at [630, 173] on img at bounding box center [628, 166] width 18 height 18
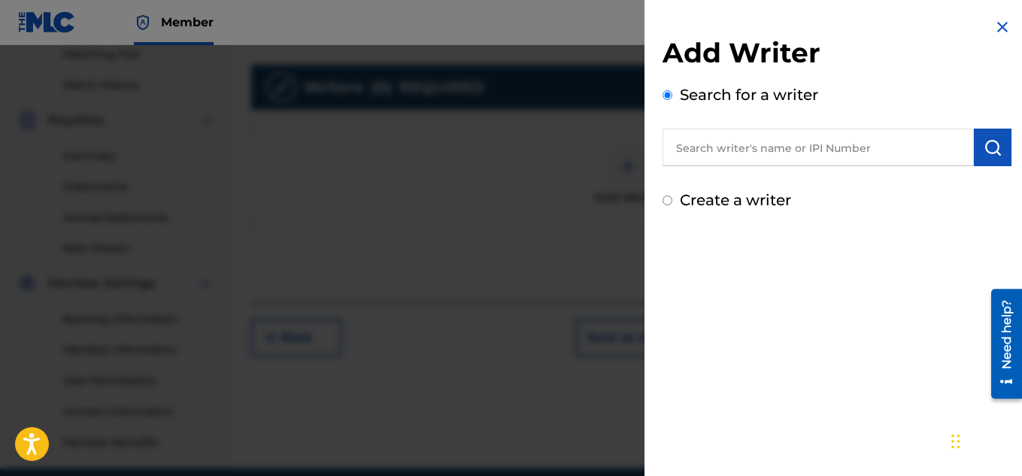
click at [865, 153] on input "text" at bounding box center [817, 148] width 311 height 38
click at [751, 153] on input "text" at bounding box center [817, 148] width 311 height 38
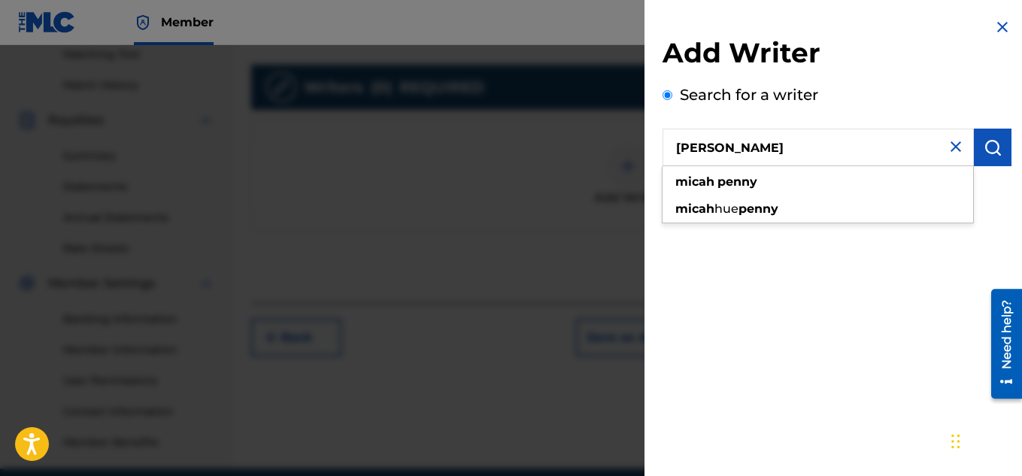
type input "[PERSON_NAME]"
click at [996, 144] on button "submit" at bounding box center [993, 148] width 38 height 38
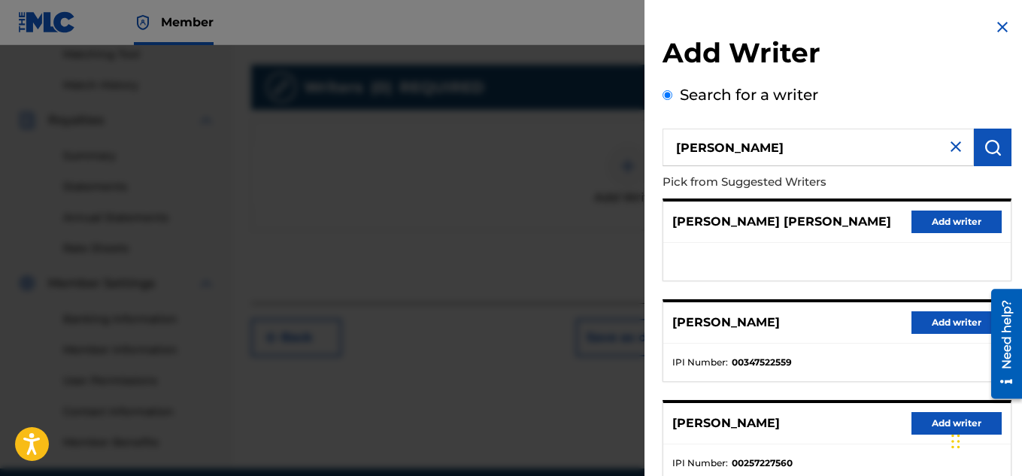
click at [928, 322] on button "Add writer" at bounding box center [956, 322] width 90 height 23
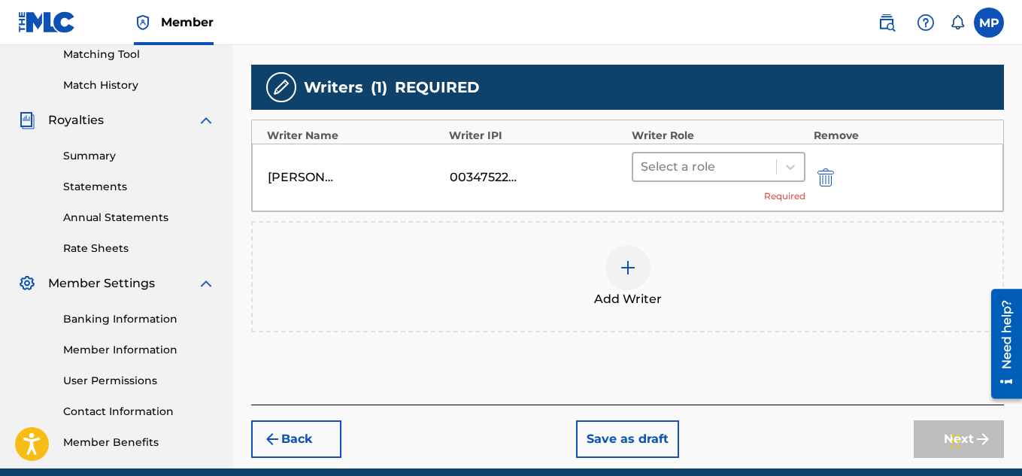
click at [786, 171] on icon at bounding box center [790, 166] width 15 height 15
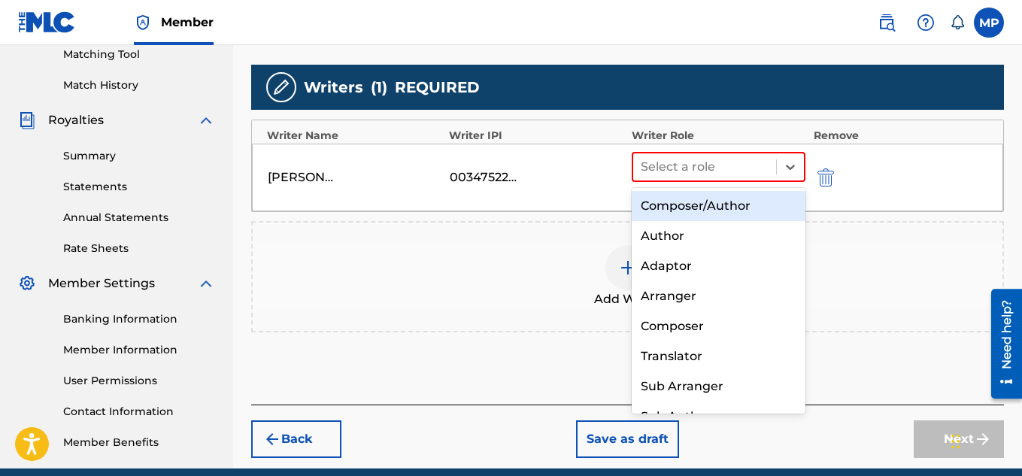
click at [732, 201] on div "Composer/Author" at bounding box center [719, 206] width 174 height 30
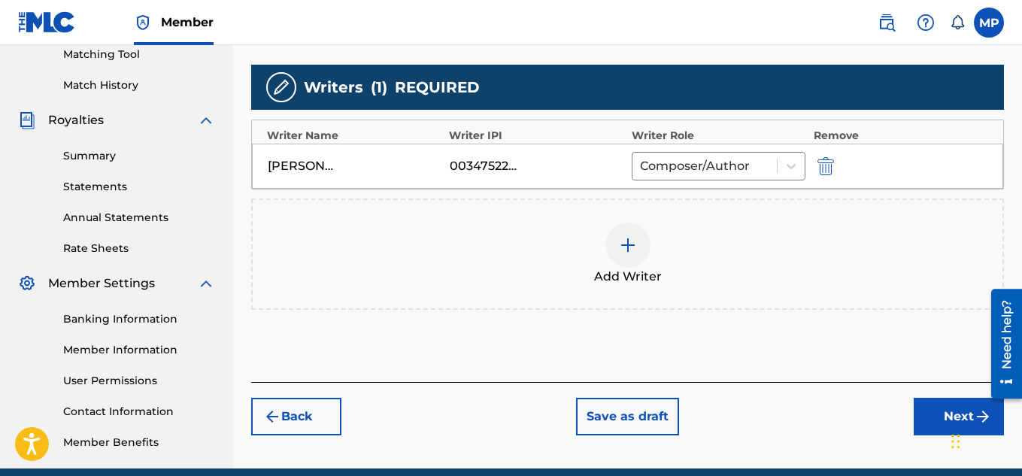
click at [929, 398] on button "Next" at bounding box center [959, 417] width 90 height 38
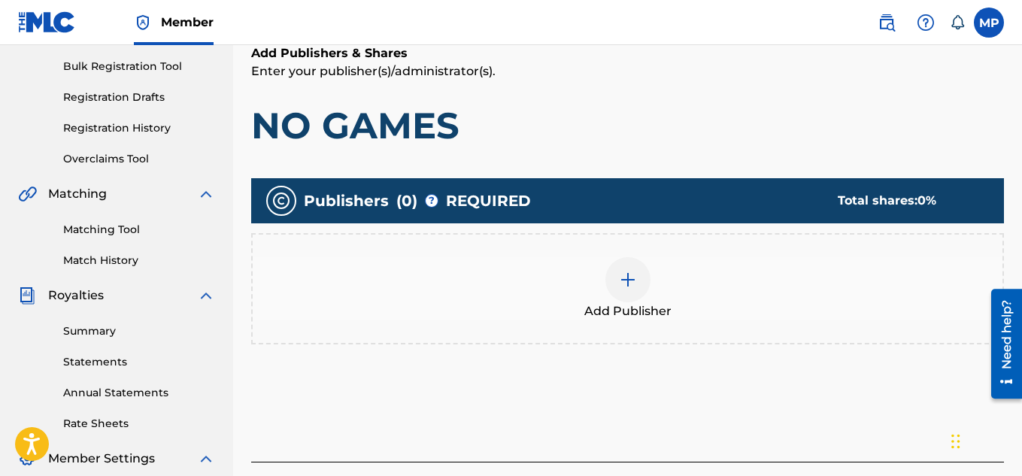
click at [620, 271] on img at bounding box center [628, 280] width 18 height 18
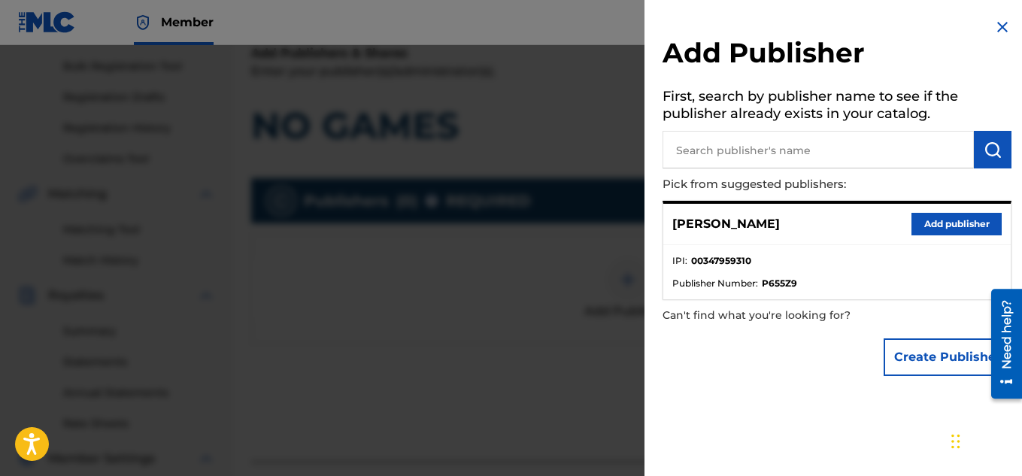
scroll to position [237, 0]
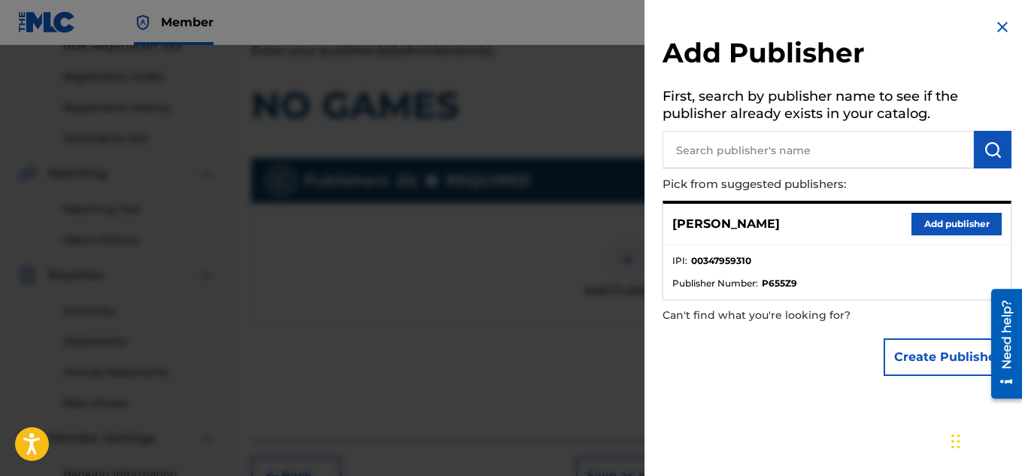
click at [941, 228] on button "Add publisher" at bounding box center [956, 224] width 90 height 23
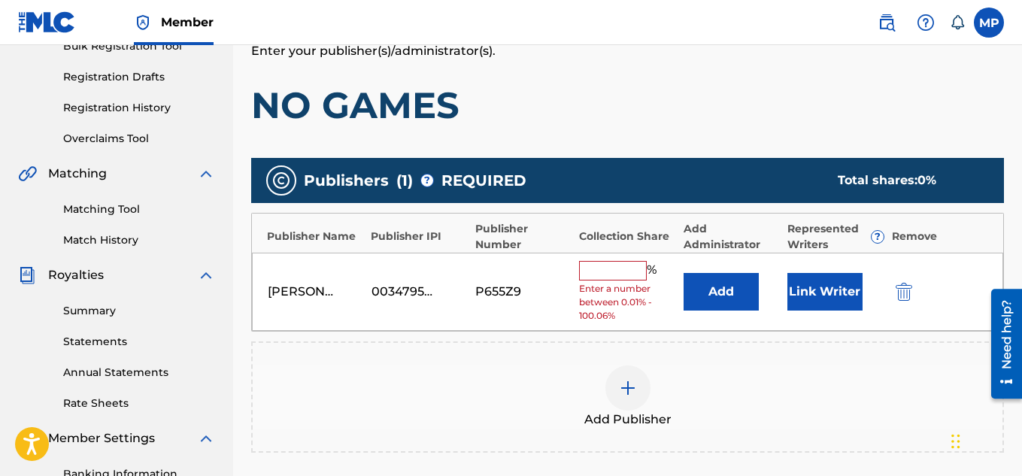
click at [643, 265] on input "text" at bounding box center [613, 271] width 68 height 20
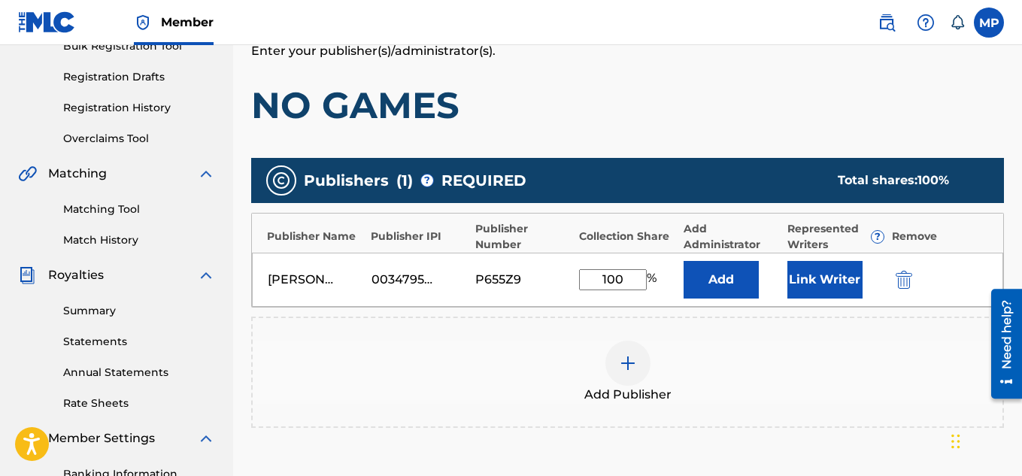
type input "100"
click at [815, 262] on button "Link Writer" at bounding box center [824, 280] width 75 height 38
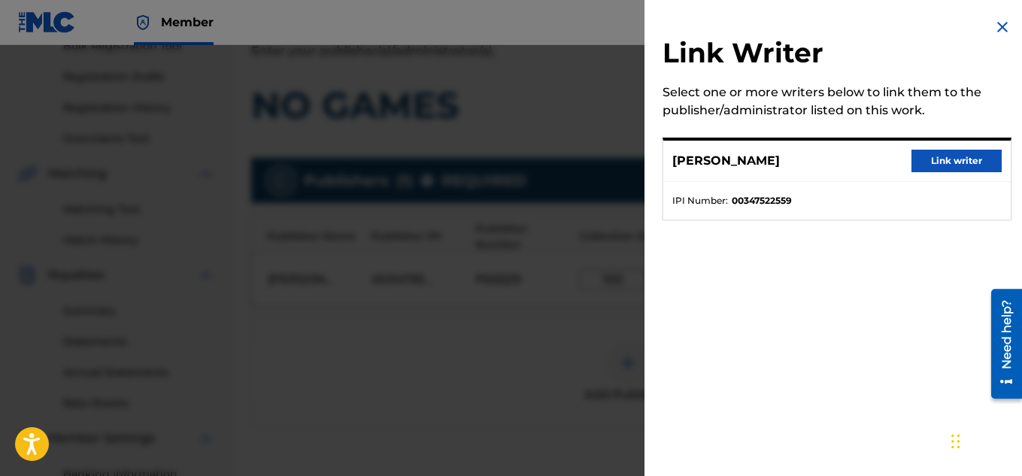
click at [917, 169] on button "Link writer" at bounding box center [956, 161] width 90 height 23
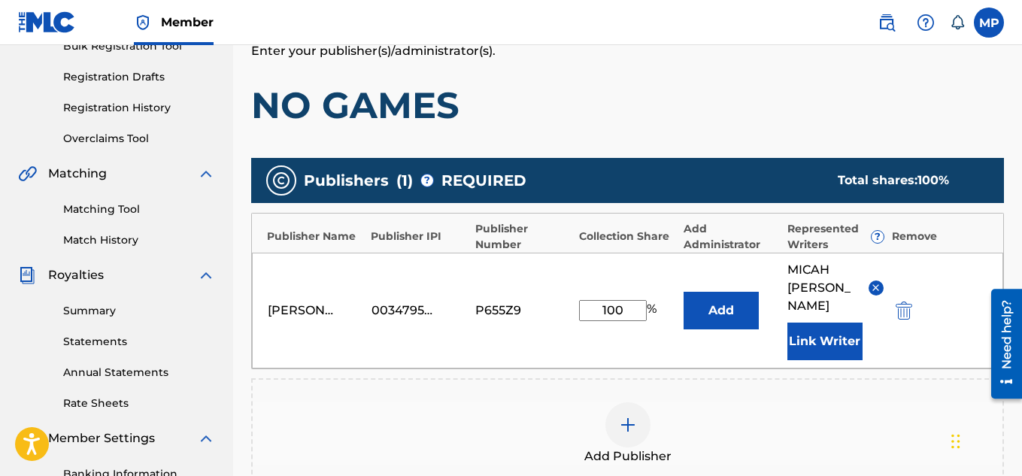
scroll to position [428, 0]
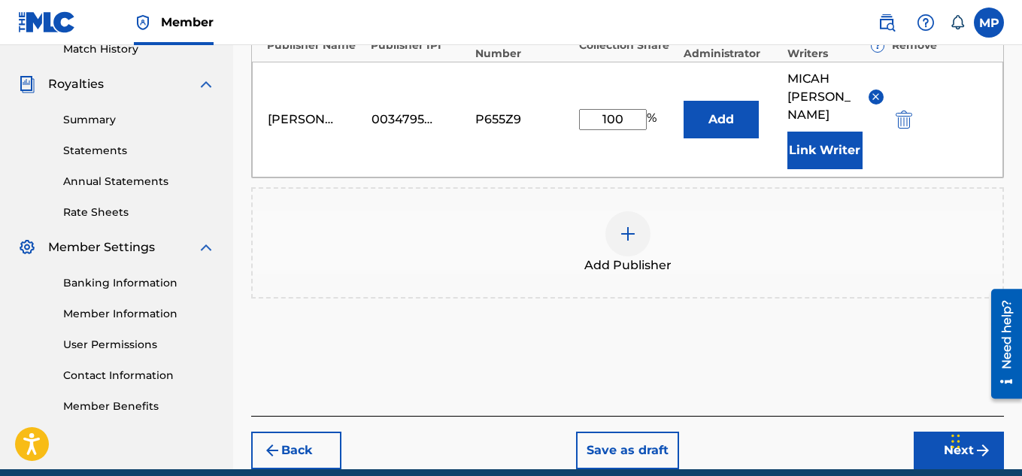
click at [934, 432] on button "Next" at bounding box center [959, 451] width 90 height 38
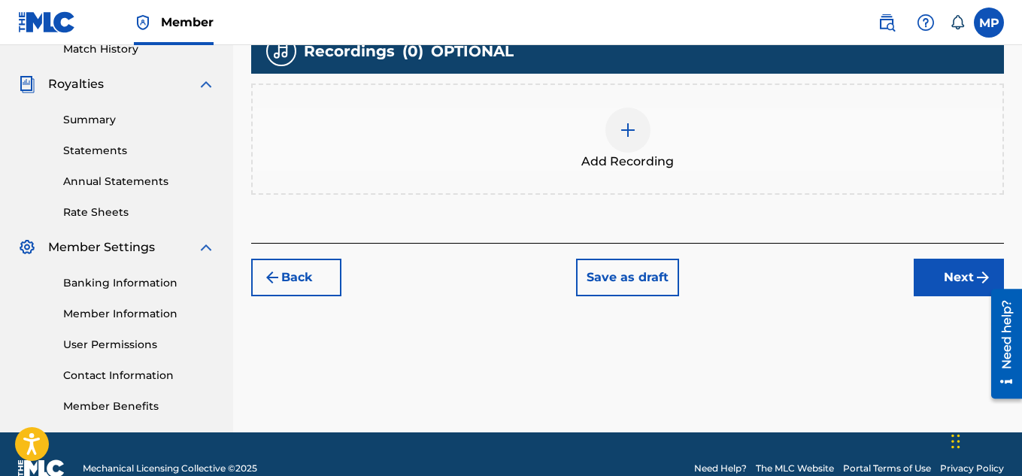
click at [625, 139] on img at bounding box center [628, 130] width 18 height 18
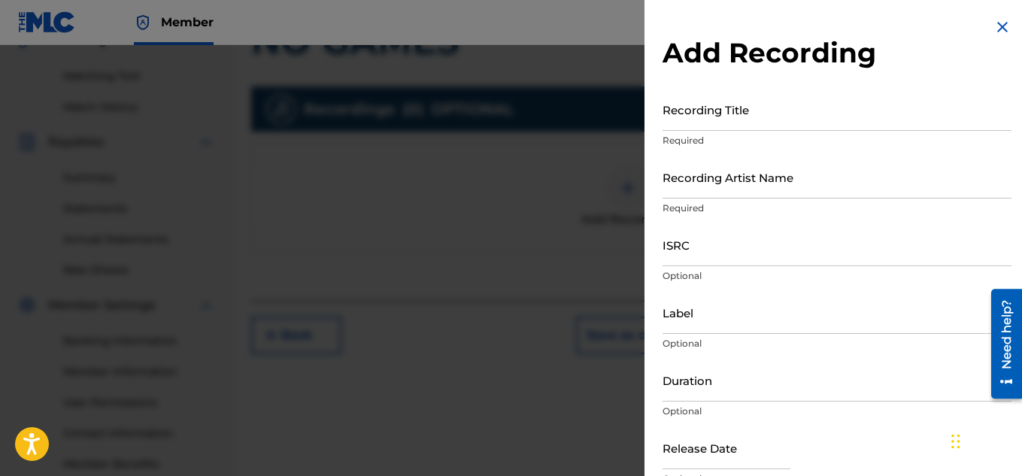
click at [774, 259] on input "ISRC" at bounding box center [836, 244] width 349 height 43
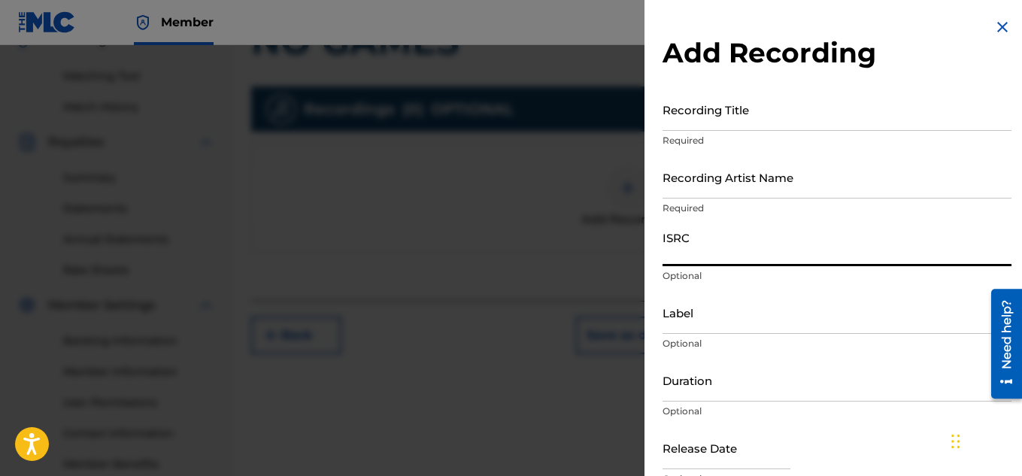
paste input "QZDA81895260"
type input "QZDA81895260"
click at [689, 185] on input "Recording Artist Name" at bounding box center [836, 177] width 349 height 43
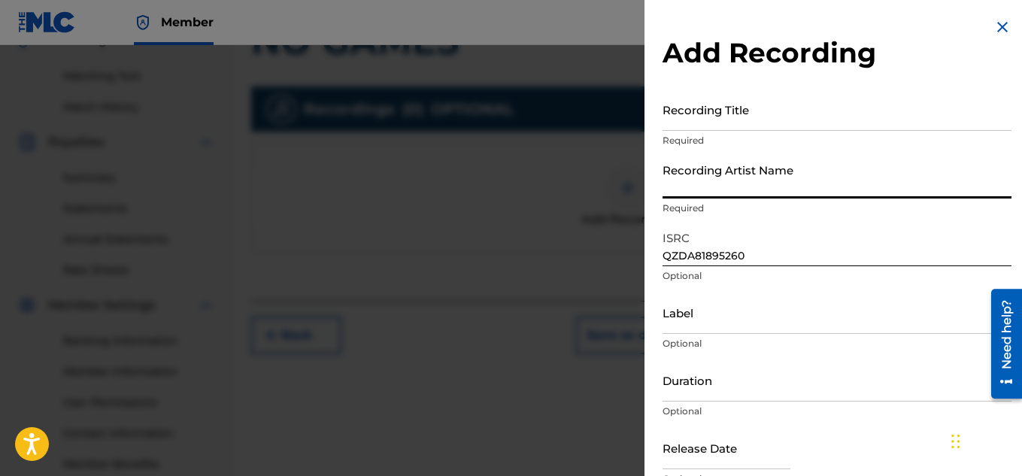
paste input "FLUNKY JUNKY"
type input "FLUNKY JUNKY"
click at [794, 122] on input "Recording Title" at bounding box center [836, 109] width 349 height 43
paste input "NO GAMES"
type input "NO GAMES"
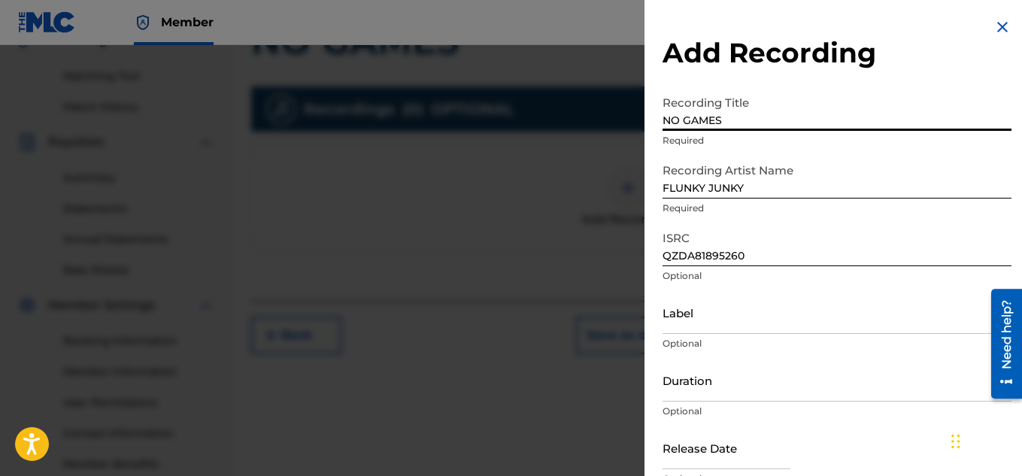
scroll to position [74, 0]
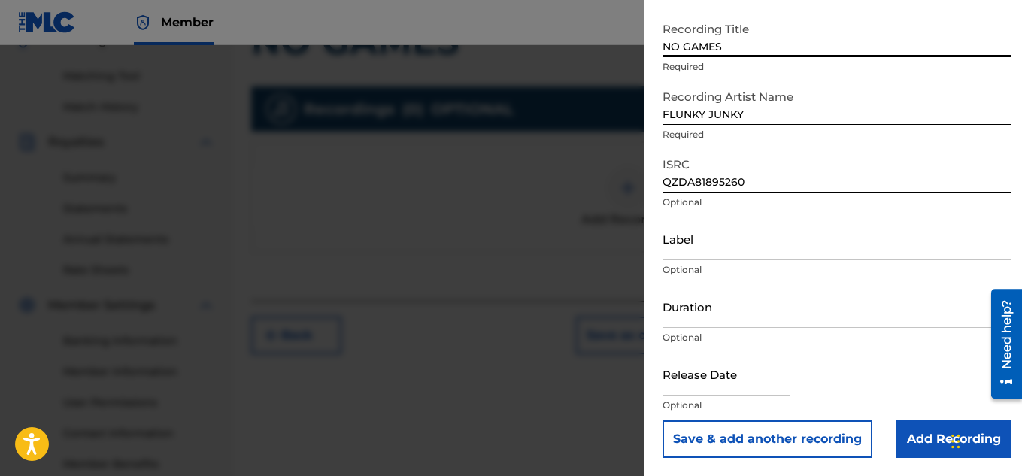
click at [923, 439] on input "Add Recording" at bounding box center [953, 439] width 115 height 38
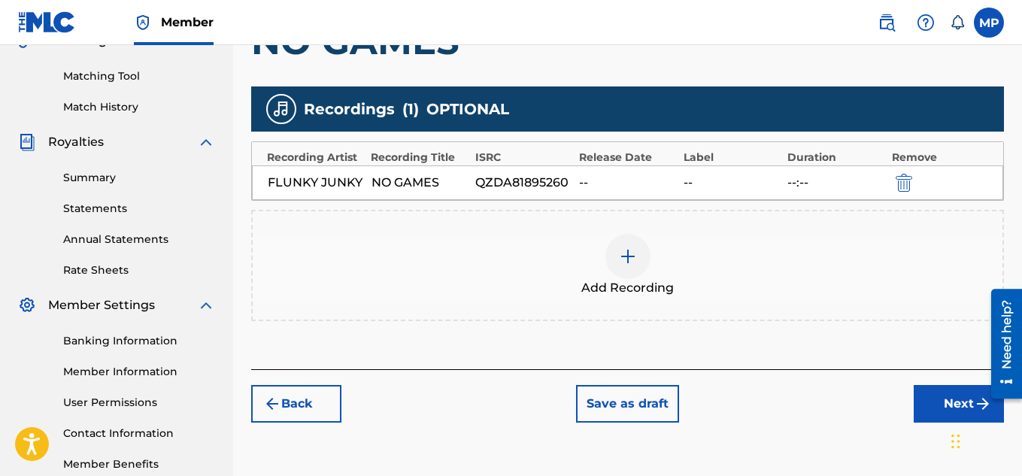
click at [935, 411] on button "Next" at bounding box center [959, 404] width 90 height 38
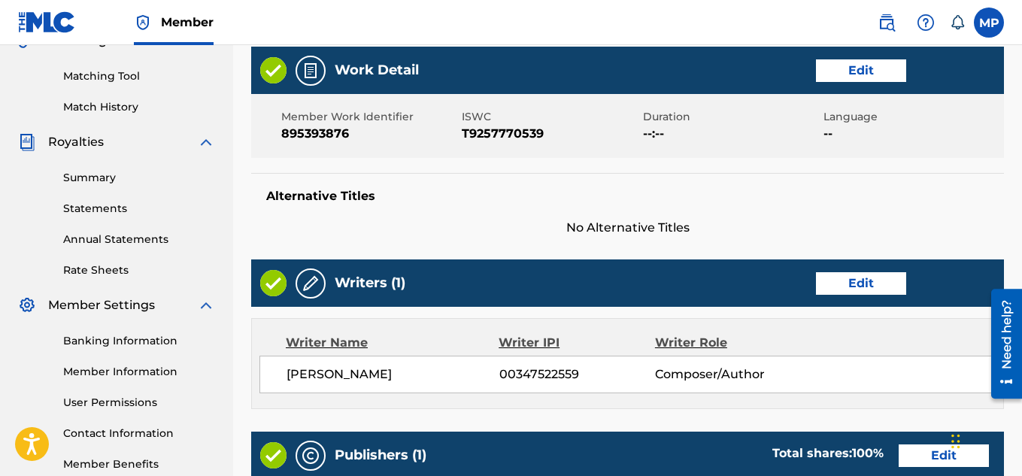
scroll to position [68, 0]
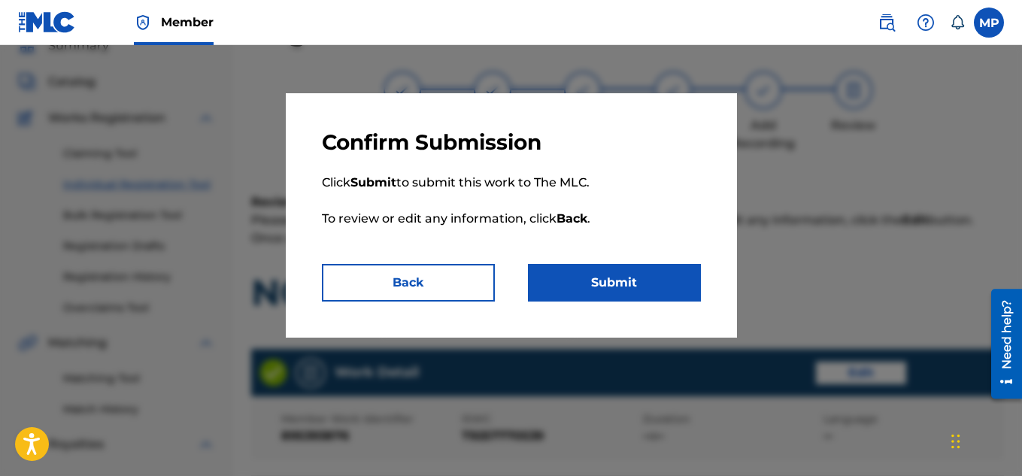
scroll to position [814, 0]
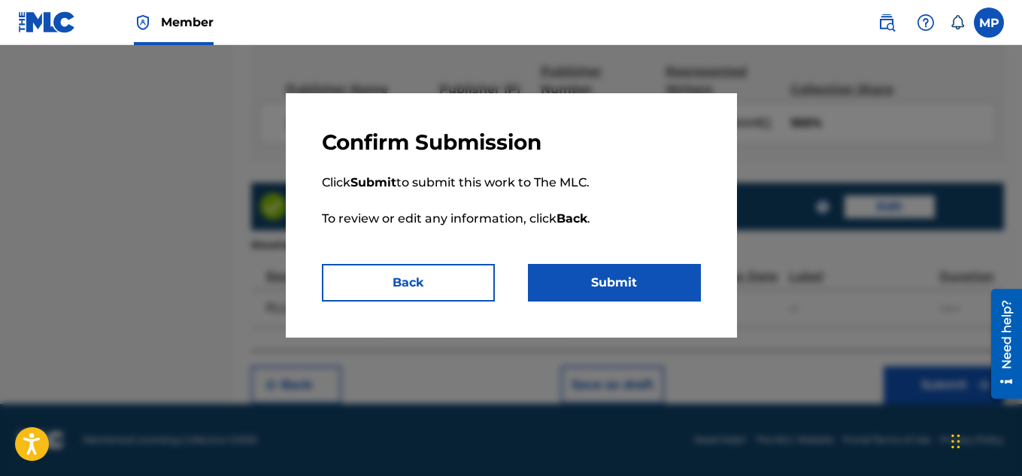
click at [633, 268] on button "Submit" at bounding box center [614, 283] width 173 height 38
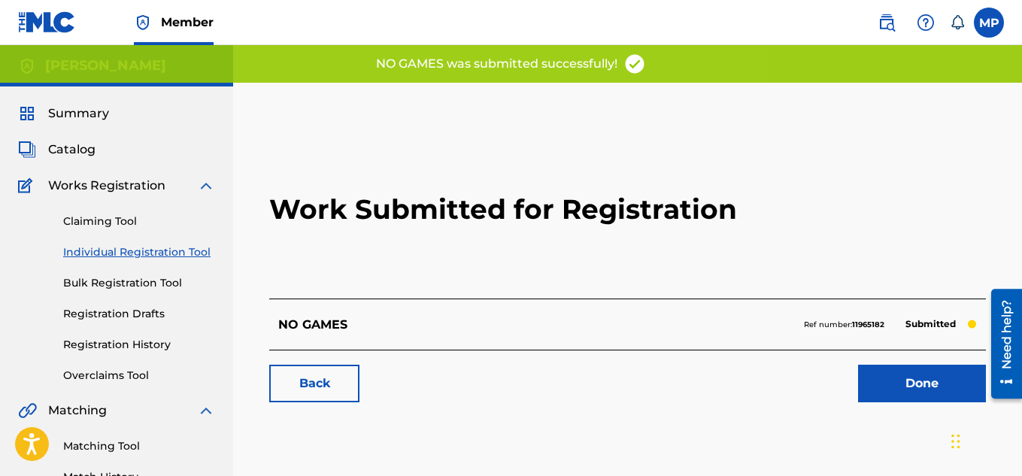
click at [344, 388] on link "Back" at bounding box center [314, 384] width 90 height 38
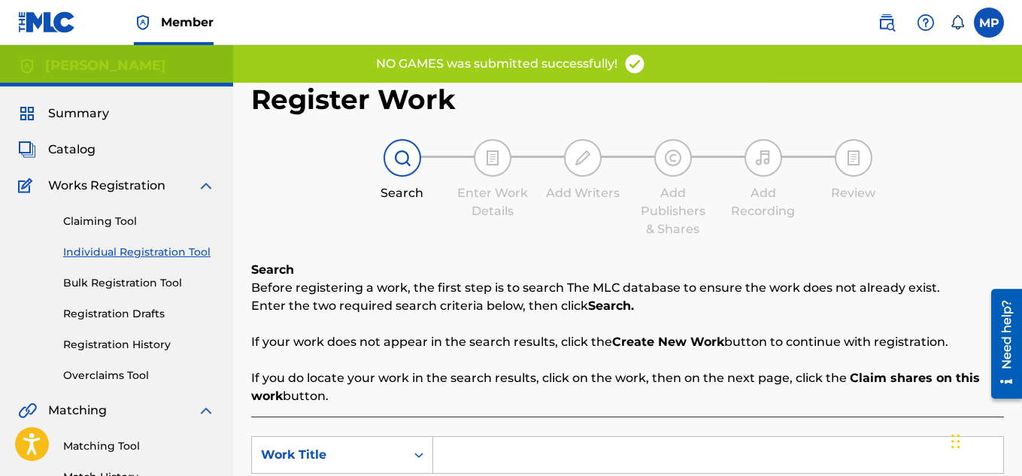
scroll to position [253, 0]
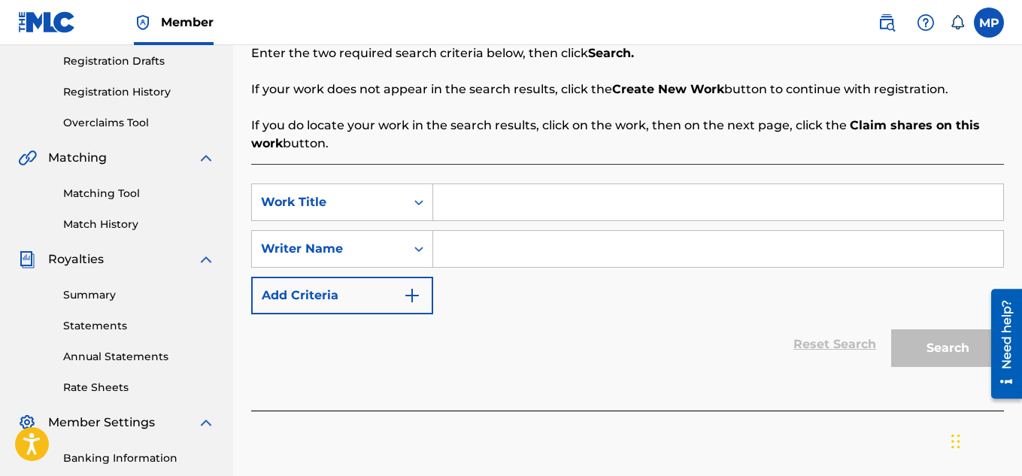
click at [500, 192] on input "Search Form" at bounding box center [718, 202] width 570 height 36
paste input "NO DOUBT ABOUT IT"
type input "NO DOUBT ABOUT IT"
click at [491, 235] on input "Search Form" at bounding box center [718, 249] width 570 height 36
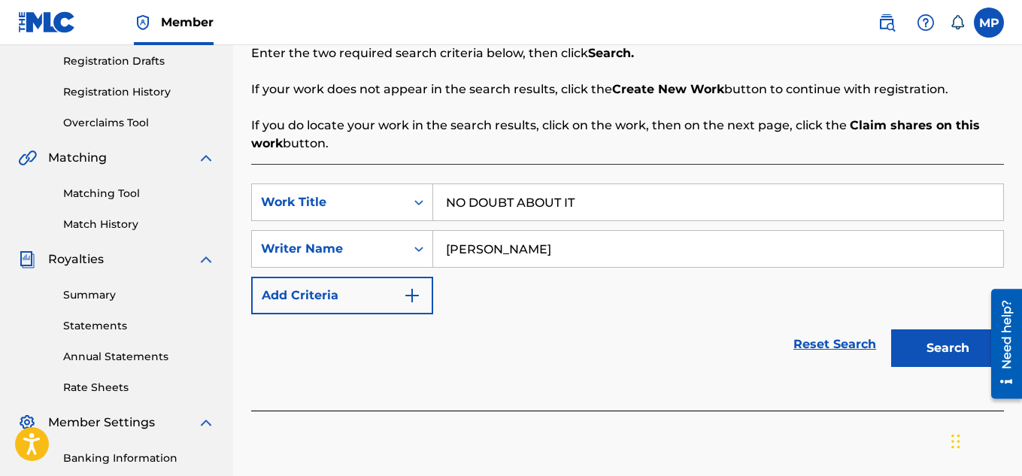
type input "[PERSON_NAME]"
click at [941, 359] on button "Search" at bounding box center [947, 348] width 113 height 38
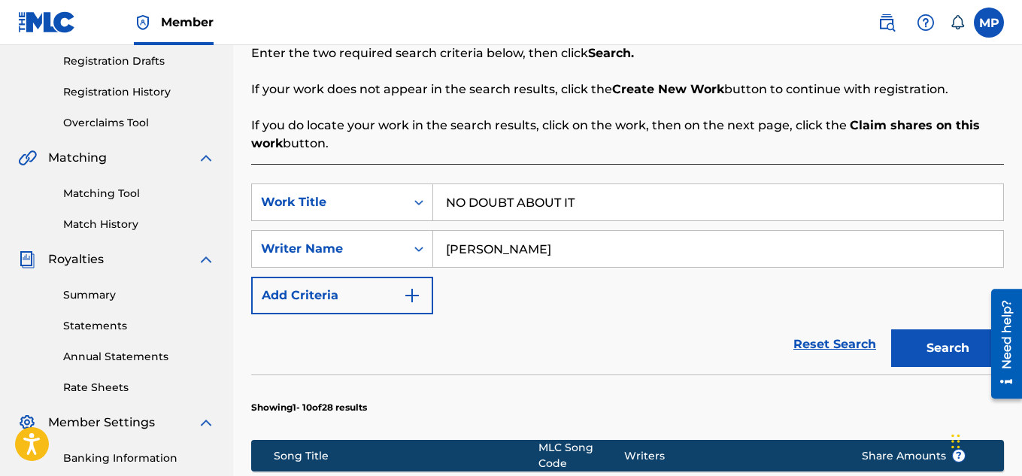
scroll to position [1071, 0]
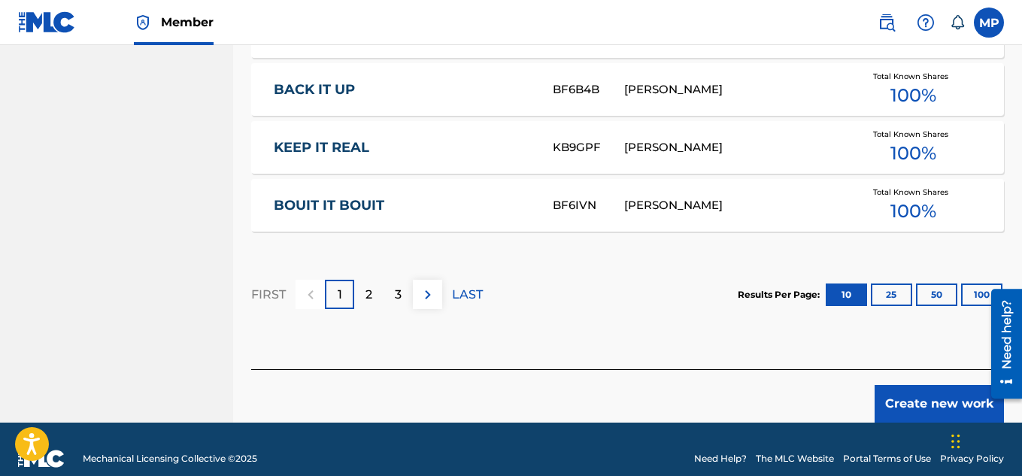
click at [938, 390] on button "Create new work" at bounding box center [938, 404] width 129 height 38
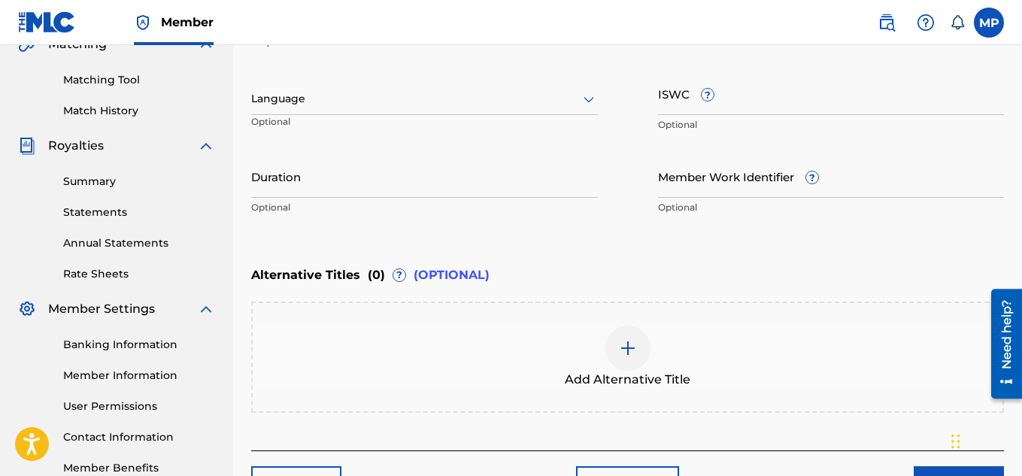
scroll to position [276, 0]
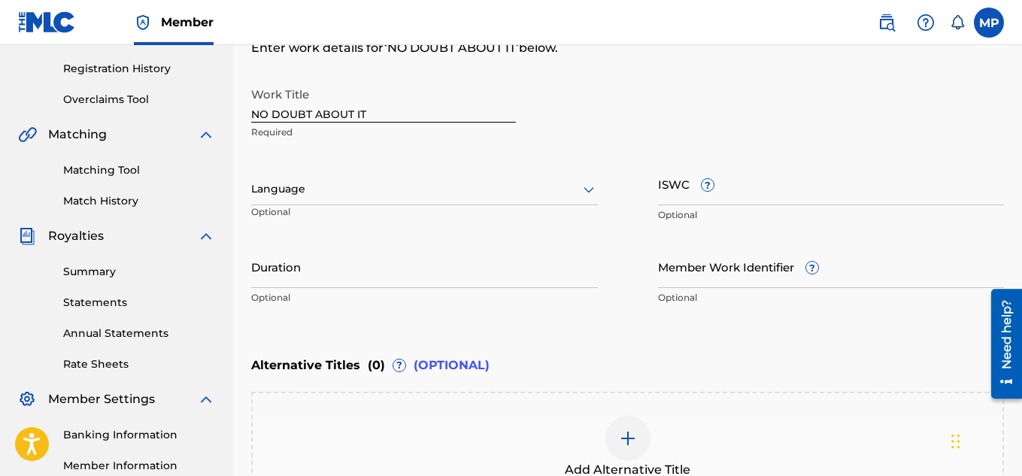
click at [742, 265] on input "Member Work Identifier ?" at bounding box center [831, 266] width 347 height 43
paste input "895393814"
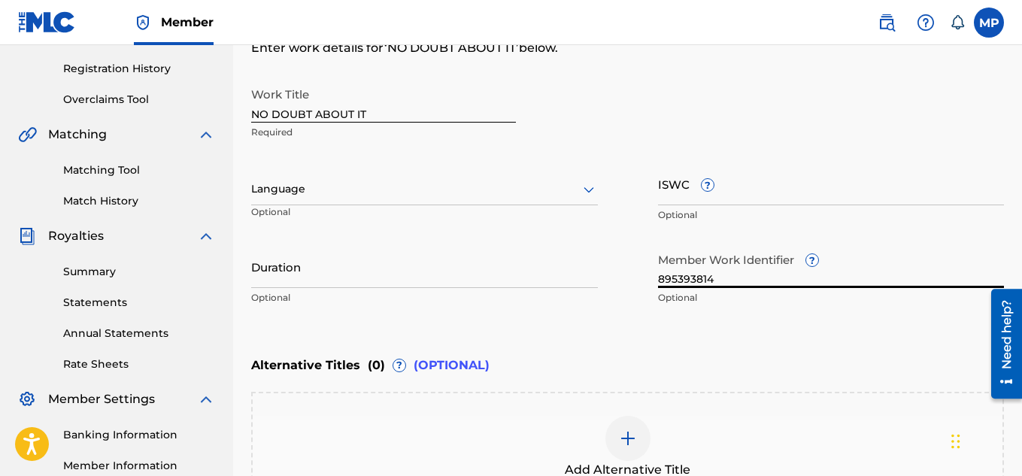
type input "895393814"
click at [768, 195] on input "ISWC ?" at bounding box center [831, 183] width 347 height 43
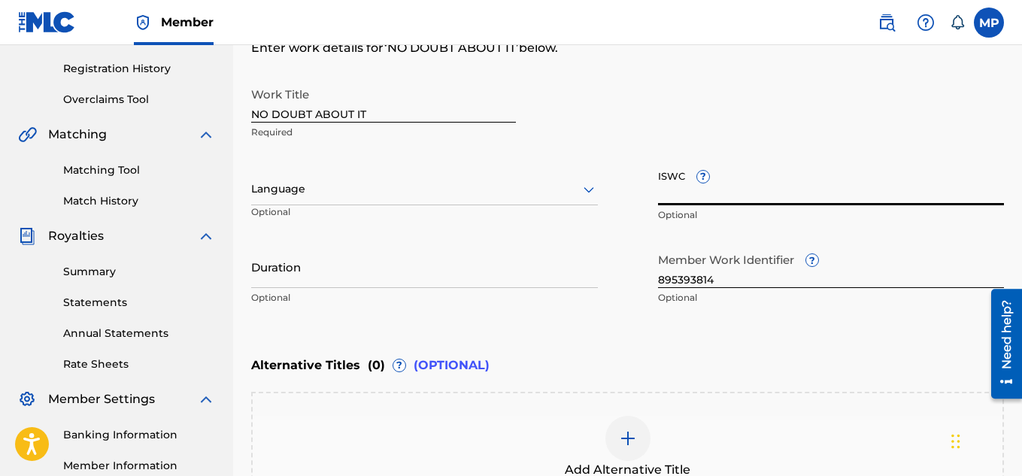
paste input "T9257769178"
type input "T9257769178"
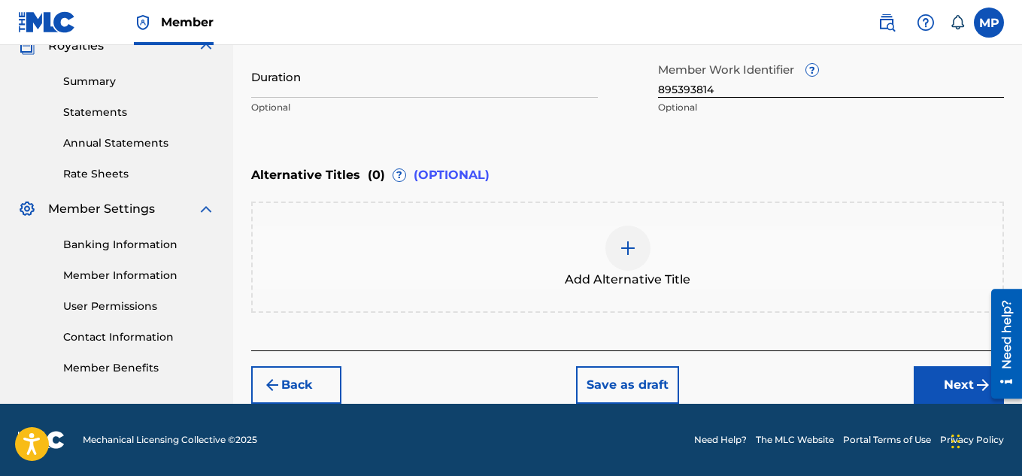
click at [935, 374] on button "Next" at bounding box center [959, 385] width 90 height 38
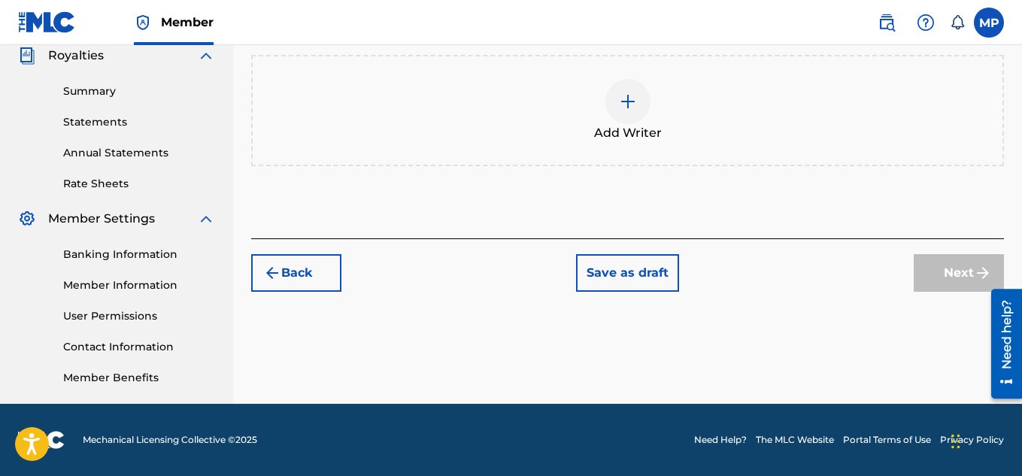
click at [629, 127] on span "Add Writer" at bounding box center [628, 133] width 68 height 18
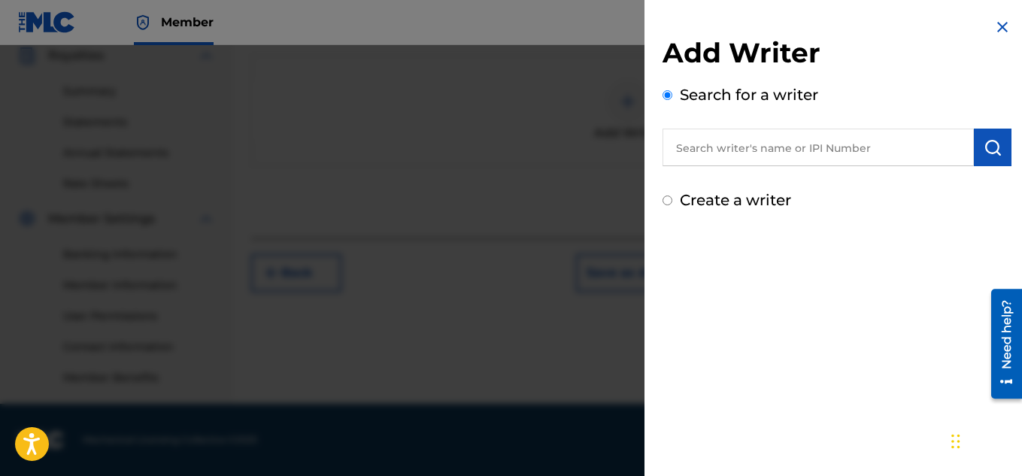
click at [734, 135] on input "text" at bounding box center [817, 148] width 311 height 38
type input "[PERSON_NAME]"
click at [974, 151] on button "submit" at bounding box center [993, 148] width 38 height 38
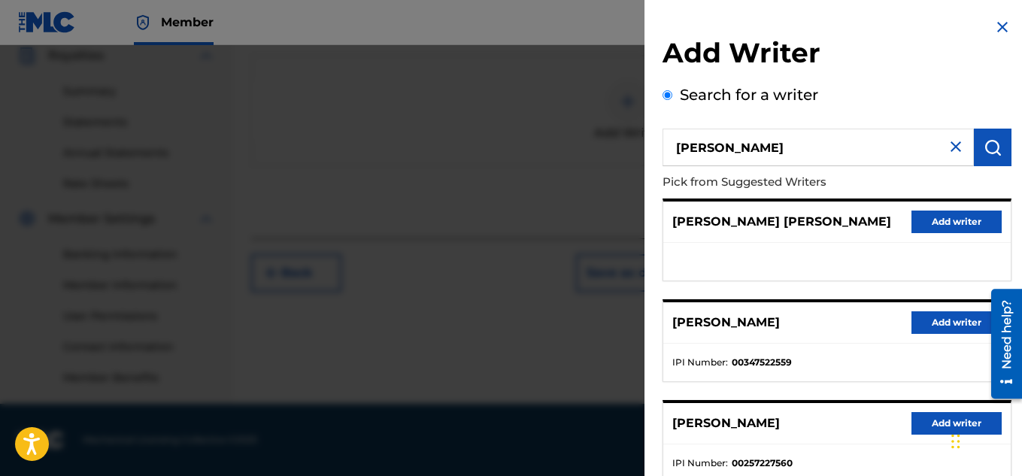
click at [922, 317] on button "Add writer" at bounding box center [956, 322] width 90 height 23
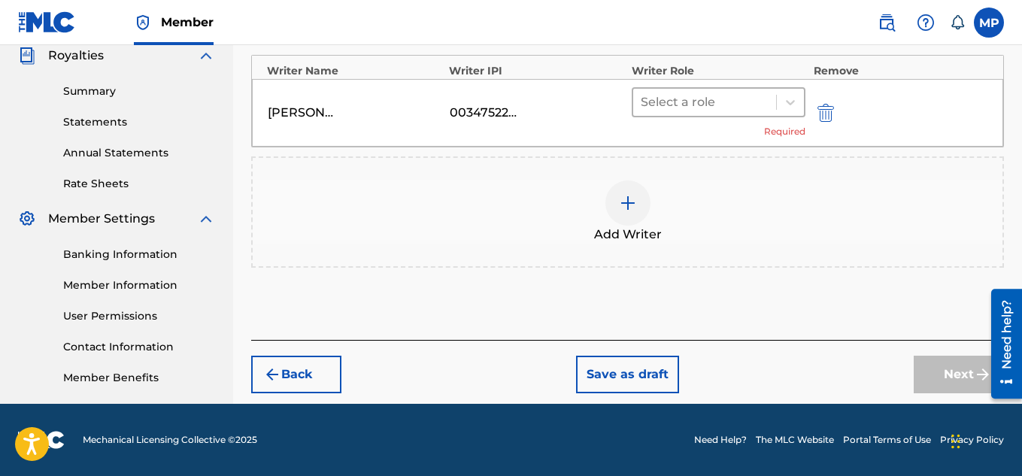
click at [696, 102] on div at bounding box center [705, 102] width 129 height 21
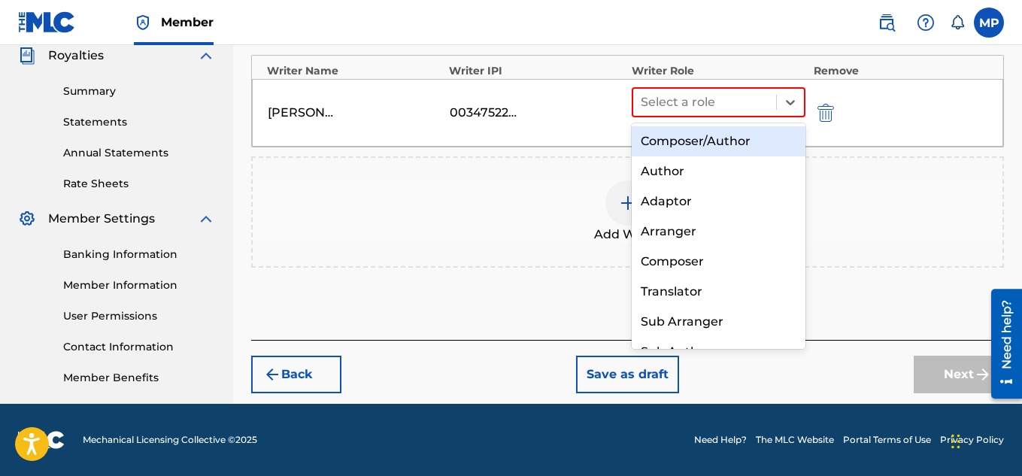
click at [674, 139] on div "Composer/Author" at bounding box center [719, 141] width 174 height 30
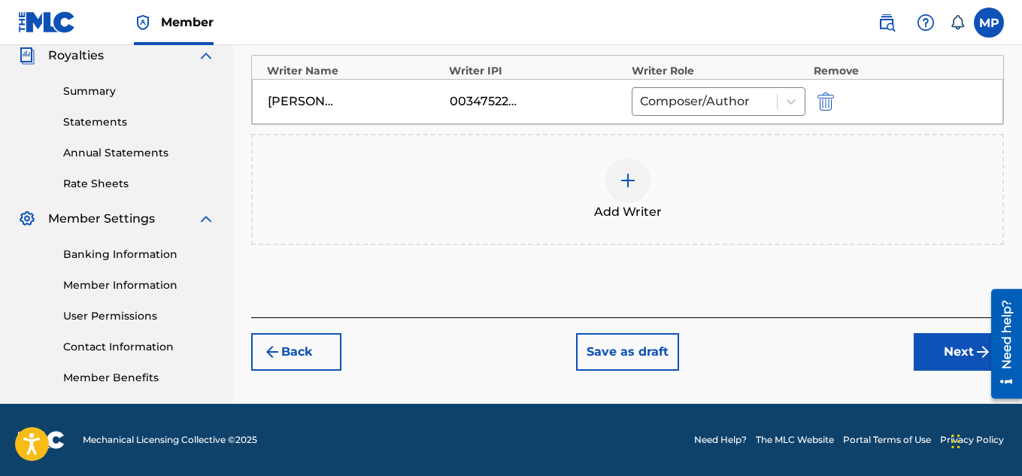
click at [921, 354] on button "Next" at bounding box center [959, 352] width 90 height 38
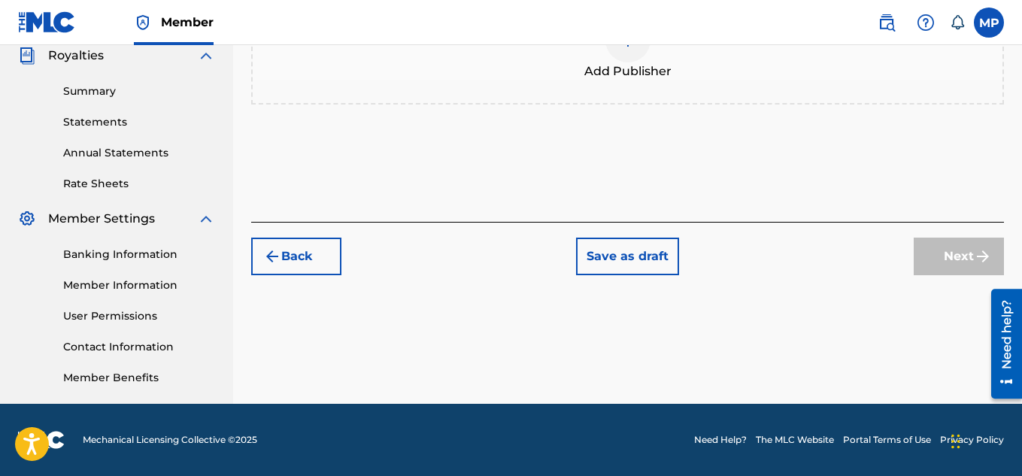
scroll to position [202, 0]
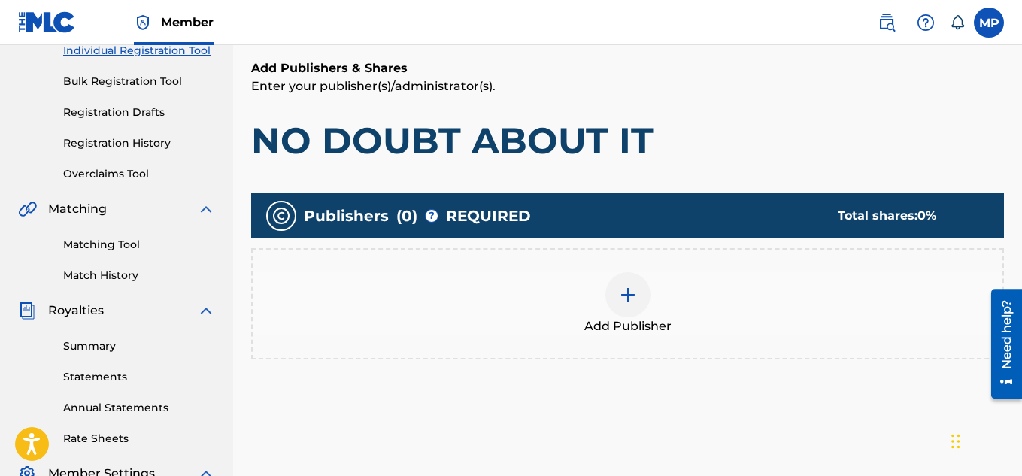
click at [621, 272] on div at bounding box center [627, 294] width 45 height 45
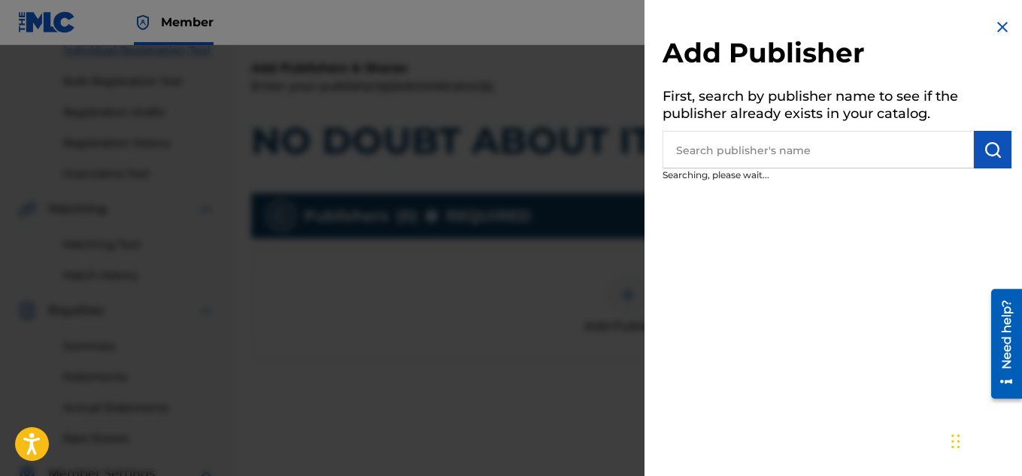
scroll to position [278, 0]
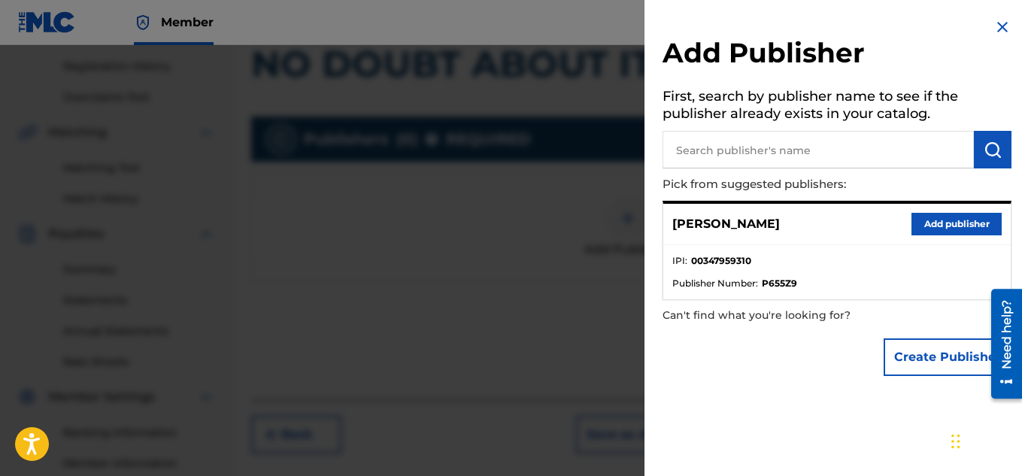
click at [933, 224] on button "Add publisher" at bounding box center [956, 224] width 90 height 23
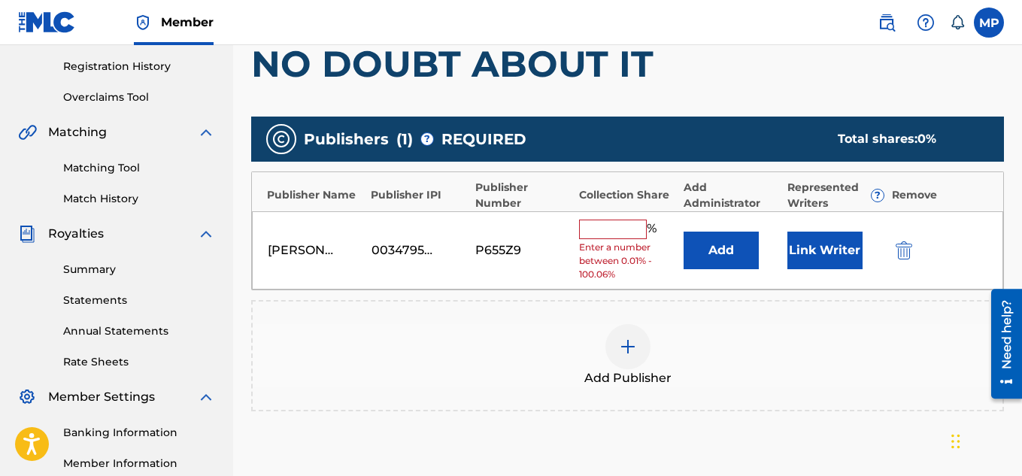
click at [625, 229] on input "text" at bounding box center [613, 230] width 68 height 20
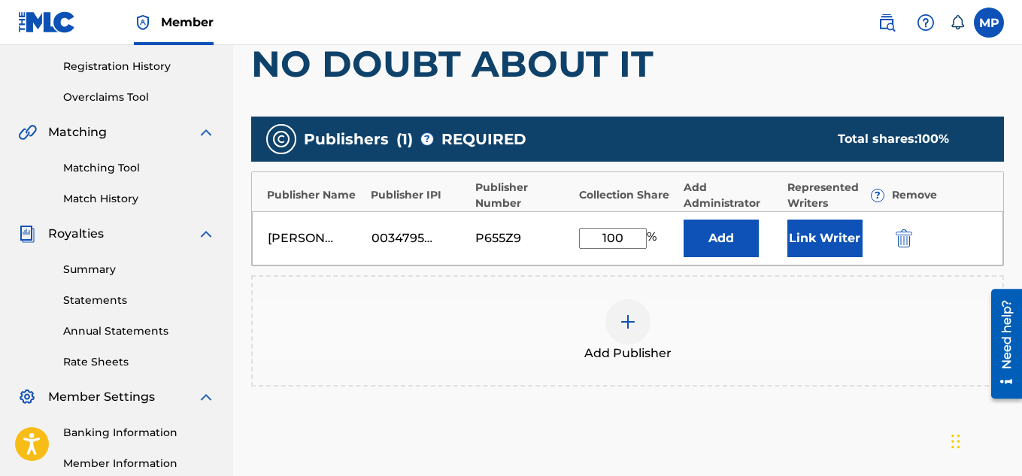
type input "100"
click at [835, 238] on button "Link Writer" at bounding box center [824, 239] width 75 height 38
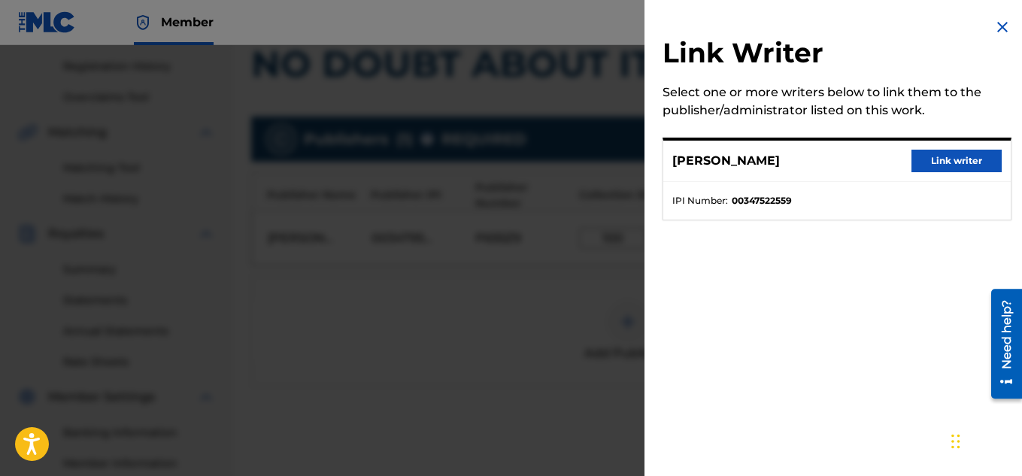
click at [956, 163] on button "Link writer" at bounding box center [956, 161] width 90 height 23
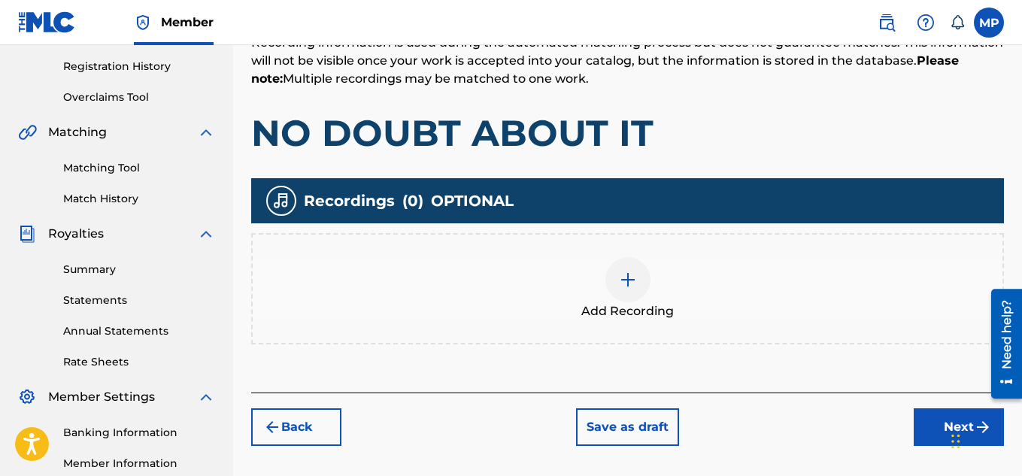
scroll to position [456, 0]
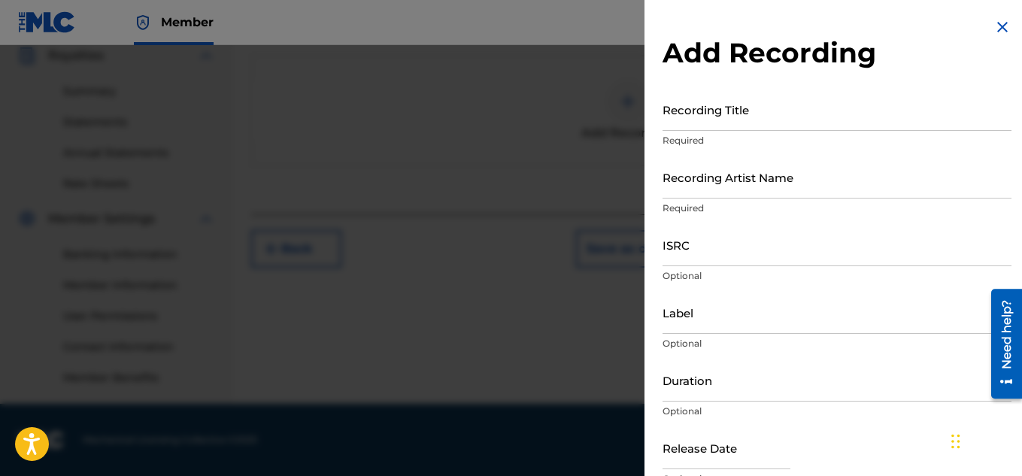
scroll to position [456, 0]
click at [747, 177] on input "Recording Artist Name" at bounding box center [836, 177] width 349 height 43
paste input "FLUNKY JUNKY"
type input "FLUNKY JUNKY"
click at [703, 126] on input "Recording Title" at bounding box center [836, 109] width 349 height 43
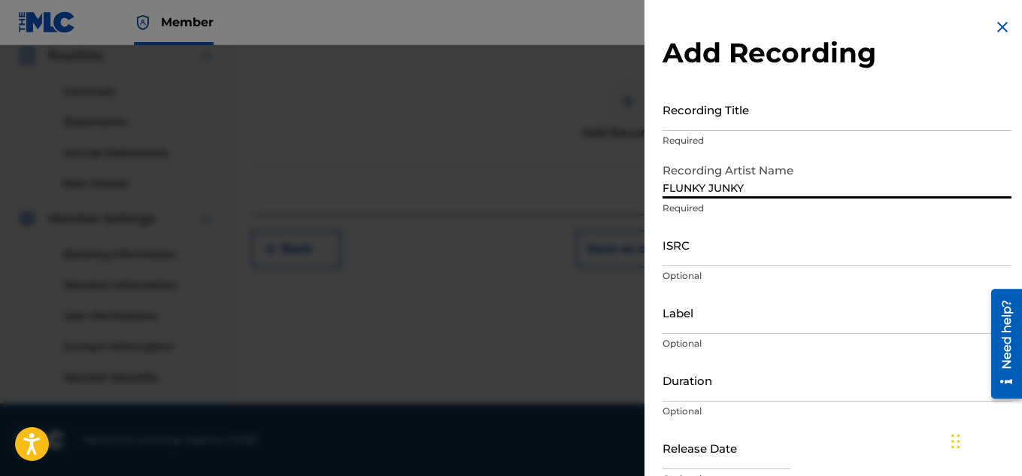
paste input "NO DOUBT ABOUT IT"
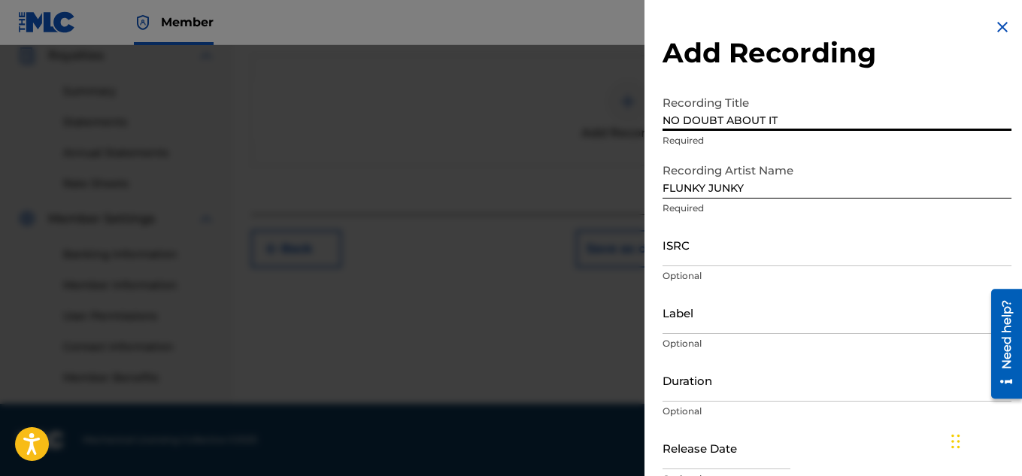
type input "NO DOUBT ABOUT IT"
click at [753, 243] on input "ISRC" at bounding box center [836, 244] width 349 height 43
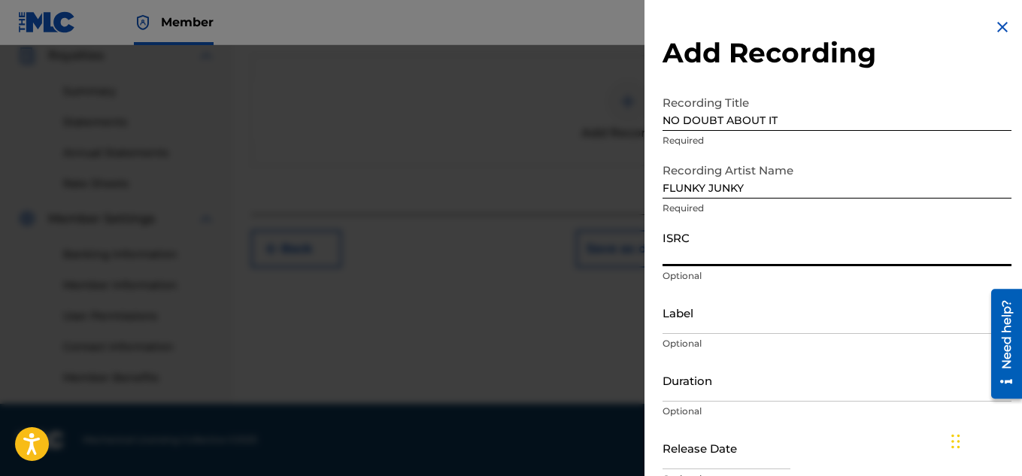
paste input "QZDA81896675"
type input "QZDA81896675"
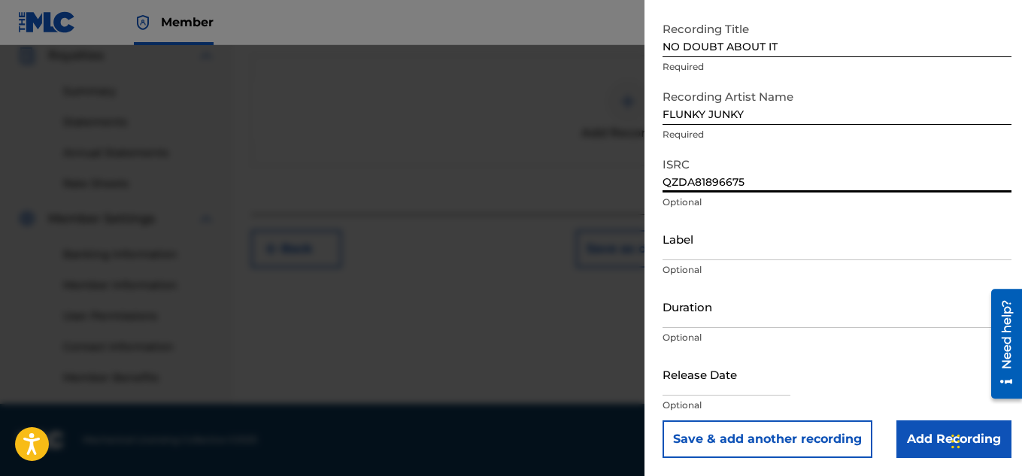
click at [907, 434] on input "Add Recording" at bounding box center [953, 439] width 115 height 38
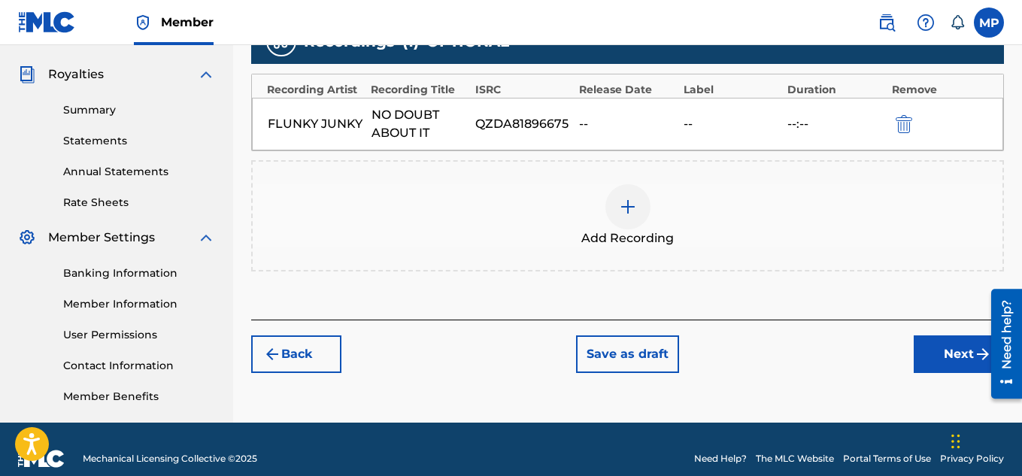
scroll to position [456, 0]
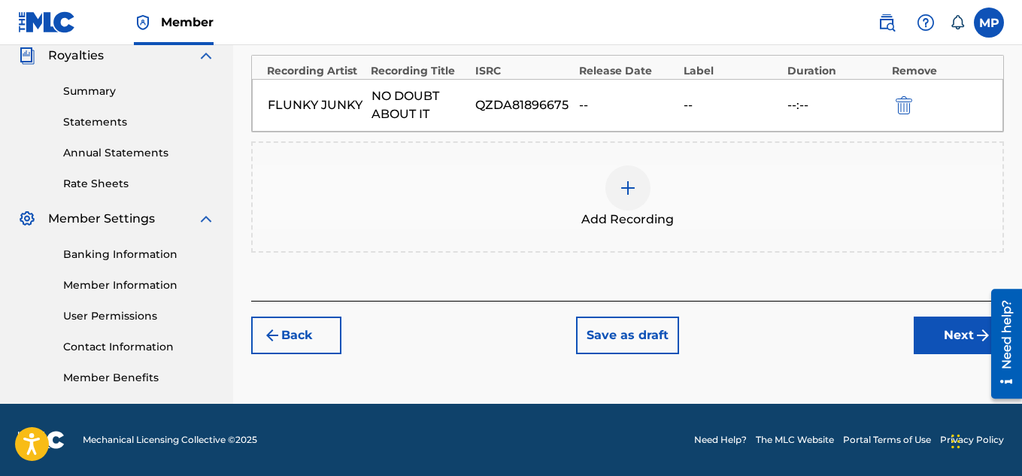
click at [947, 338] on button "Next" at bounding box center [959, 336] width 90 height 38
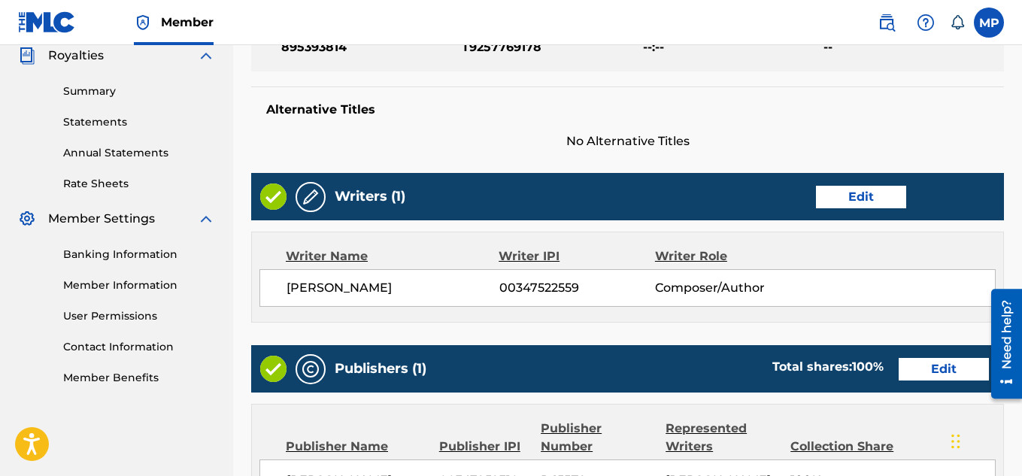
scroll to position [163, 0]
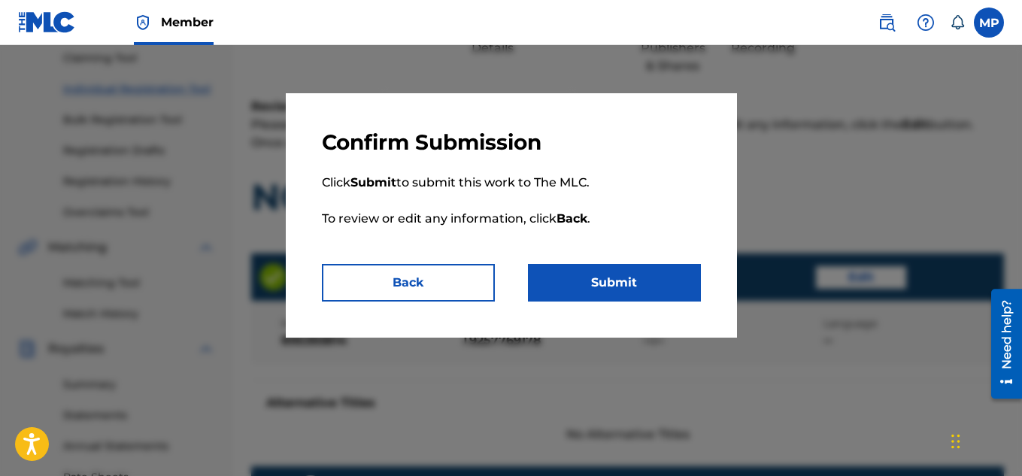
scroll to position [814, 0]
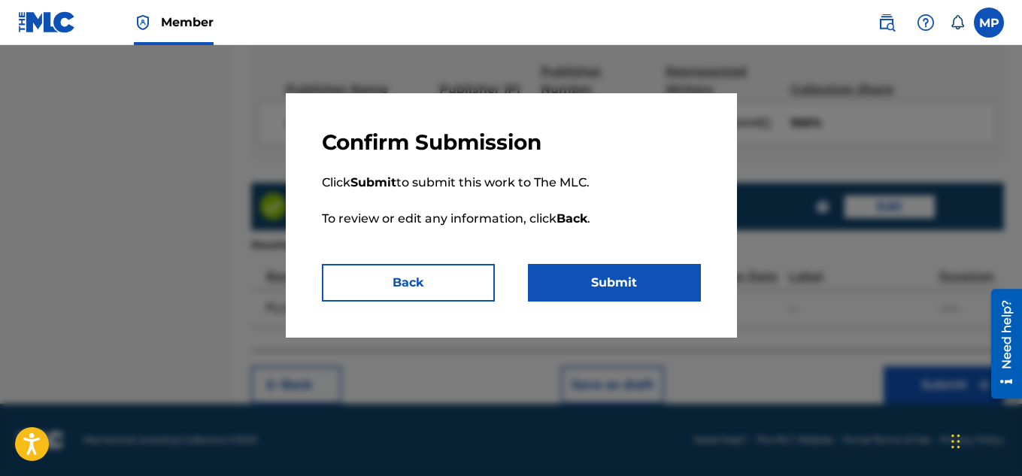
click at [615, 293] on button "Submit" at bounding box center [614, 283] width 173 height 38
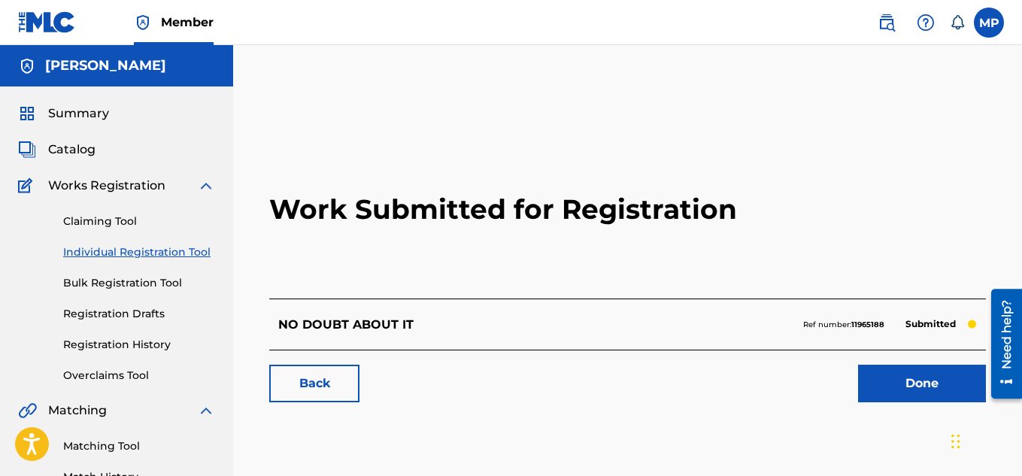
click at [341, 389] on link "Back" at bounding box center [314, 384] width 90 height 38
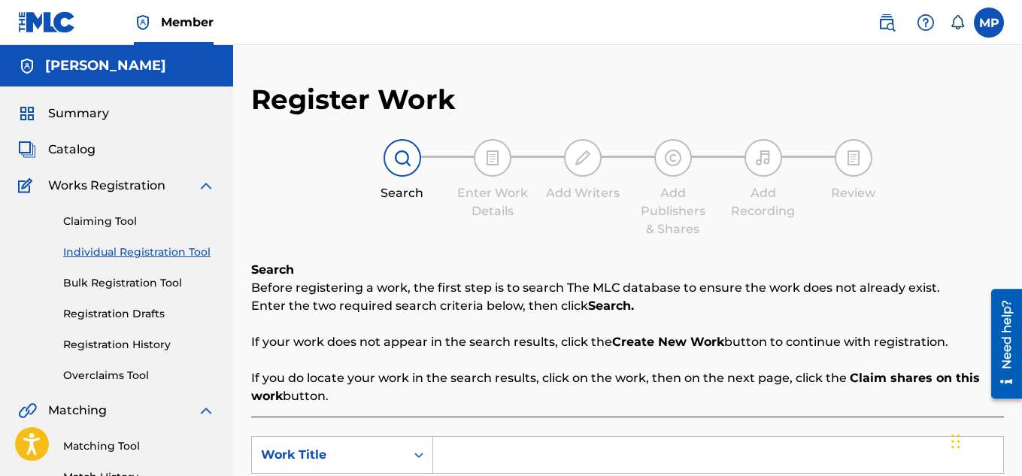
click at [523, 437] on input "Search Form" at bounding box center [718, 455] width 570 height 36
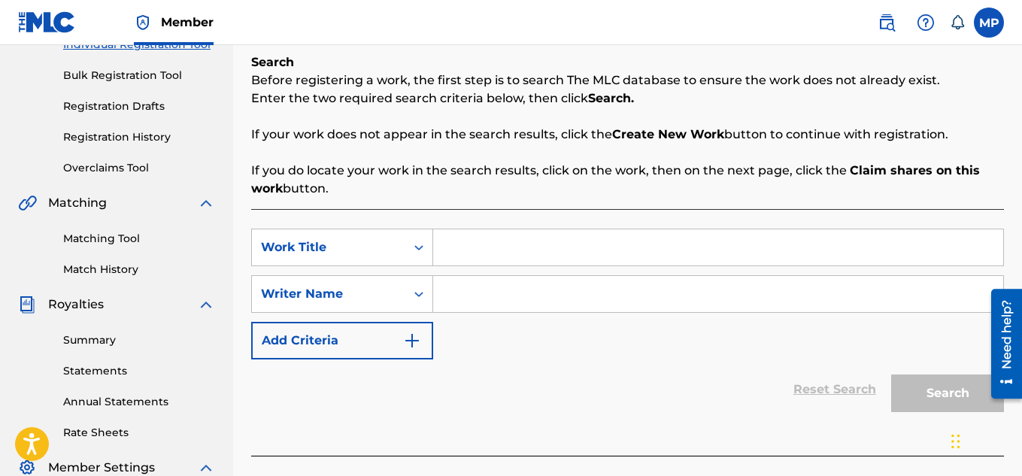
paste input "NO COP OUT"
type input "NO COP OUT"
click at [503, 302] on input "Search Form" at bounding box center [718, 294] width 570 height 36
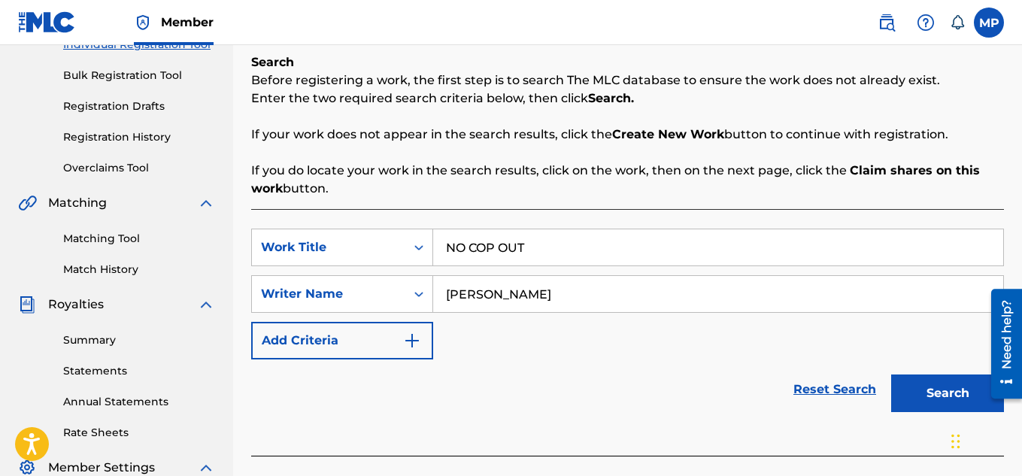
type input "[PERSON_NAME]"
click at [951, 389] on button "Search" at bounding box center [947, 393] width 113 height 38
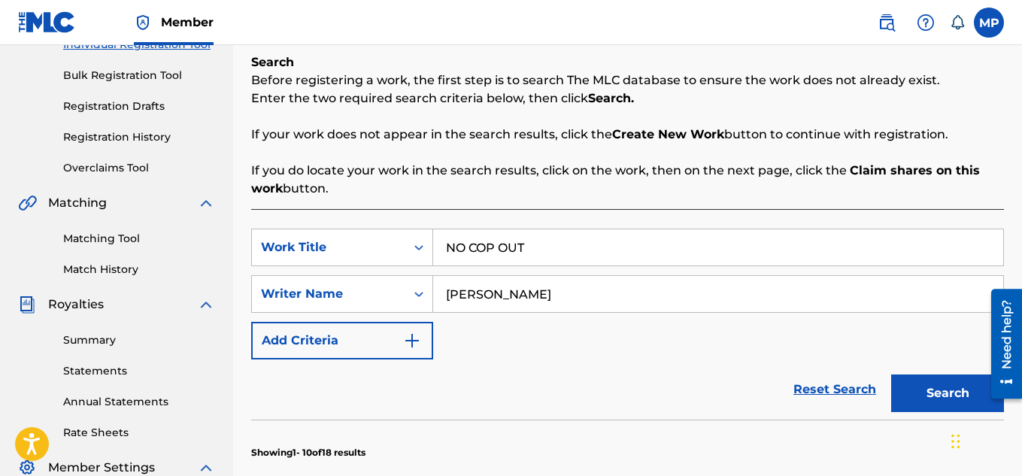
click at [945, 392] on button "Search" at bounding box center [947, 393] width 113 height 38
click at [948, 397] on button "Search" at bounding box center [947, 393] width 113 height 38
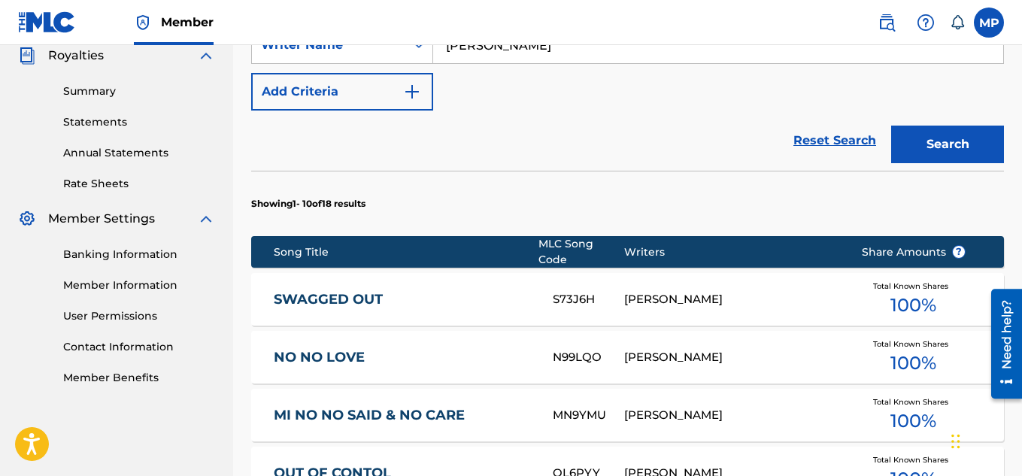
scroll to position [1081, 0]
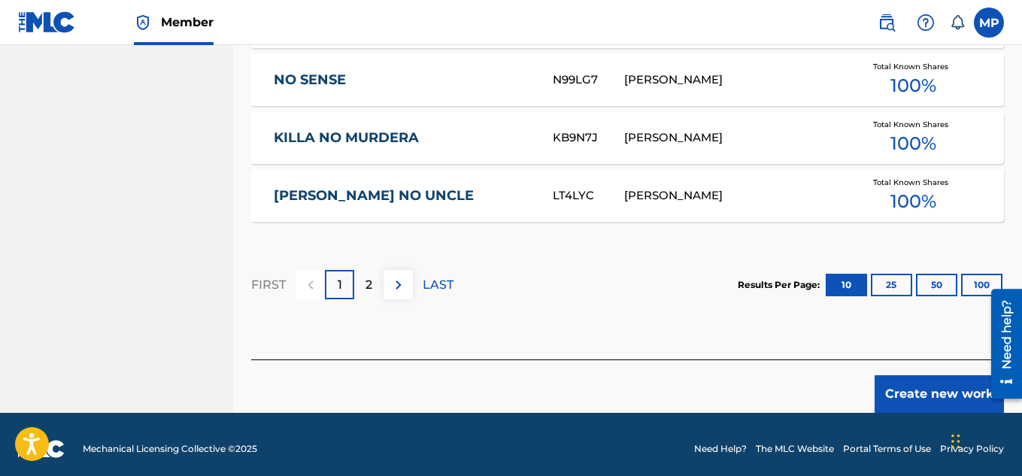
click at [928, 378] on button "Create new work" at bounding box center [938, 394] width 129 height 38
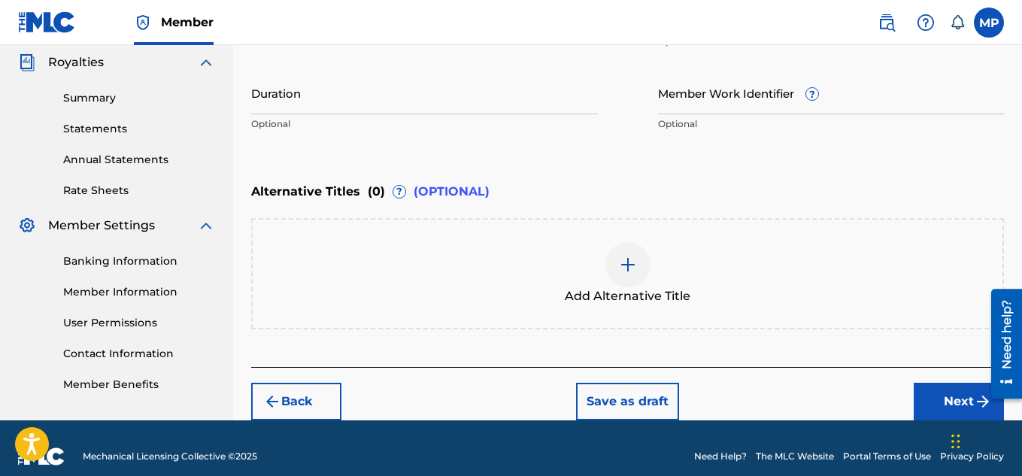
scroll to position [137, 0]
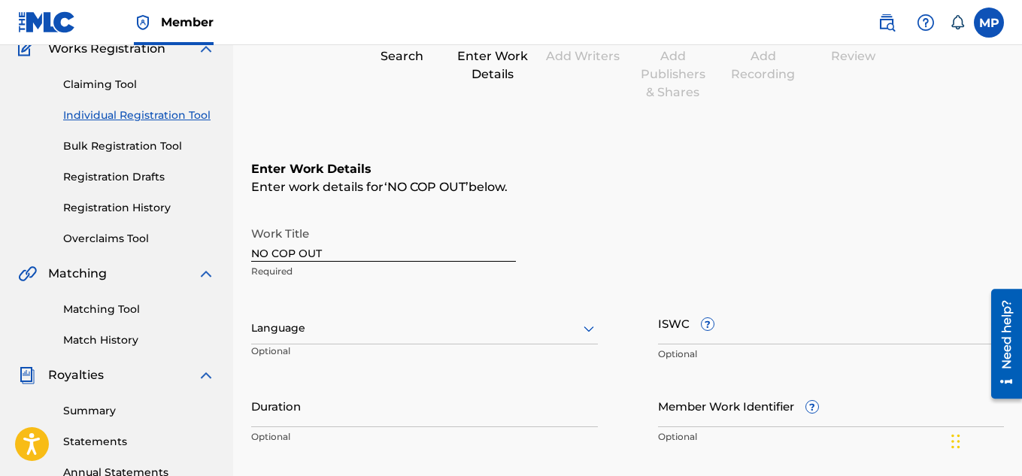
click at [775, 320] on input "ISWC ?" at bounding box center [831, 323] width 347 height 43
paste input "T9257770379"
type input "T9257770379"
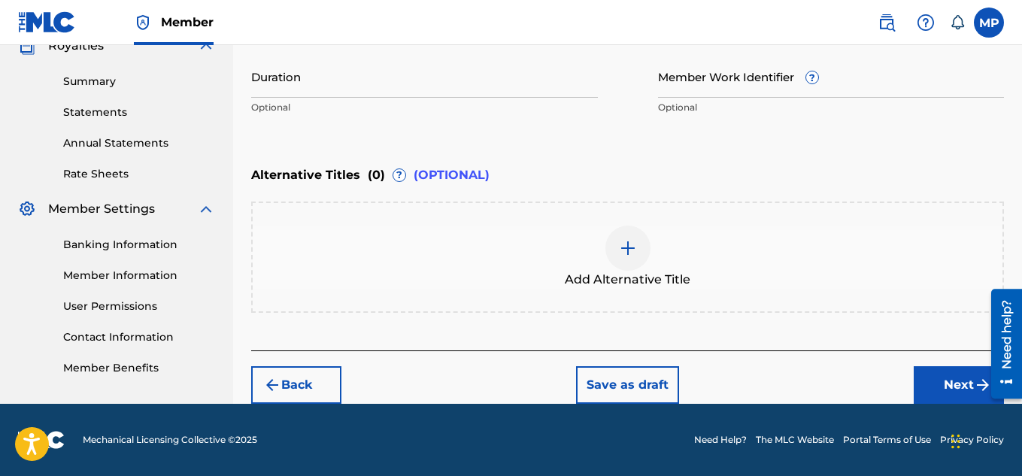
click at [937, 383] on button "Next" at bounding box center [959, 385] width 90 height 38
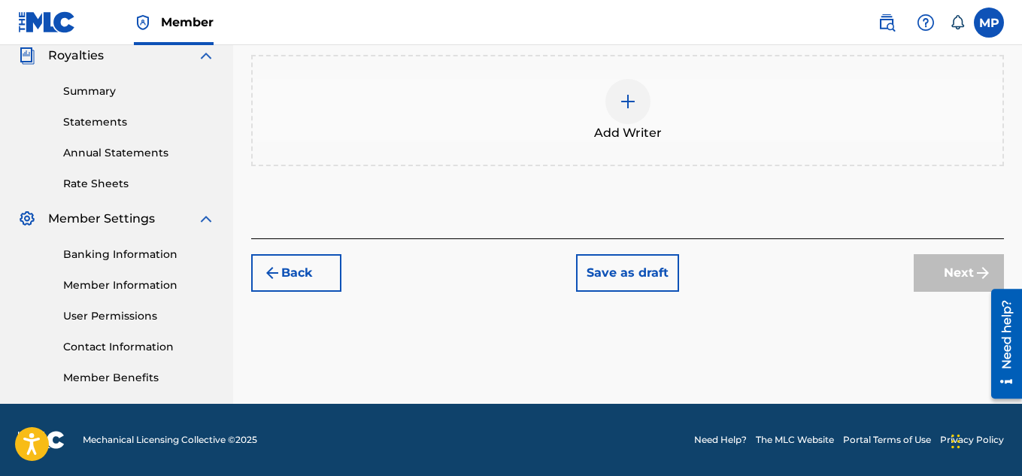
scroll to position [91, 0]
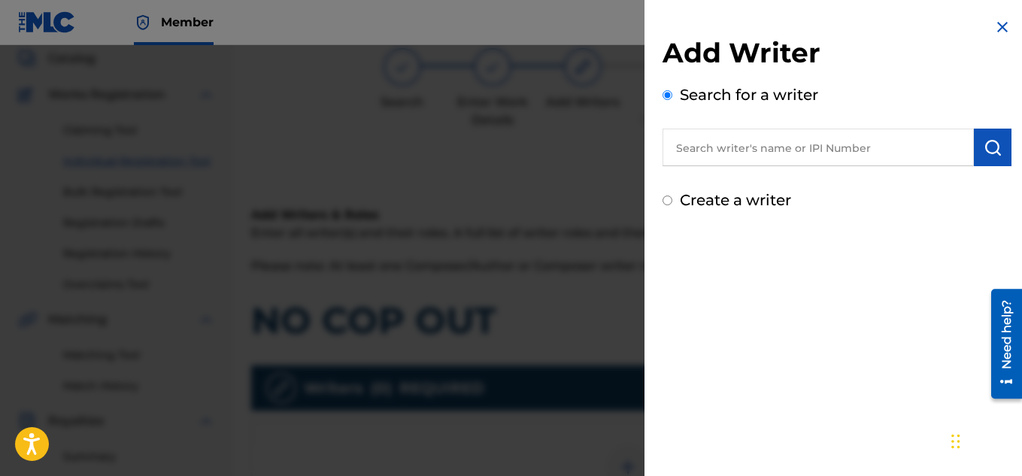
click at [747, 156] on input "text" at bounding box center [817, 148] width 311 height 38
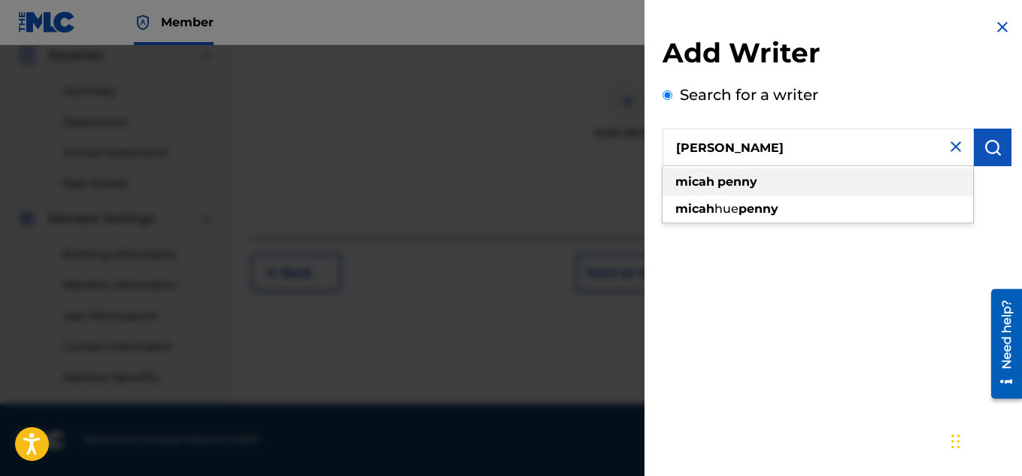
click at [789, 180] on div "micah penny" at bounding box center [817, 181] width 311 height 27
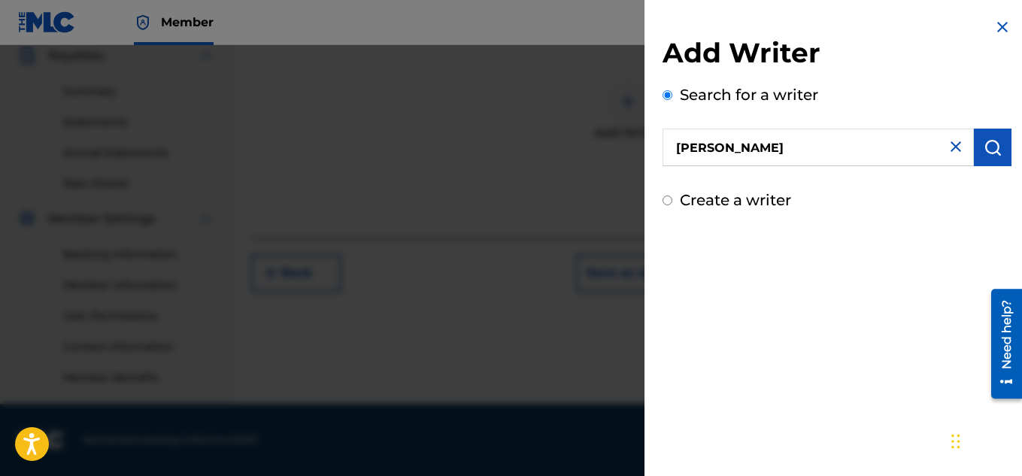
type input "micah penny"
click at [983, 150] on img "submit" at bounding box center [992, 147] width 18 height 18
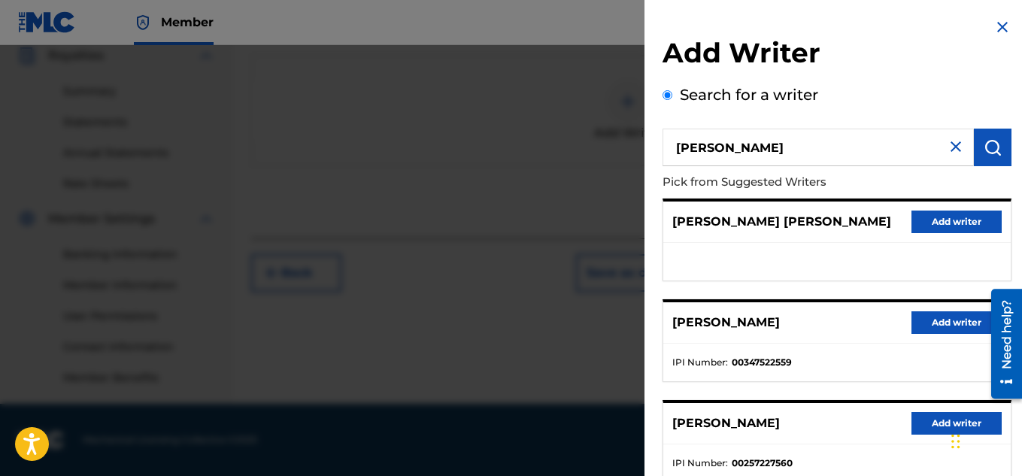
click at [923, 326] on button "Add writer" at bounding box center [956, 322] width 90 height 23
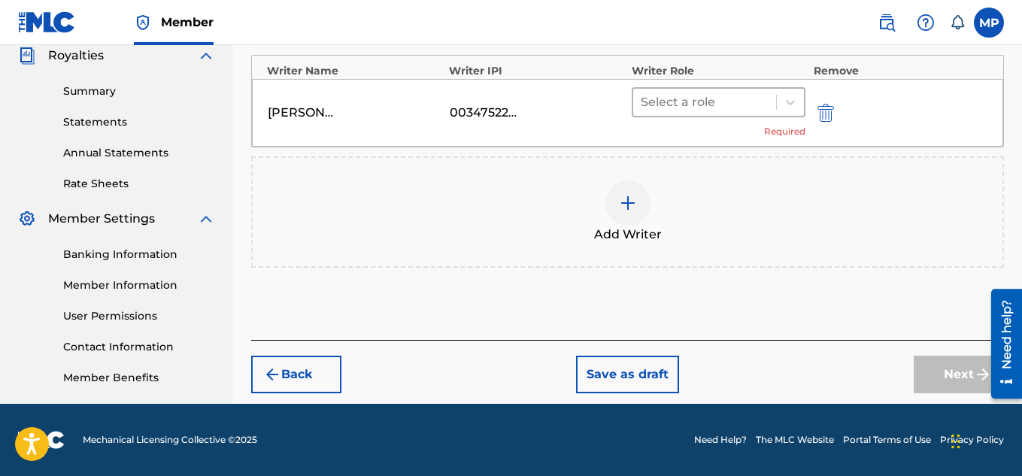
click at [771, 106] on div "Select a role" at bounding box center [705, 102] width 144 height 27
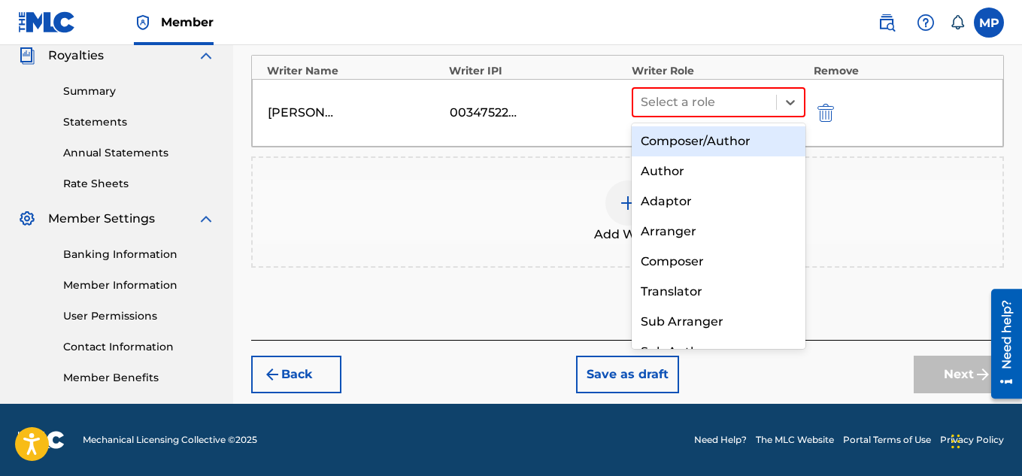
click at [710, 150] on div "Composer/Author" at bounding box center [719, 141] width 174 height 30
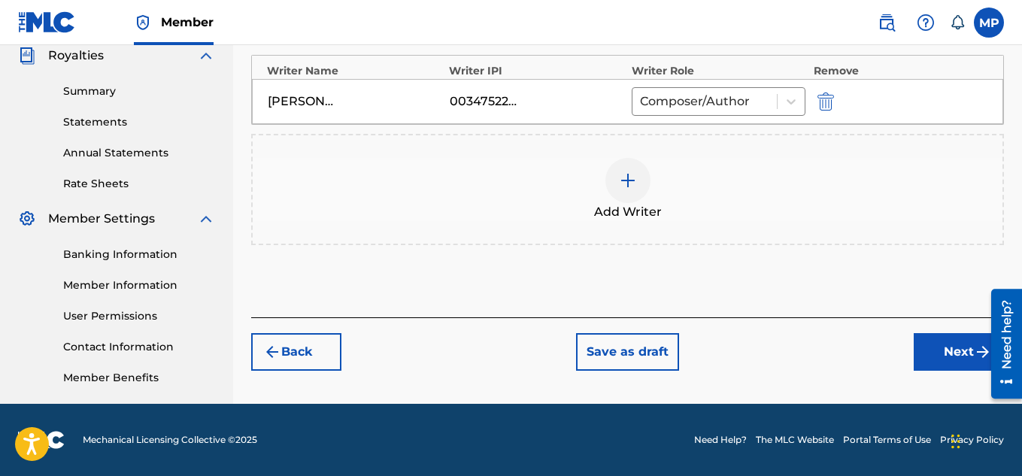
click at [934, 356] on button "Next" at bounding box center [959, 352] width 90 height 38
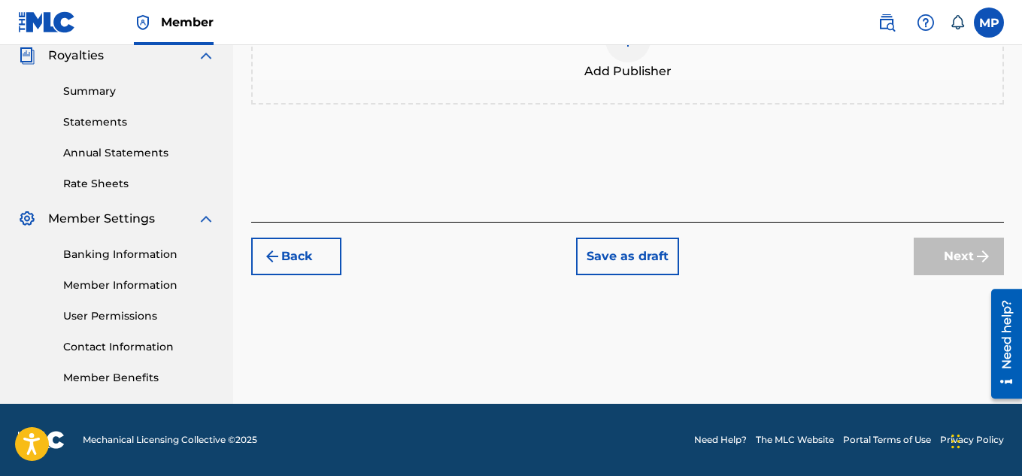
click at [633, 49] on img at bounding box center [628, 40] width 18 height 18
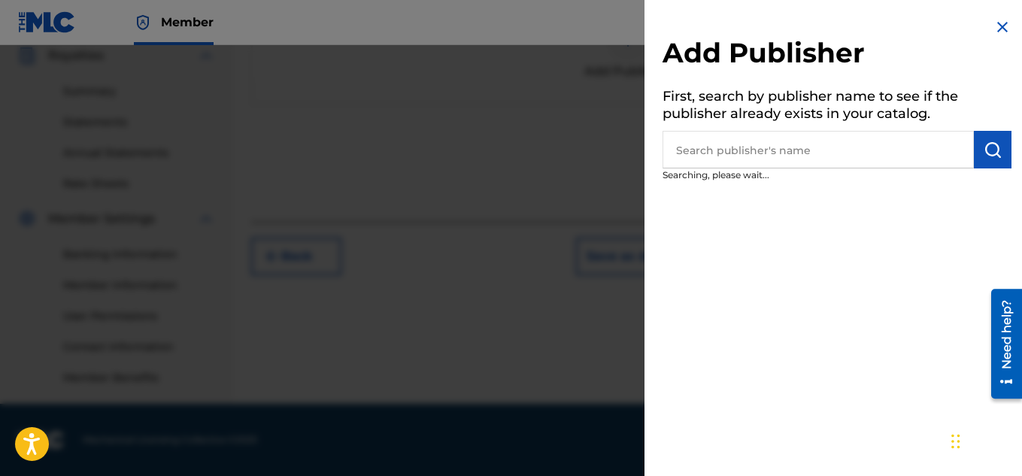
scroll to position [380, 0]
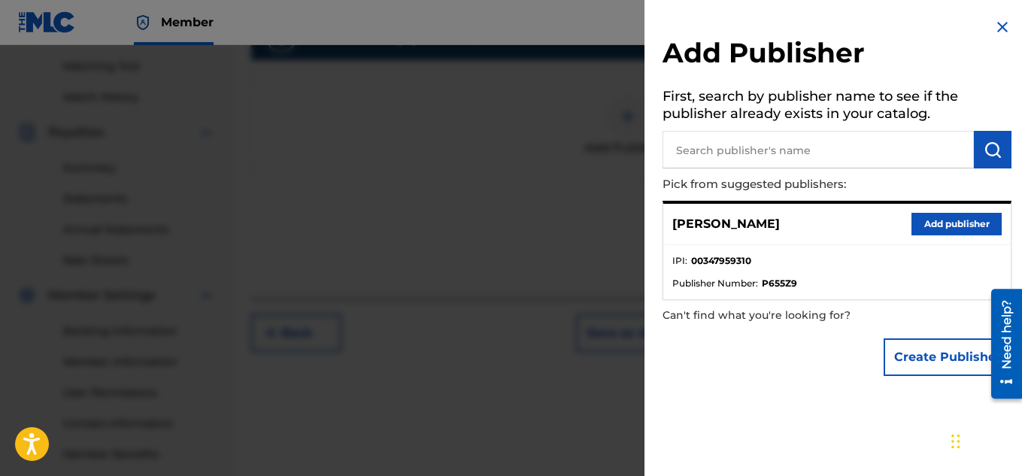
click at [926, 221] on button "Add publisher" at bounding box center [956, 224] width 90 height 23
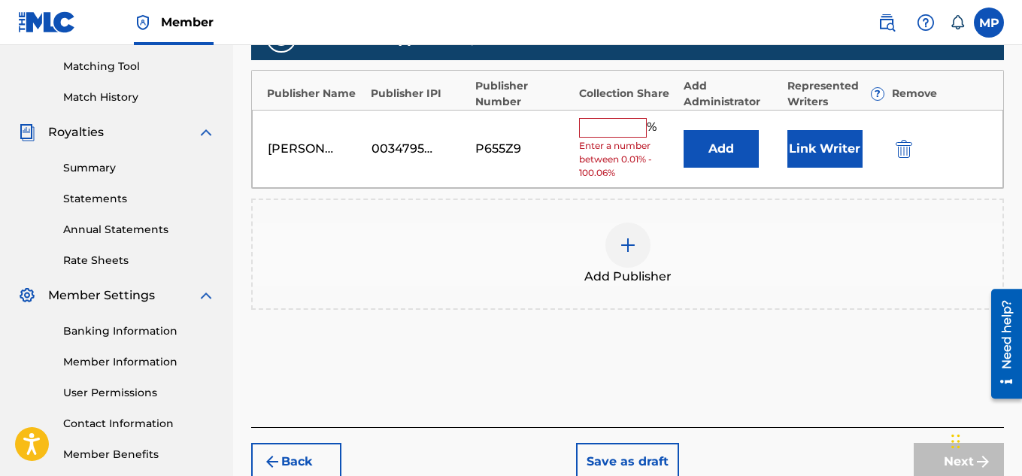
click at [631, 132] on input "text" at bounding box center [613, 128] width 68 height 20
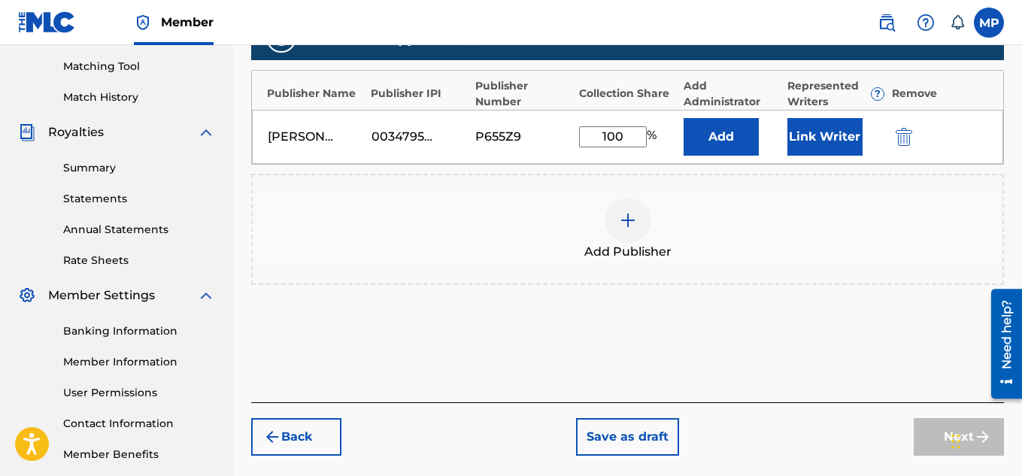
type input "100"
click at [814, 145] on button "Link Writer" at bounding box center [824, 137] width 75 height 38
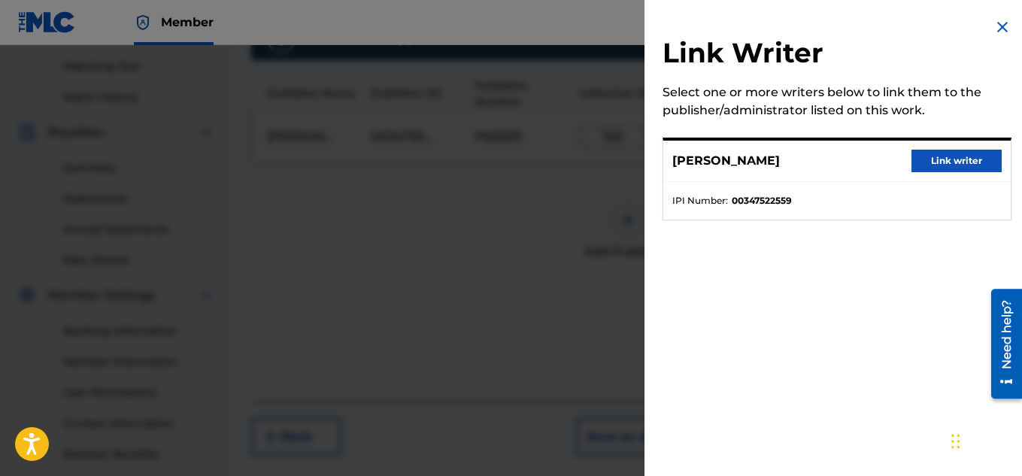
click at [933, 167] on button "Link writer" at bounding box center [956, 161] width 90 height 23
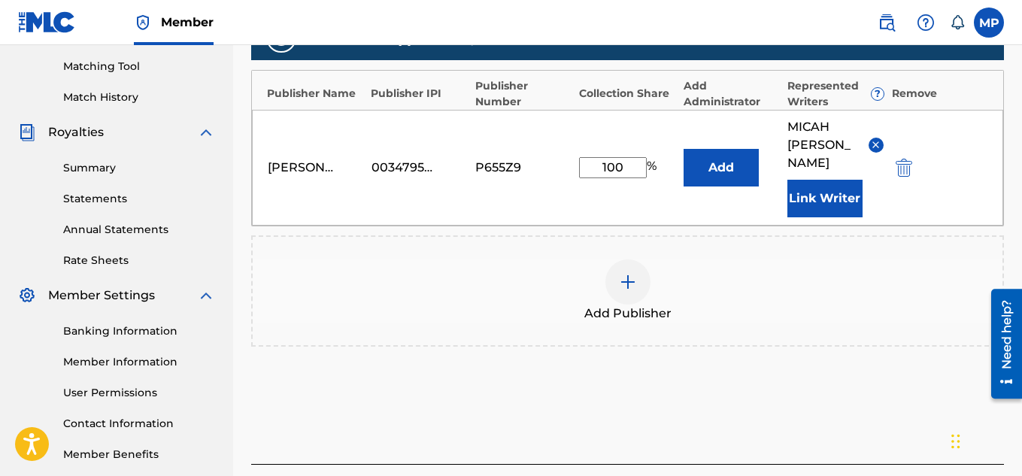
scroll to position [475, 0]
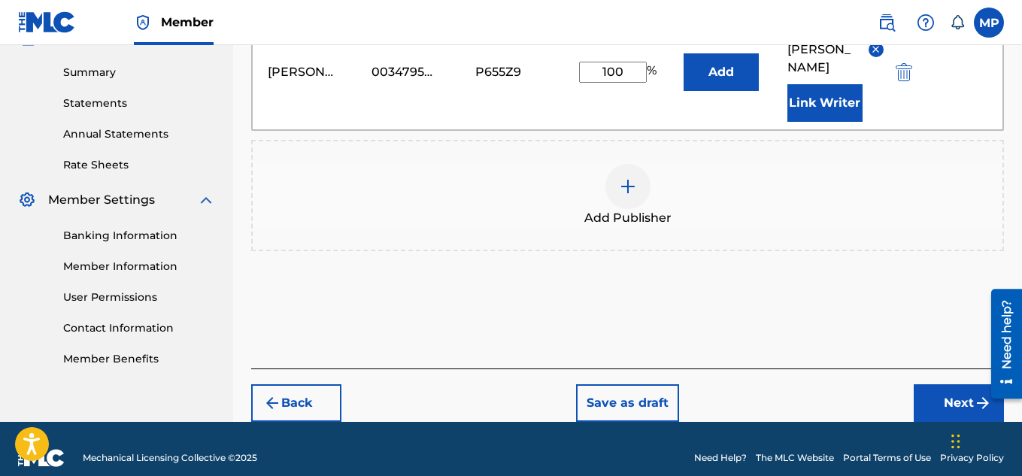
click at [937, 384] on button "Next" at bounding box center [959, 403] width 90 height 38
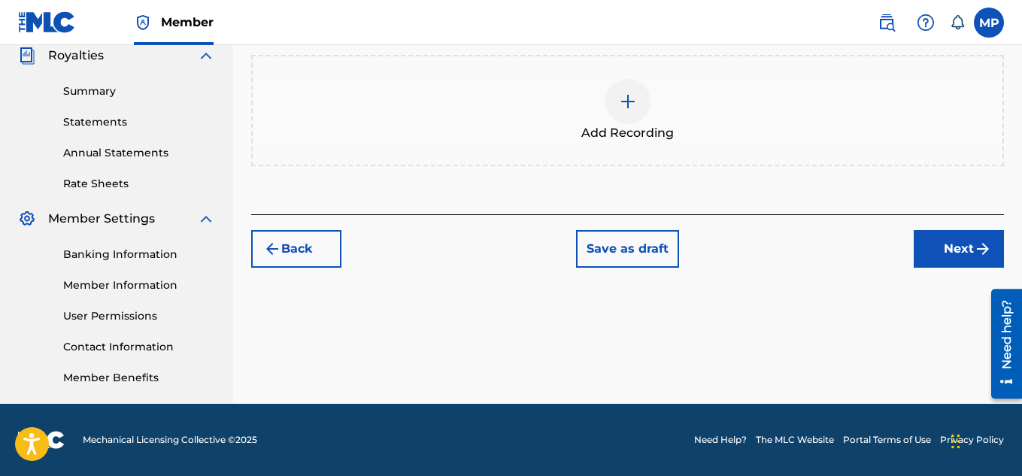
scroll to position [270, 0]
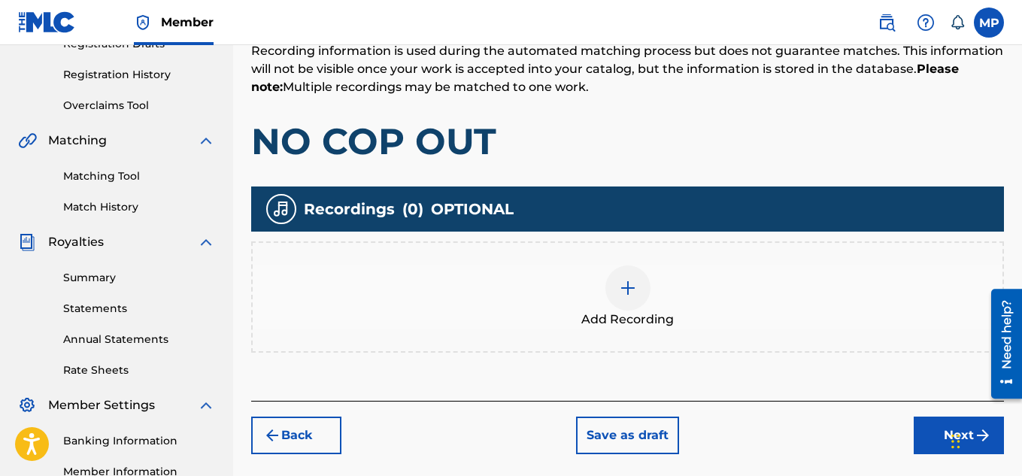
click at [653, 292] on div "Add Recording" at bounding box center [628, 296] width 750 height 63
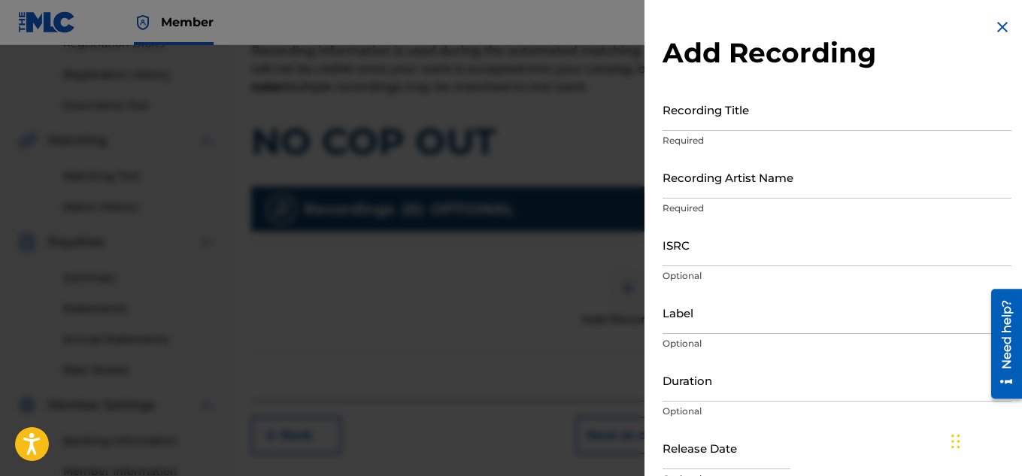
click at [752, 193] on input "Recording Artist Name" at bounding box center [836, 177] width 349 height 43
paste input "FLUNKY JUNKY"
type input "FLUNKY JUNKY"
click at [873, 116] on input "Recording Title" at bounding box center [836, 109] width 349 height 43
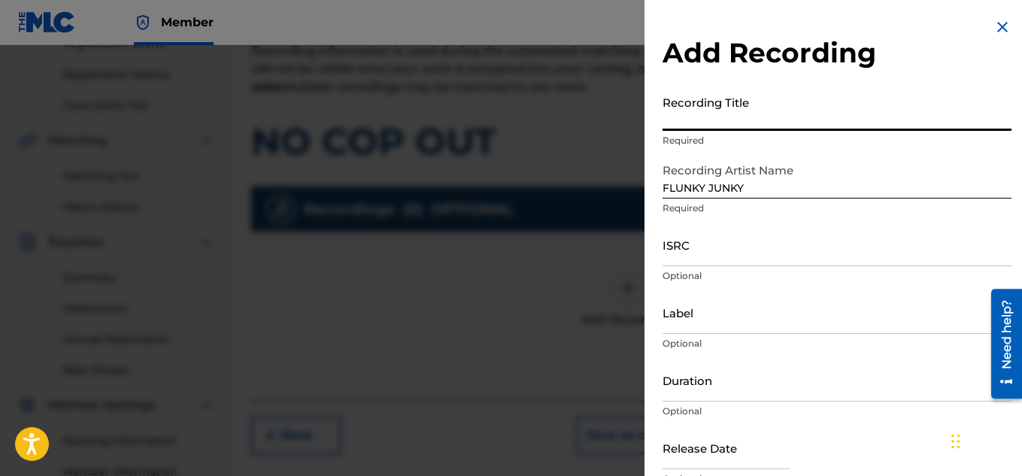
paste input "NO COP OUT"
type input "NO COP OUT"
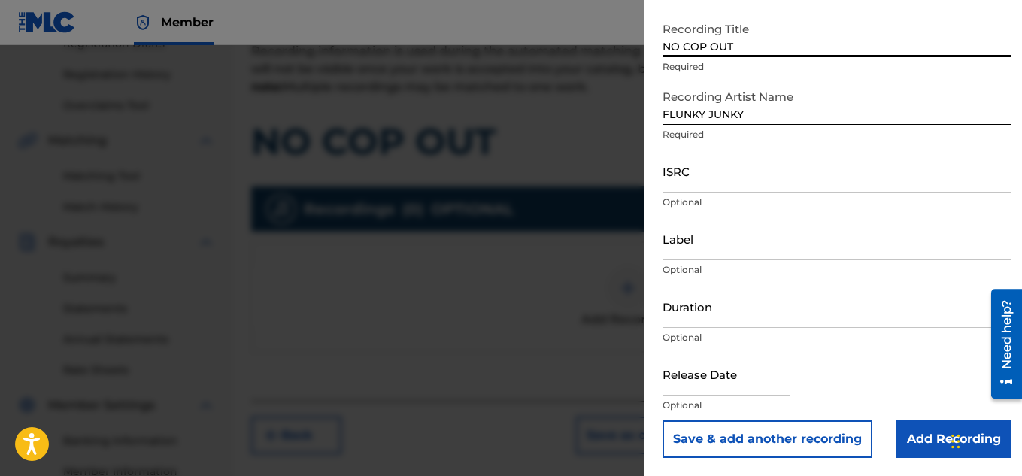
click at [917, 432] on input "Add Recording" at bounding box center [953, 439] width 115 height 38
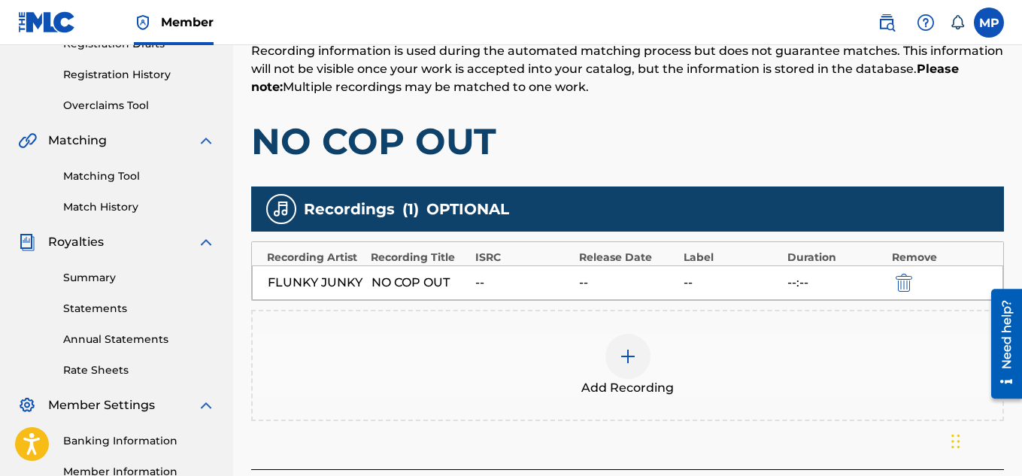
scroll to position [456, 0]
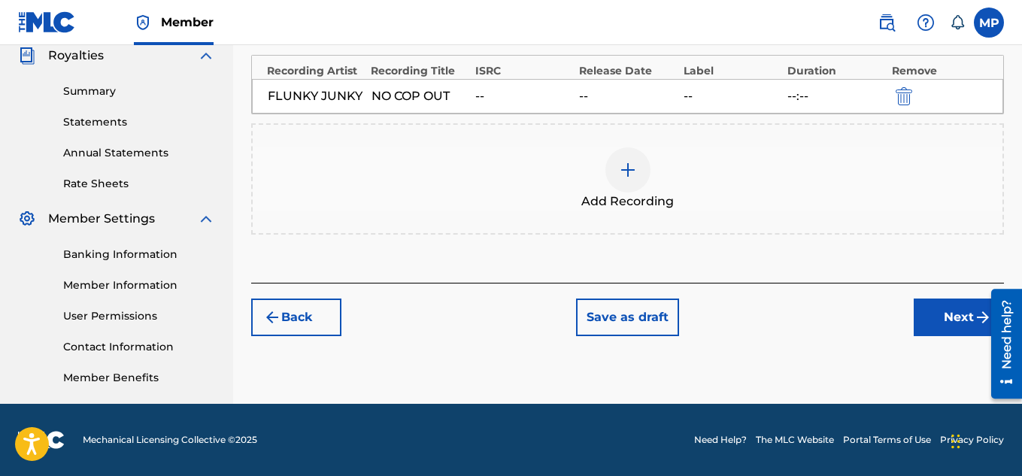
click at [944, 321] on button "Next" at bounding box center [959, 317] width 90 height 38
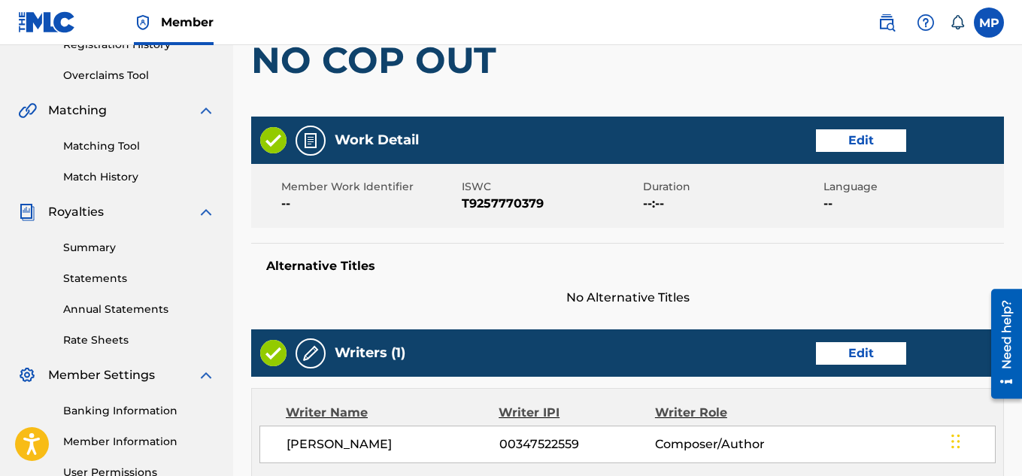
scroll to position [814, 0]
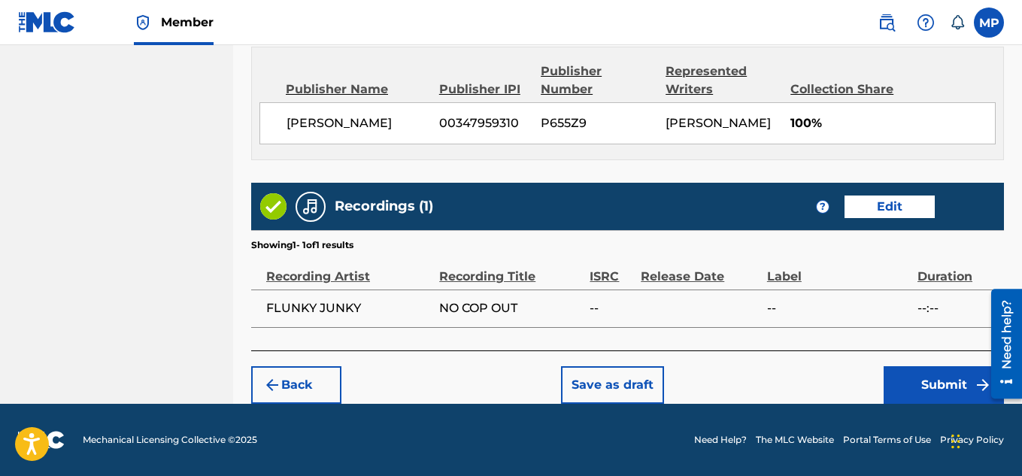
click at [920, 380] on button "Submit" at bounding box center [943, 385] width 120 height 38
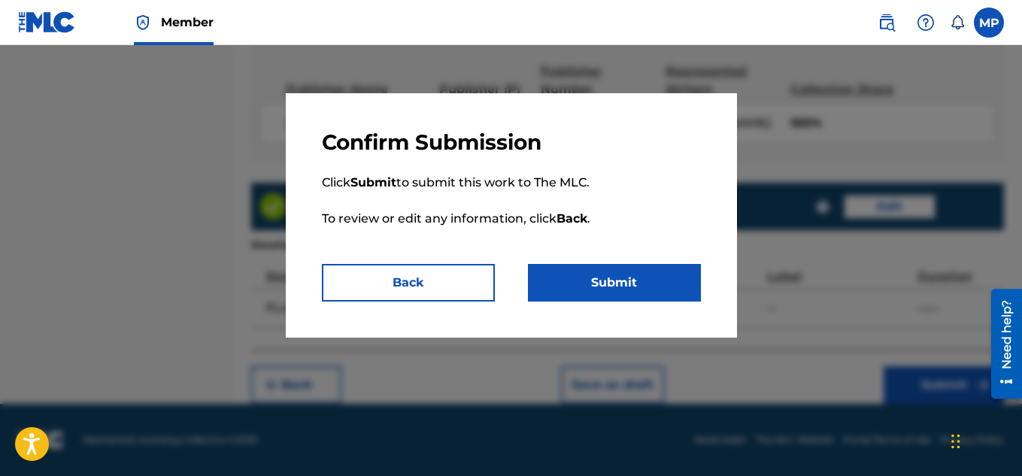
click at [615, 283] on button "Submit" at bounding box center [614, 283] width 173 height 38
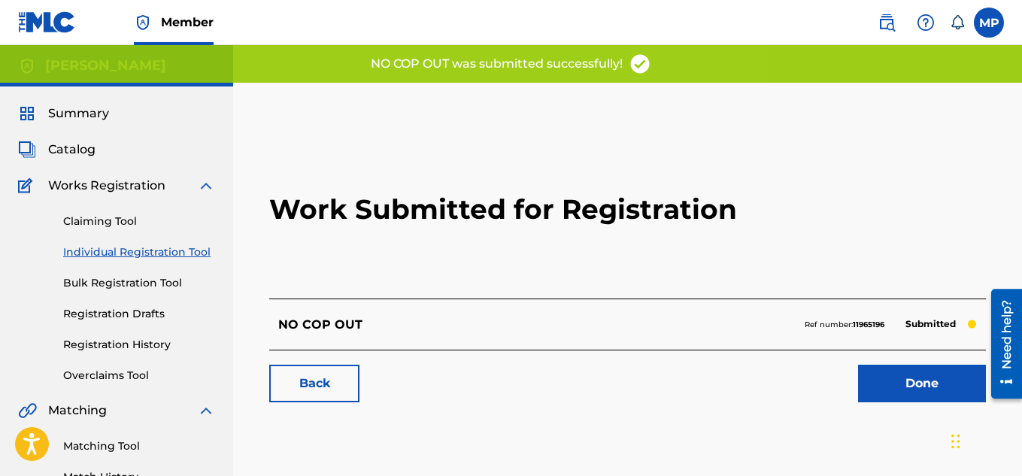
click at [325, 380] on link "Back" at bounding box center [314, 384] width 90 height 38
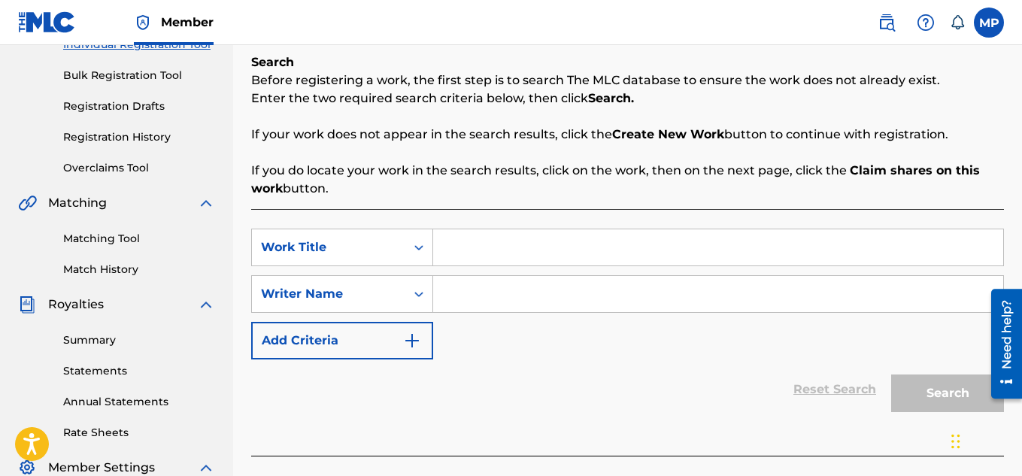
scroll to position [215, 0]
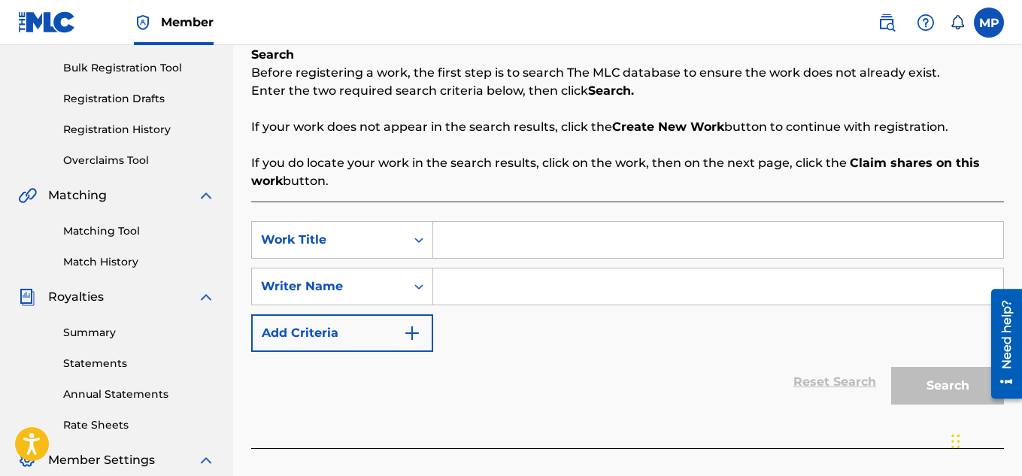
click at [596, 263] on div "SearchWithCriteriabd1863d0-1965-4e09-aeb3-d4cbcc1fcb7b Work Title SearchWithCri…" at bounding box center [627, 286] width 753 height 131
click at [592, 259] on div "SearchWithCriteriabd1863d0-1965-4e09-aeb3-d4cbcc1fcb7b Work Title SearchWithCri…" at bounding box center [627, 286] width 753 height 131
click at [585, 256] on input "Search Form" at bounding box center [718, 240] width 570 height 36
paste input "NO BATTERIES"
type input "NO BATTERIES"
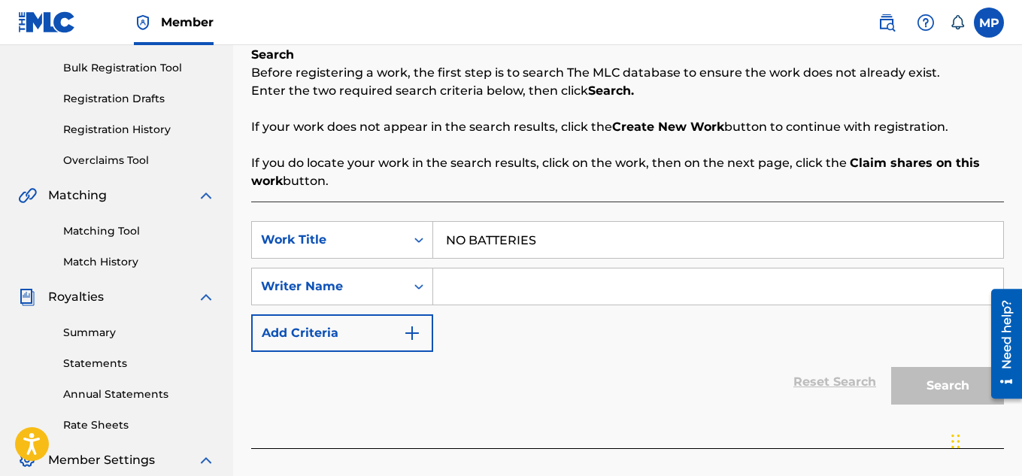
click at [538, 287] on input "Search Form" at bounding box center [718, 286] width 570 height 36
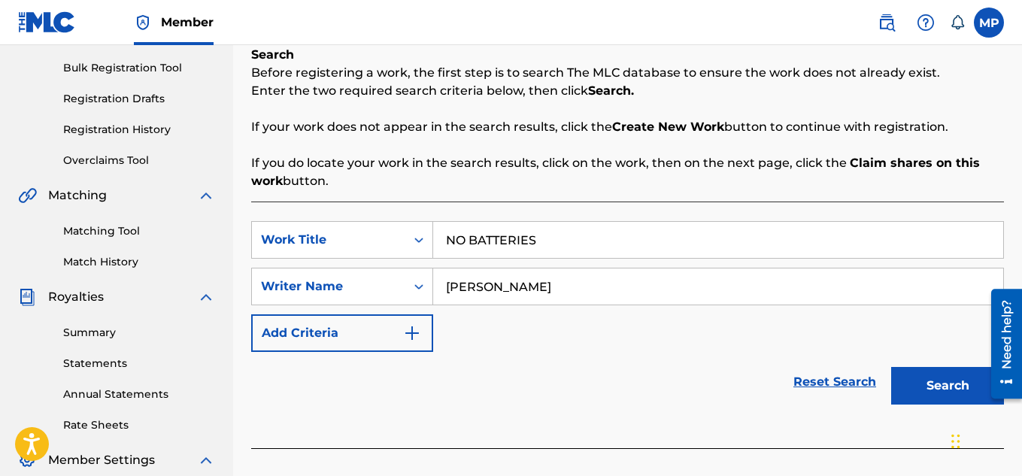
type input "[PERSON_NAME]"
click at [950, 399] on button "Search" at bounding box center [947, 386] width 113 height 38
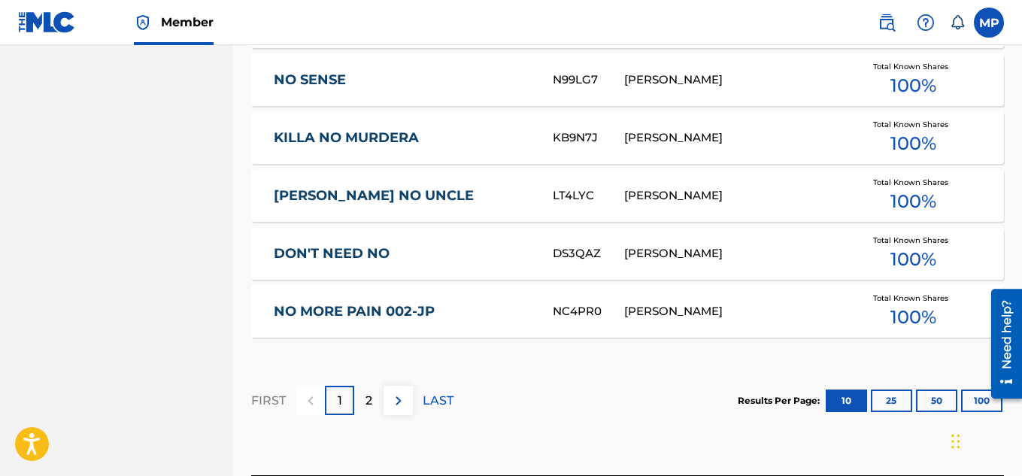
scroll to position [1081, 0]
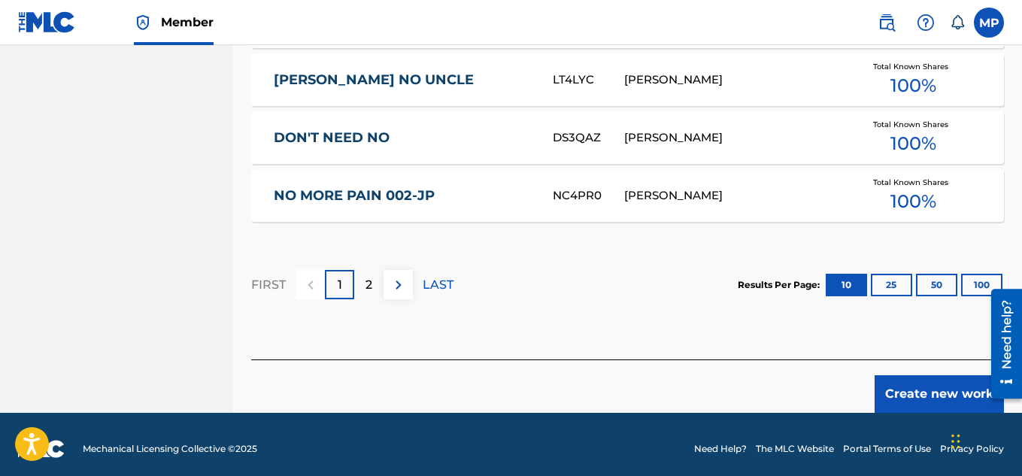
click at [911, 375] on button "Create new work" at bounding box center [938, 394] width 129 height 38
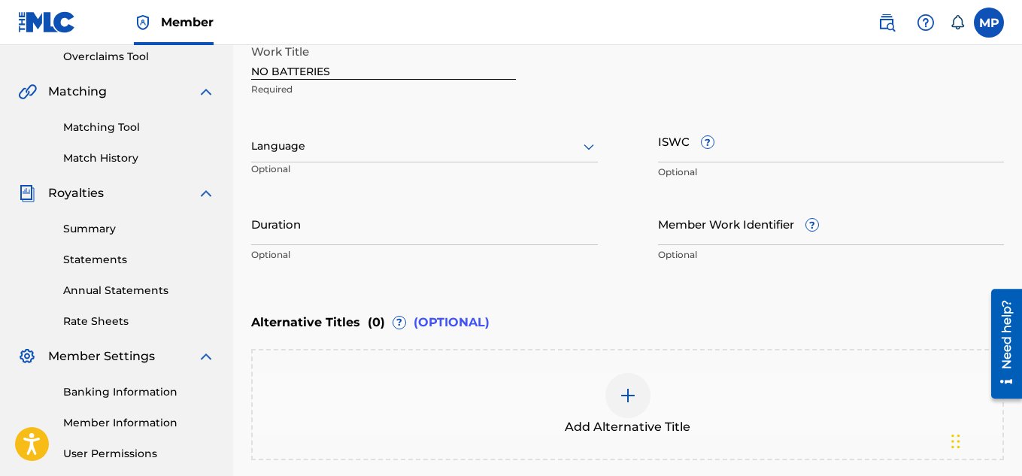
scroll to position [260, 0]
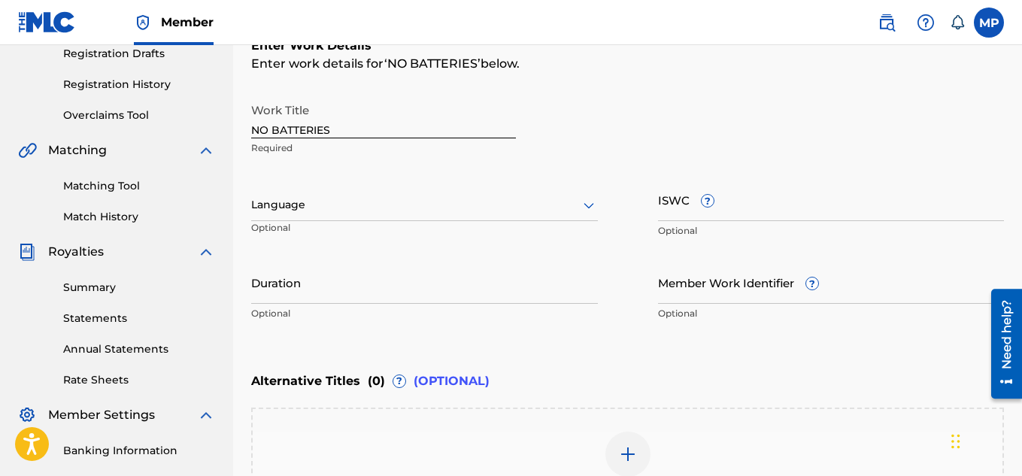
click at [820, 200] on input "ISWC ?" at bounding box center [831, 199] width 347 height 43
paste input "T9257770131"
type input "T9257770131"
click at [692, 320] on div "Member Work Identifier ? Optional" at bounding box center [831, 295] width 347 height 68
click at [697, 300] on input "Member Work Identifier ?" at bounding box center [831, 282] width 347 height 43
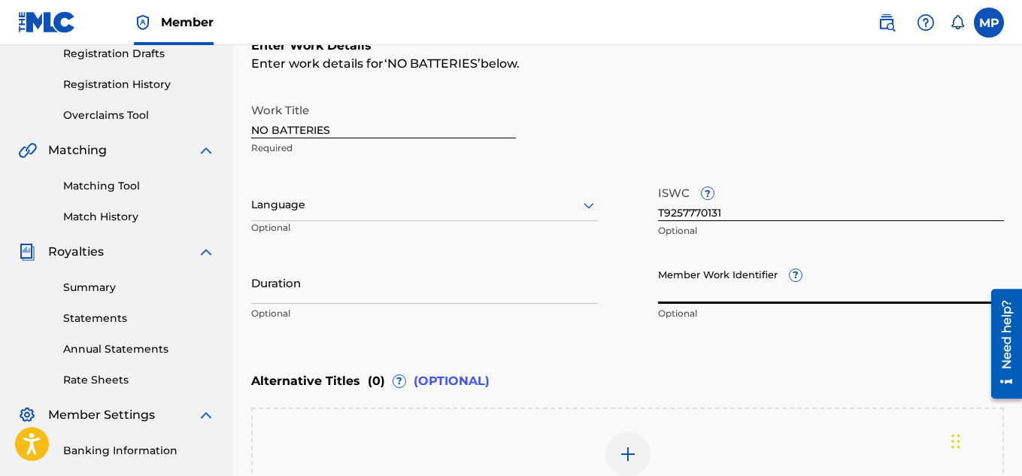
paste input "895393863"
type input "895393863"
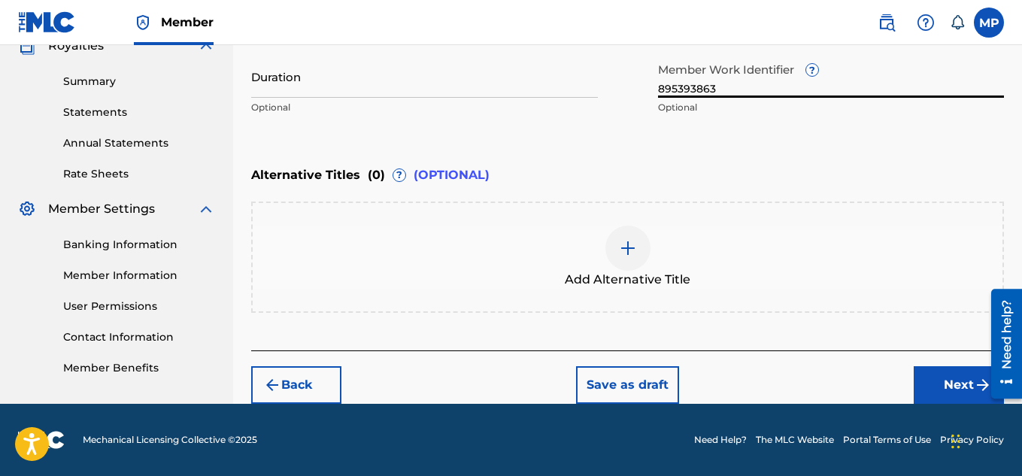
click at [960, 395] on button "Next" at bounding box center [959, 385] width 90 height 38
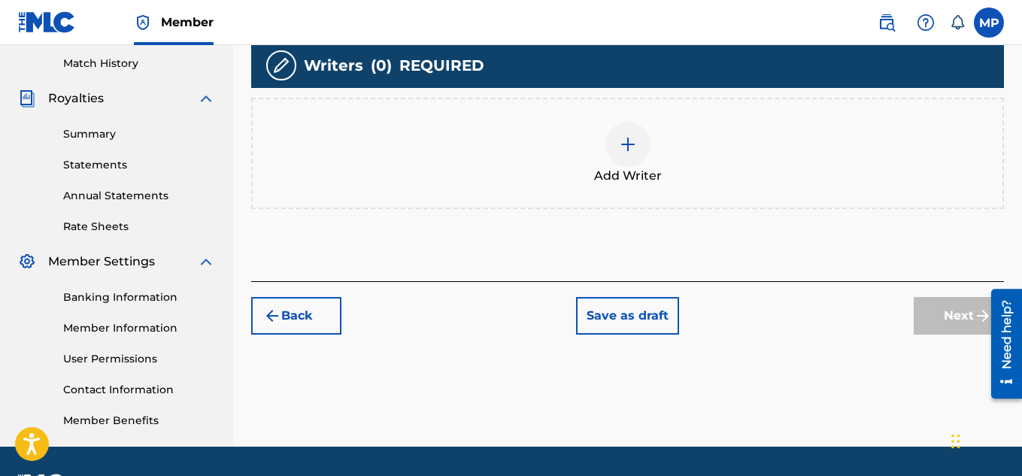
scroll to position [430, 0]
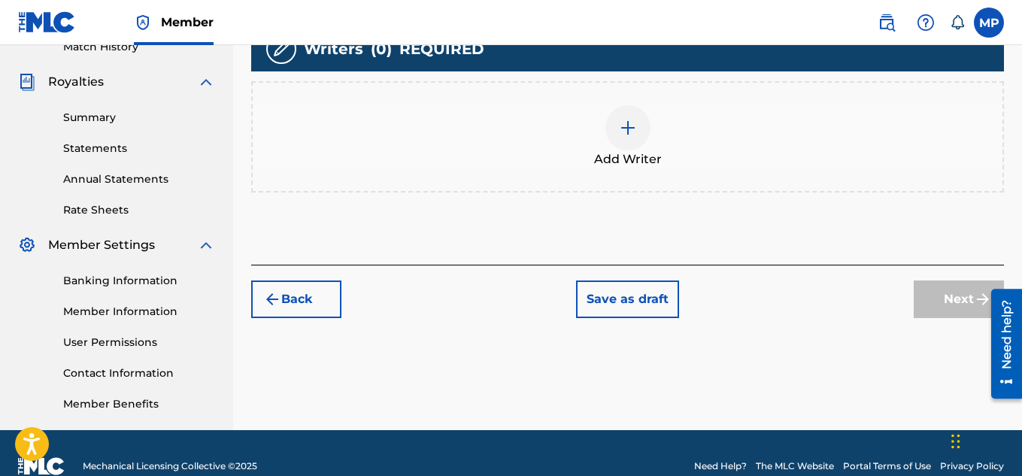
click at [626, 129] on img at bounding box center [628, 128] width 18 height 18
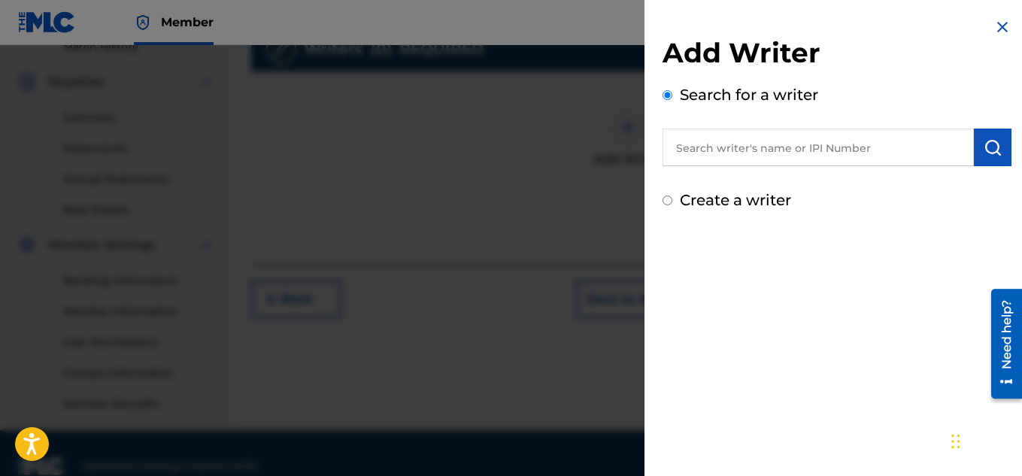
click at [714, 149] on input "text" at bounding box center [817, 148] width 311 height 38
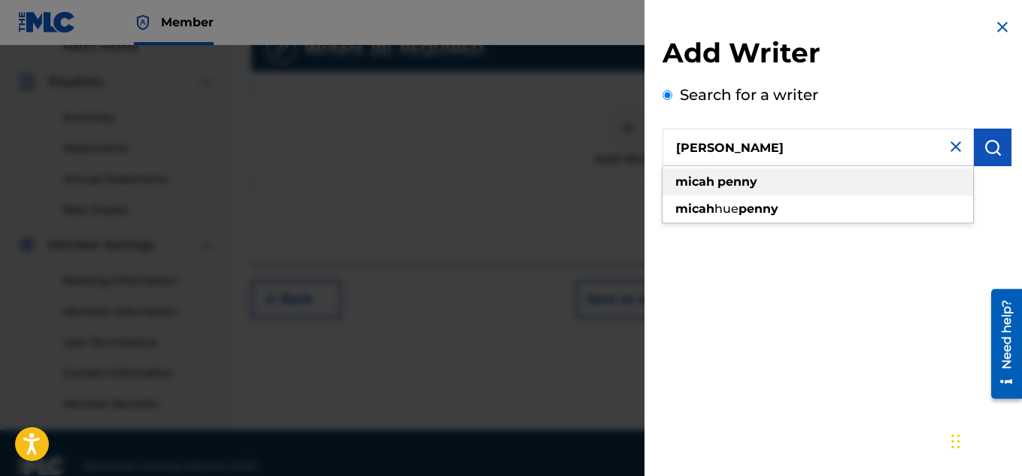
click at [698, 177] on strong "micah" at bounding box center [694, 181] width 39 height 14
type input "micah penny"
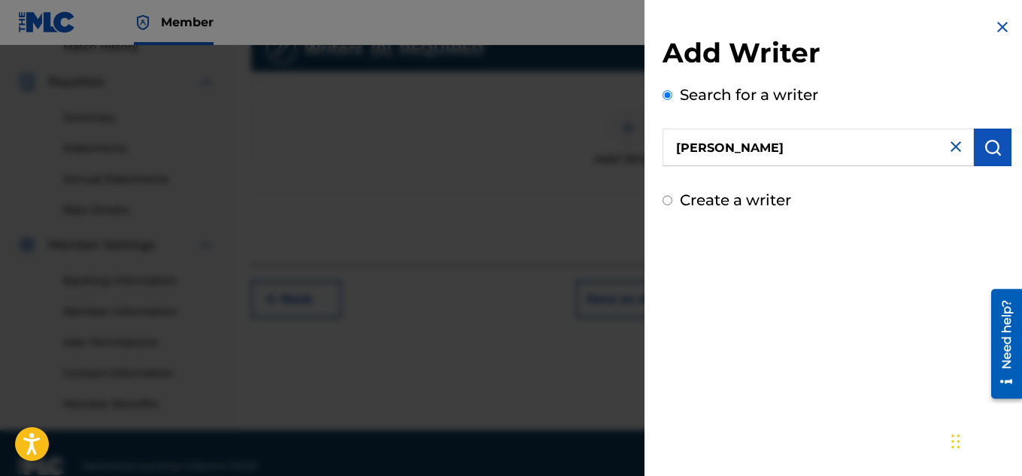
click at [999, 157] on button "submit" at bounding box center [993, 148] width 38 height 38
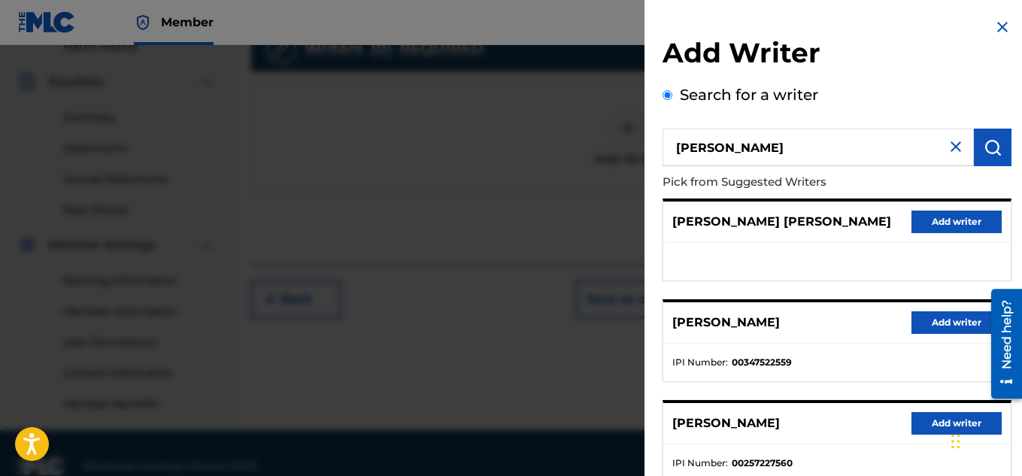
click at [940, 323] on button "Add writer" at bounding box center [956, 322] width 90 height 23
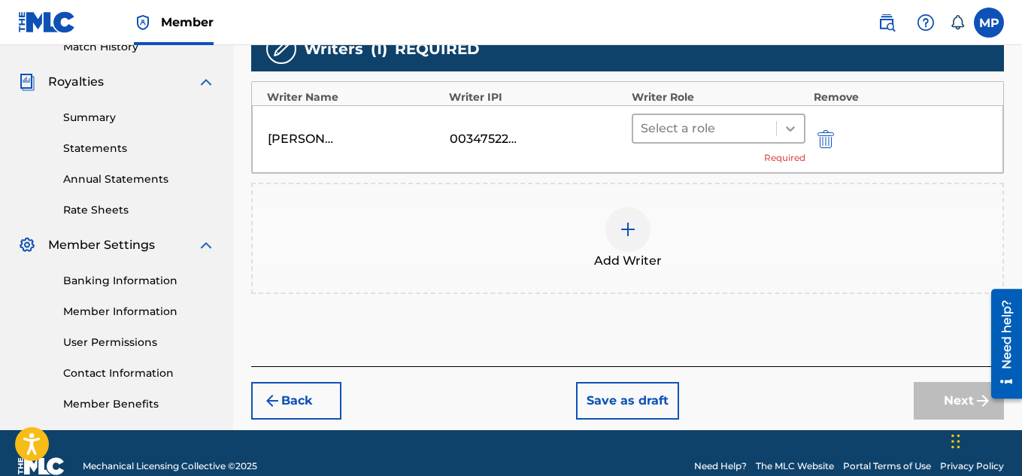
click at [789, 135] on div at bounding box center [790, 128] width 27 height 27
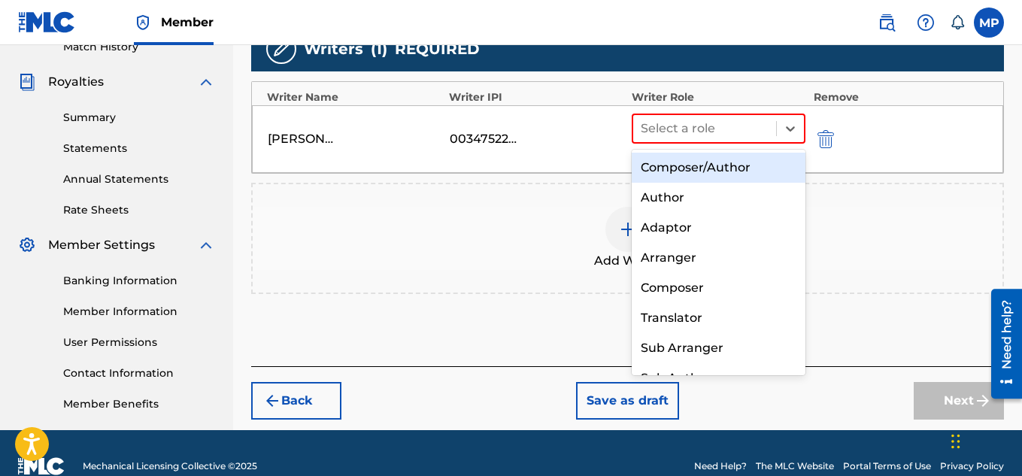
click at [750, 165] on div "Composer/Author" at bounding box center [719, 168] width 174 height 30
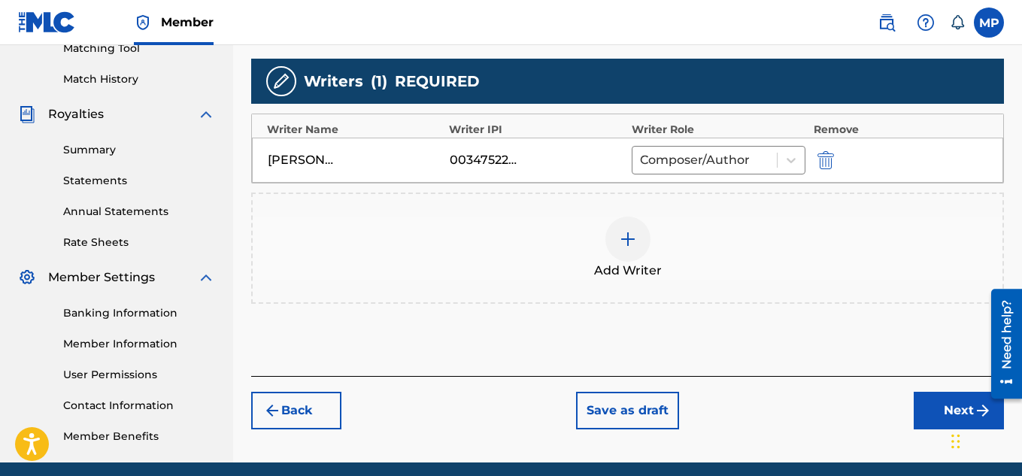
scroll to position [456, 0]
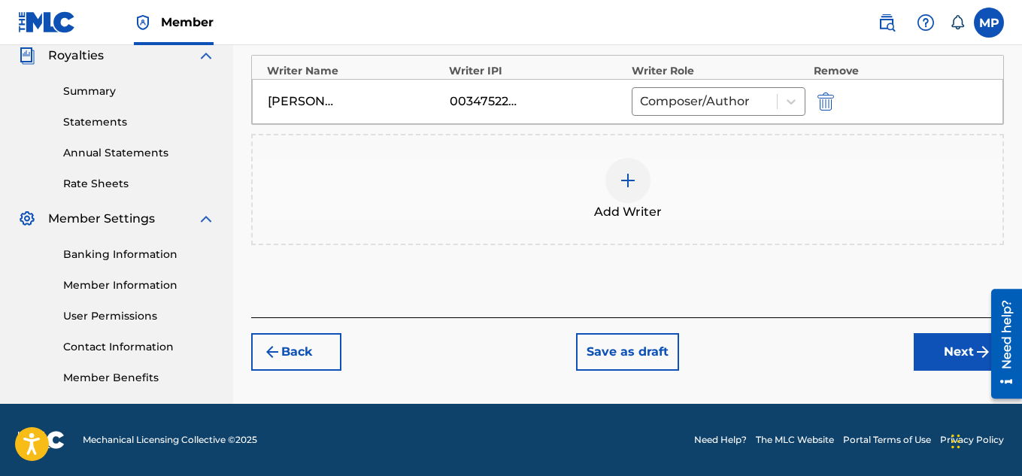
click at [925, 342] on button "Next" at bounding box center [959, 352] width 90 height 38
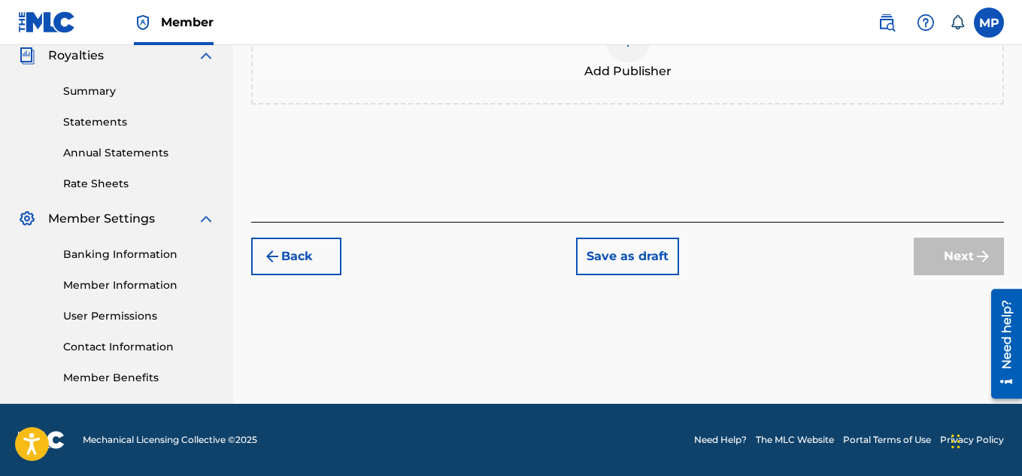
scroll to position [163, 0]
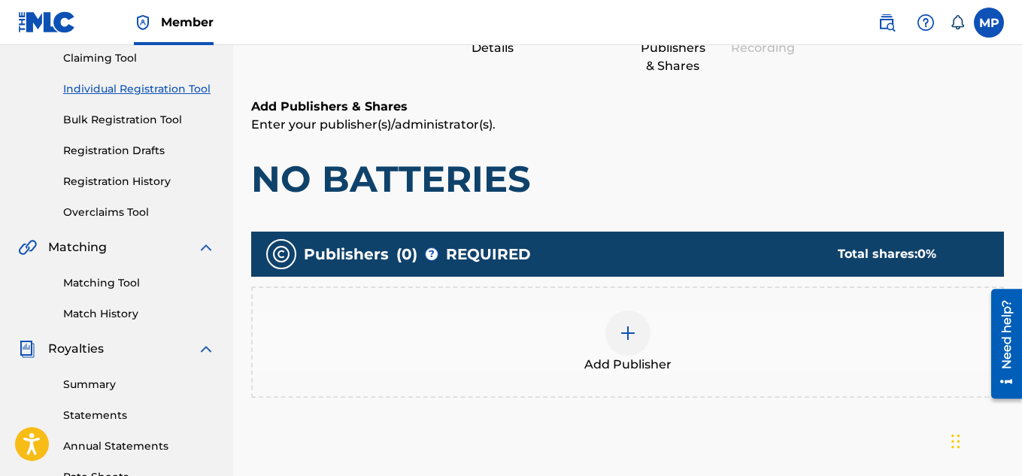
click at [627, 347] on div at bounding box center [627, 333] width 45 height 45
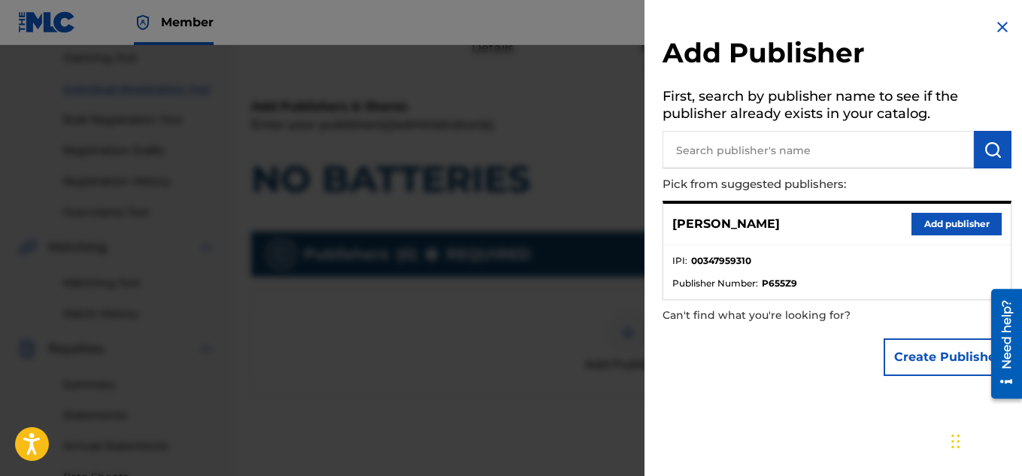
click at [947, 225] on button "Add publisher" at bounding box center [956, 224] width 90 height 23
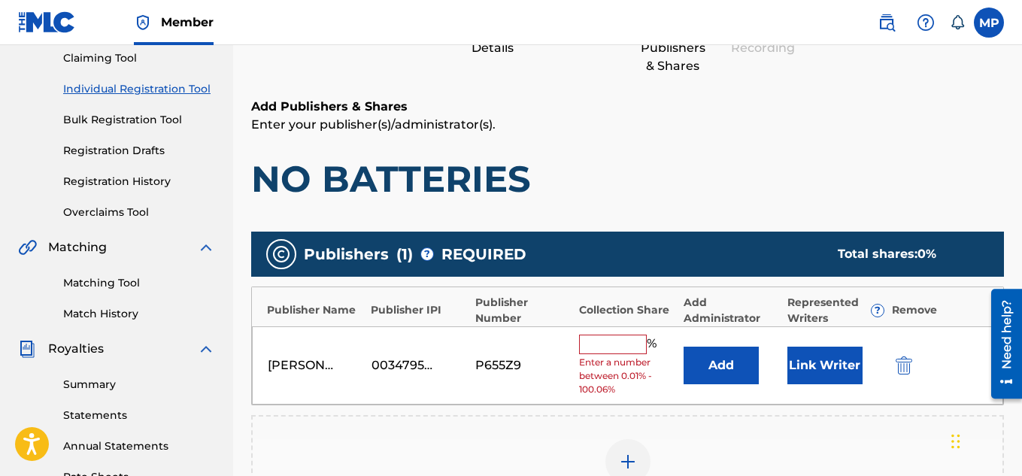
scroll to position [284, 0]
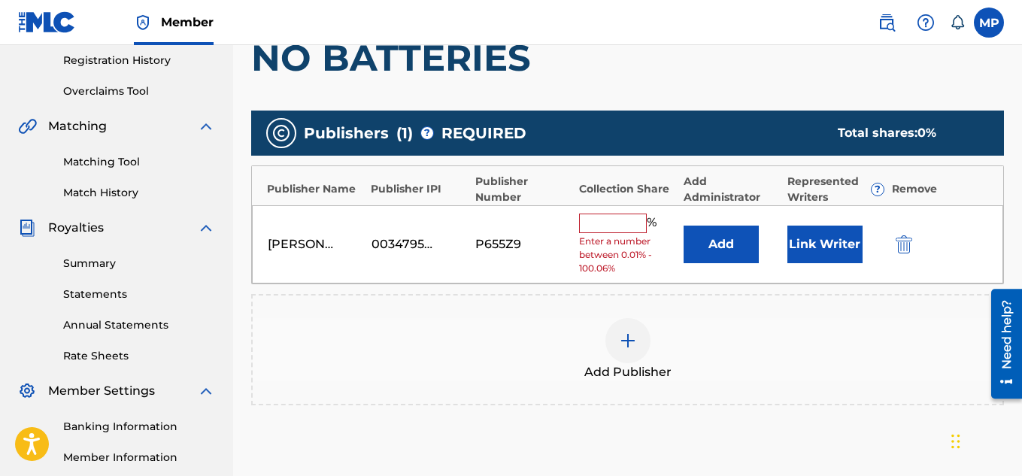
click at [617, 226] on input "text" at bounding box center [613, 224] width 68 height 20
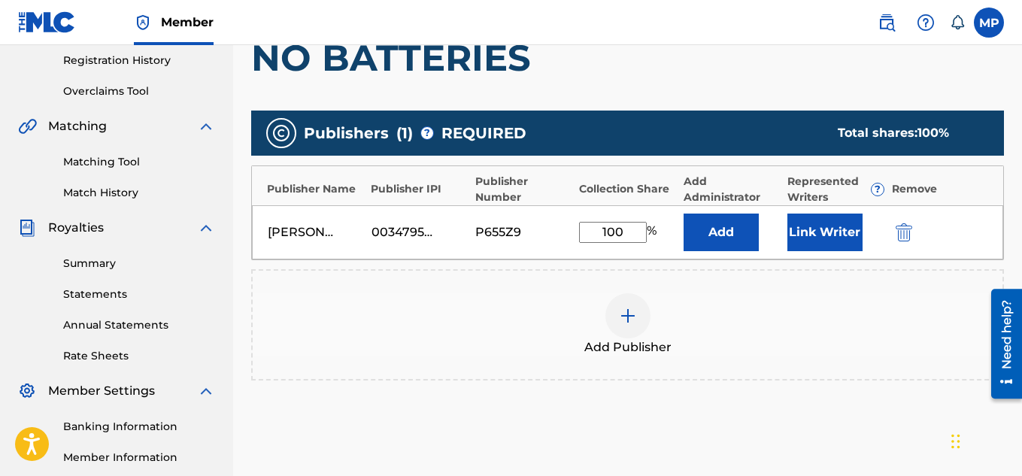
type input "100"
click at [831, 235] on button "Link Writer" at bounding box center [824, 233] width 75 height 38
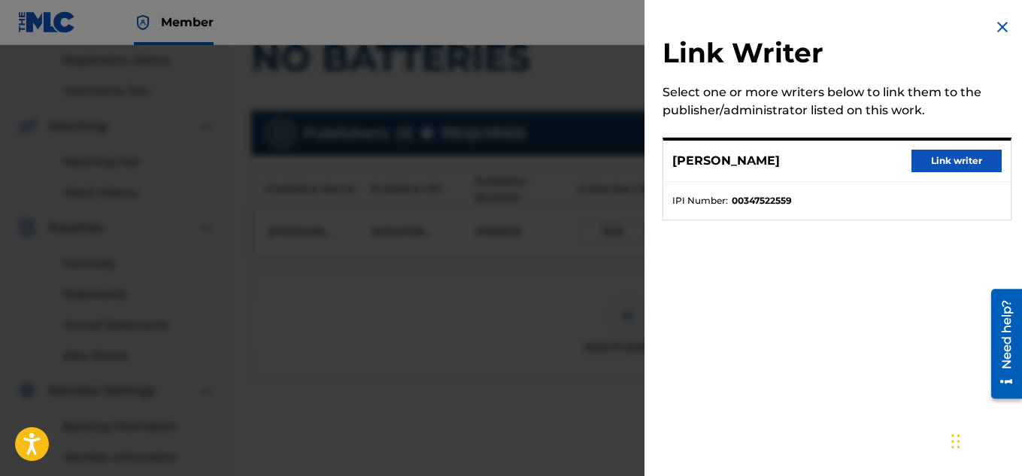
click at [941, 164] on button "Link writer" at bounding box center [956, 161] width 90 height 23
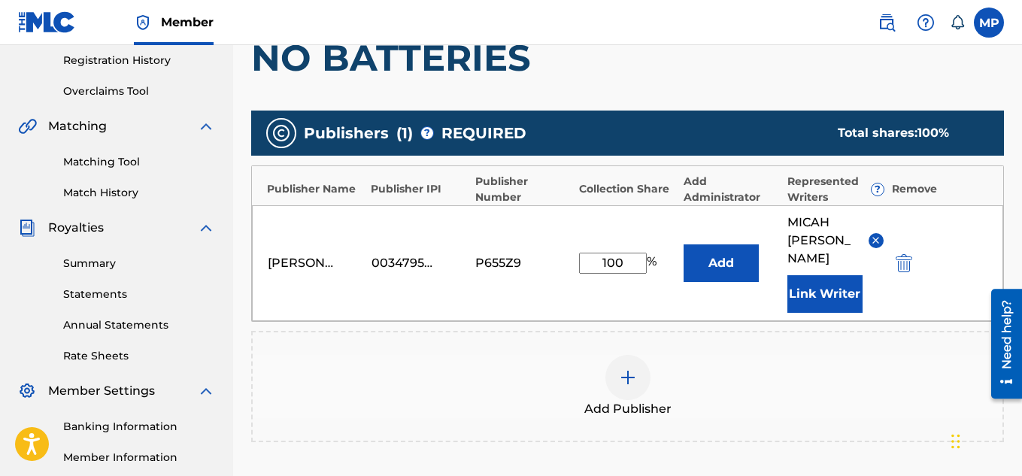
scroll to position [475, 0]
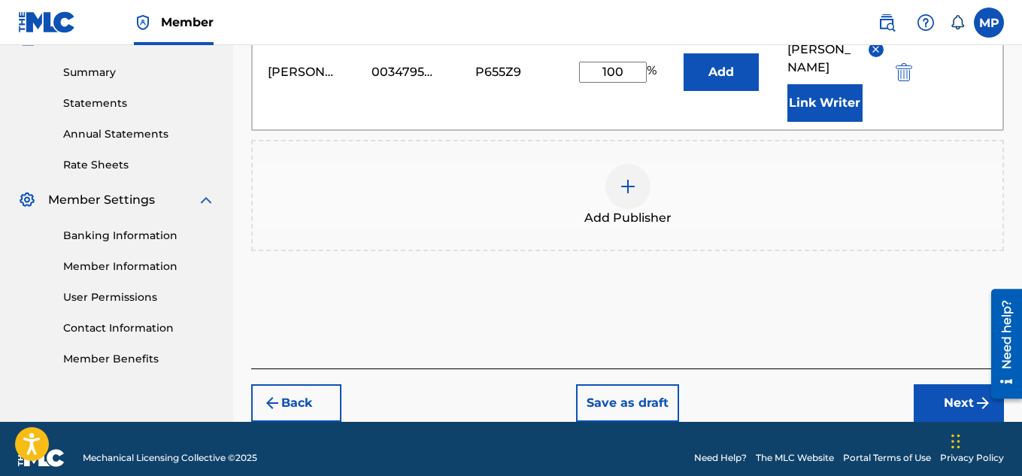
click at [941, 384] on button "Next" at bounding box center [959, 403] width 90 height 38
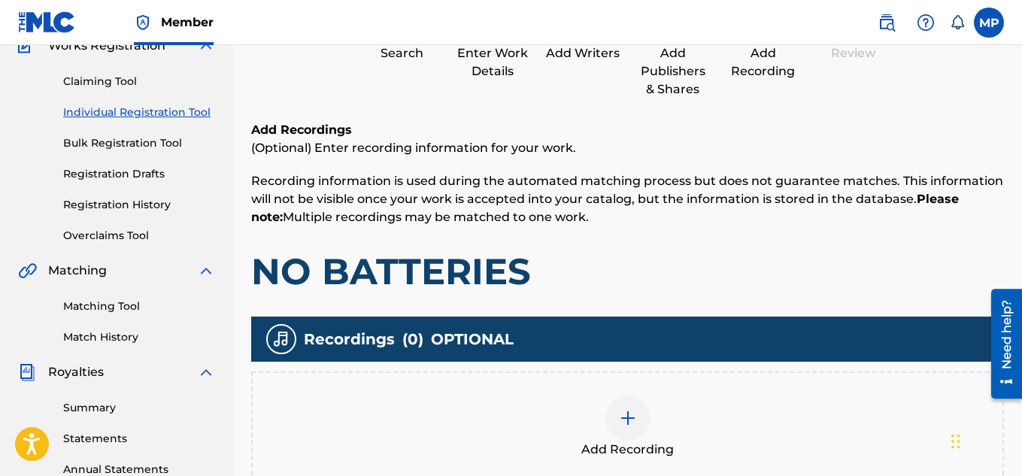
click at [652, 395] on div "Add Recording" at bounding box center [628, 426] width 750 height 63
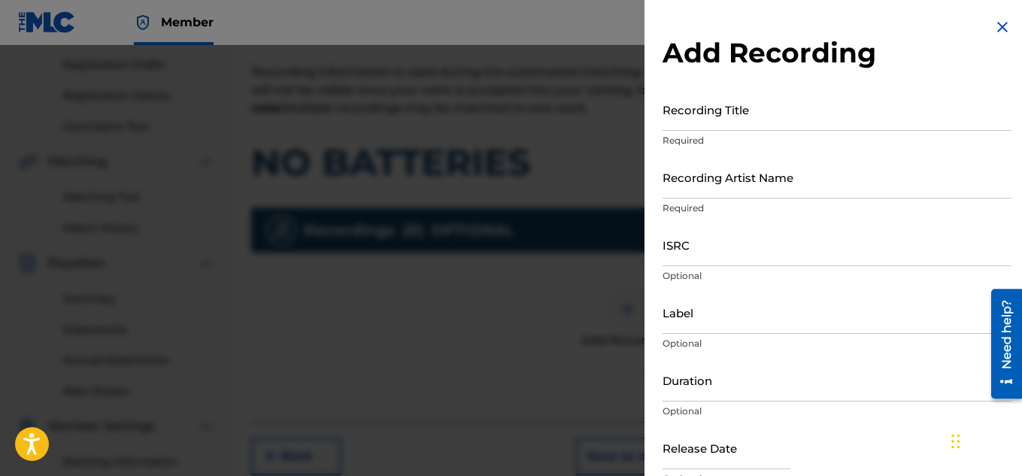
click at [699, 127] on input "Recording Title" at bounding box center [836, 109] width 349 height 43
paste input "NO BATTERIES"
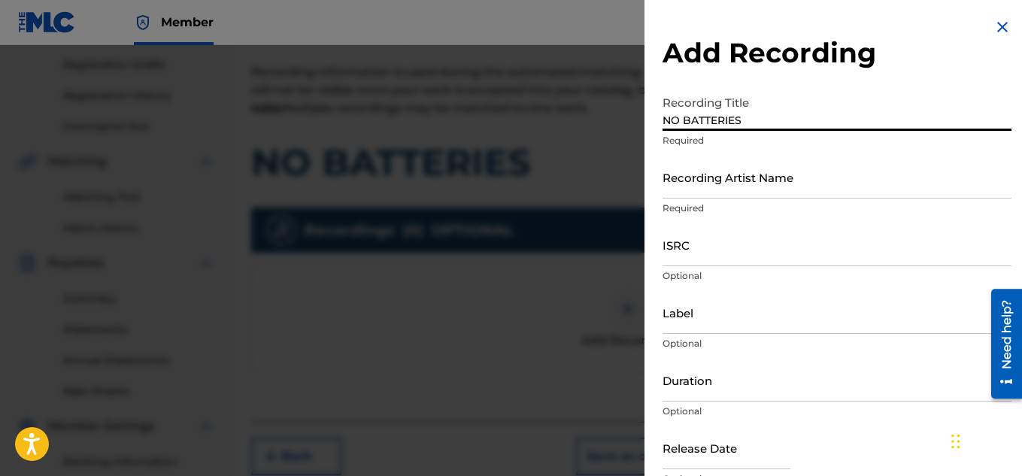
type input "NO BATTERIES"
click at [720, 190] on input "Recording Artist Name" at bounding box center [836, 177] width 349 height 43
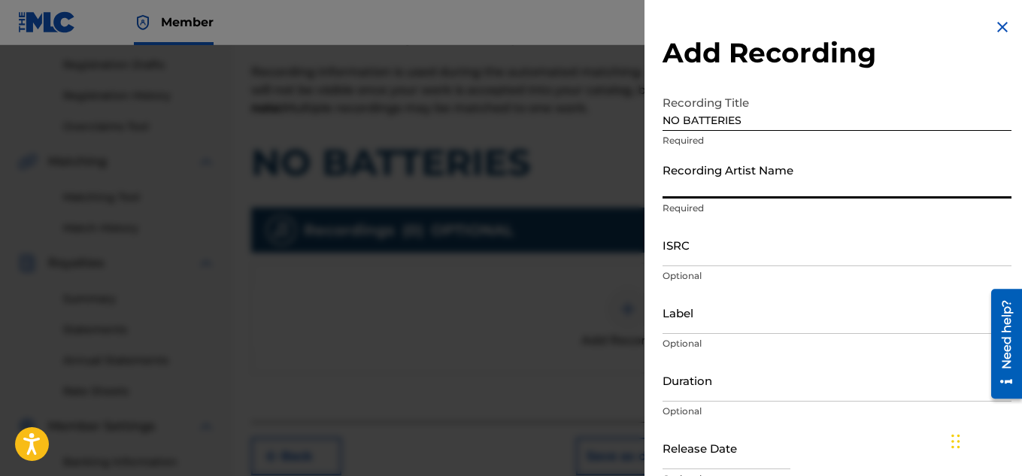
paste input "FLUNKY JUNKY"
type input "FLUNKY JUNKY"
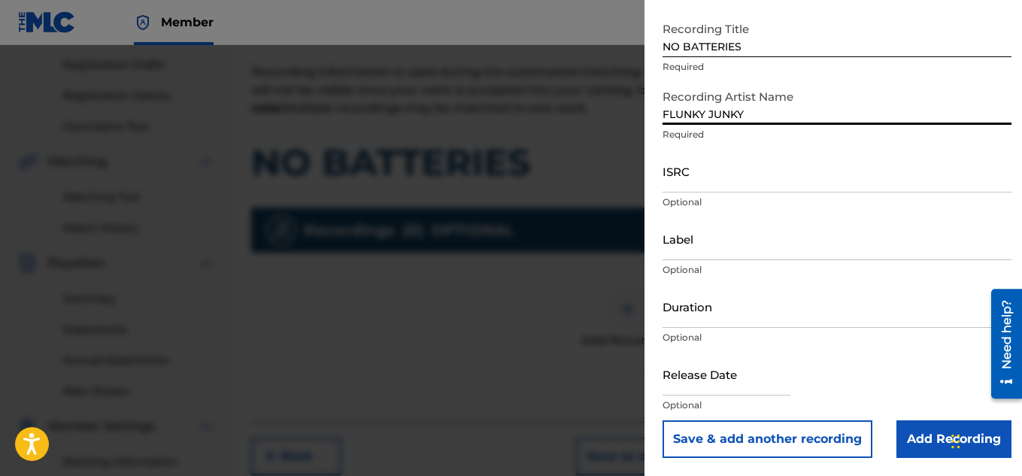
click at [932, 444] on input "Add Recording" at bounding box center [953, 439] width 115 height 38
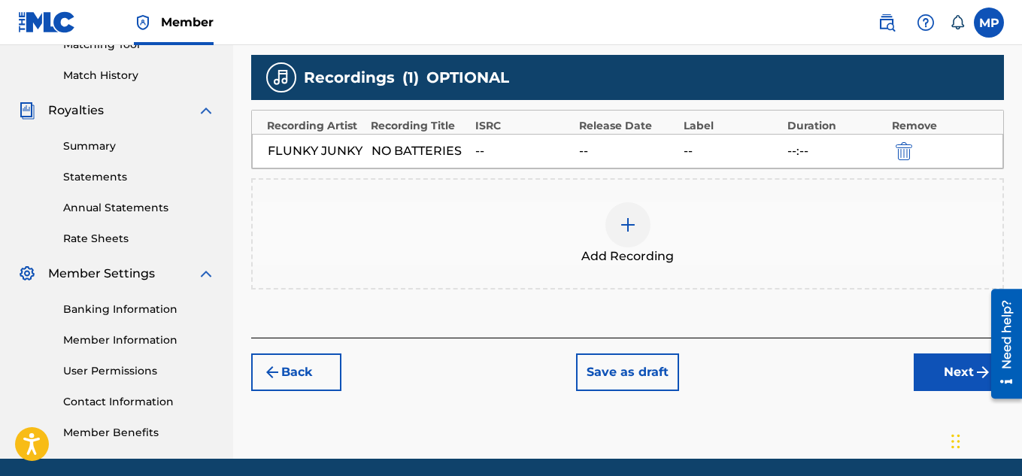
scroll to position [428, 0]
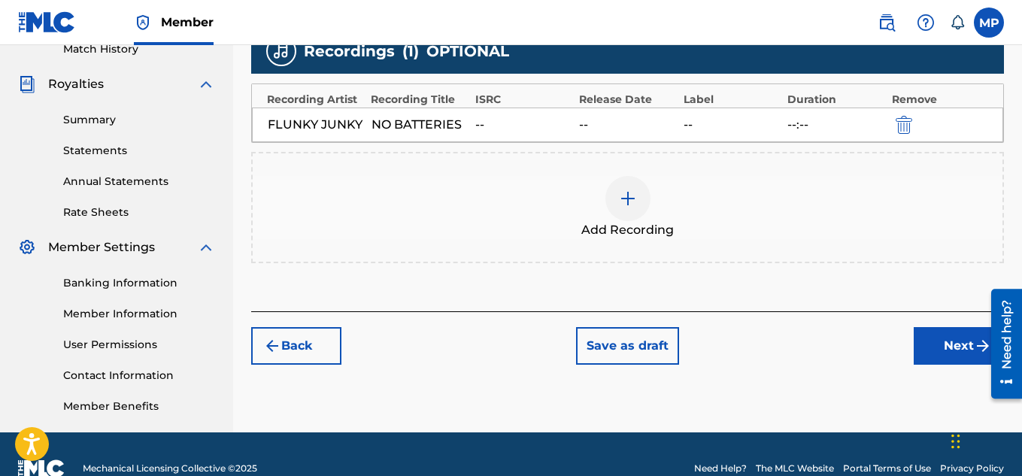
click at [933, 352] on button "Next" at bounding box center [959, 346] width 90 height 38
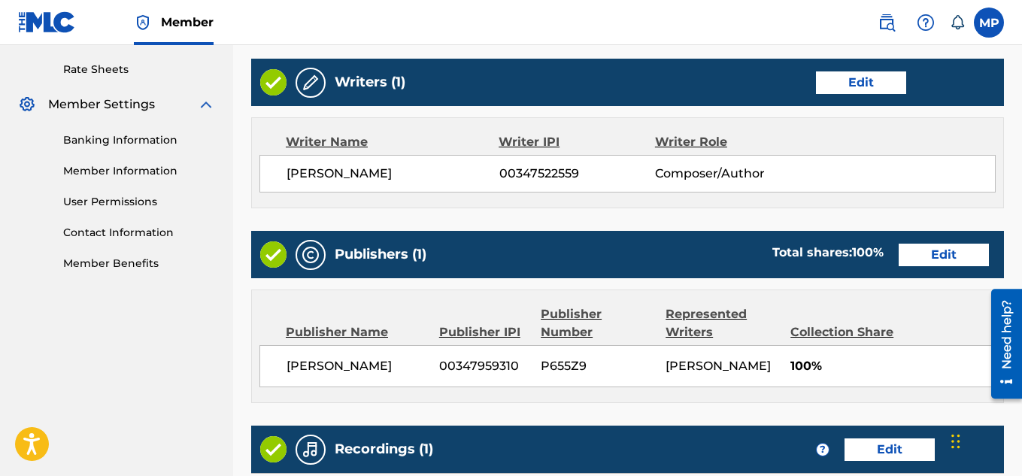
scroll to position [814, 0]
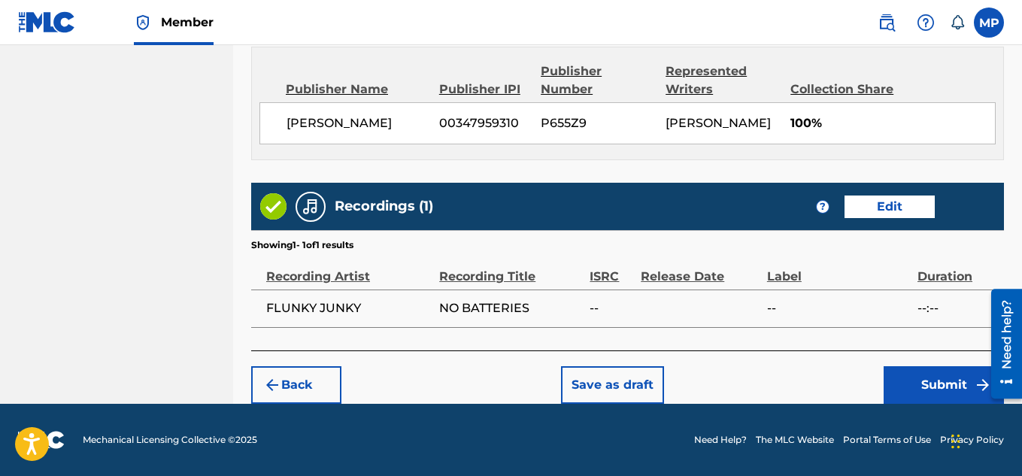
click at [923, 370] on button "Submit" at bounding box center [943, 385] width 120 height 38
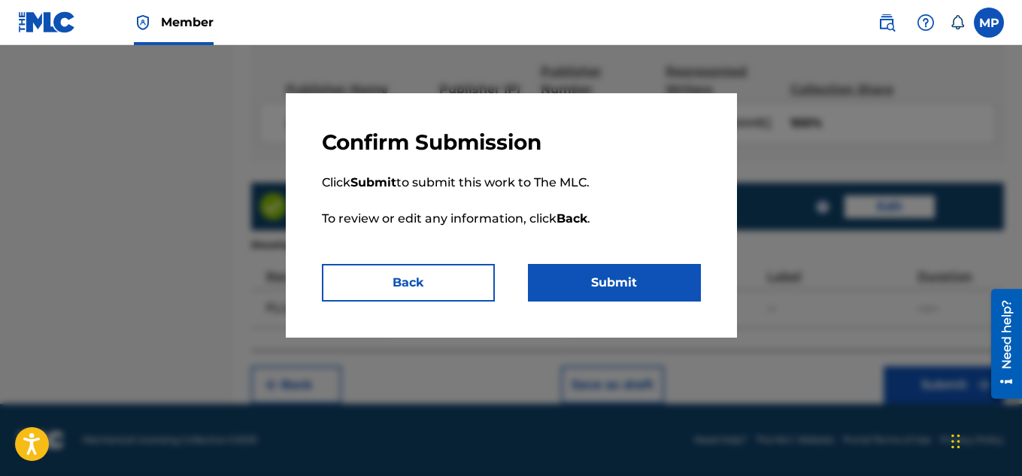
click at [644, 275] on button "Submit" at bounding box center [614, 283] width 173 height 38
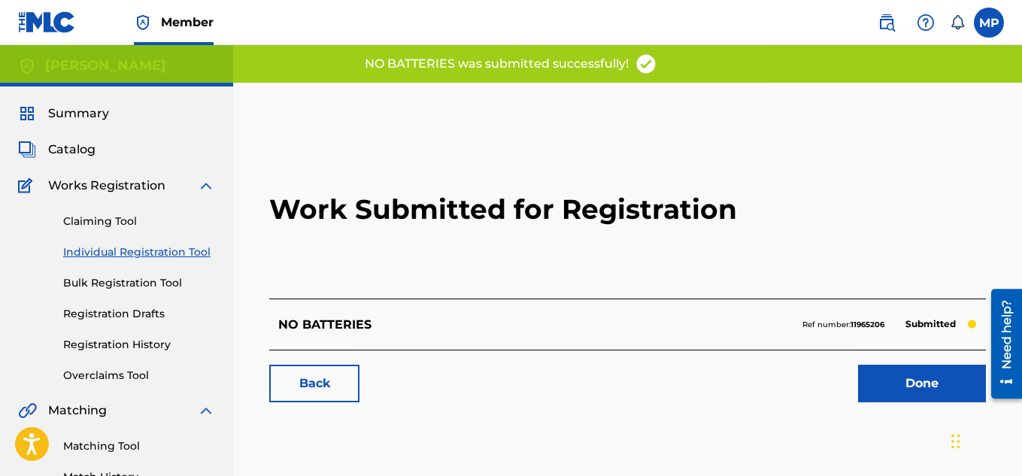
click at [317, 390] on link "Back" at bounding box center [314, 384] width 90 height 38
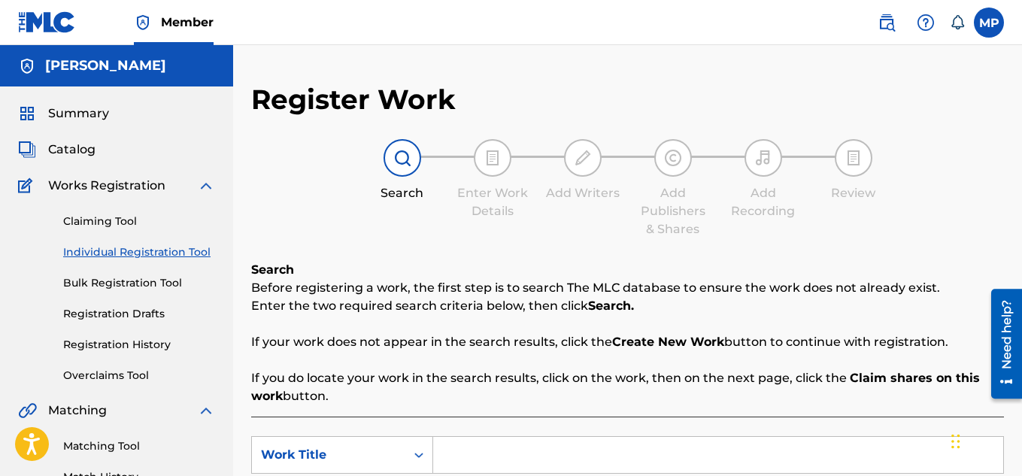
scroll to position [154, 0]
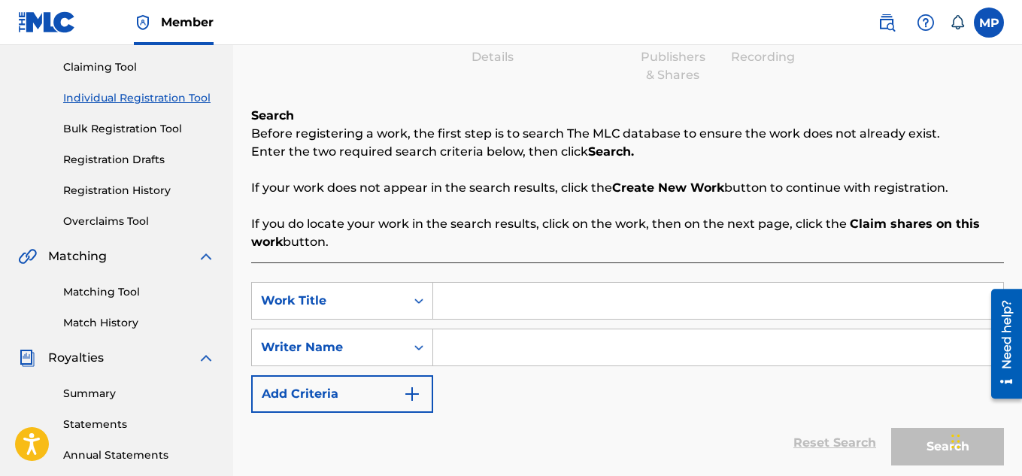
click at [502, 290] on input "Search Form" at bounding box center [718, 301] width 570 height 36
paste input "NEED WORKOUT"
type input "NEED WORKOUT"
click at [490, 349] on input "Search Form" at bounding box center [718, 347] width 570 height 36
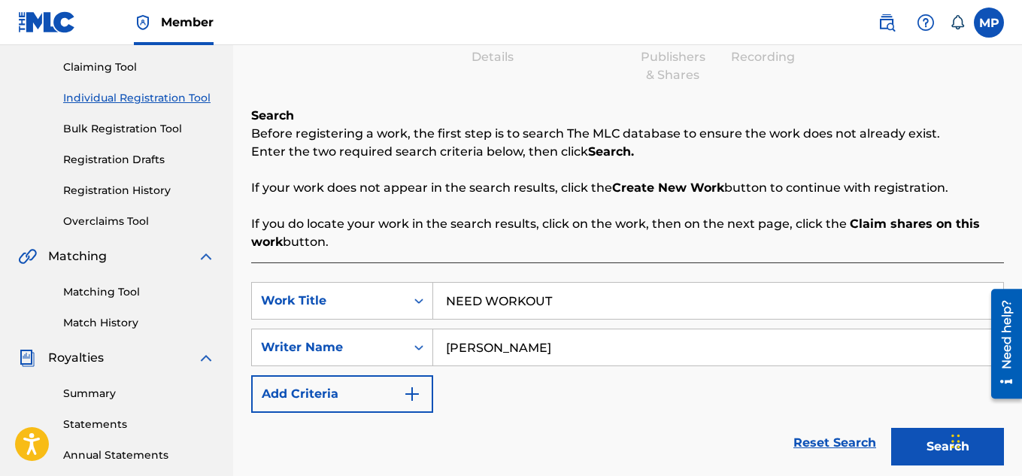
type input "[PERSON_NAME]"
click at [955, 428] on button "Search" at bounding box center [947, 447] width 113 height 38
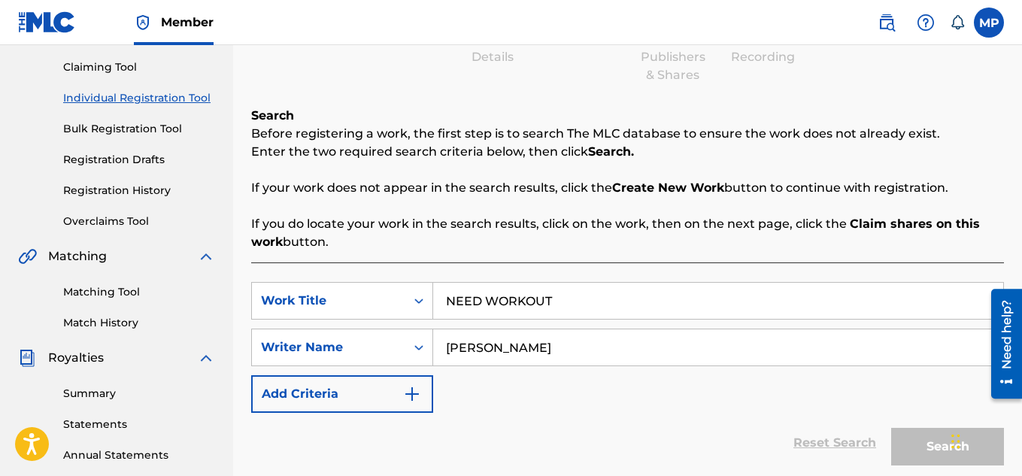
scroll to position [226, 0]
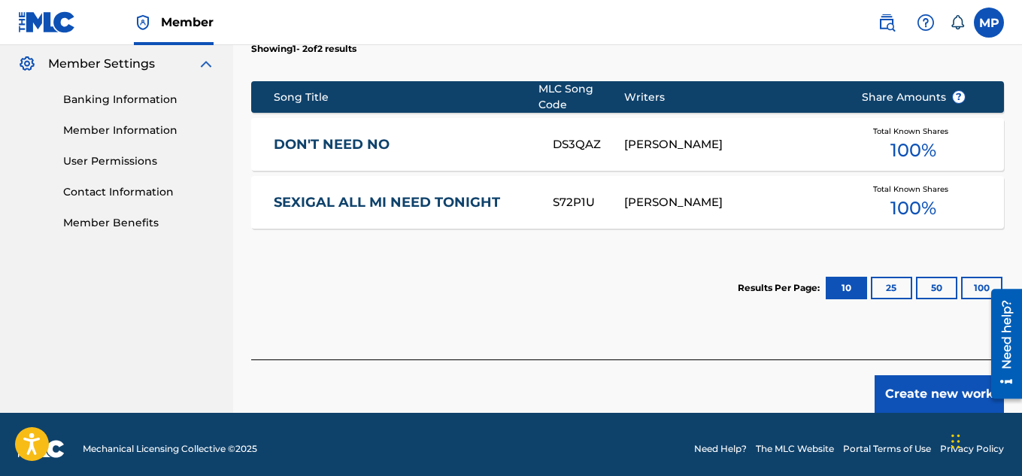
click at [912, 399] on button "Create new work" at bounding box center [938, 394] width 129 height 38
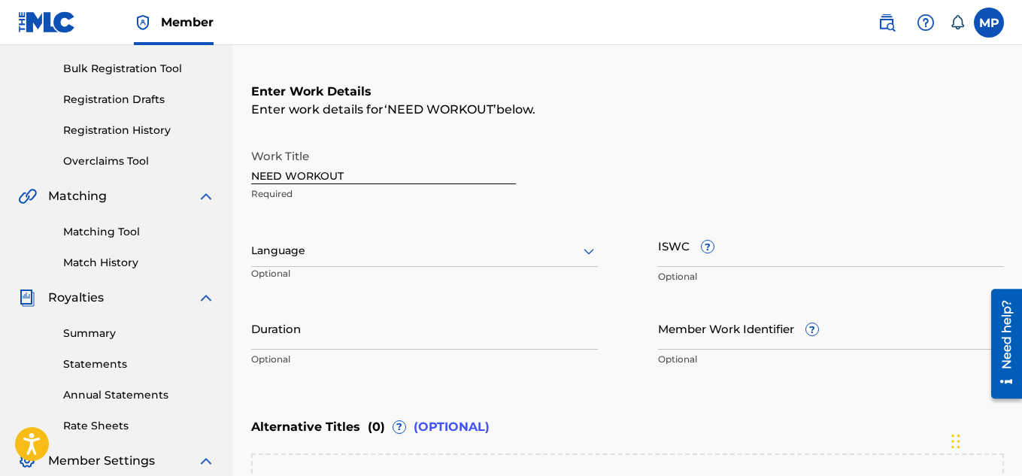
scroll to position [188, 0]
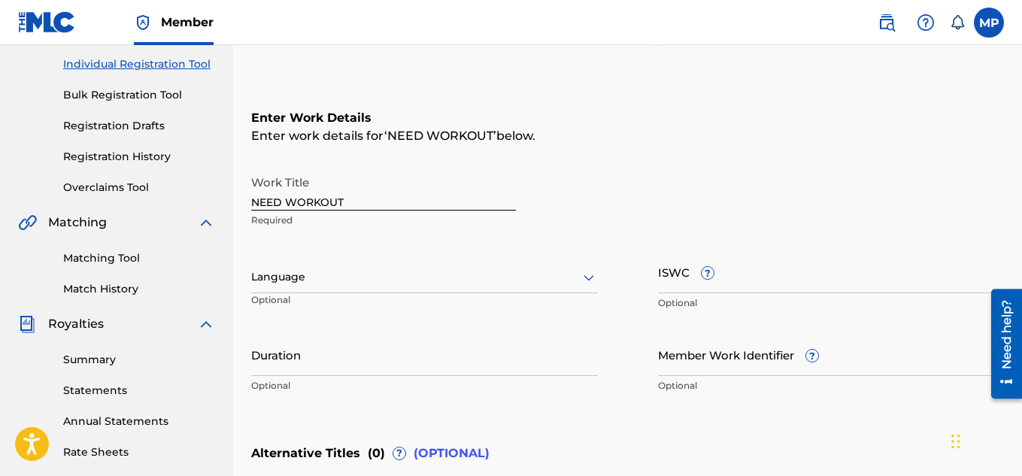
click at [771, 286] on input "ISWC ?" at bounding box center [831, 271] width 347 height 43
paste input "T9257771189"
type input "T9257771189"
click at [702, 376] on div "Member Work Identifier ? Optional" at bounding box center [831, 367] width 347 height 68
click at [695, 370] on input "Member Work Identifier ?" at bounding box center [831, 354] width 347 height 43
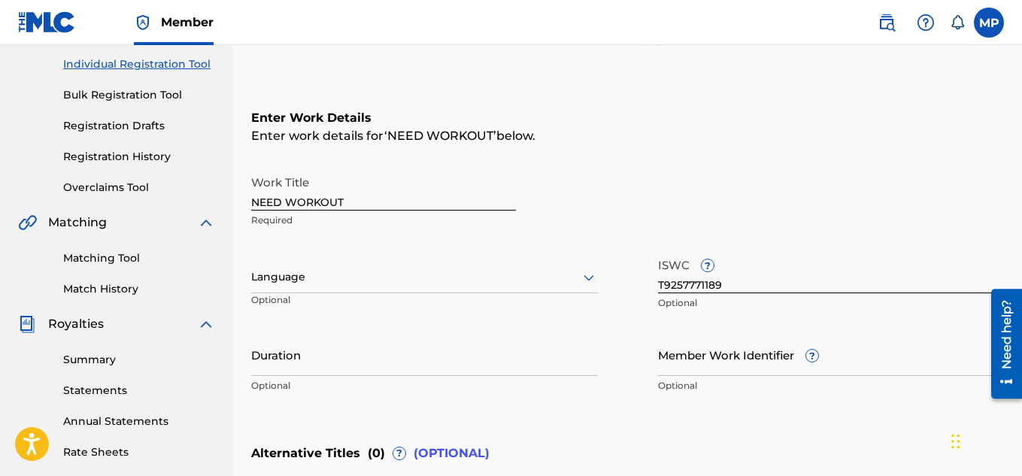
paste input "895393908"
type input "895393908"
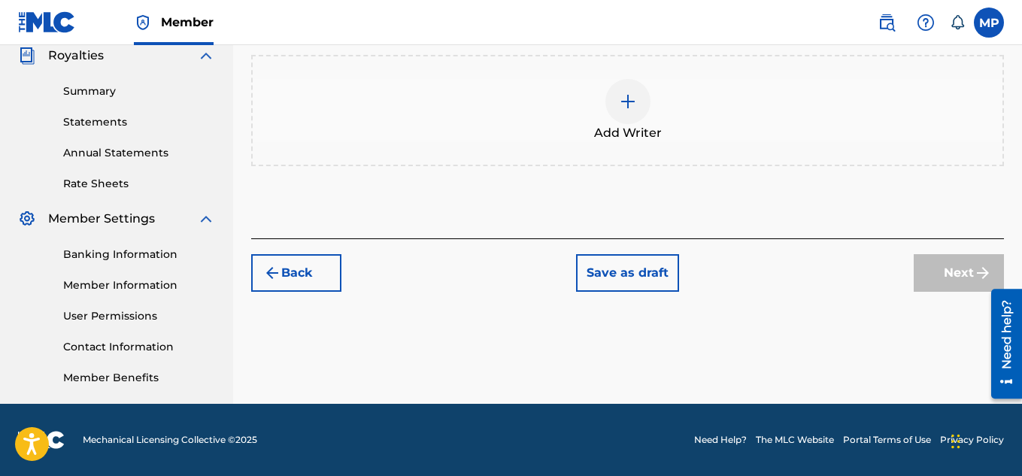
click at [634, 111] on img at bounding box center [628, 101] width 18 height 18
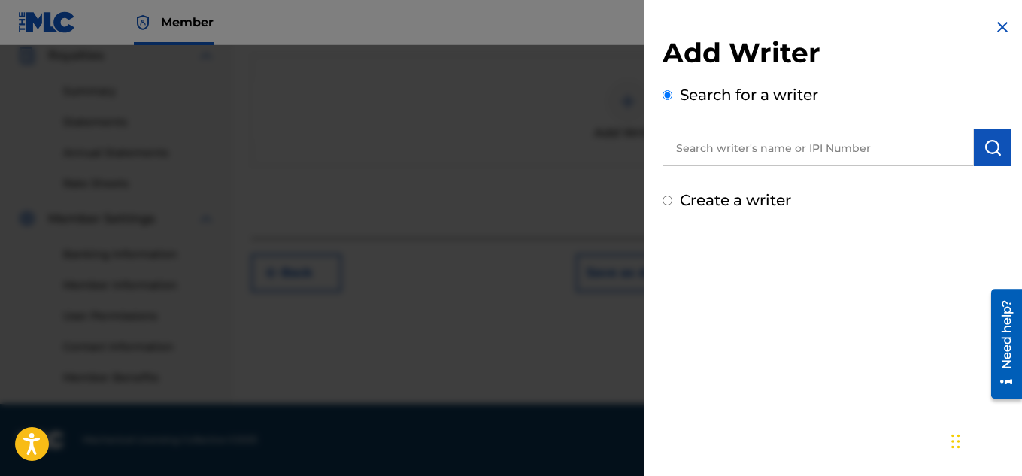
scroll to position [229, 0]
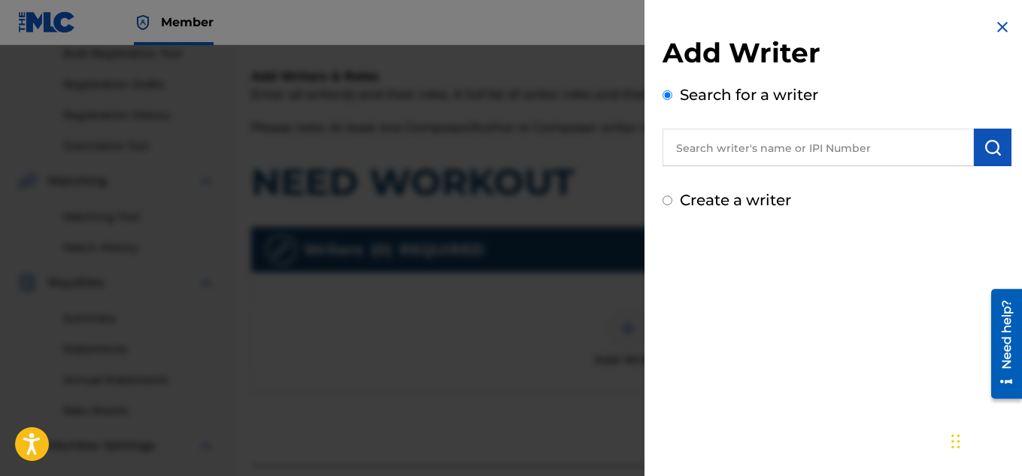
click at [759, 143] on input "text" at bounding box center [817, 148] width 311 height 38
paste input "NEED WORKOUT"
click at [840, 148] on input "NEED WORKOUT" at bounding box center [817, 148] width 311 height 38
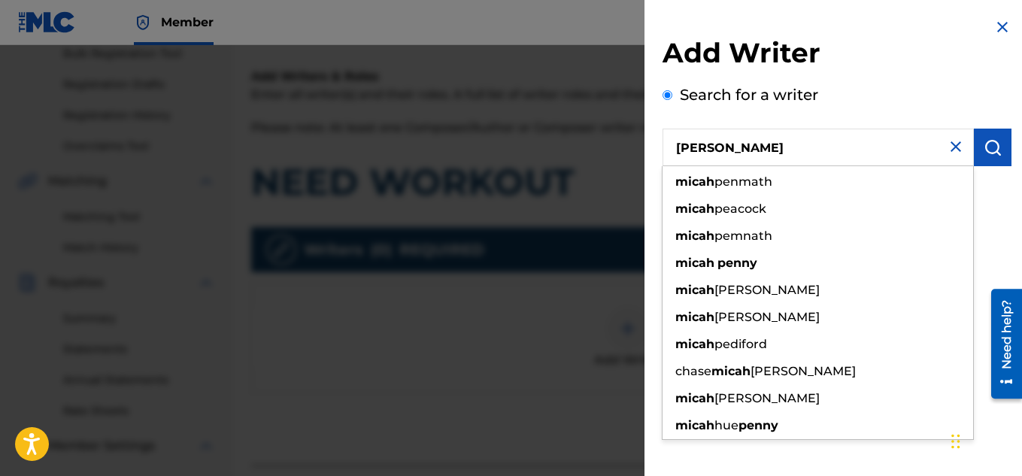
type input "[PERSON_NAME]"
click at [995, 144] on img "submit" at bounding box center [992, 147] width 18 height 18
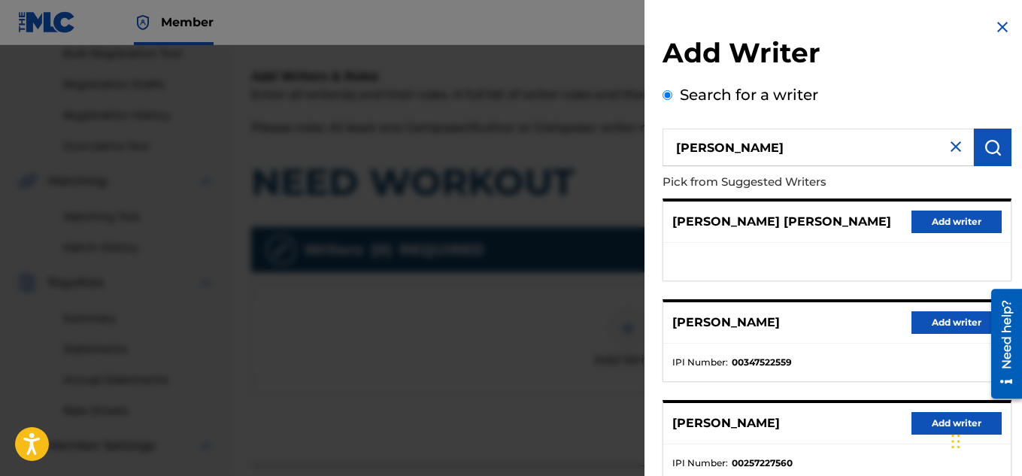
click at [916, 311] on button "Add writer" at bounding box center [956, 322] width 90 height 23
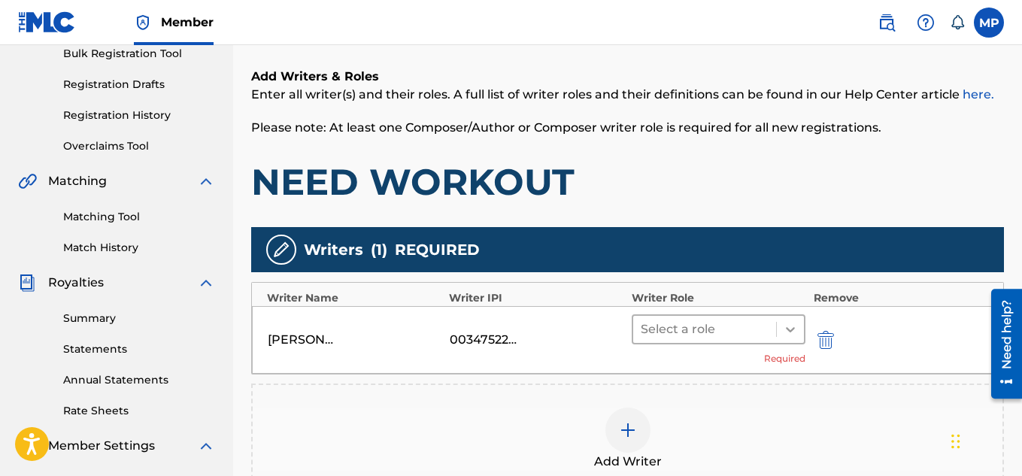
click at [792, 316] on div at bounding box center [790, 329] width 27 height 27
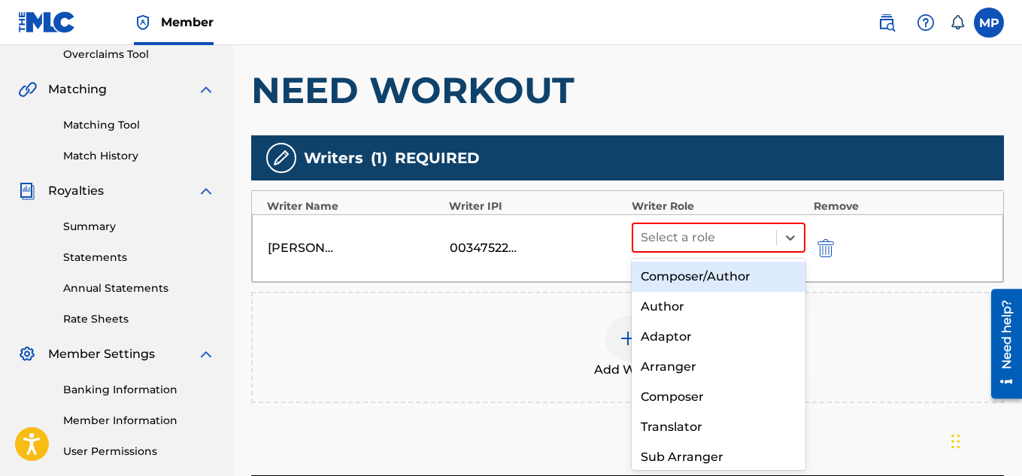
click at [734, 277] on div "Composer/Author" at bounding box center [719, 277] width 174 height 30
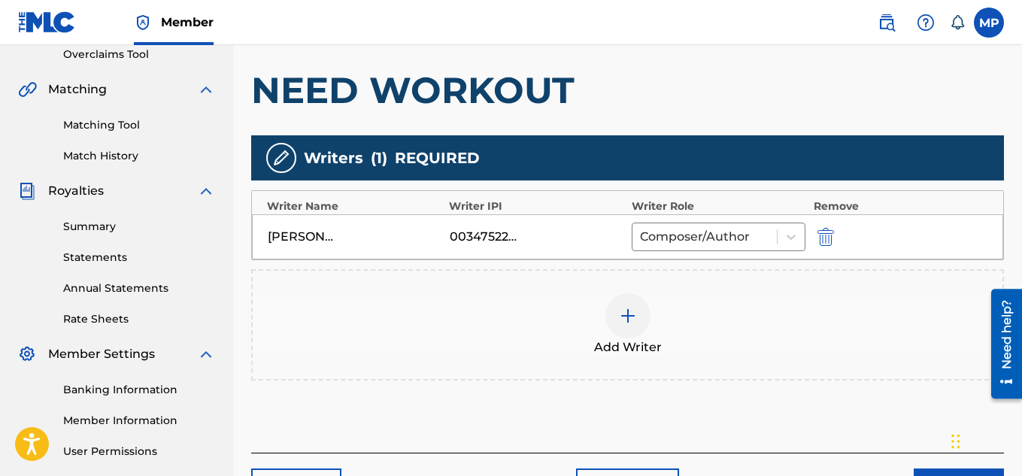
scroll to position [456, 0]
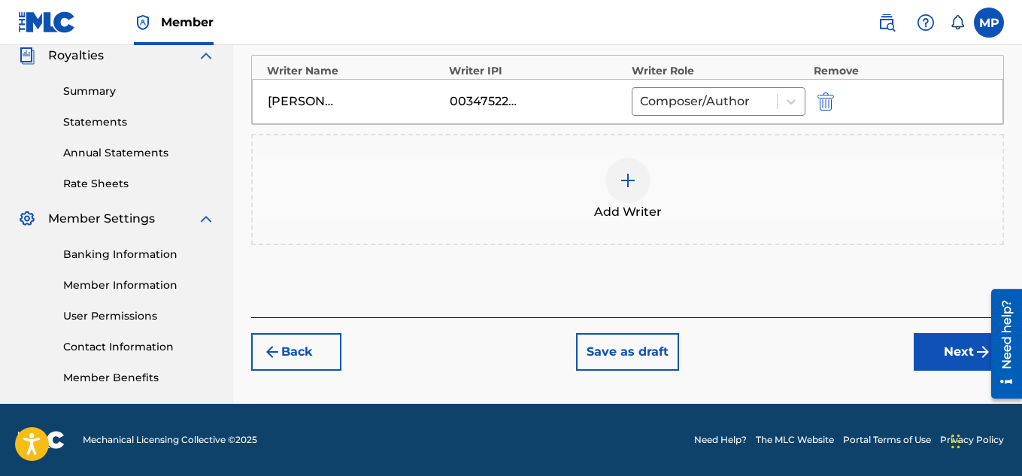
click at [931, 343] on button "Next" at bounding box center [959, 352] width 90 height 38
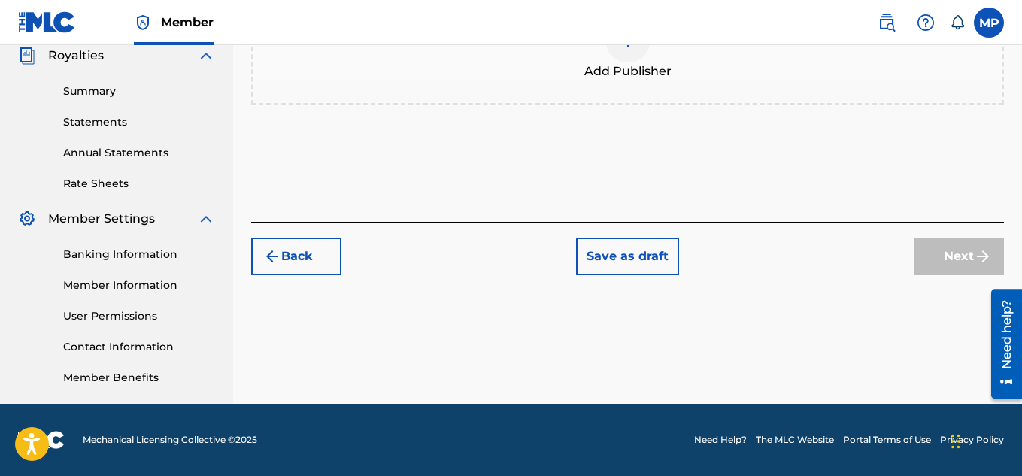
scroll to position [268, 0]
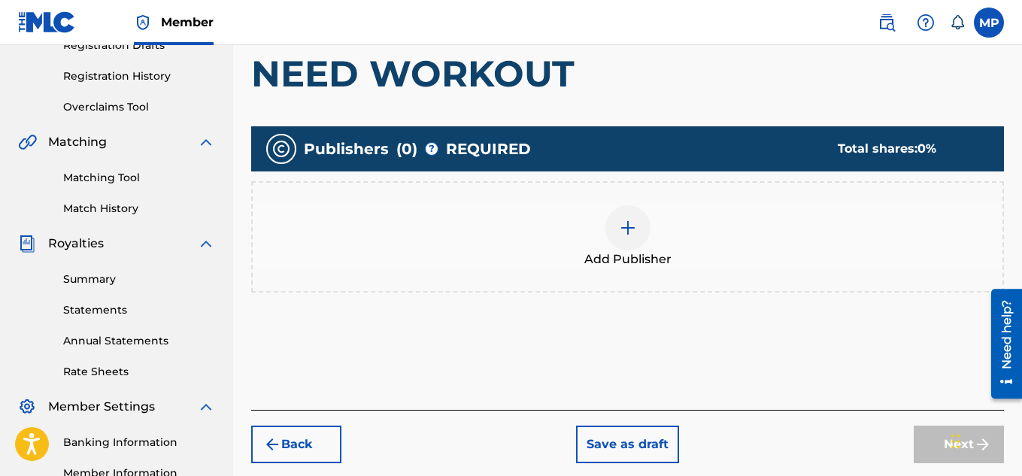
click at [644, 235] on div at bounding box center [627, 227] width 45 height 45
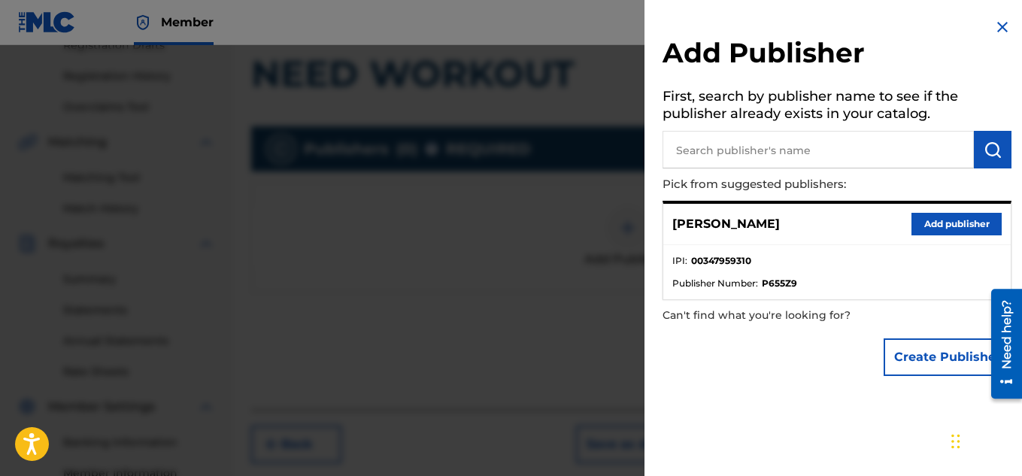
click at [931, 227] on button "Add publisher" at bounding box center [956, 224] width 90 height 23
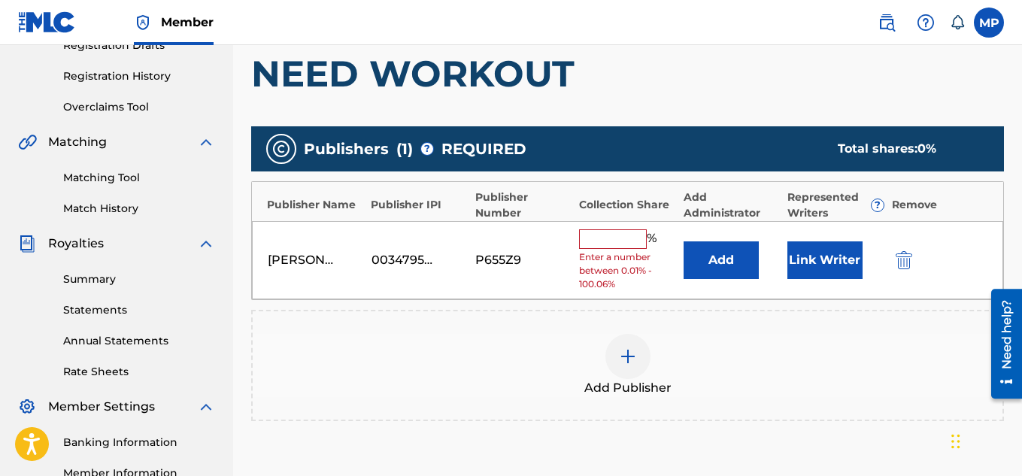
click at [610, 244] on input "text" at bounding box center [613, 239] width 68 height 20
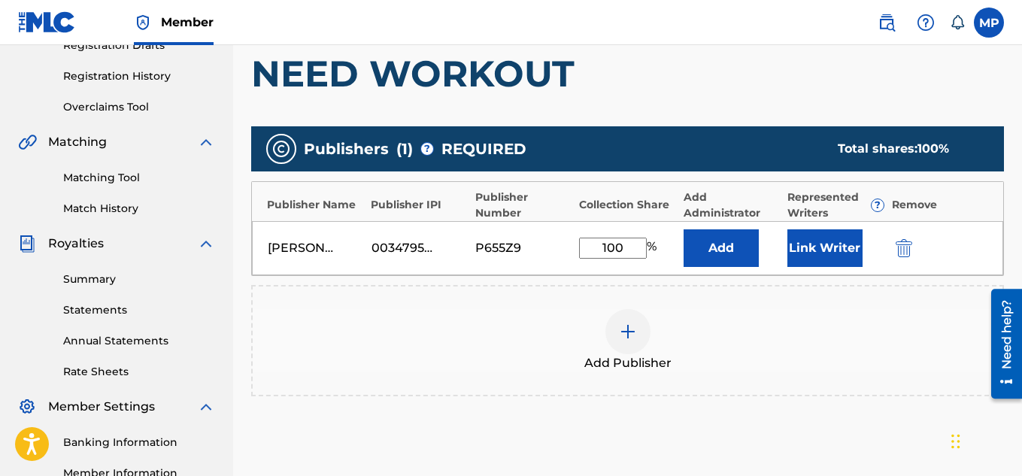
type input "100"
click at [830, 259] on button "Link Writer" at bounding box center [824, 248] width 75 height 38
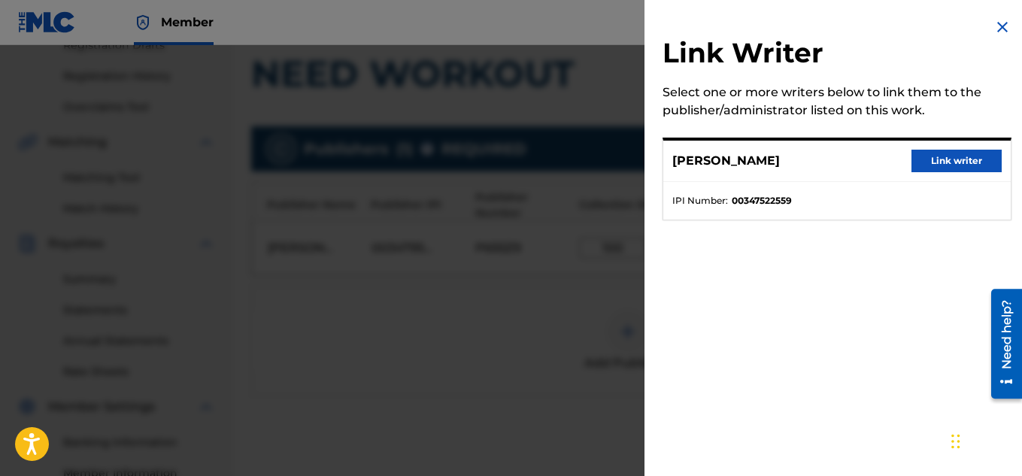
click at [974, 164] on button "Link writer" at bounding box center [956, 161] width 90 height 23
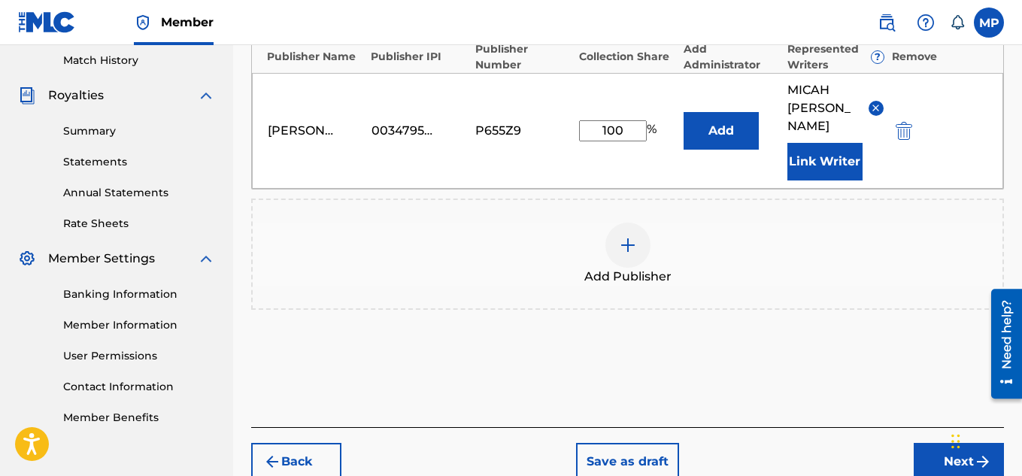
scroll to position [475, 0]
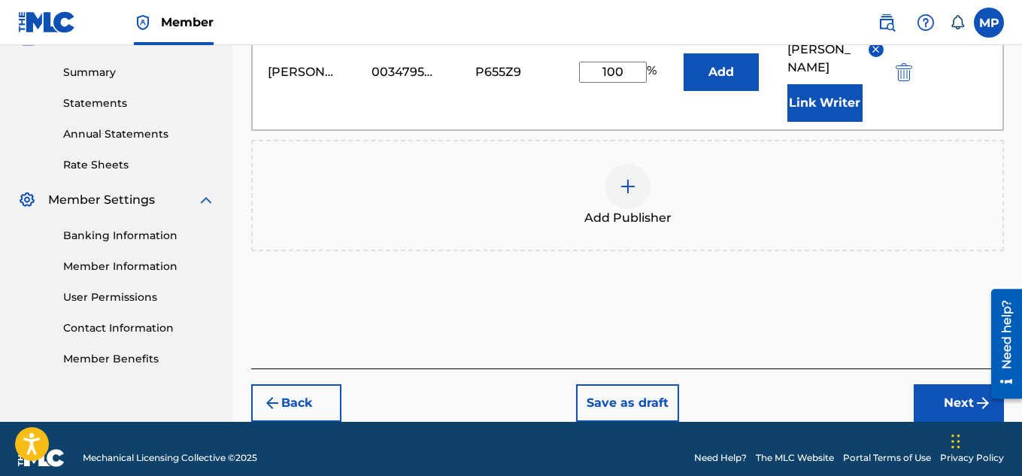
click at [923, 384] on button "Next" at bounding box center [959, 403] width 90 height 38
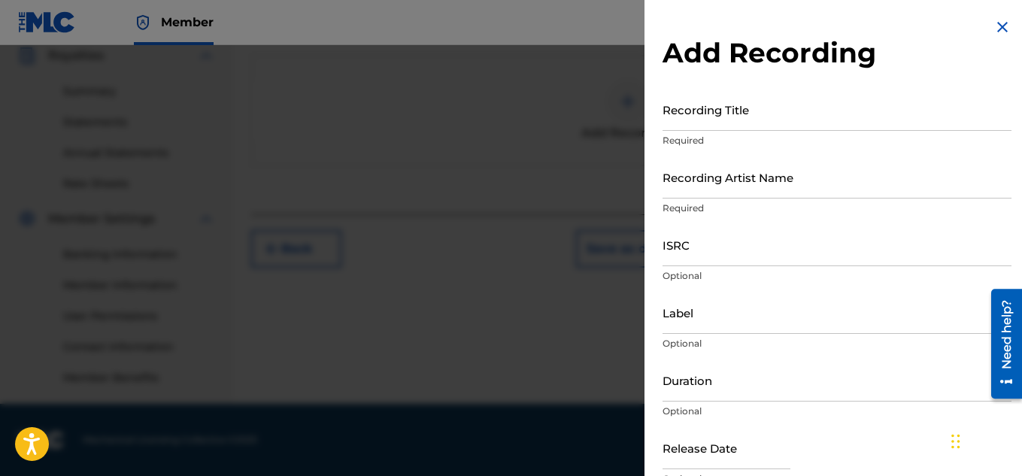
click at [720, 261] on input "ISRC" at bounding box center [836, 244] width 349 height 43
paste input "QZDA81896230"
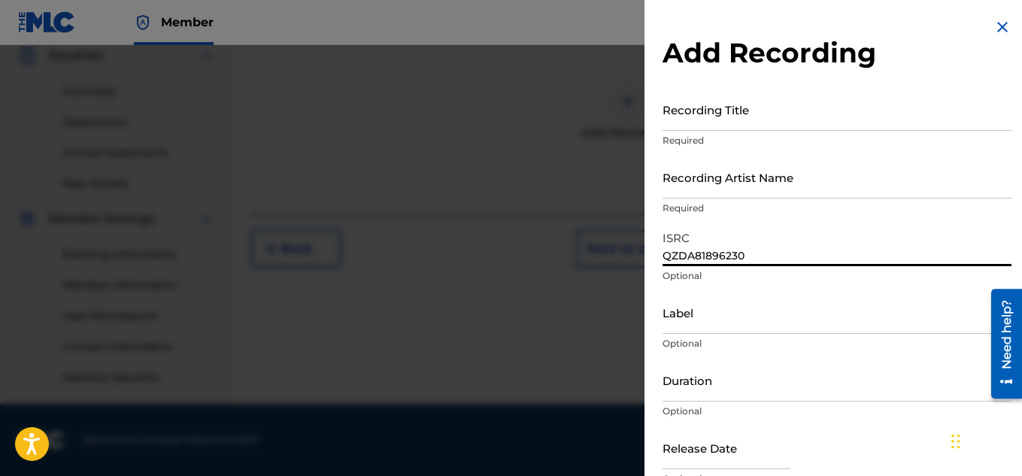
type input "QZDA81896230"
click at [702, 180] on input "Recording Artist Name" at bounding box center [836, 177] width 349 height 43
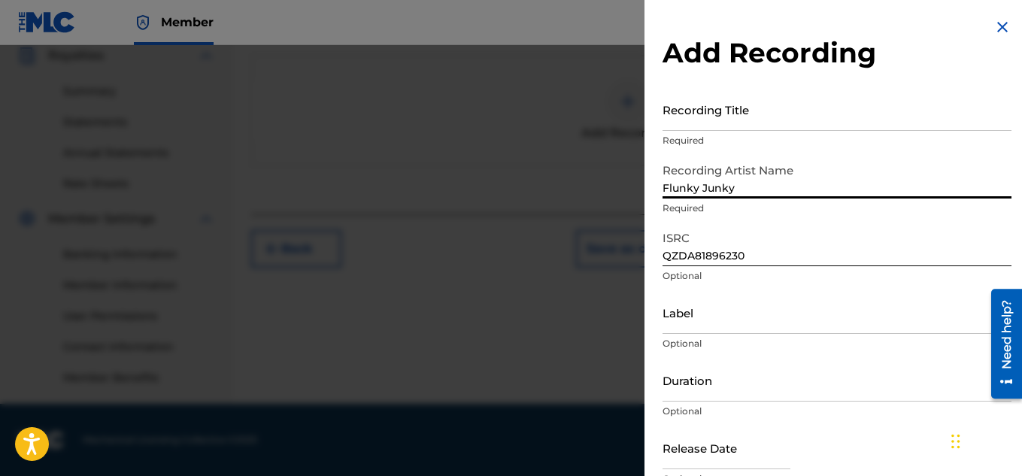
type input "Flunky Junky"
click at [862, 113] on input "Recording Title" at bounding box center [836, 109] width 349 height 43
paste input "NEED WORKOUT"
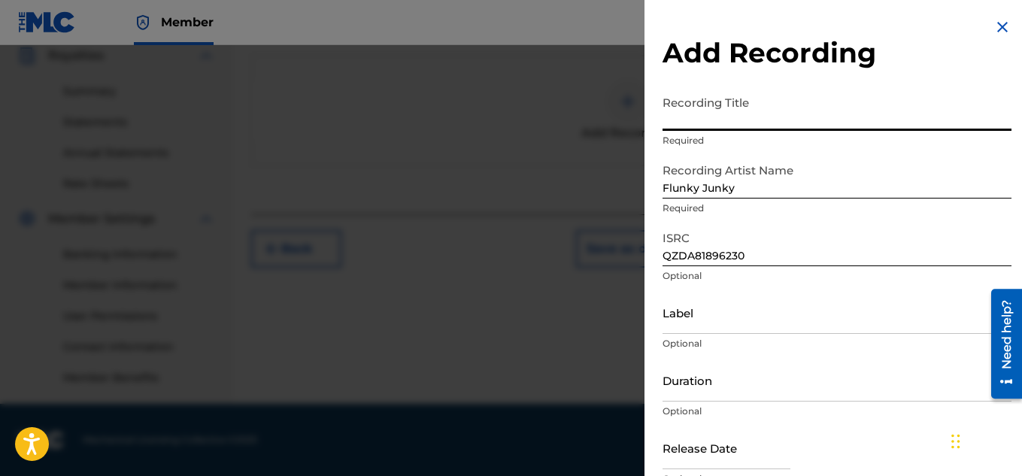
type input "NEED WORKOUT"
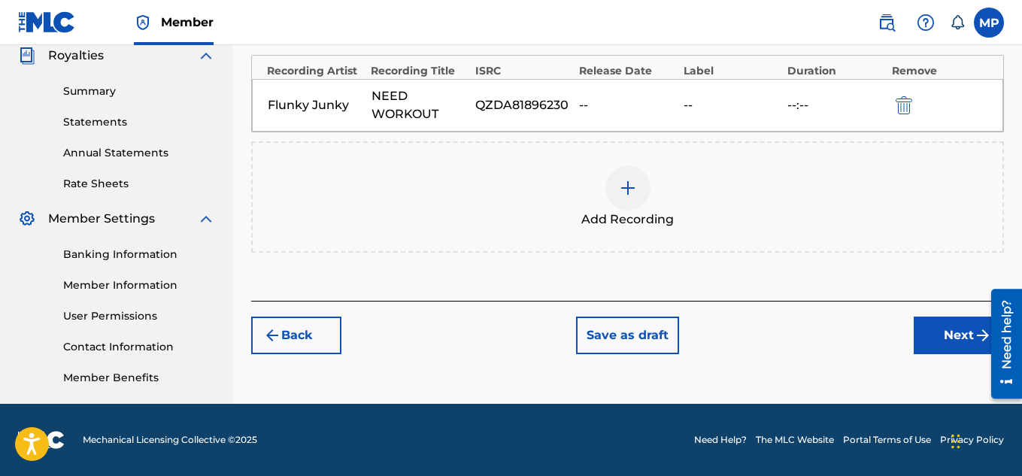
click at [944, 330] on button "Next" at bounding box center [959, 336] width 90 height 38
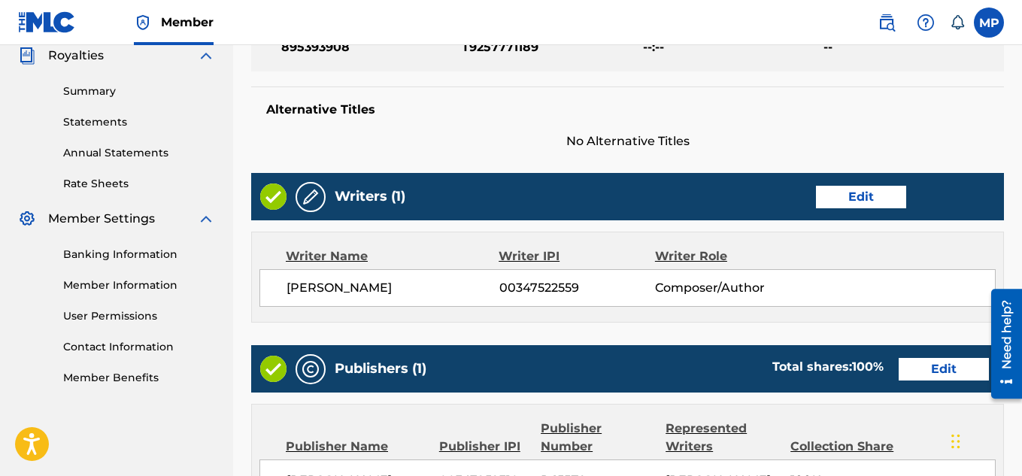
scroll to position [499, 0]
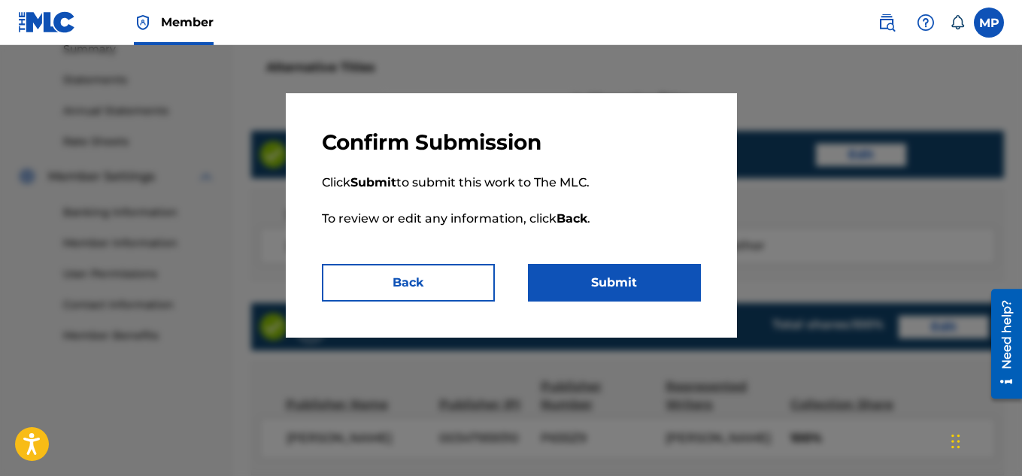
scroll to position [814, 0]
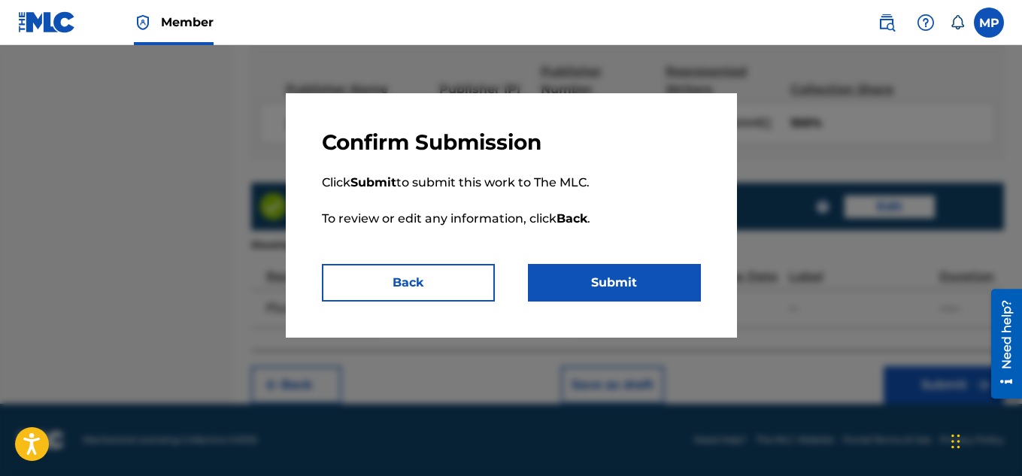
click at [667, 269] on button "Submit" at bounding box center [614, 283] width 173 height 38
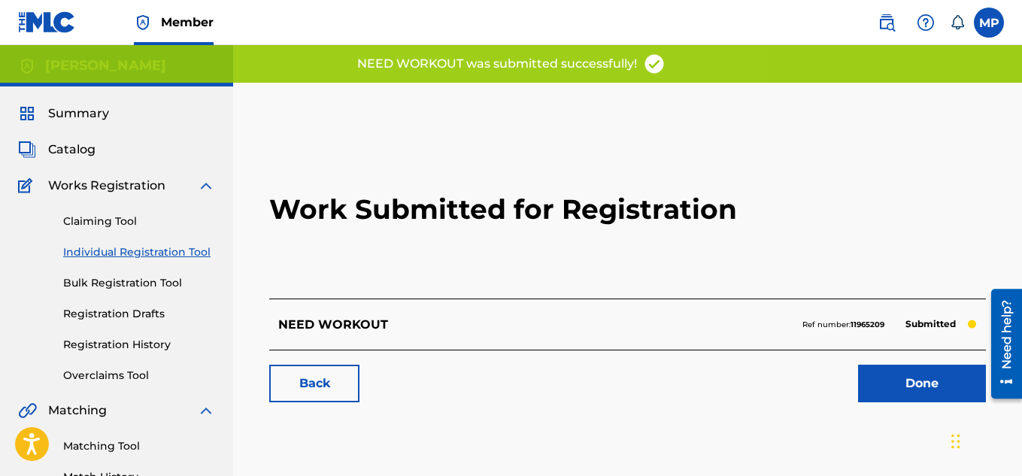
click at [308, 372] on link "Back" at bounding box center [314, 384] width 90 height 38
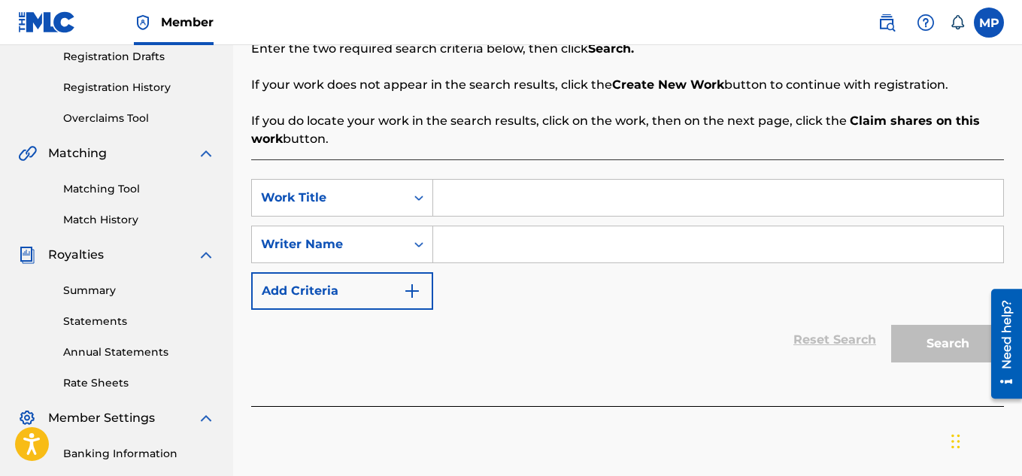
scroll to position [242, 0]
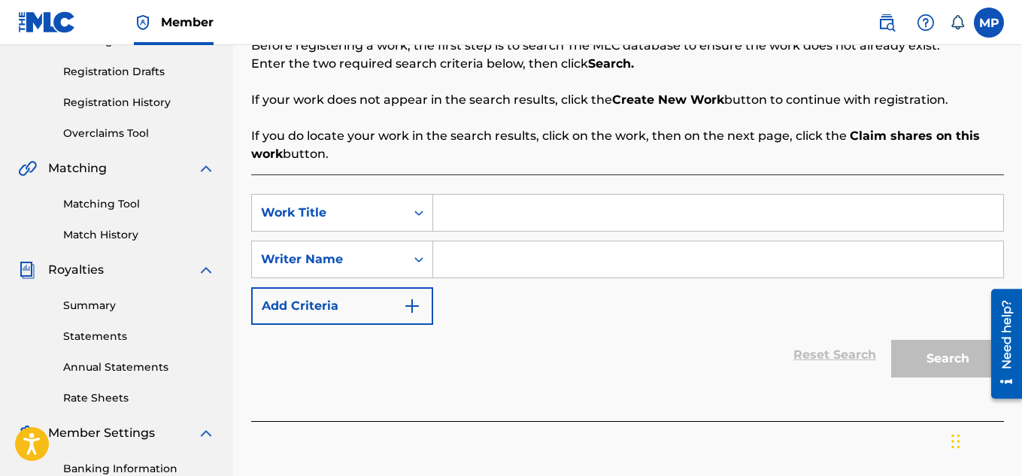
click at [480, 198] on input "Search Form" at bounding box center [718, 213] width 570 height 36
paste input "MUCH QUICKER"
type input "MUCH QUICKER"
click at [482, 256] on input "Search Form" at bounding box center [718, 259] width 570 height 36
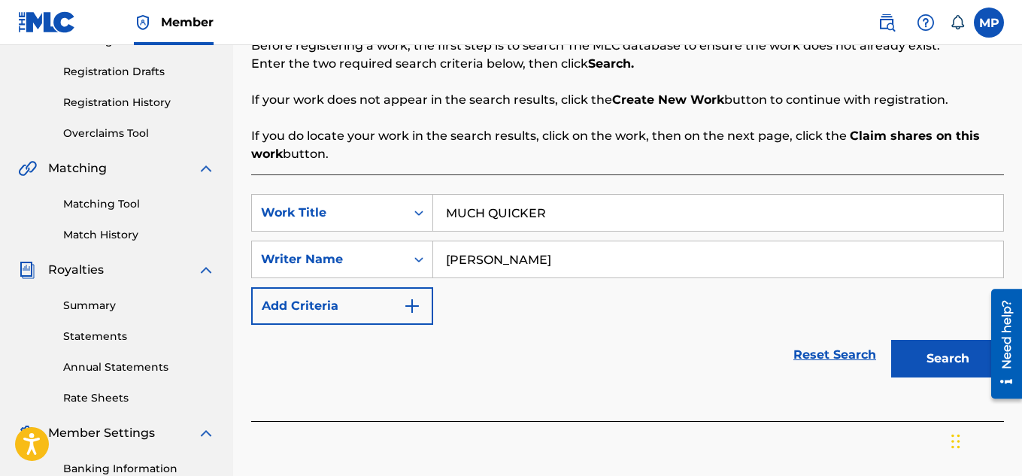
type input "[PERSON_NAME]"
click at [960, 345] on button "Search" at bounding box center [947, 359] width 113 height 38
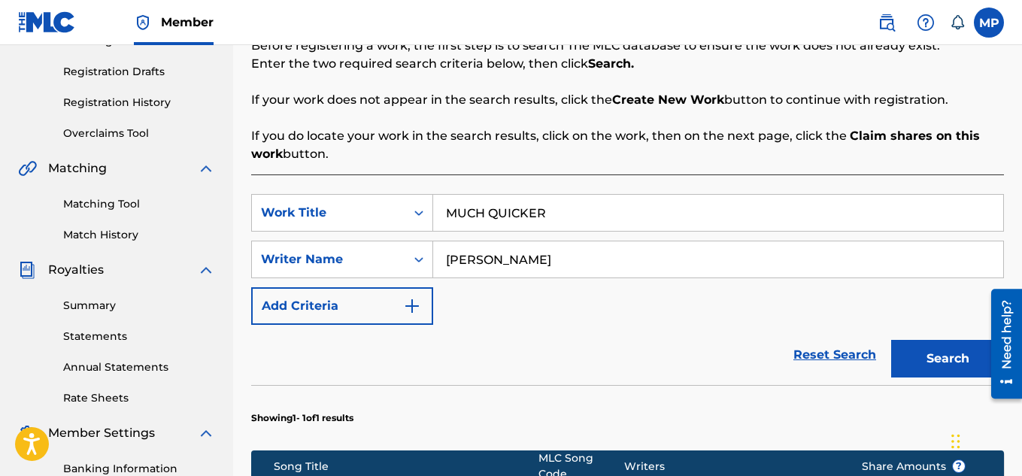
scroll to position [553, 0]
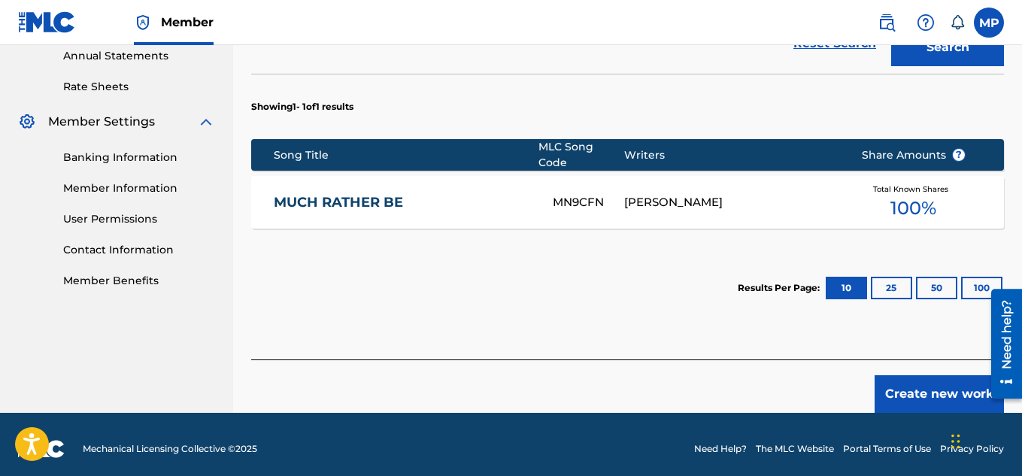
click at [911, 387] on button "Create new work" at bounding box center [938, 394] width 129 height 38
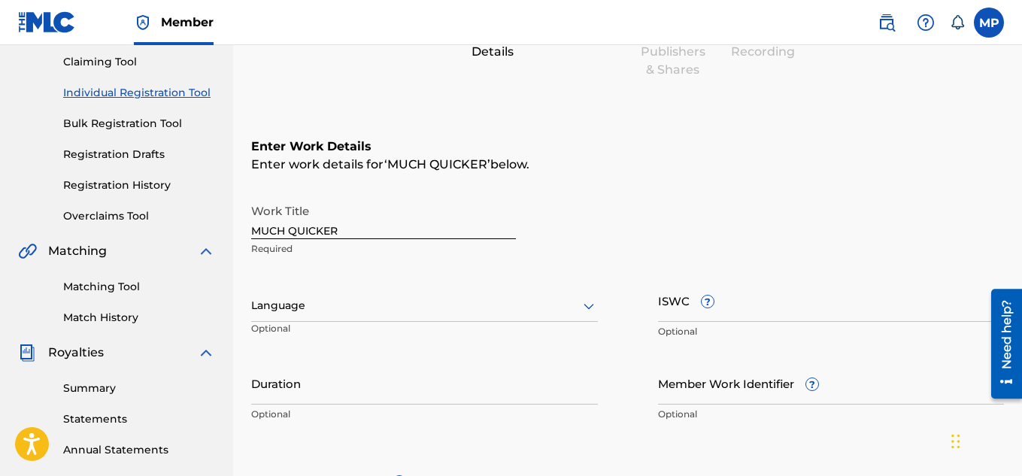
scroll to position [112, 0]
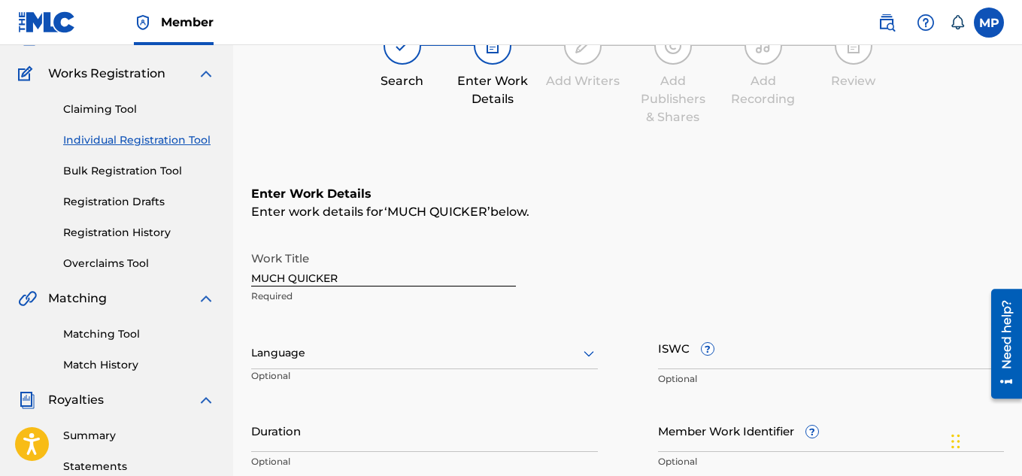
click at [774, 374] on p "Optional" at bounding box center [831, 379] width 347 height 14
click at [774, 353] on input "ISWC ?" at bounding box center [831, 347] width 347 height 43
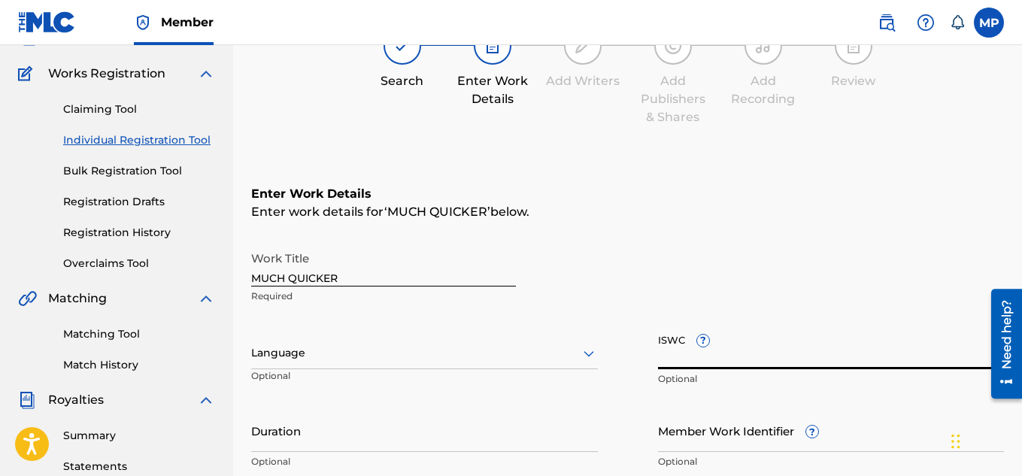
paste input "T9257769441"
type input "T9257769441"
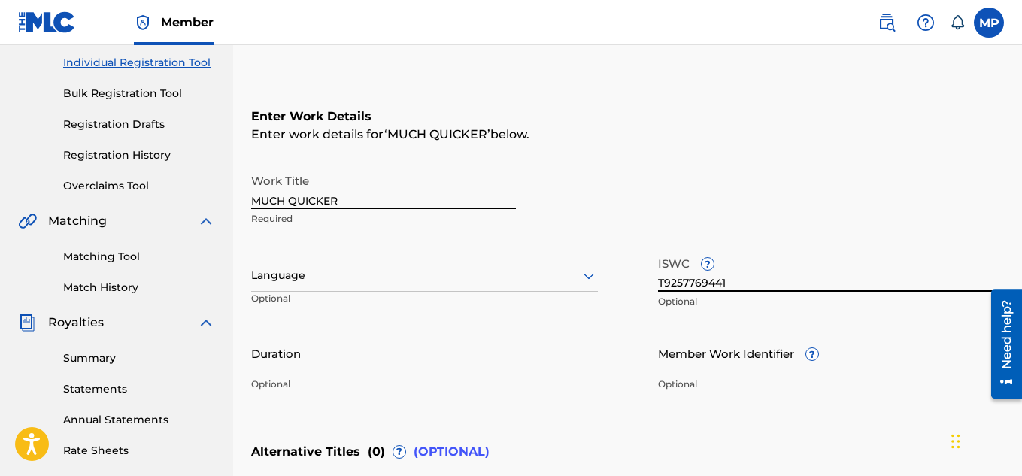
scroll to position [284, 0]
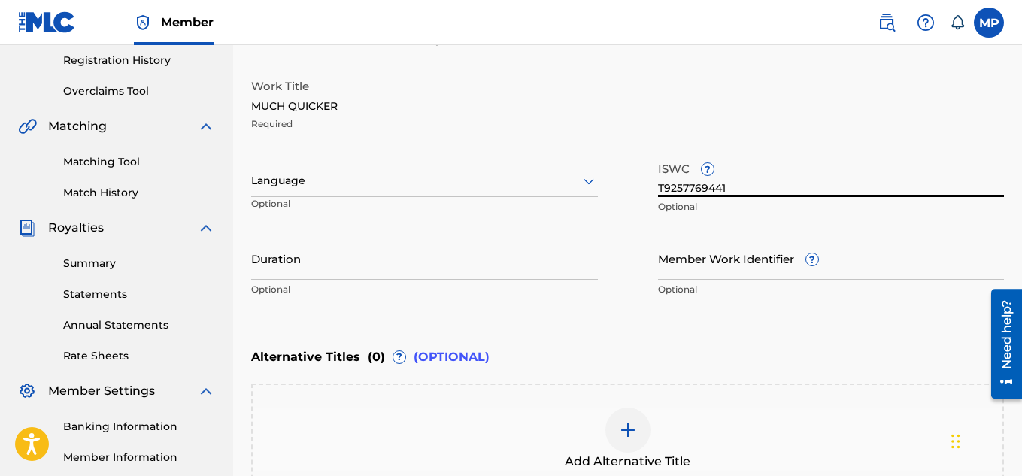
click at [691, 262] on input "Member Work Identifier ?" at bounding box center [831, 258] width 347 height 43
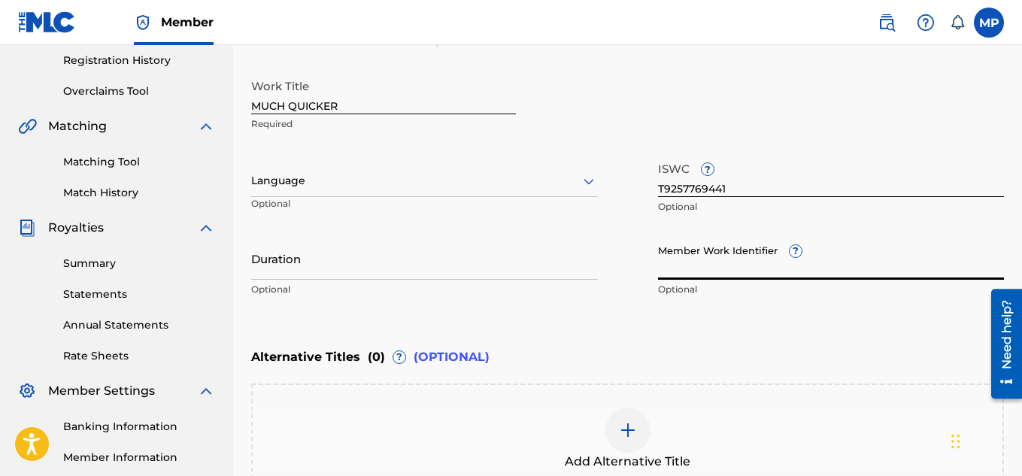
paste input "895393827"
type input "895393827"
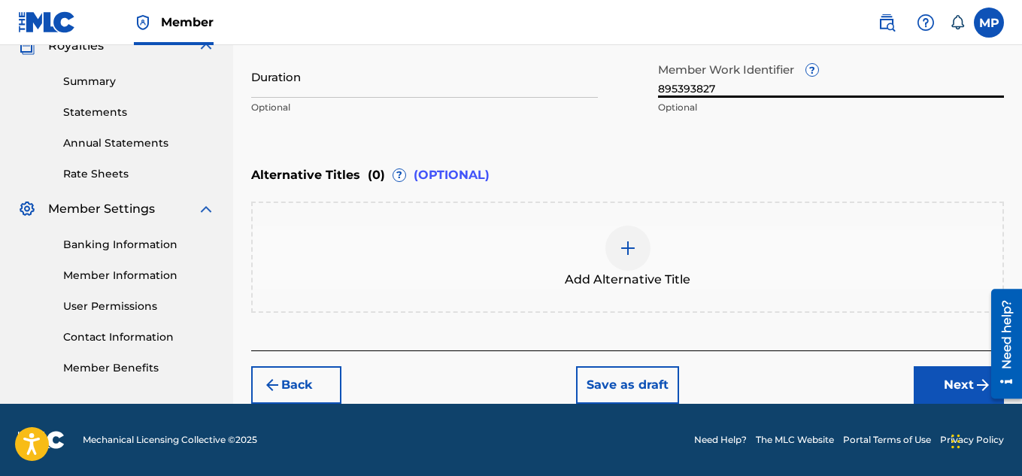
click at [926, 391] on button "Next" at bounding box center [959, 385] width 90 height 38
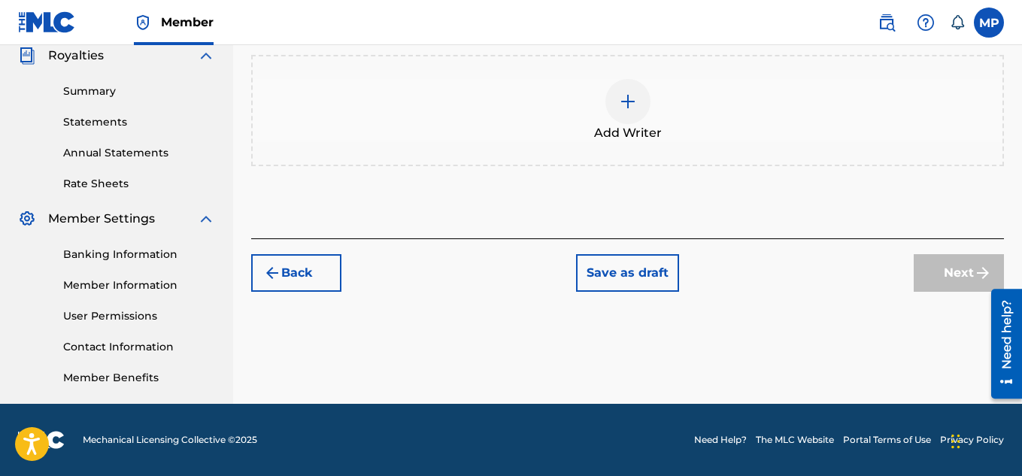
scroll to position [316, 0]
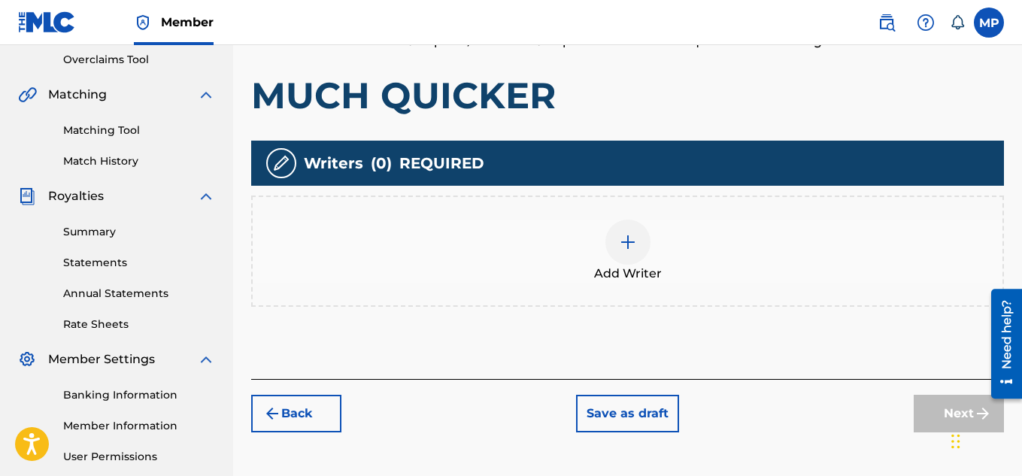
click at [626, 239] on img at bounding box center [628, 242] width 18 height 18
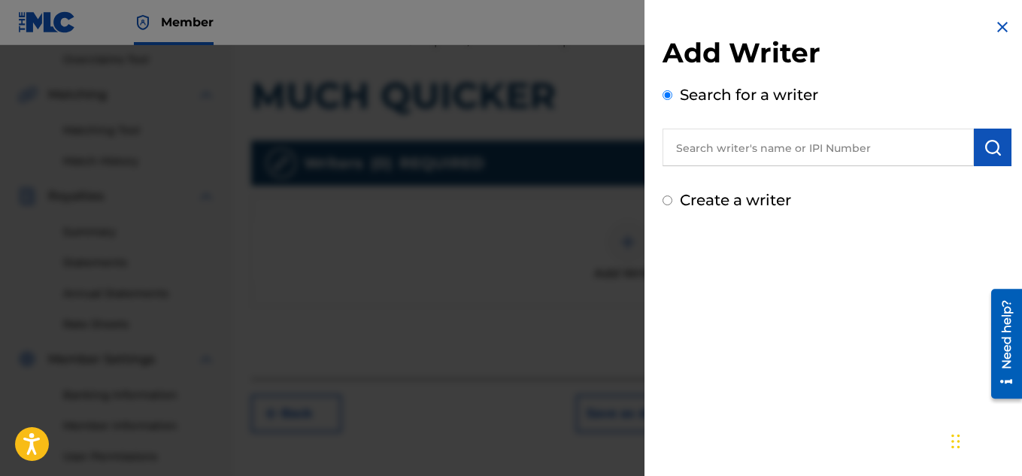
click at [798, 151] on input "text" at bounding box center [817, 148] width 311 height 38
type input "[PERSON_NAME]"
click at [984, 150] on img "submit" at bounding box center [992, 147] width 18 height 18
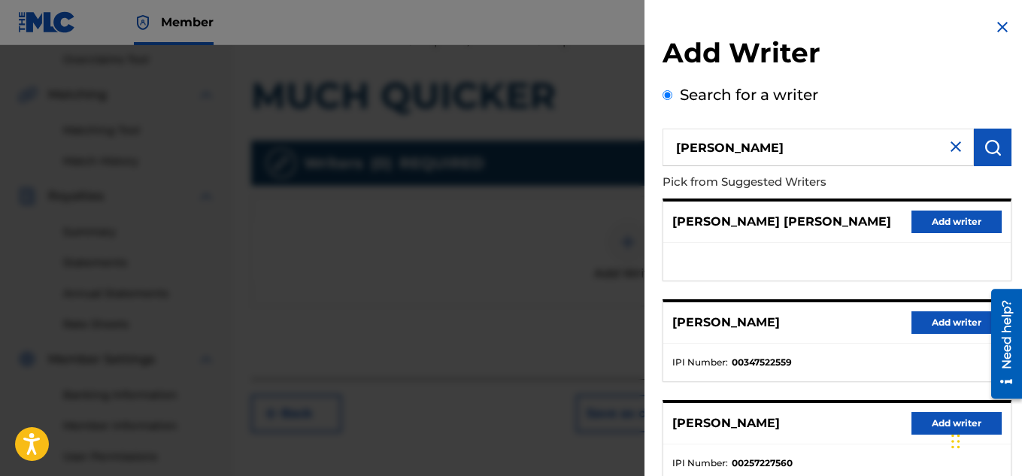
click at [928, 316] on button "Add writer" at bounding box center [956, 322] width 90 height 23
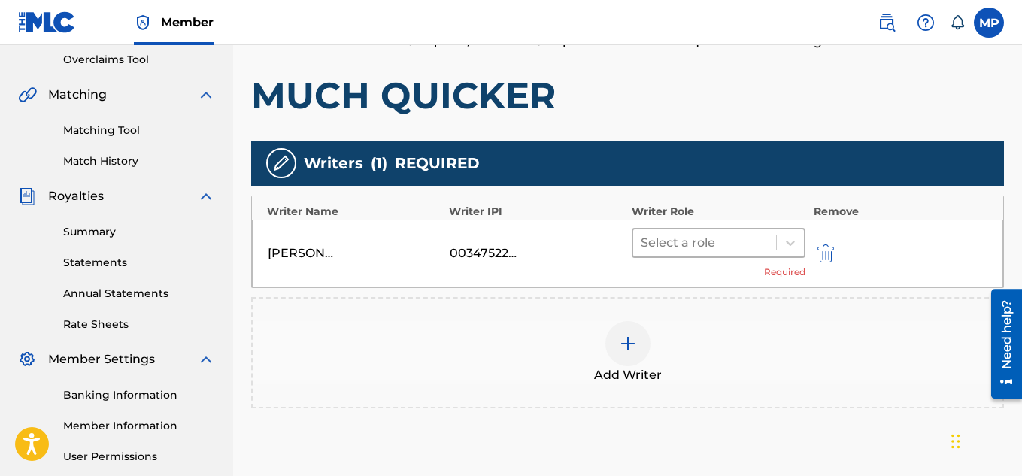
scroll to position [429, 0]
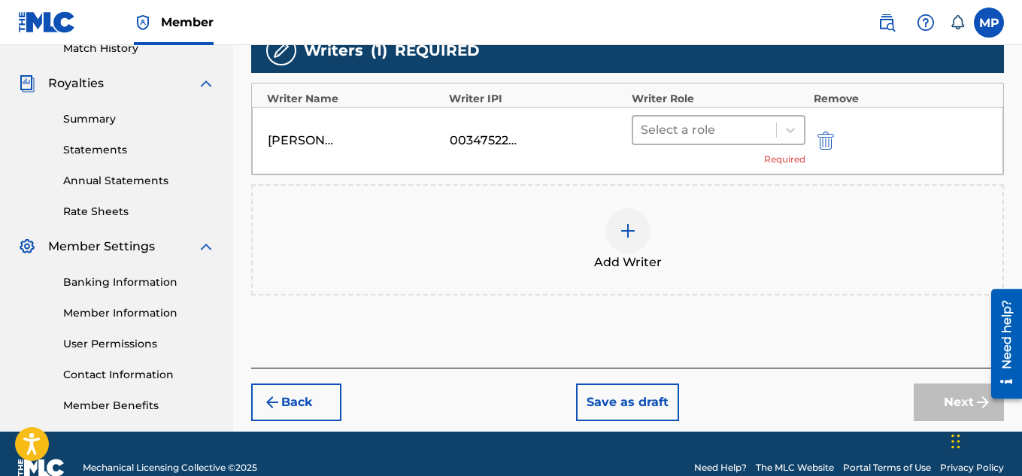
click at [789, 128] on icon at bounding box center [790, 130] width 15 height 15
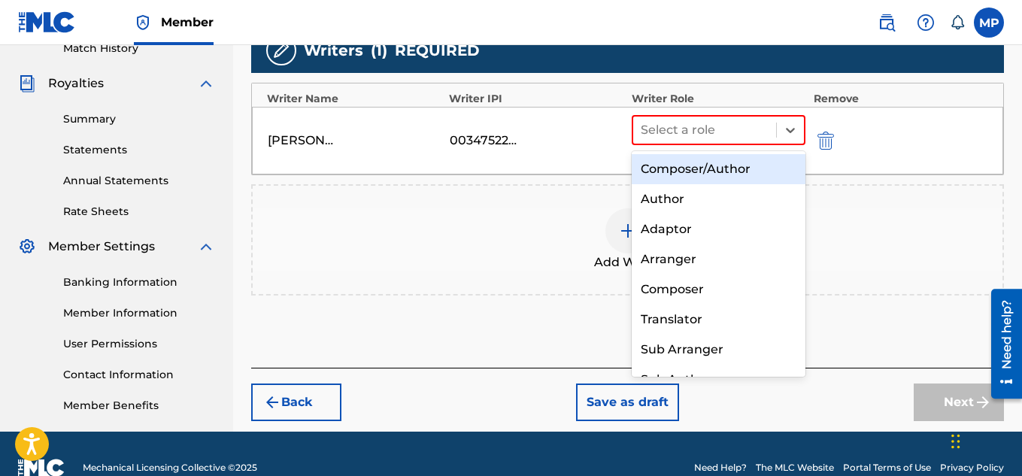
click at [735, 167] on div "Composer/Author" at bounding box center [719, 169] width 174 height 30
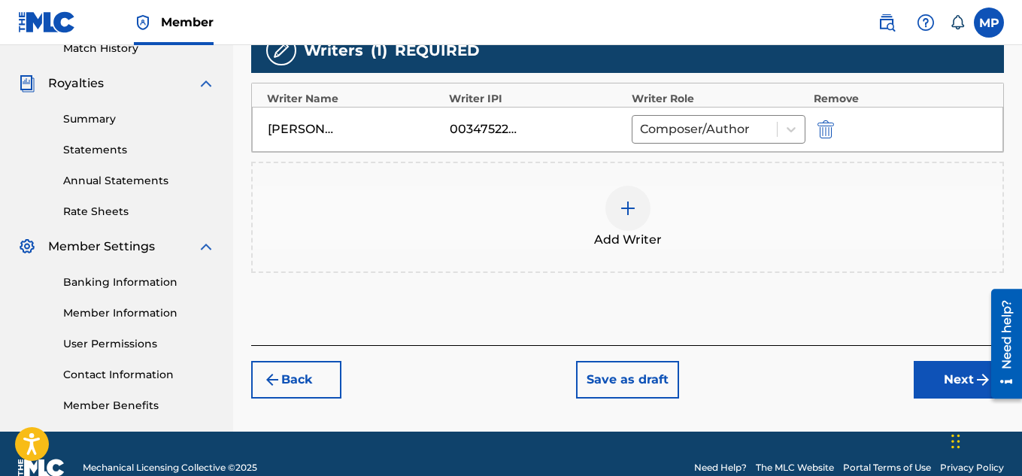
click at [929, 361] on button "Next" at bounding box center [959, 380] width 90 height 38
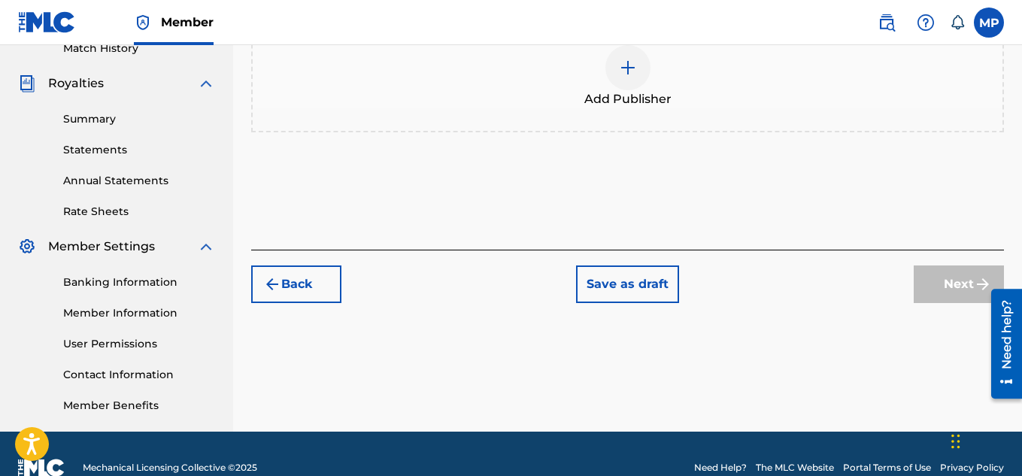
scroll to position [273, 0]
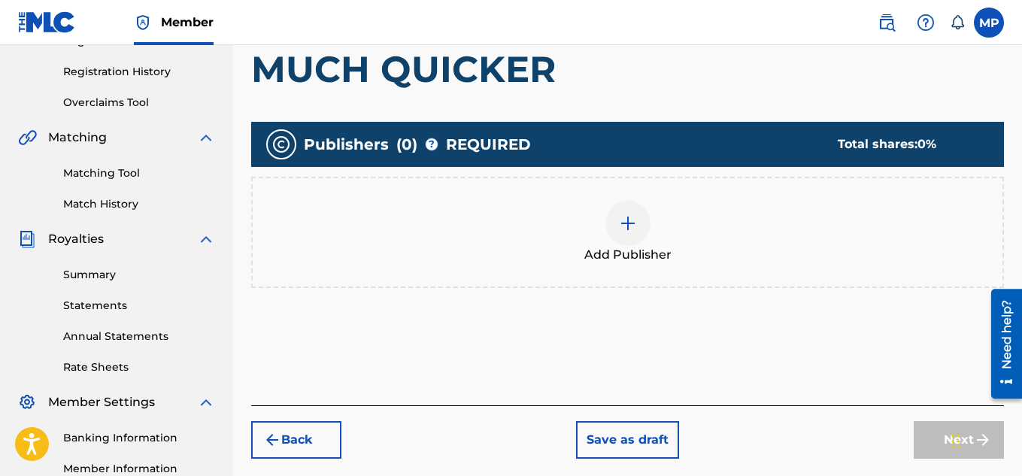
click at [627, 227] on div at bounding box center [627, 223] width 45 height 45
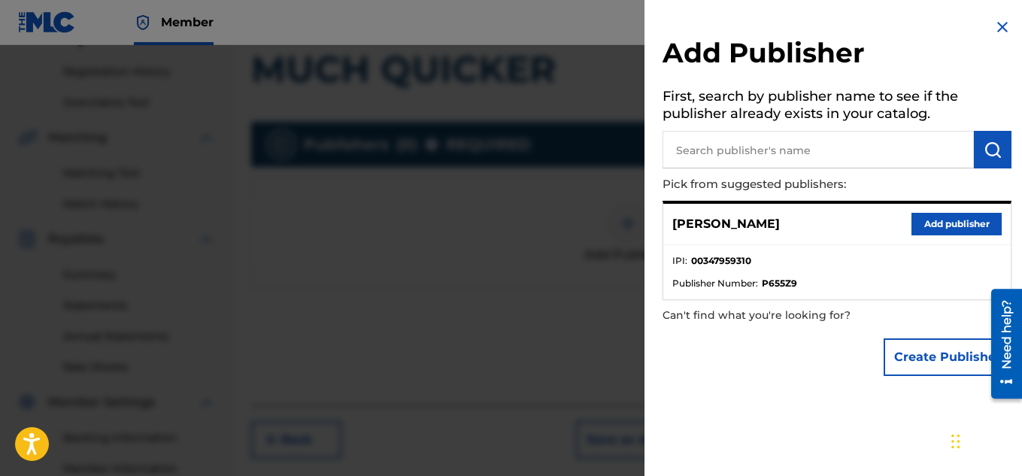
scroll to position [278, 0]
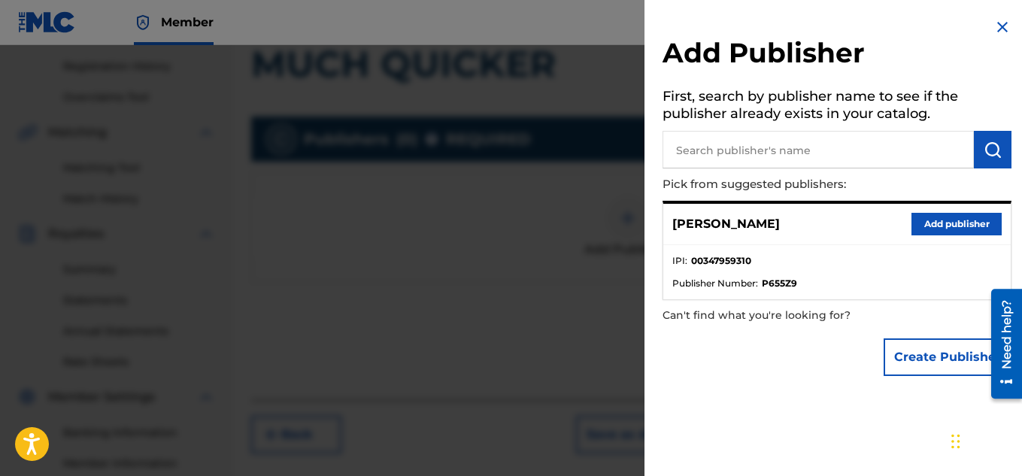
click at [940, 213] on button "Add publisher" at bounding box center [956, 224] width 90 height 23
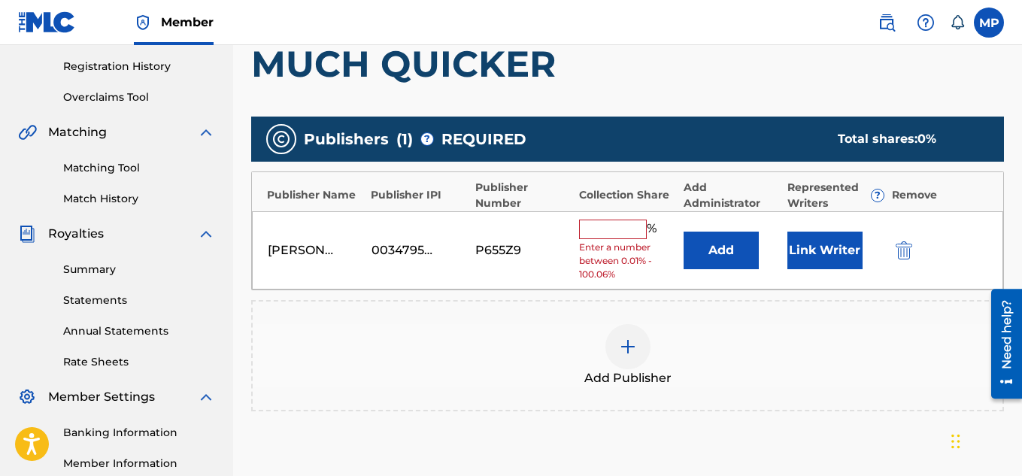
click at [629, 220] on input "text" at bounding box center [613, 230] width 68 height 20
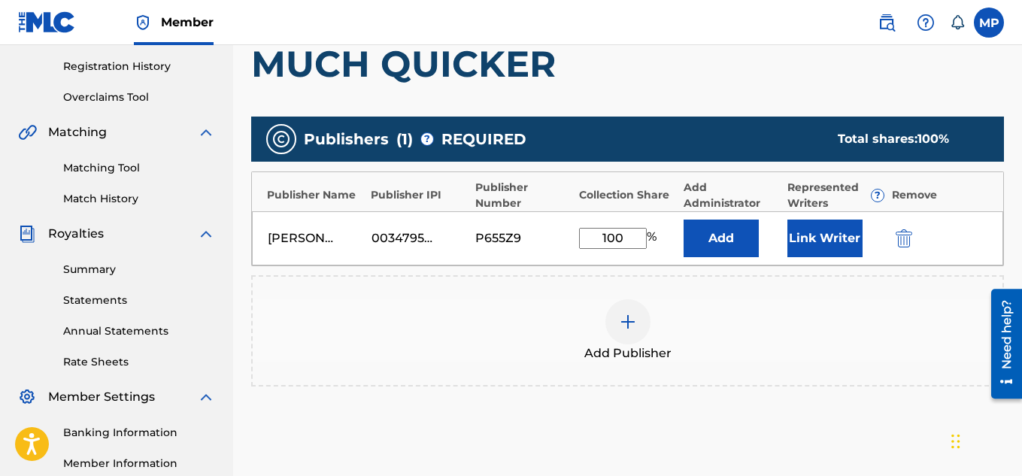
type input "100"
click at [817, 226] on button "Link Writer" at bounding box center [824, 239] width 75 height 38
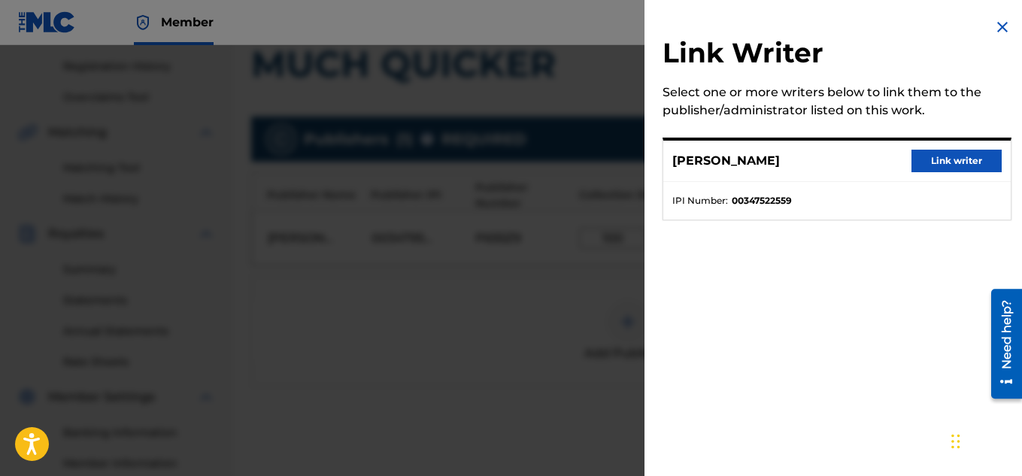
click at [965, 166] on button "Link writer" at bounding box center [956, 161] width 90 height 23
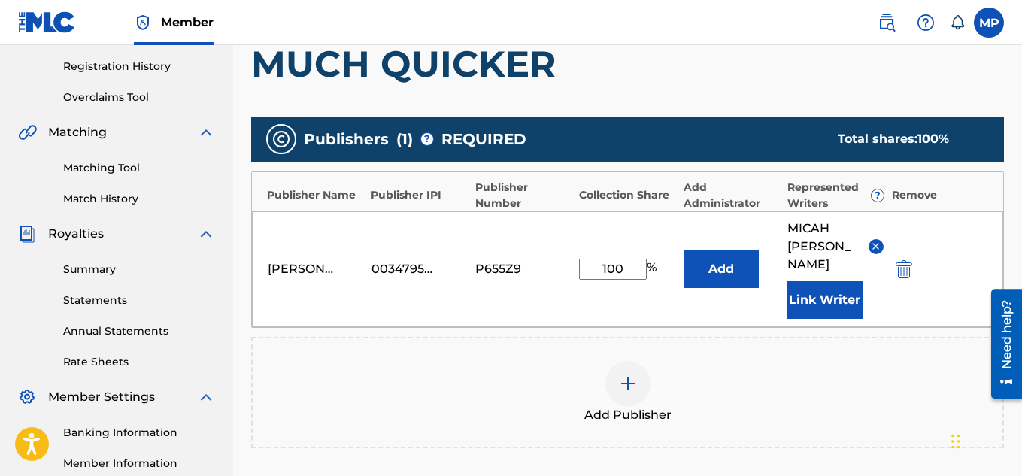
scroll to position [475, 0]
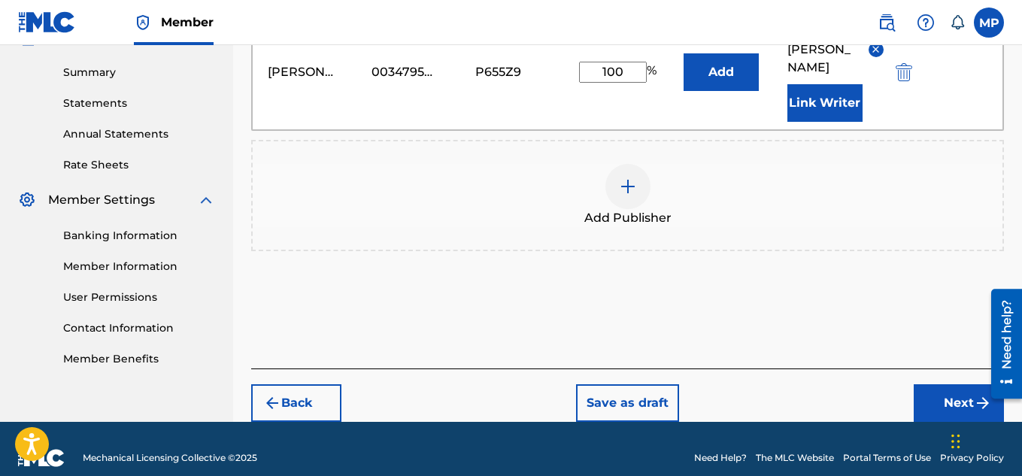
click at [951, 386] on button "Next" at bounding box center [959, 403] width 90 height 38
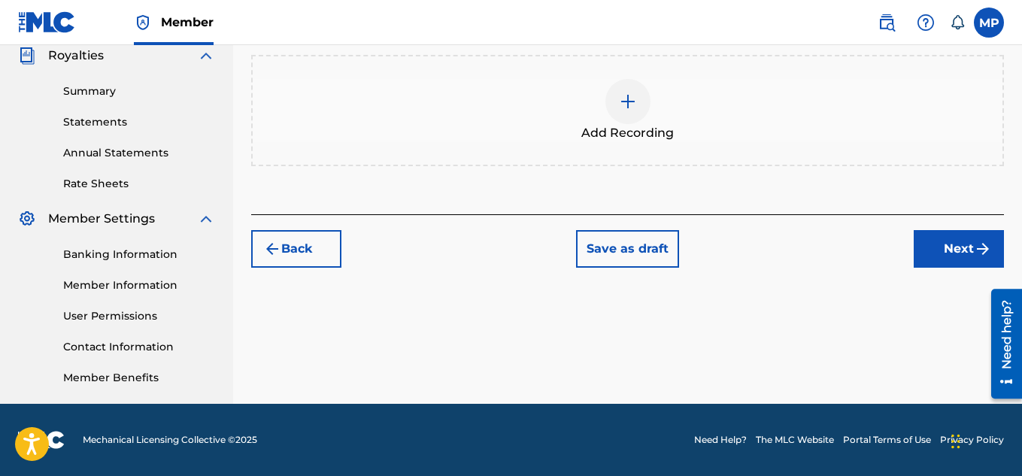
click at [641, 124] on div at bounding box center [627, 101] width 45 height 45
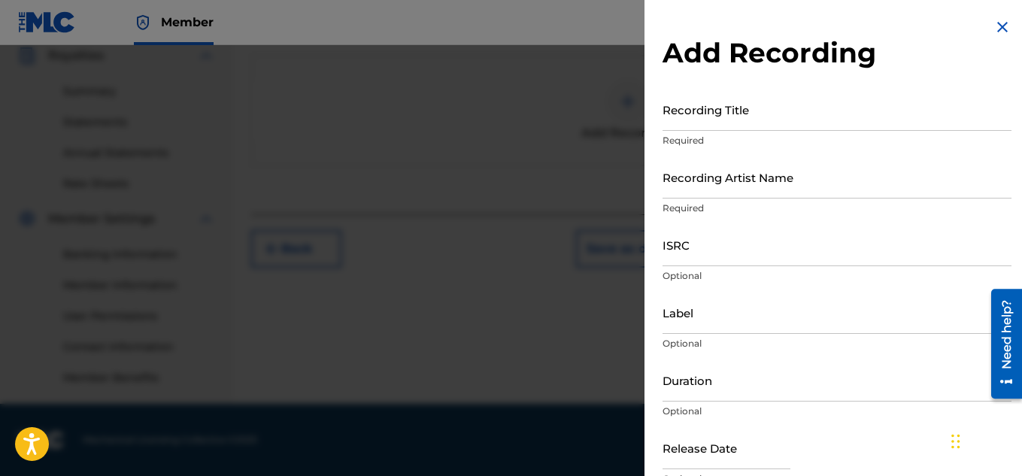
scroll to position [183, 0]
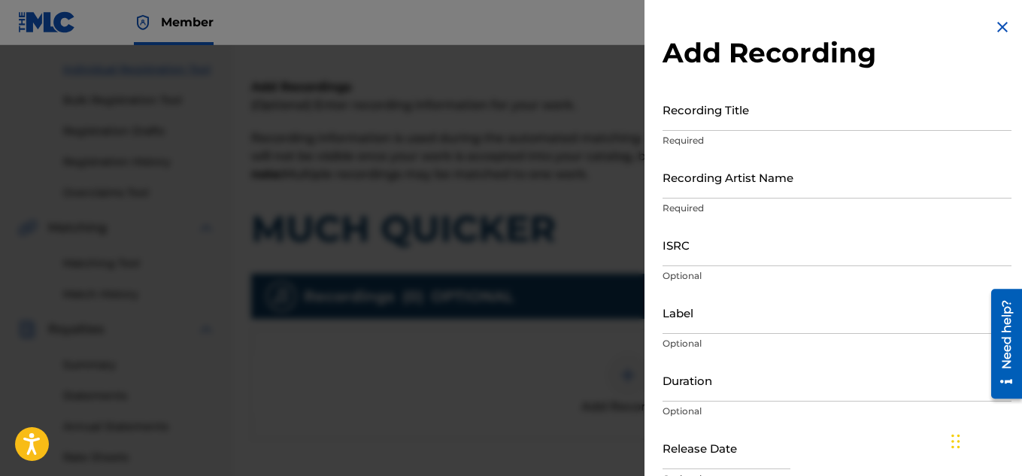
click at [771, 109] on input "Recording Title" at bounding box center [836, 109] width 349 height 43
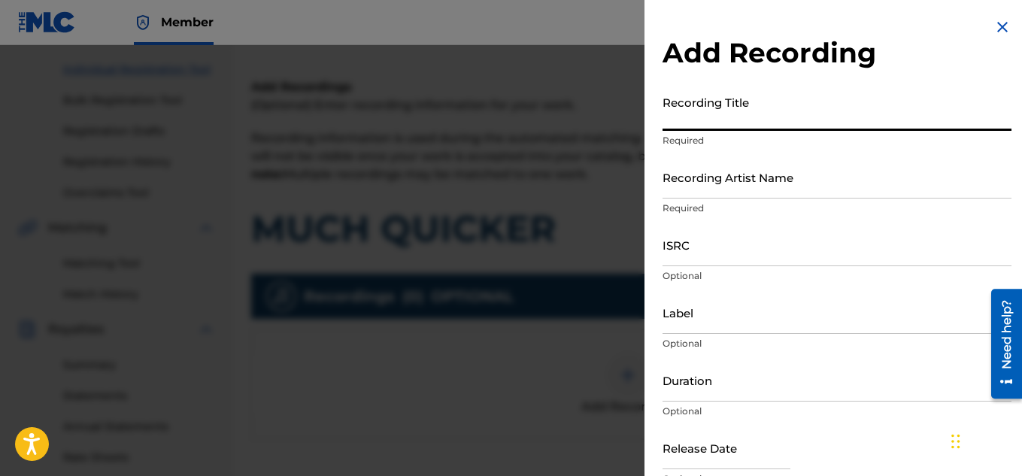
paste input "MUCH QUICKER"
type input "MUCH QUICKER"
click at [768, 192] on input "Recording Artist Name" at bounding box center [836, 177] width 349 height 43
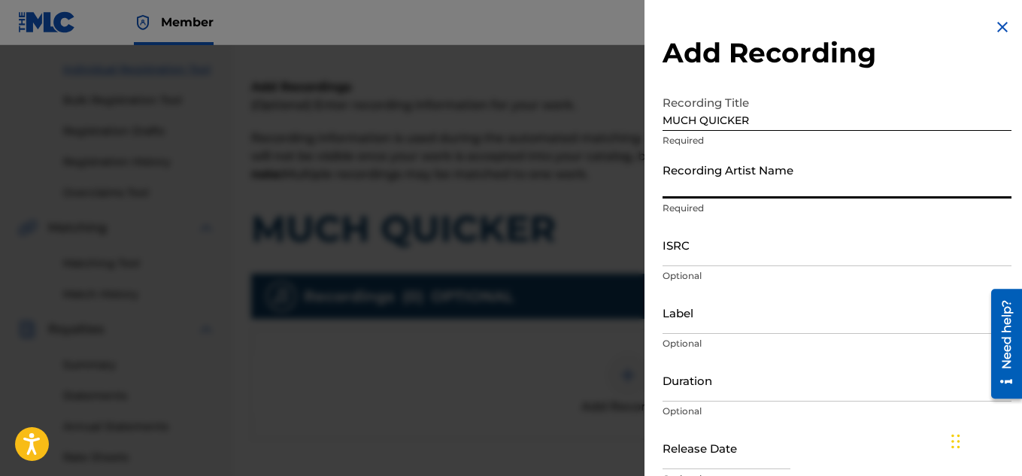
paste input "FLUNKY JUNKY"
type input "FLUNKY JUNKY"
click at [692, 260] on input "ISRC" at bounding box center [836, 244] width 349 height 43
paste input "QZDA81896237"
type input "QZDA81896237"
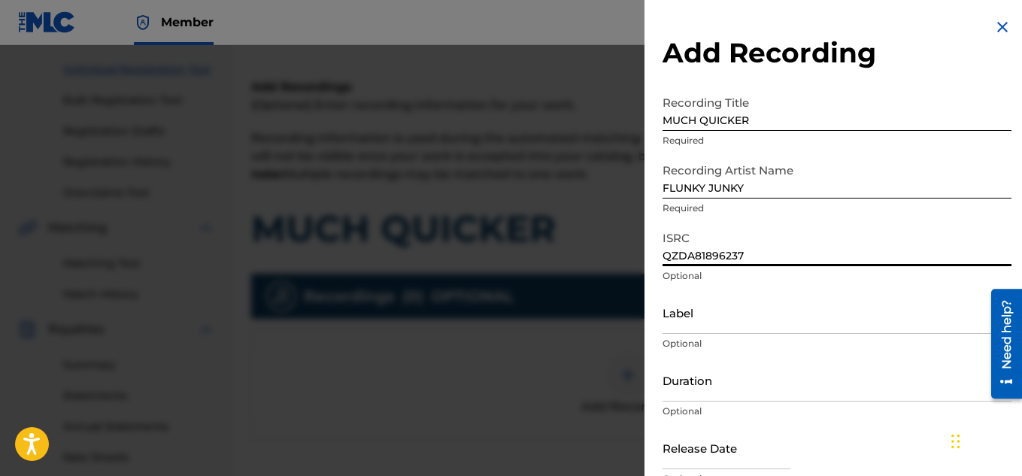
scroll to position [74, 0]
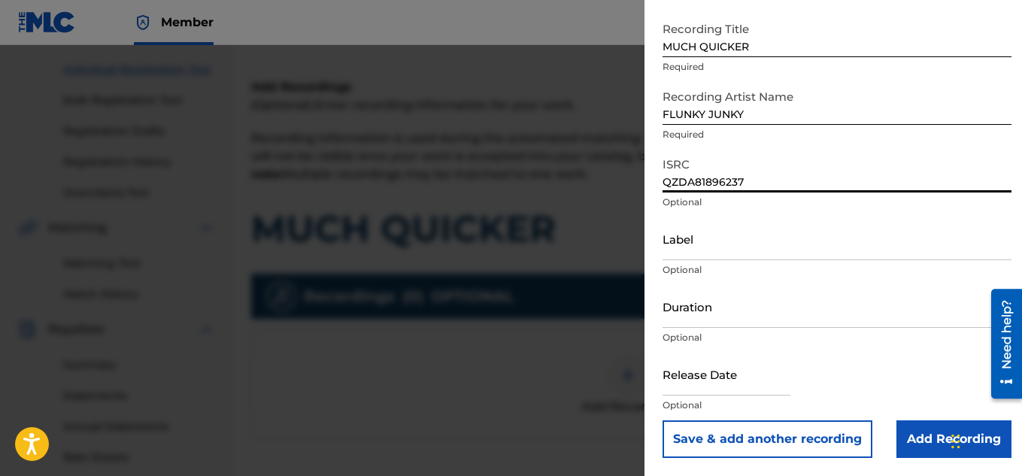
click at [905, 438] on input "Add Recording" at bounding box center [953, 439] width 115 height 38
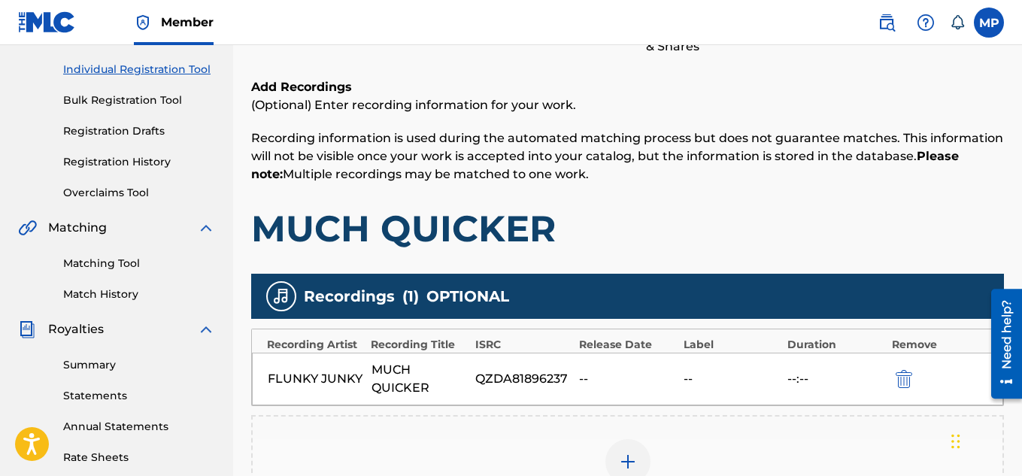
scroll to position [456, 0]
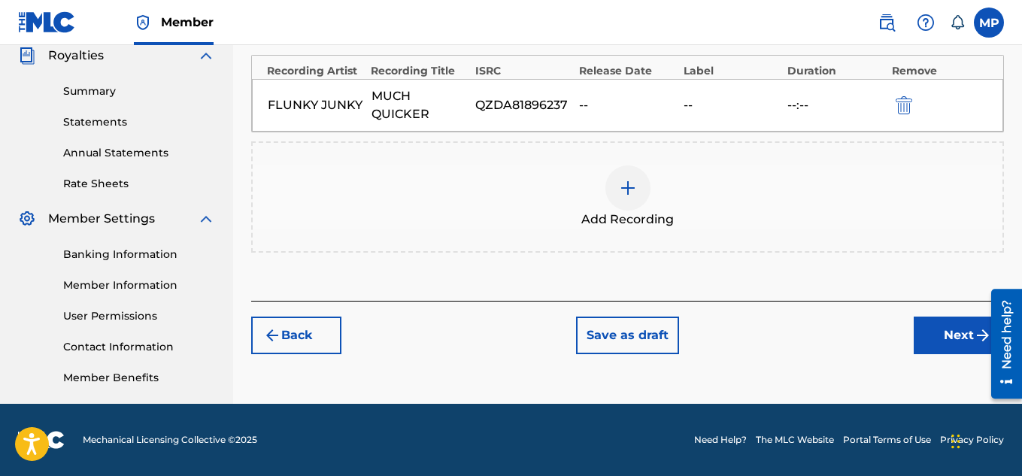
click at [955, 332] on button "Next" at bounding box center [959, 336] width 90 height 38
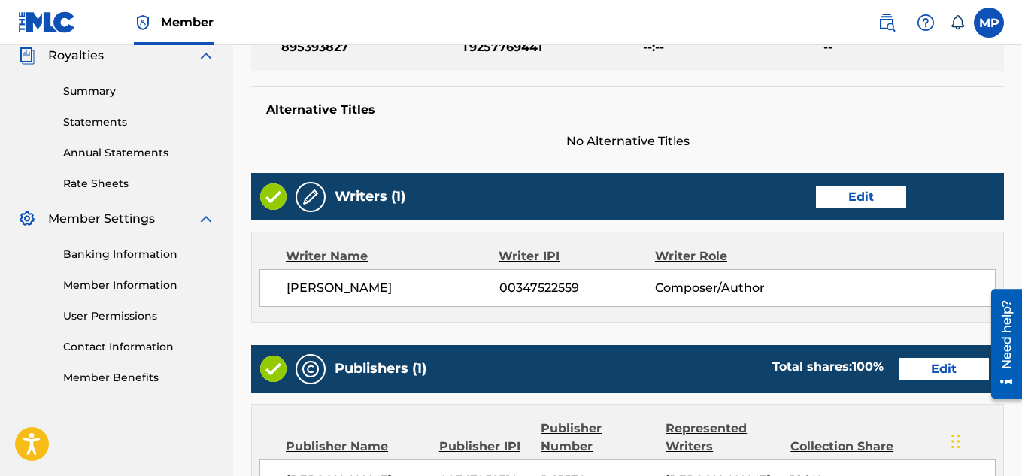
scroll to position [814, 0]
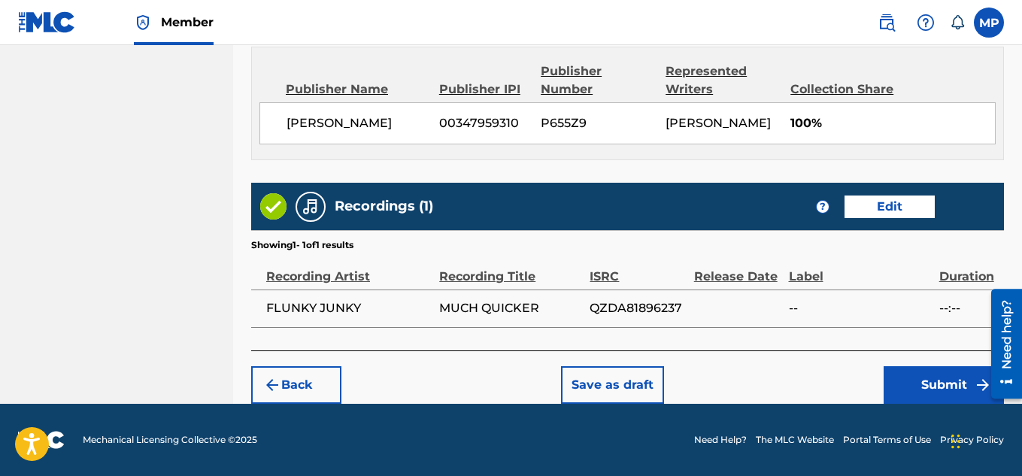
click at [905, 377] on button "Submit" at bounding box center [943, 385] width 120 height 38
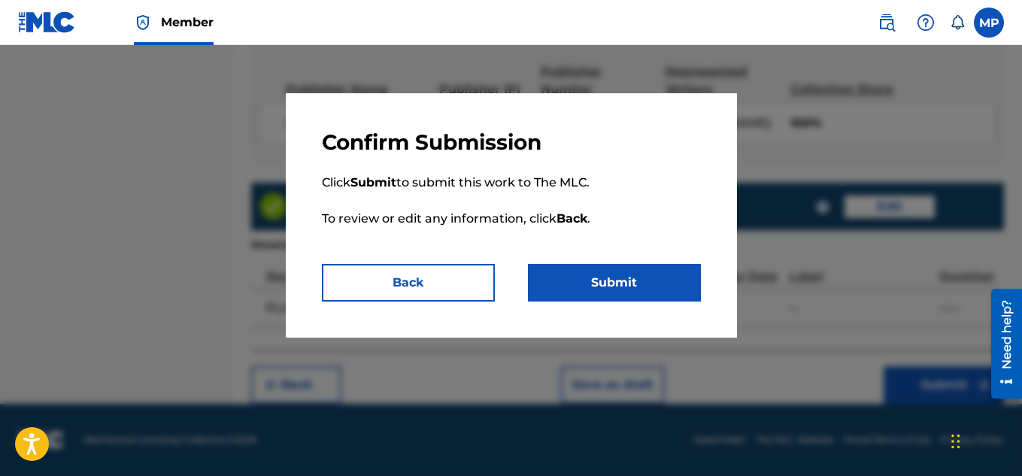
click at [601, 297] on button "Submit" at bounding box center [614, 283] width 173 height 38
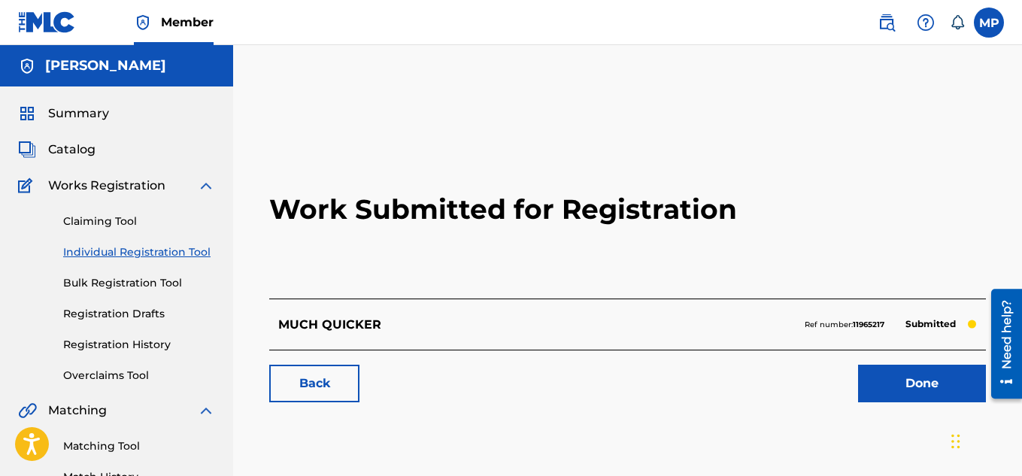
scroll to position [97, 0]
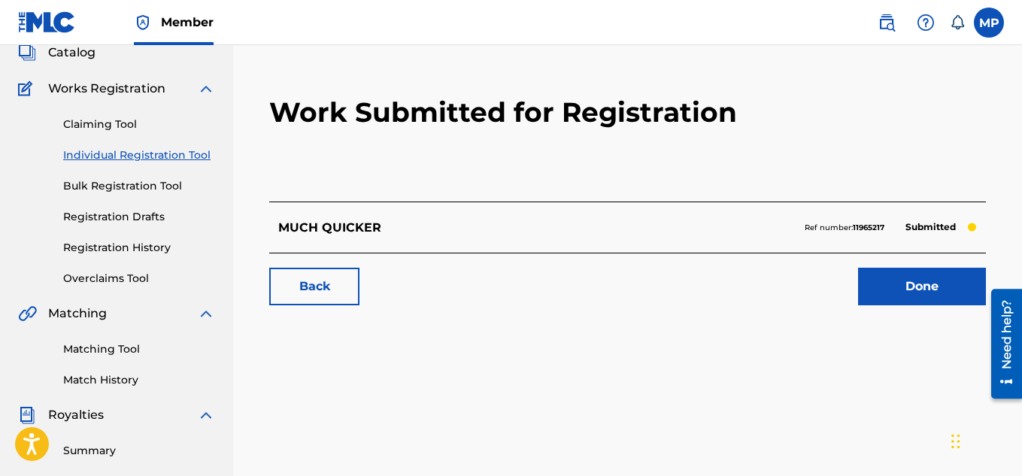
click at [308, 287] on link "Back" at bounding box center [314, 287] width 90 height 38
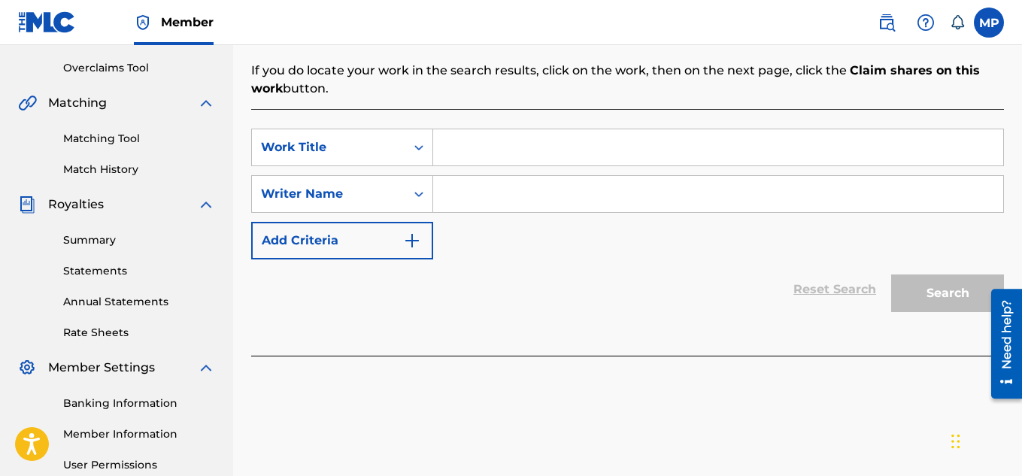
scroll to position [338, 0]
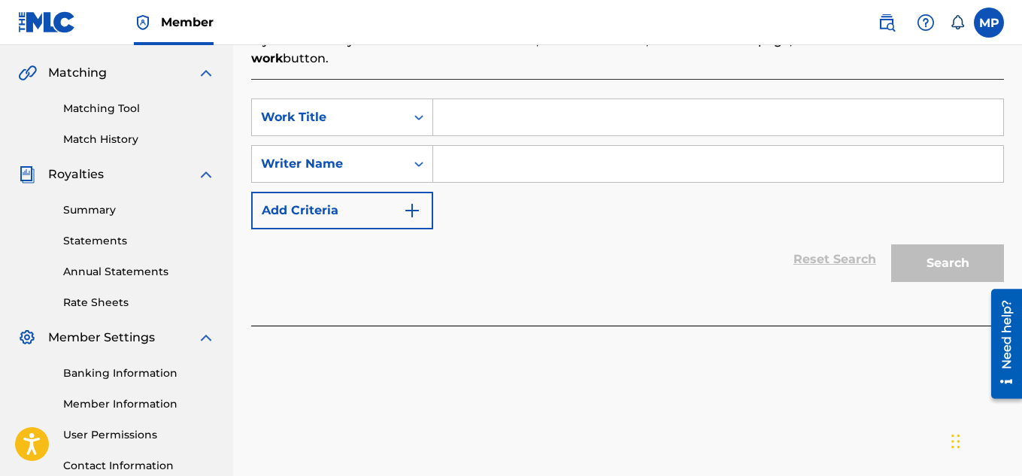
click at [568, 135] on input "Search Form" at bounding box center [718, 117] width 570 height 36
paste input "MUCH LOUDER"
type input "MUCH LOUDER"
click at [533, 158] on input "Search Form" at bounding box center [718, 164] width 570 height 36
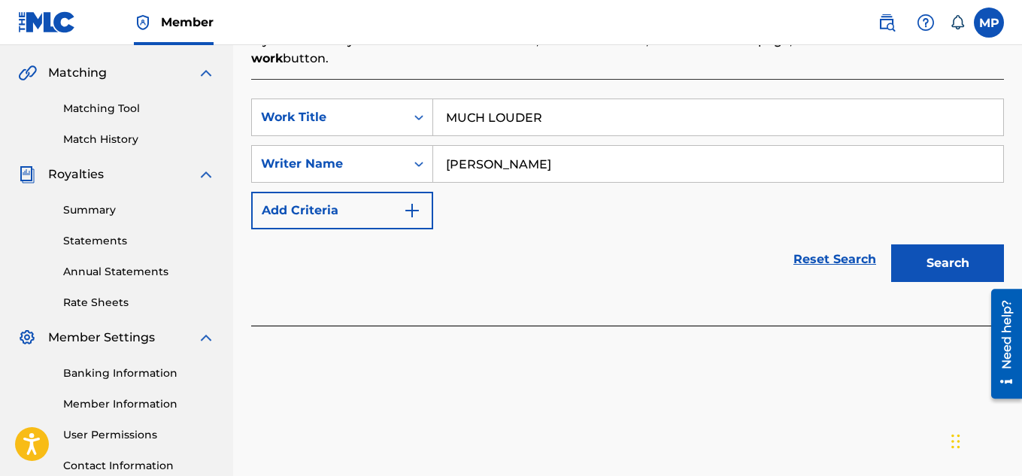
type input "[PERSON_NAME]"
click at [956, 256] on button "Search" at bounding box center [947, 263] width 113 height 38
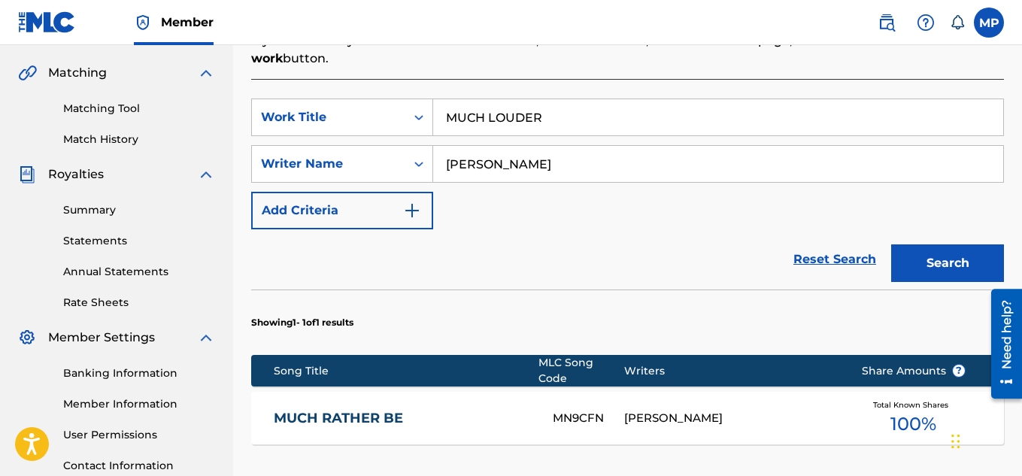
scroll to position [553, 0]
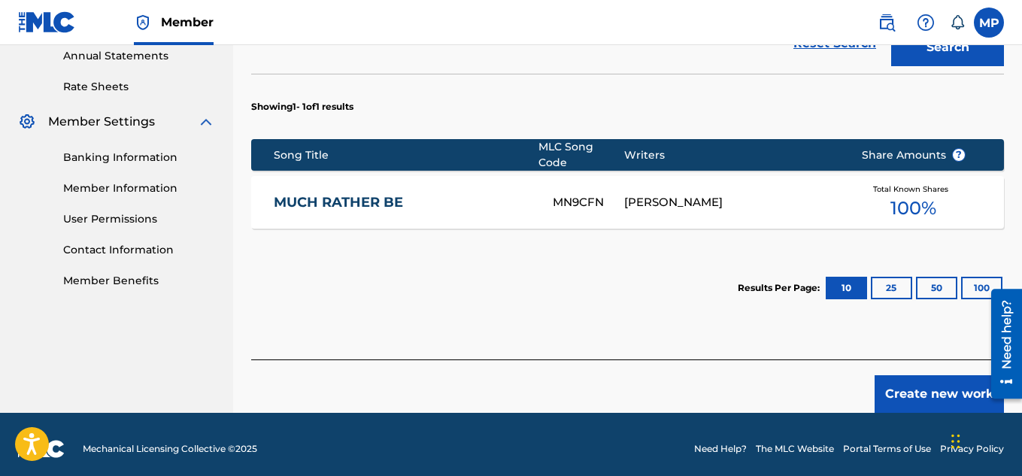
click at [906, 375] on button "Create new work" at bounding box center [938, 394] width 129 height 38
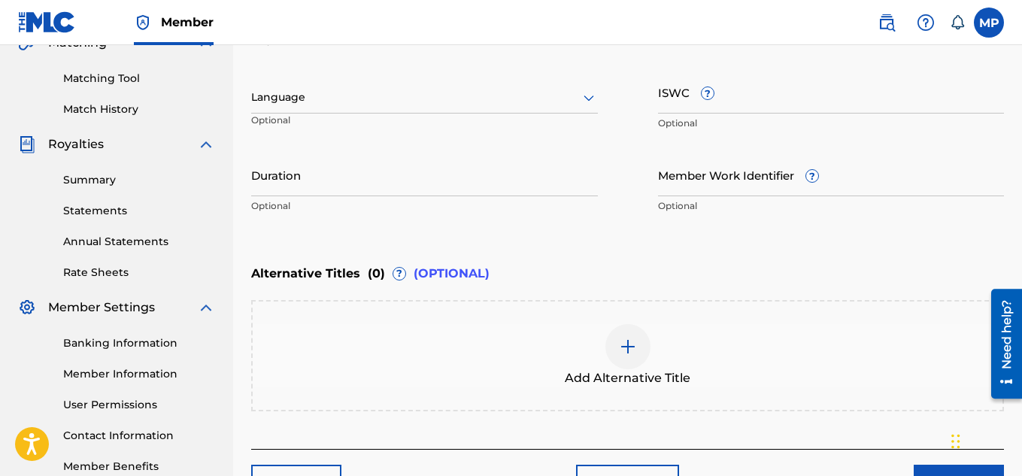
scroll to position [240, 0]
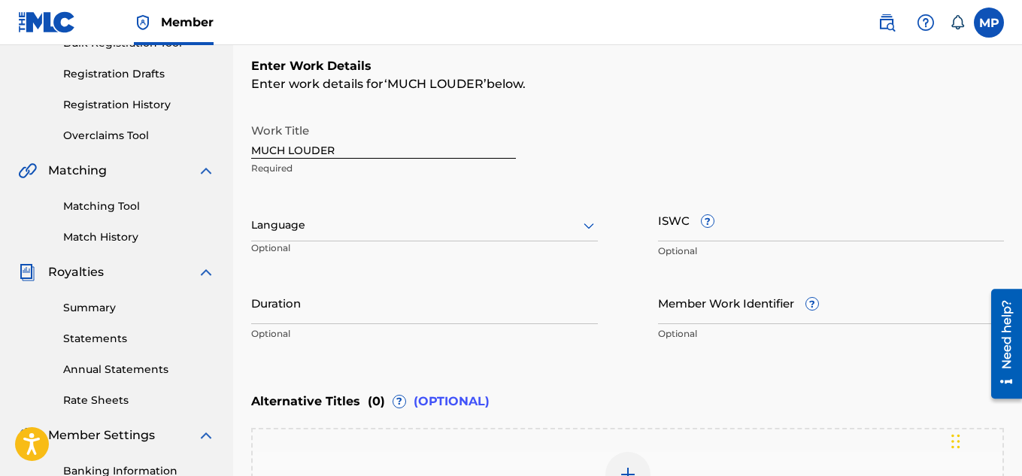
click at [756, 237] on input "ISWC ?" at bounding box center [831, 219] width 347 height 43
paste input "QZDA81895259"
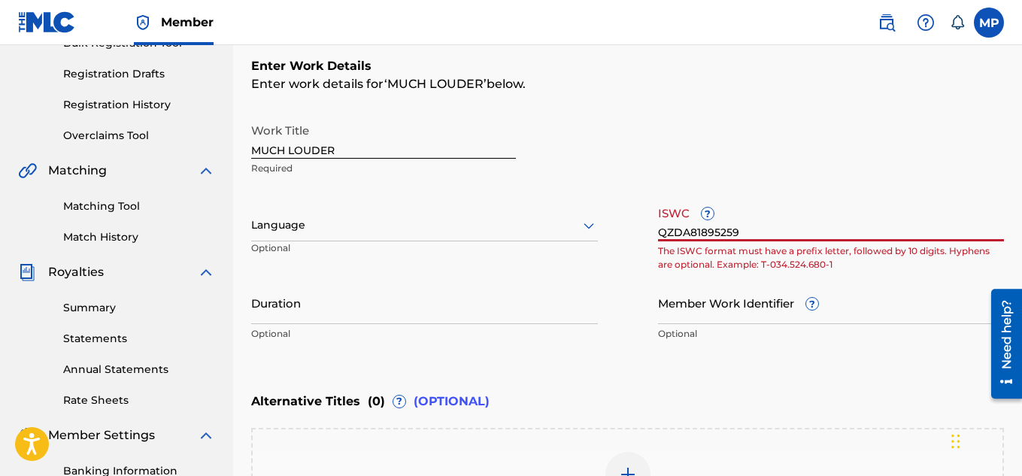
click at [708, 245] on p "The ISWC format must have a prefix letter, followed by 10 digits. Hyphens are o…" at bounding box center [831, 257] width 347 height 27
click at [698, 234] on input "QZDA81895259" at bounding box center [831, 219] width 347 height 43
paste input "T9257770493"
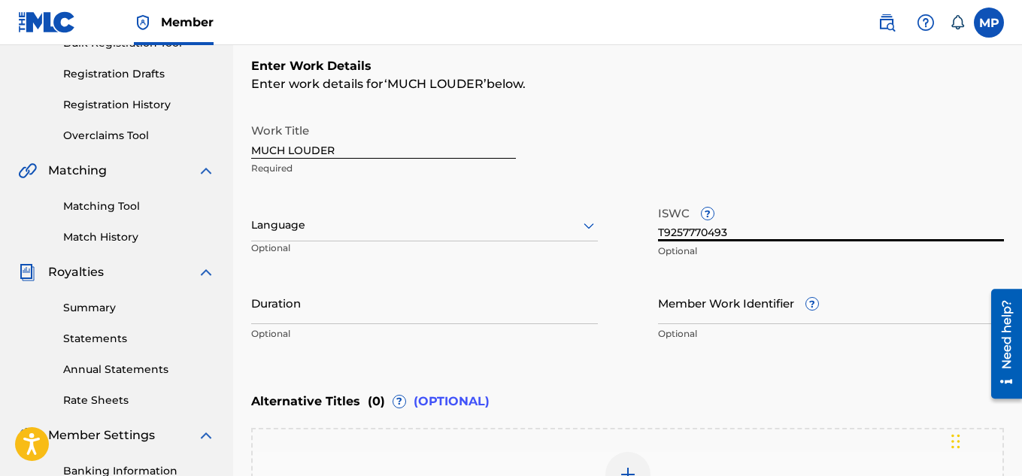
type input "T9257770493"
click at [748, 317] on input "Member Work Identifier ?" at bounding box center [831, 302] width 347 height 43
paste input "895393875"
type input "895393875"
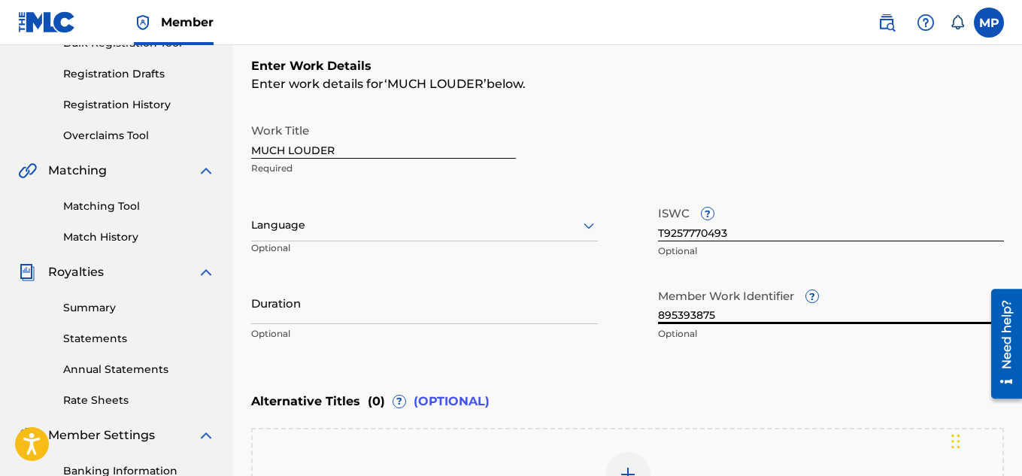
scroll to position [443, 0]
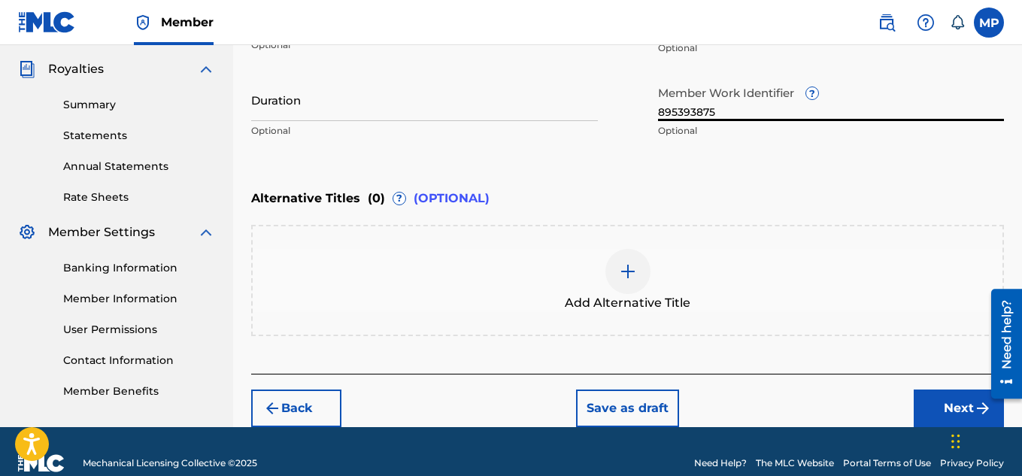
click at [929, 410] on button "Next" at bounding box center [959, 408] width 90 height 38
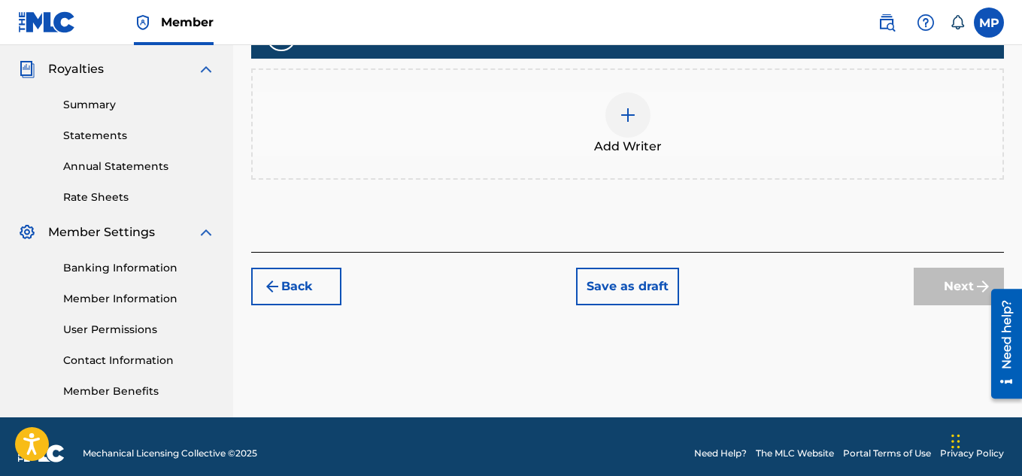
scroll to position [295, 0]
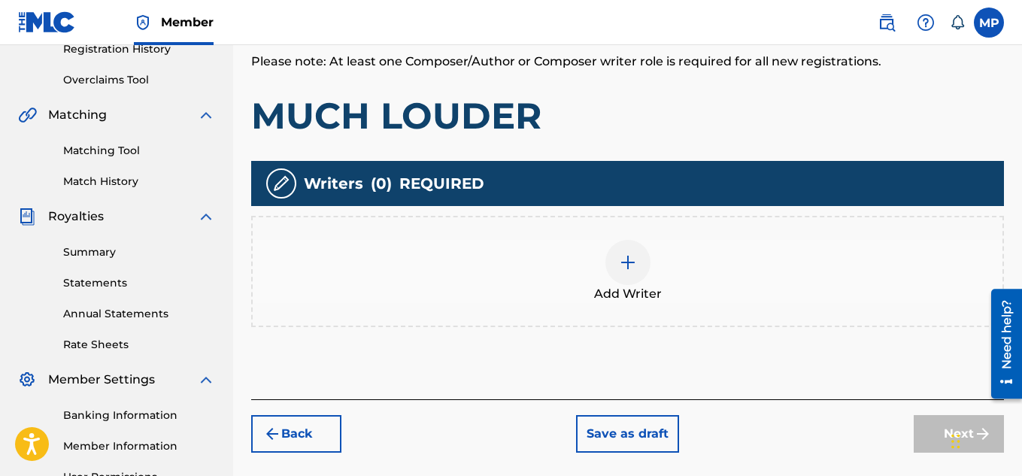
click at [626, 259] on img at bounding box center [628, 262] width 18 height 18
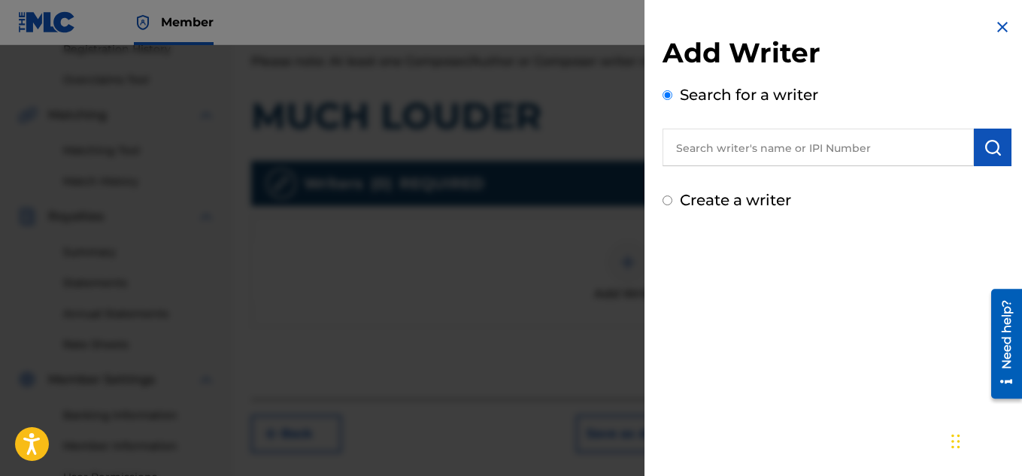
click at [991, 144] on img "submit" at bounding box center [992, 147] width 18 height 18
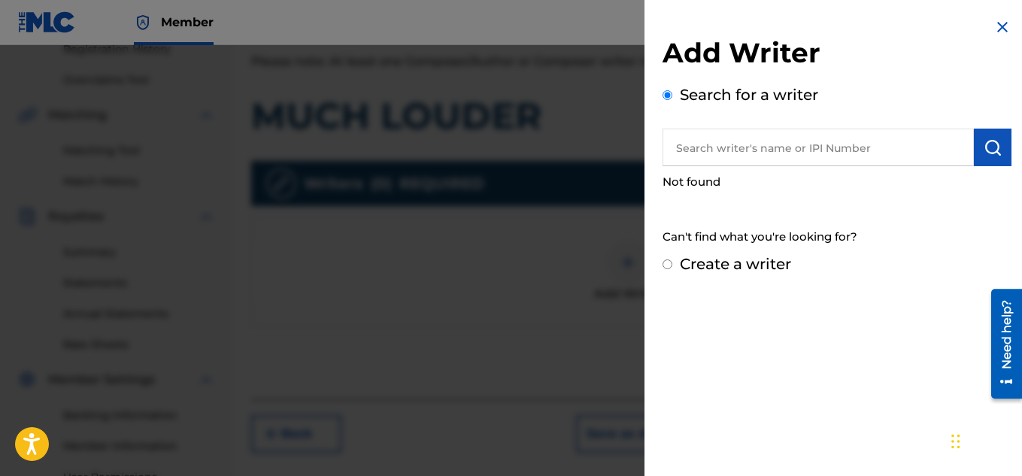
click at [743, 172] on div "Not found" at bounding box center [836, 182] width 349 height 32
click at [737, 150] on input "text" at bounding box center [817, 148] width 311 height 38
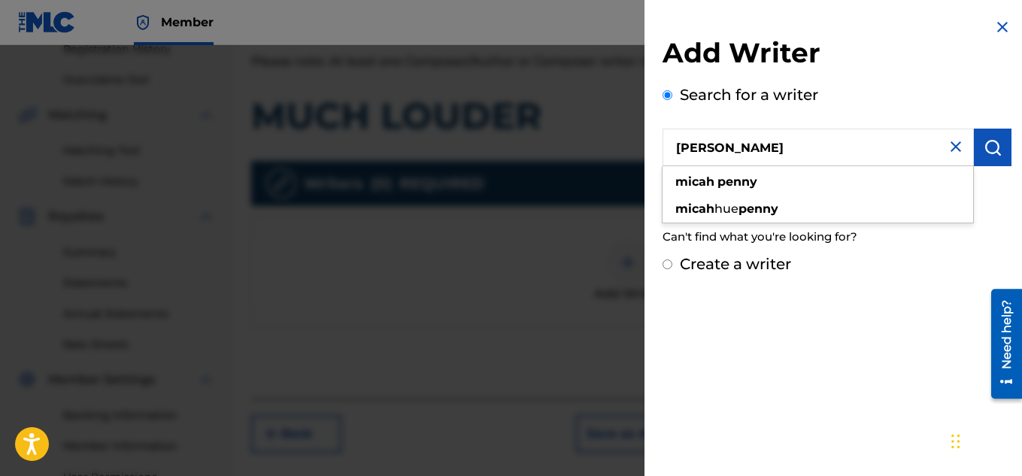
type input "[PERSON_NAME]"
click at [983, 155] on img "submit" at bounding box center [992, 147] width 18 height 18
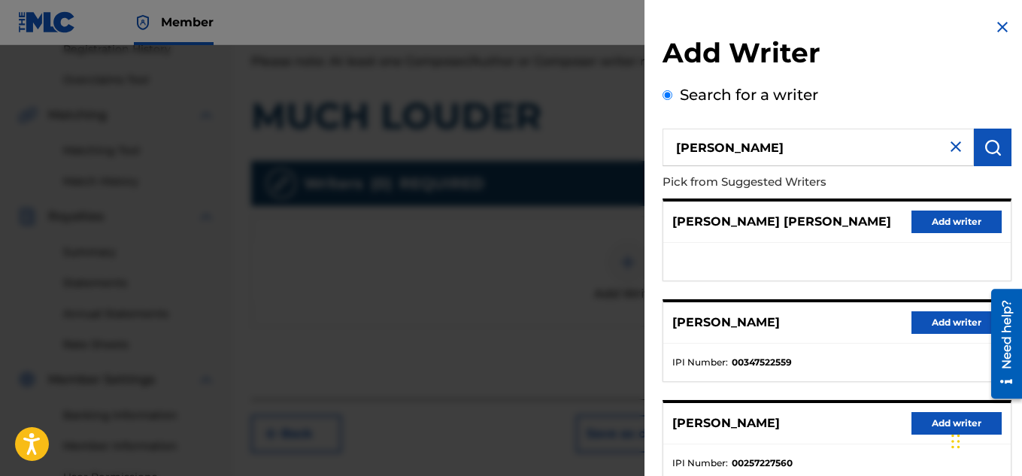
click at [927, 326] on button "Add writer" at bounding box center [956, 322] width 90 height 23
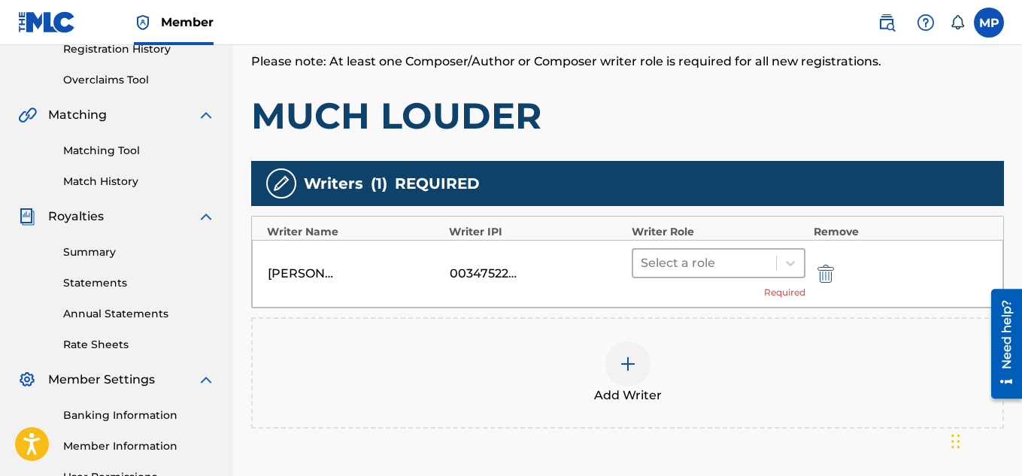
click at [729, 259] on div at bounding box center [705, 263] width 129 height 21
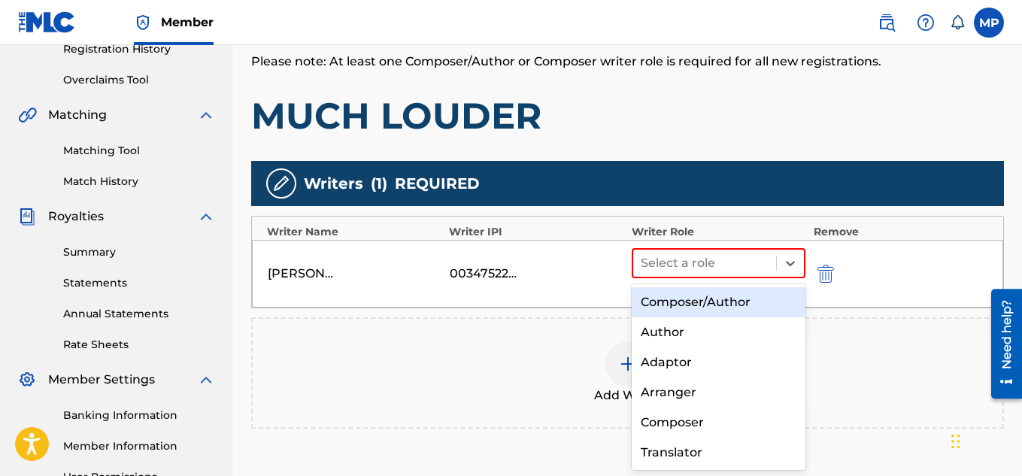
click at [717, 301] on div "Composer/Author" at bounding box center [719, 302] width 174 height 30
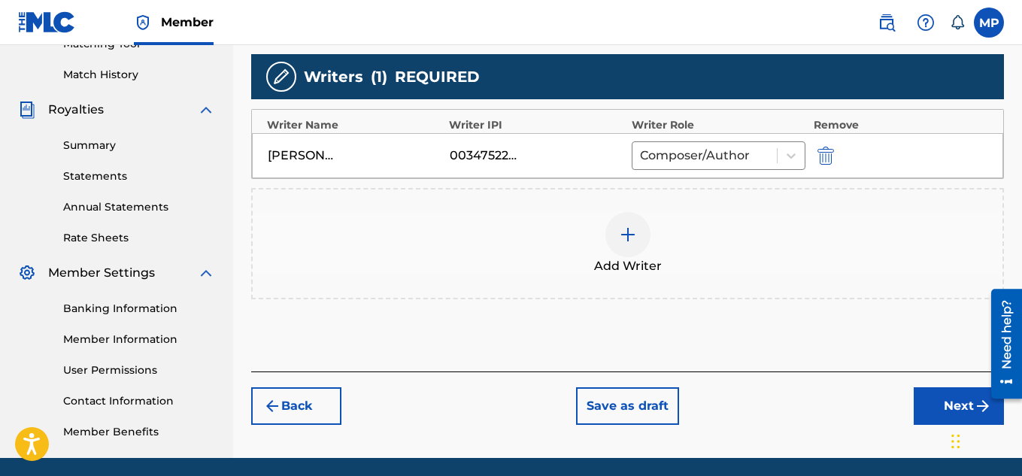
scroll to position [456, 0]
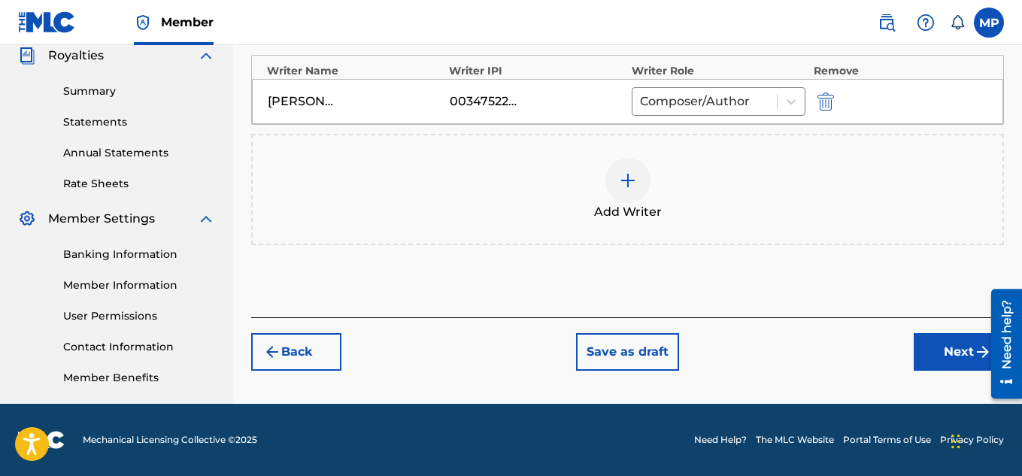
click at [921, 356] on button "Next" at bounding box center [959, 352] width 90 height 38
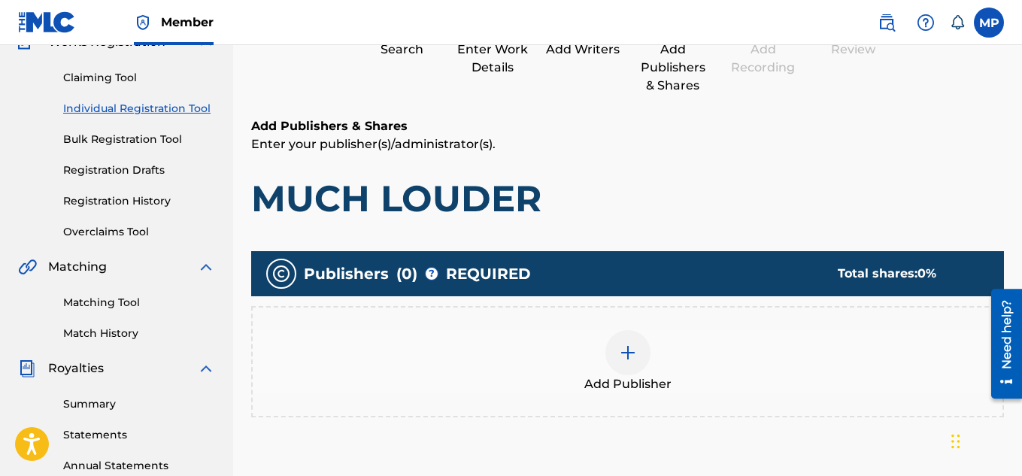
scroll to position [159, 0]
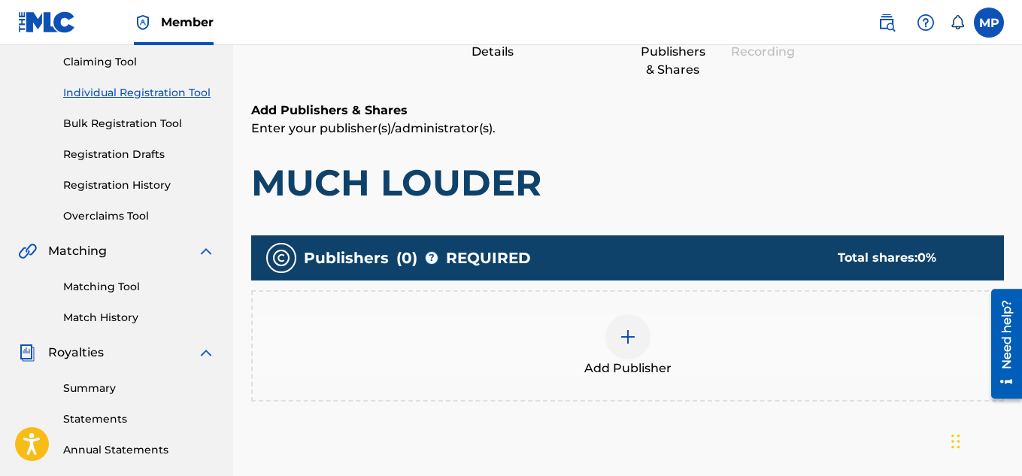
click at [640, 333] on div at bounding box center [627, 336] width 45 height 45
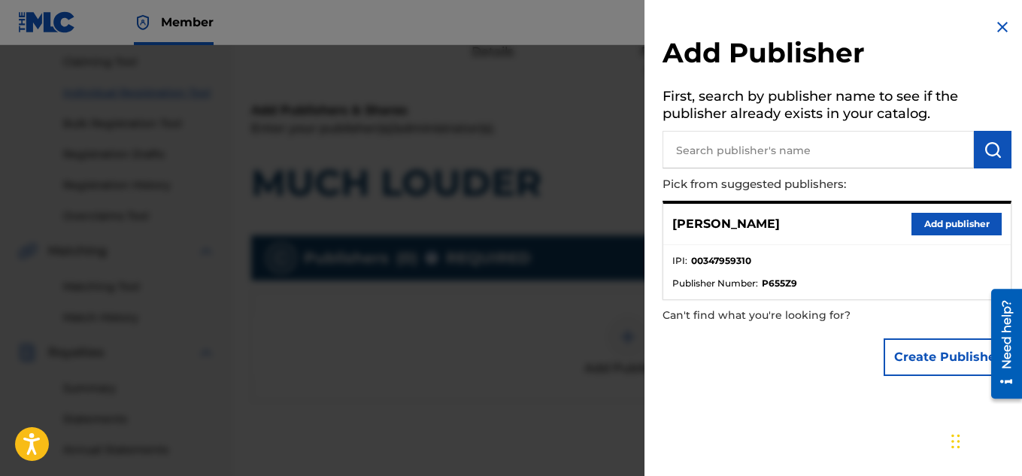
click at [938, 220] on button "Add publisher" at bounding box center [956, 224] width 90 height 23
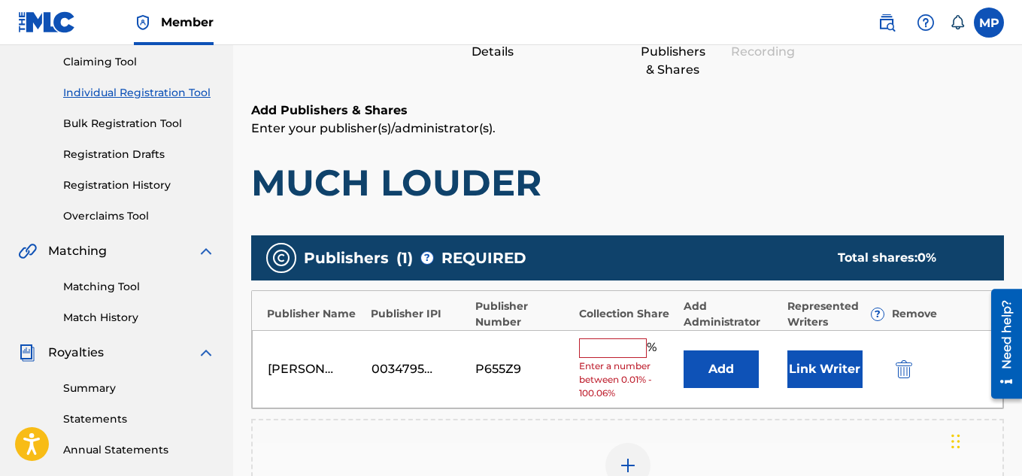
scroll to position [215, 0]
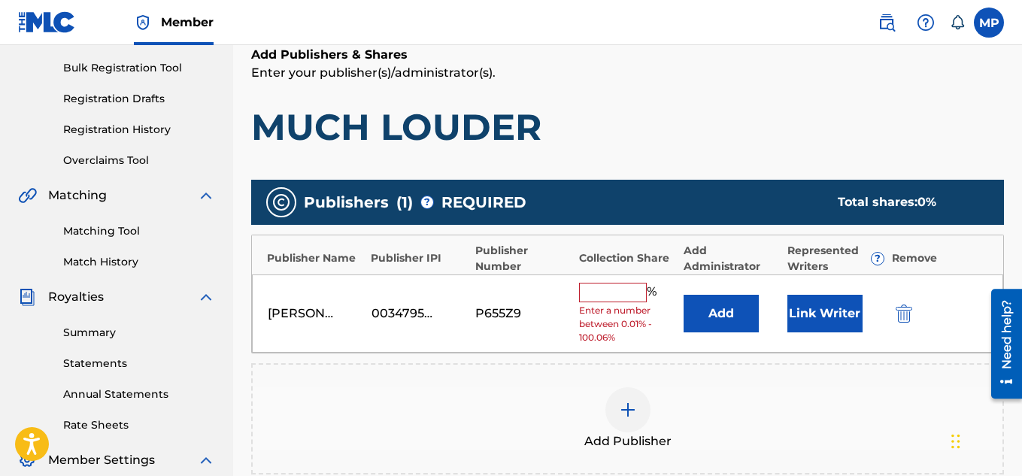
click at [607, 295] on input "text" at bounding box center [613, 293] width 68 height 20
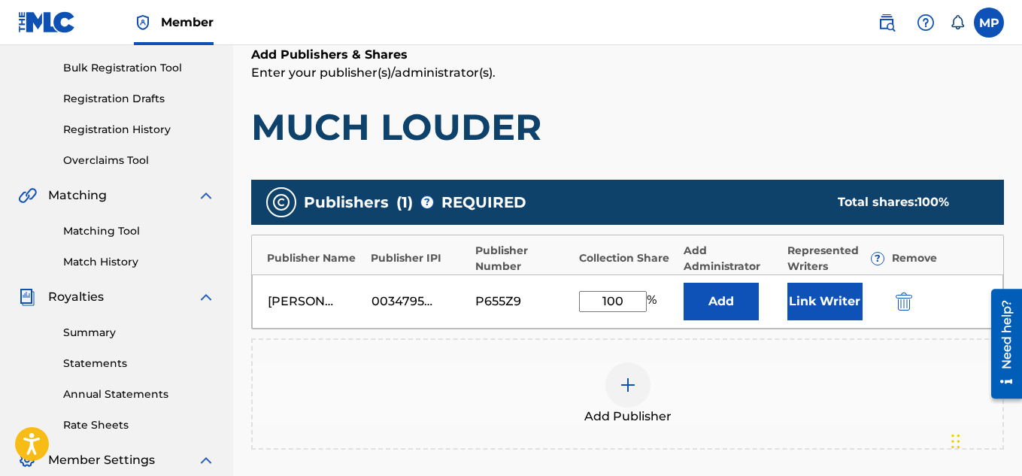
type input "100"
click at [805, 299] on button "Link Writer" at bounding box center [824, 302] width 75 height 38
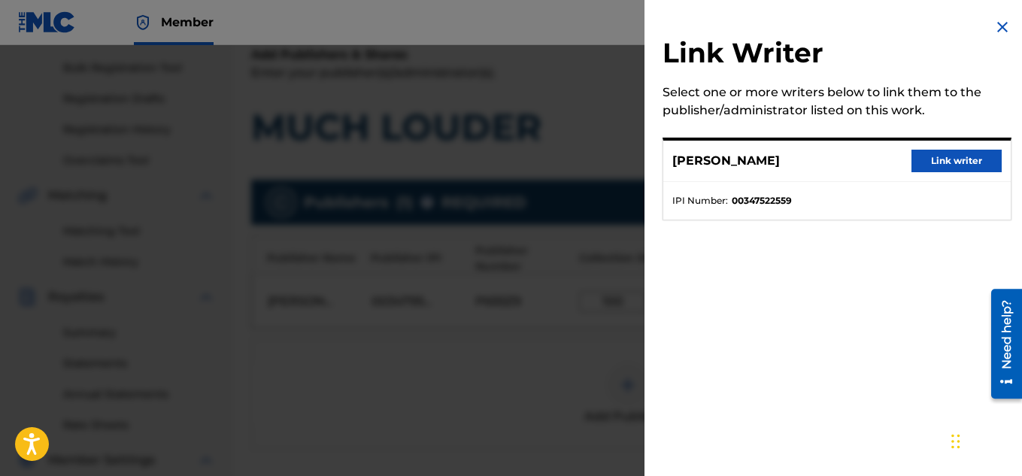
click at [925, 160] on button "Link writer" at bounding box center [956, 161] width 90 height 23
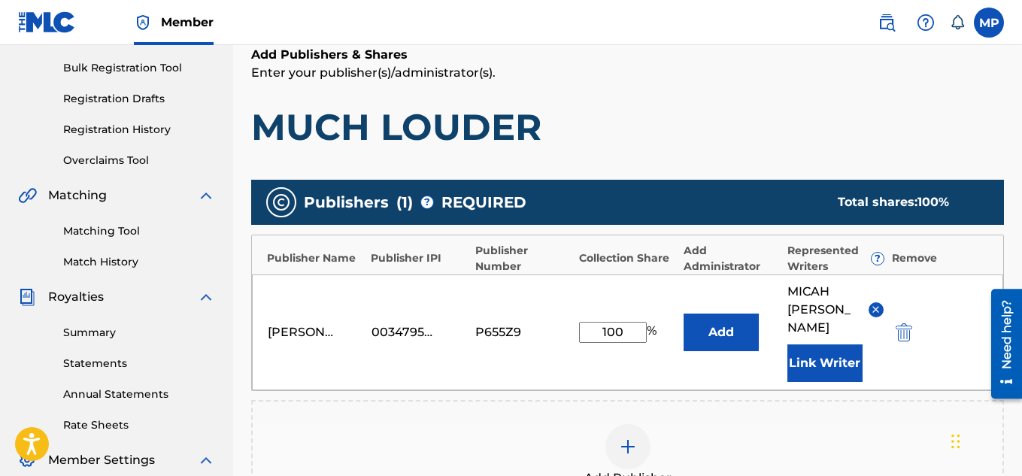
scroll to position [475, 0]
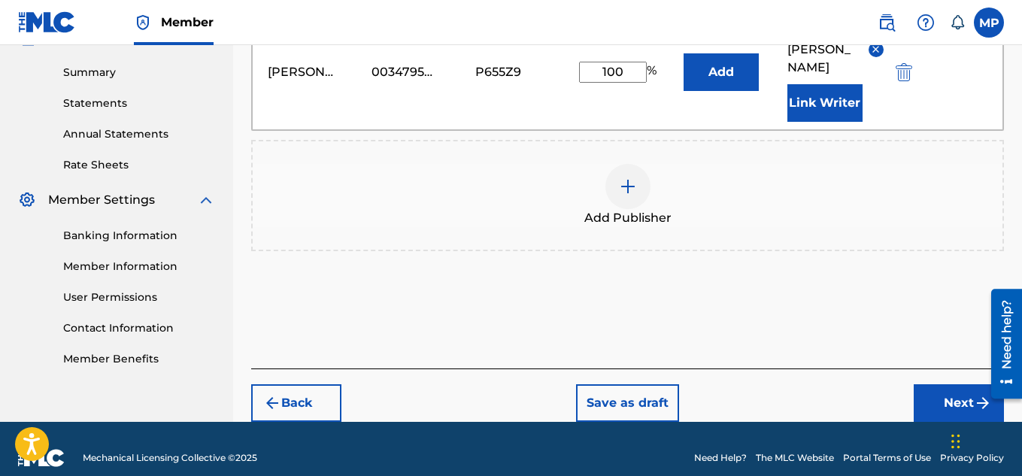
click at [945, 384] on button "Next" at bounding box center [959, 403] width 90 height 38
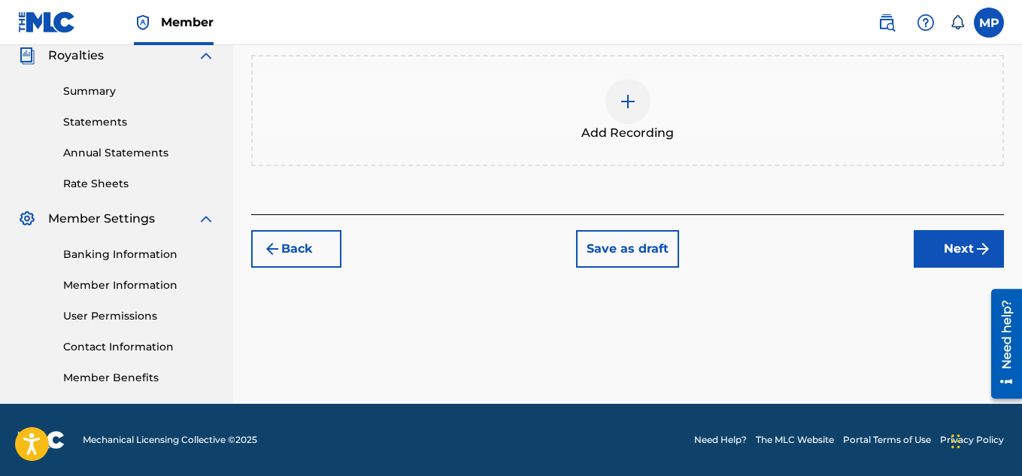
scroll to position [331, 0]
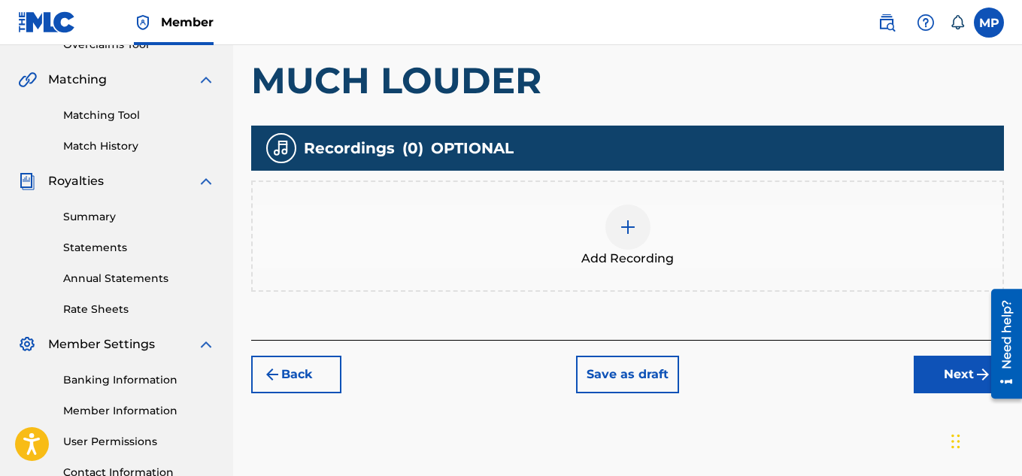
click at [653, 232] on div "Add Recording" at bounding box center [628, 236] width 750 height 63
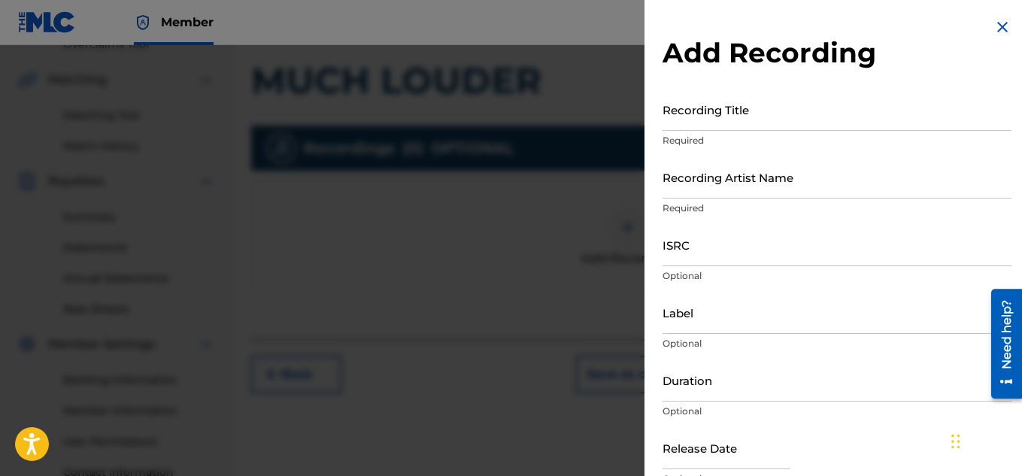
click at [710, 124] on input "Recording Title" at bounding box center [836, 109] width 349 height 43
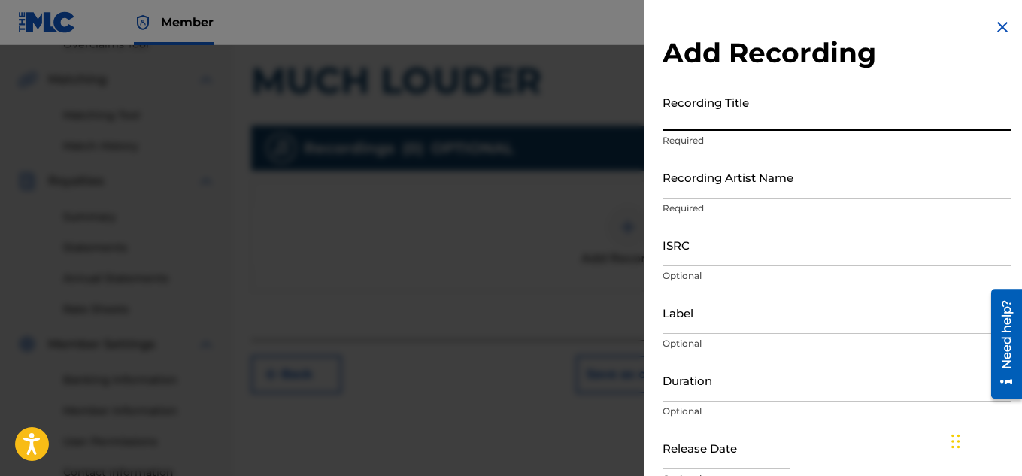
paste input "MUCH LOUDER"
type input "MUCH LOUDER"
click at [689, 182] on input "Recording Artist Name" at bounding box center [836, 177] width 349 height 43
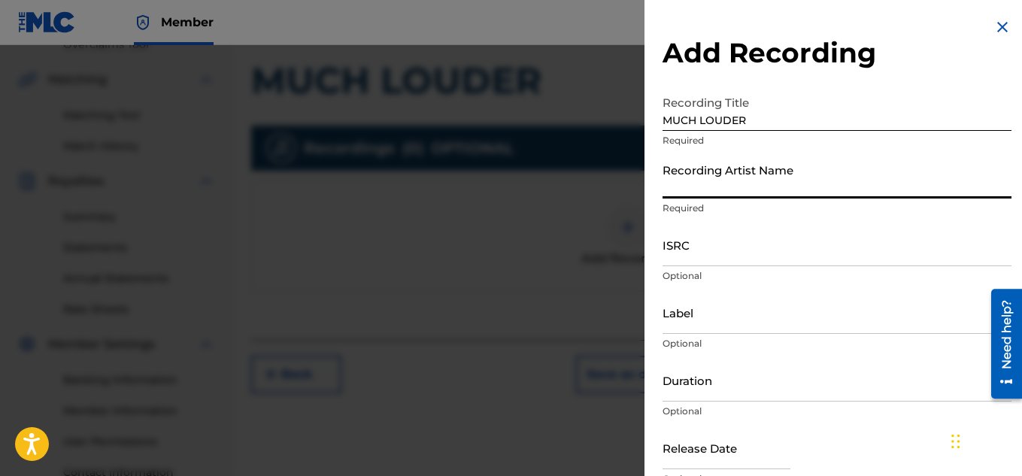
click at [689, 182] on input "Recording Artist Name" at bounding box center [836, 177] width 349 height 43
paste input "FLUNKY JUNKY"
type input "FLUNKY JUNKY"
click at [734, 234] on input "ISRC" at bounding box center [836, 244] width 349 height 43
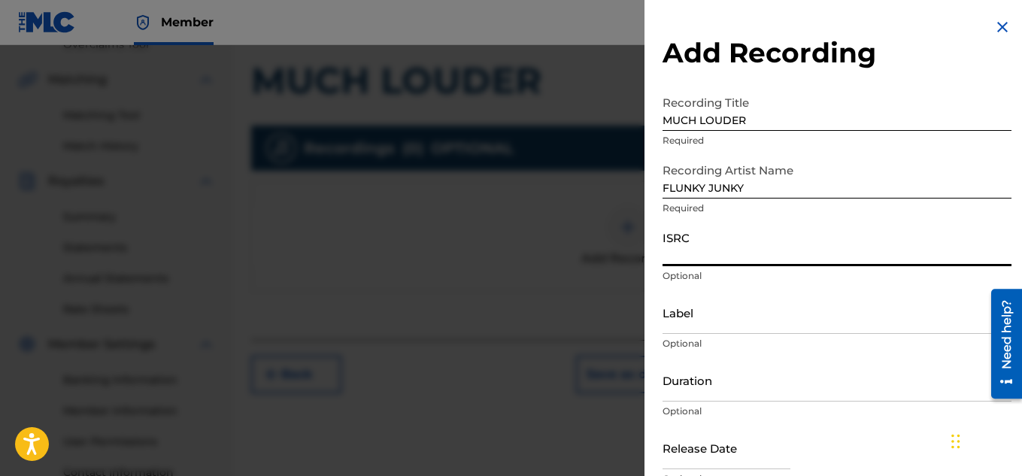
paste input "QZDA81895259"
type input "QZDA81895259"
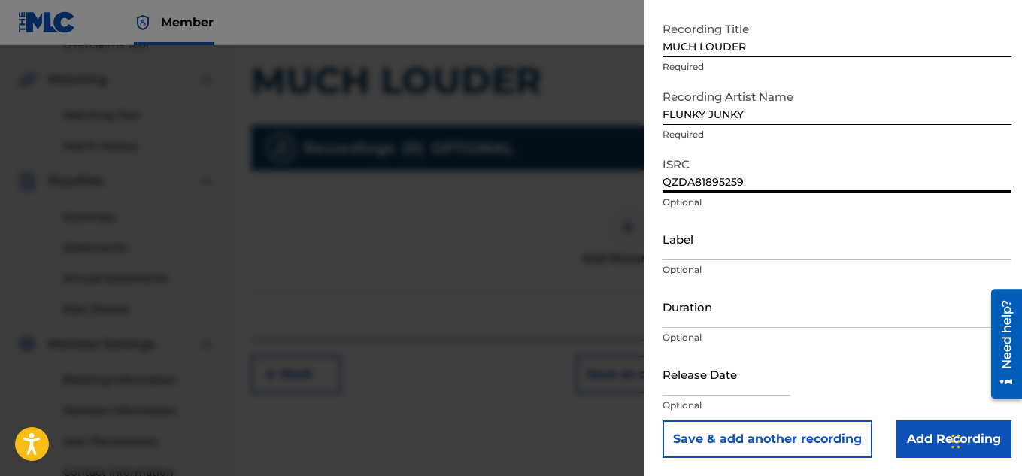
click at [923, 453] on input "Add Recording" at bounding box center [953, 439] width 115 height 38
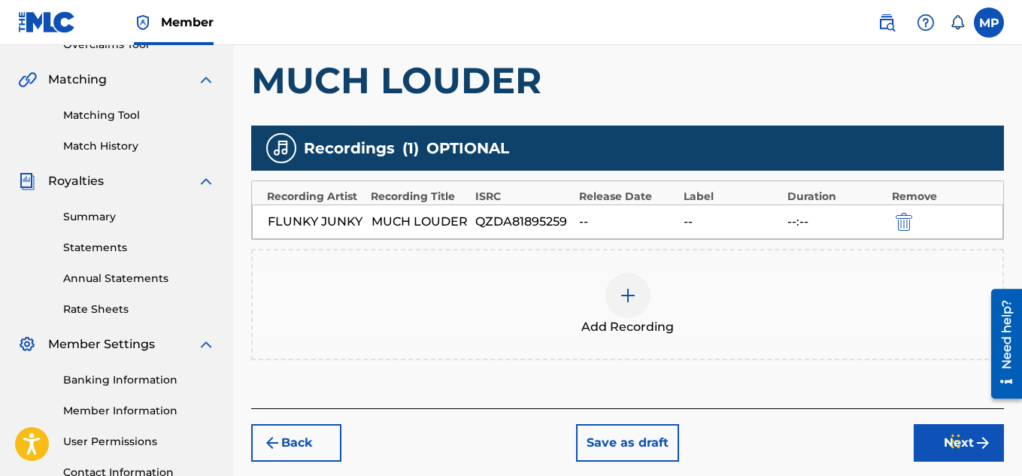
click at [924, 436] on button "Next" at bounding box center [959, 443] width 90 height 38
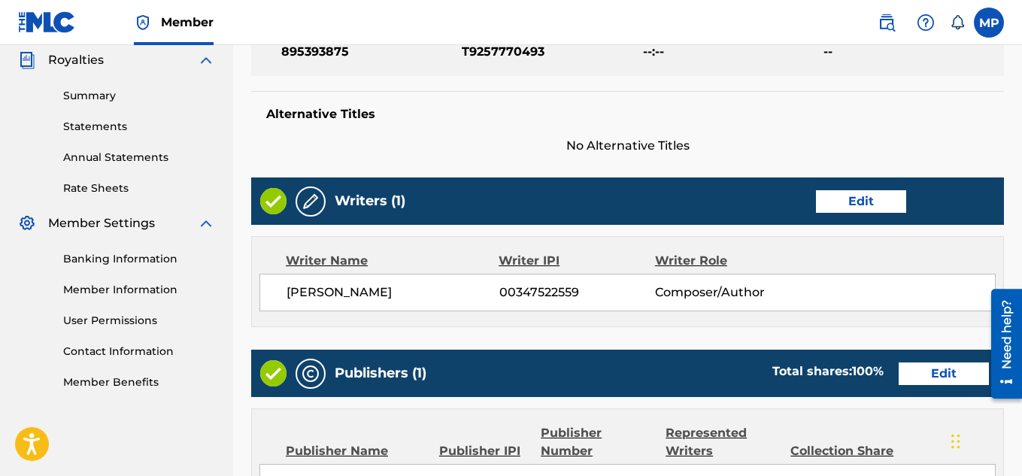
scroll to position [814, 0]
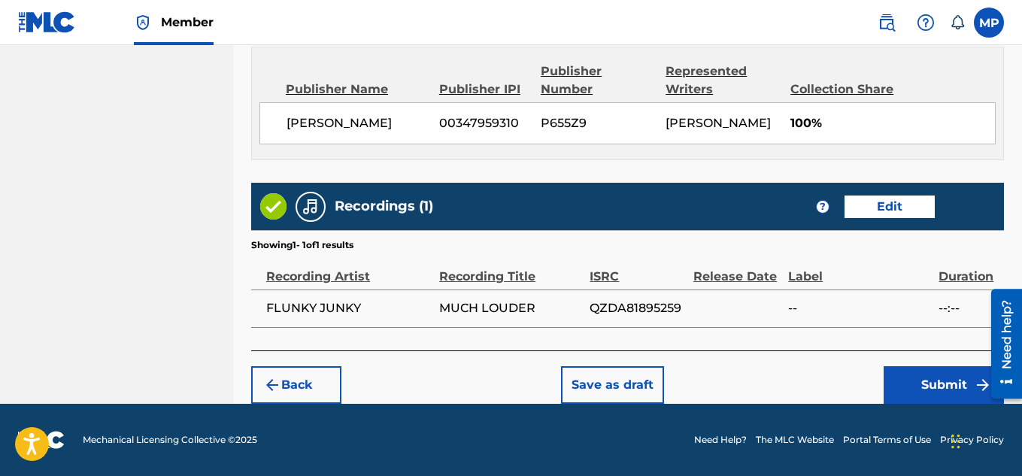
click at [922, 382] on button "Submit" at bounding box center [943, 385] width 120 height 38
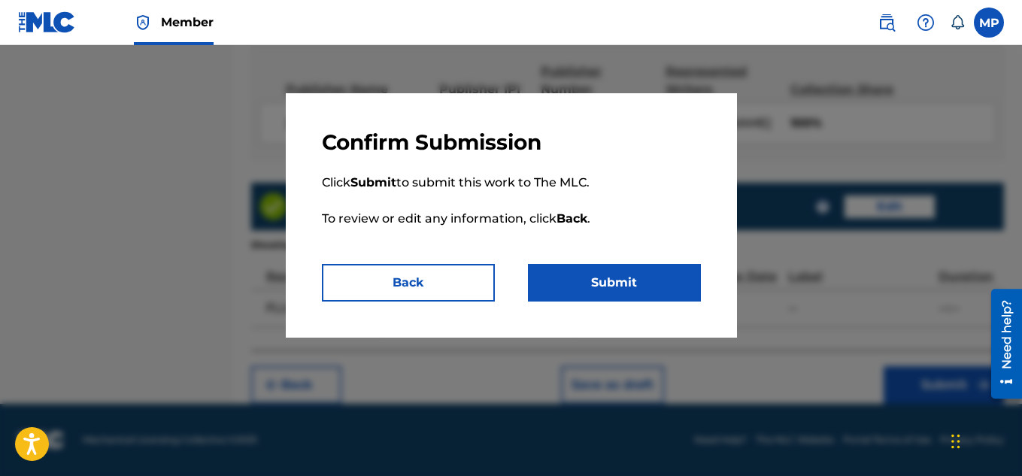
click at [647, 303] on div "Confirm Submission Click Submit to submit this work to The MLC. To review or ed…" at bounding box center [511, 215] width 451 height 244
click at [639, 291] on button "Submit" at bounding box center [614, 283] width 173 height 38
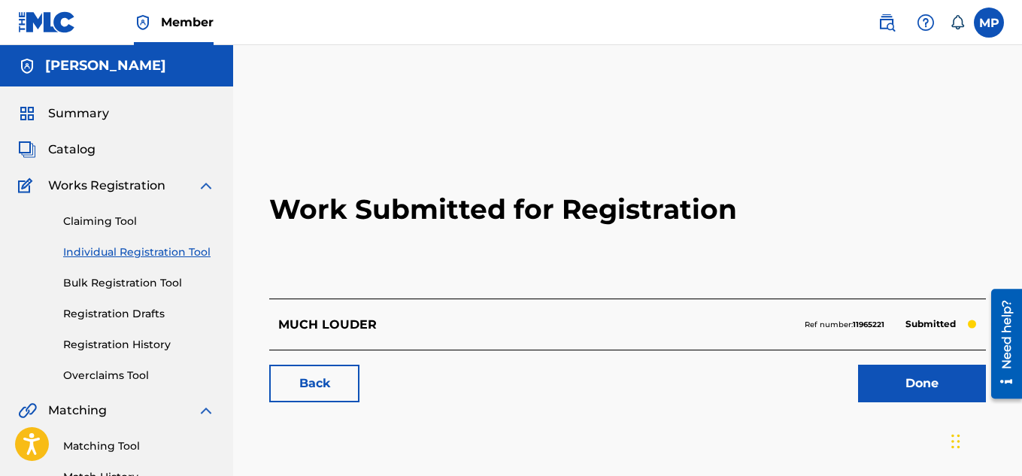
click at [335, 386] on link "Back" at bounding box center [314, 384] width 90 height 38
